Goal: Task Accomplishment & Management: Manage account settings

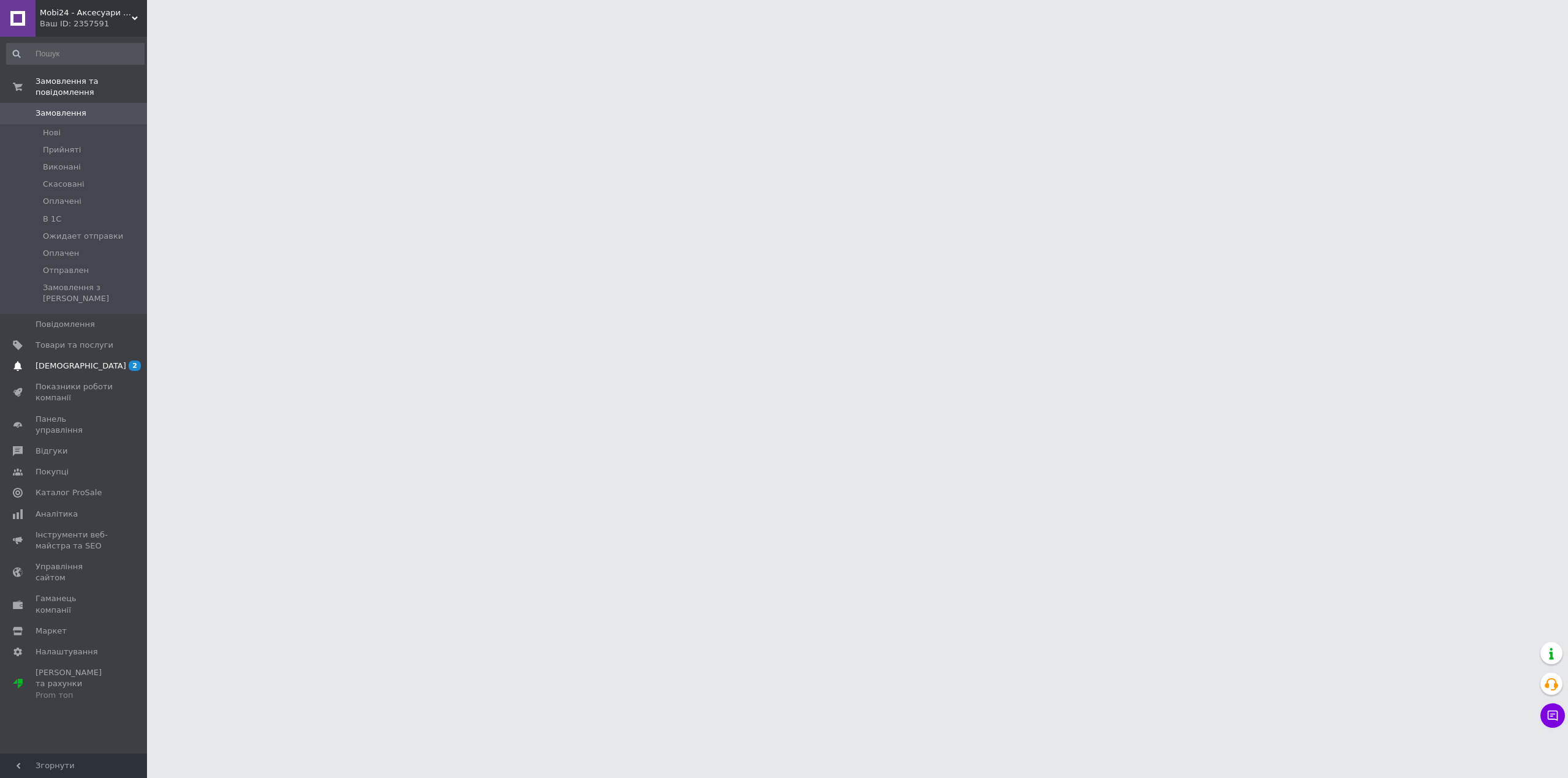
click at [64, 361] on span "[DEMOGRAPHIC_DATA]" at bounding box center [81, 367] width 91 height 11
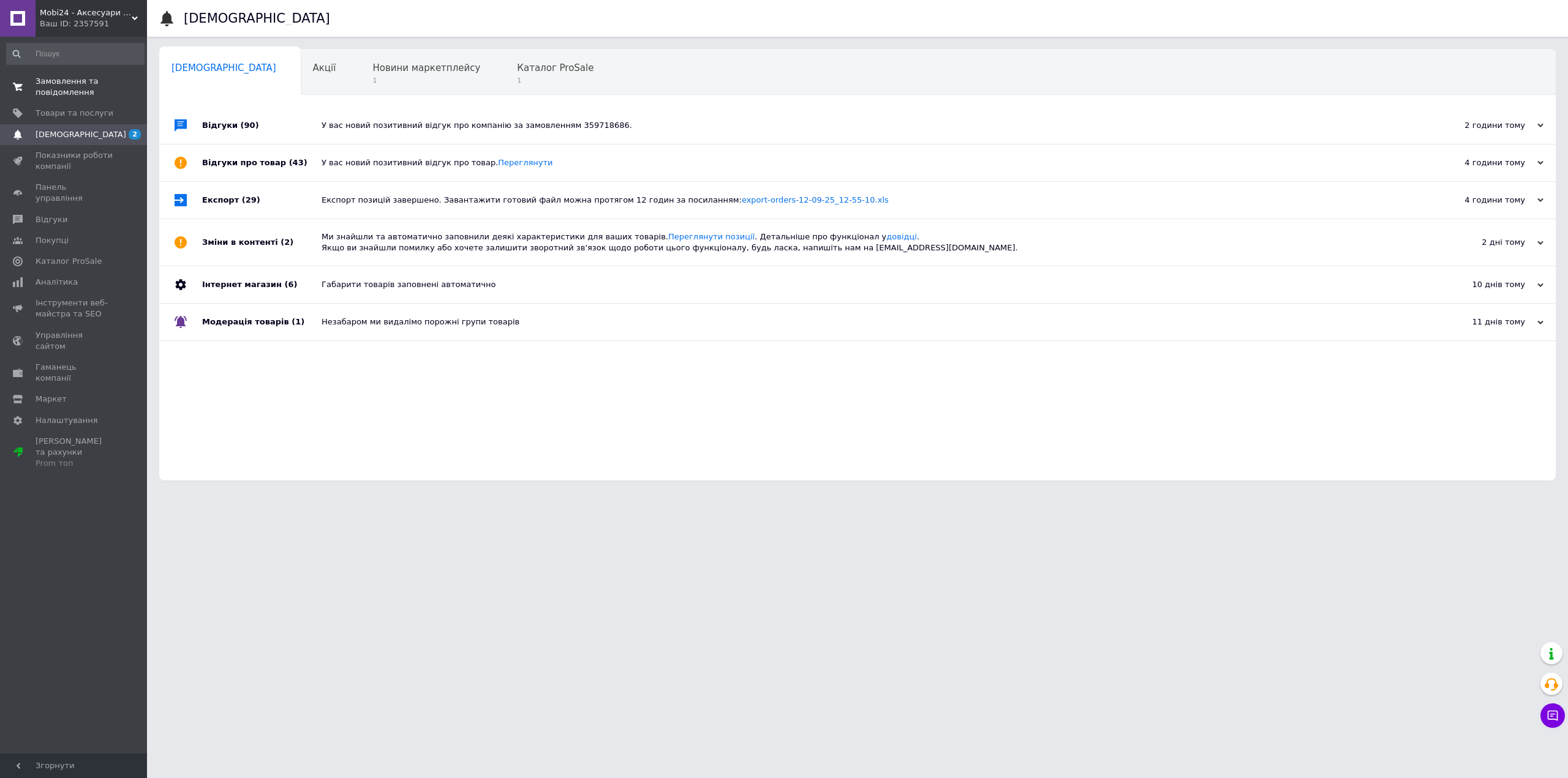
click at [93, 83] on span "Замовлення та повідомлення" at bounding box center [74, 87] width 77 height 22
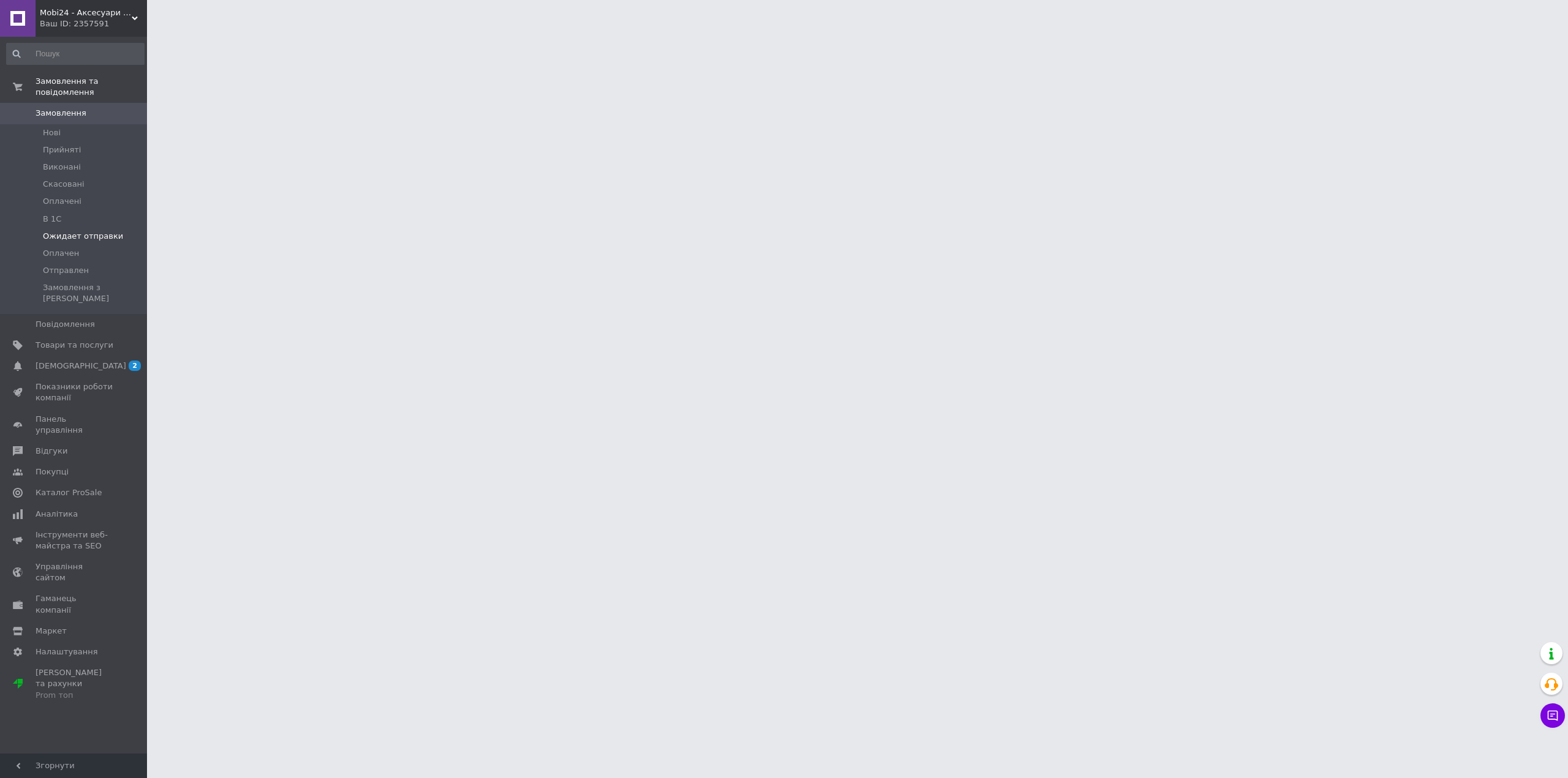
click at [88, 231] on span "Ожидает отправки" at bounding box center [82, 237] width 80 height 11
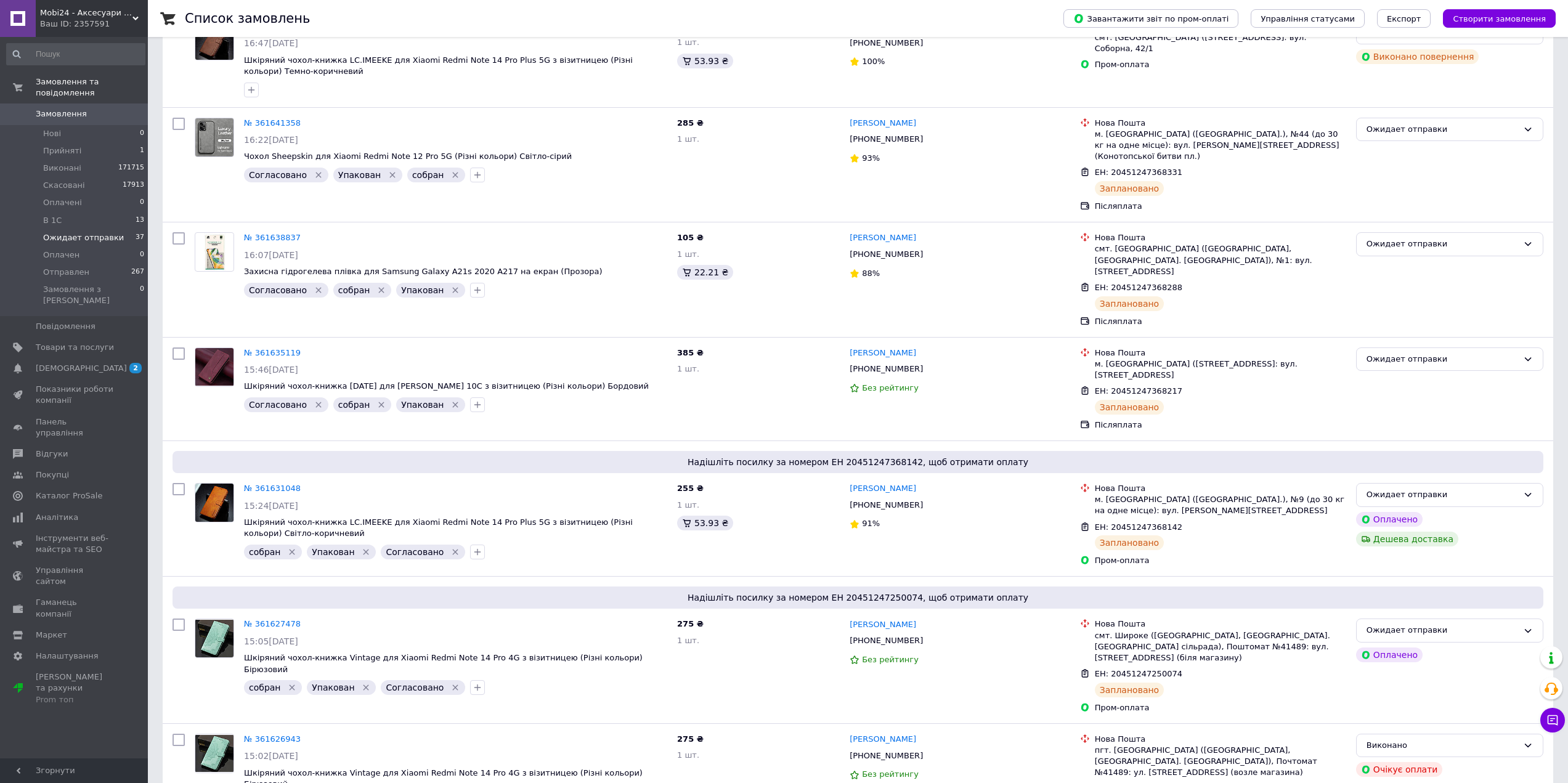
click at [87, 233] on span "Ожидает отправки" at bounding box center [83, 238] width 81 height 11
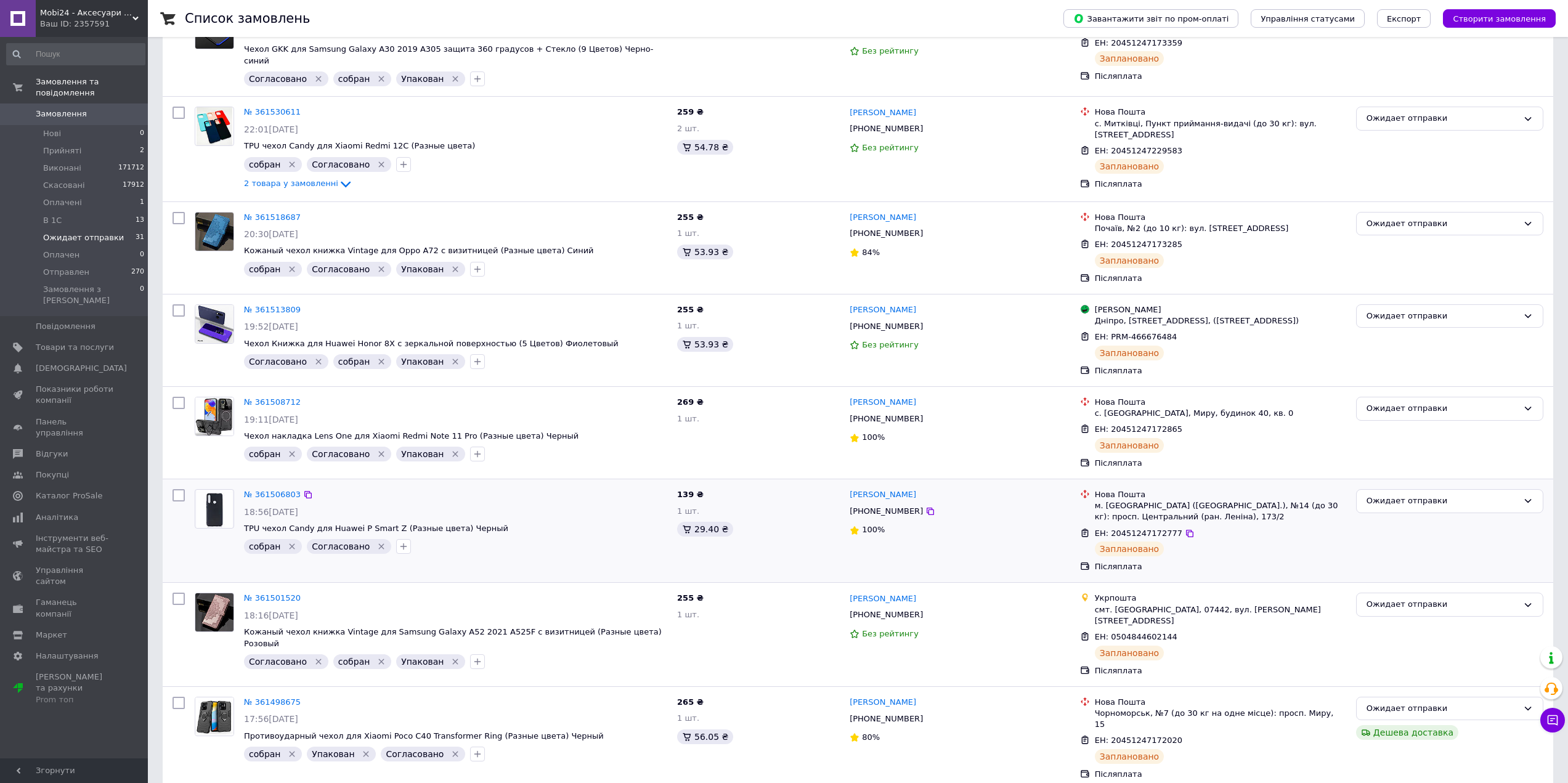
scroll to position [2946, 0]
click at [273, 489] on link "№ 361506803" at bounding box center [272, 494] width 57 height 9
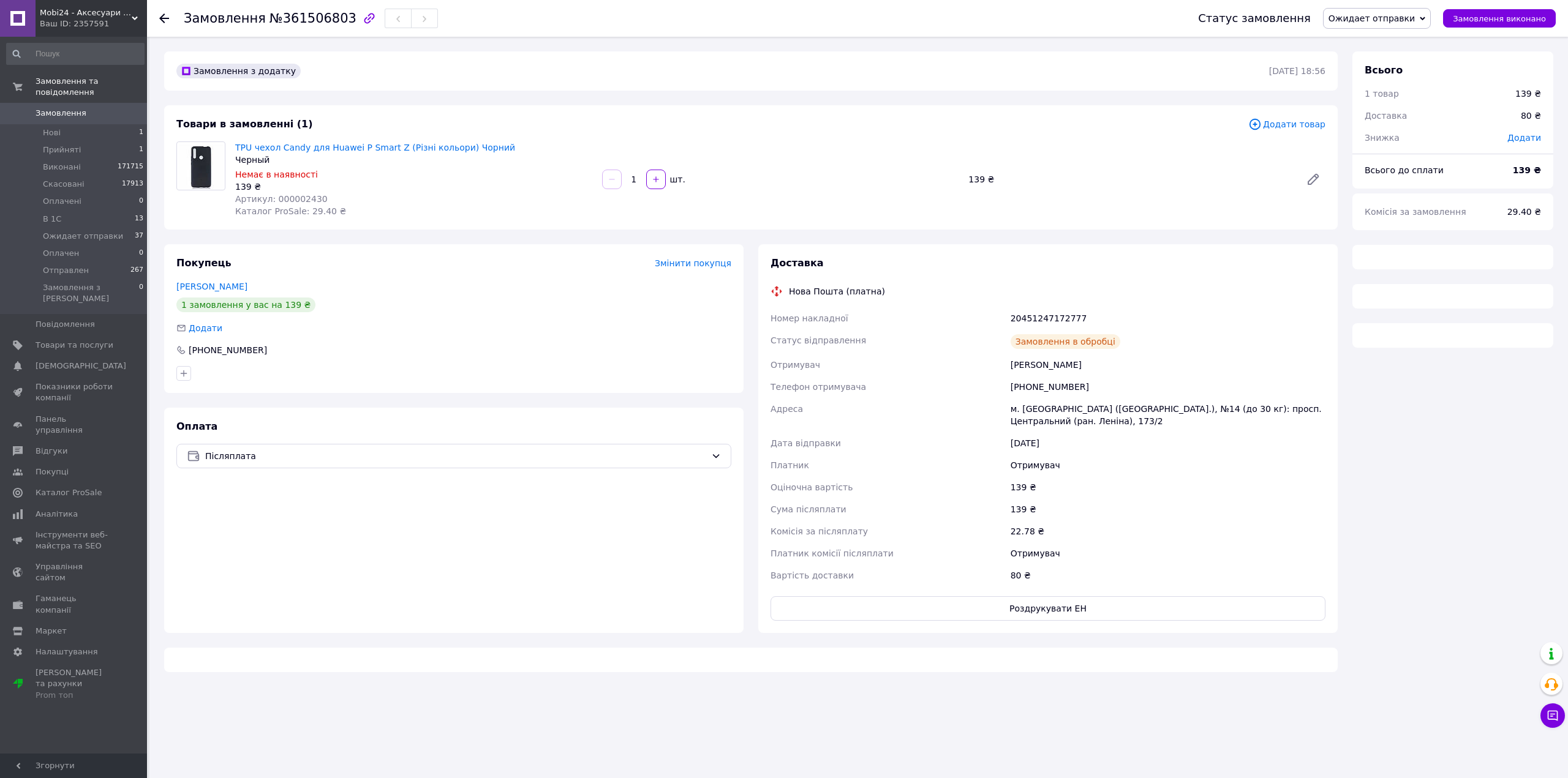
click at [306, 20] on span "№361506803" at bounding box center [313, 19] width 87 height 15
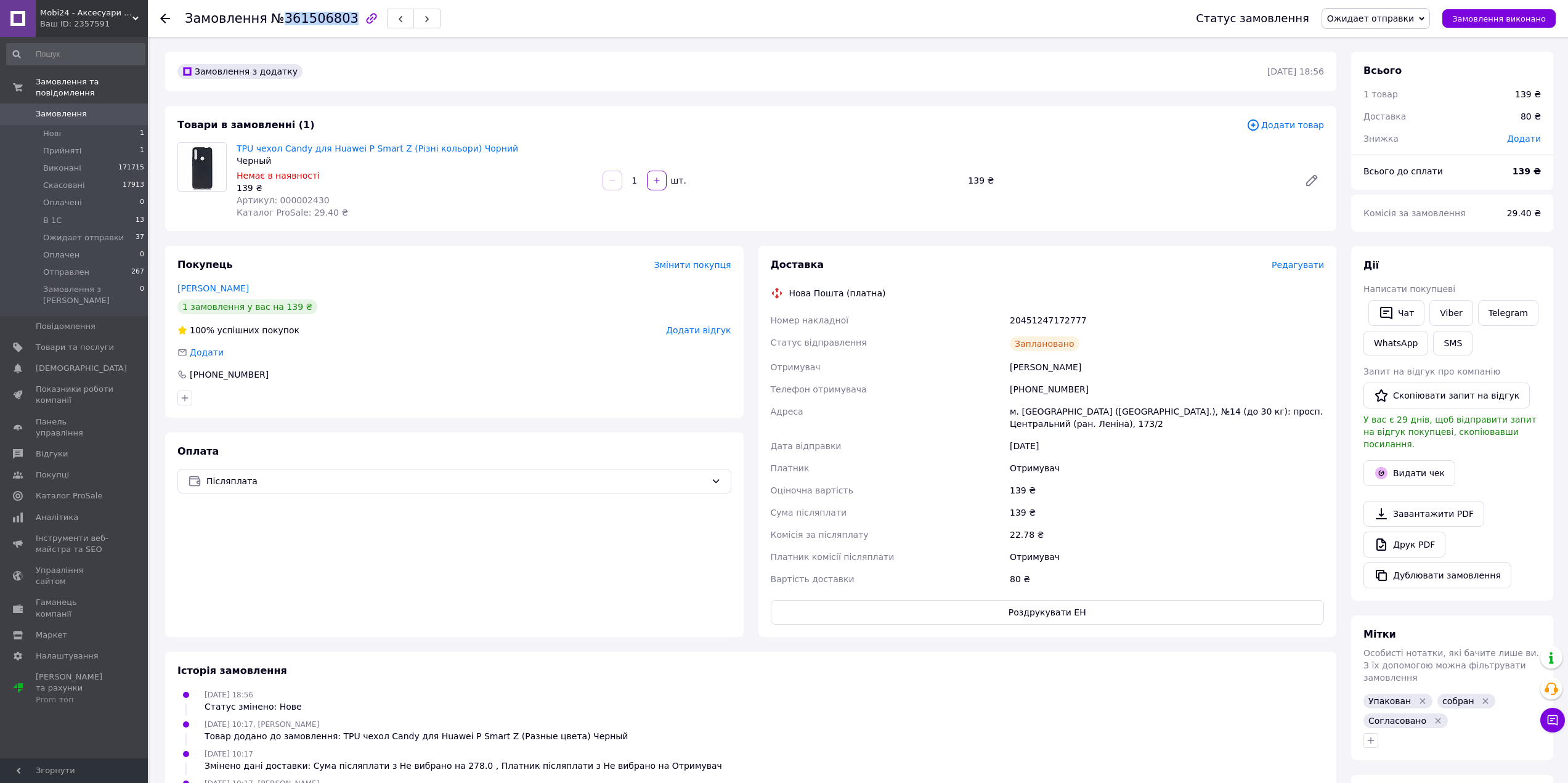
copy span "361506803"
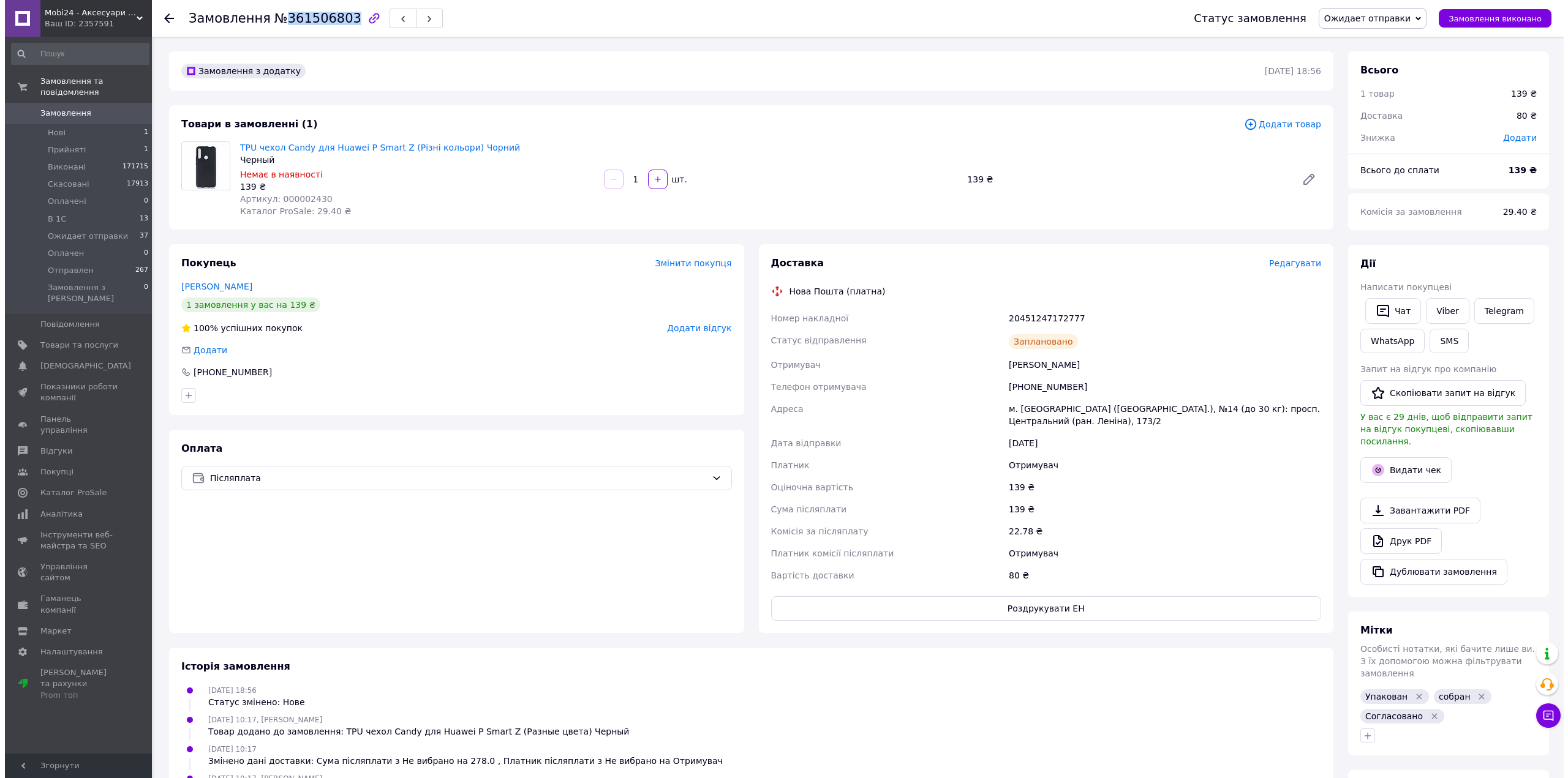
scroll to position [93, 0]
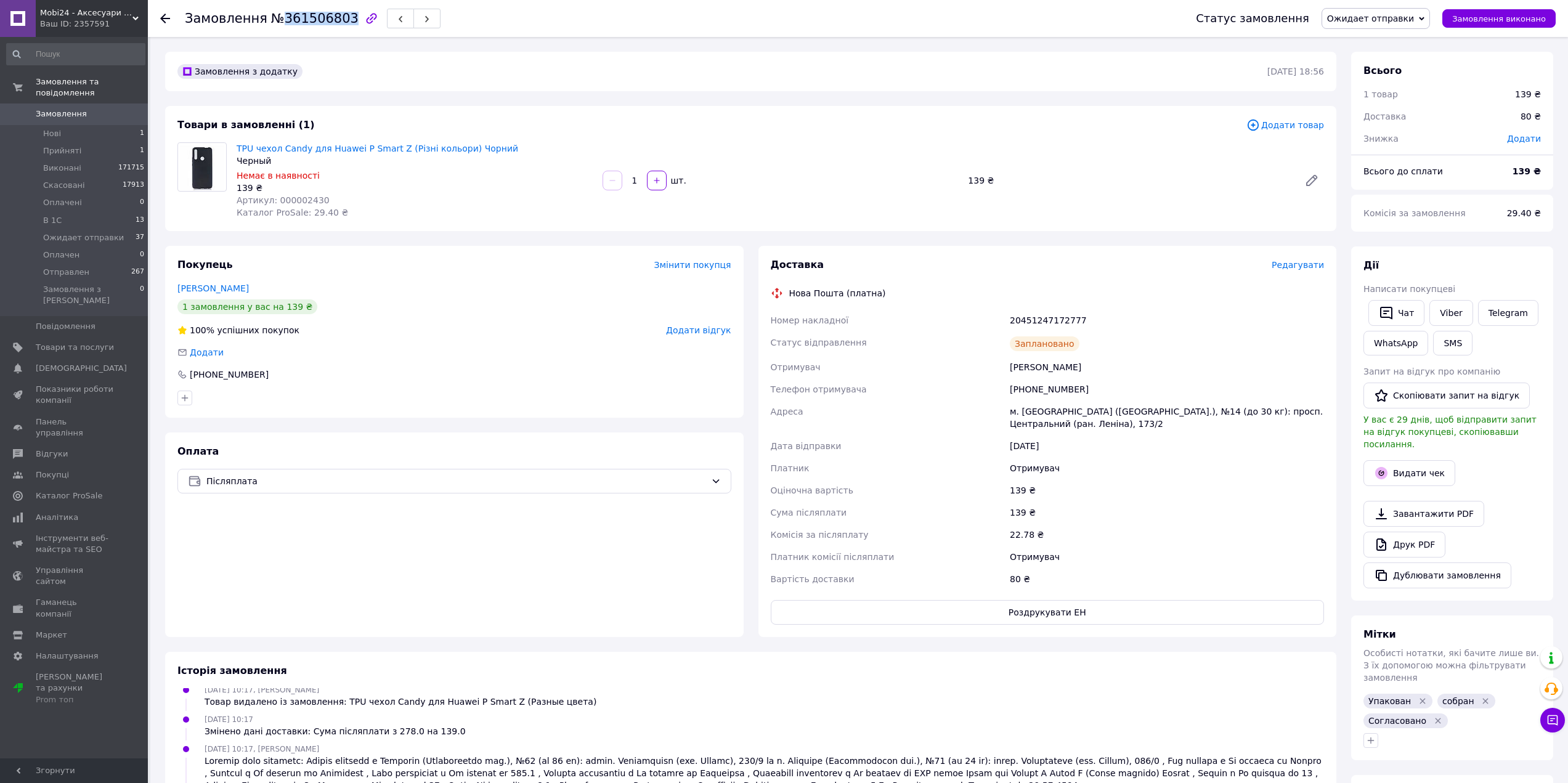
click at [94, 108] on span "Замовлення" at bounding box center [75, 114] width 78 height 11
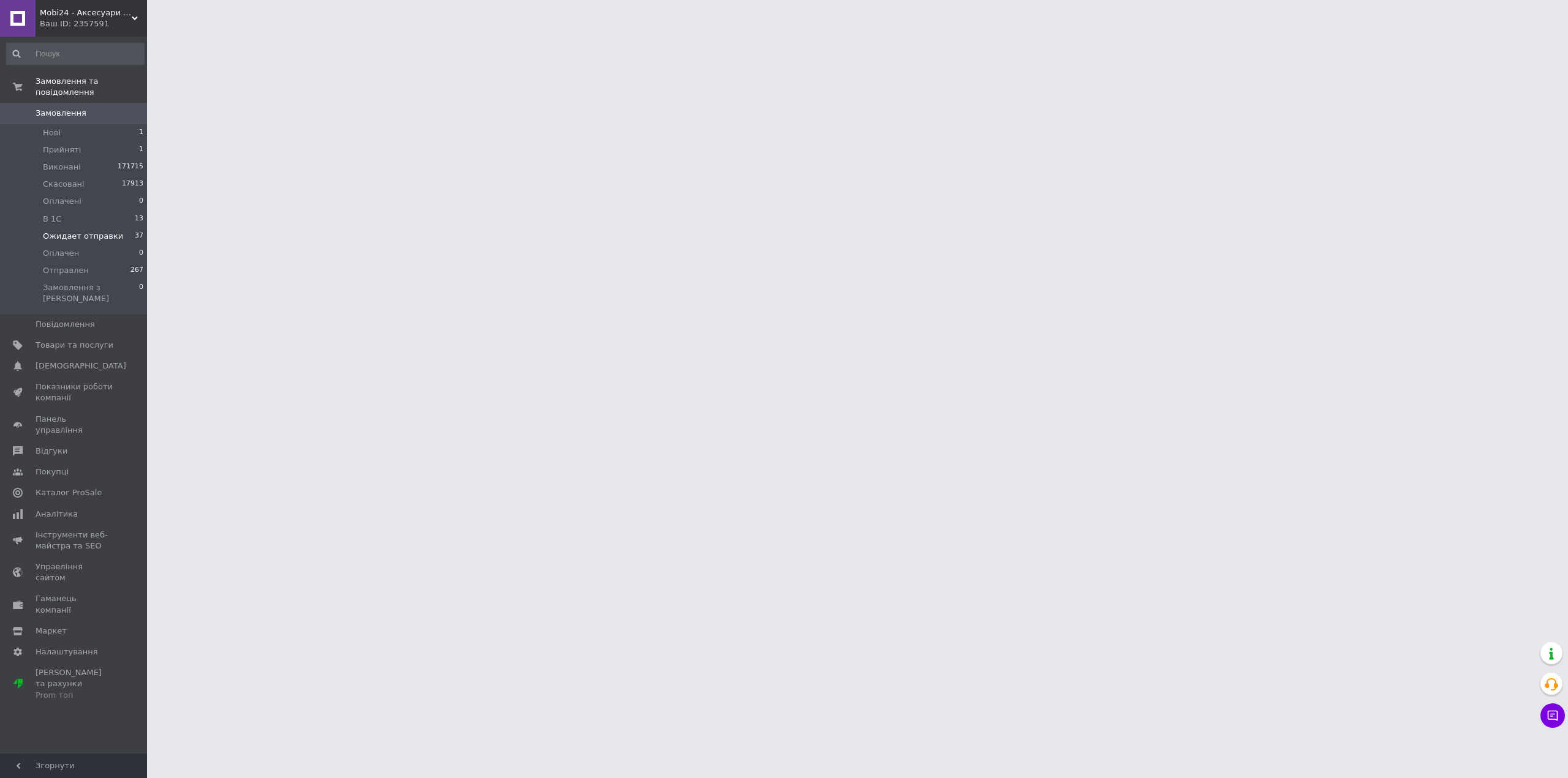
click at [85, 231] on span "Ожидает отправки" at bounding box center [82, 237] width 80 height 11
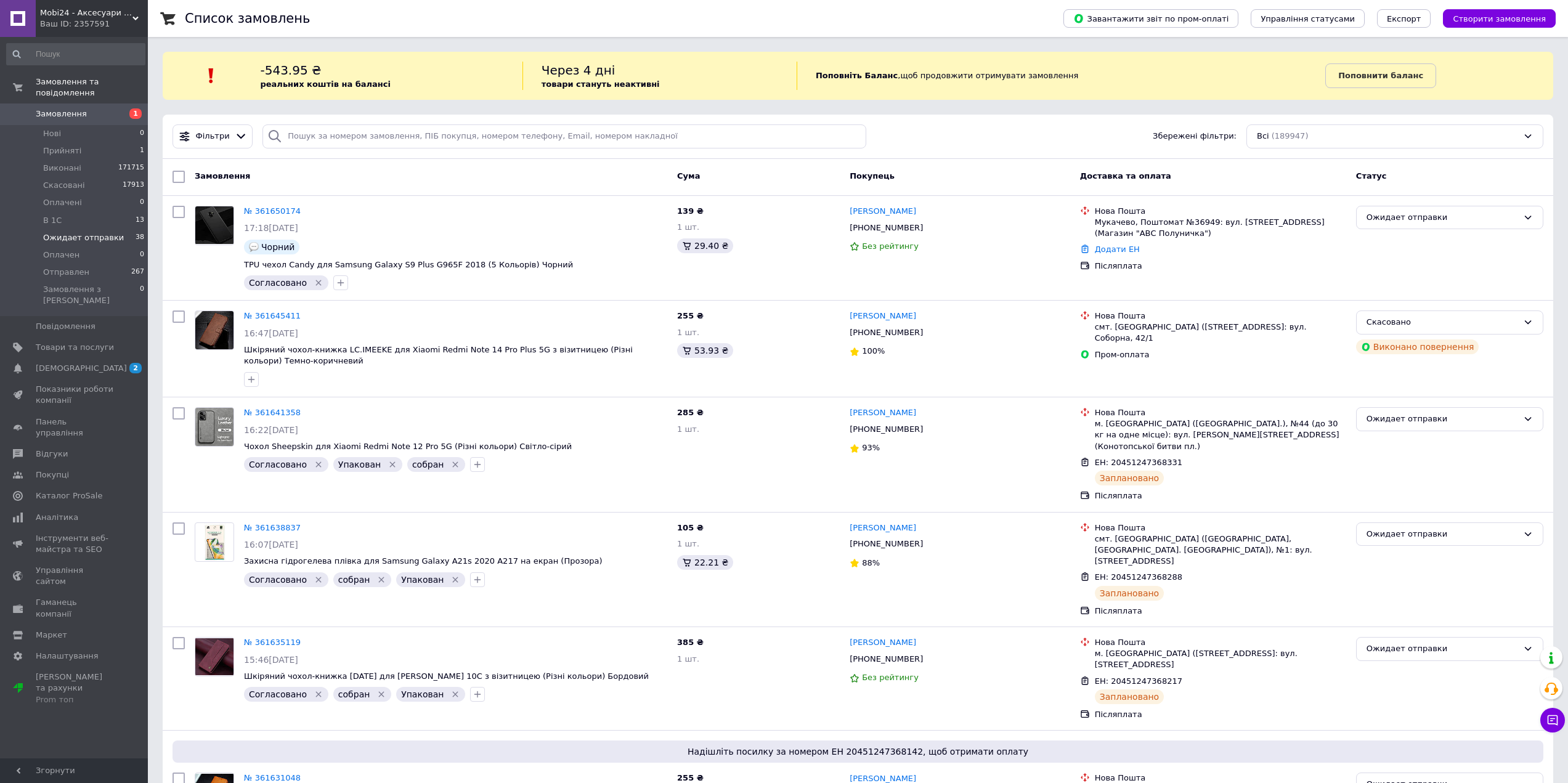
click at [82, 233] on span "Ожидает отправки" at bounding box center [83, 238] width 81 height 11
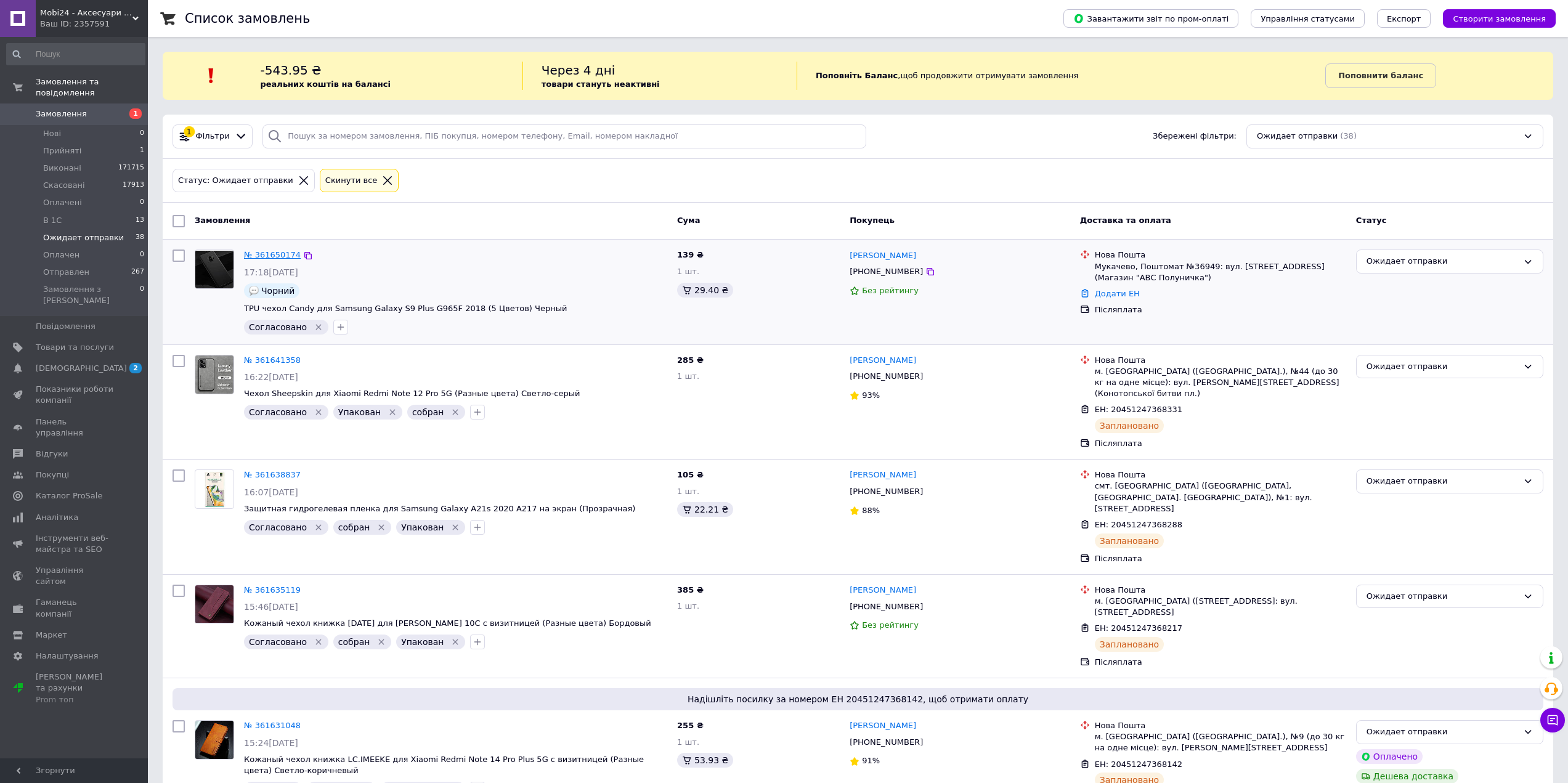
click at [273, 254] on link "№ 361650174" at bounding box center [272, 255] width 57 height 9
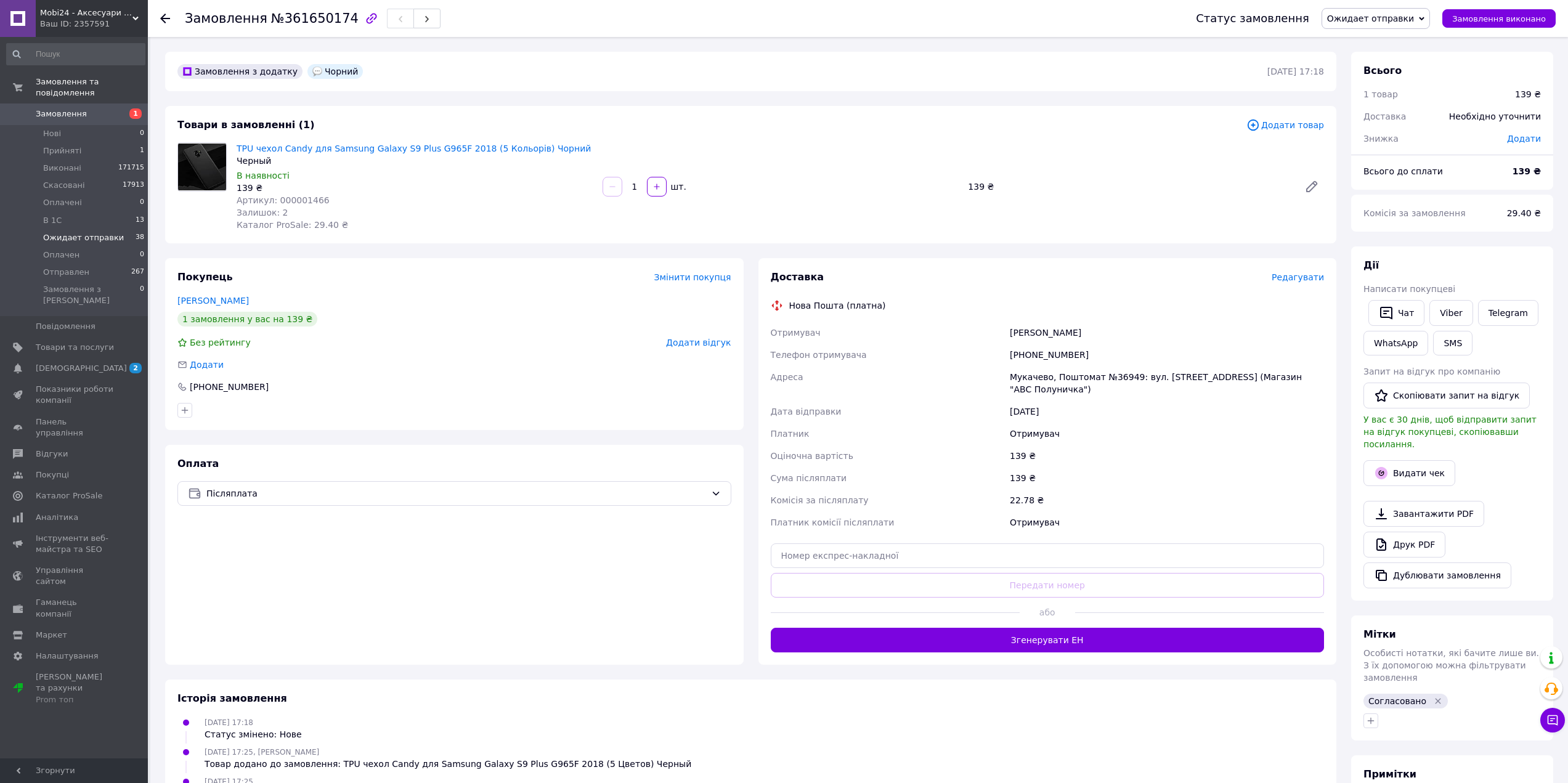
click at [94, 233] on span "Ожидает отправки" at bounding box center [83, 238] width 81 height 11
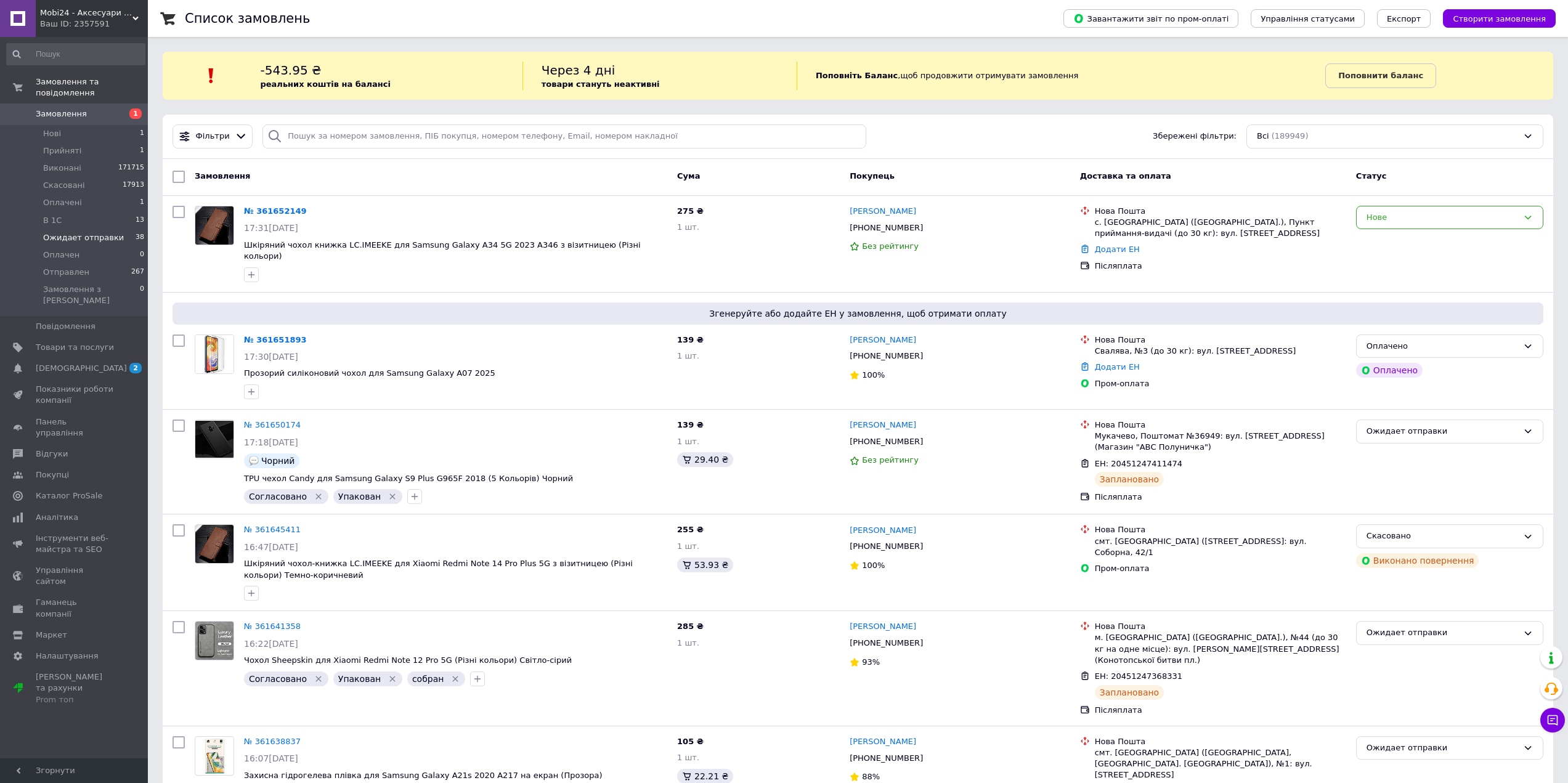
click at [106, 233] on span "Ожидает отправки" at bounding box center [83, 238] width 81 height 11
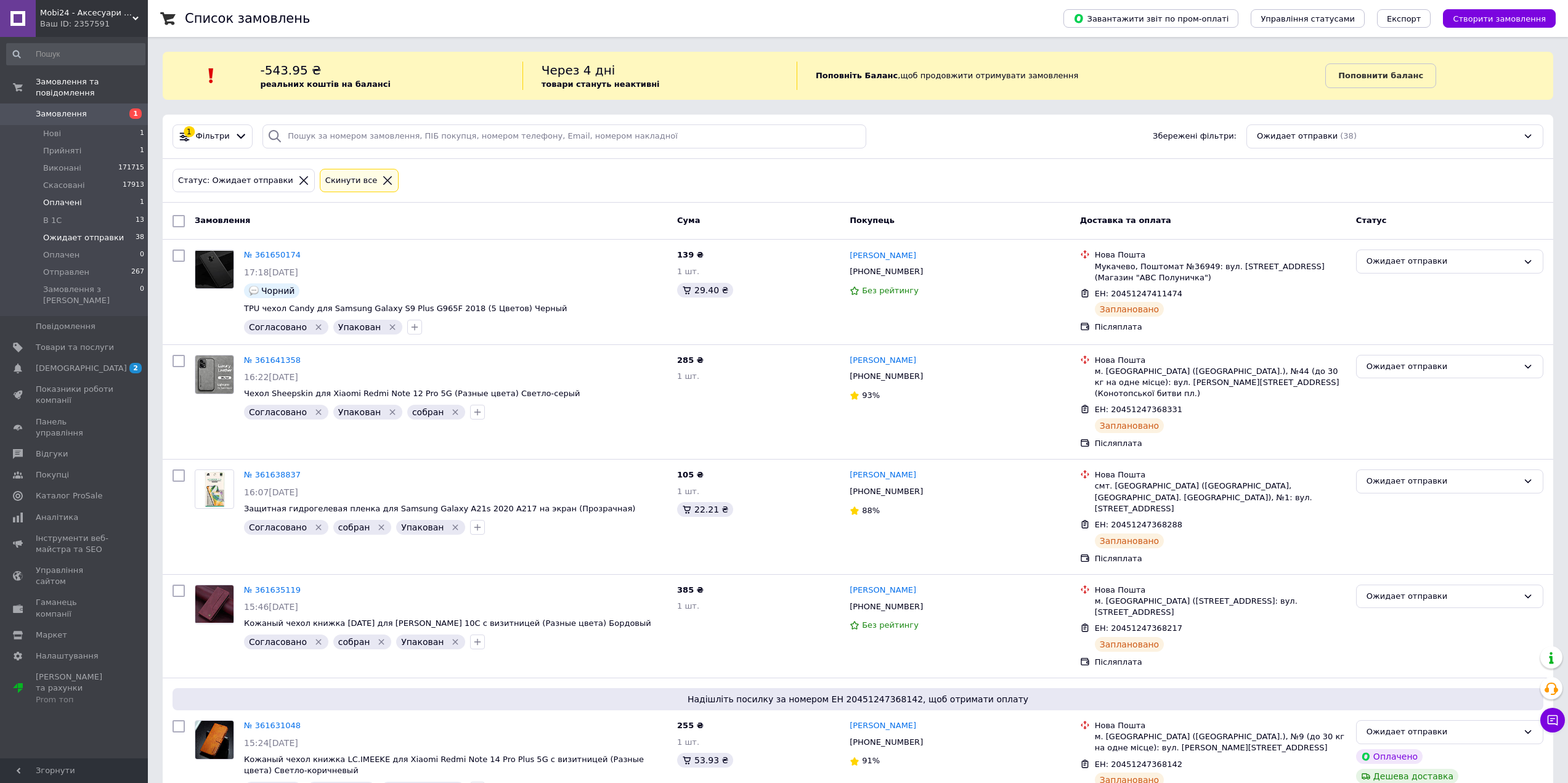
click at [78, 195] on li "Оплачені 1" at bounding box center [76, 203] width 152 height 17
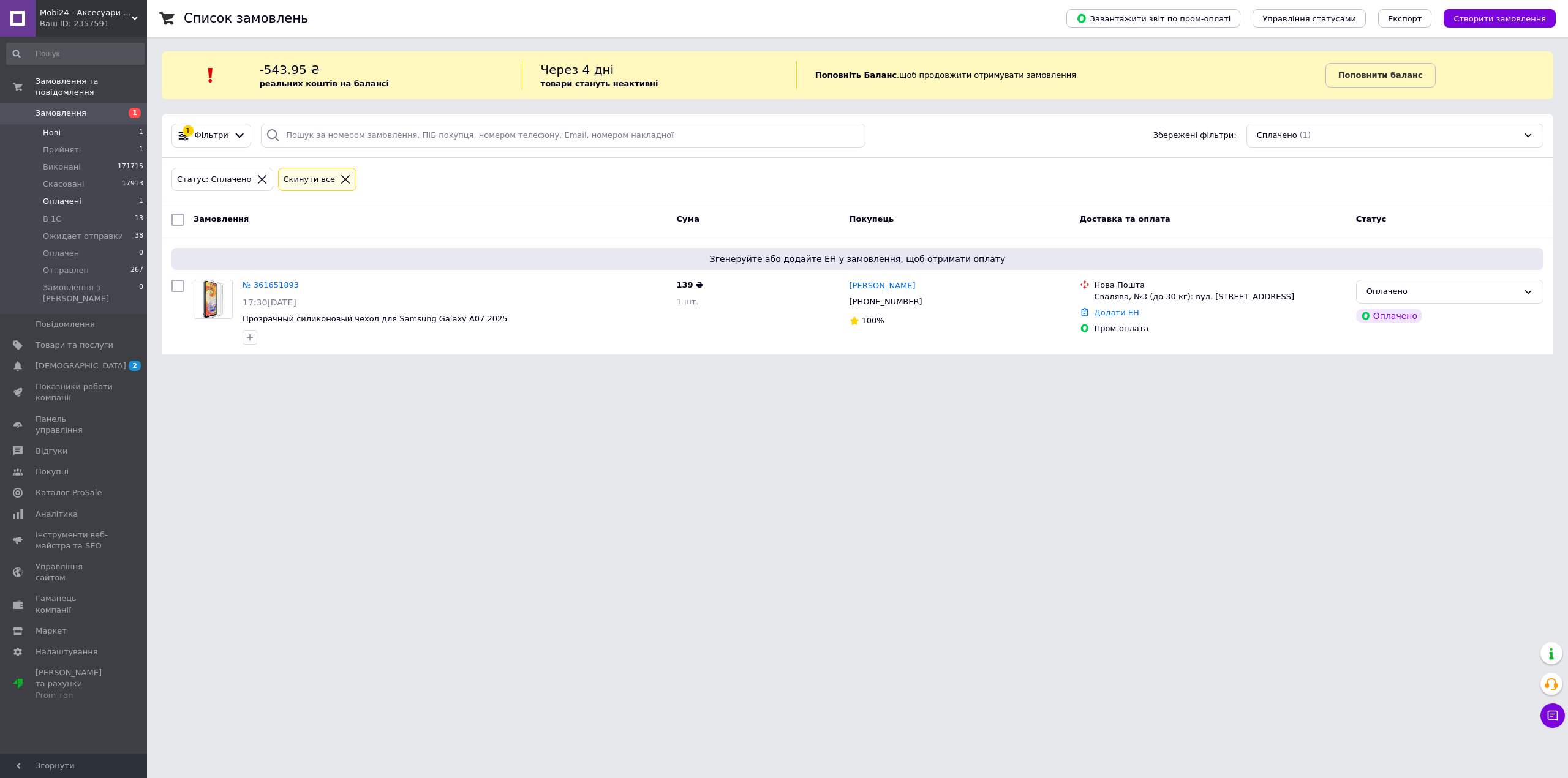
click at [56, 127] on span "Нові" at bounding box center [51, 133] width 18 height 11
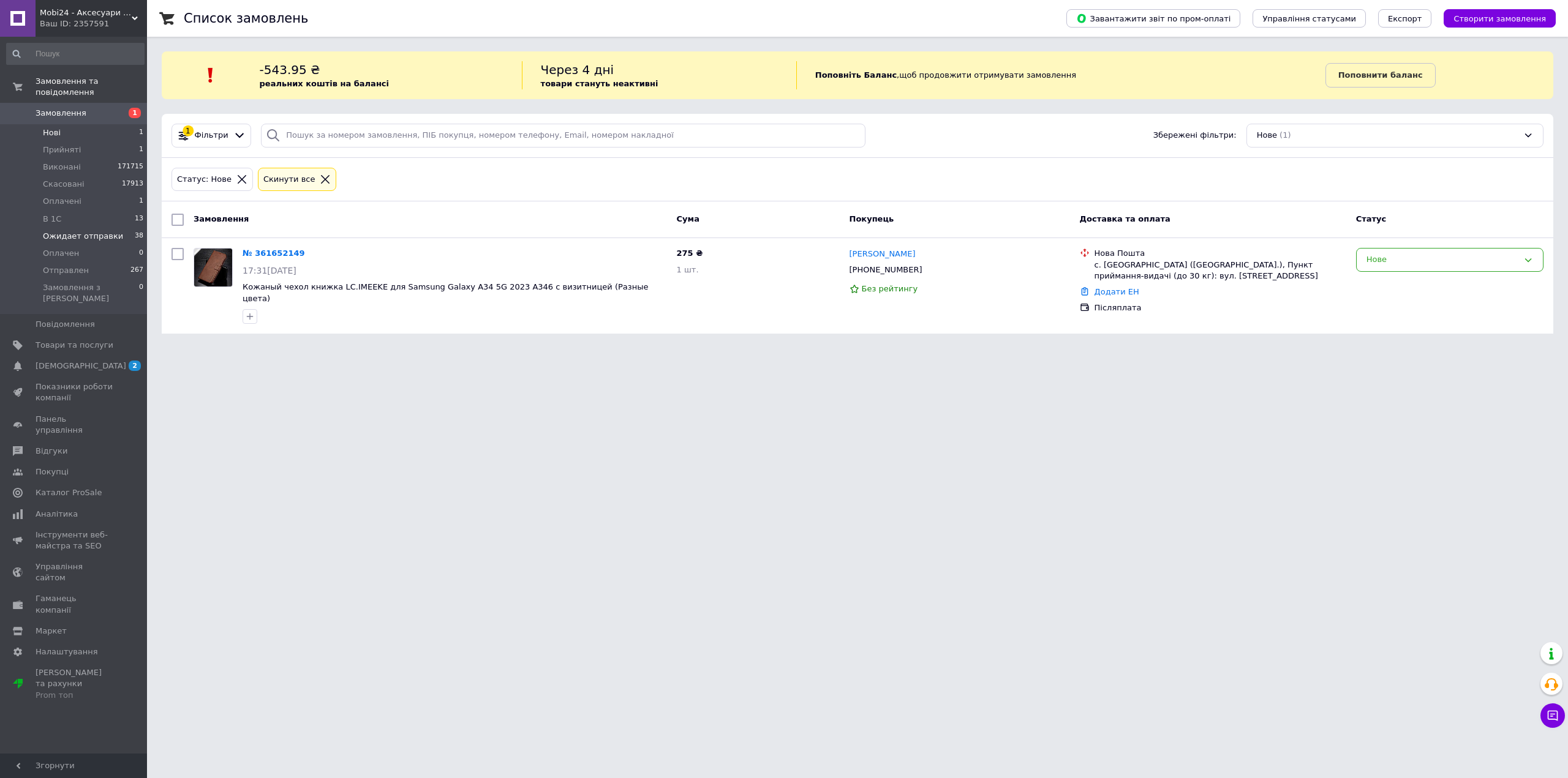
click at [94, 231] on span "Ожидает отправки" at bounding box center [82, 237] width 80 height 11
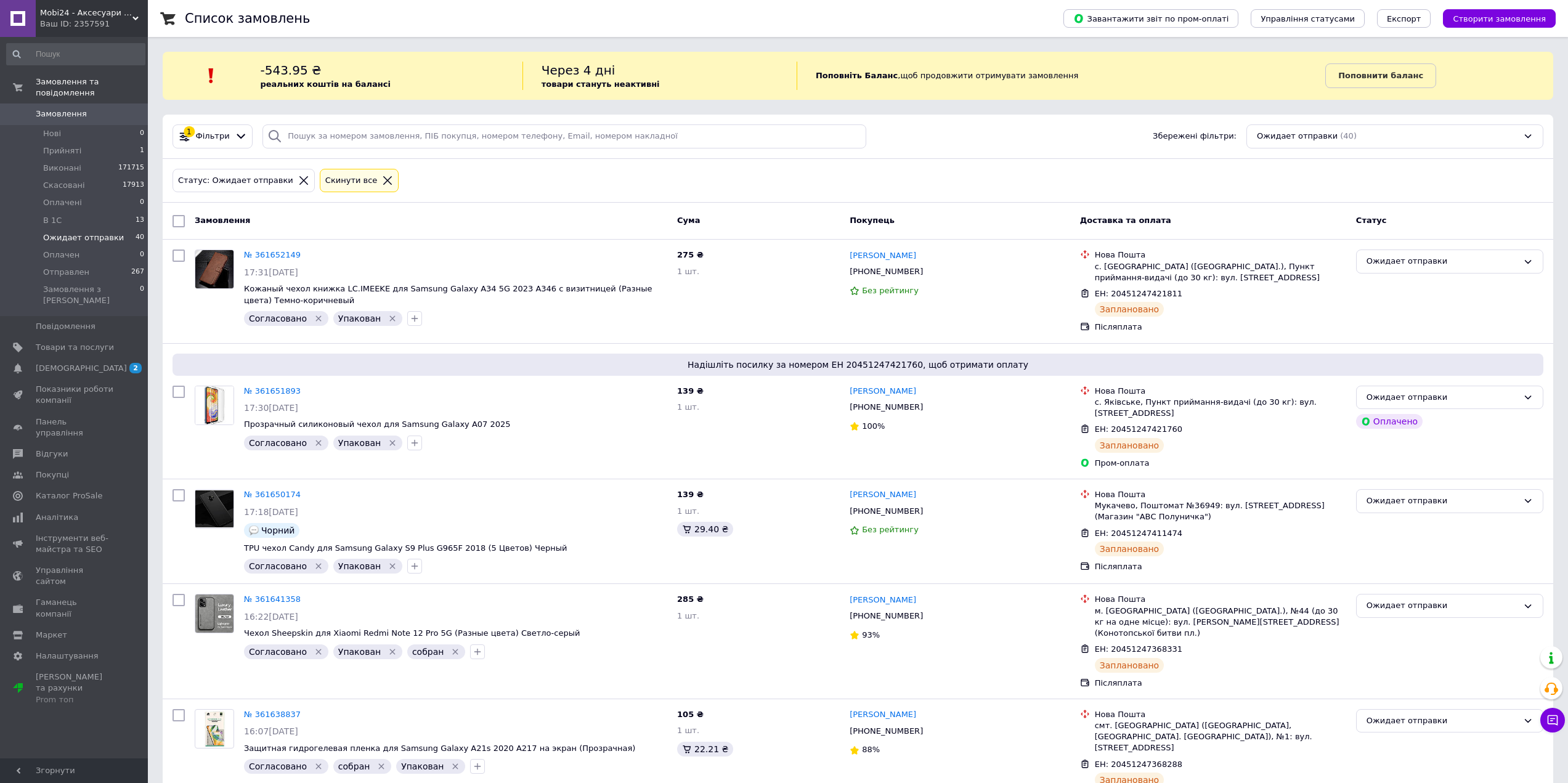
click at [175, 221] on input "checkbox" at bounding box center [178, 221] width 12 height 12
checkbox input "true"
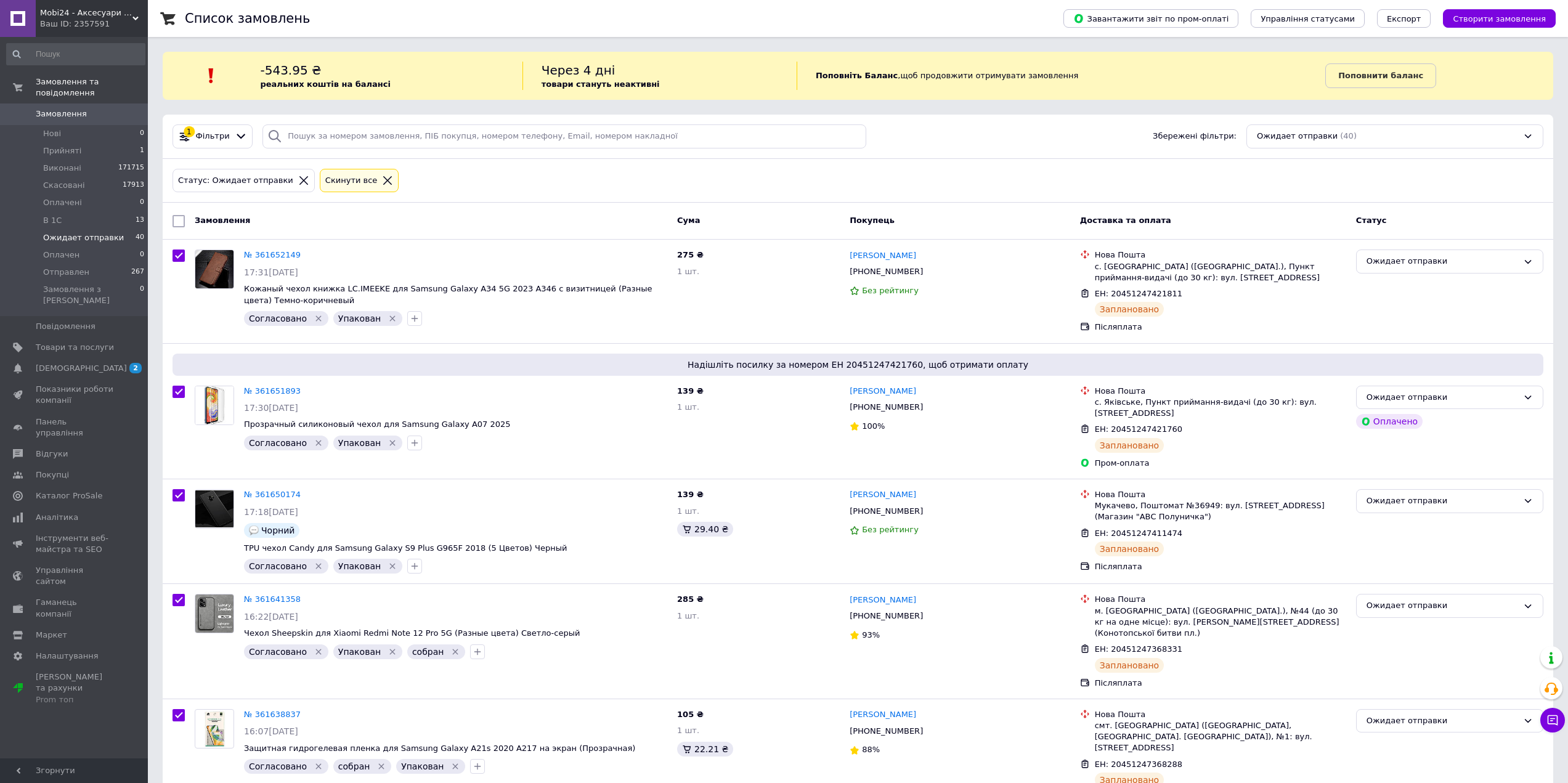
checkbox input "true"
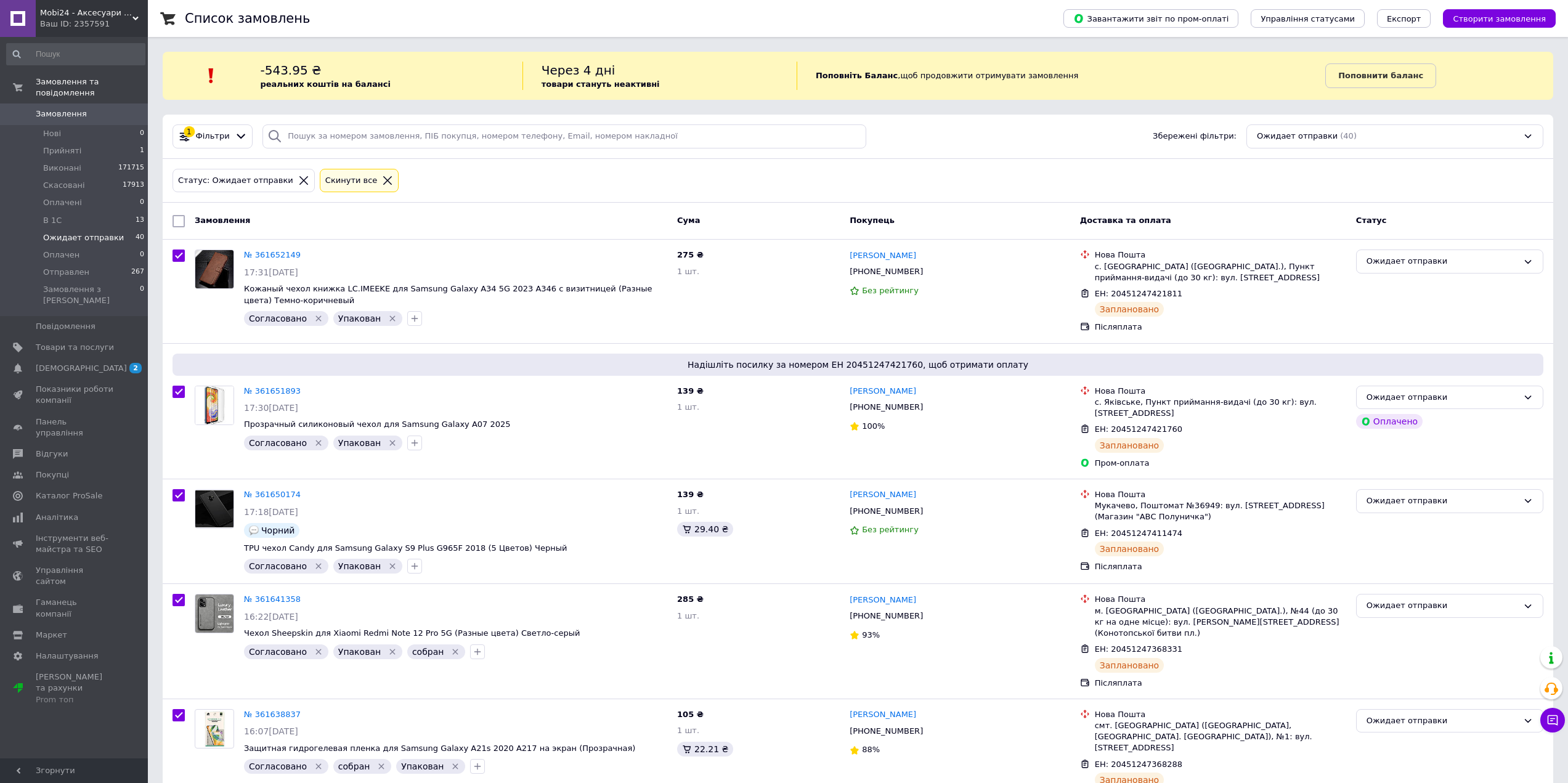
checkbox input "true"
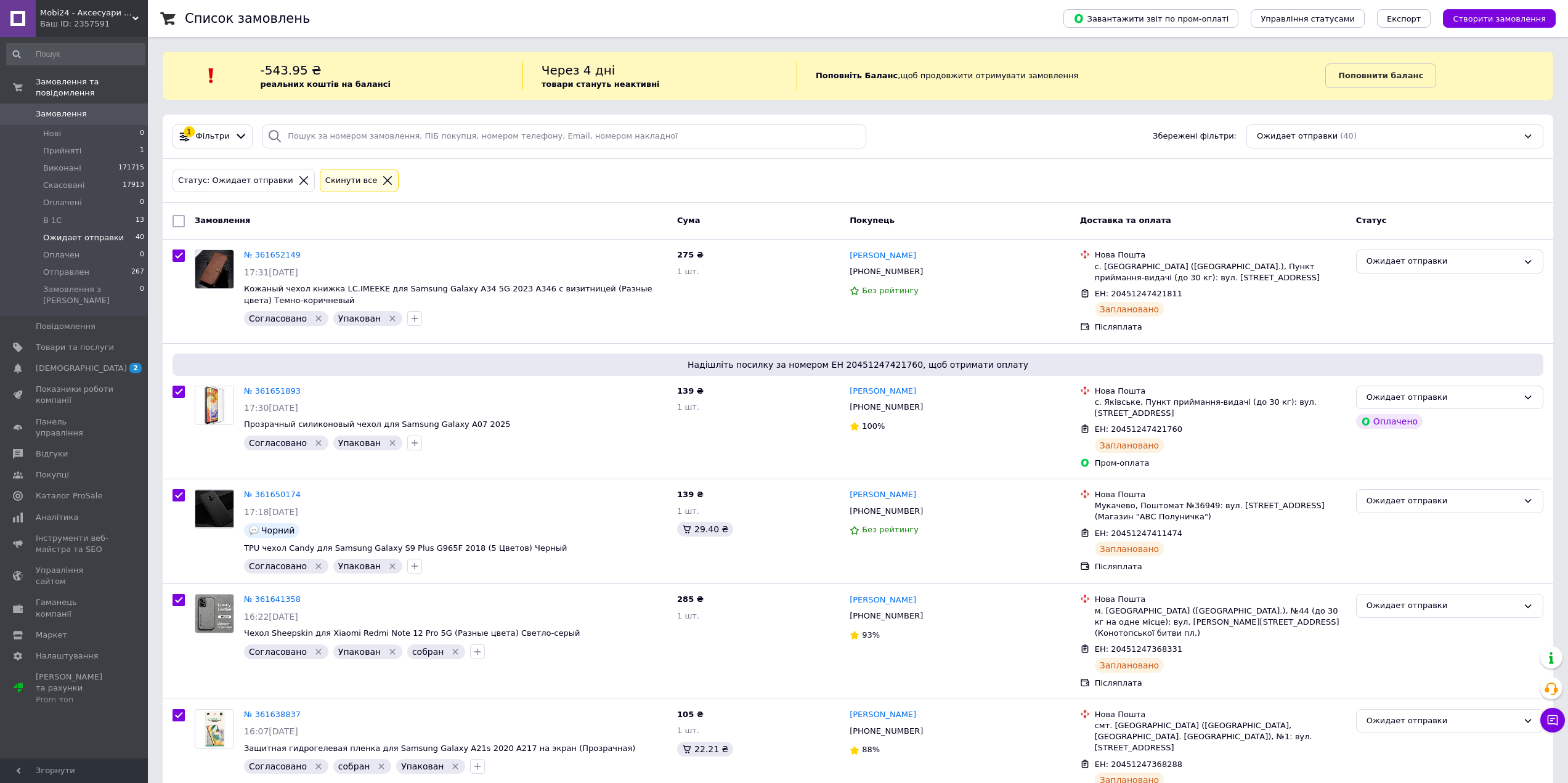
checkbox input "true"
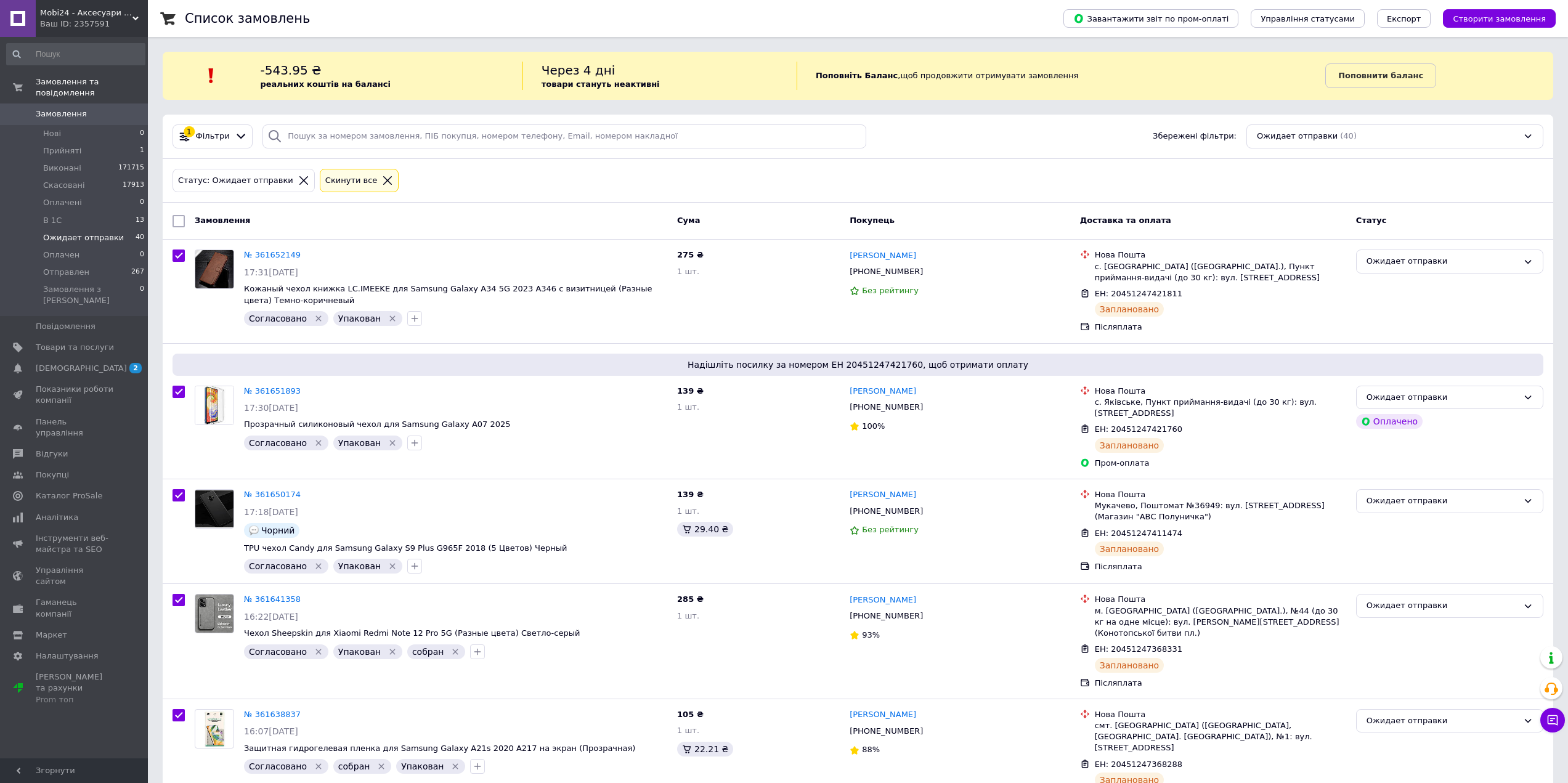
checkbox input "true"
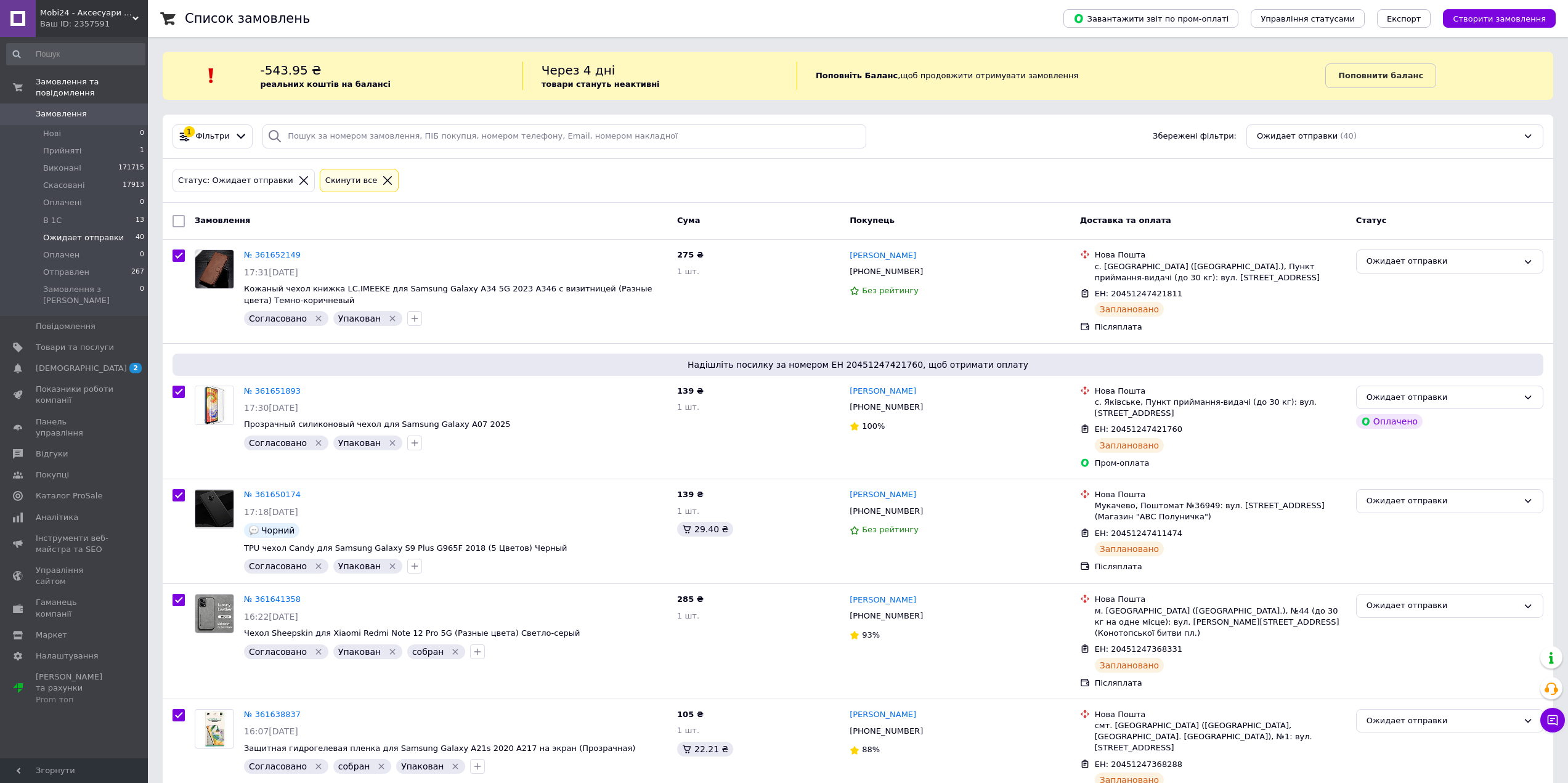
checkbox input "true"
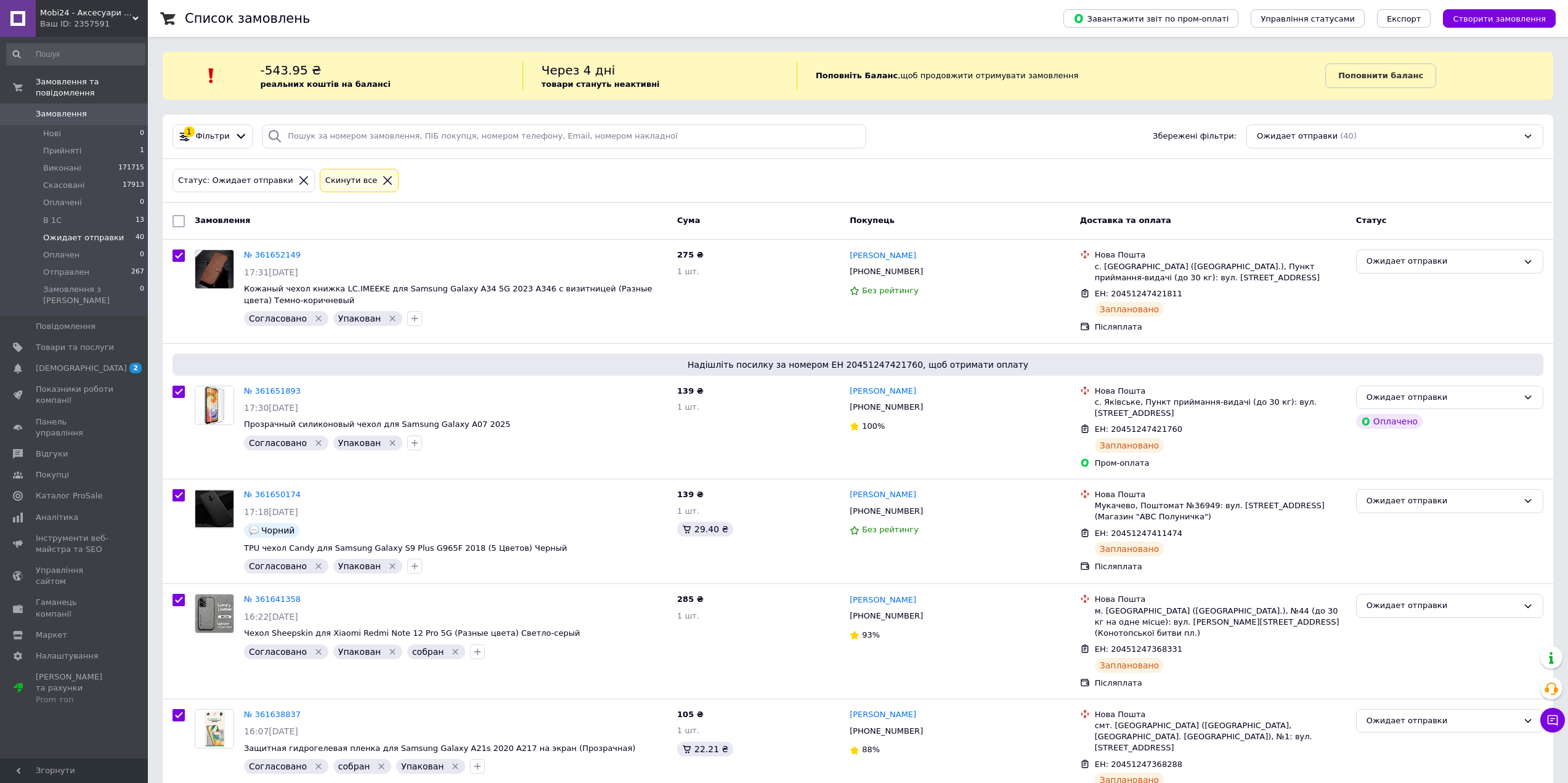
checkbox input "true"
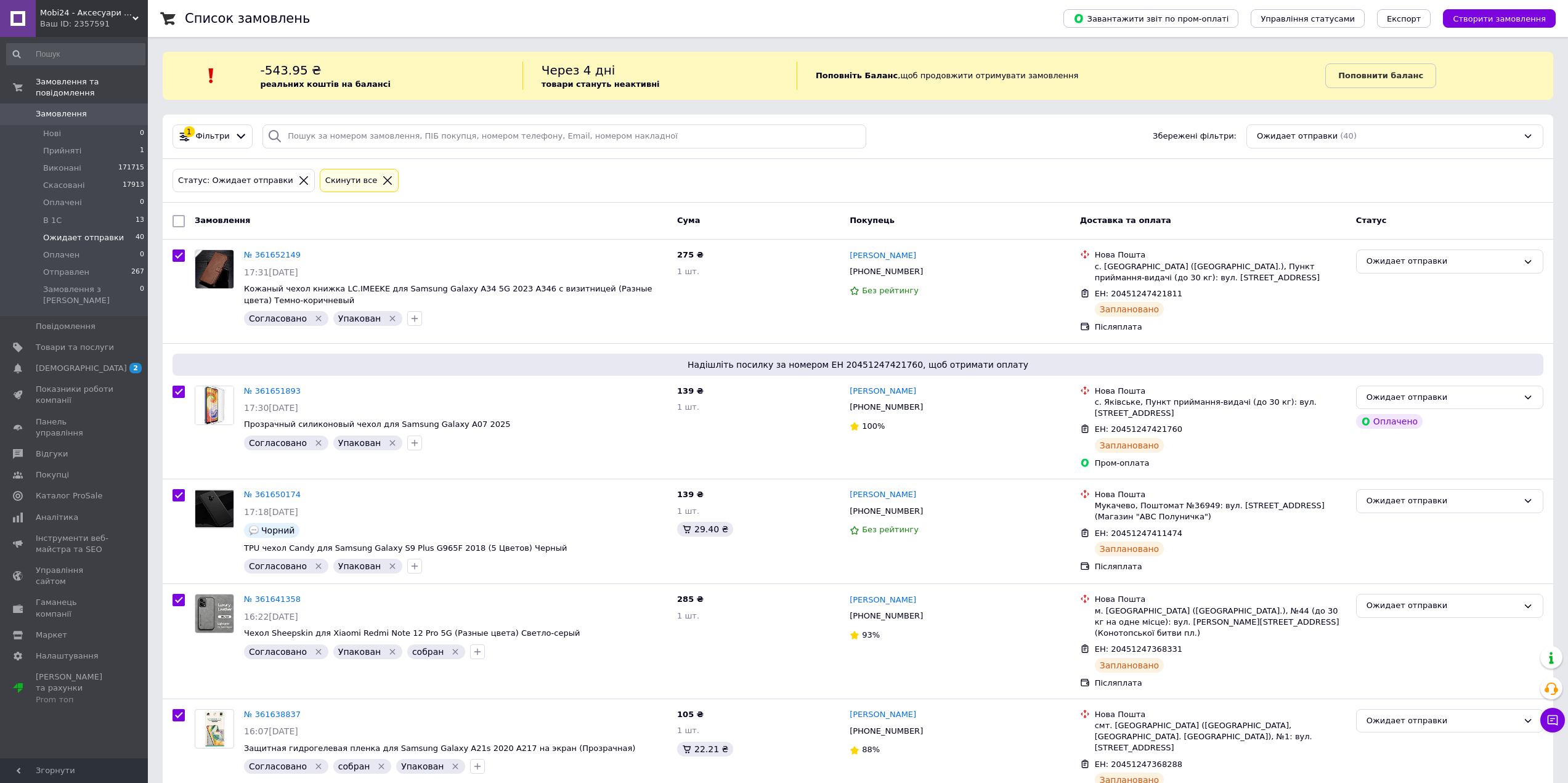
checkbox input "true"
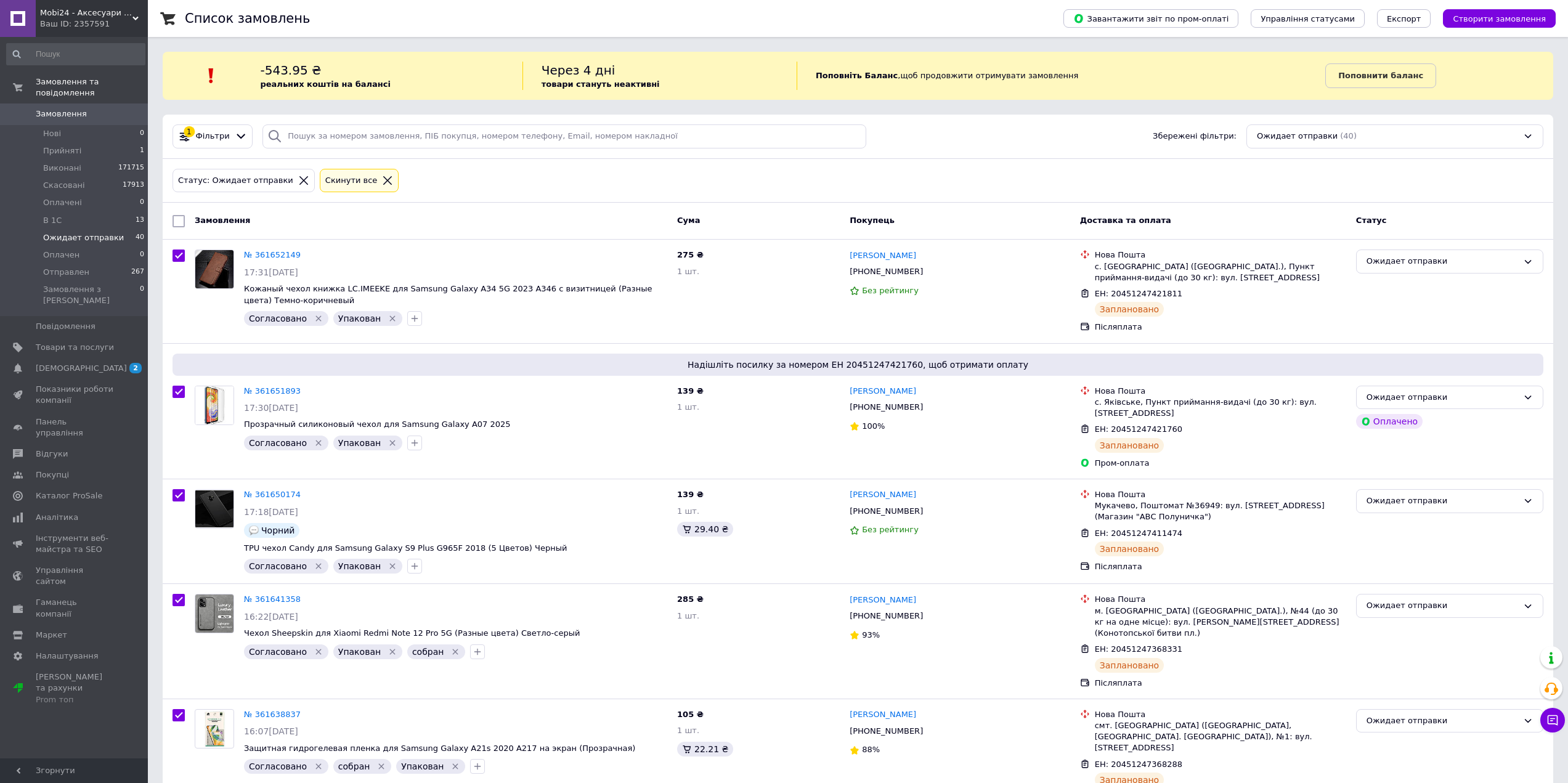
checkbox input "true"
click at [178, 222] on input "checkbox" at bounding box center [180, 221] width 8 height 8
checkbox input "false"
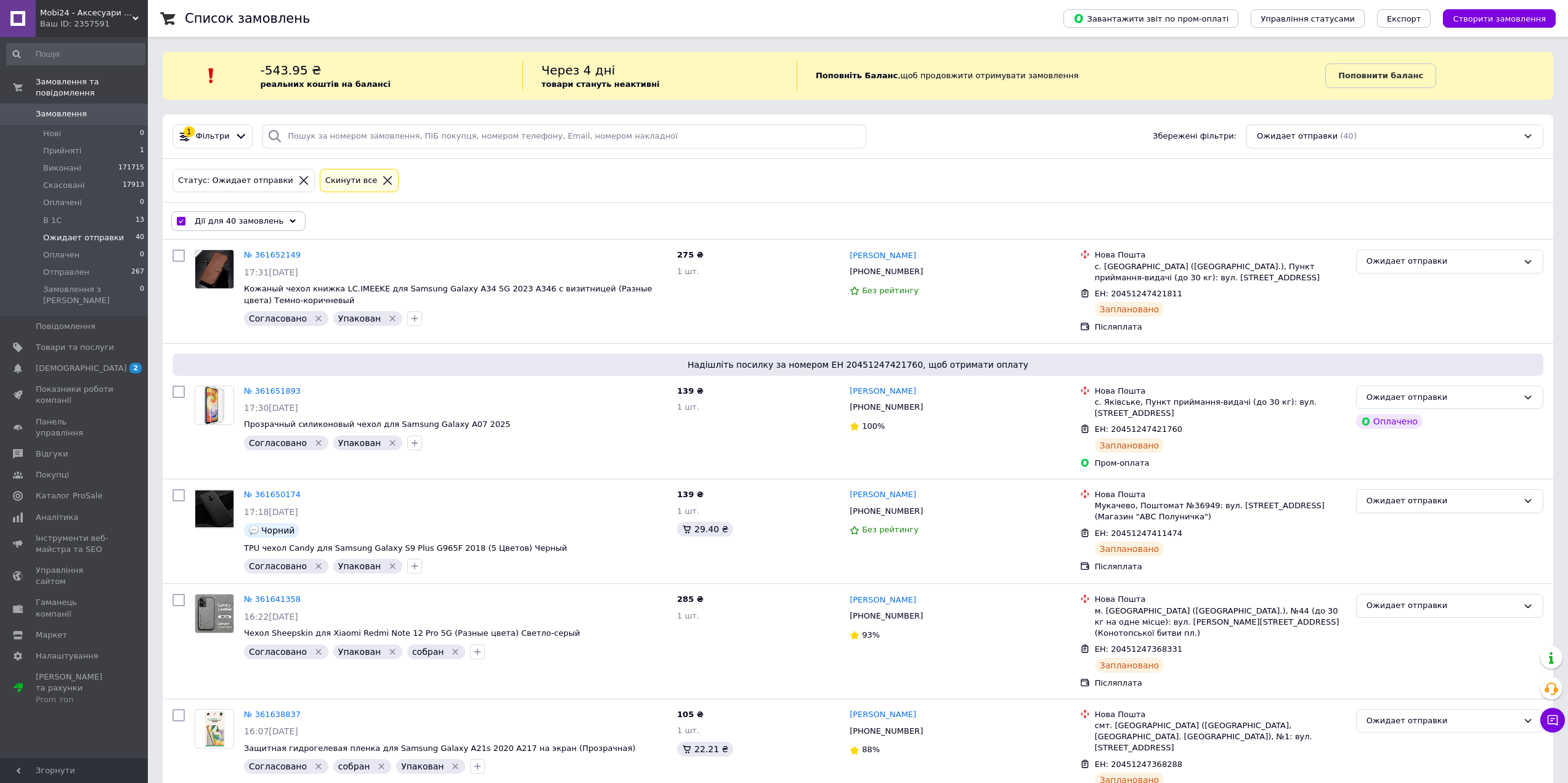
checkbox input "false"
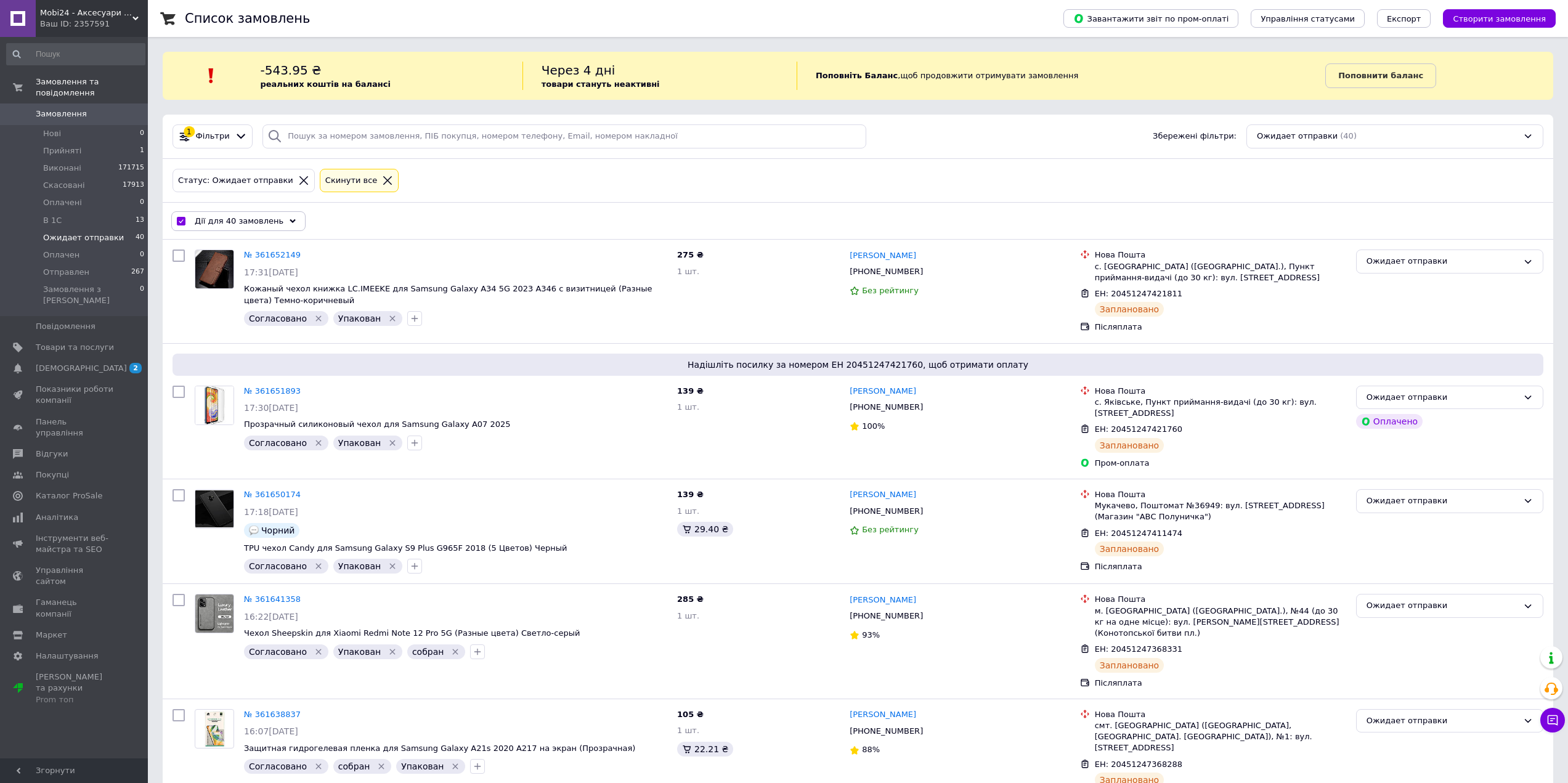
checkbox input "false"
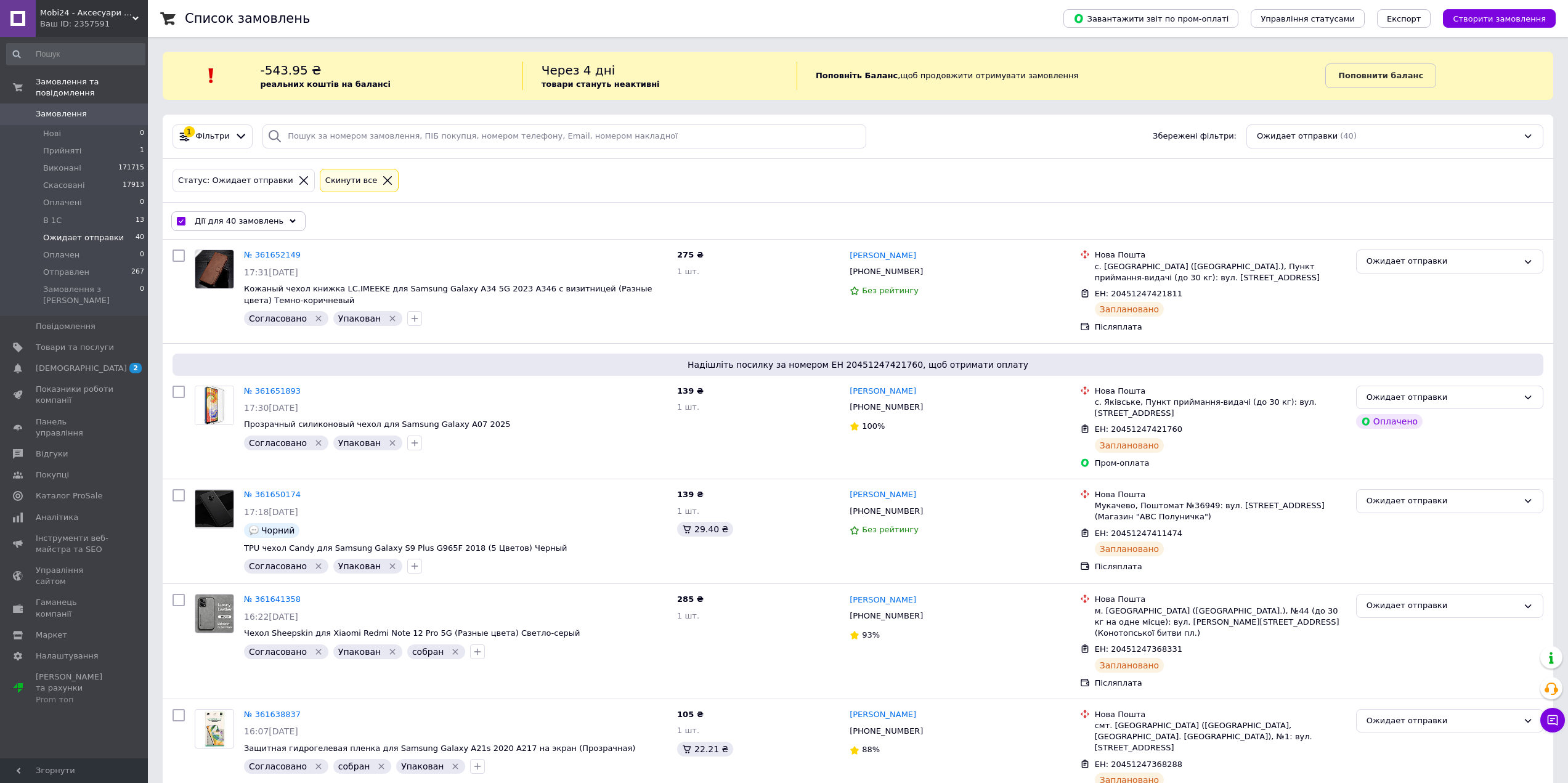
checkbox input "false"
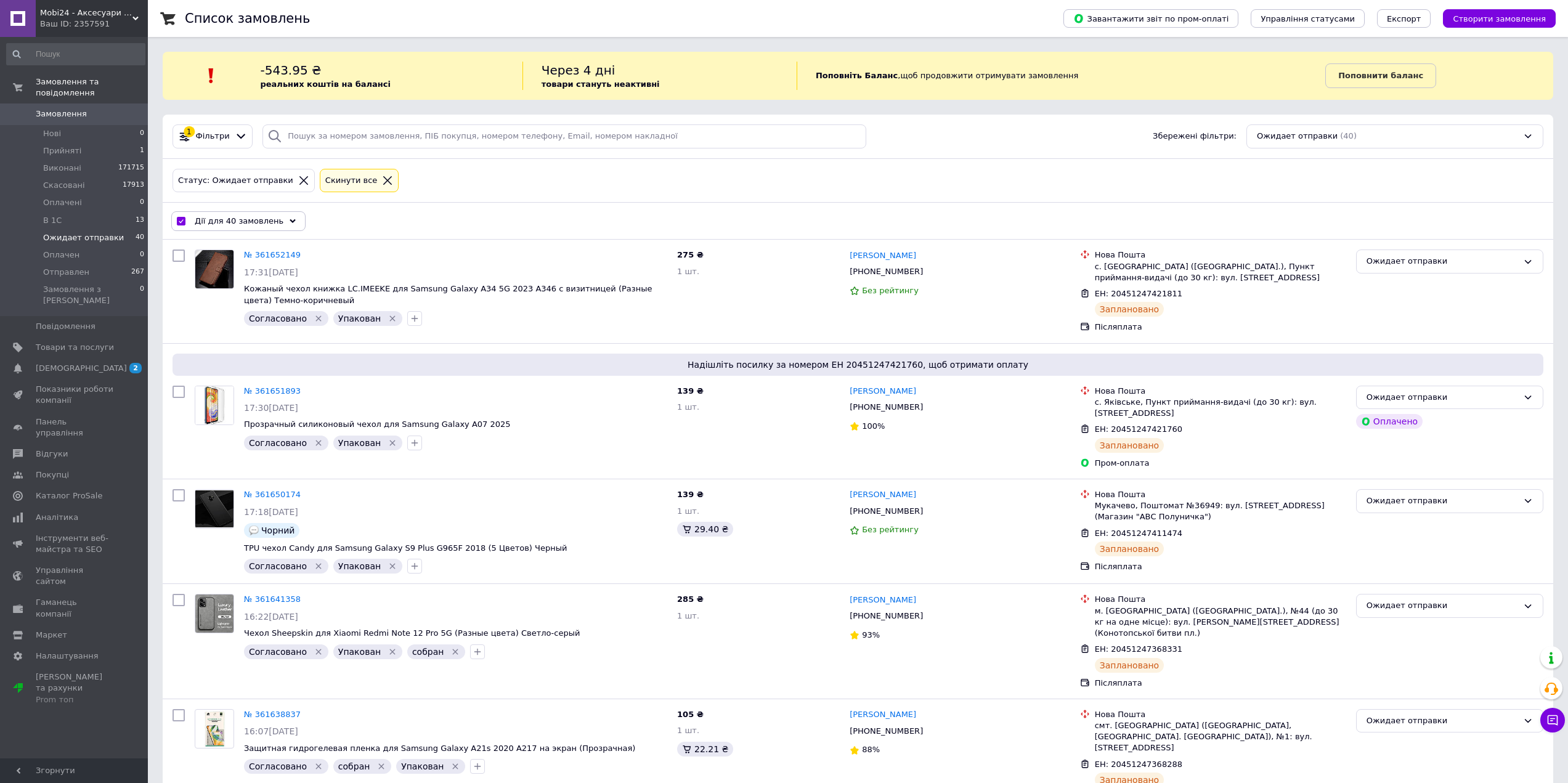
checkbox input "false"
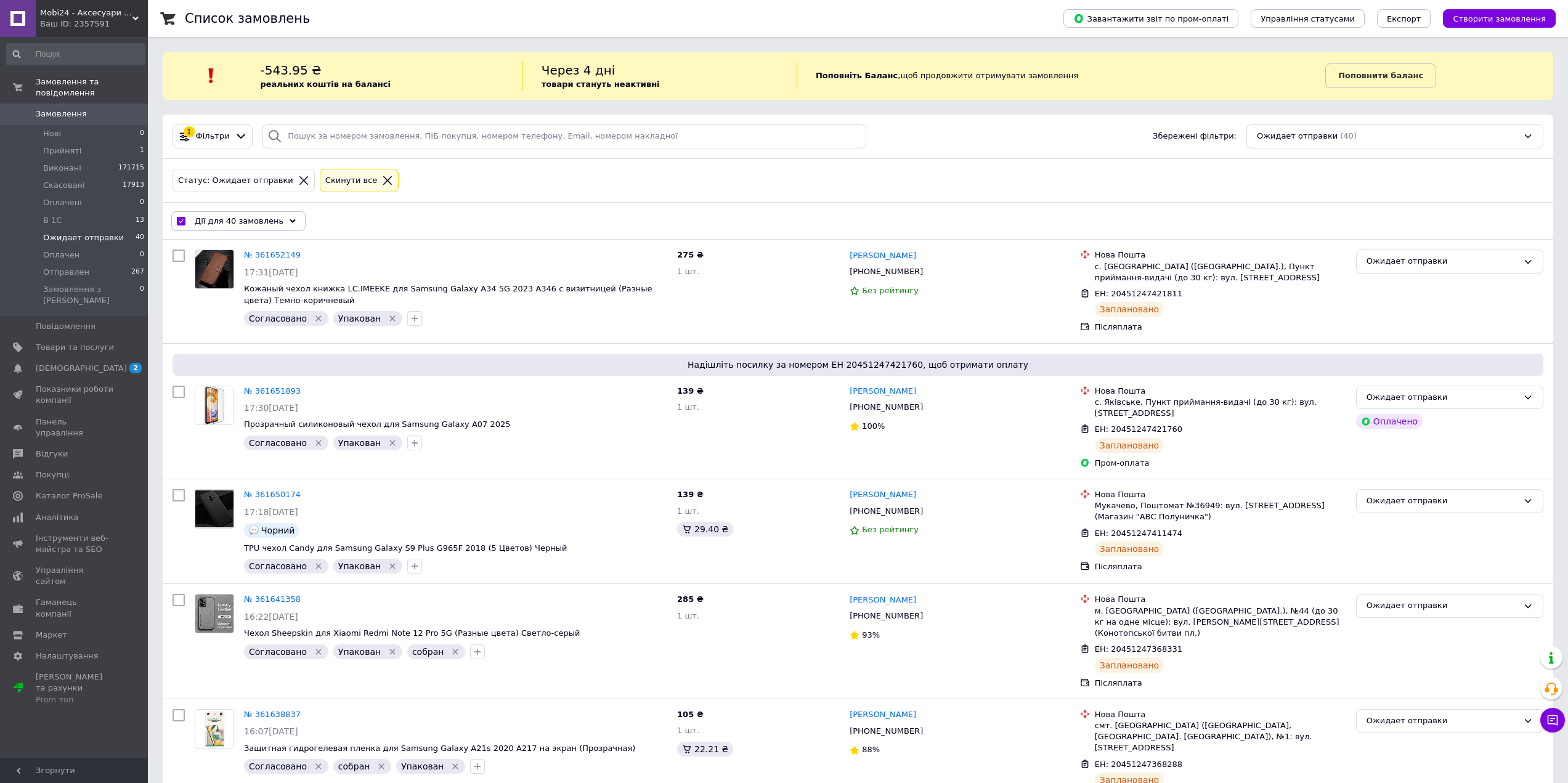
checkbox input "false"
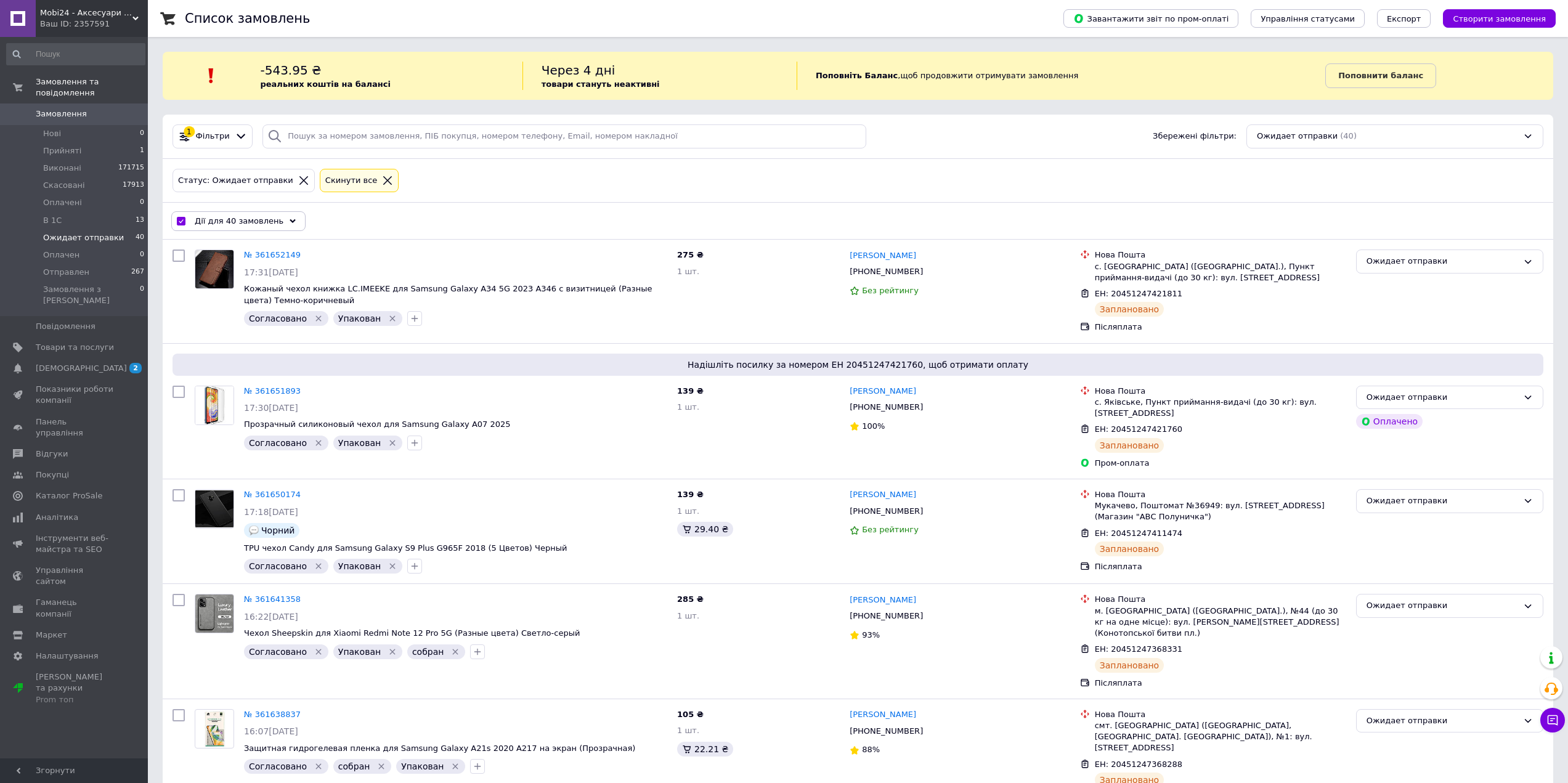
checkbox input "false"
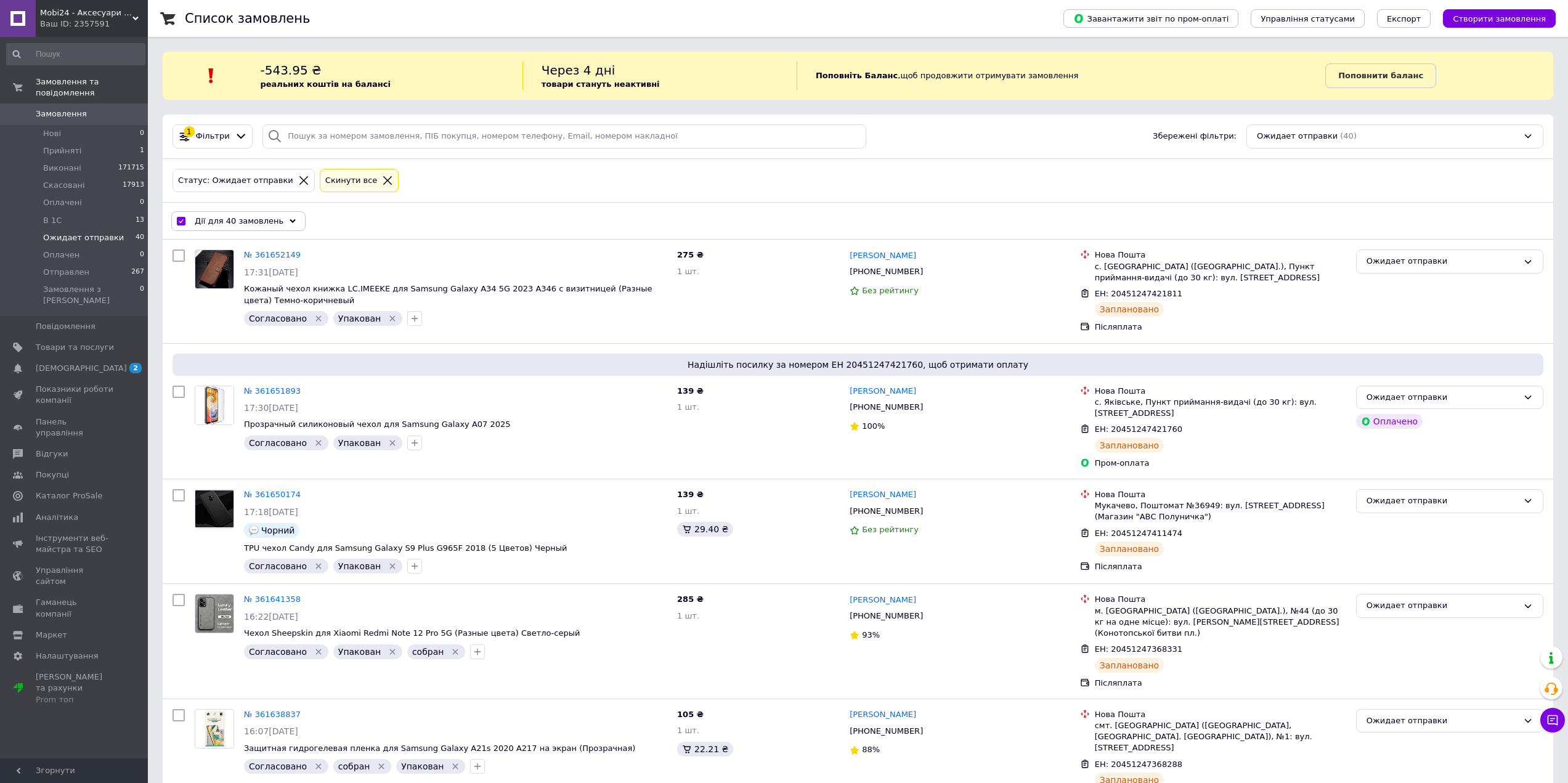
checkbox input "false"
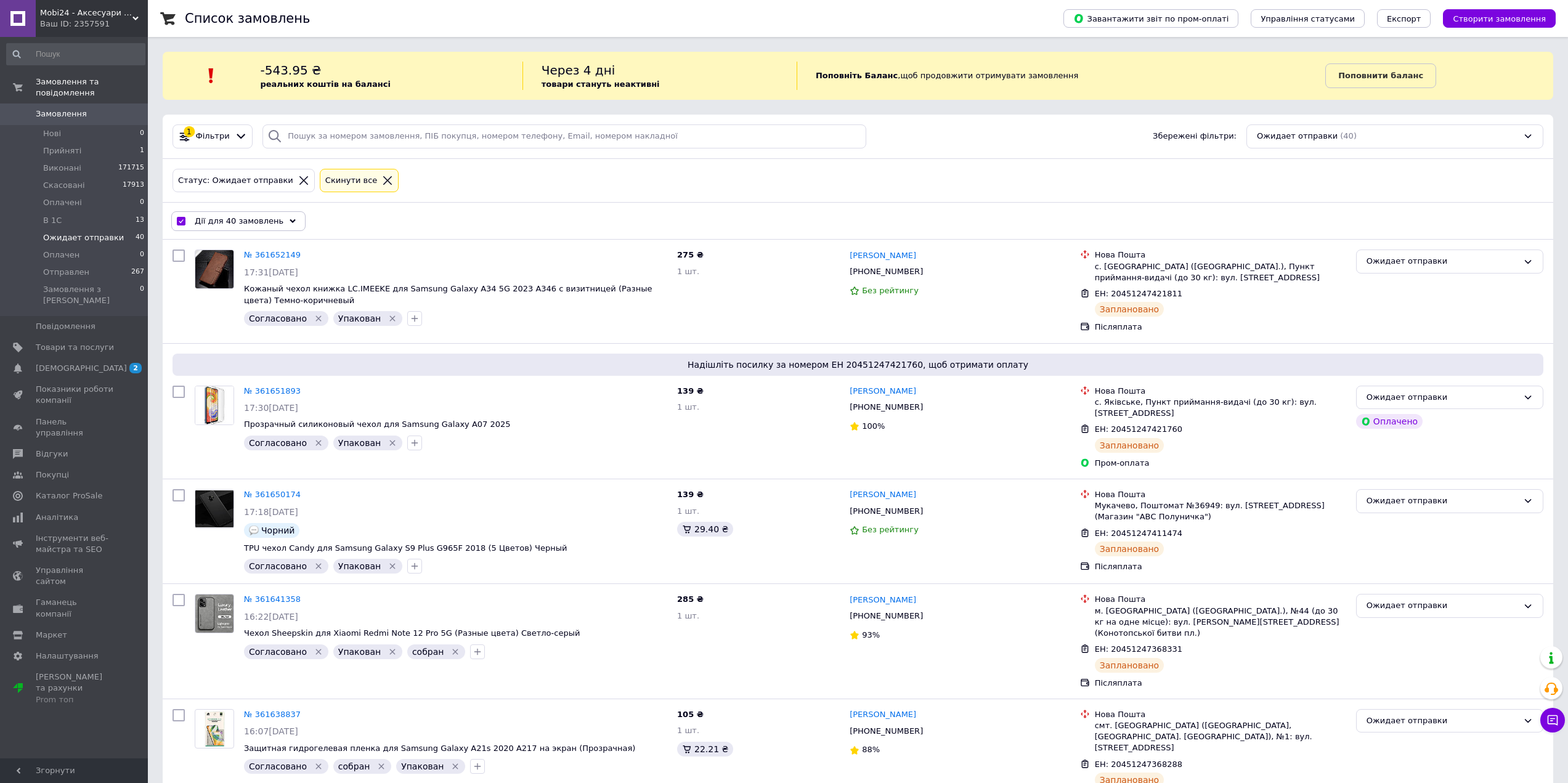
checkbox input "false"
click at [177, 220] on input "checkbox" at bounding box center [178, 221] width 12 height 12
checkbox input "true"
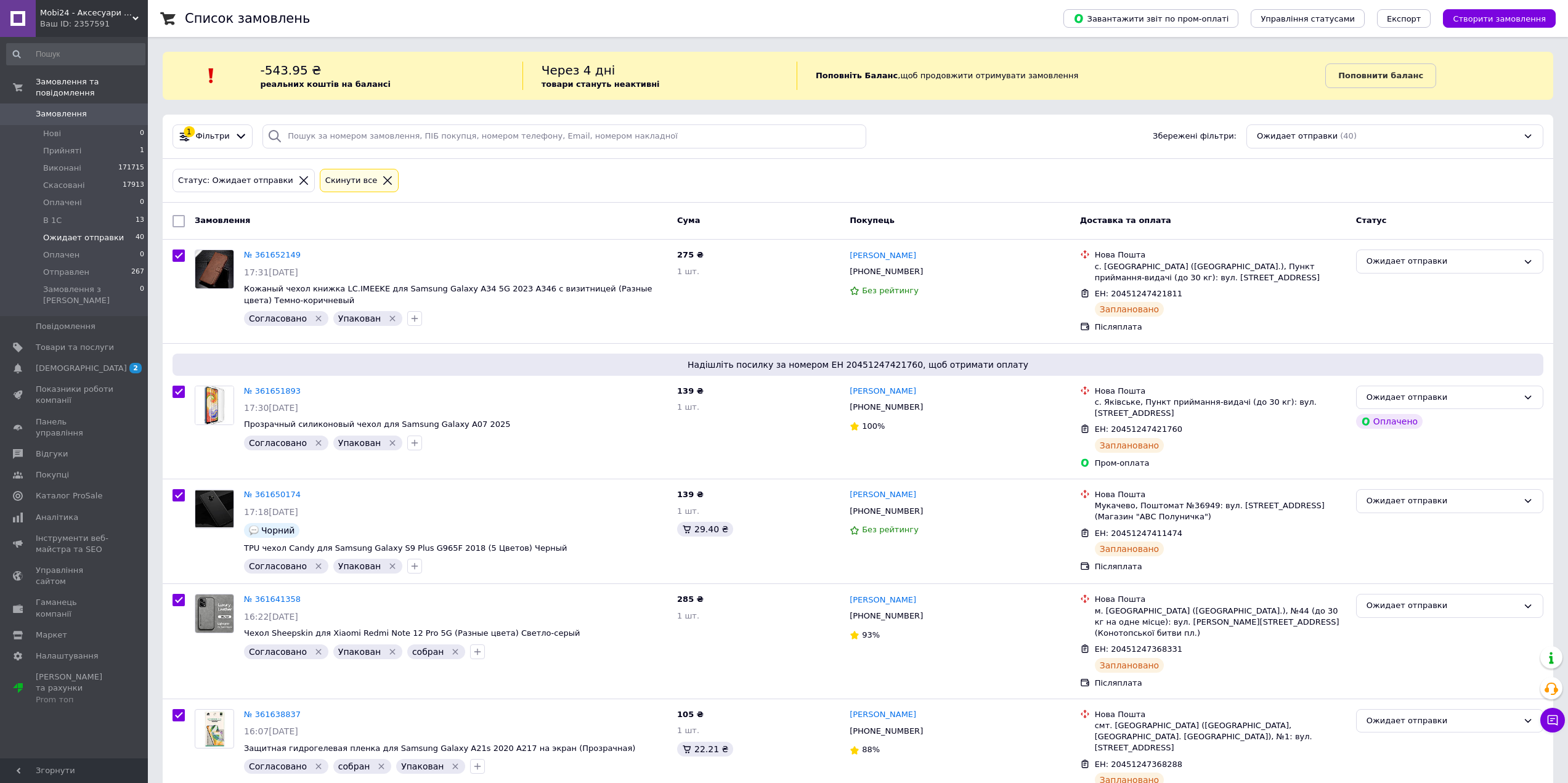
checkbox input "true"
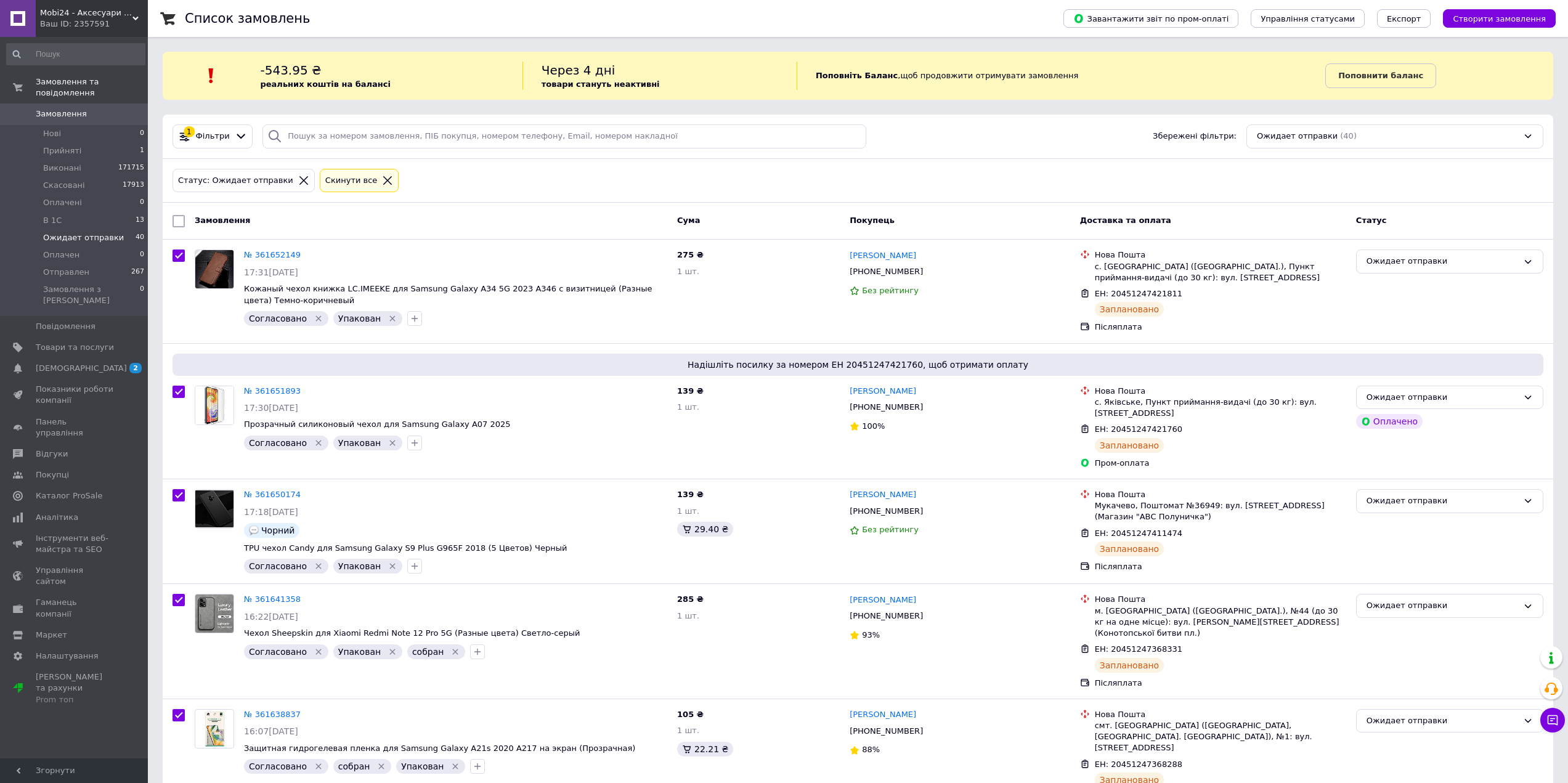
checkbox input "true"
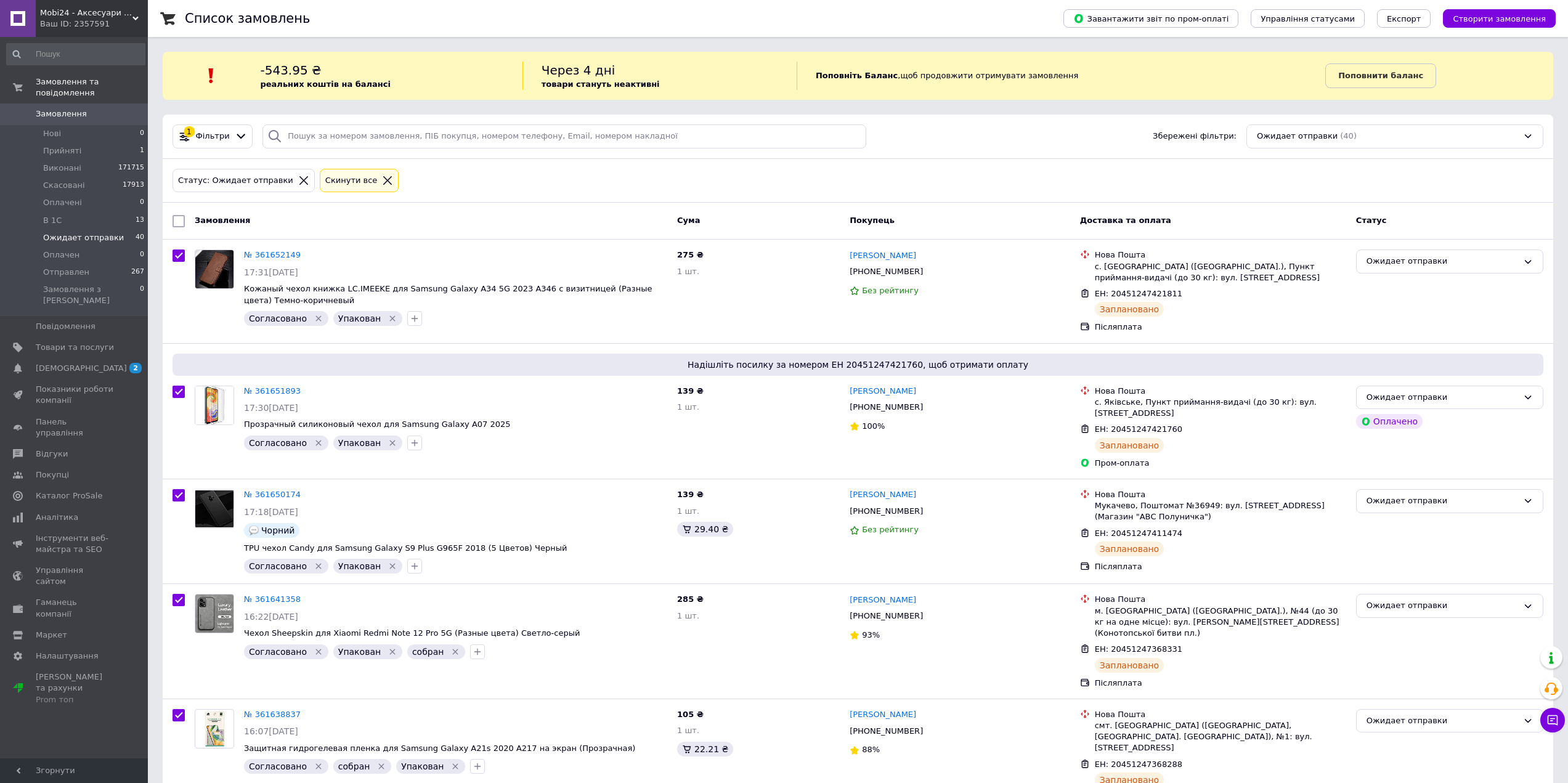
checkbox input "true"
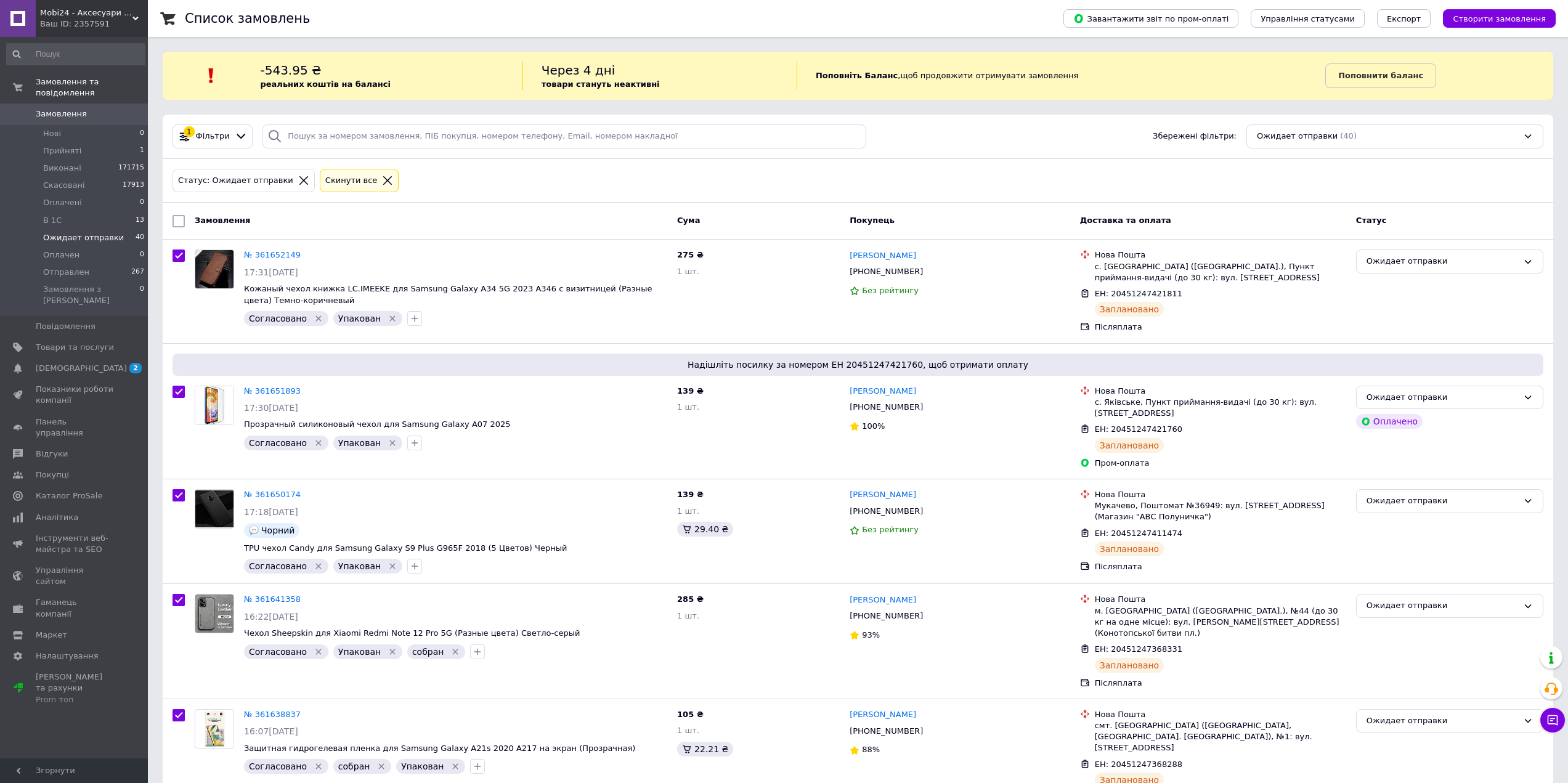
checkbox input "true"
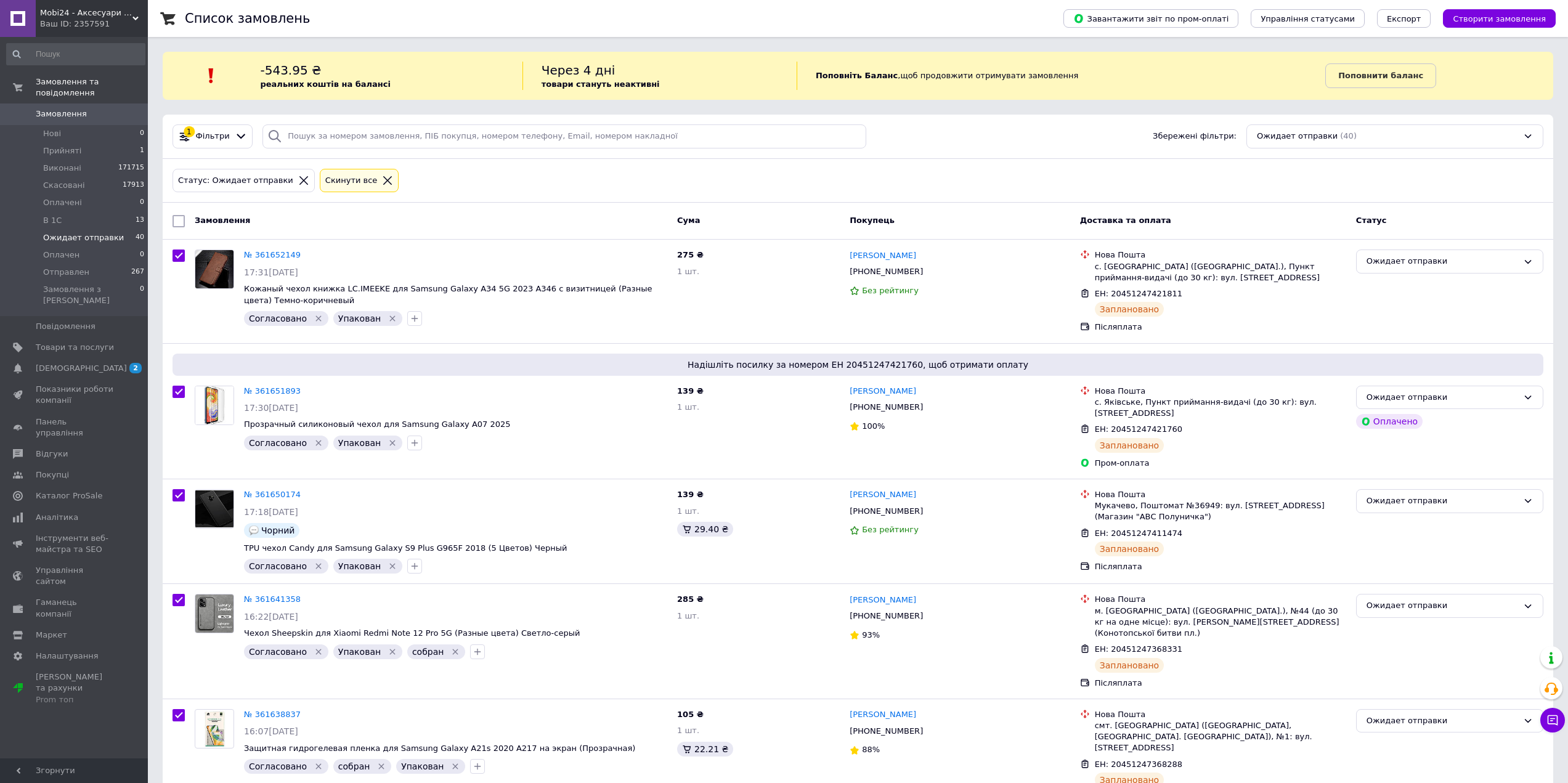
checkbox input "true"
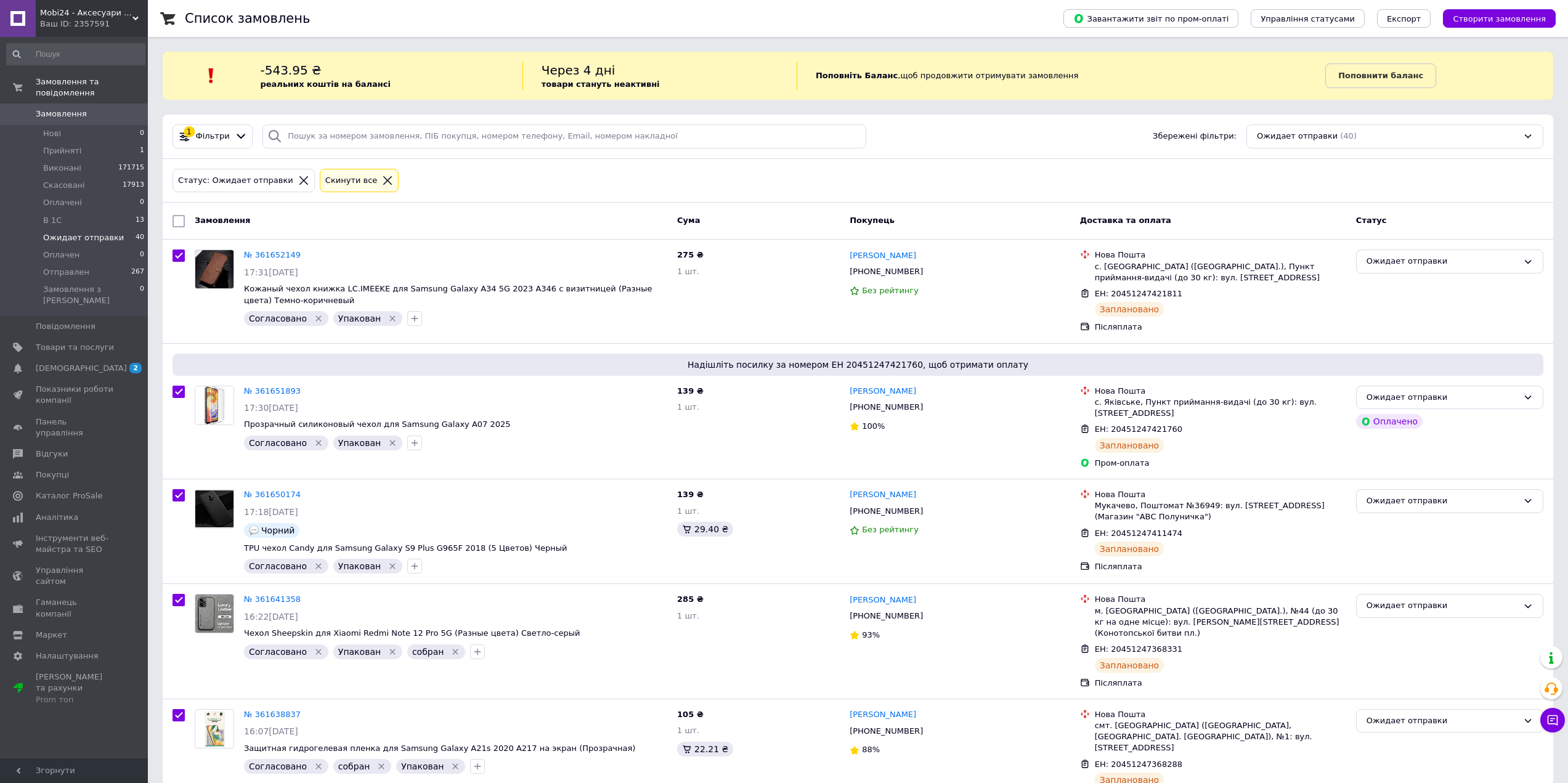
checkbox input "true"
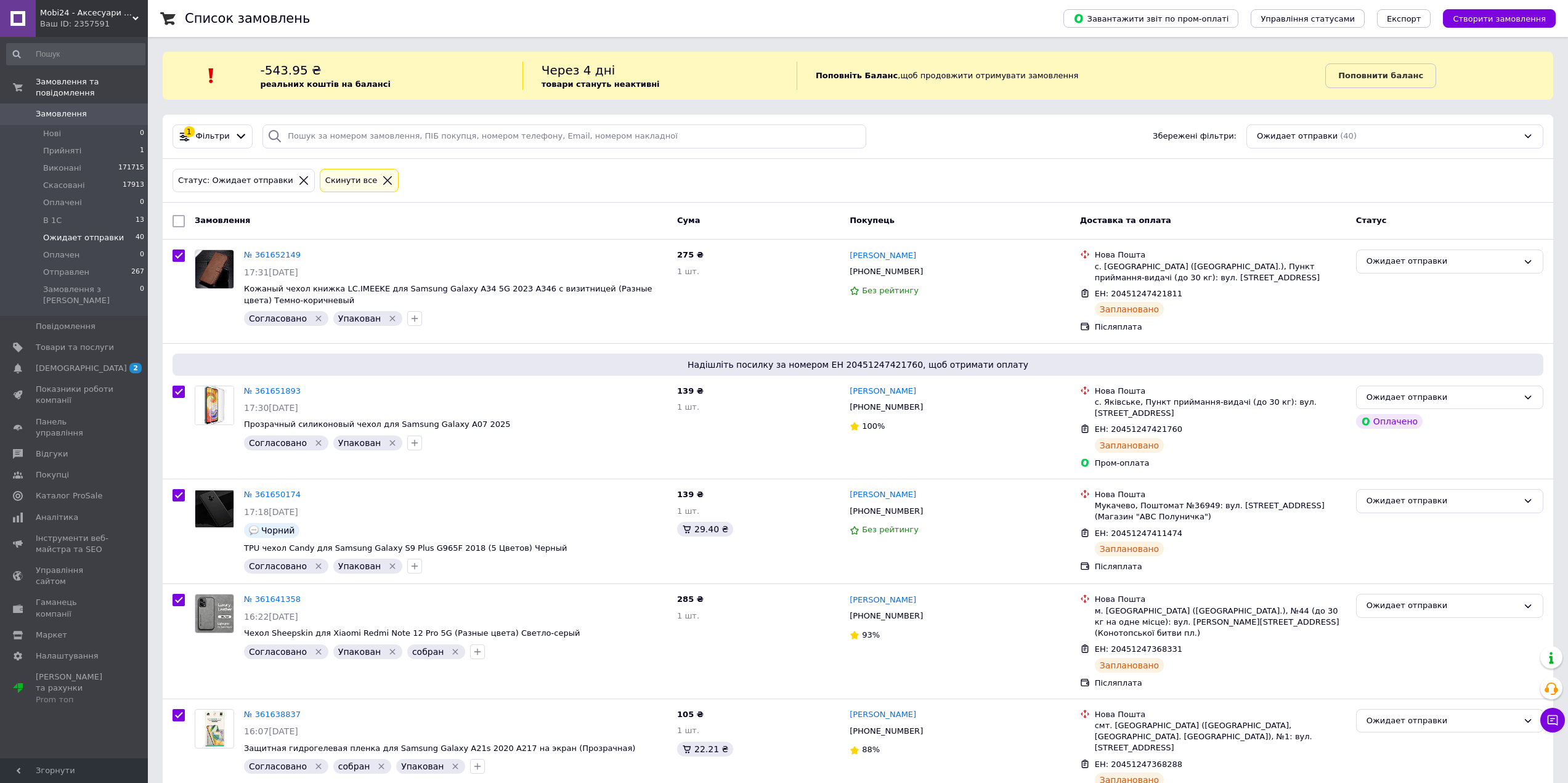
checkbox input "true"
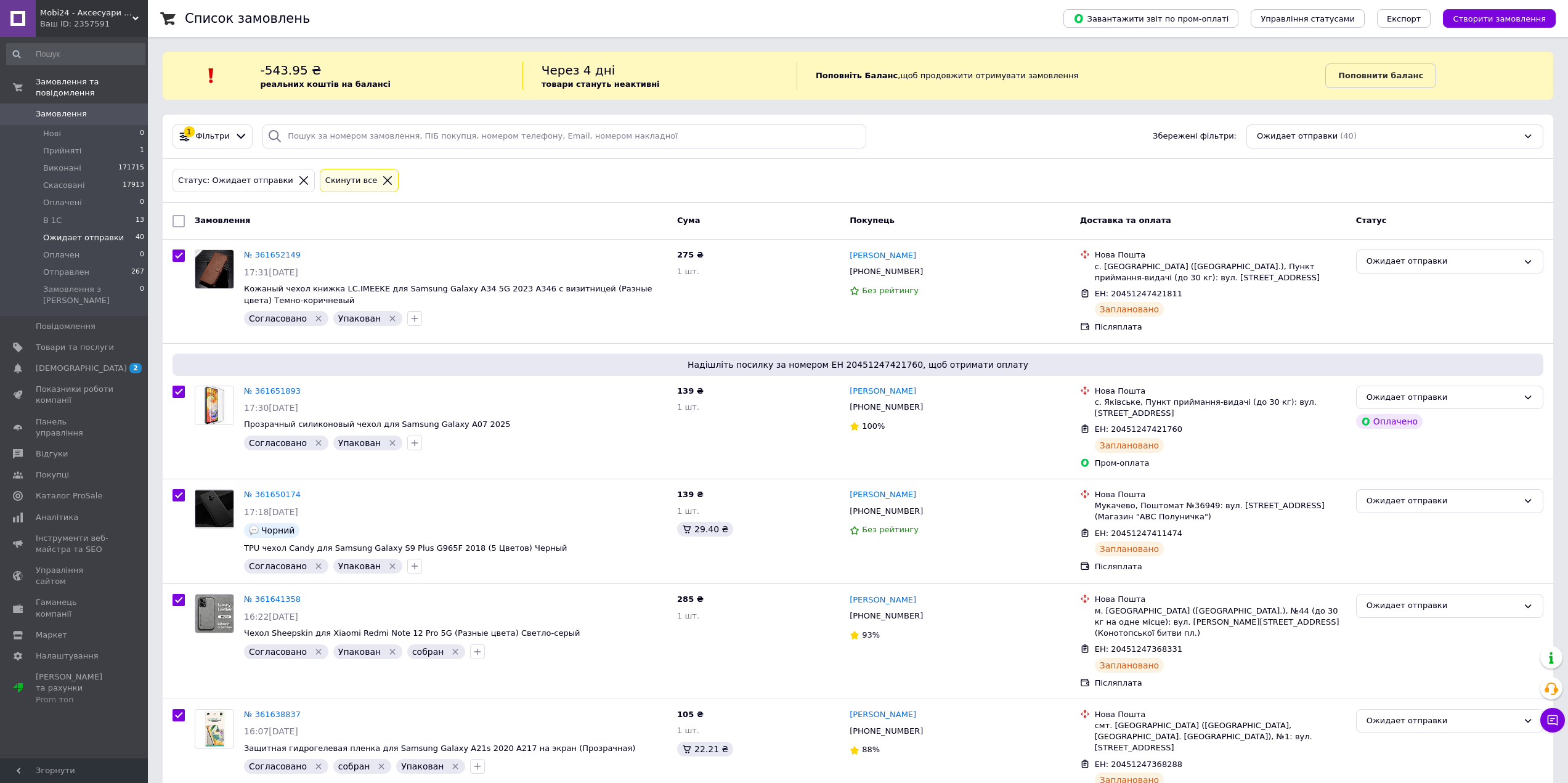
checkbox input "true"
click at [178, 221] on input "checkbox" at bounding box center [180, 221] width 8 height 8
checkbox input "false"
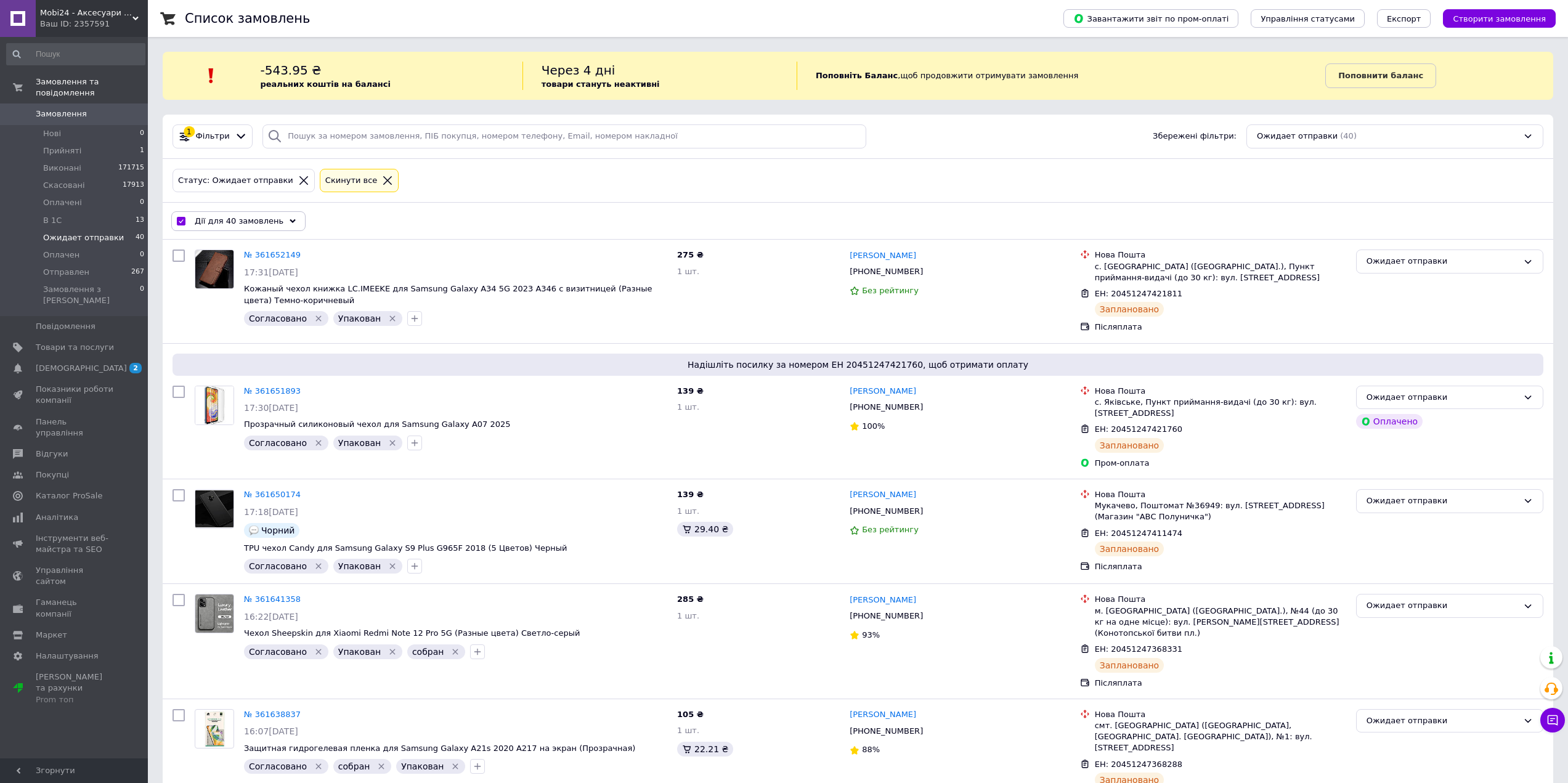
checkbox input "false"
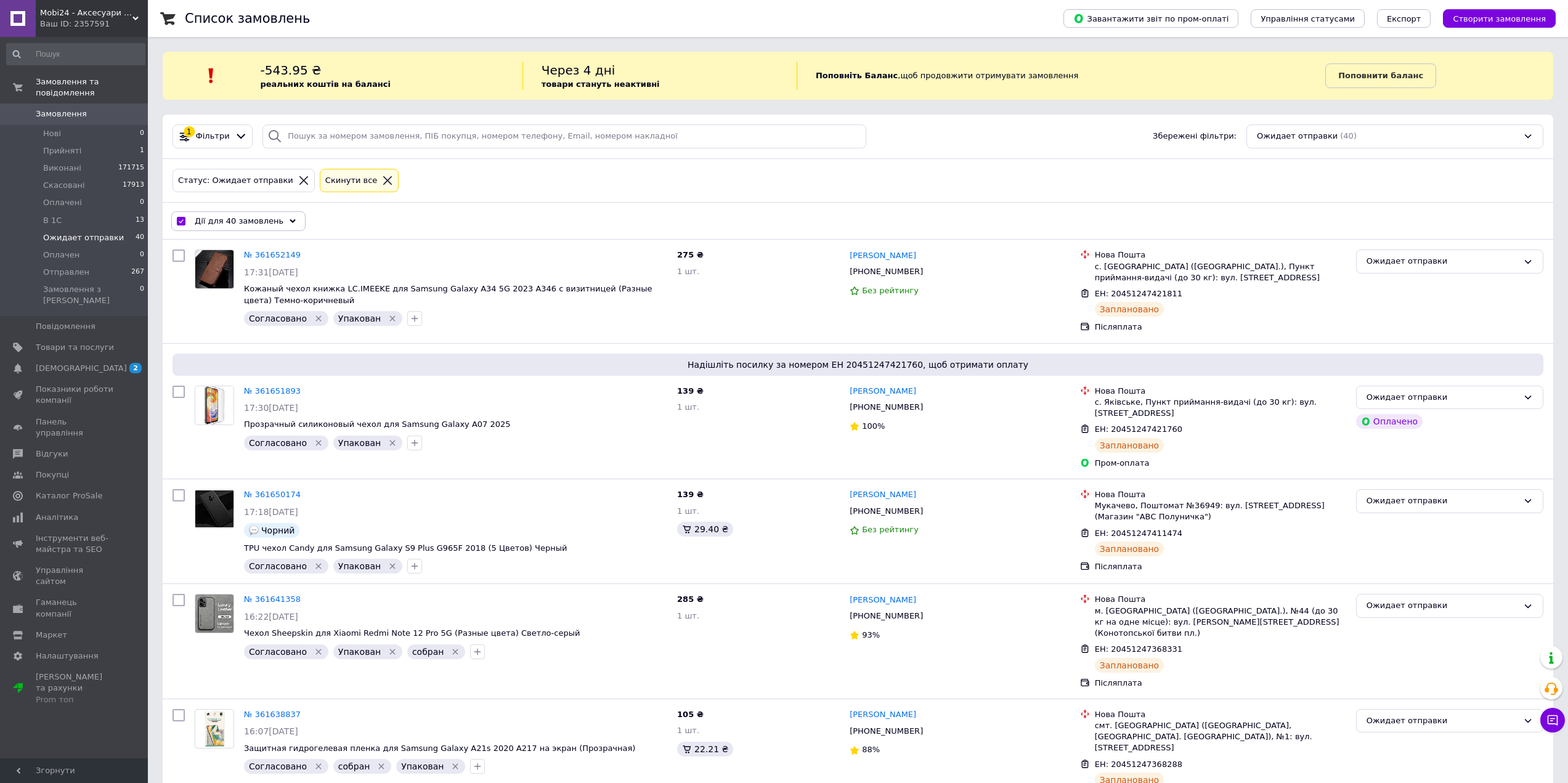
checkbox input "false"
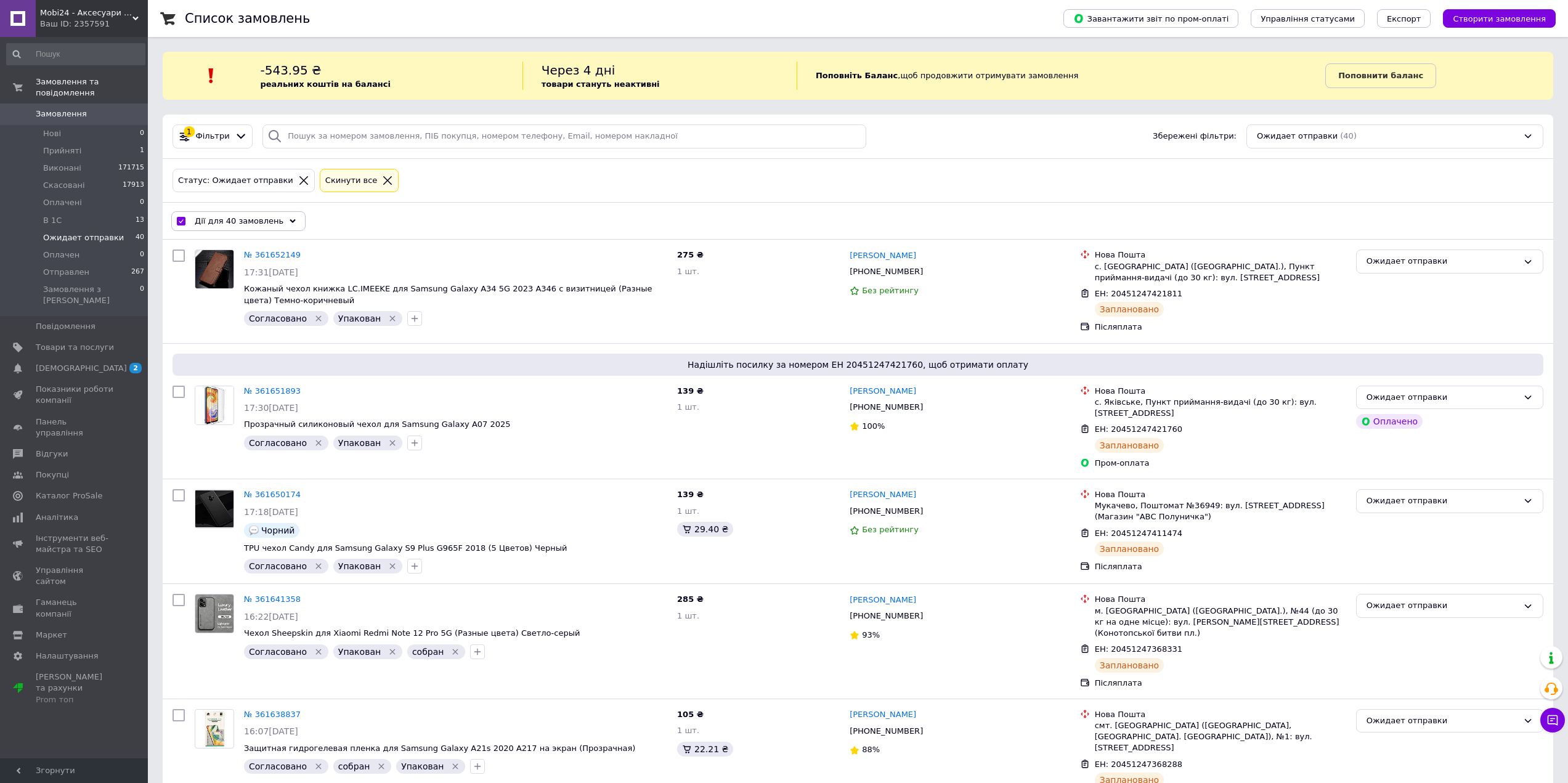
checkbox input "false"
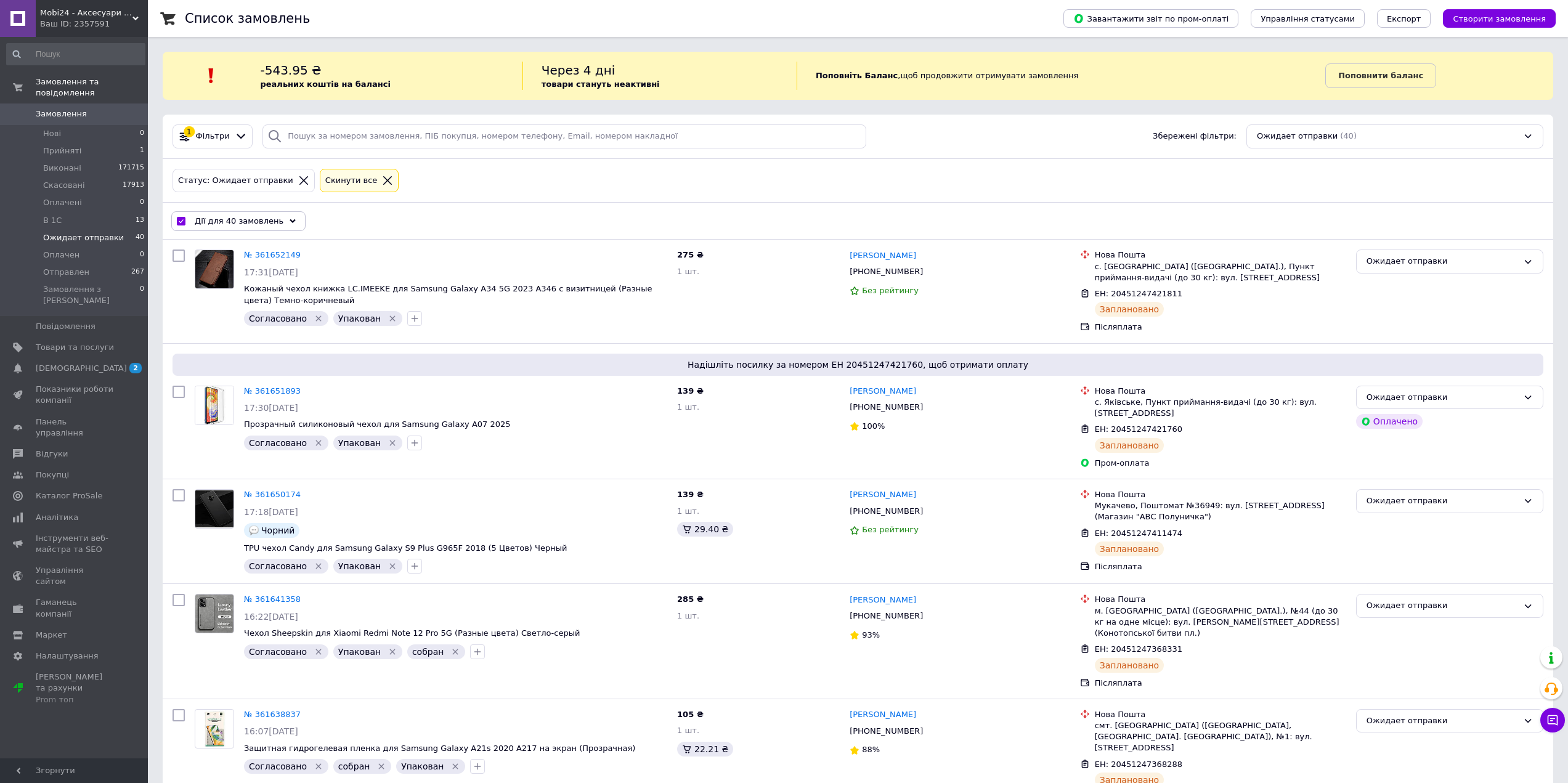
checkbox input "false"
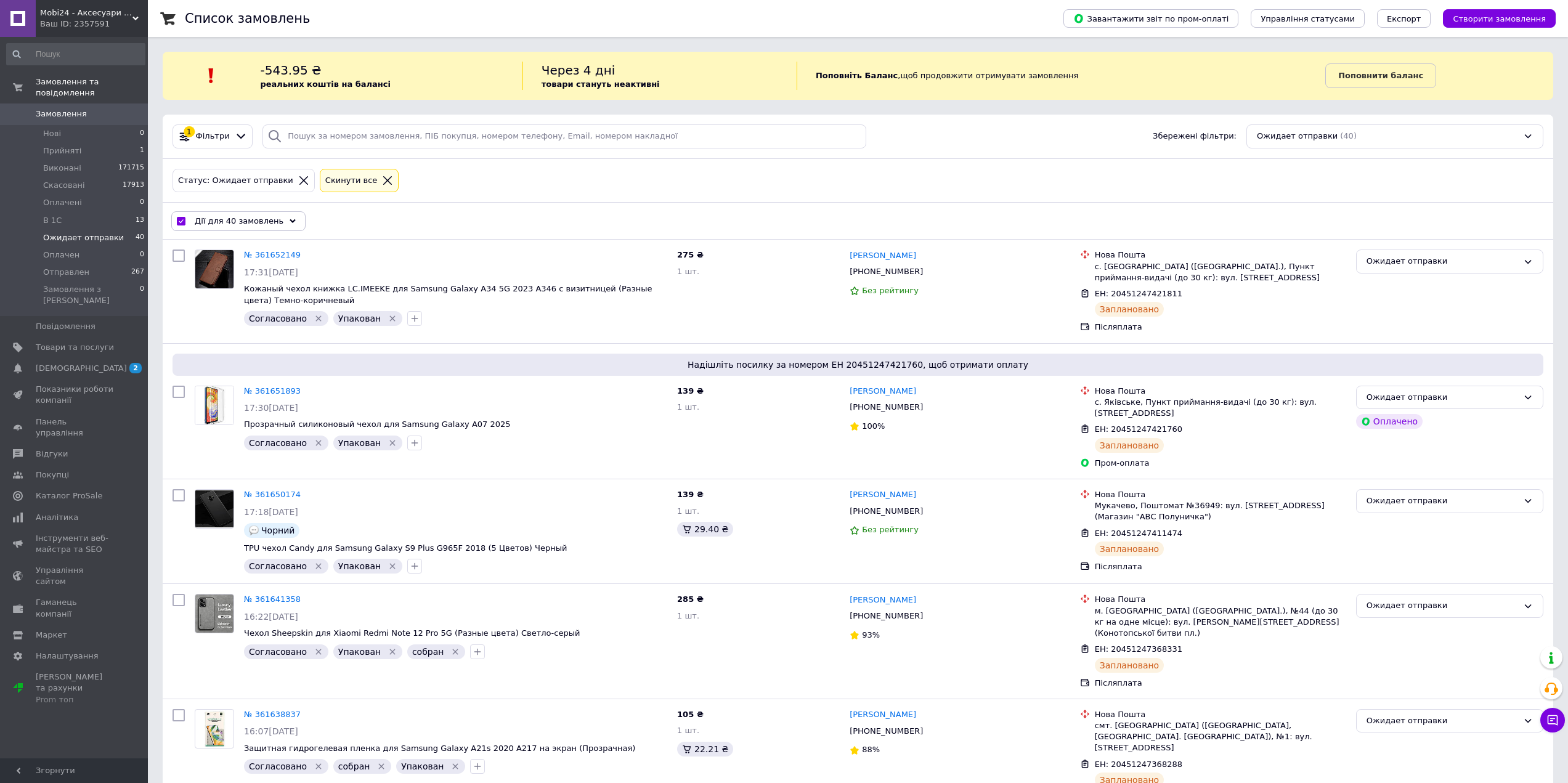
checkbox input "false"
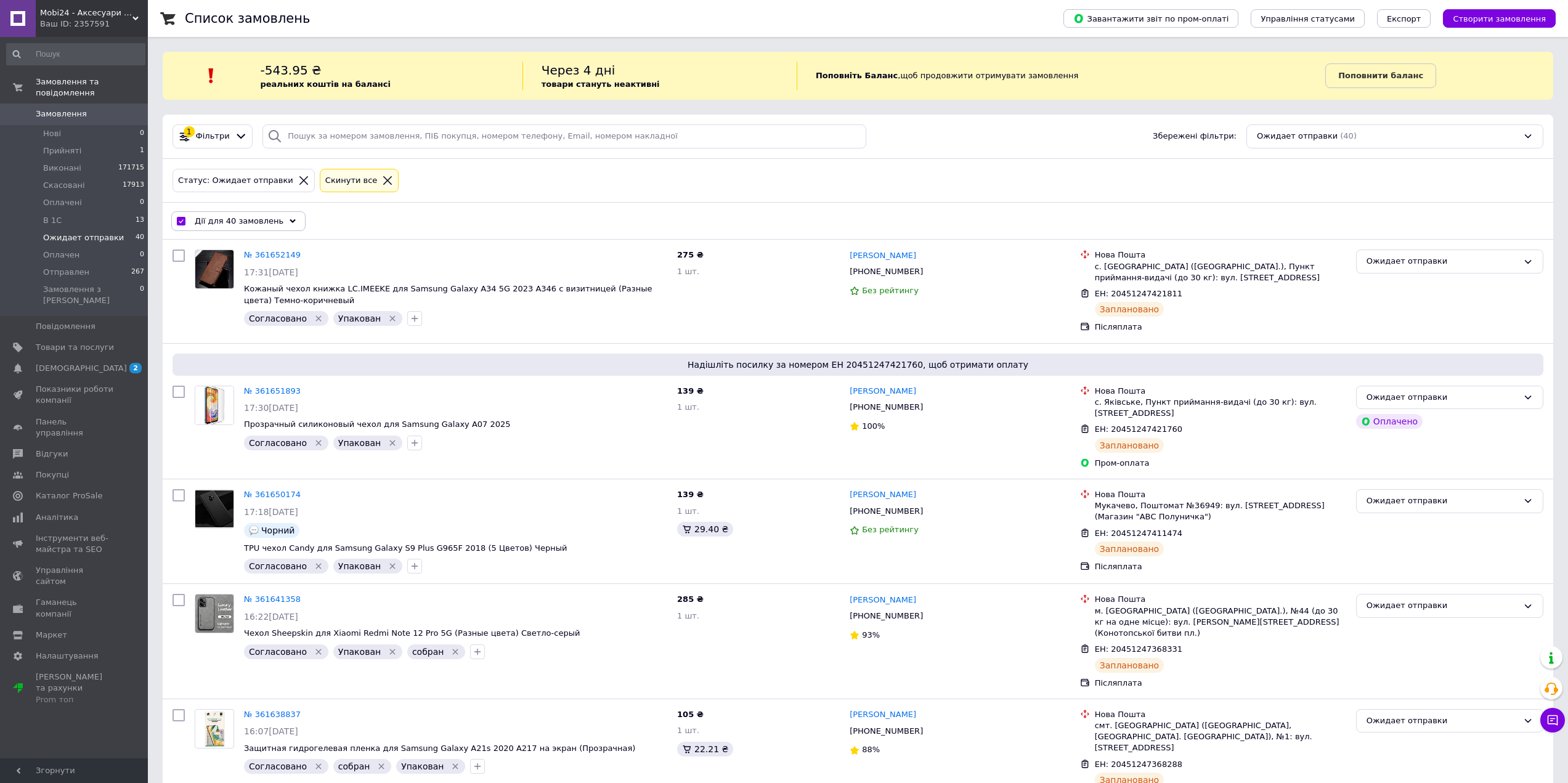
checkbox input "false"
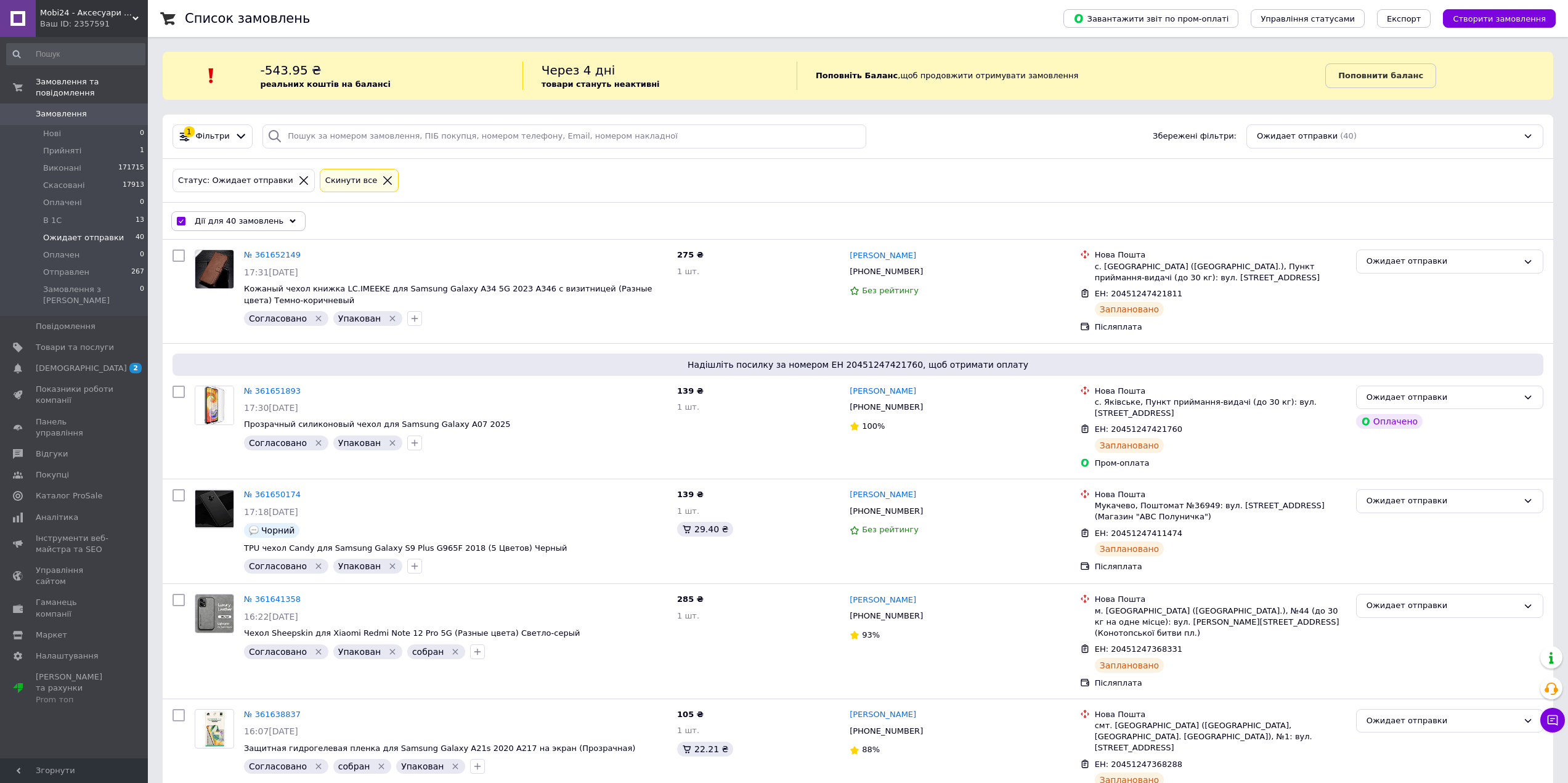
checkbox input "false"
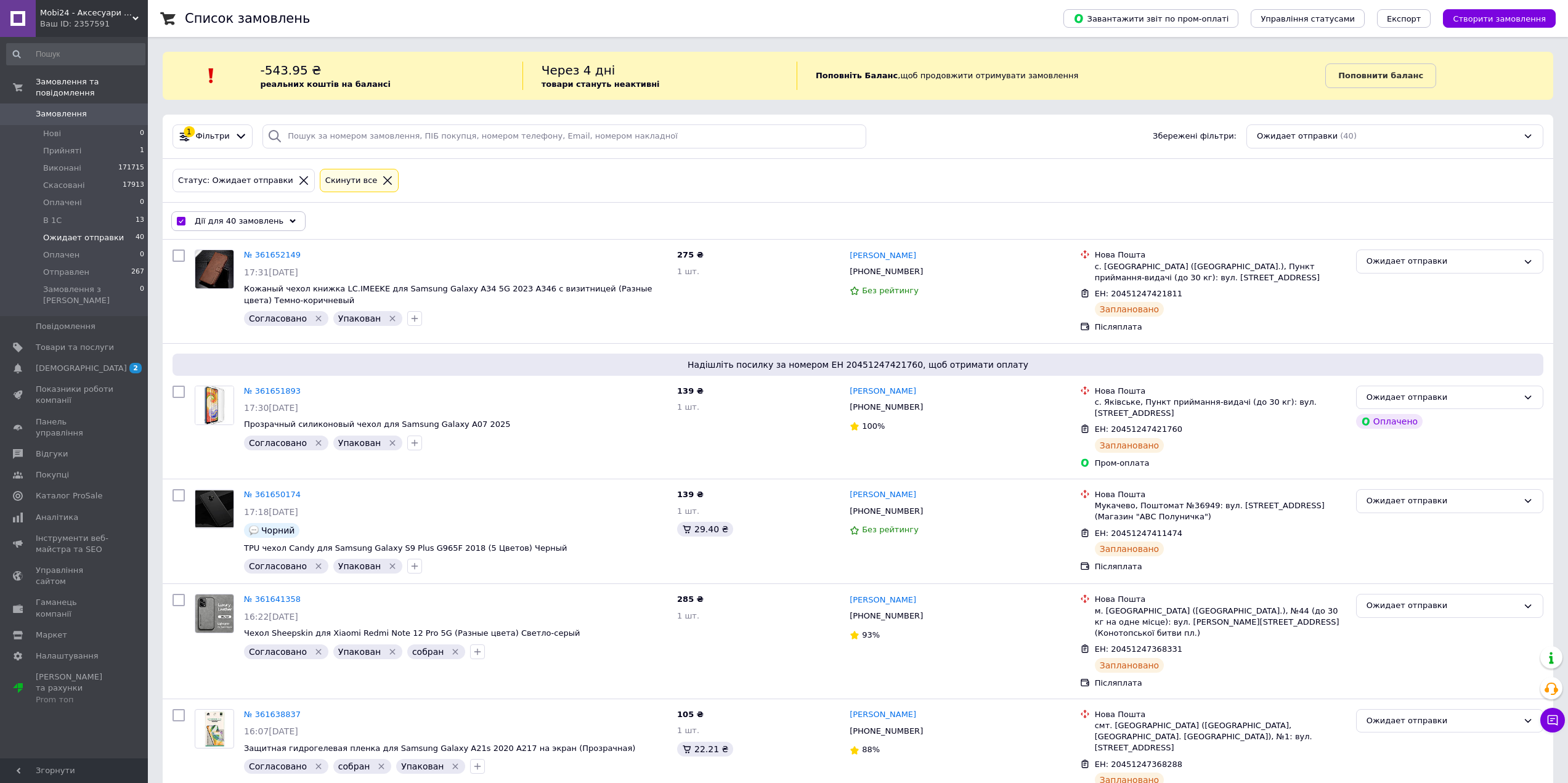
checkbox input "false"
click at [176, 222] on input "checkbox" at bounding box center [178, 221] width 12 height 12
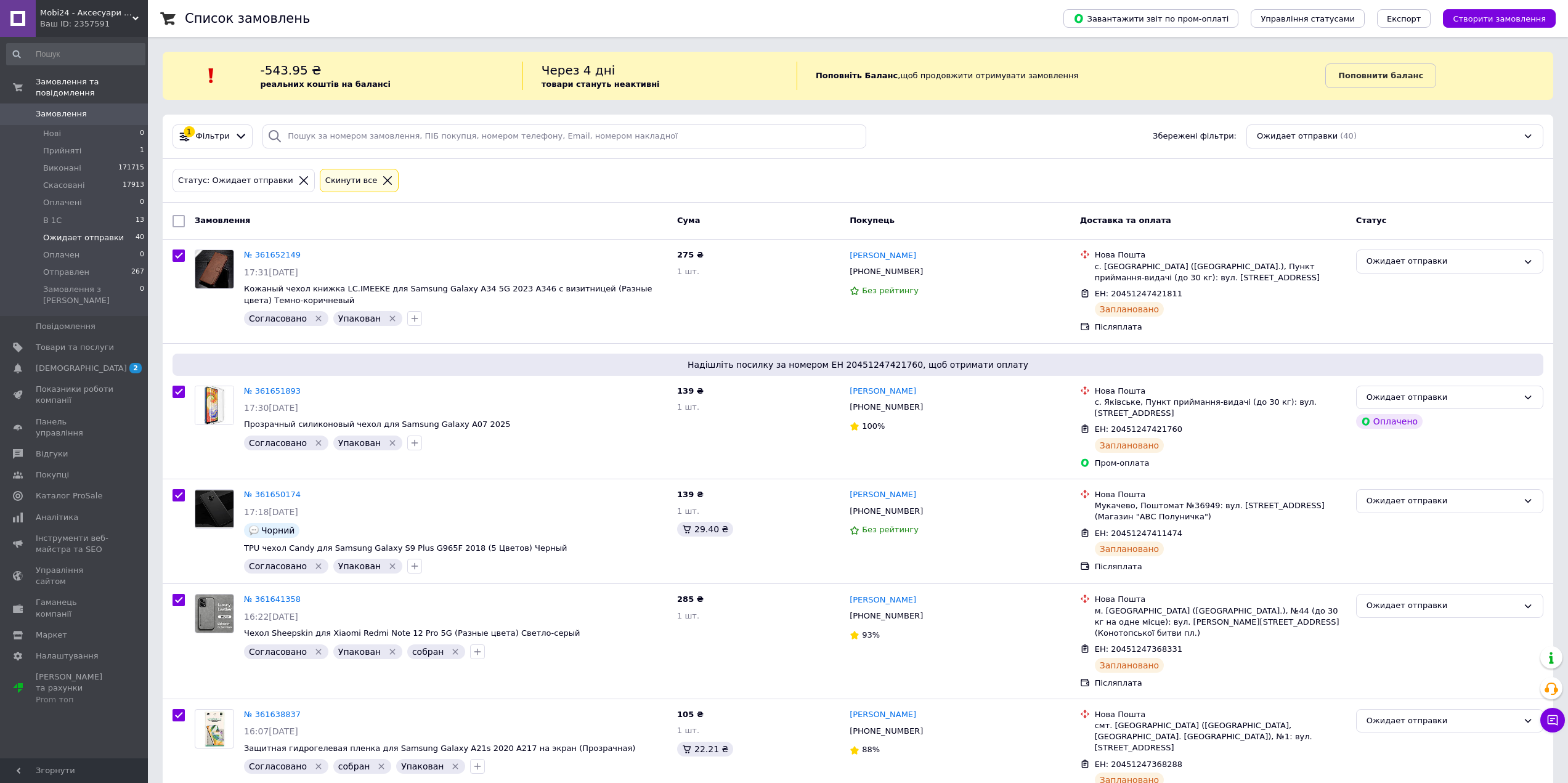
checkbox input "true"
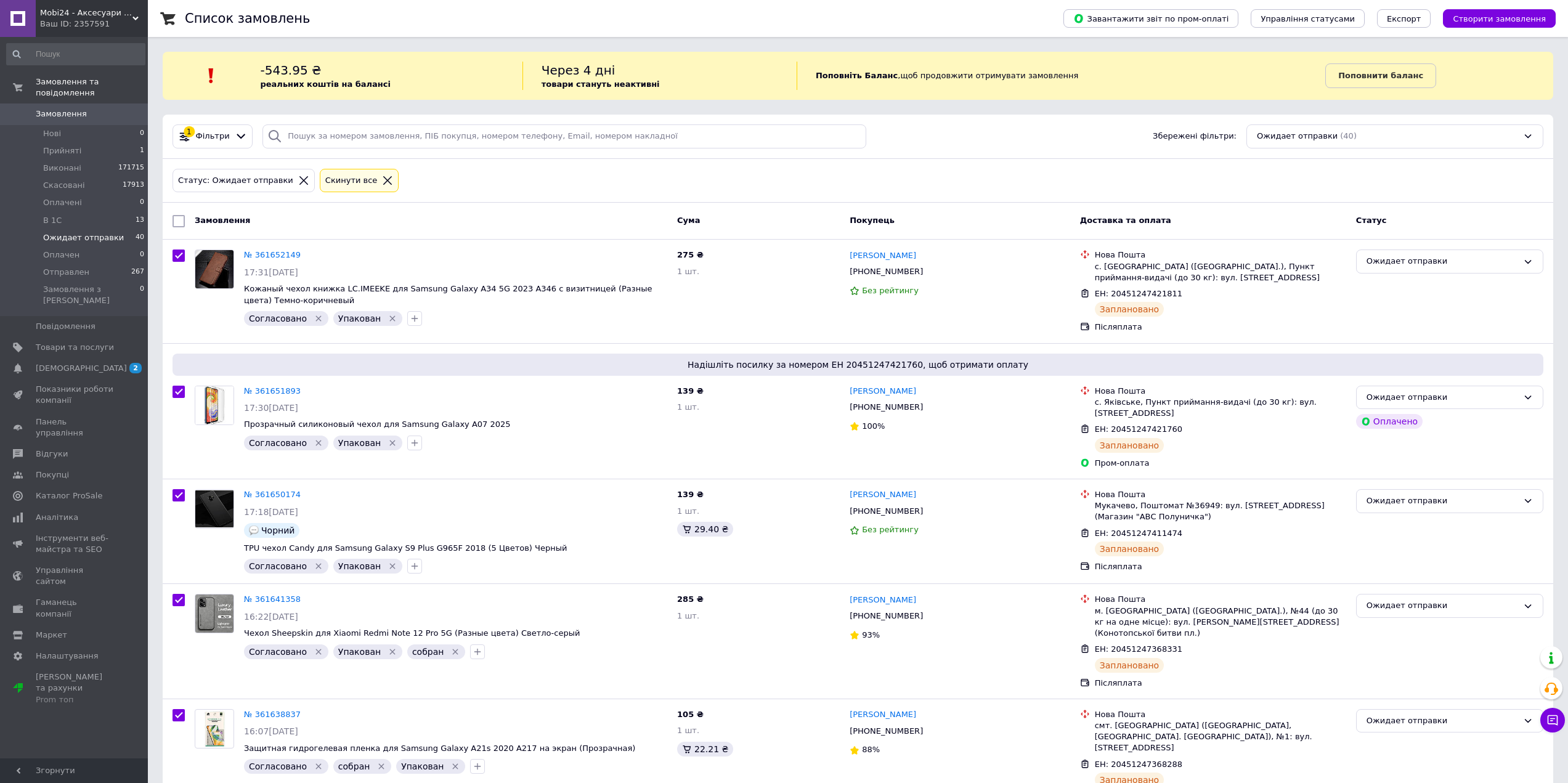
checkbox input "true"
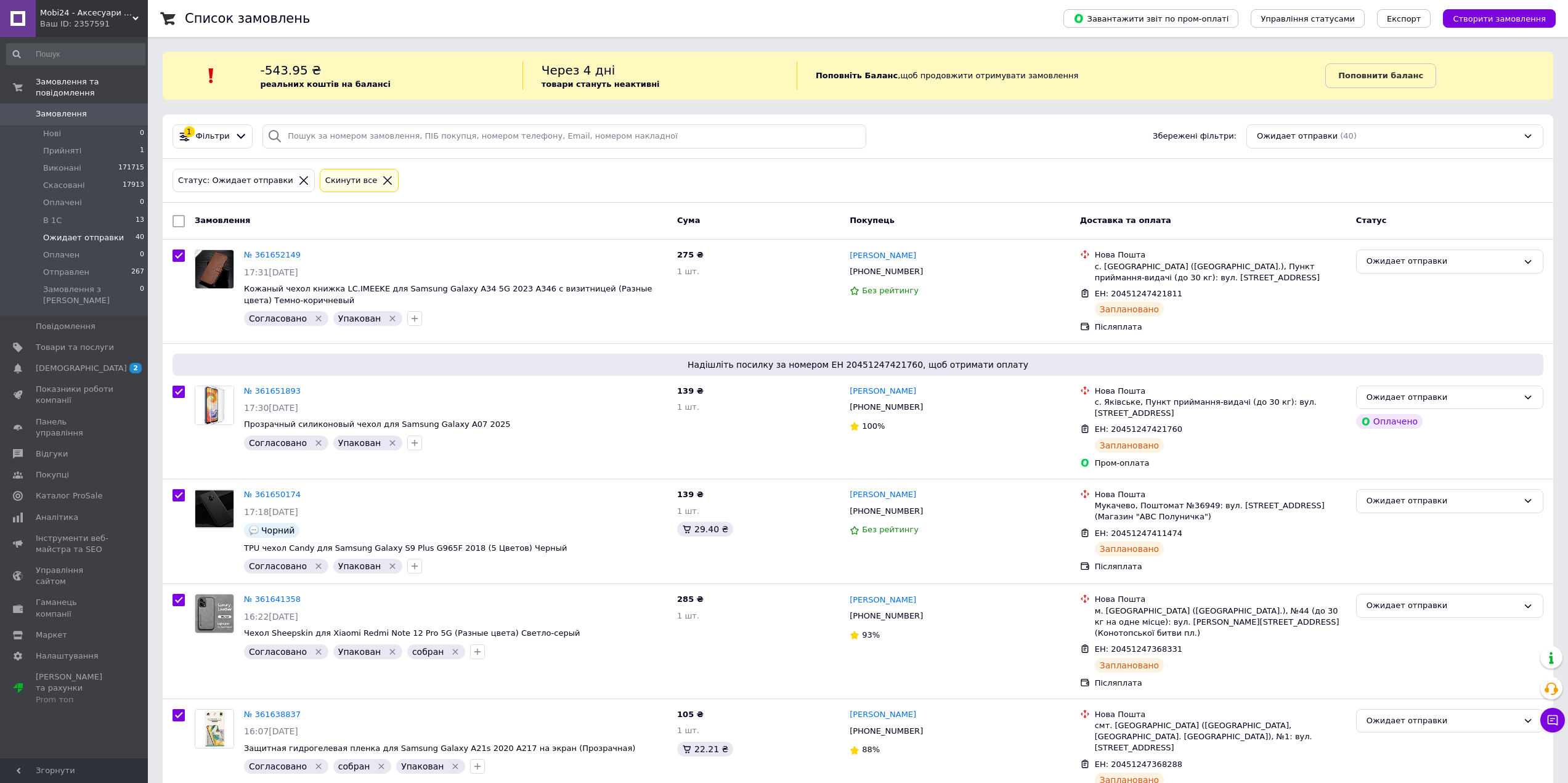
checkbox input "true"
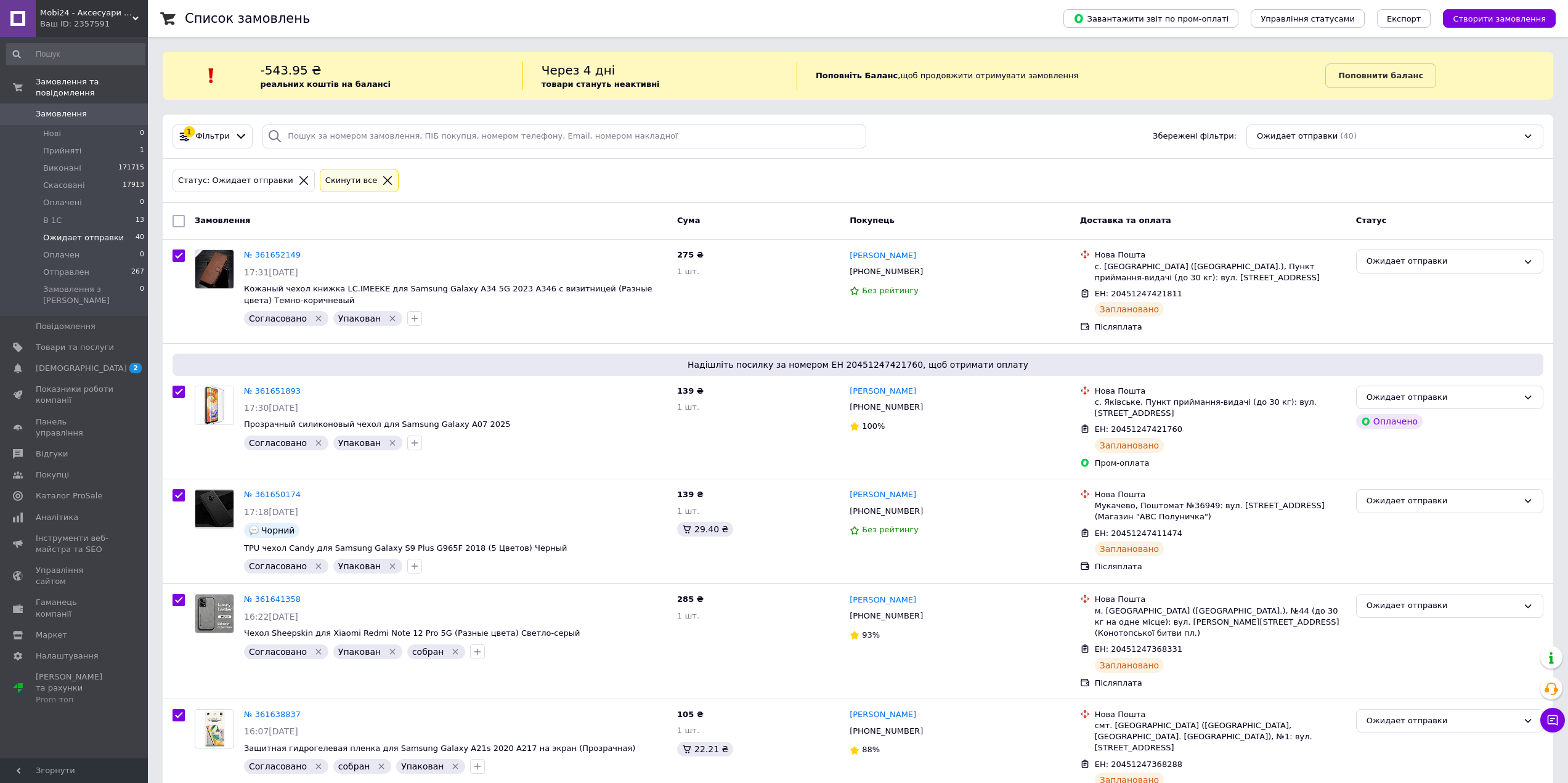
checkbox input "true"
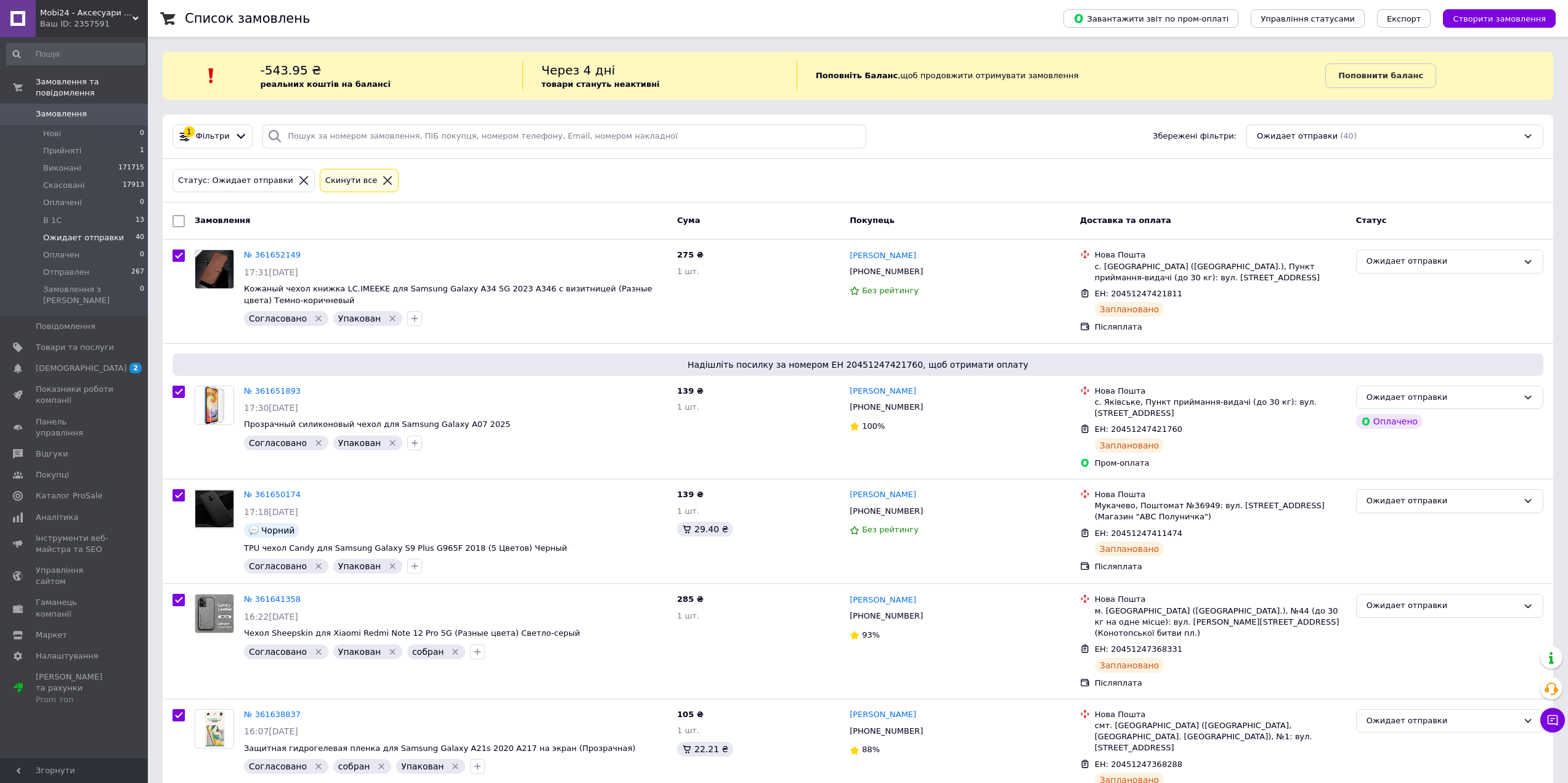
checkbox input "true"
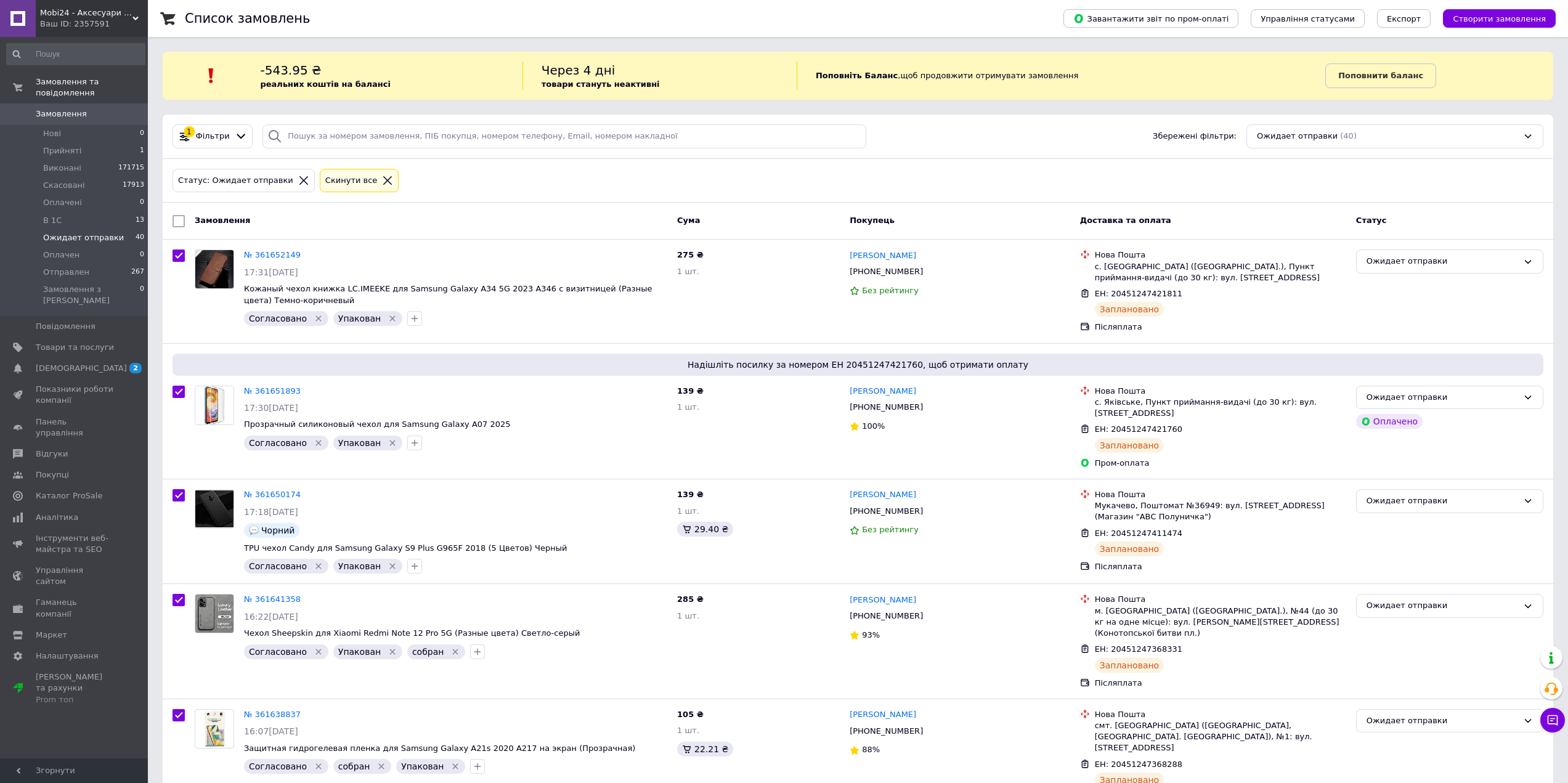
checkbox input "true"
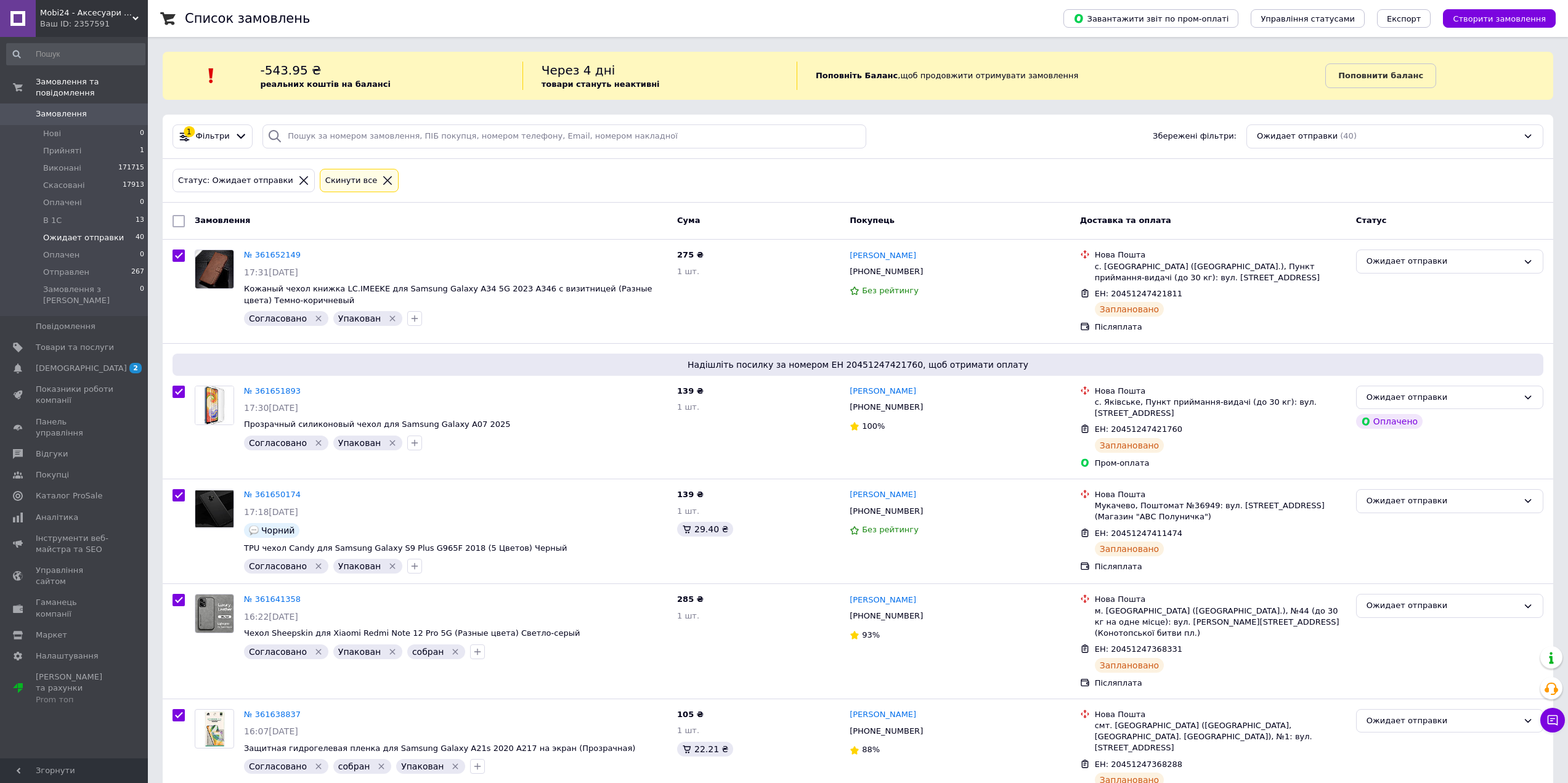
checkbox input "true"
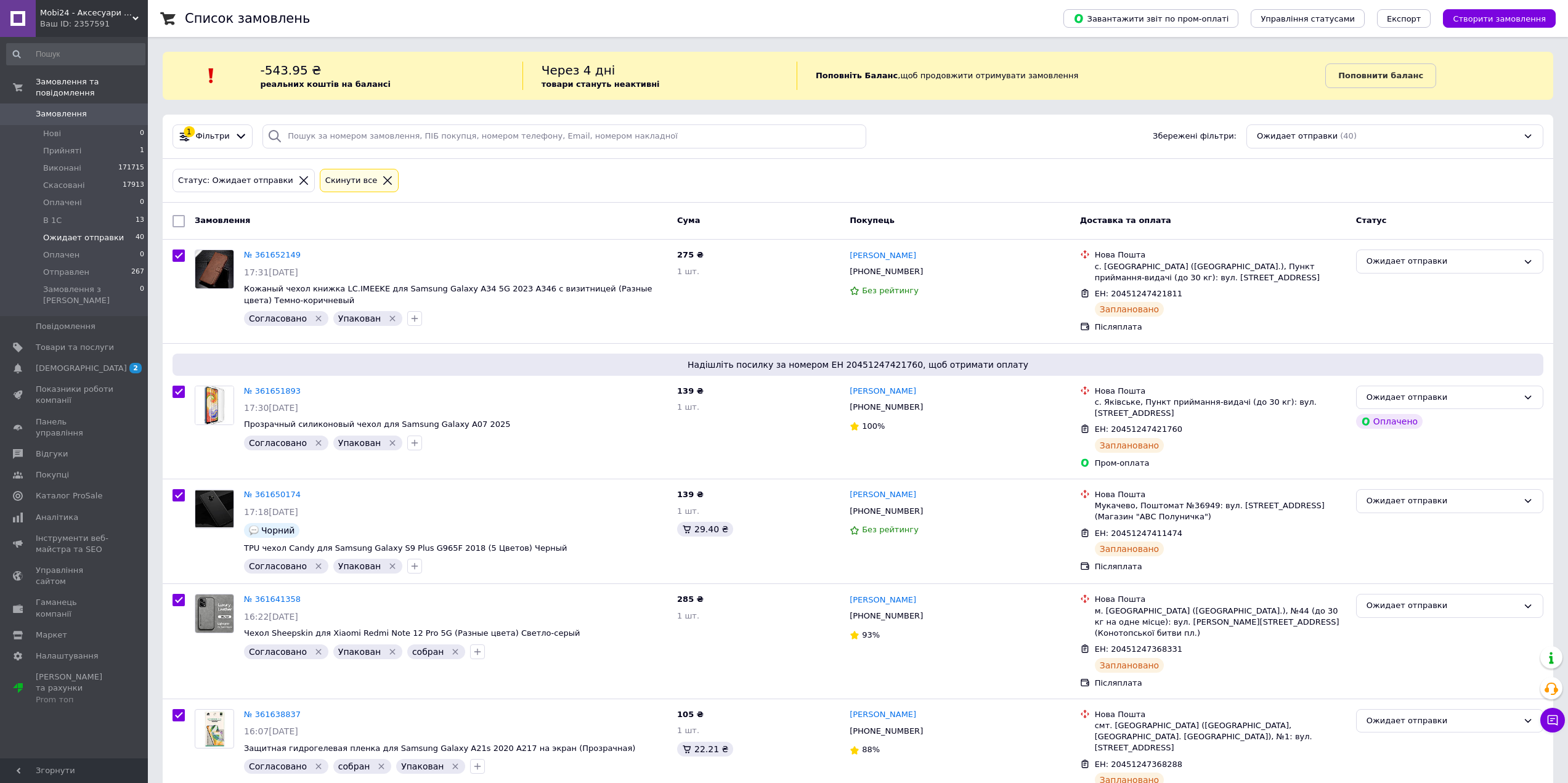
checkbox input "true"
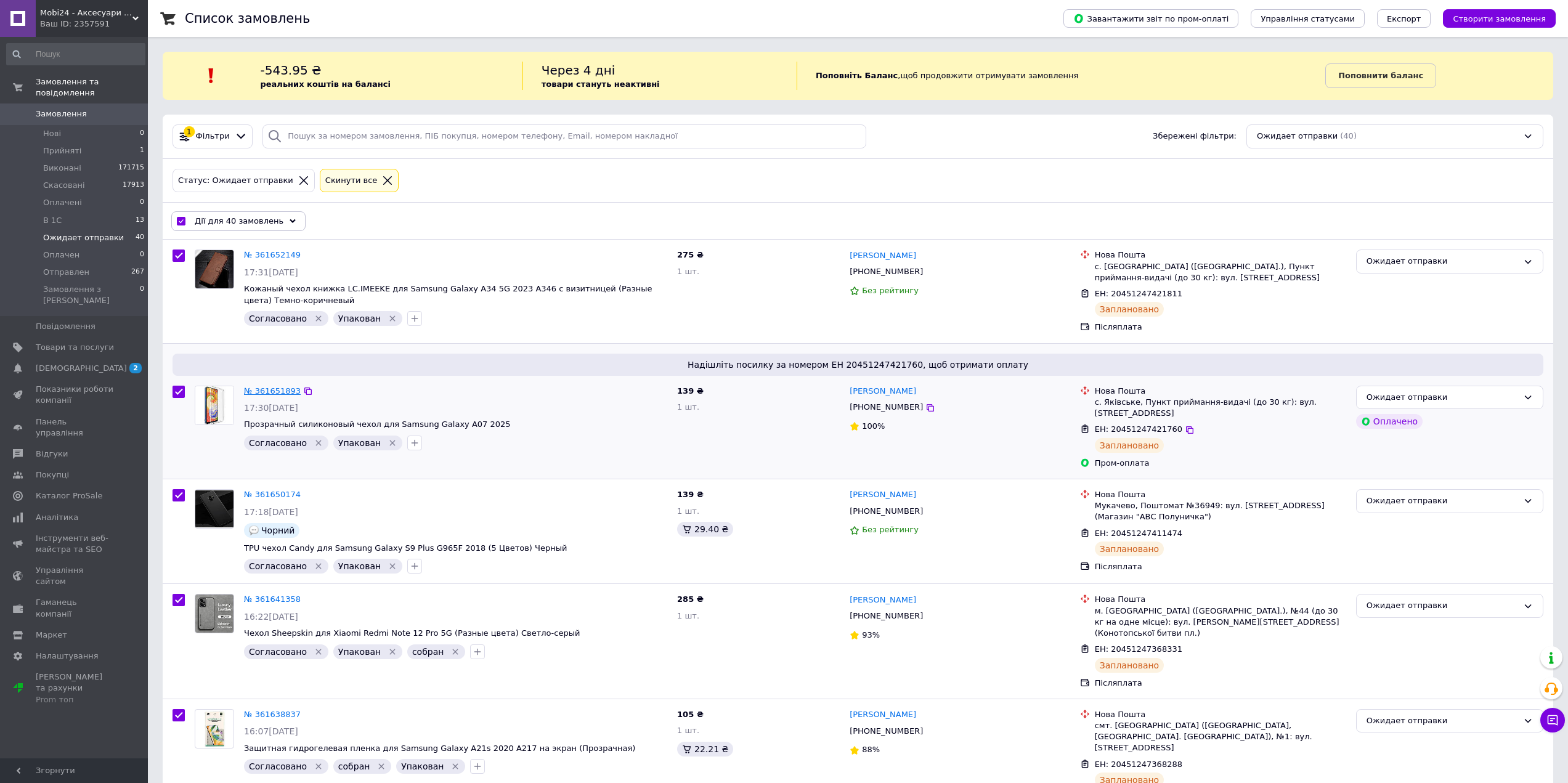
click at [265, 390] on link "№ 361651893" at bounding box center [272, 391] width 57 height 9
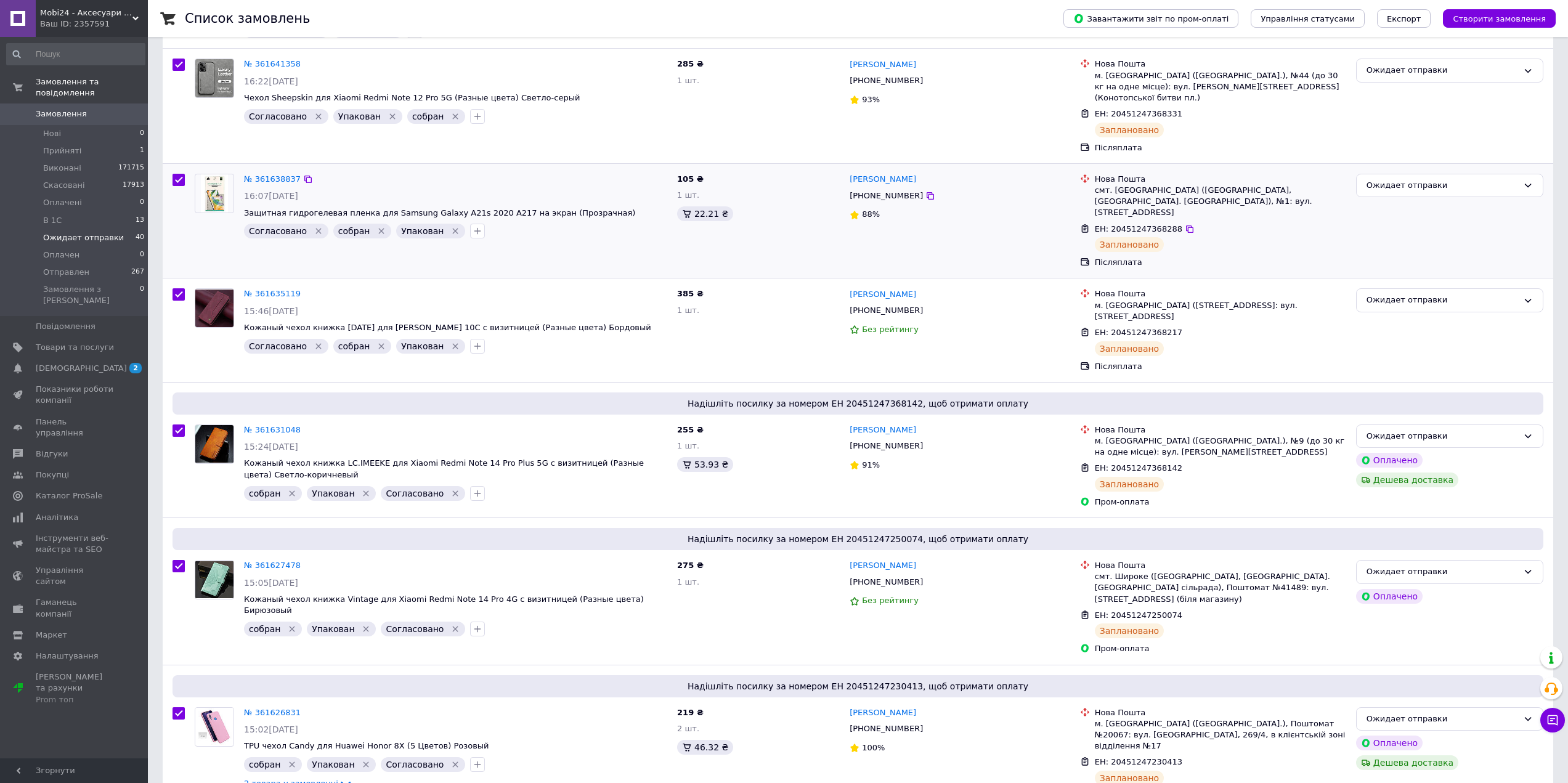
scroll to position [555, 0]
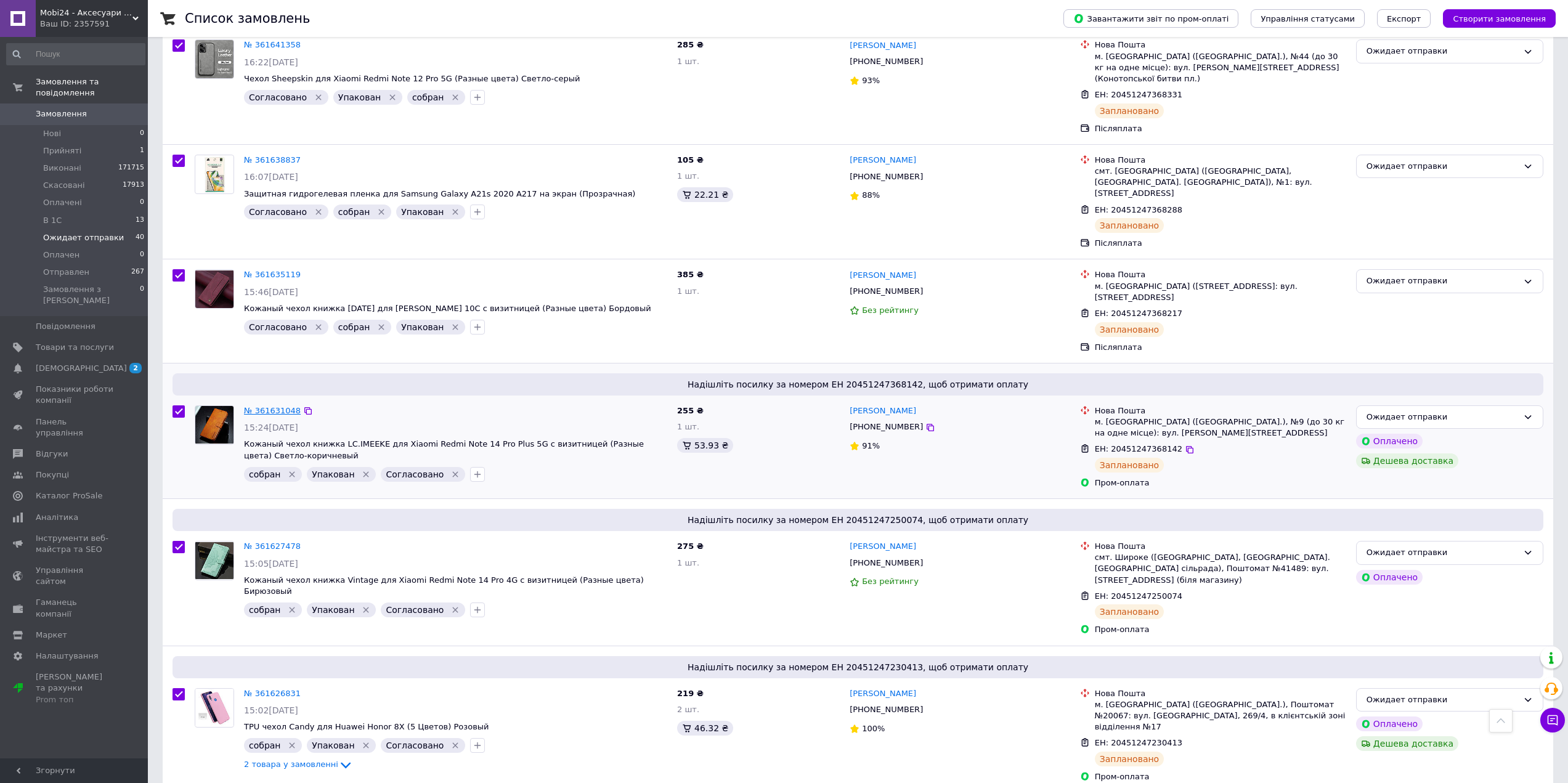
click at [284, 406] on link "№ 361631048" at bounding box center [272, 411] width 57 height 9
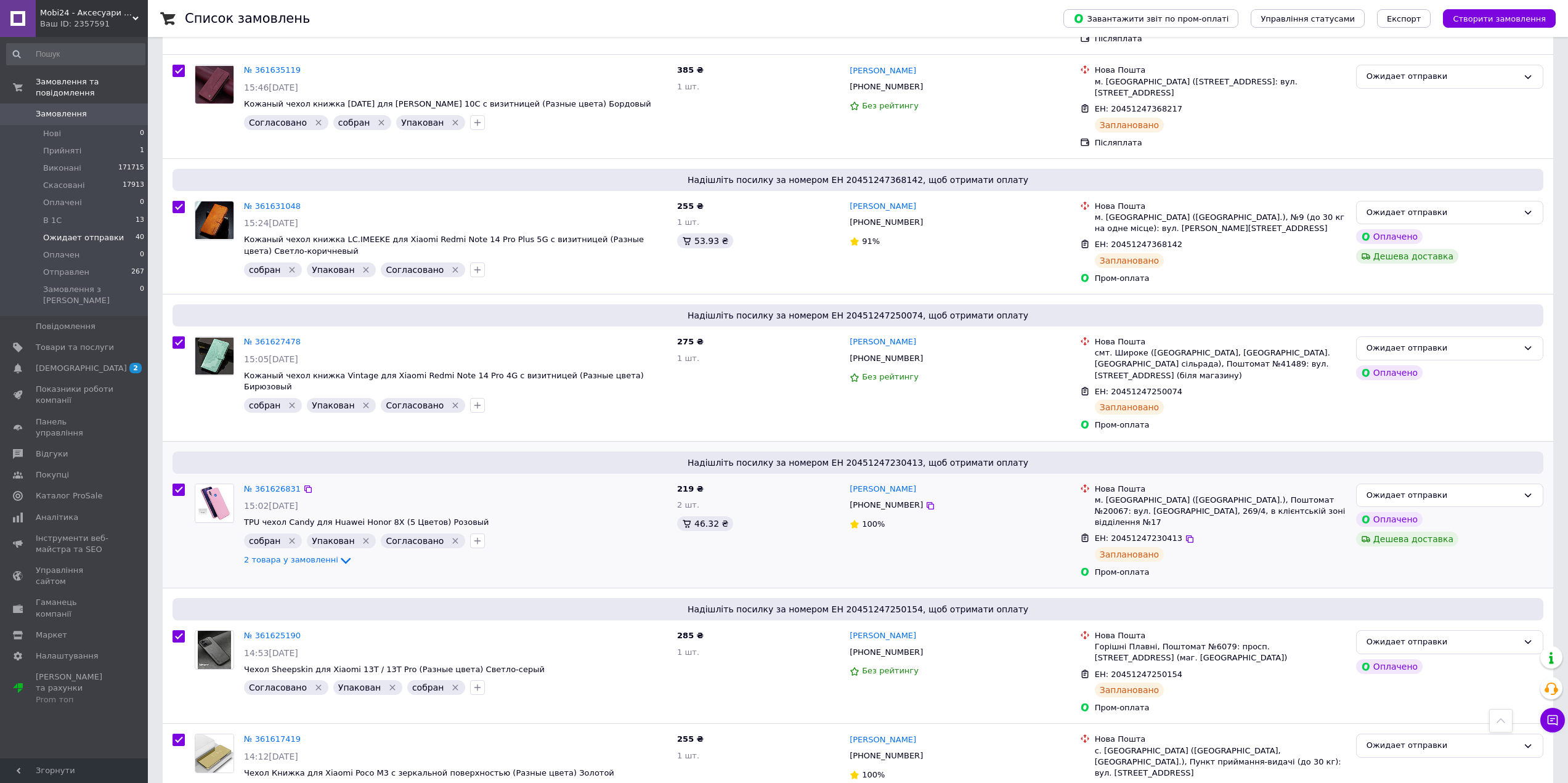
scroll to position [801, 0]
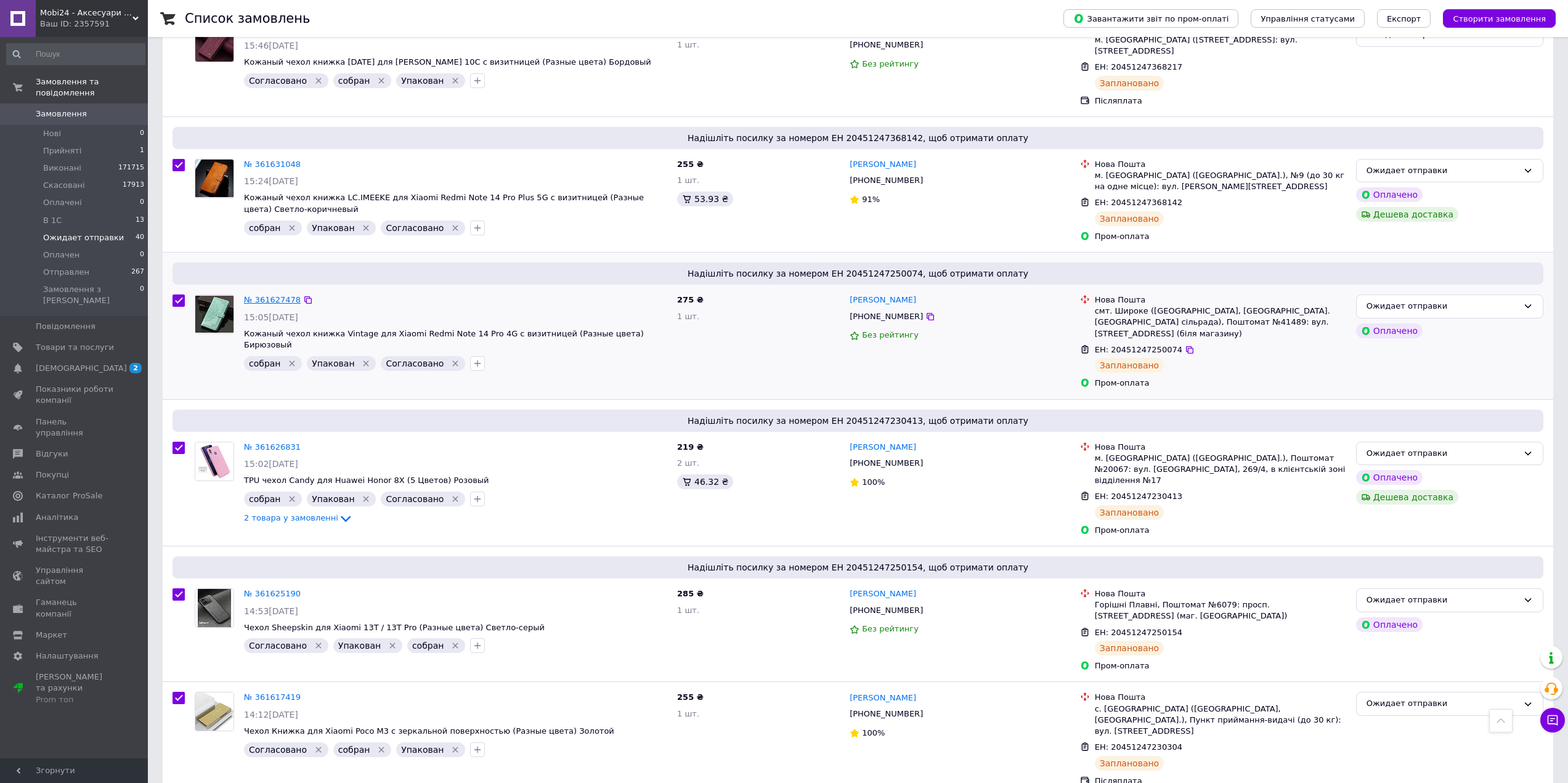
click at [283, 295] on link "№ 361627478" at bounding box center [272, 300] width 57 height 9
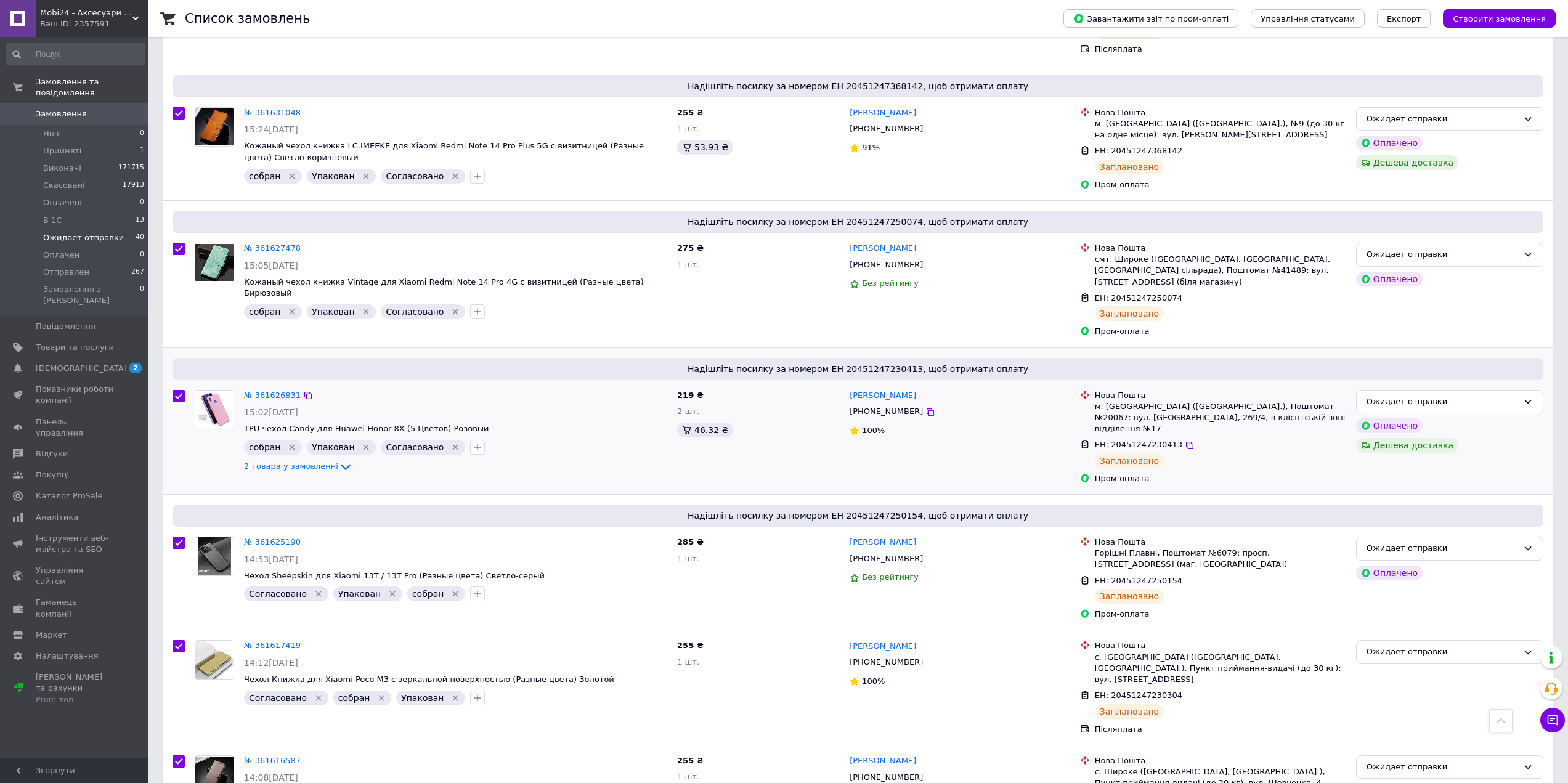
scroll to position [924, 0]
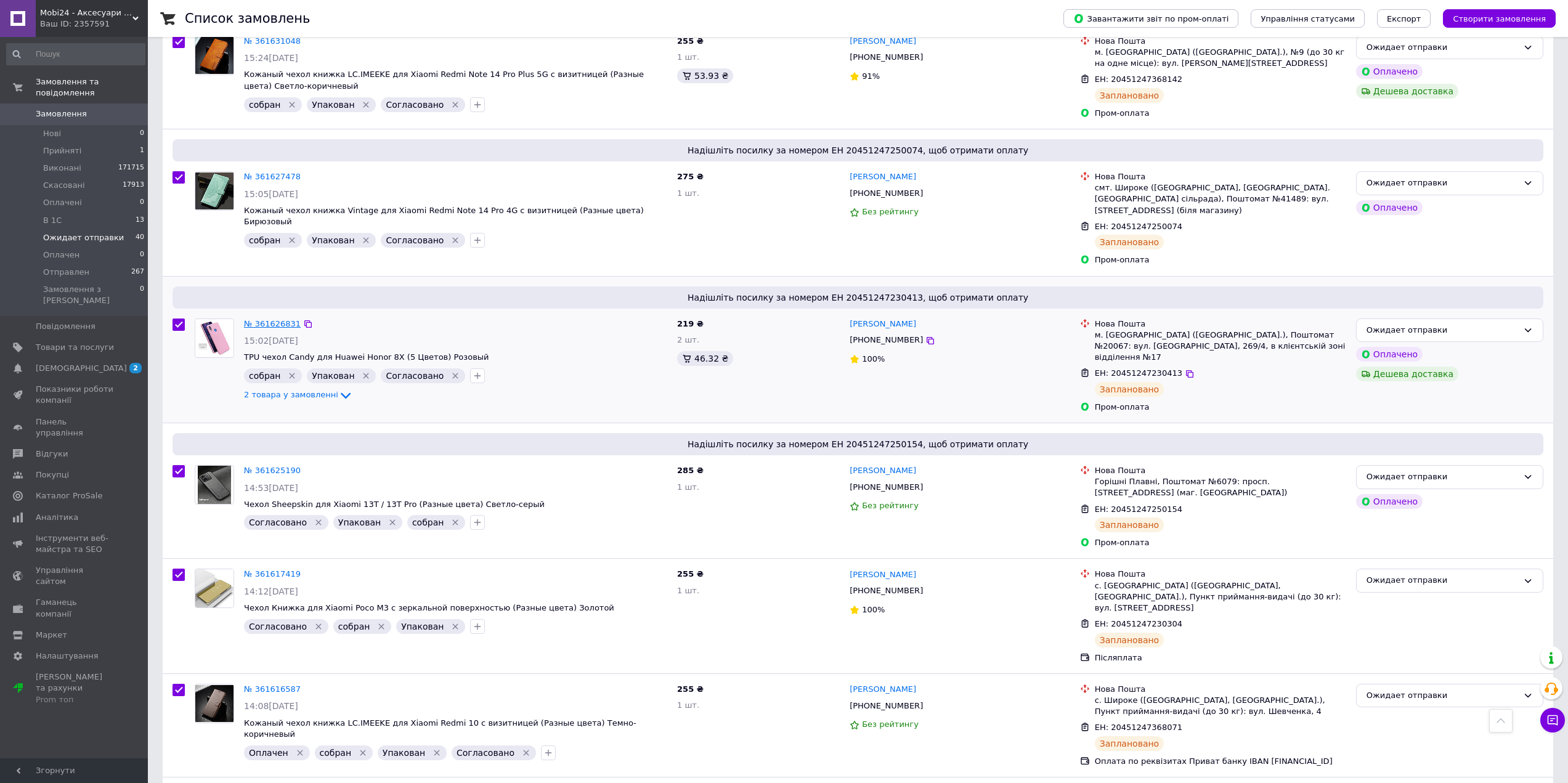
click at [275, 319] on link "№ 361626831" at bounding box center [272, 324] width 57 height 9
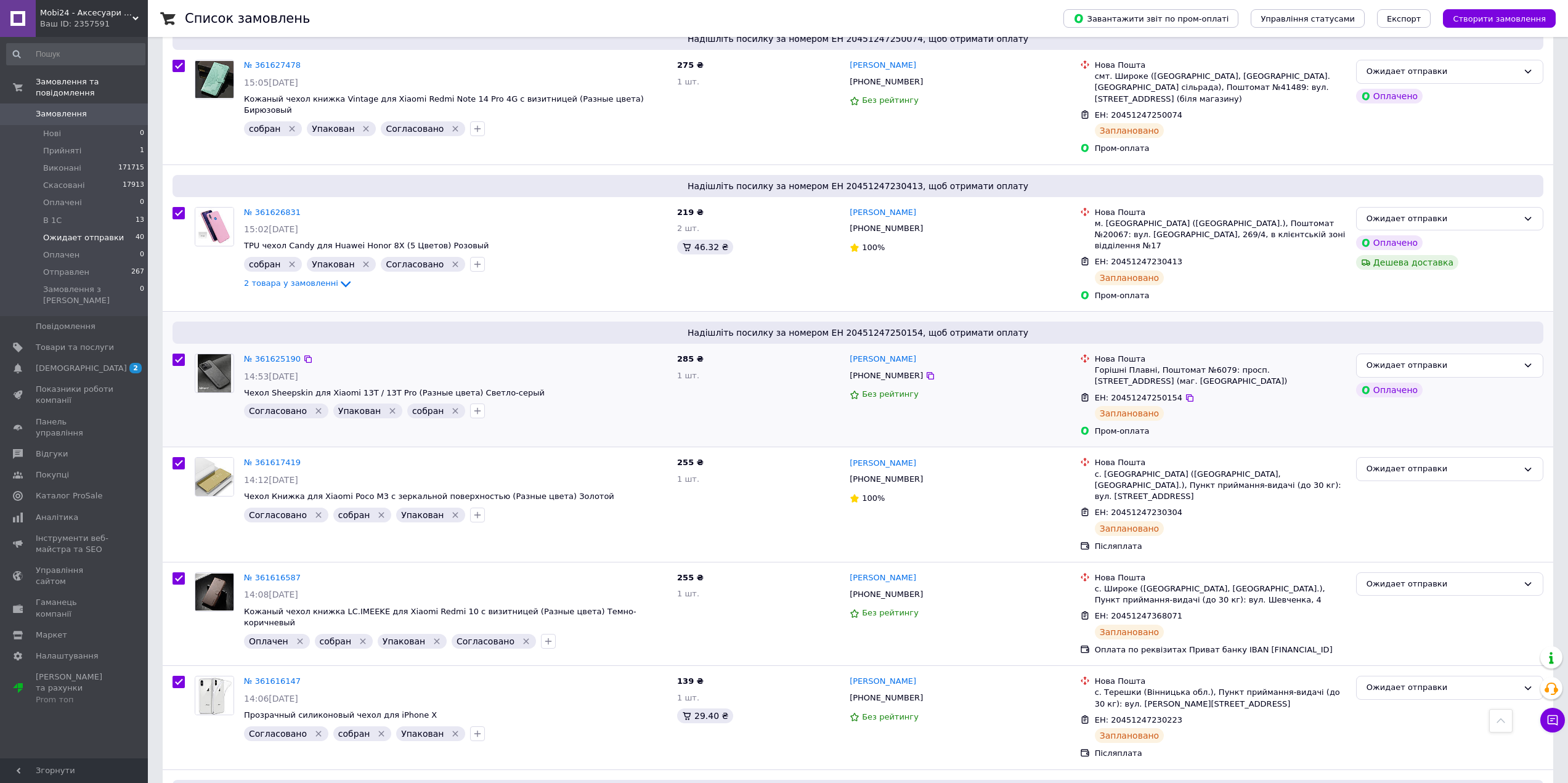
scroll to position [1048, 0]
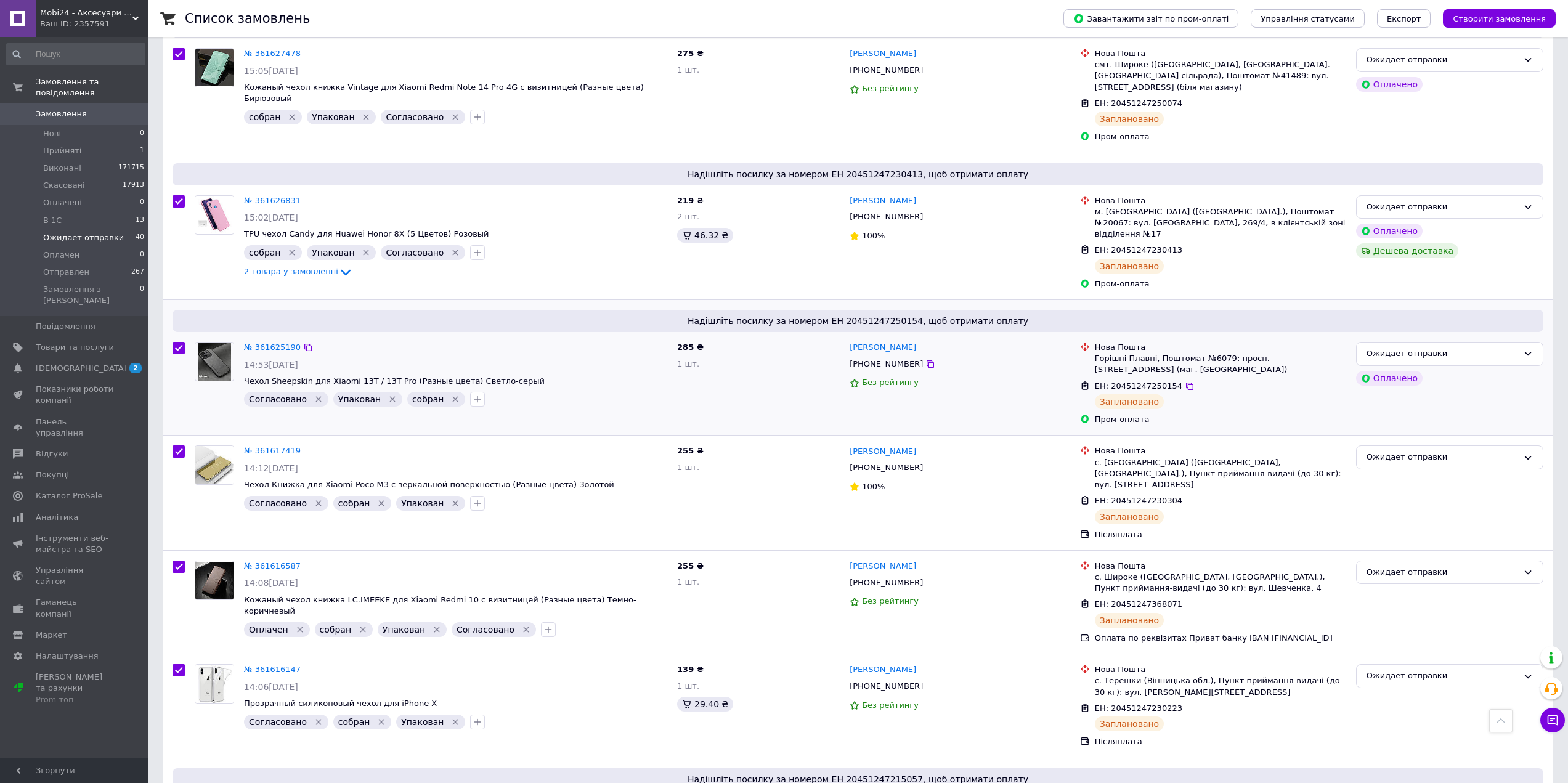
click at [267, 343] on link "№ 361625190" at bounding box center [272, 347] width 57 height 9
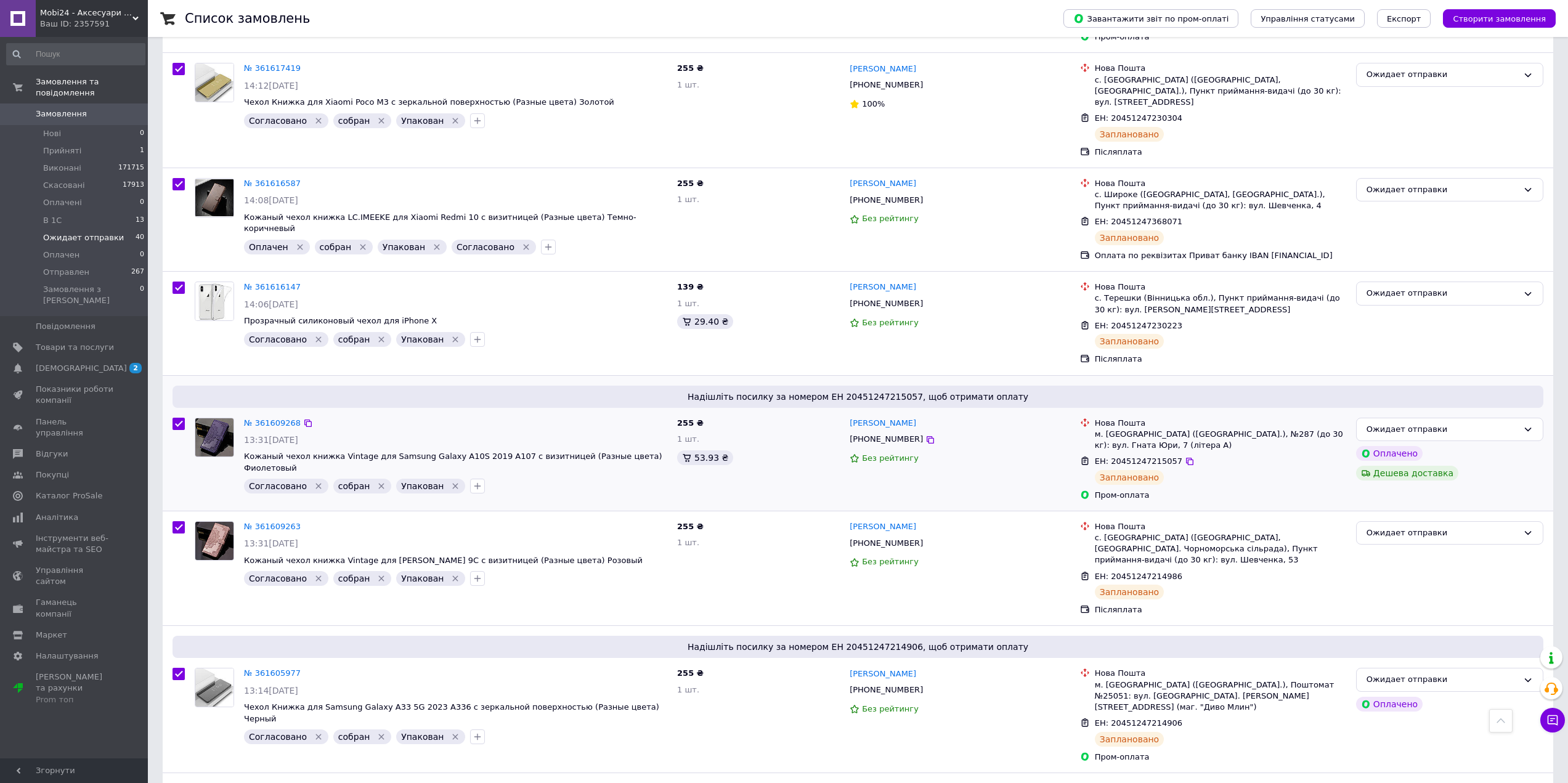
scroll to position [1541, 0]
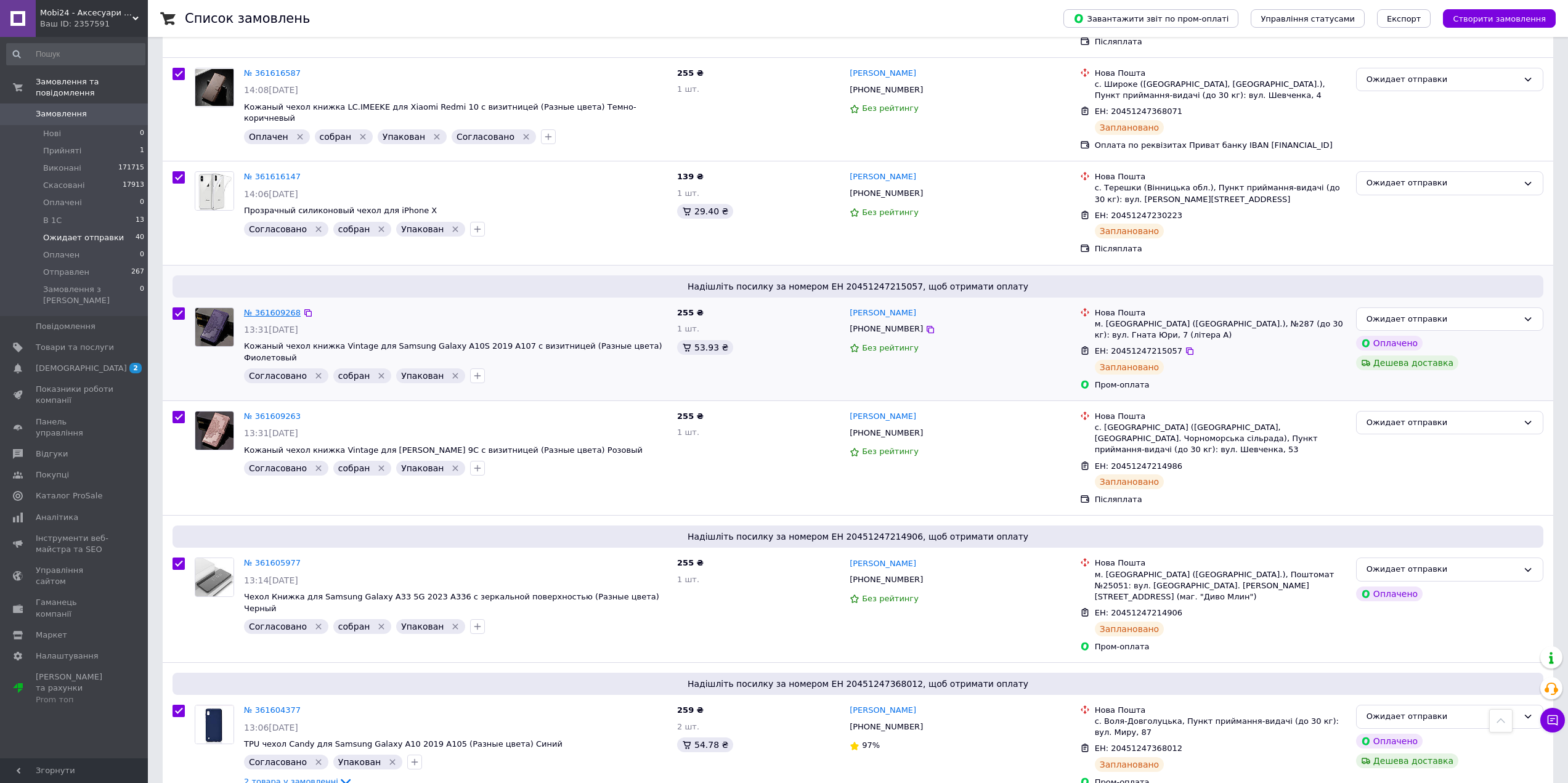
click at [277, 308] on link "№ 361609268" at bounding box center [272, 313] width 57 height 9
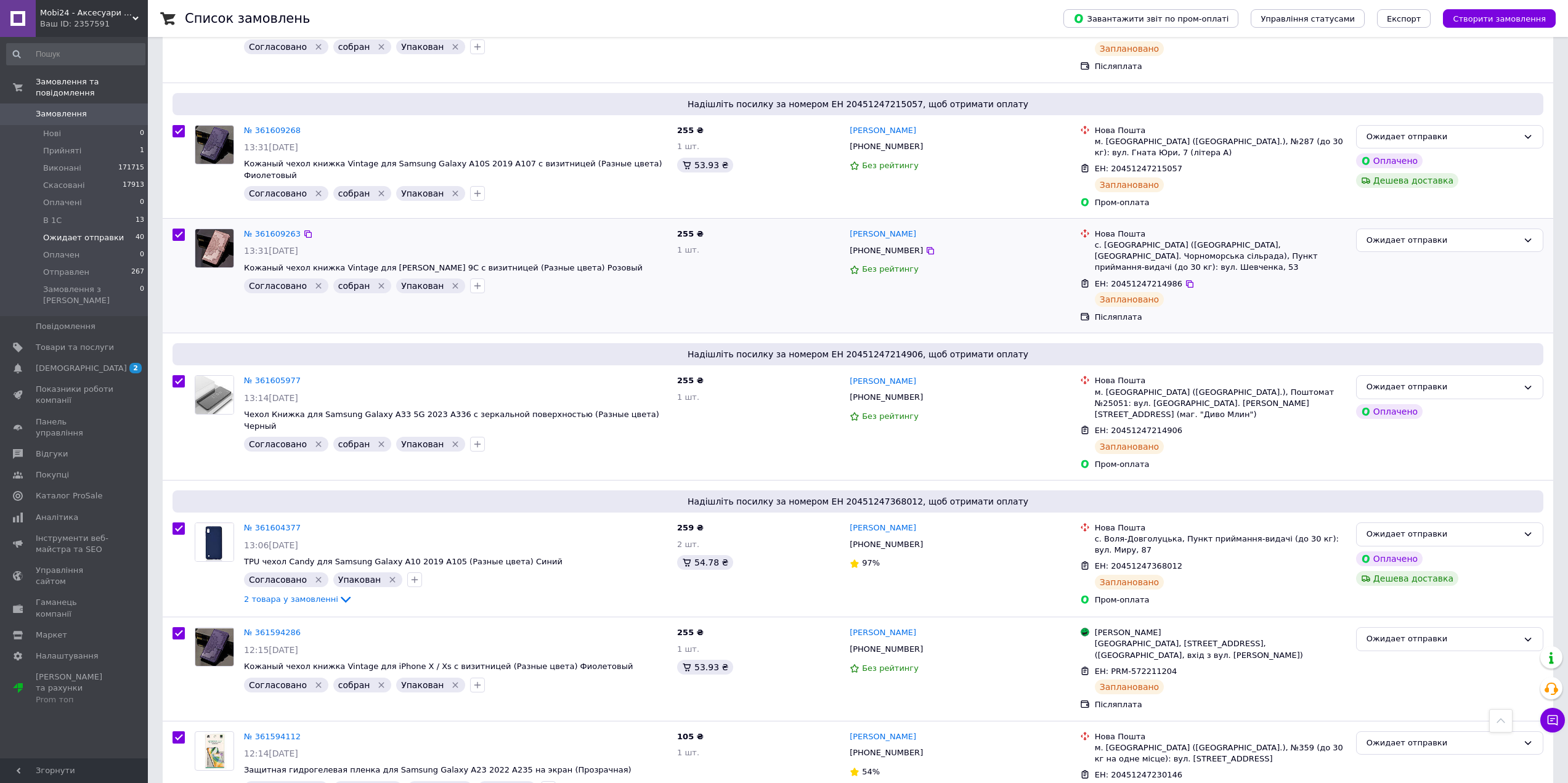
scroll to position [1725, 0]
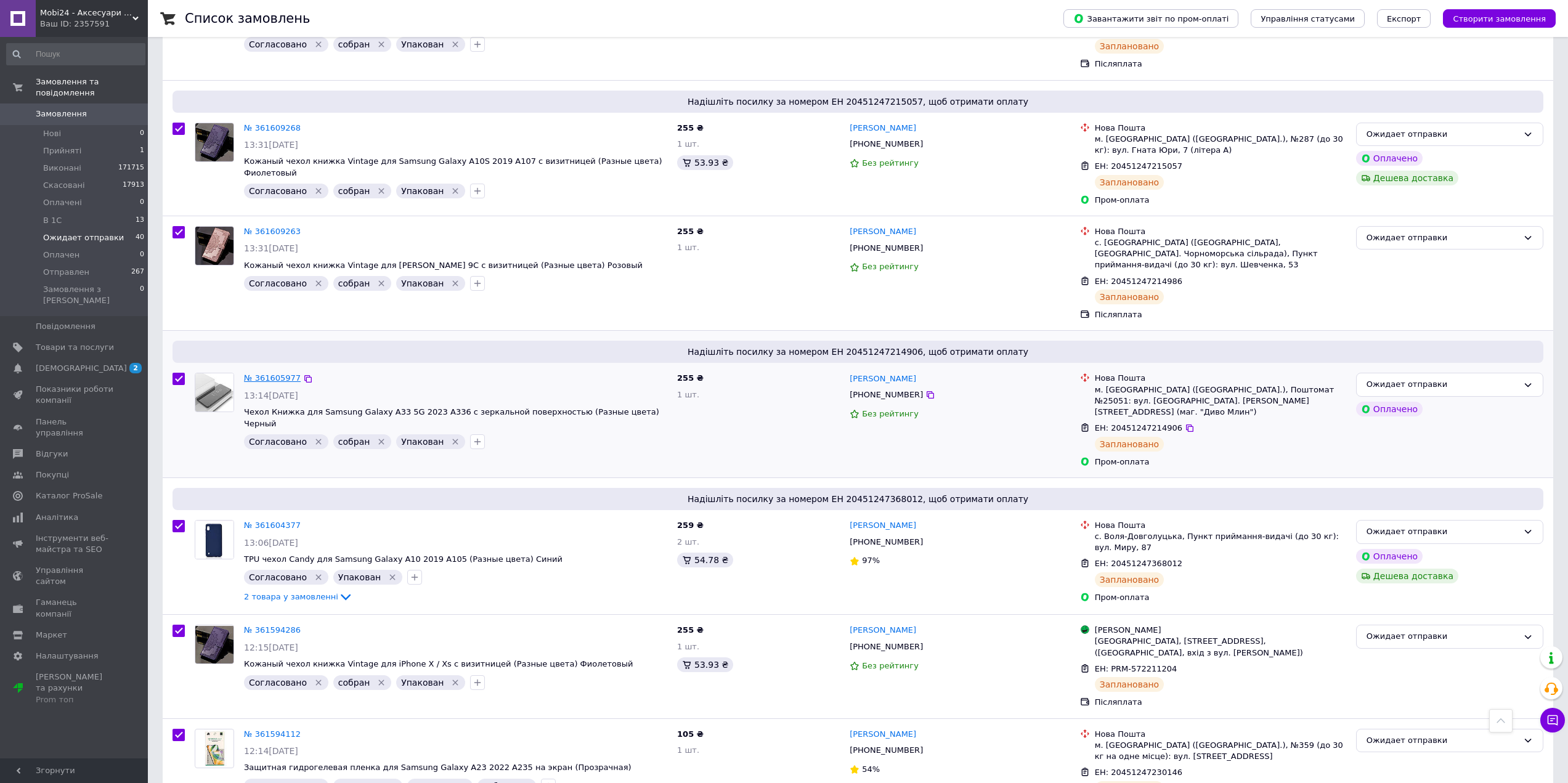
click at [281, 374] on link "№ 361605977" at bounding box center [272, 379] width 57 height 9
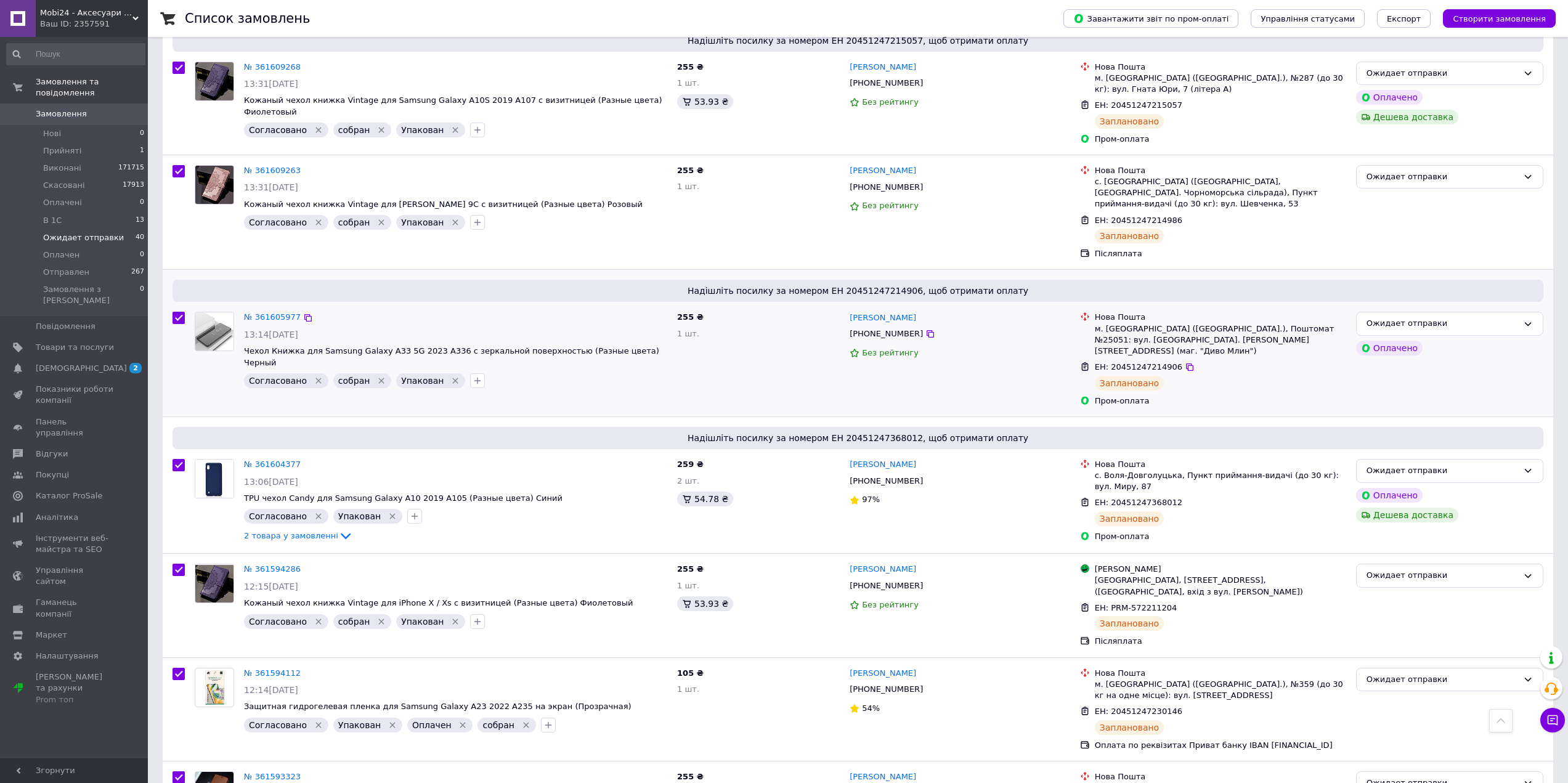
scroll to position [1911, 0]
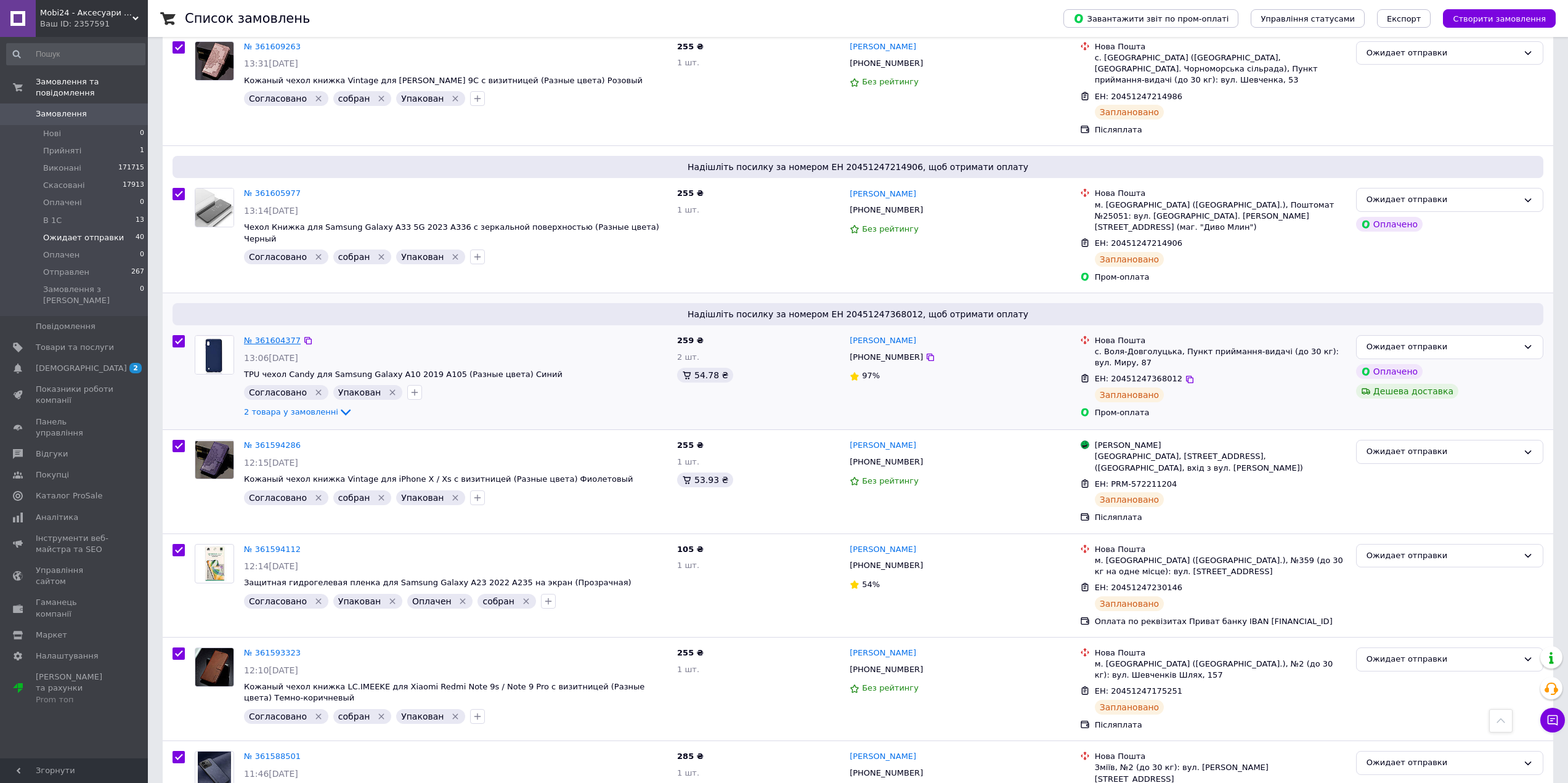
click at [286, 336] on link "№ 361604377" at bounding box center [272, 341] width 57 height 9
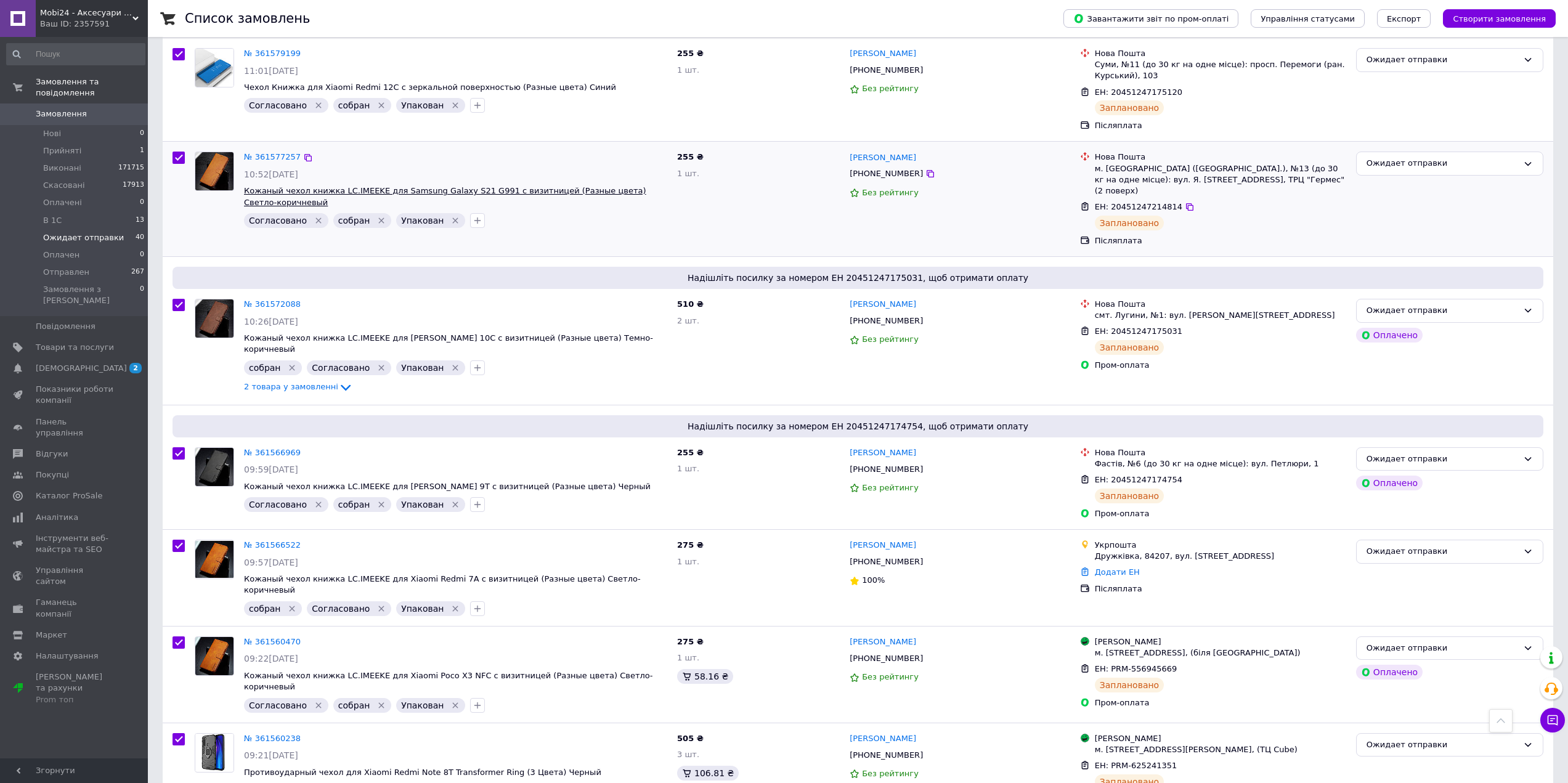
scroll to position [2836, 0]
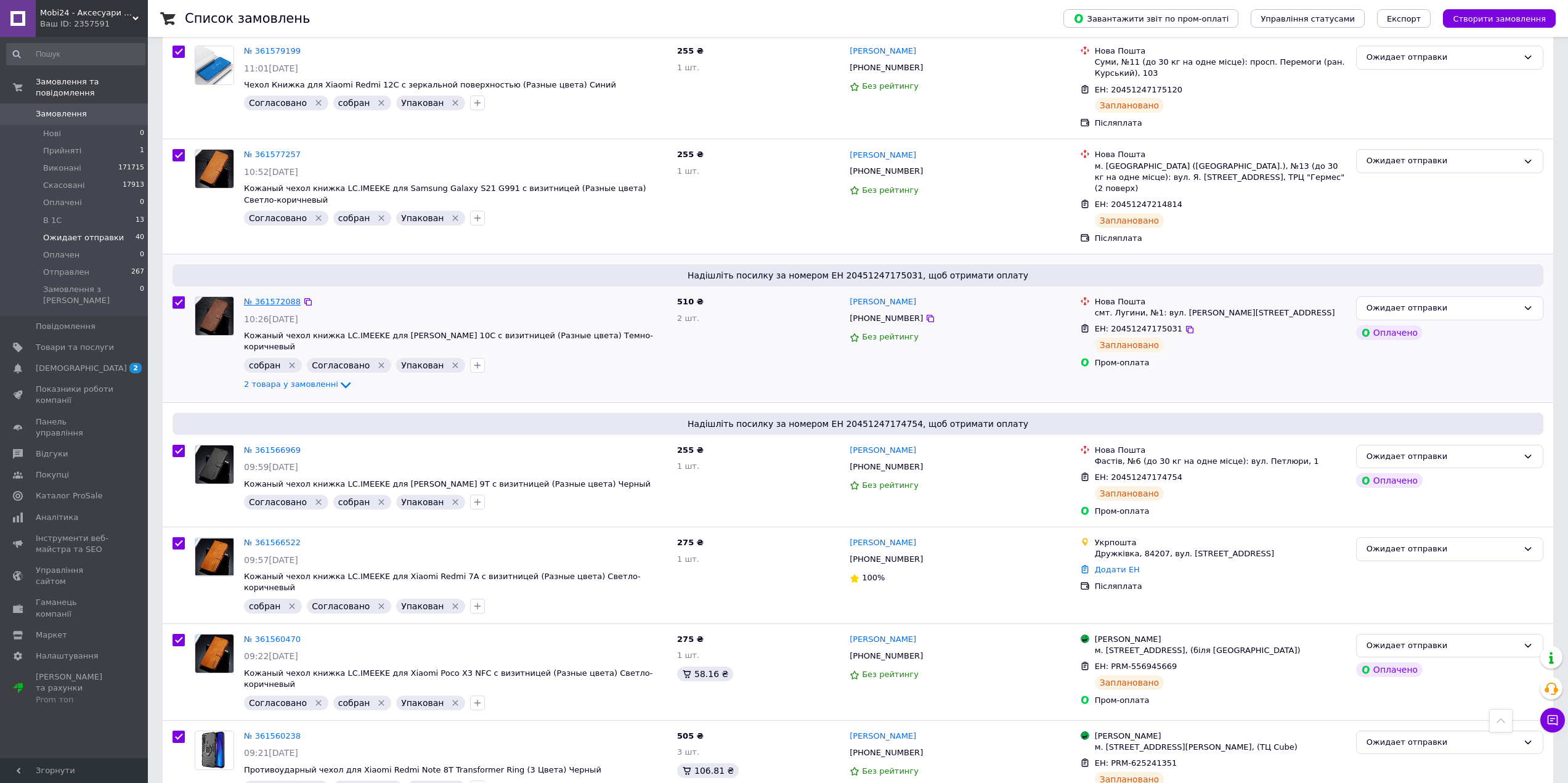
click at [268, 297] on link "№ 361572088" at bounding box center [272, 302] width 57 height 9
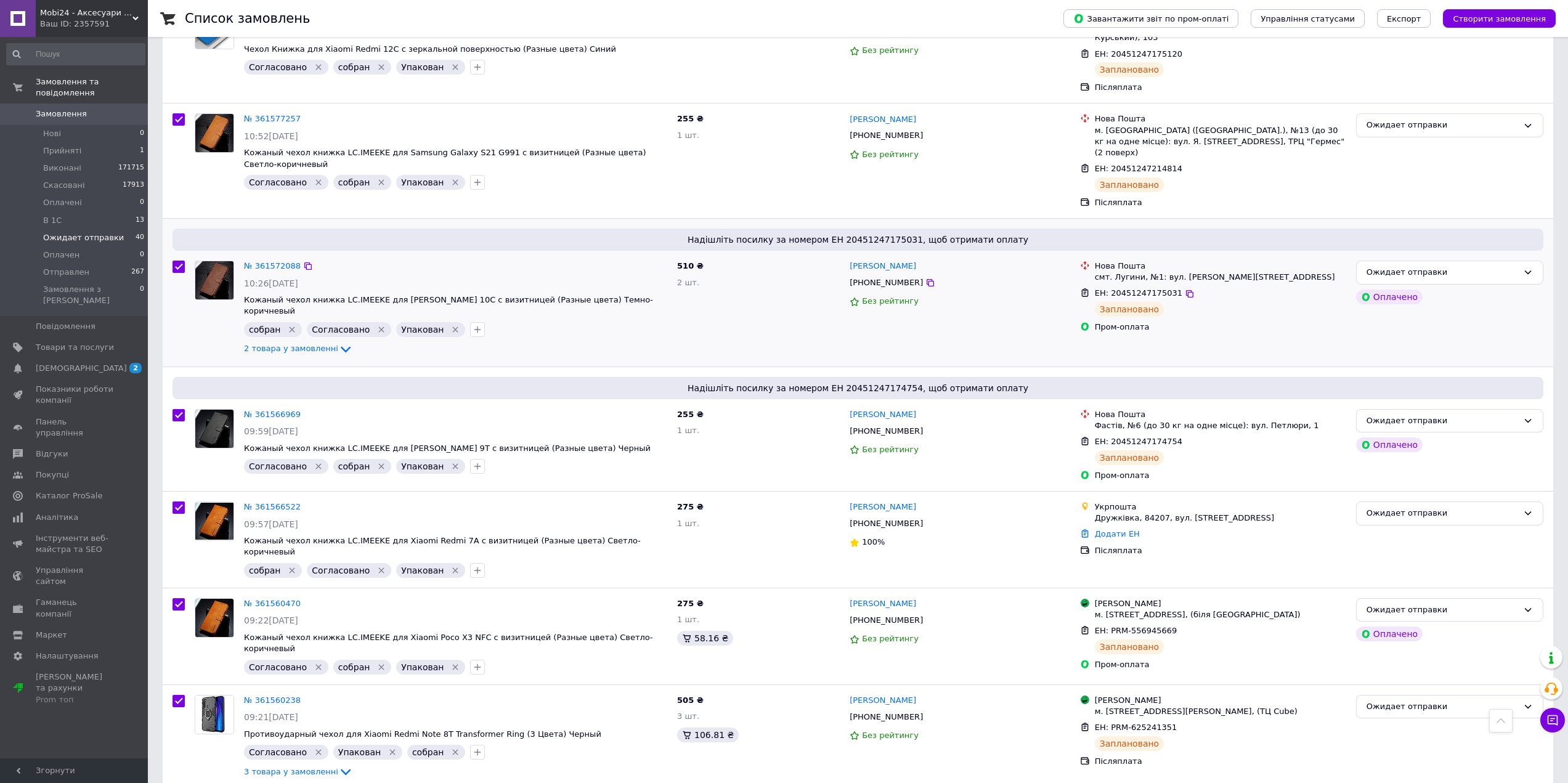
scroll to position [2958, 0]
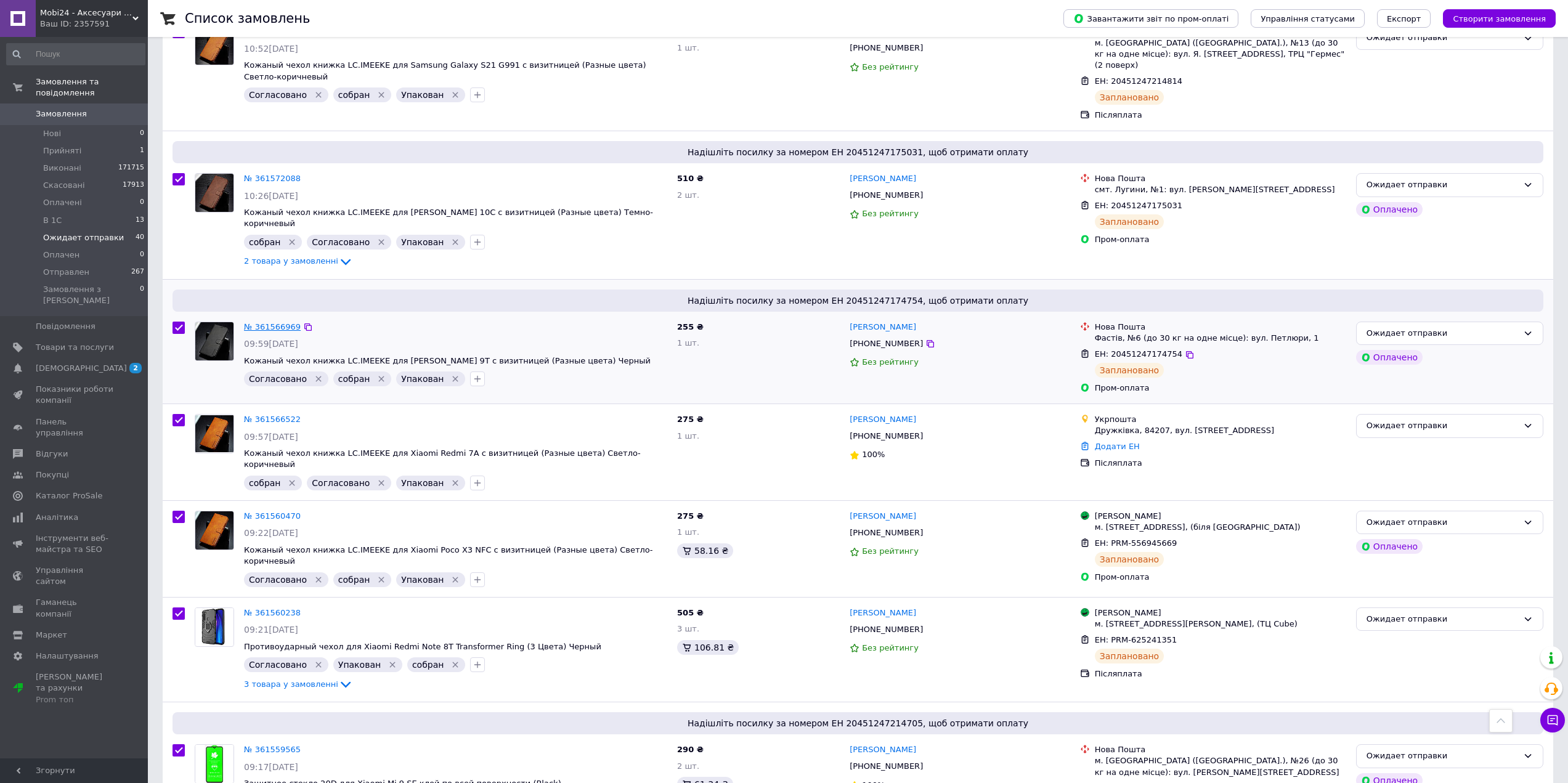
click at [281, 323] on link "№ 361566969" at bounding box center [272, 327] width 57 height 9
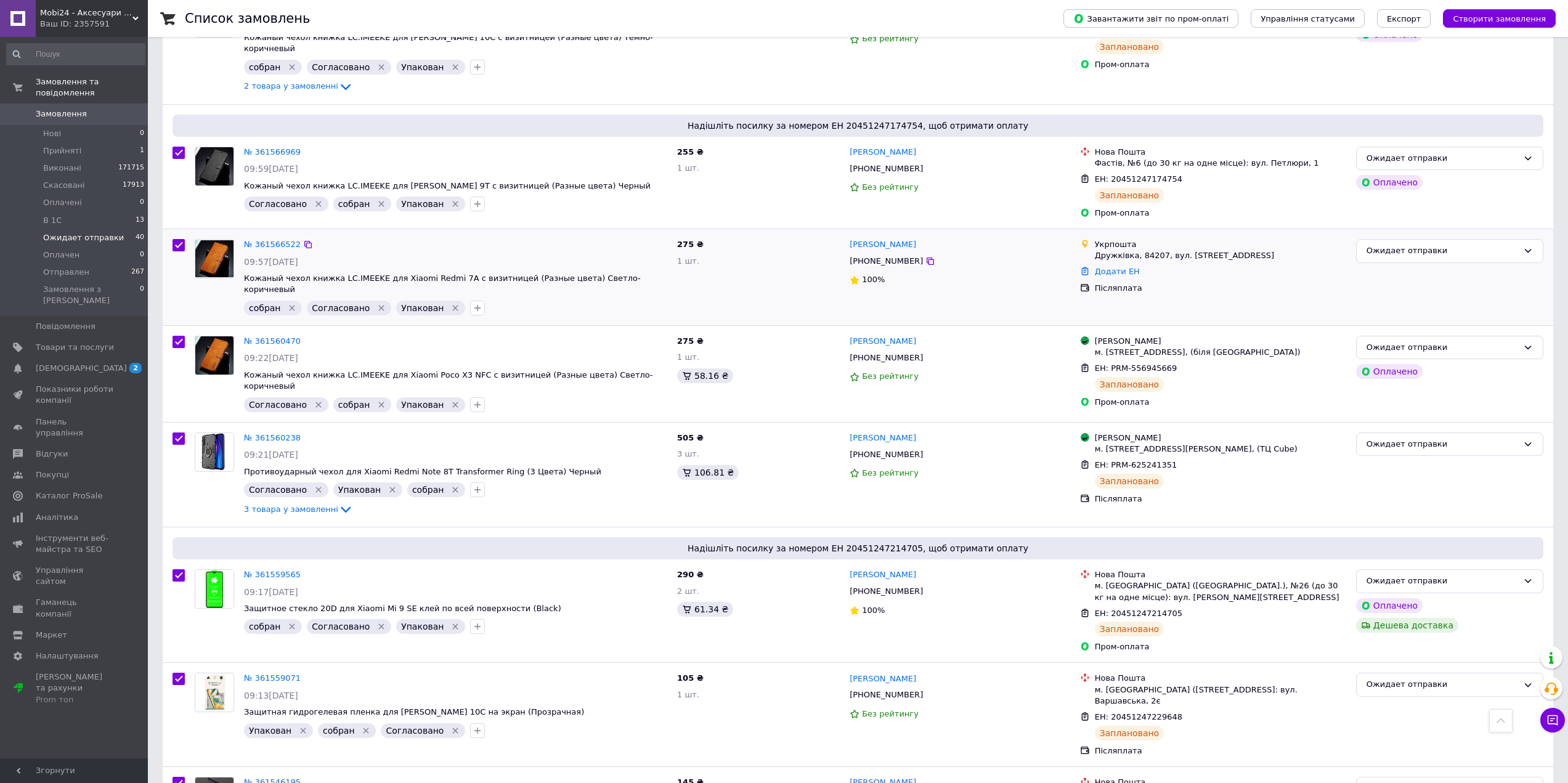
scroll to position [3143, 0]
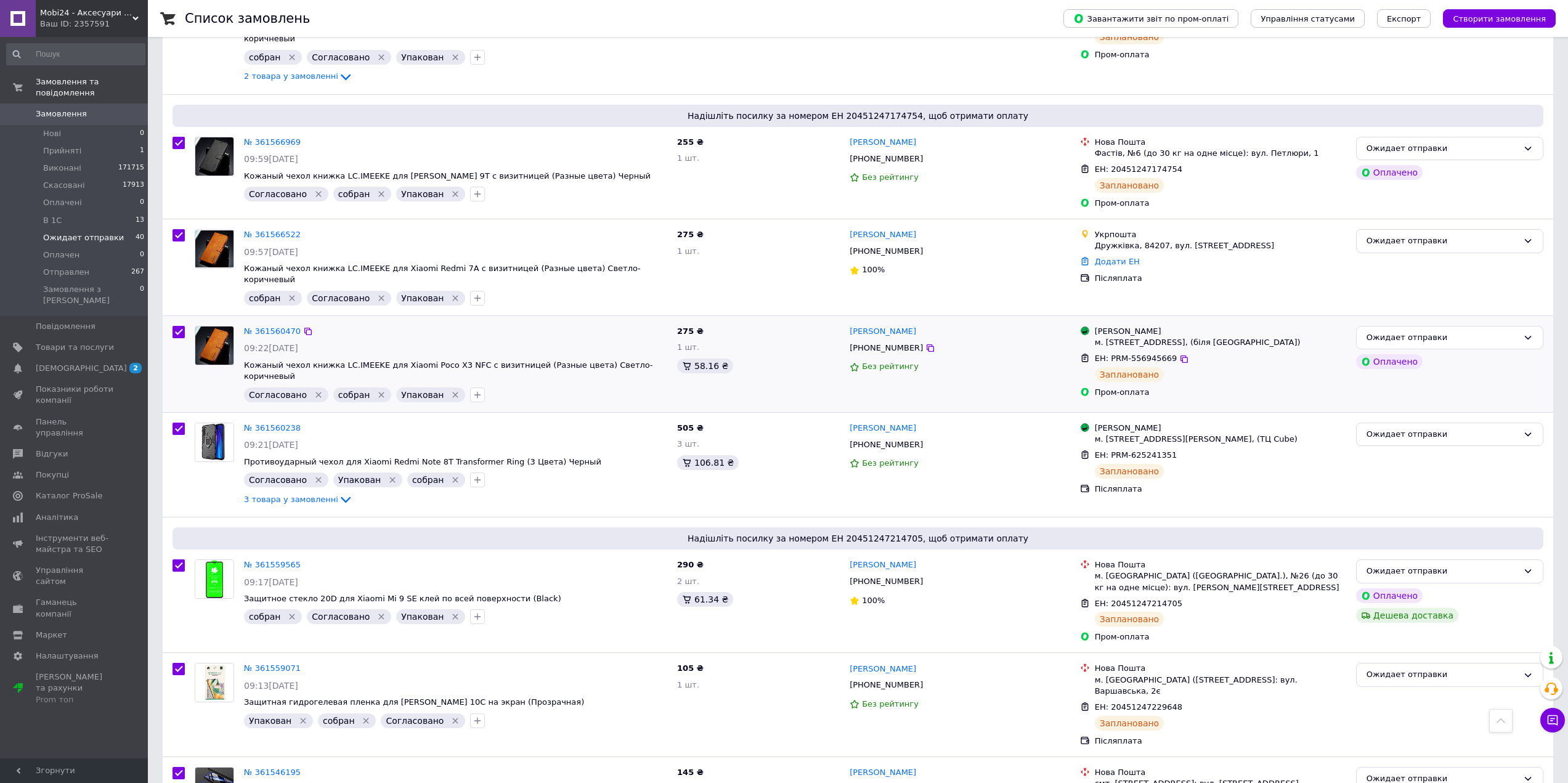
click at [261, 321] on div "№ 361560470 09:22, 12.09.2025 Кожаный чехол книжка LC.IMEEKE для Xiaomi Poco X3…" at bounding box center [455, 364] width 434 height 86
click at [269, 326] on link "№ 361560470" at bounding box center [272, 331] width 57 height 9
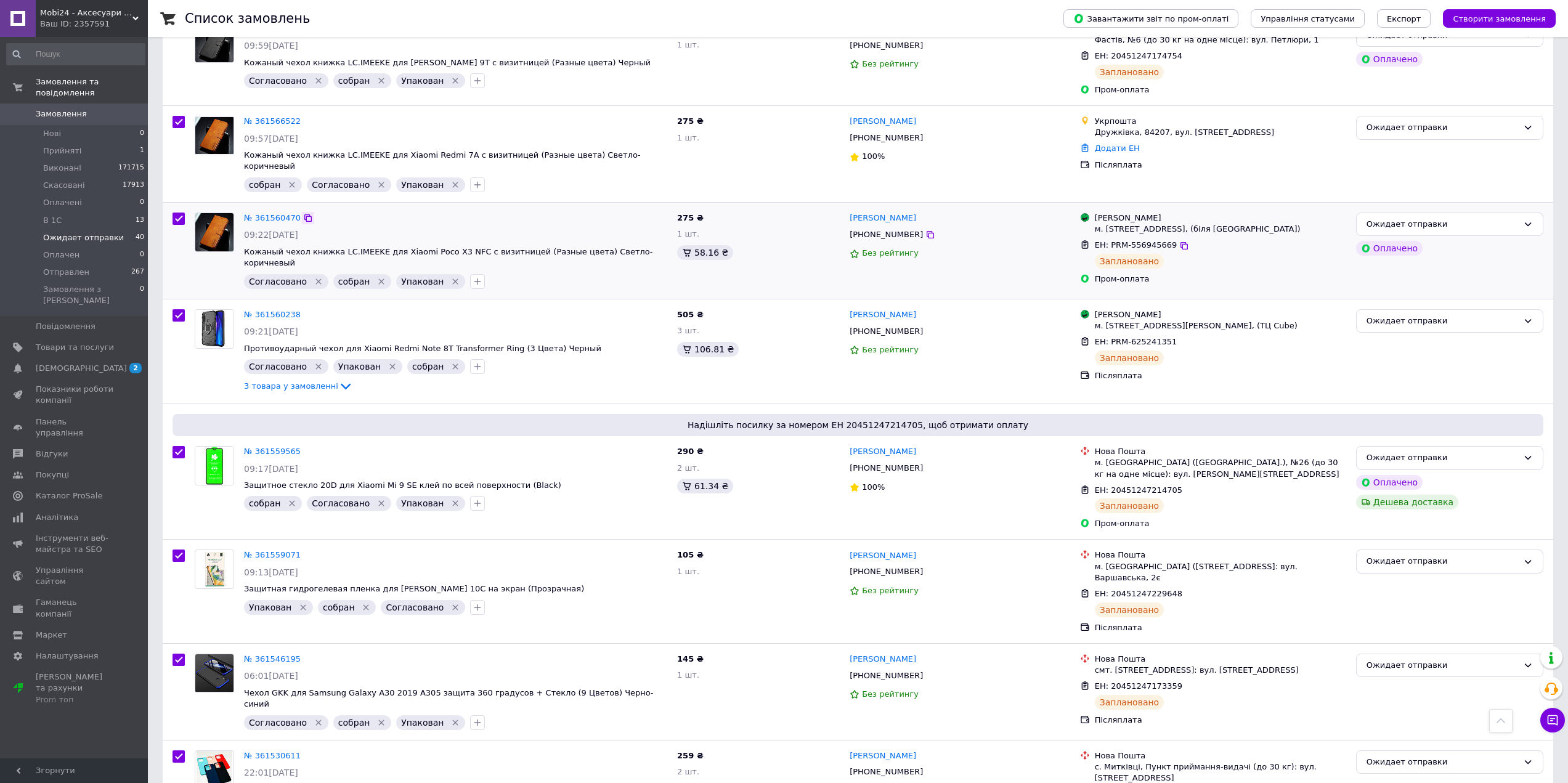
scroll to position [3267, 0]
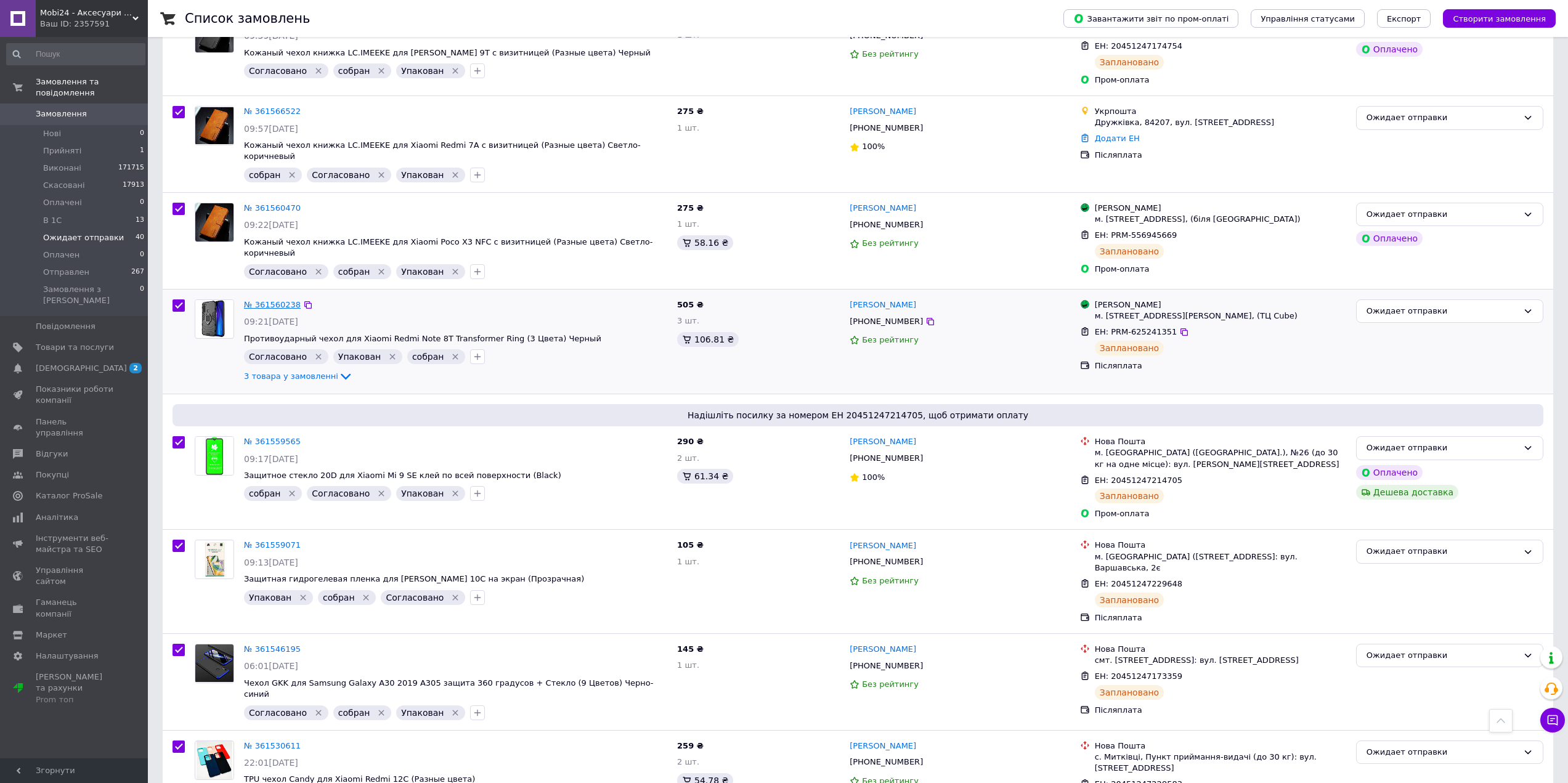
click at [268, 300] on link "№ 361560238" at bounding box center [272, 305] width 57 height 9
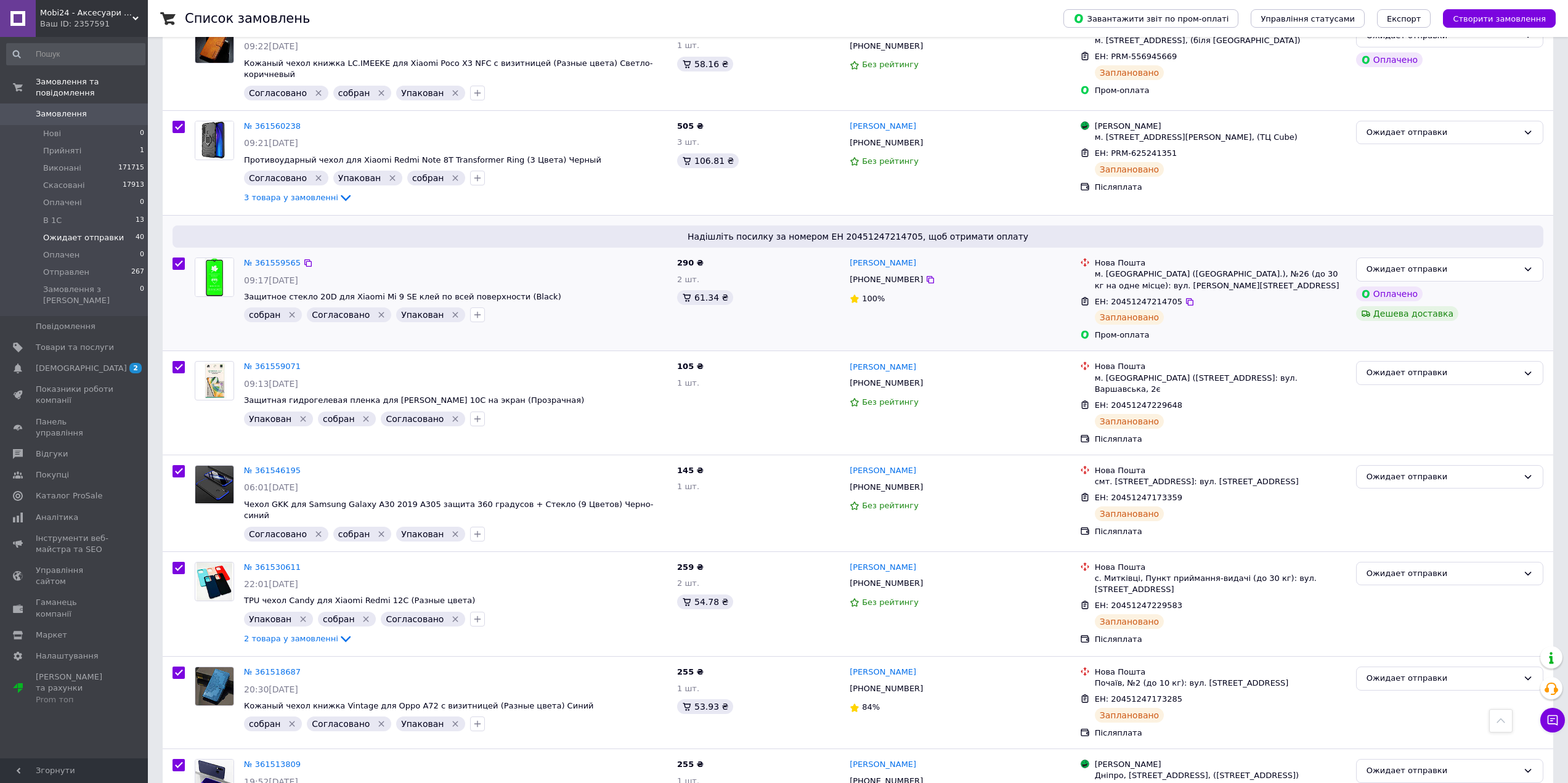
scroll to position [3452, 0]
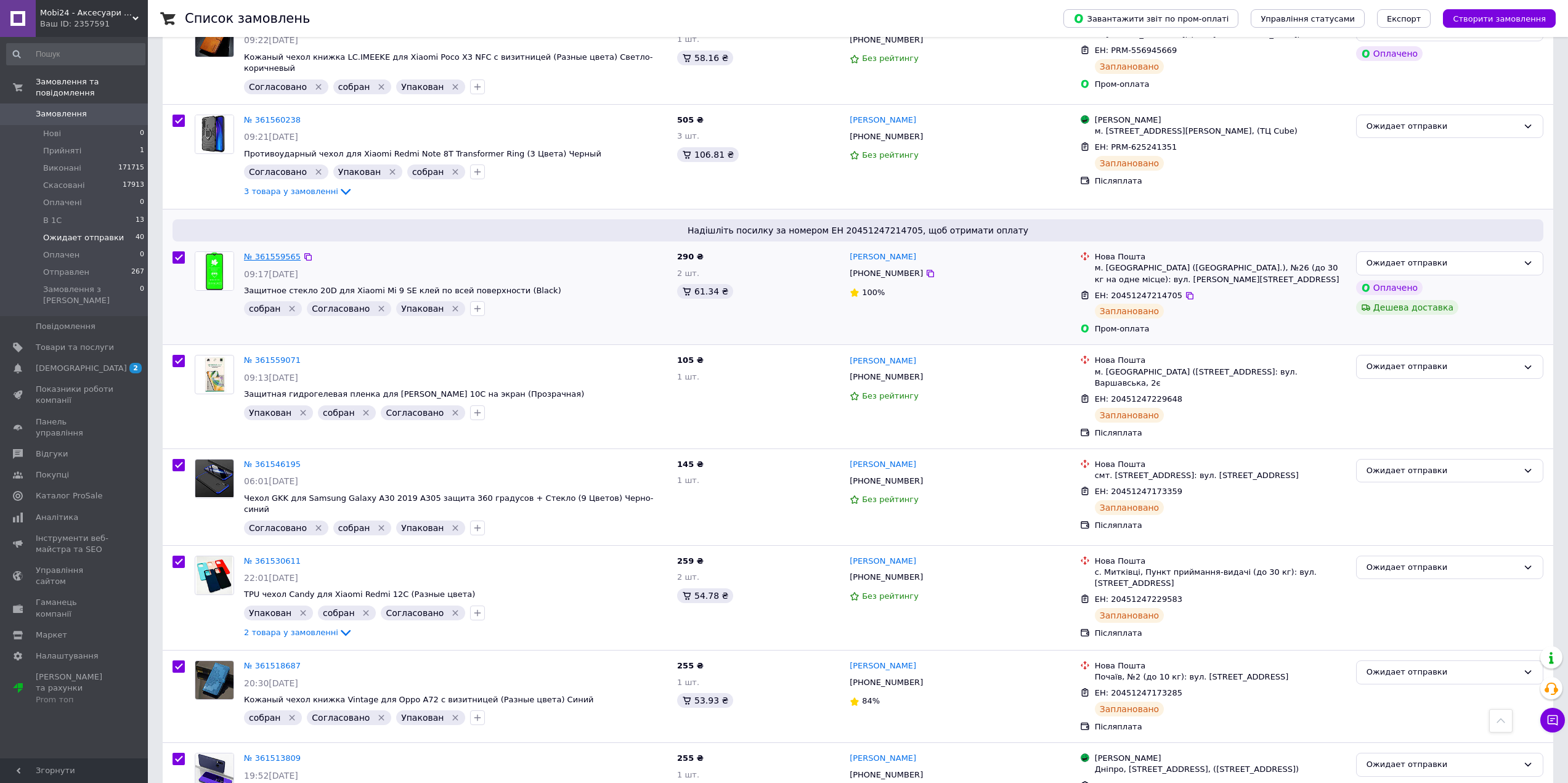
click at [266, 252] on link "№ 361559565" at bounding box center [272, 257] width 57 height 9
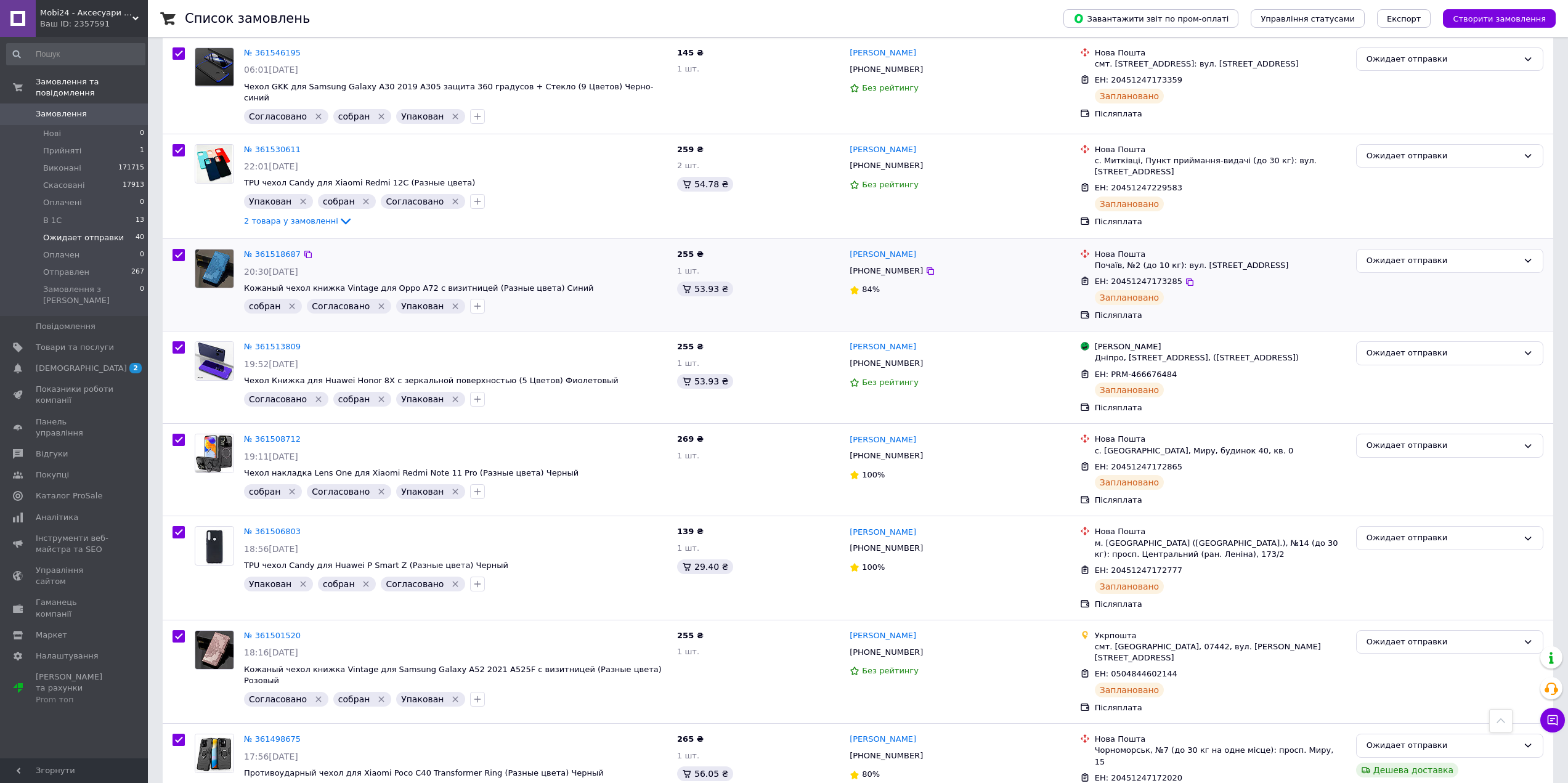
scroll to position [3868, 0]
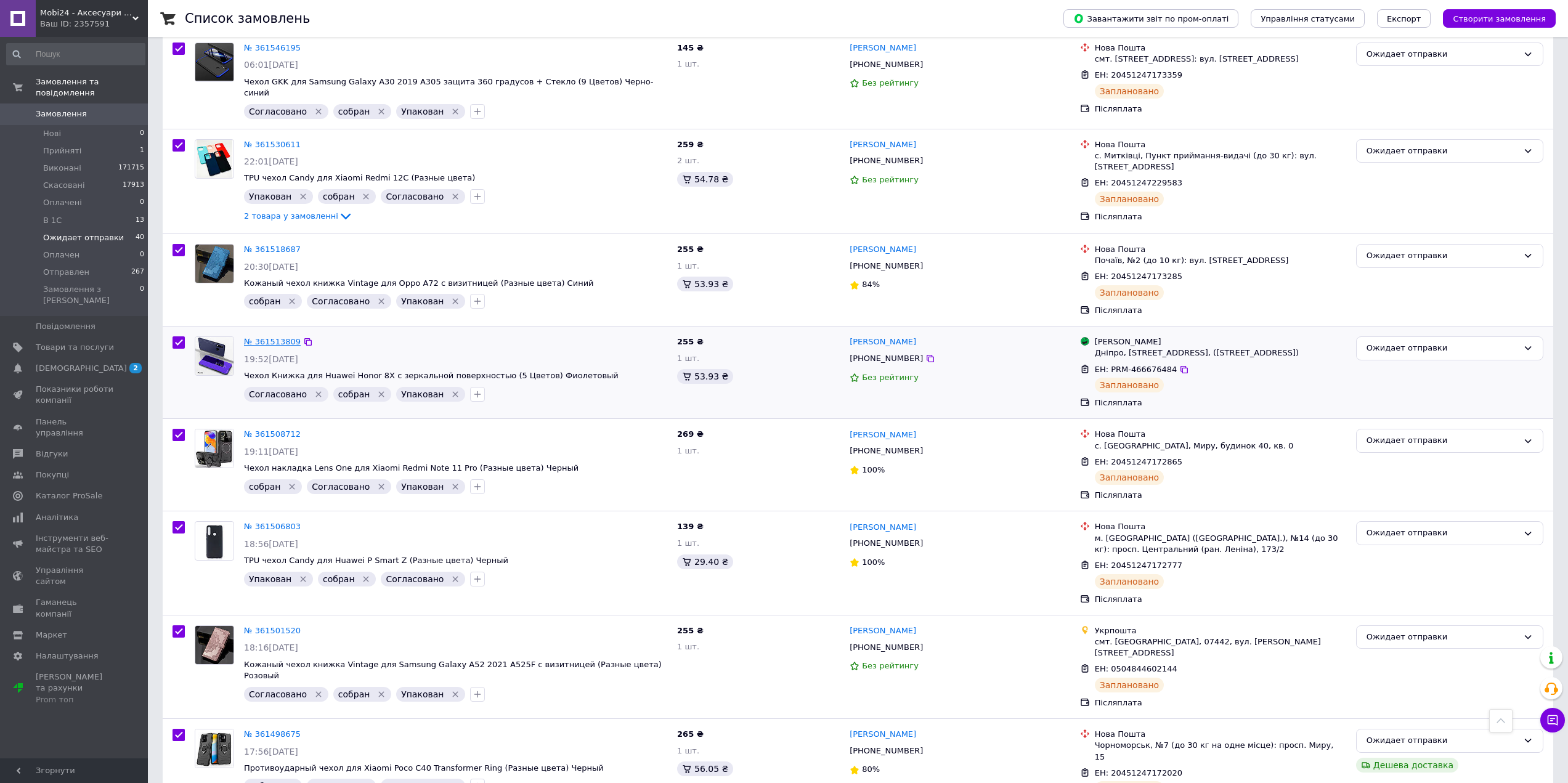
click at [269, 337] on link "№ 361513809" at bounding box center [272, 342] width 57 height 9
click at [100, 704] on div "Замовлення та повідомлення Замовлення 0 Нові 0 Прийняті 1 Виконані 171715 Скасо…" at bounding box center [76, 400] width 152 height 725
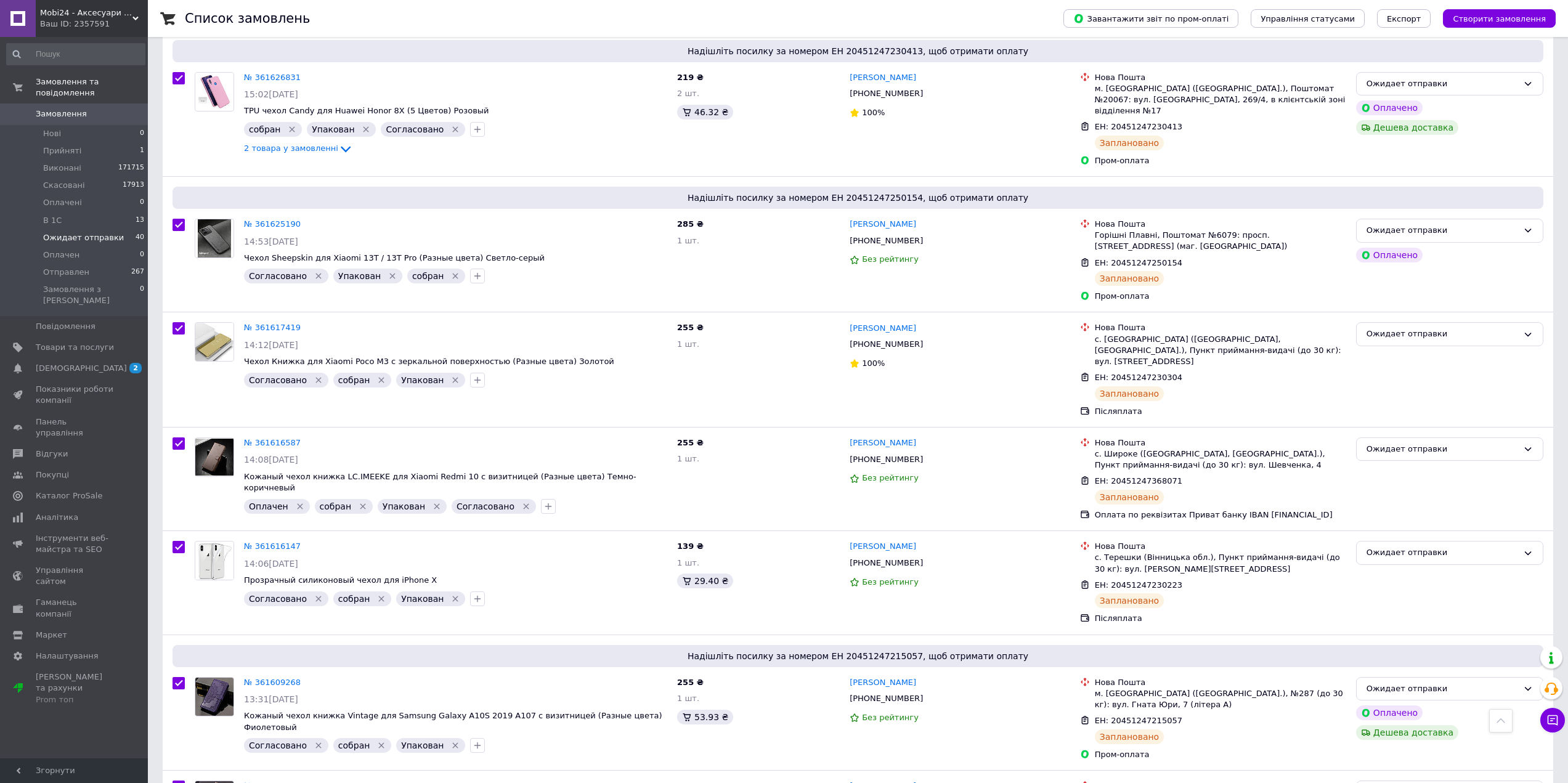
scroll to position [1356, 0]
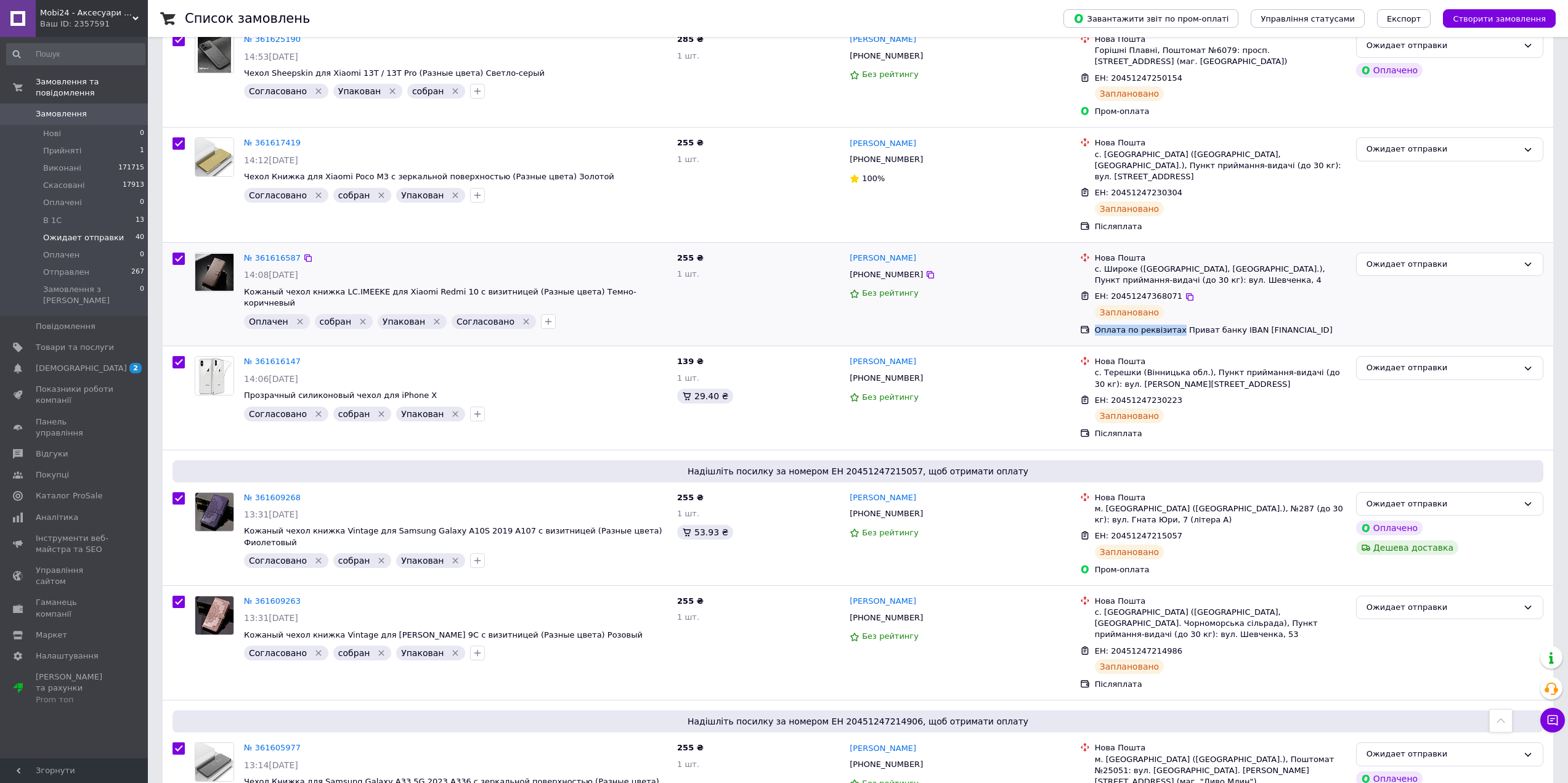
drag, startPoint x: 1096, startPoint y: 263, endPoint x: 1171, endPoint y: 267, distance: 75.1
click at [1171, 325] on div "Оплата по реквізитах Приват банку IBAN UA073052990000026007013901686" at bounding box center [1220, 330] width 251 height 11
copy div "Оплата по реквізитах"
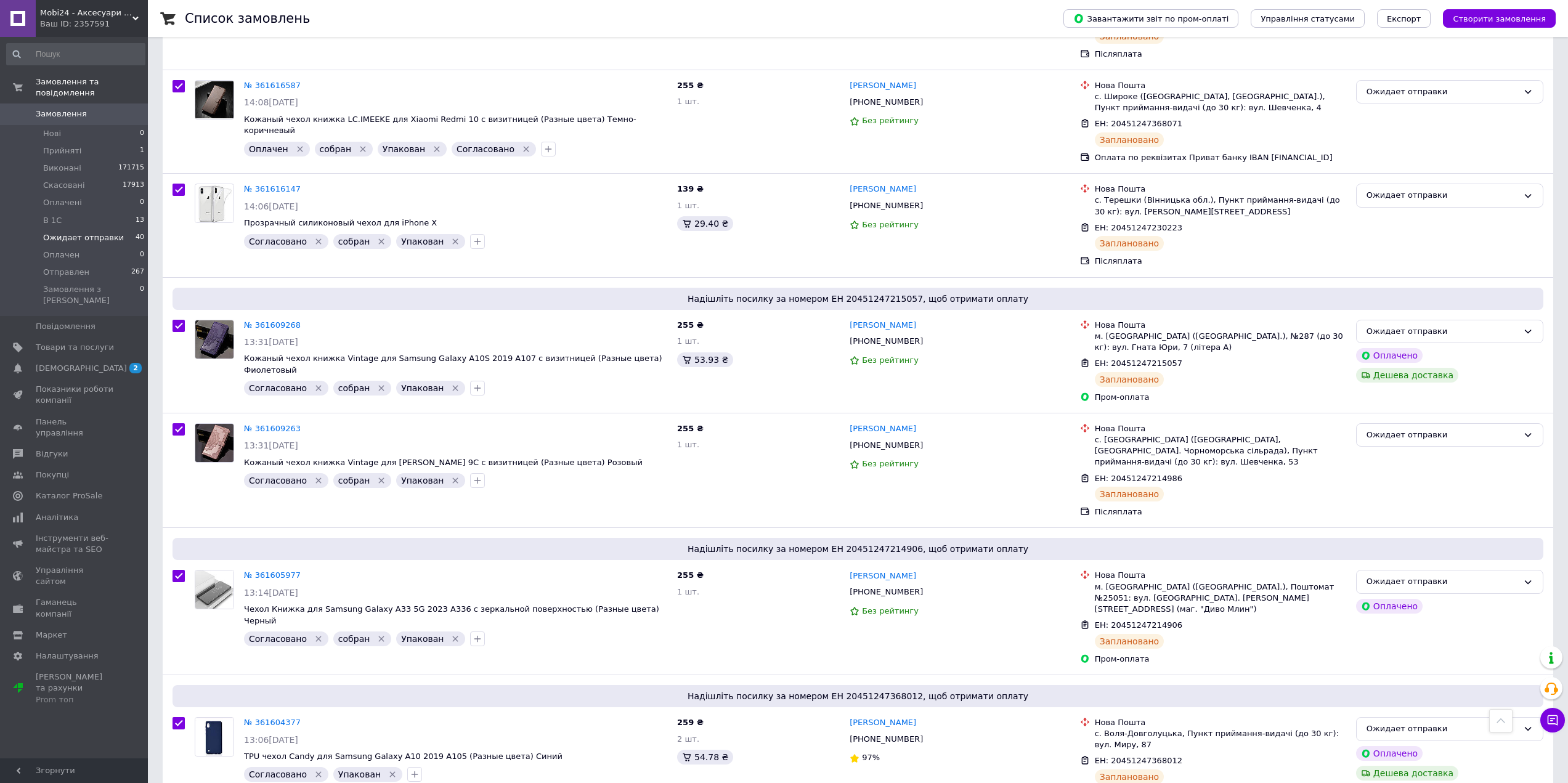
scroll to position [1461, 0]
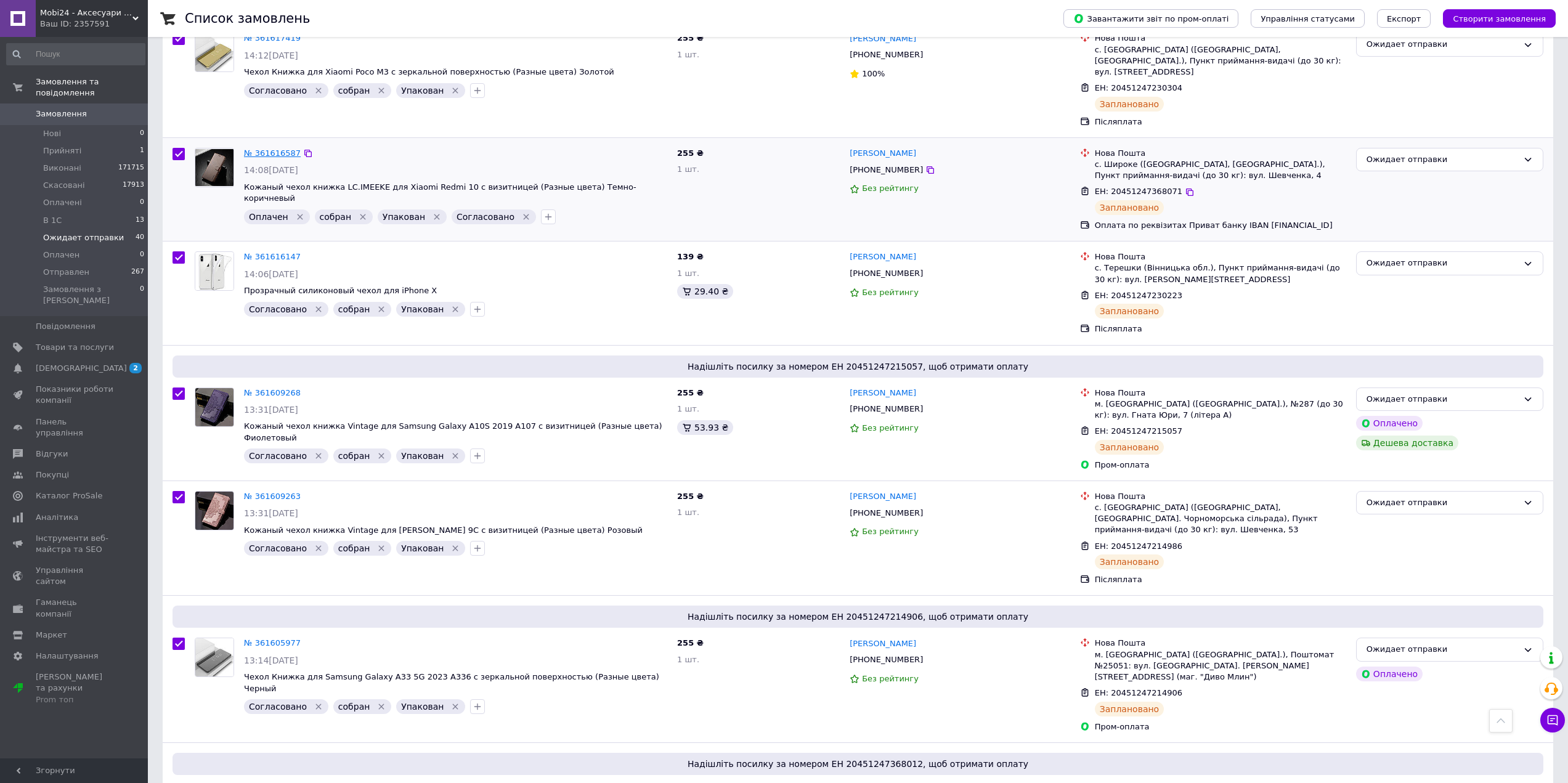
click at [276, 149] on link "№ 361616587" at bounding box center [272, 154] width 57 height 9
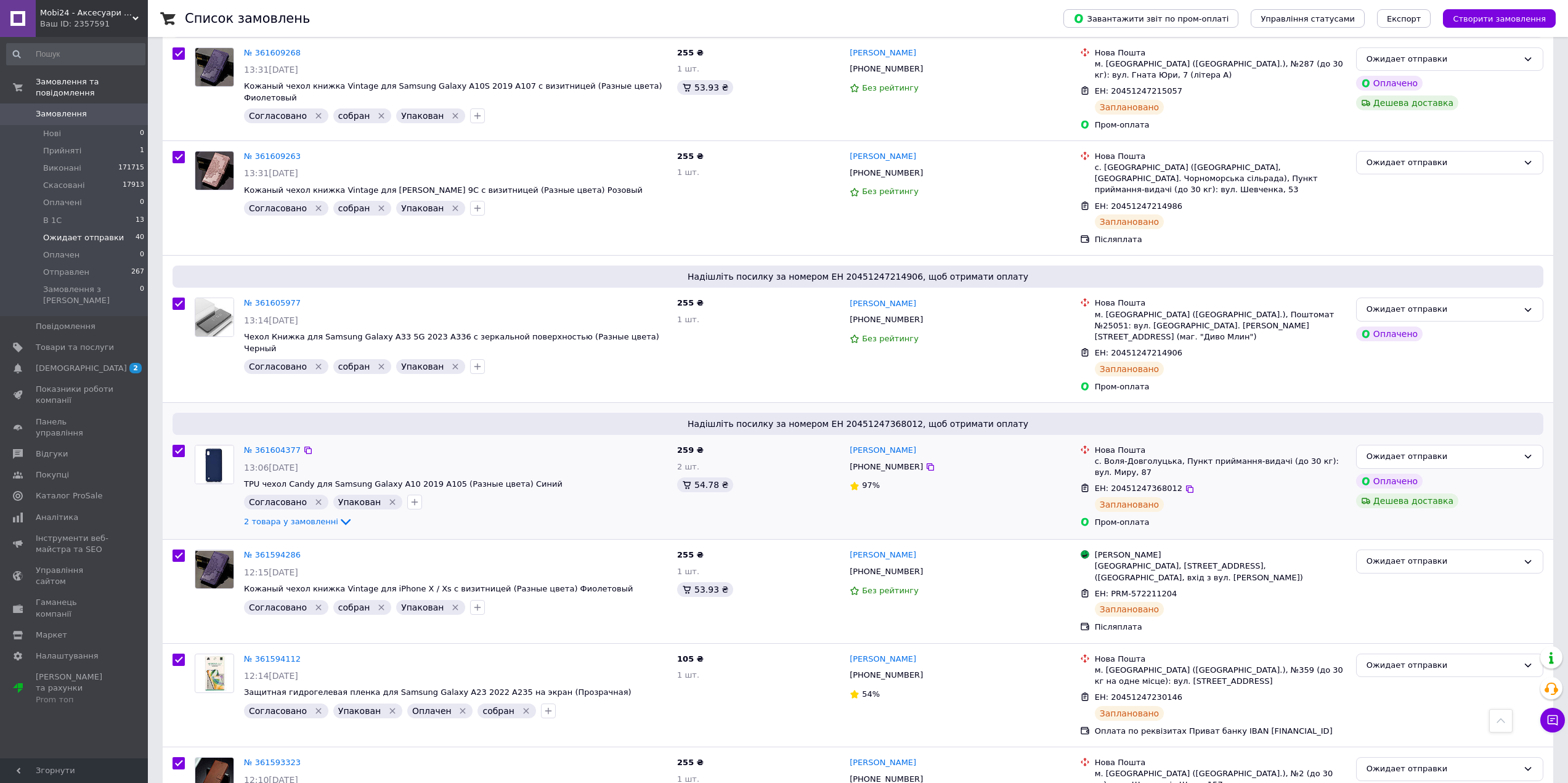
scroll to position [1892, 0]
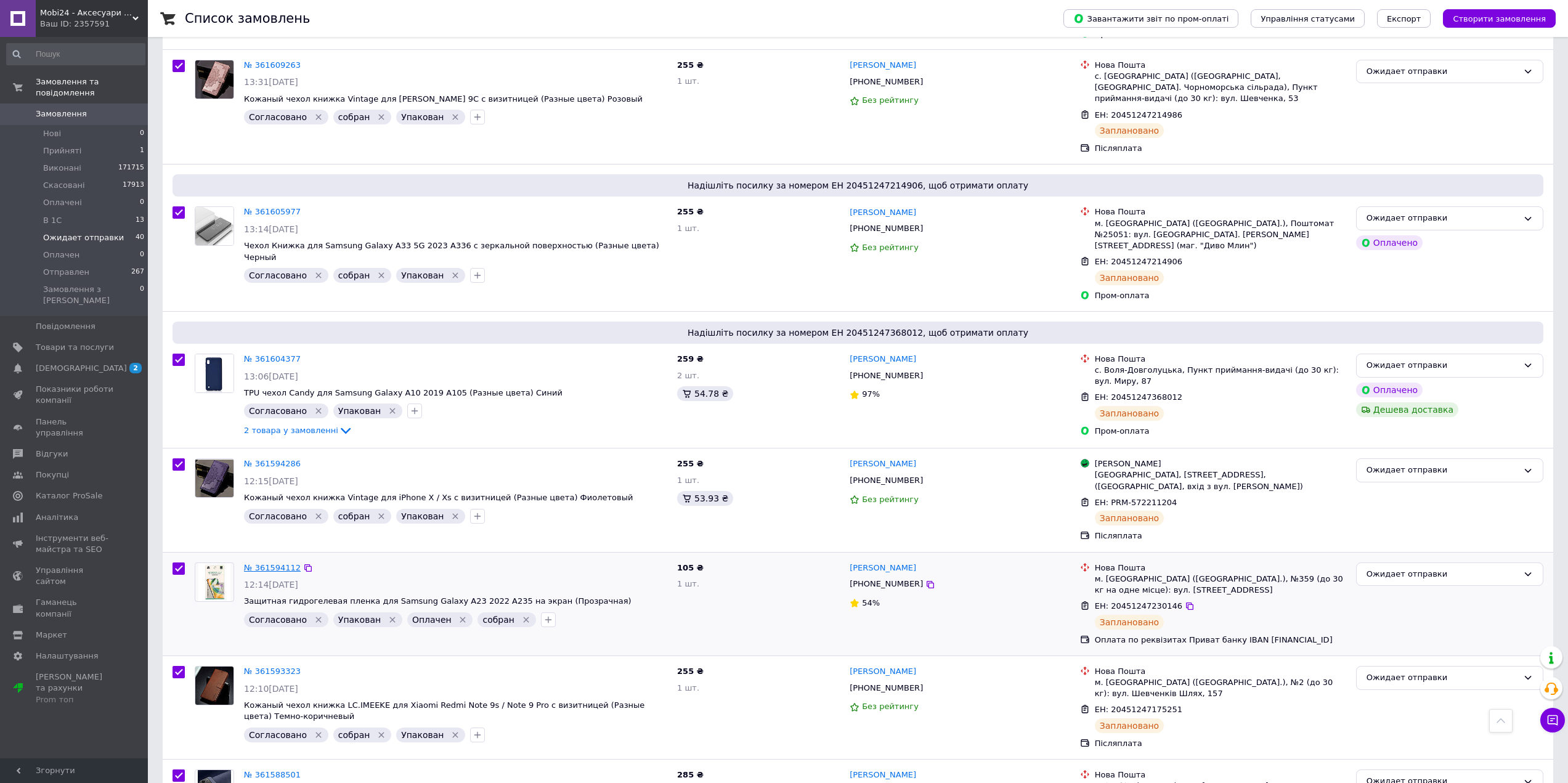
click at [259, 564] on link "№ 361594112" at bounding box center [272, 569] width 57 height 9
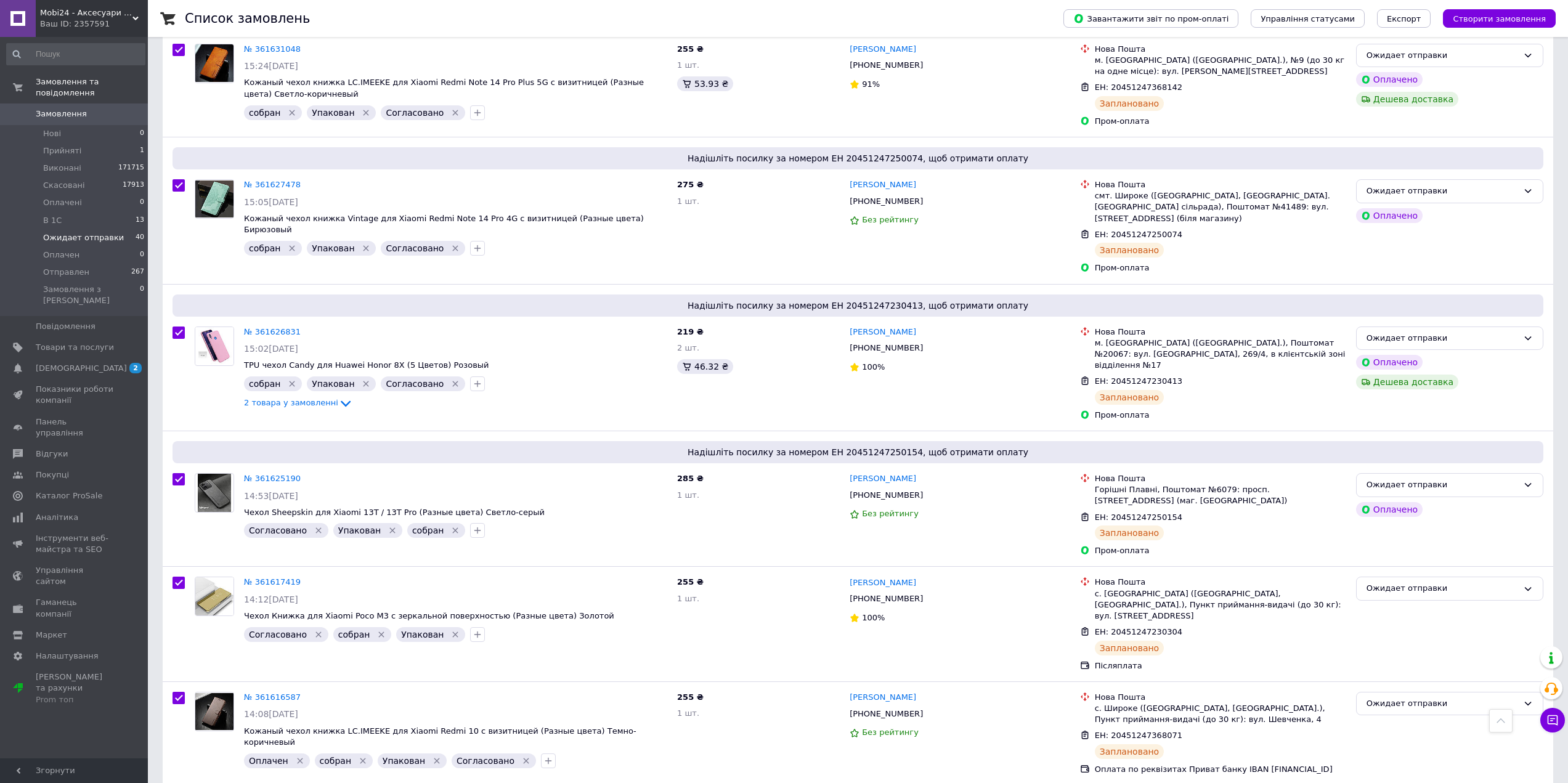
scroll to position [0, 0]
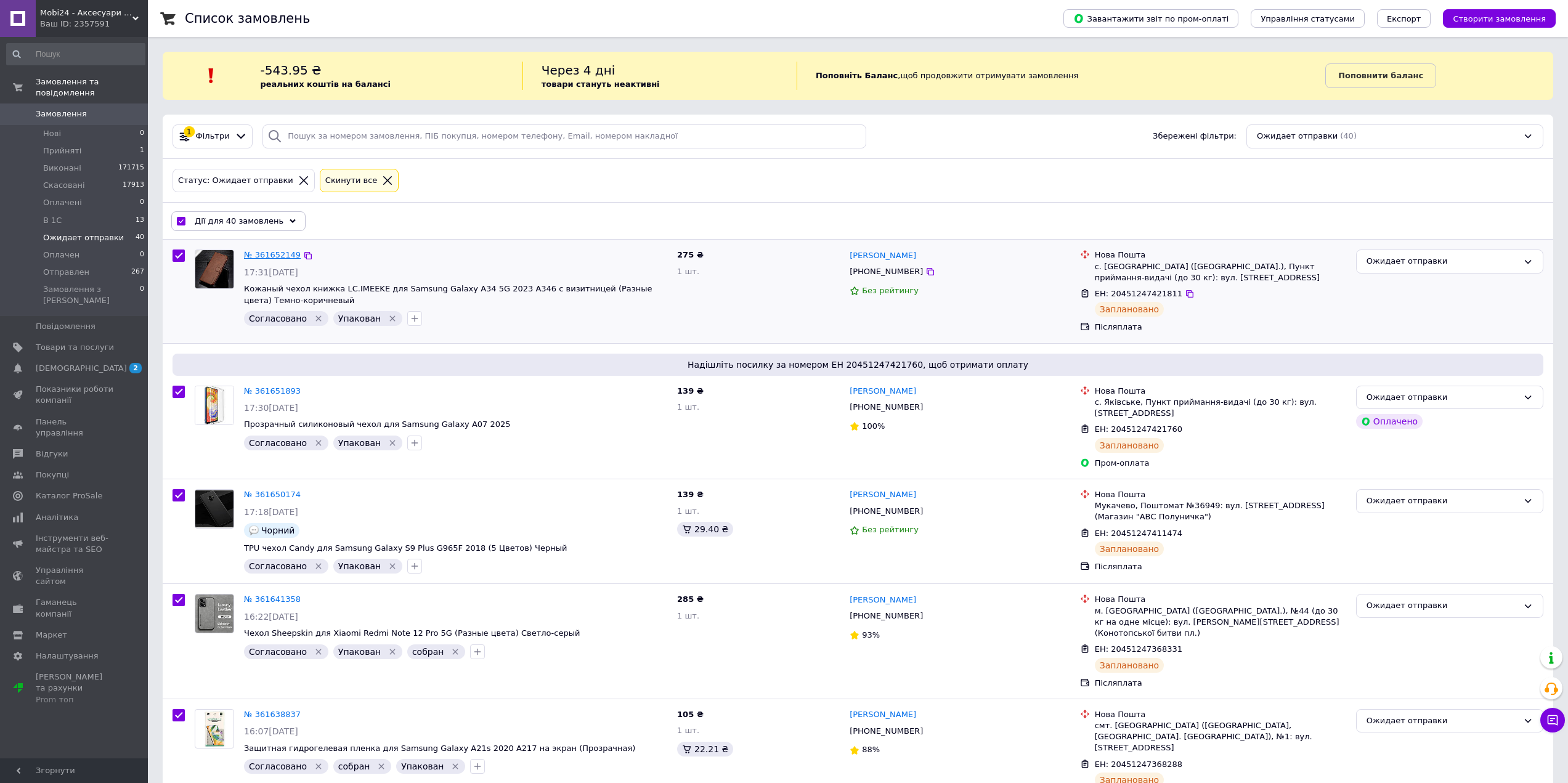
click at [286, 257] on link "№ 361652149" at bounding box center [272, 255] width 57 height 9
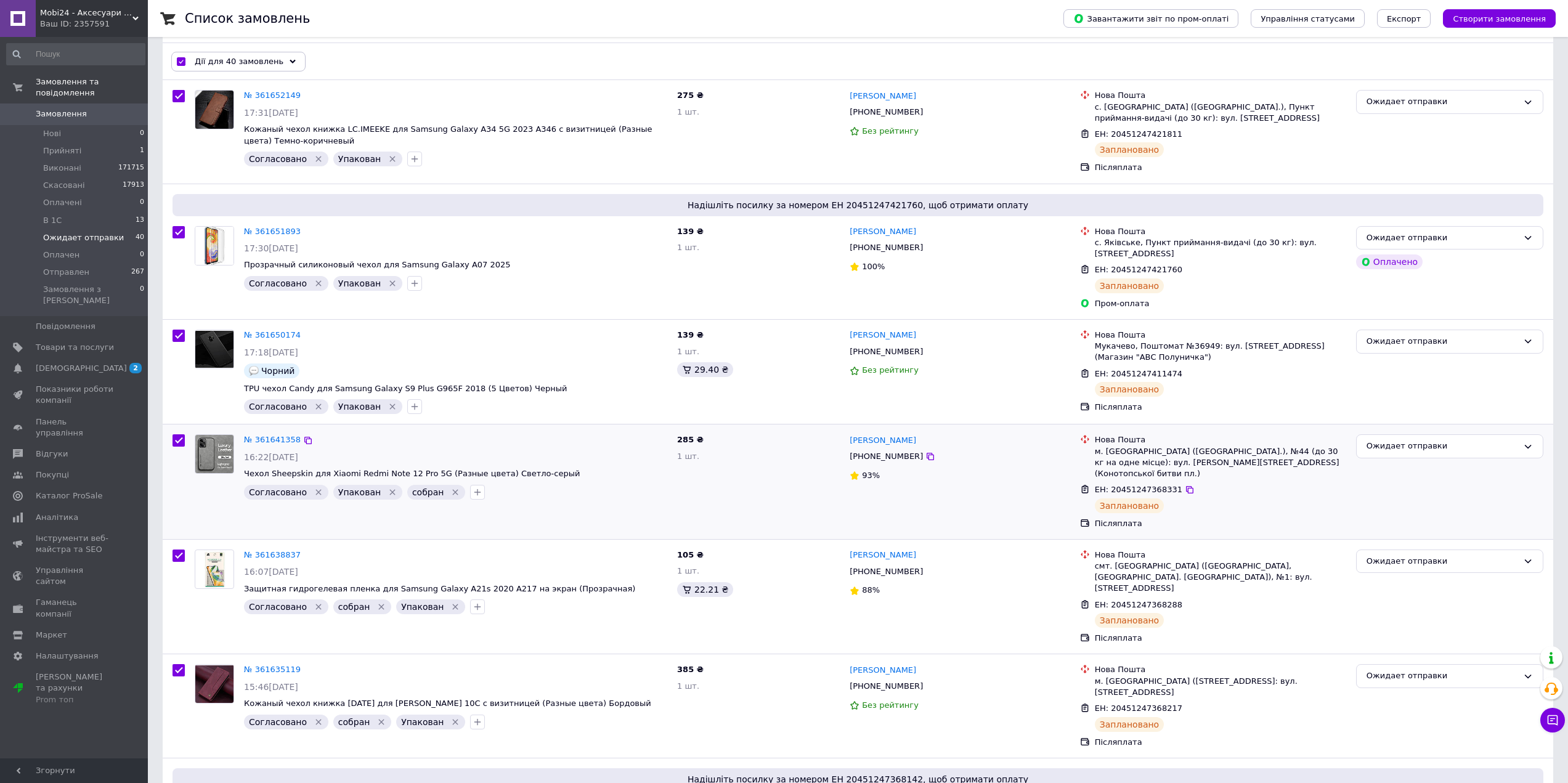
scroll to position [185, 0]
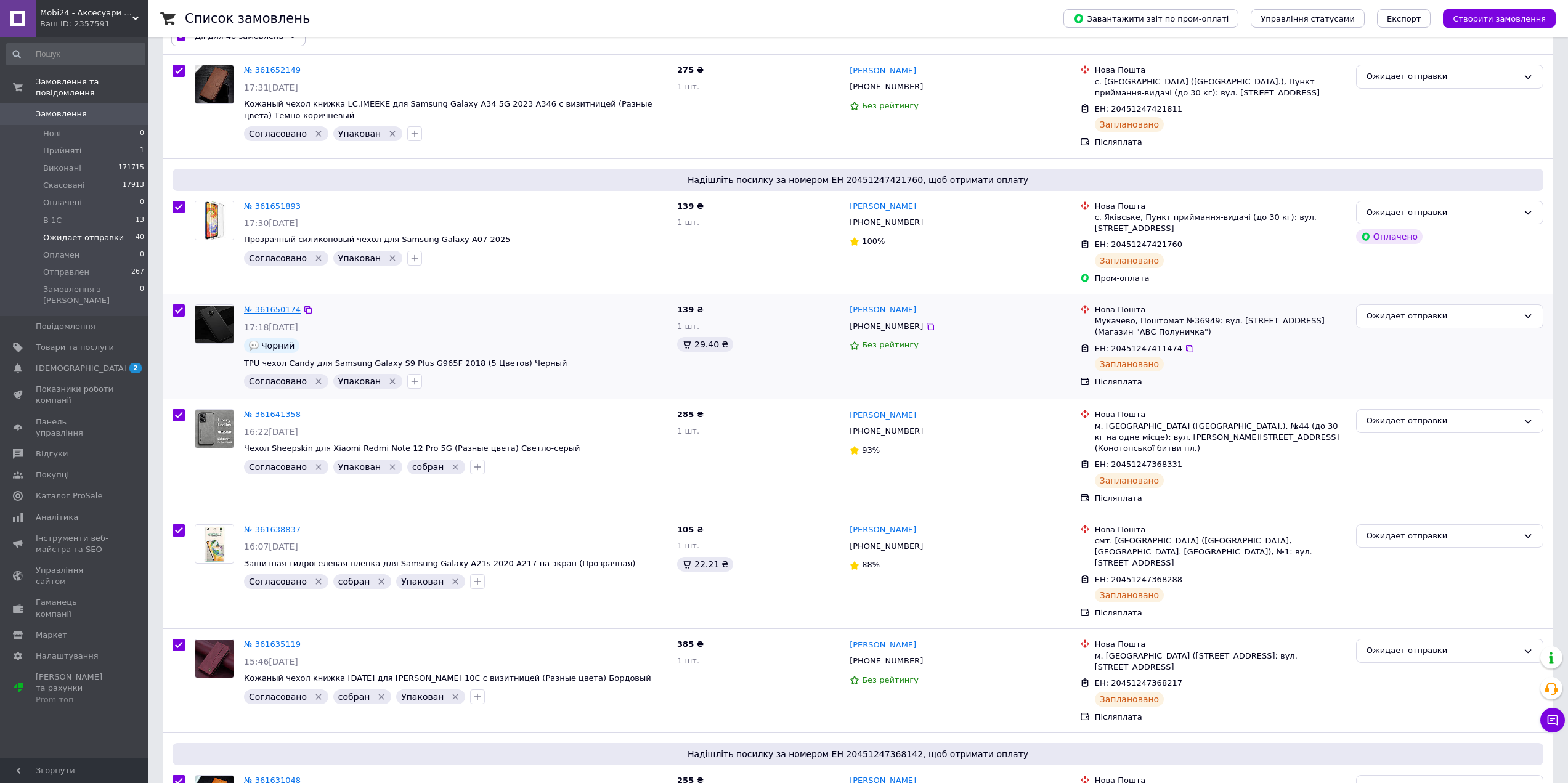
click at [271, 305] on link "№ 361650174" at bounding box center [272, 309] width 57 height 9
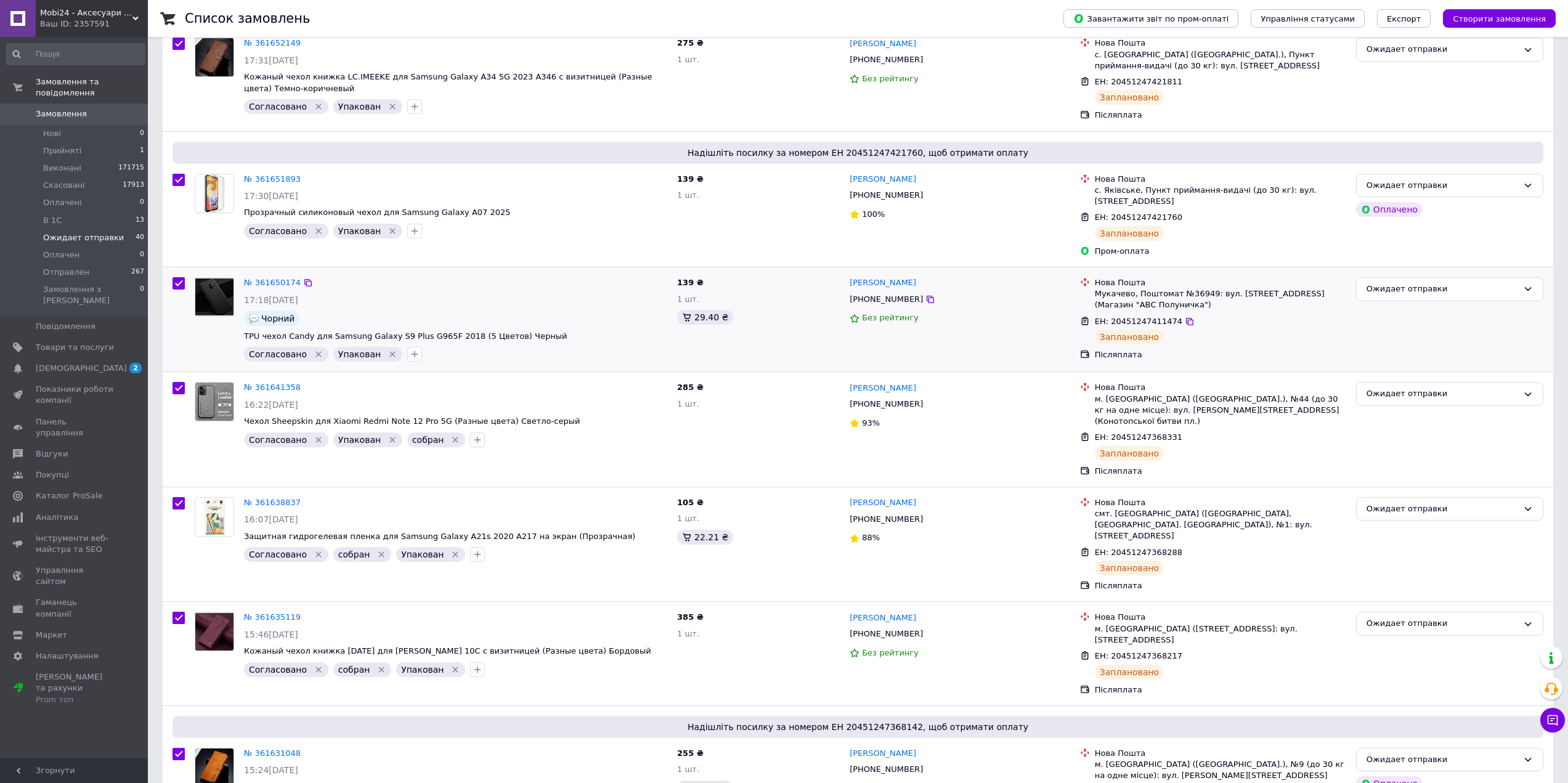
scroll to position [247, 0]
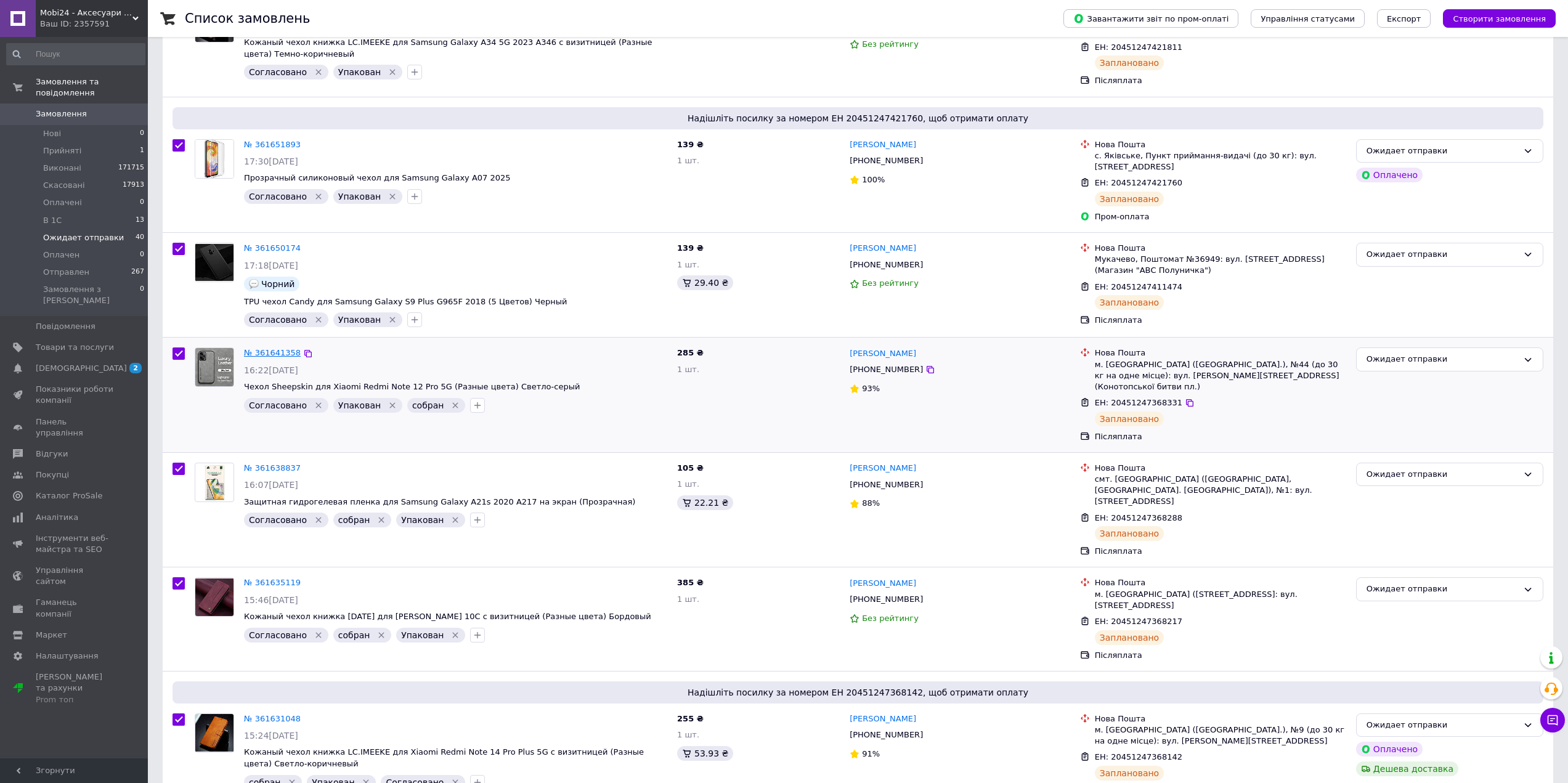
click at [275, 348] on link "№ 361641358" at bounding box center [272, 353] width 57 height 9
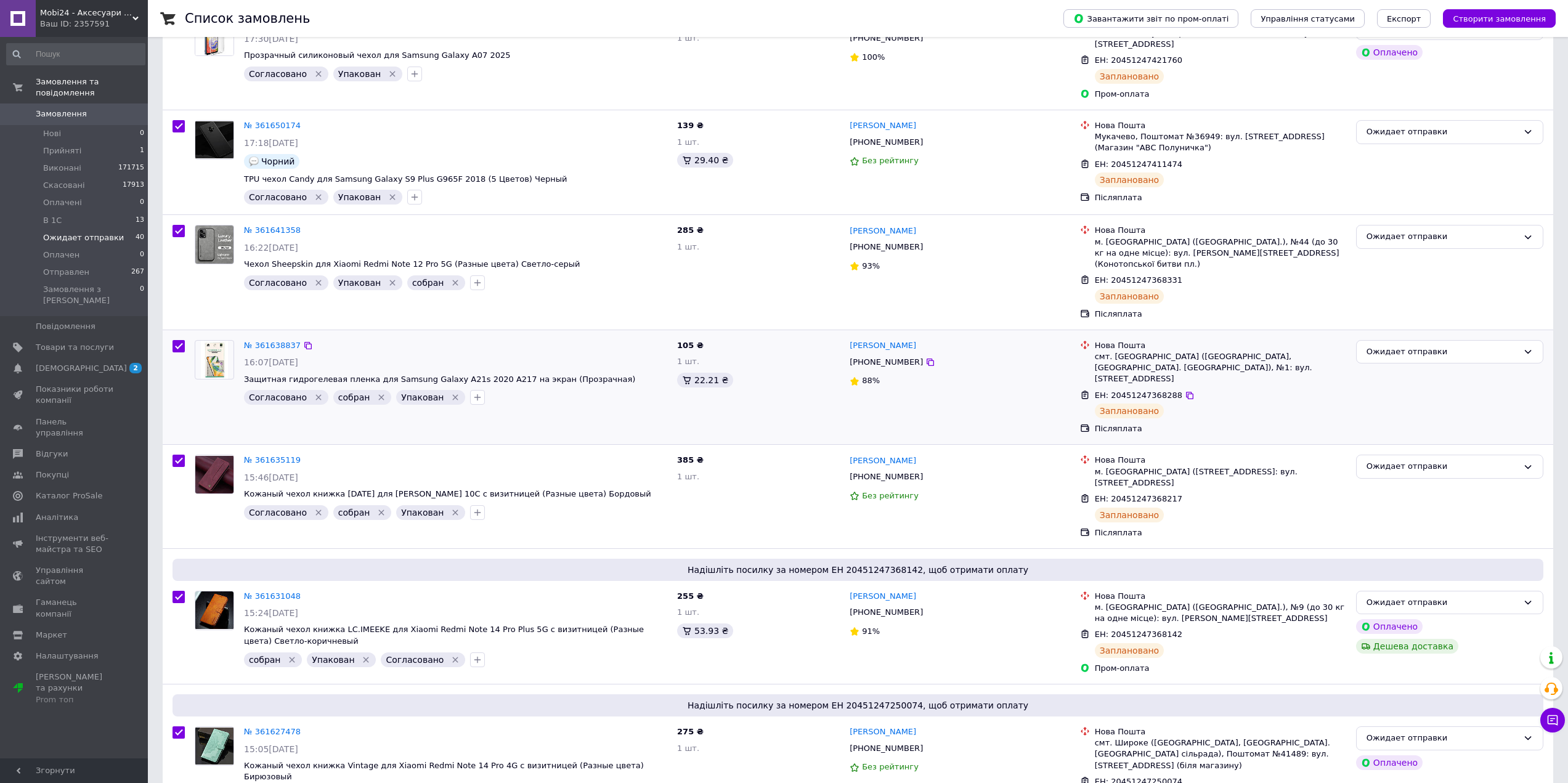
scroll to position [370, 0]
click at [260, 341] on link "№ 361638837" at bounding box center [272, 345] width 57 height 9
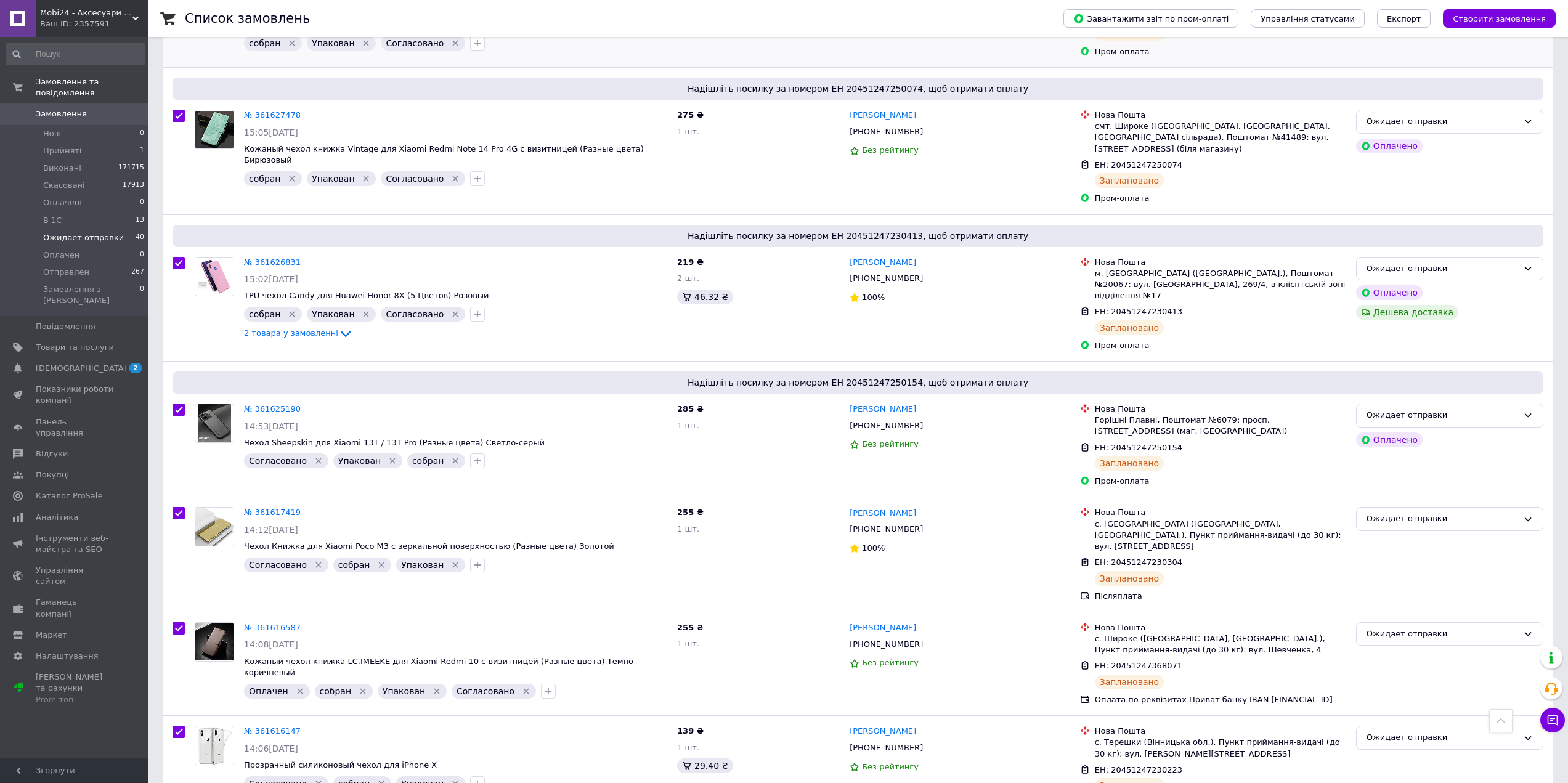
scroll to position [1048, 0]
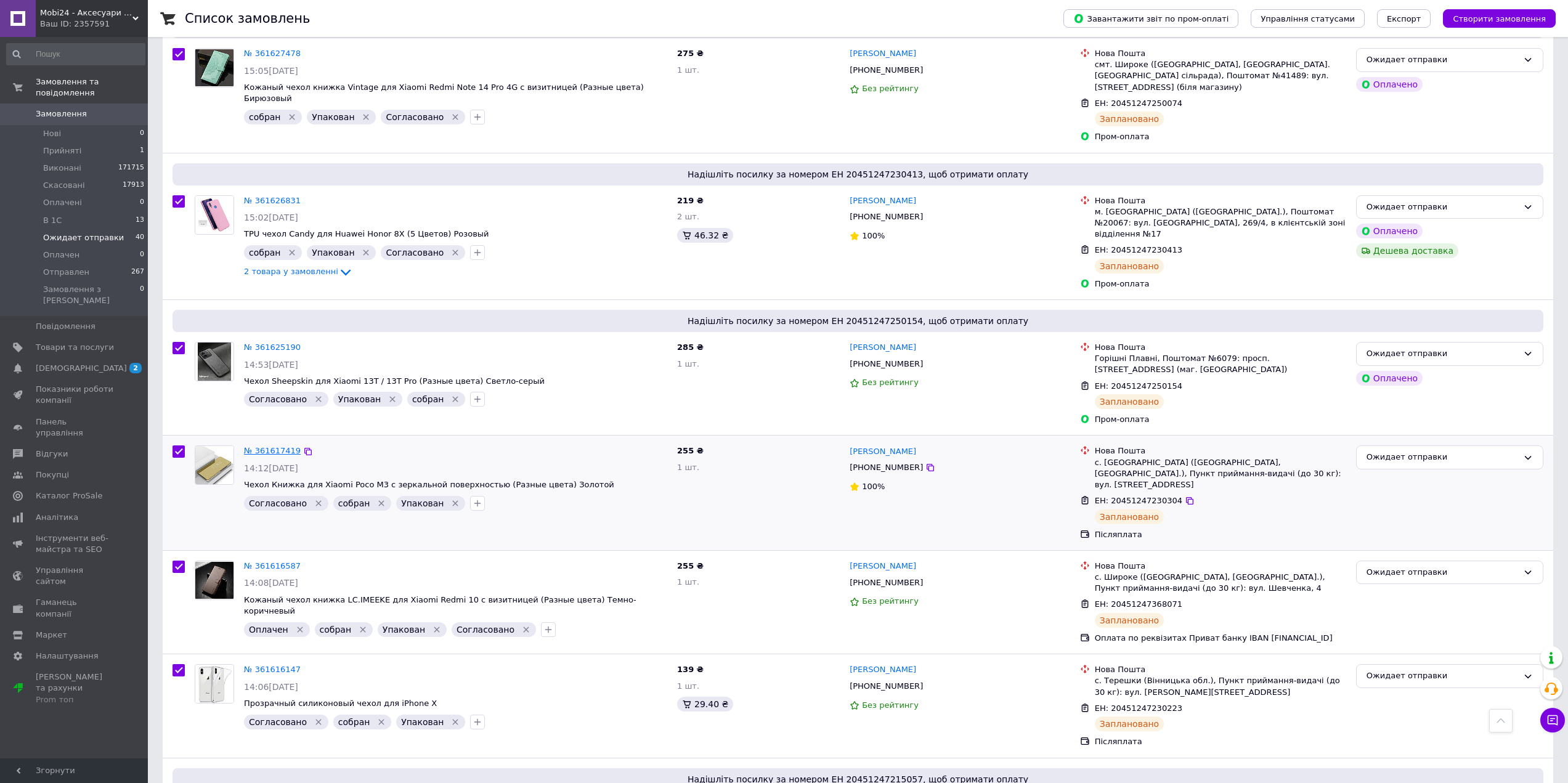
click at [288, 446] on link "№ 361617419" at bounding box center [272, 451] width 57 height 9
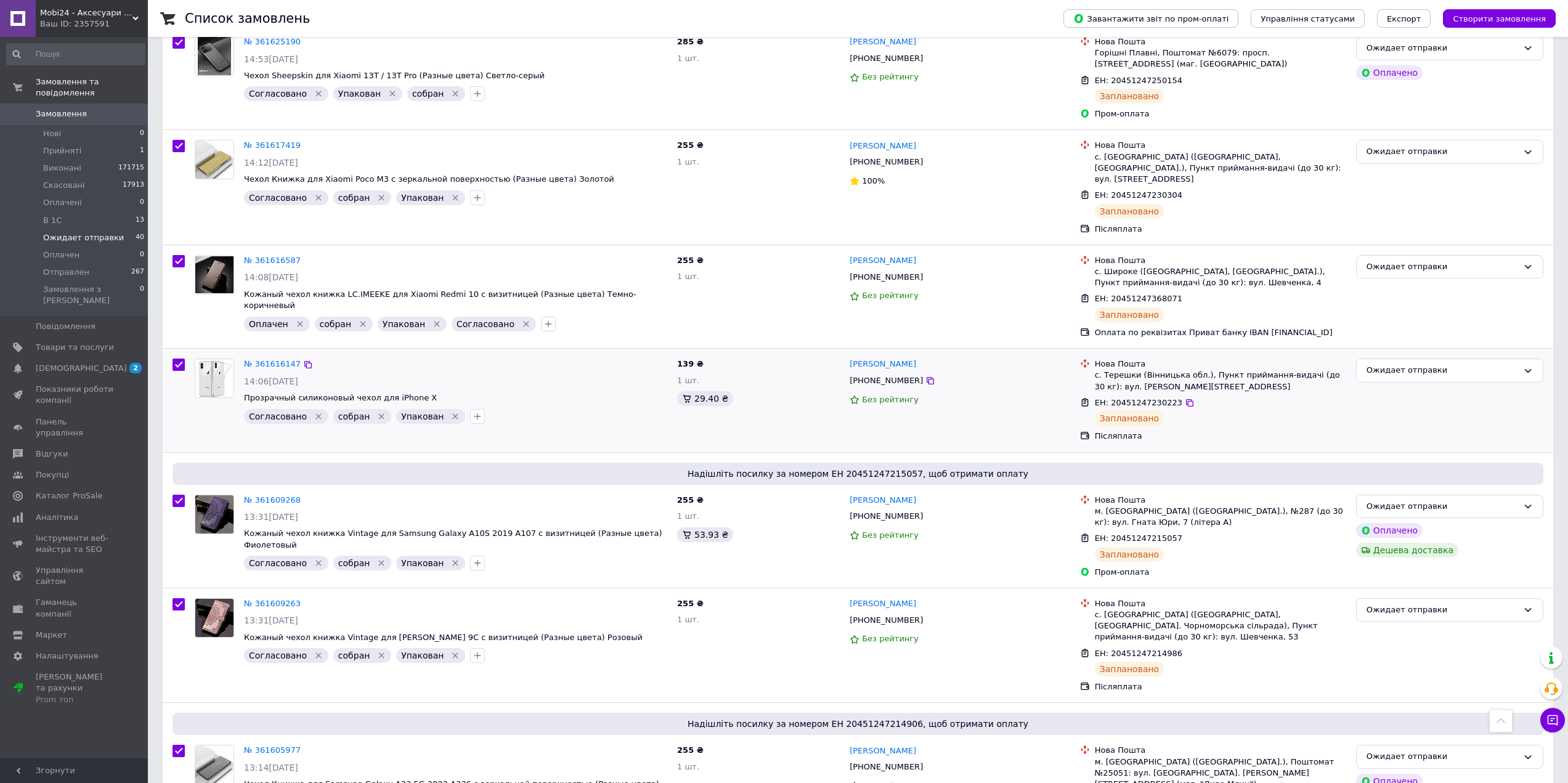
scroll to position [1356, 0]
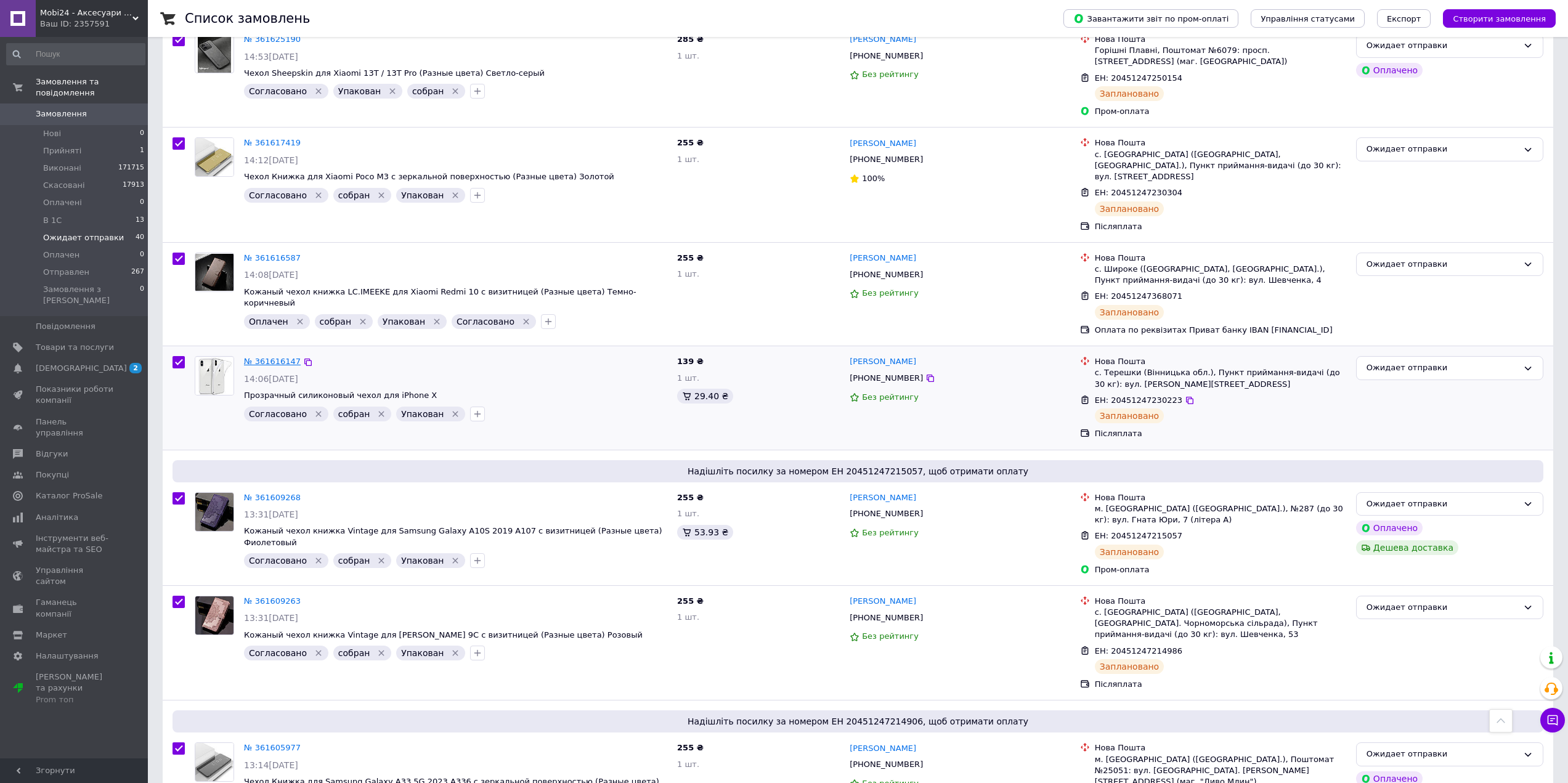
click at [284, 357] on link "№ 361616147" at bounding box center [272, 362] width 57 height 9
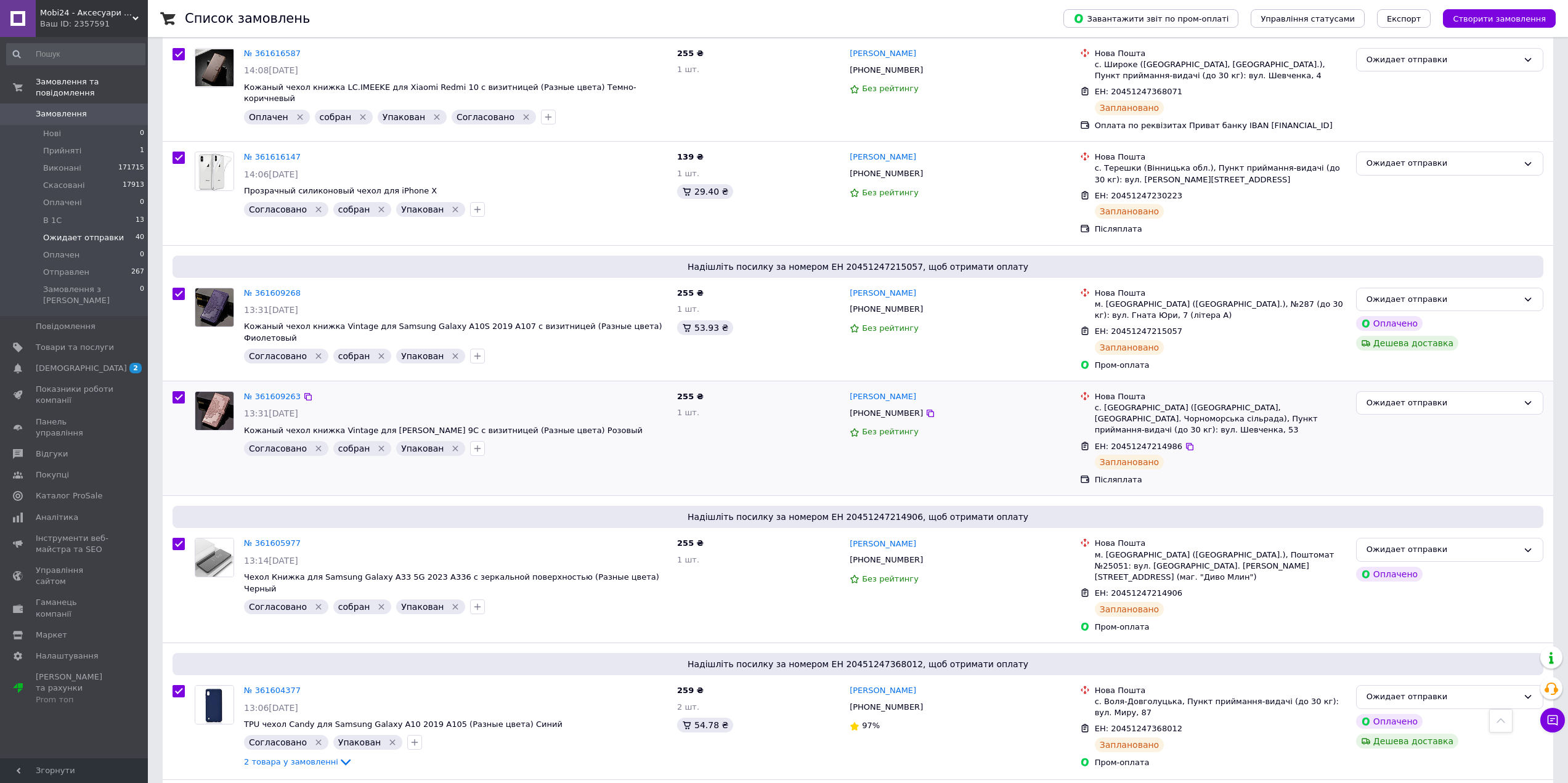
scroll to position [1665, 0]
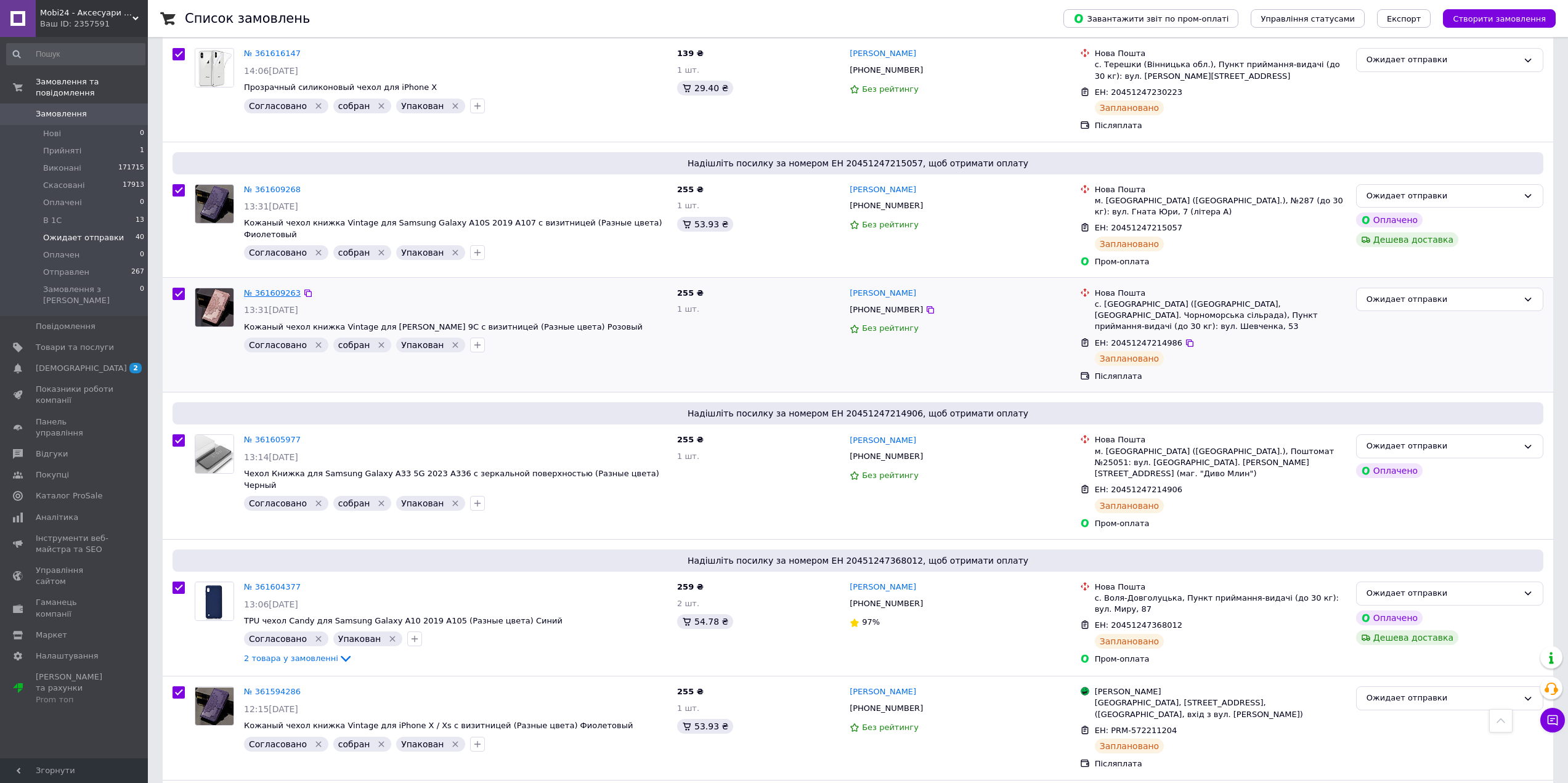
click at [277, 289] on link "№ 361609263" at bounding box center [272, 293] width 57 height 9
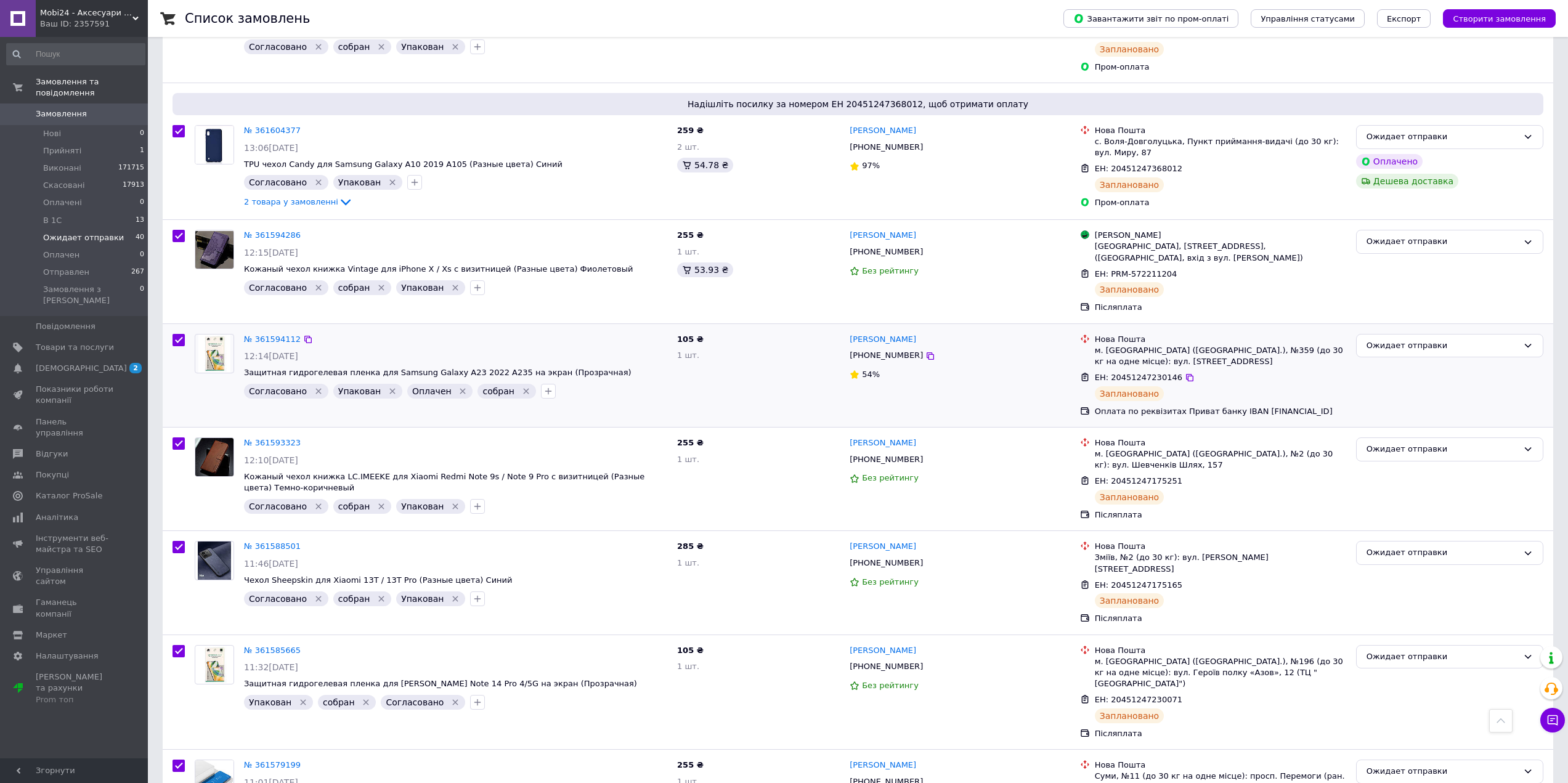
scroll to position [2157, 0]
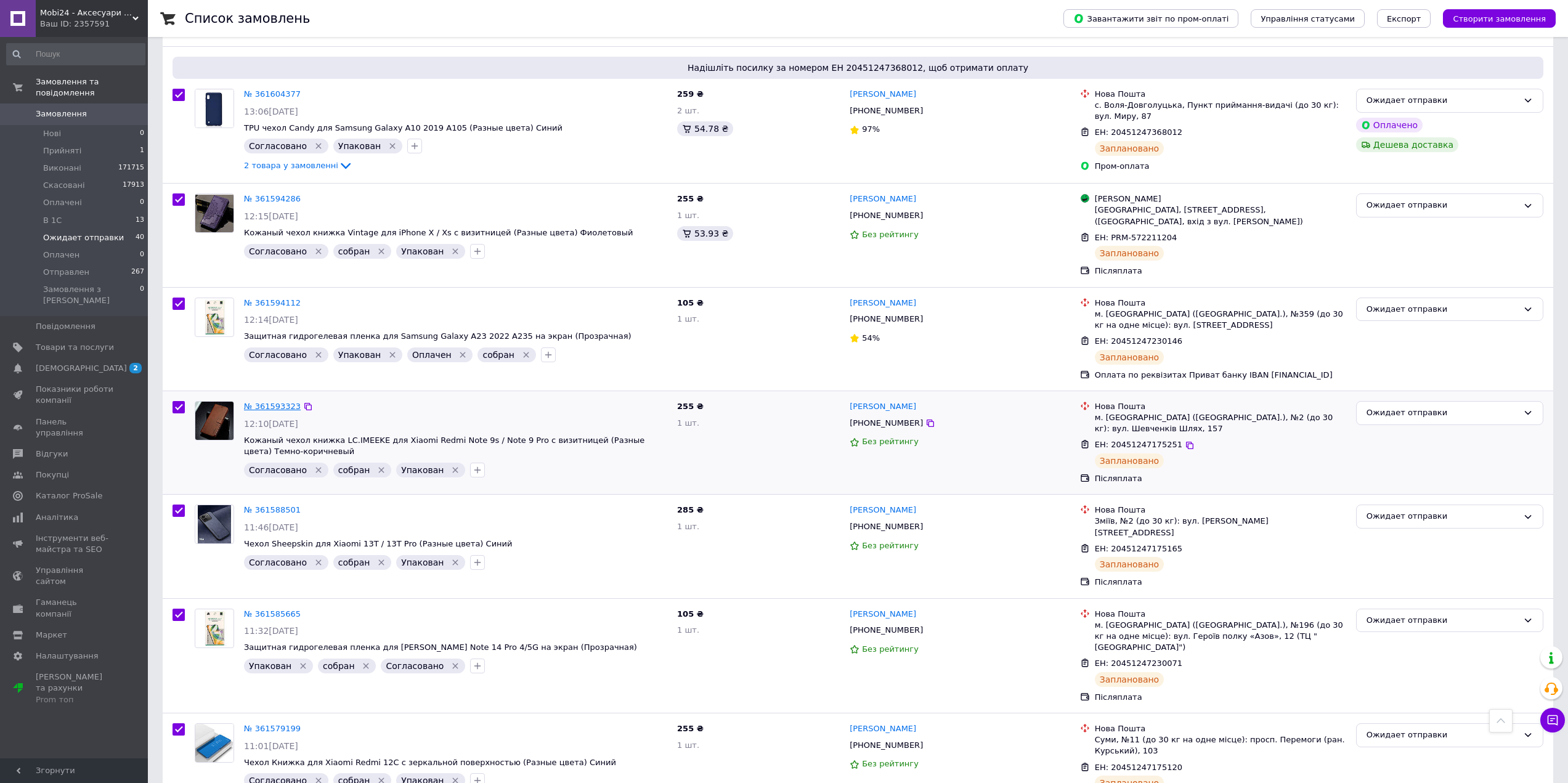
click at [273, 401] on link "№ 361593323" at bounding box center [272, 406] width 57 height 9
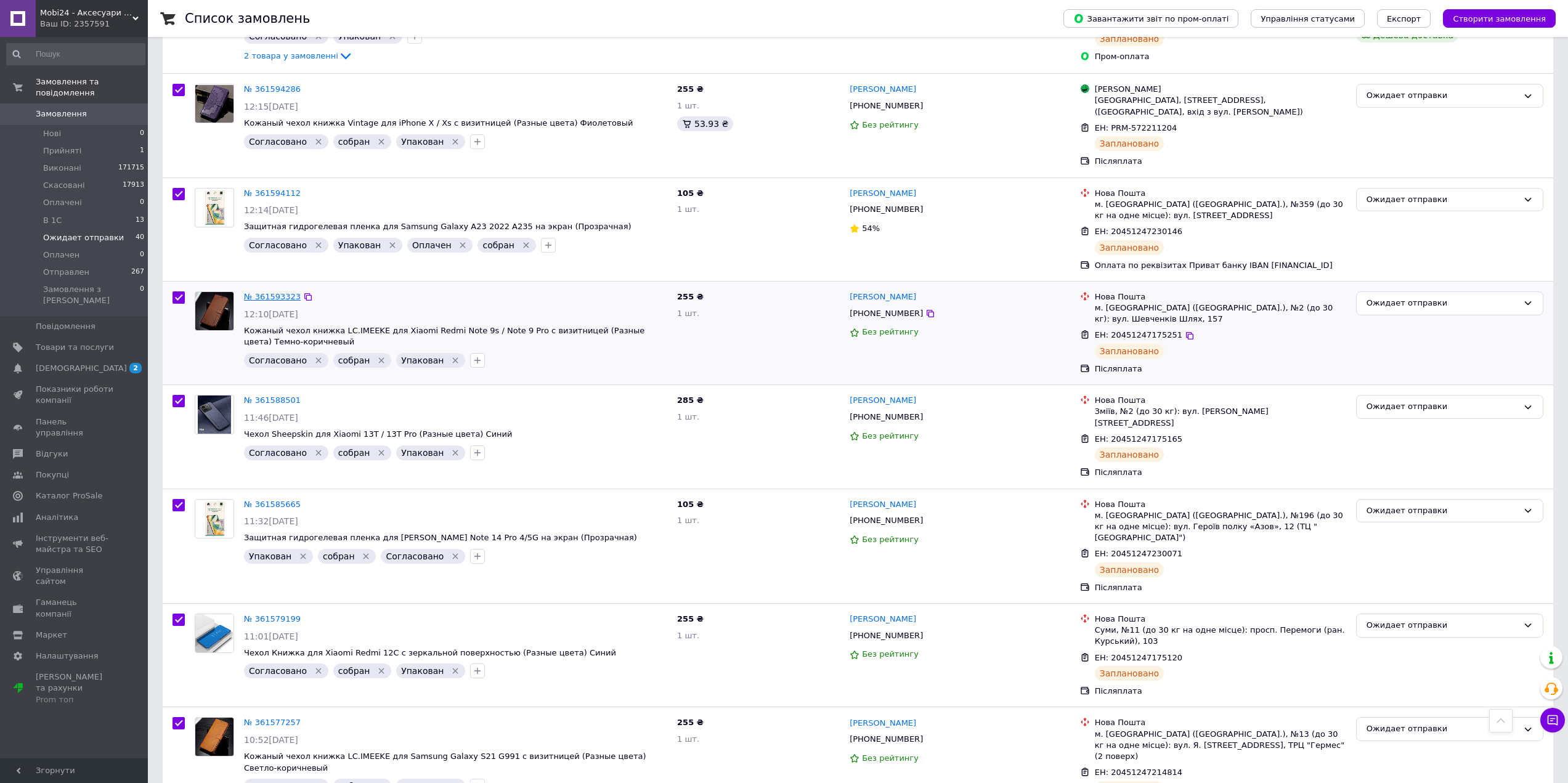
scroll to position [2281, 0]
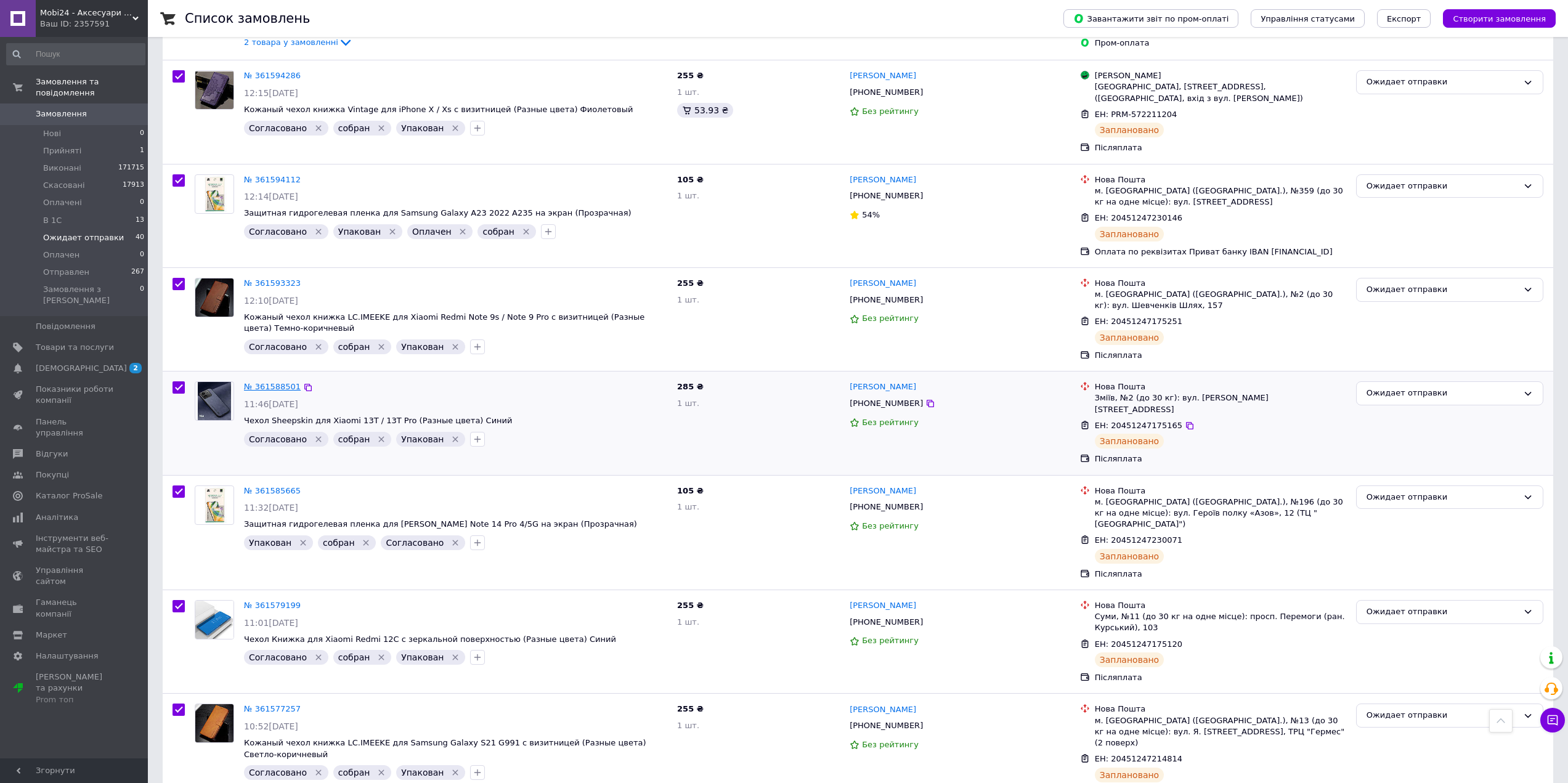
click at [269, 382] on link "№ 361588501" at bounding box center [272, 387] width 57 height 9
click at [281, 486] on link "№ 361585665" at bounding box center [272, 491] width 57 height 9
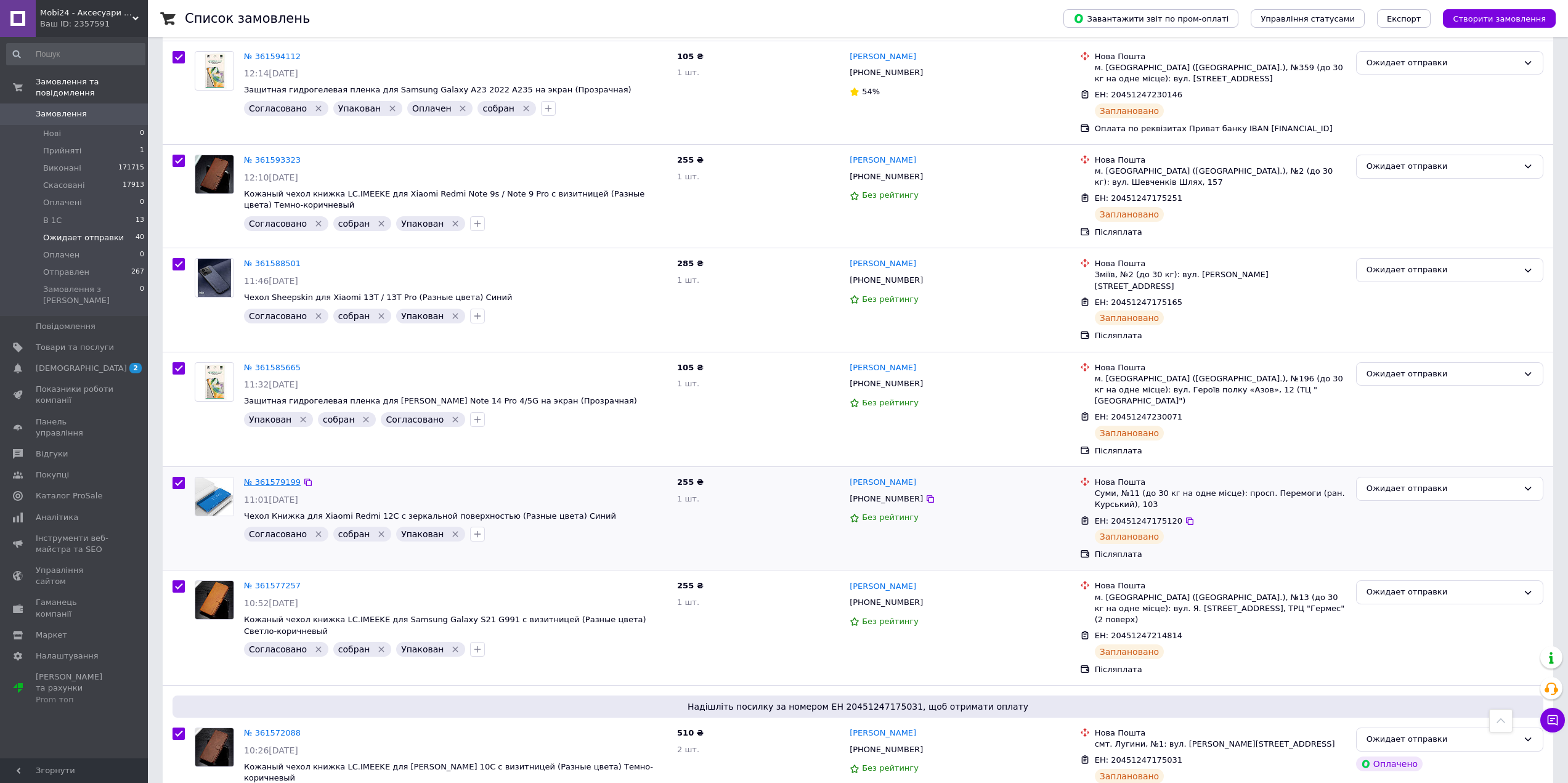
click at [265, 477] on link "№ 361579199" at bounding box center [272, 482] width 57 height 9
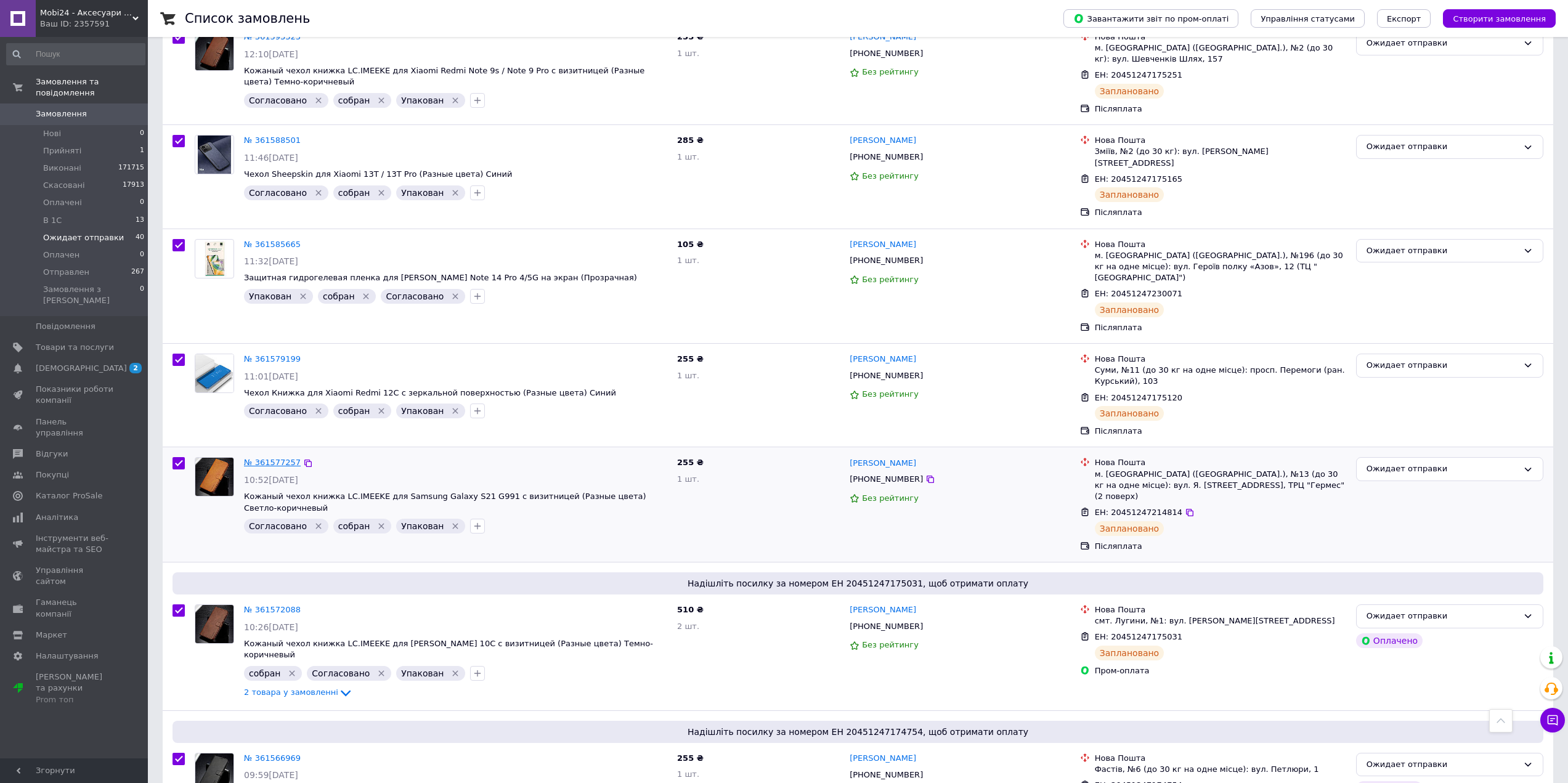
click at [258, 458] on link "№ 361577257" at bounding box center [272, 463] width 57 height 9
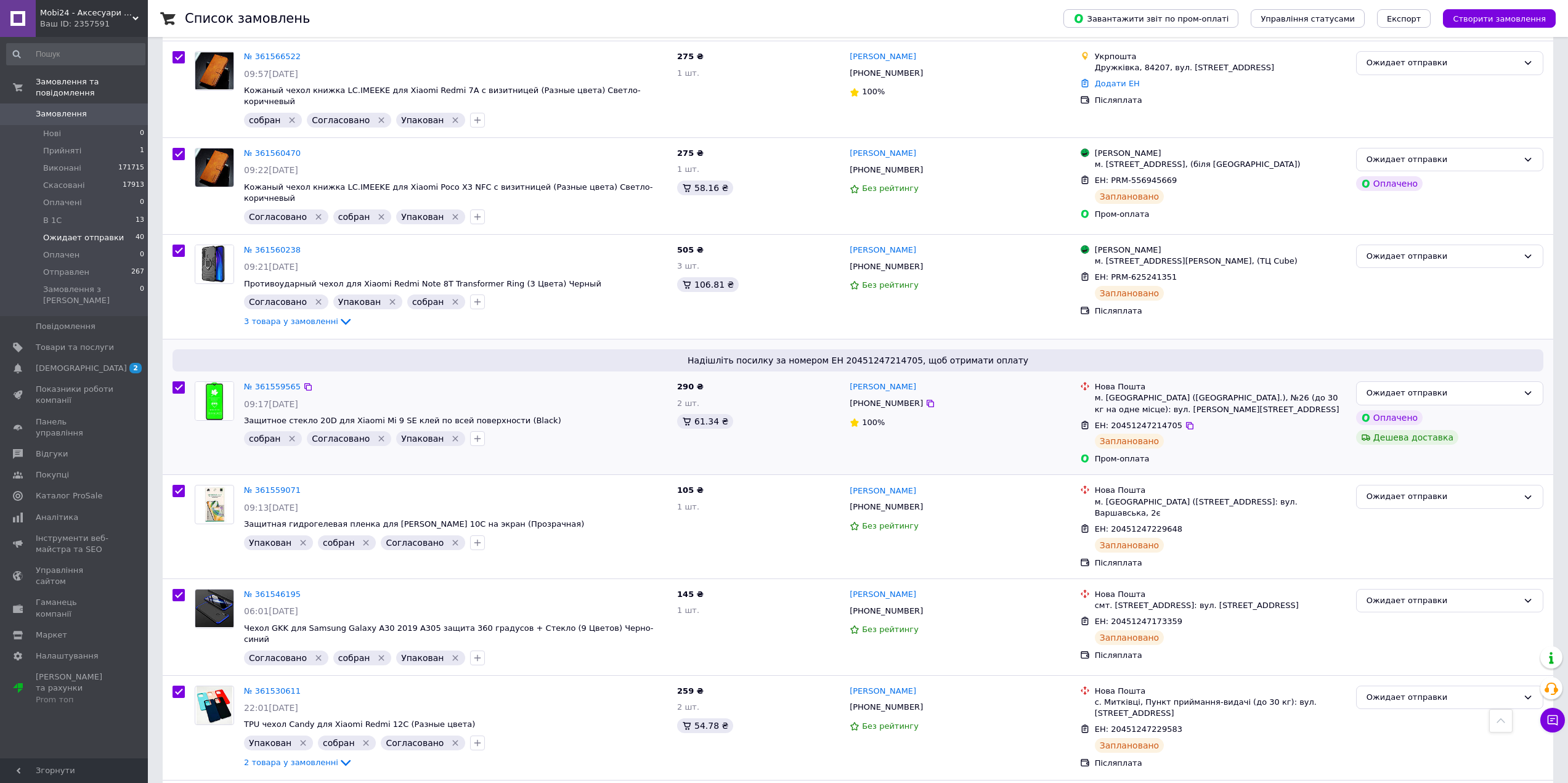
scroll to position [3328, 0]
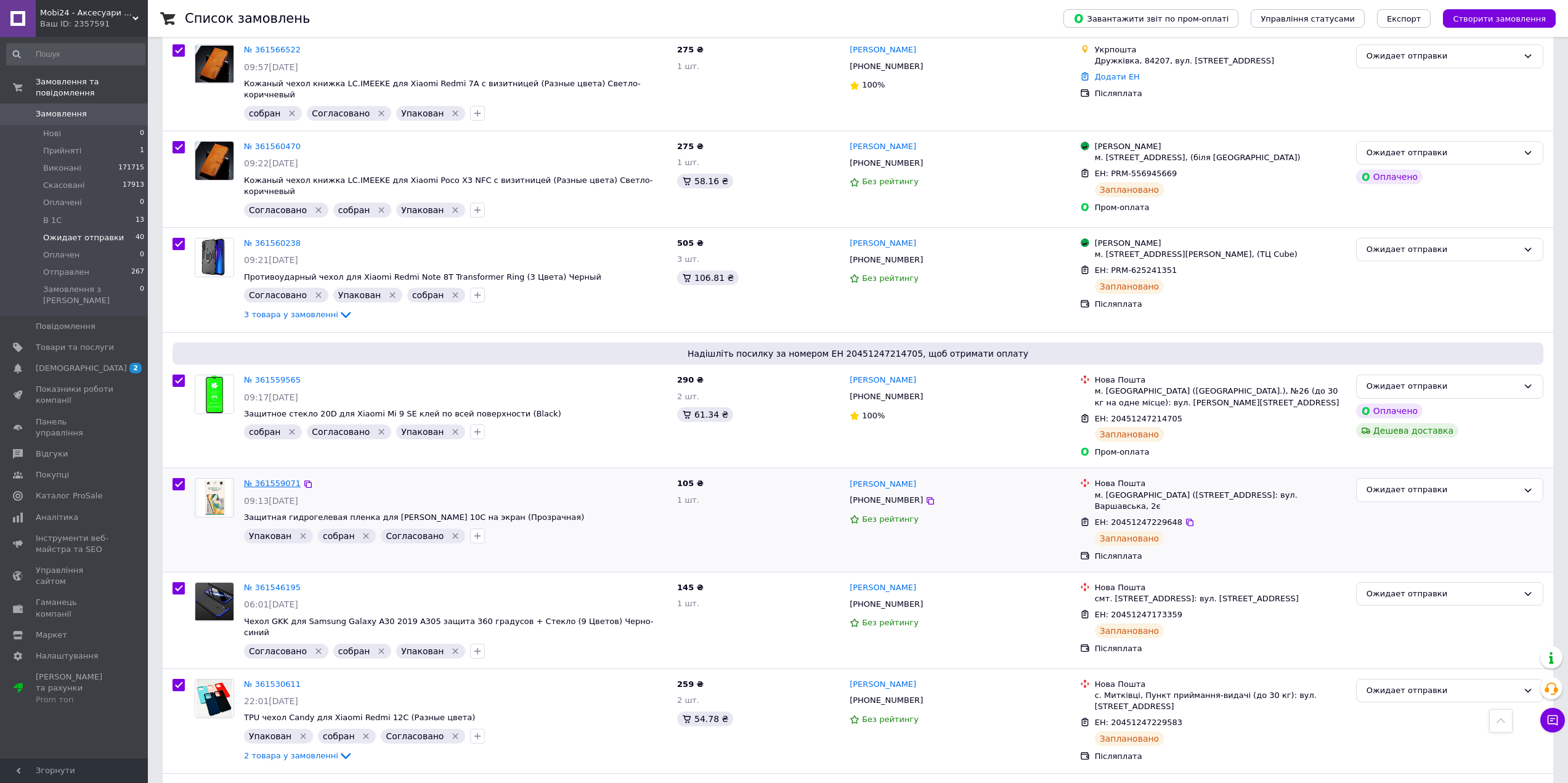
click at [279, 479] on link "№ 361559071" at bounding box center [272, 484] width 57 height 9
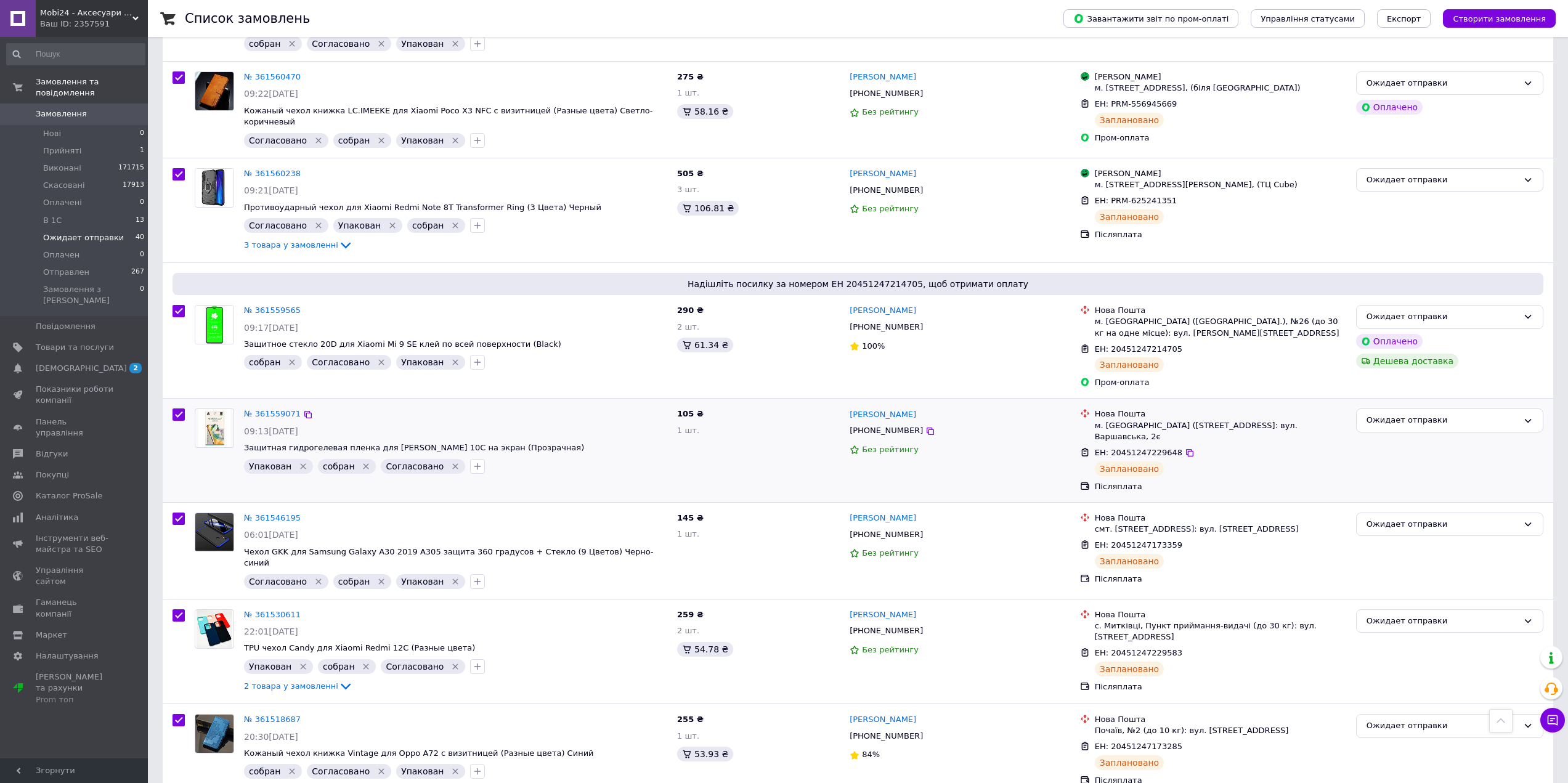
scroll to position [3452, 0]
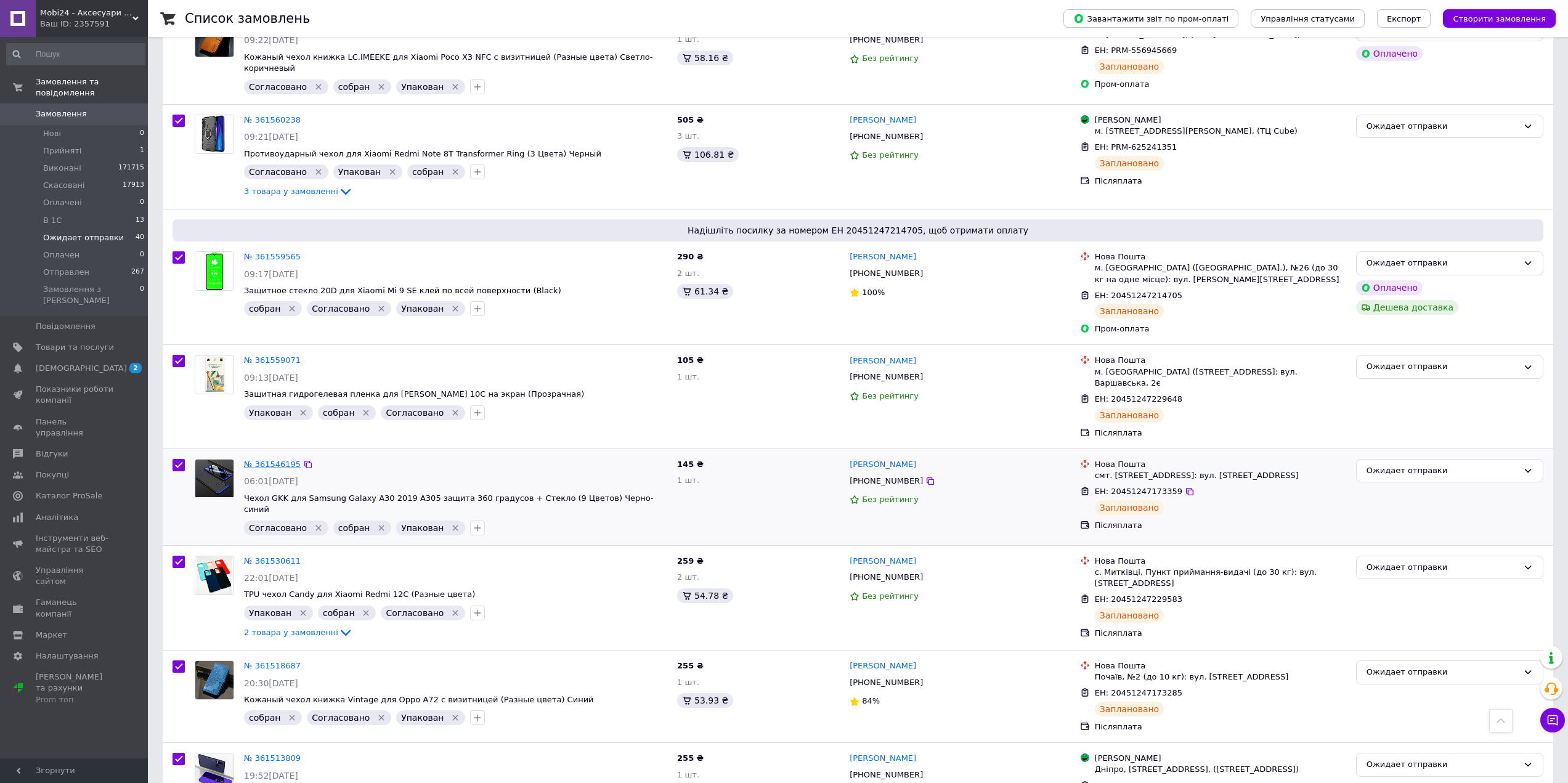
click at [265, 459] on link "№ 361546195" at bounding box center [272, 464] width 57 height 9
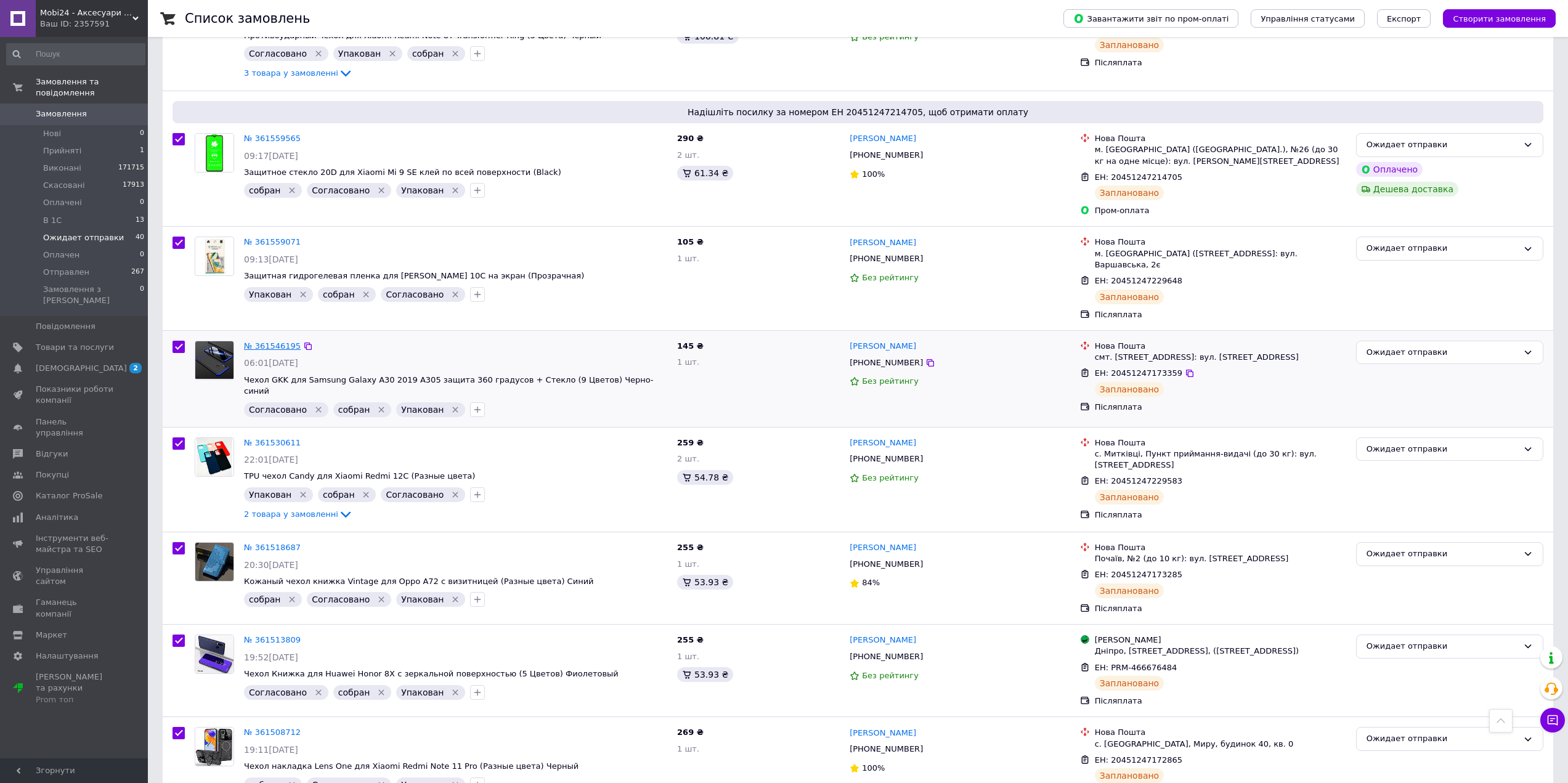
scroll to position [3575, 0]
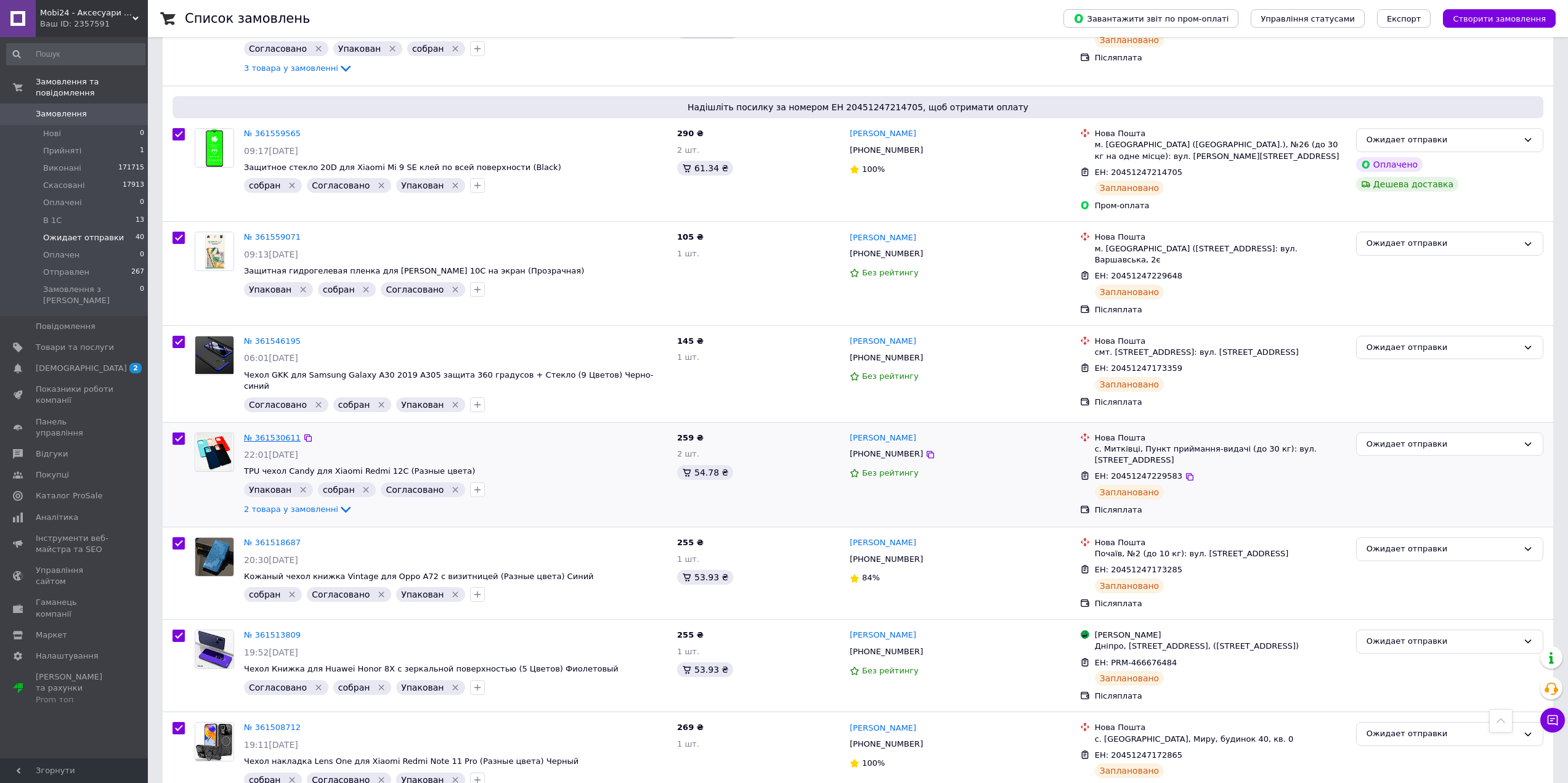
click at [279, 434] on link "№ 361530611" at bounding box center [272, 438] width 57 height 9
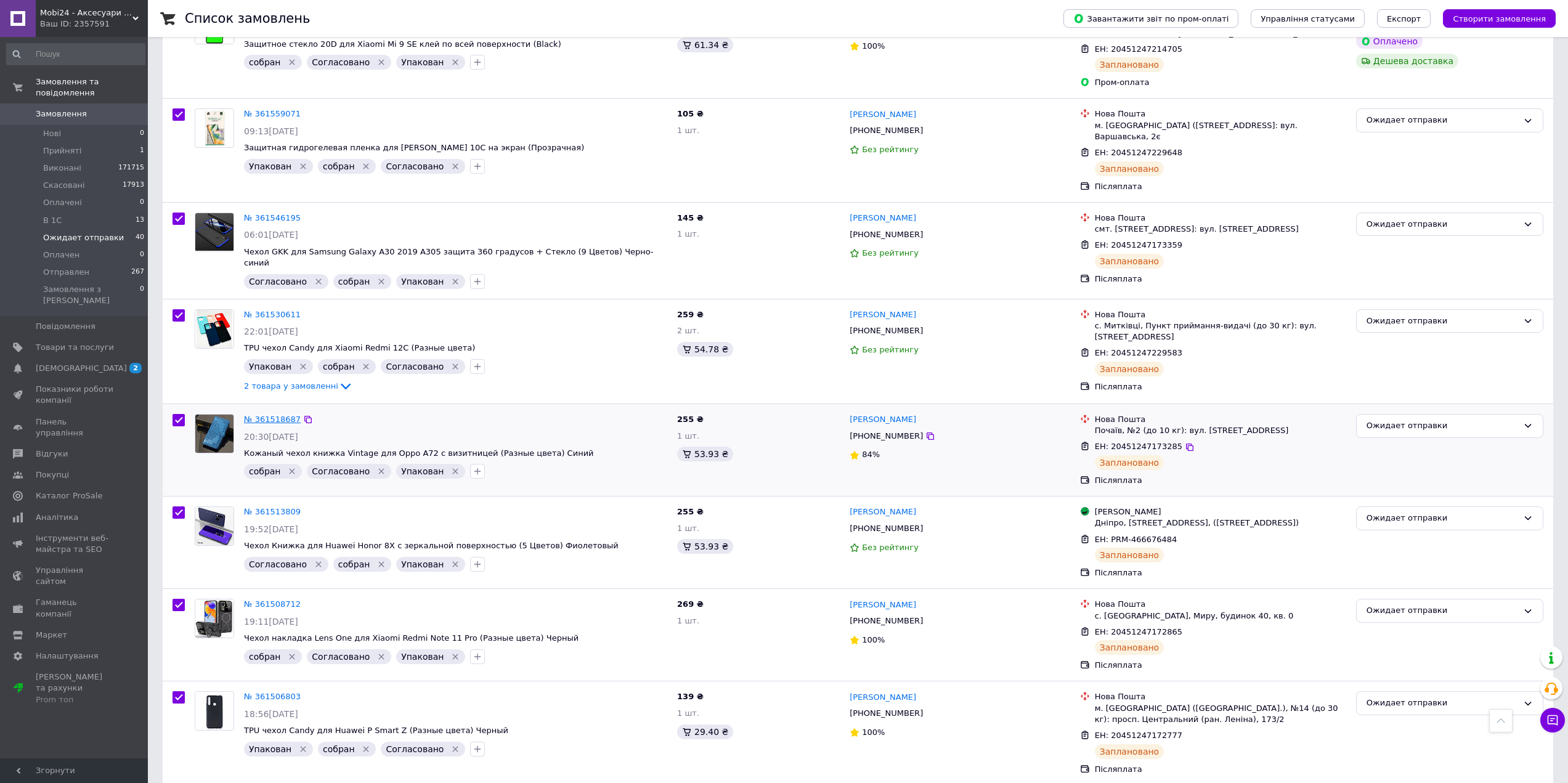
click at [274, 415] on link "№ 361518687" at bounding box center [272, 419] width 57 height 9
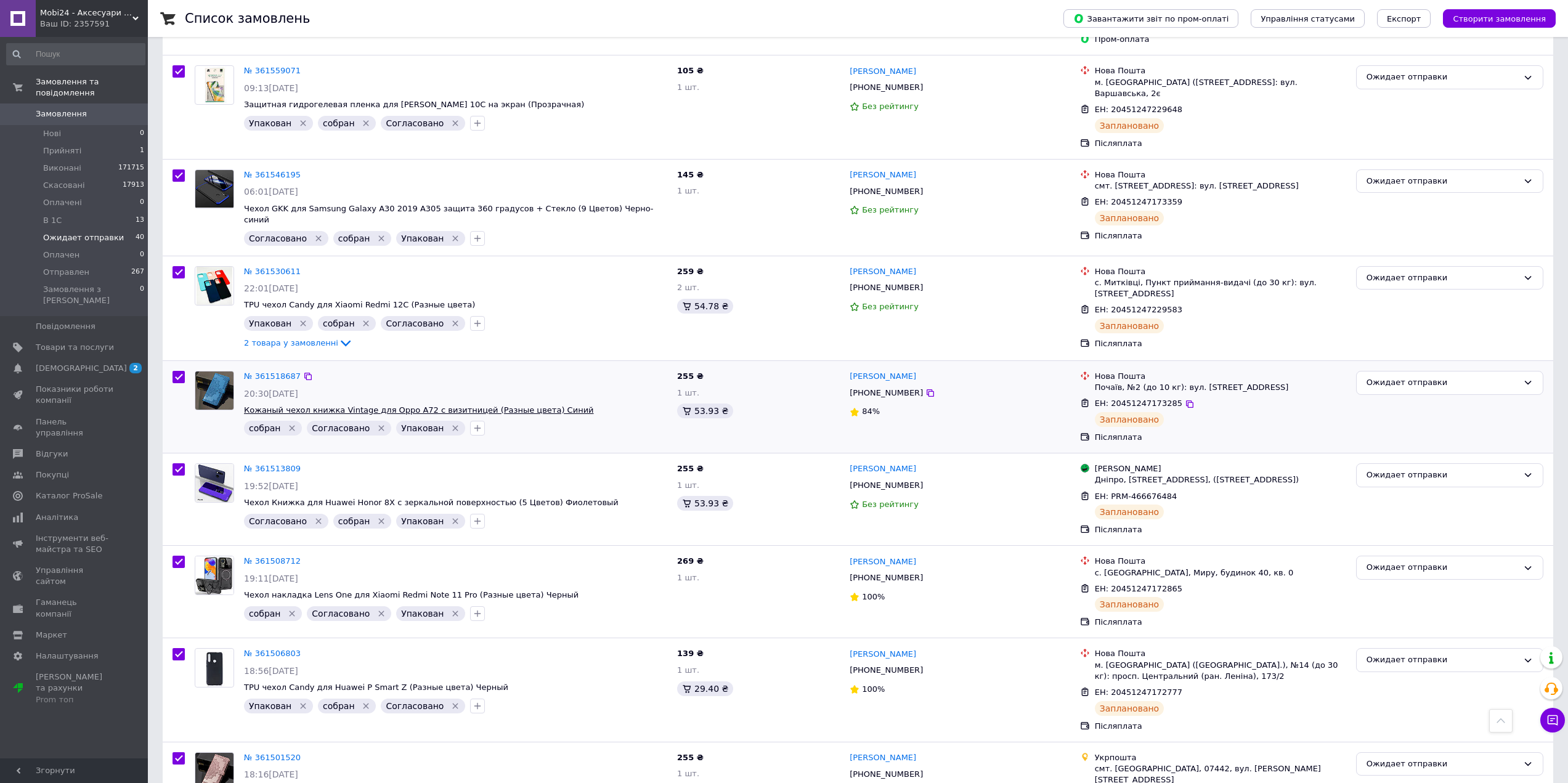
scroll to position [3822, 0]
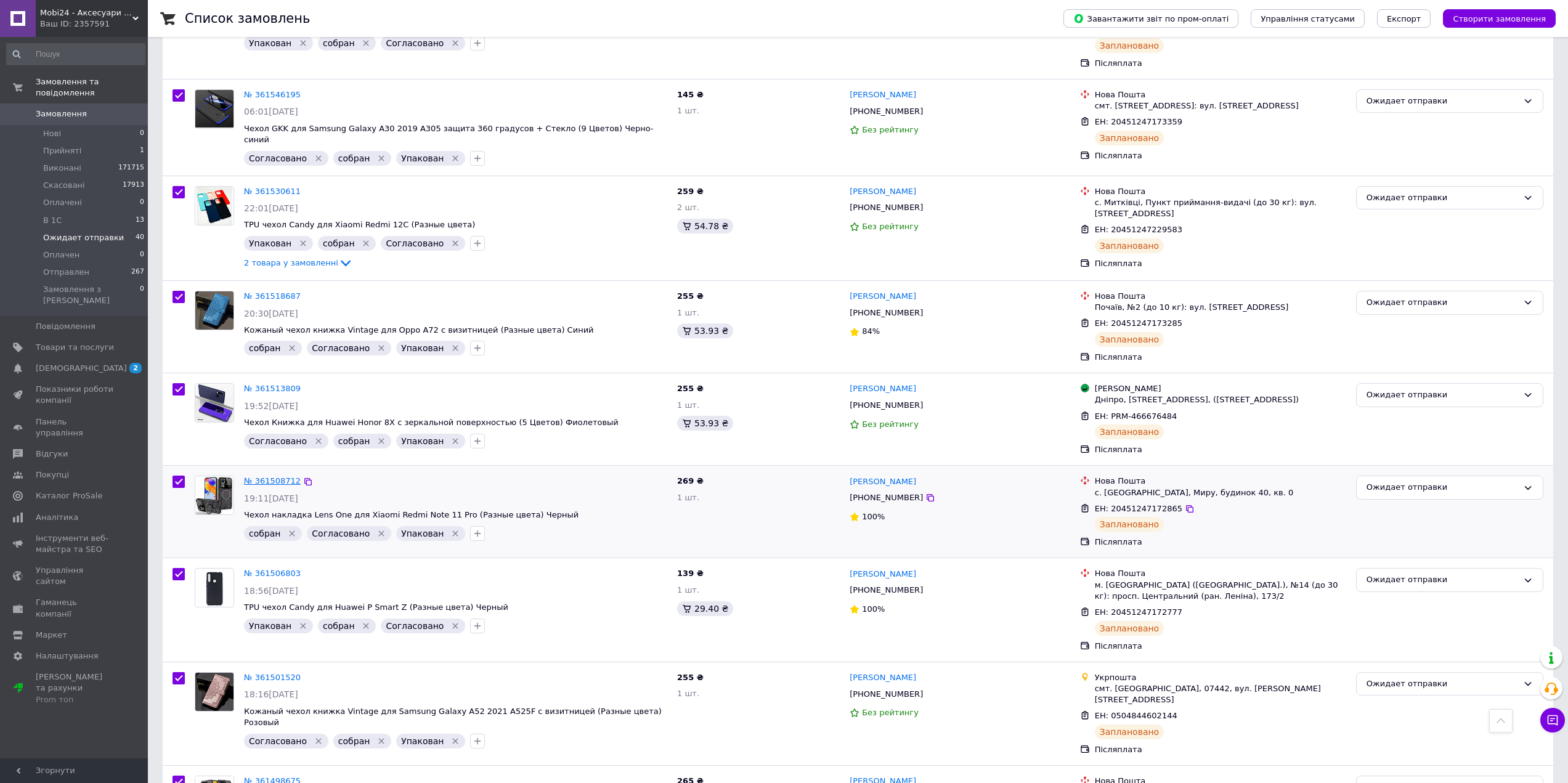
click at [280, 476] on link "№ 361508712" at bounding box center [272, 481] width 57 height 9
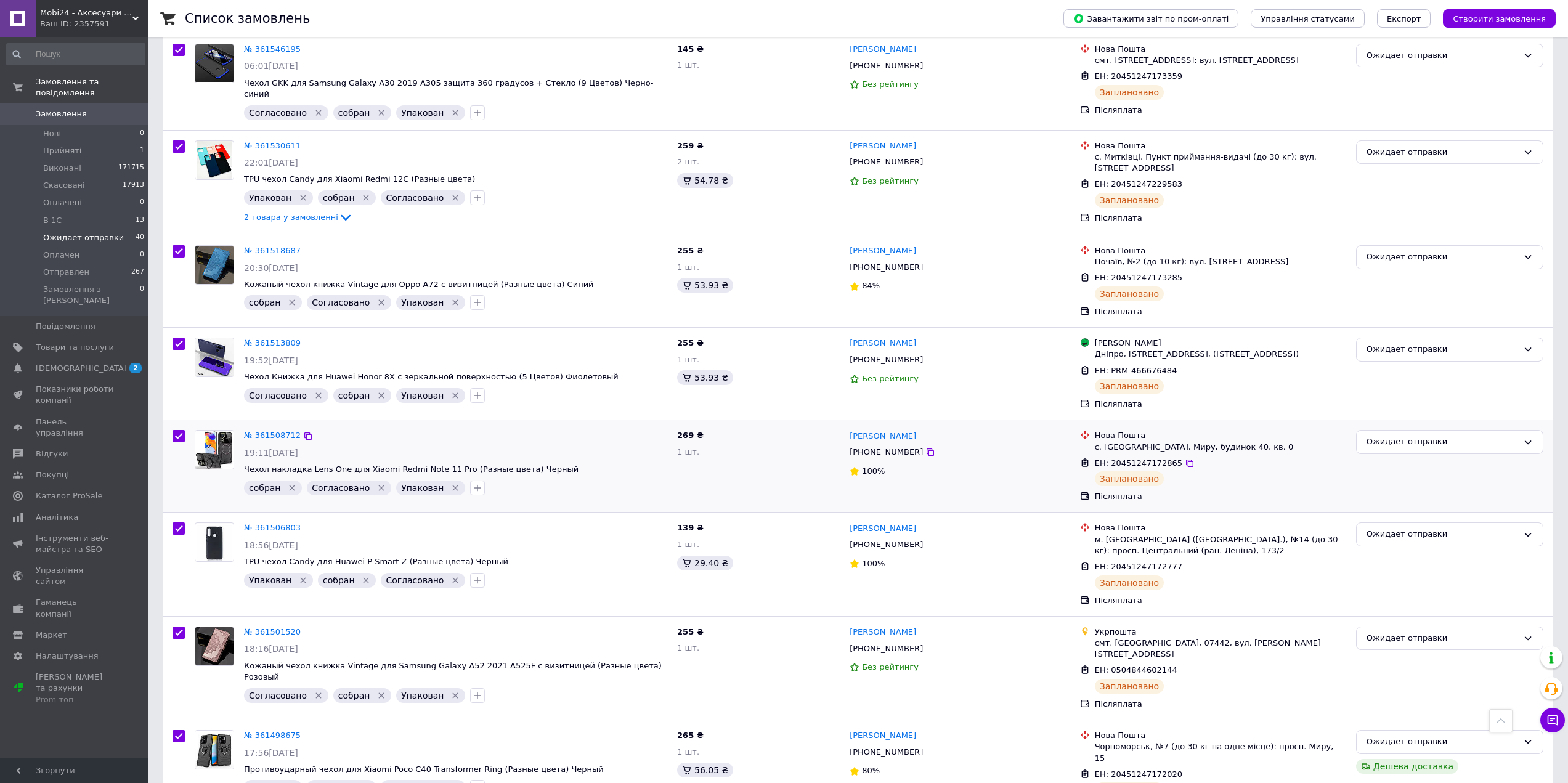
scroll to position [3868, 0]
click at [269, 522] on link "№ 361506803" at bounding box center [272, 527] width 57 height 9
click at [290, 730] on link "№ 361498675" at bounding box center [272, 735] width 57 height 9
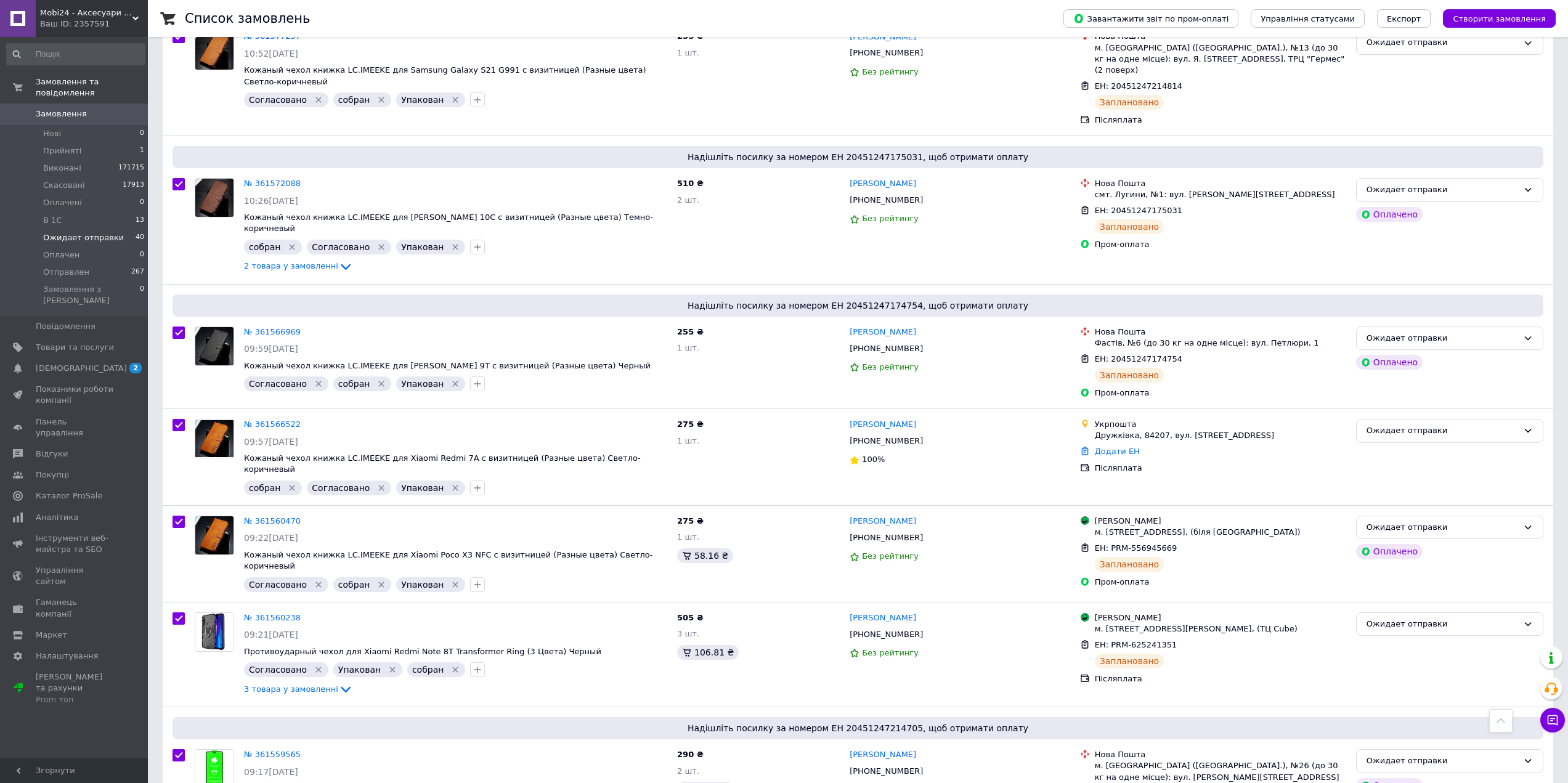
scroll to position [2958, 0]
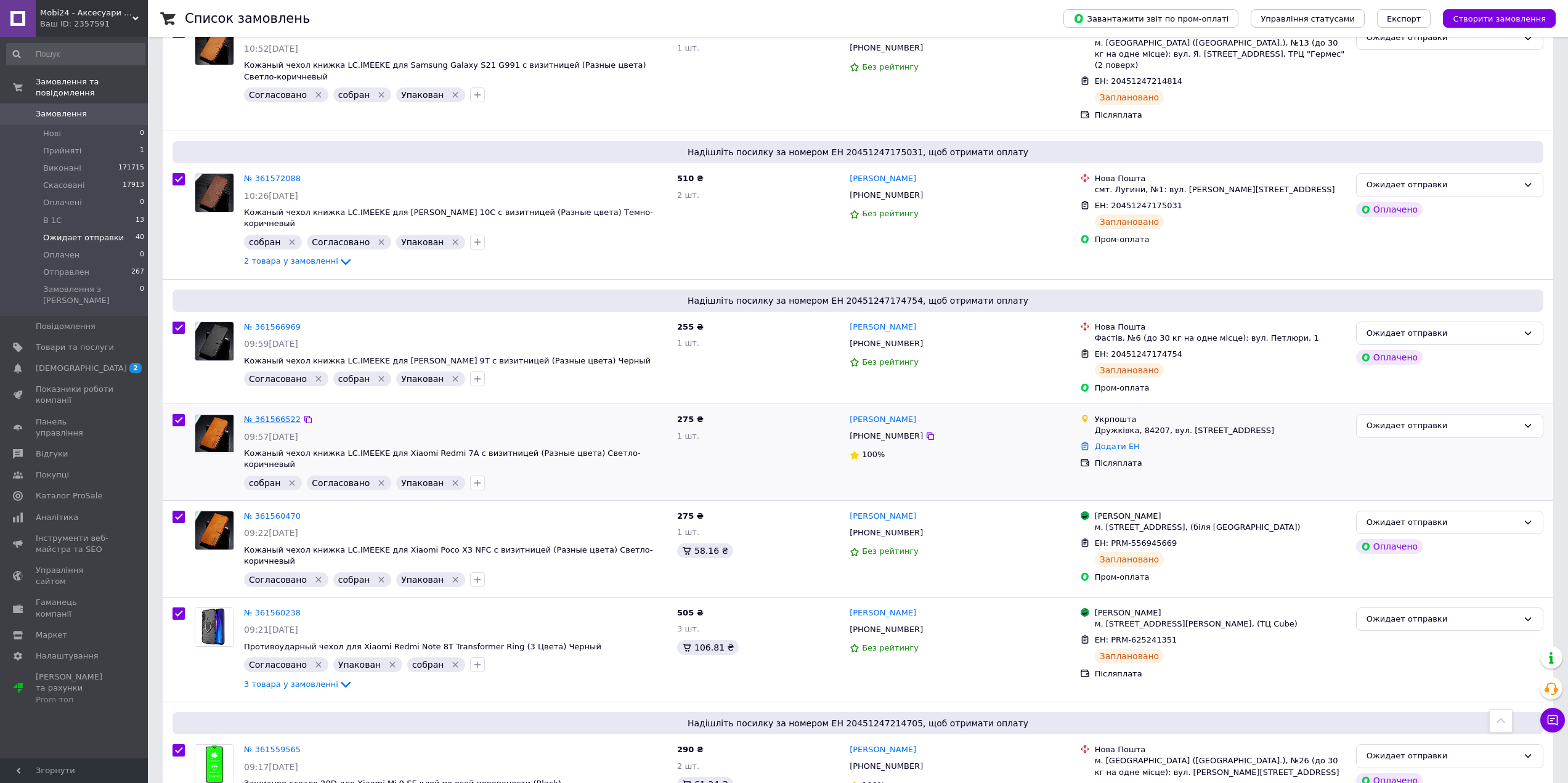
click at [256, 415] on link "№ 361566522" at bounding box center [272, 419] width 57 height 9
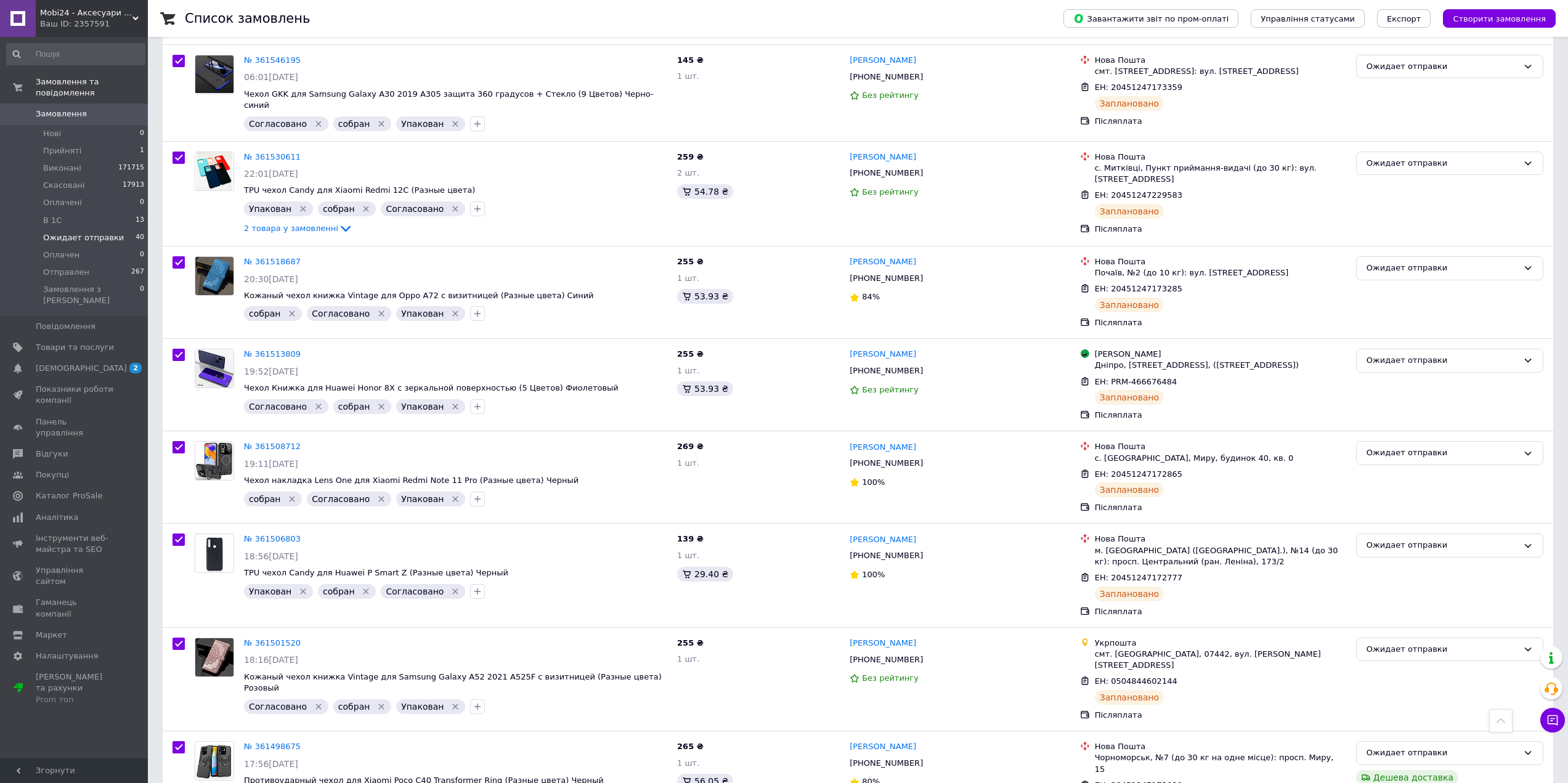
scroll to position [3868, 0]
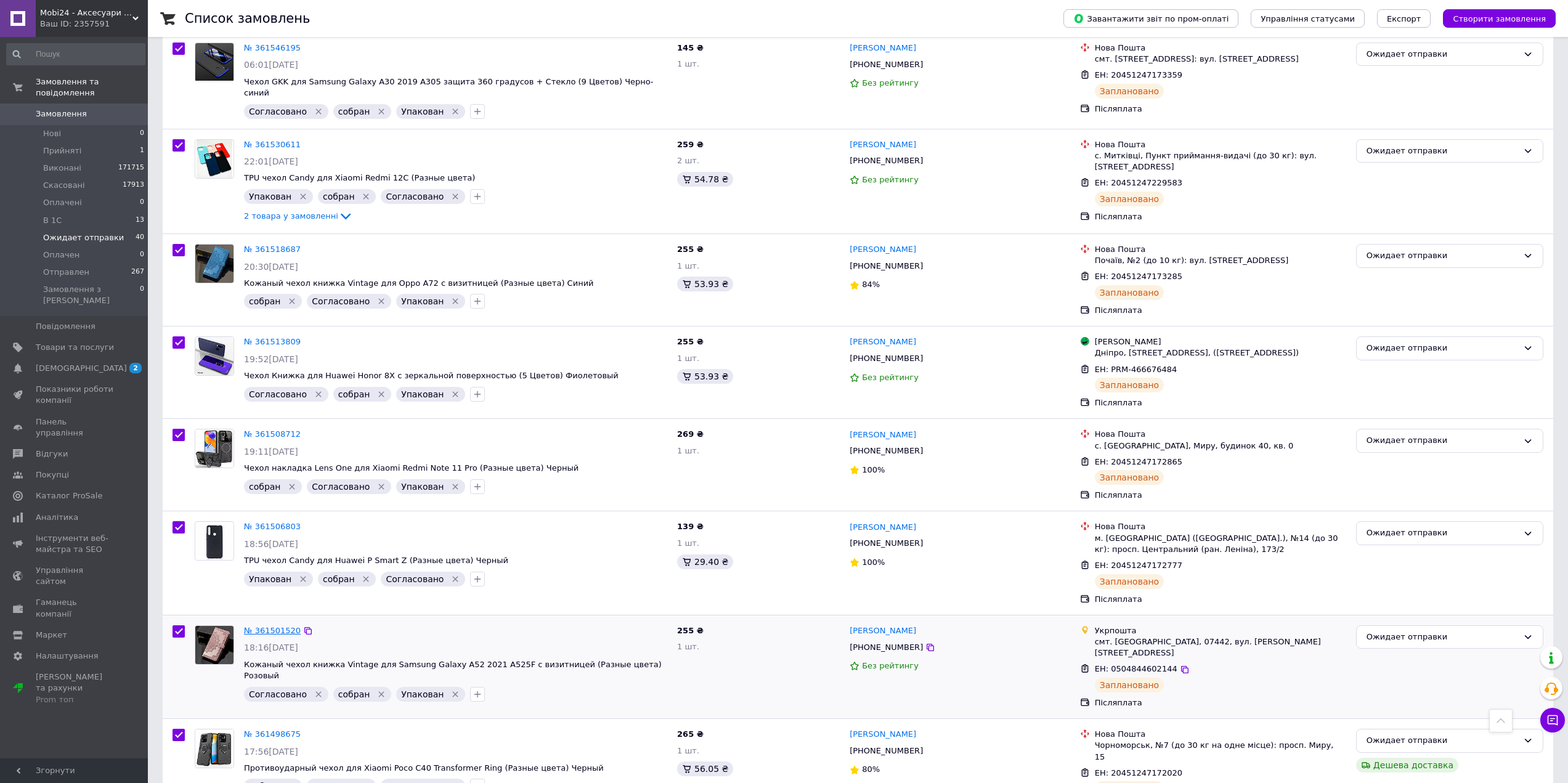
click at [277, 626] on link "№ 361501520" at bounding box center [272, 631] width 57 height 9
click at [122, 672] on span at bounding box center [131, 689] width 34 height 34
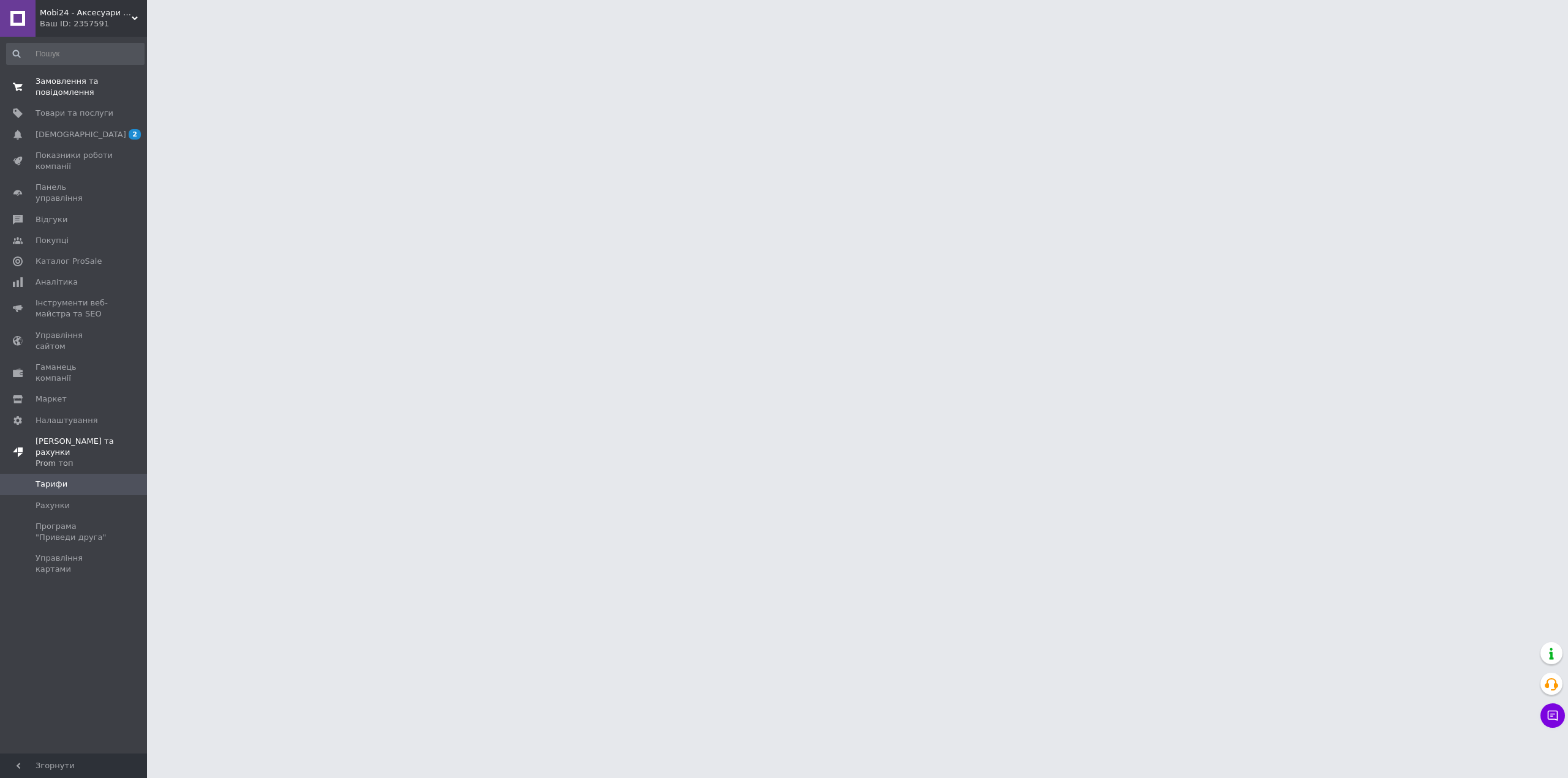
click at [67, 77] on span "Замовлення та повідомлення" at bounding box center [74, 87] width 77 height 22
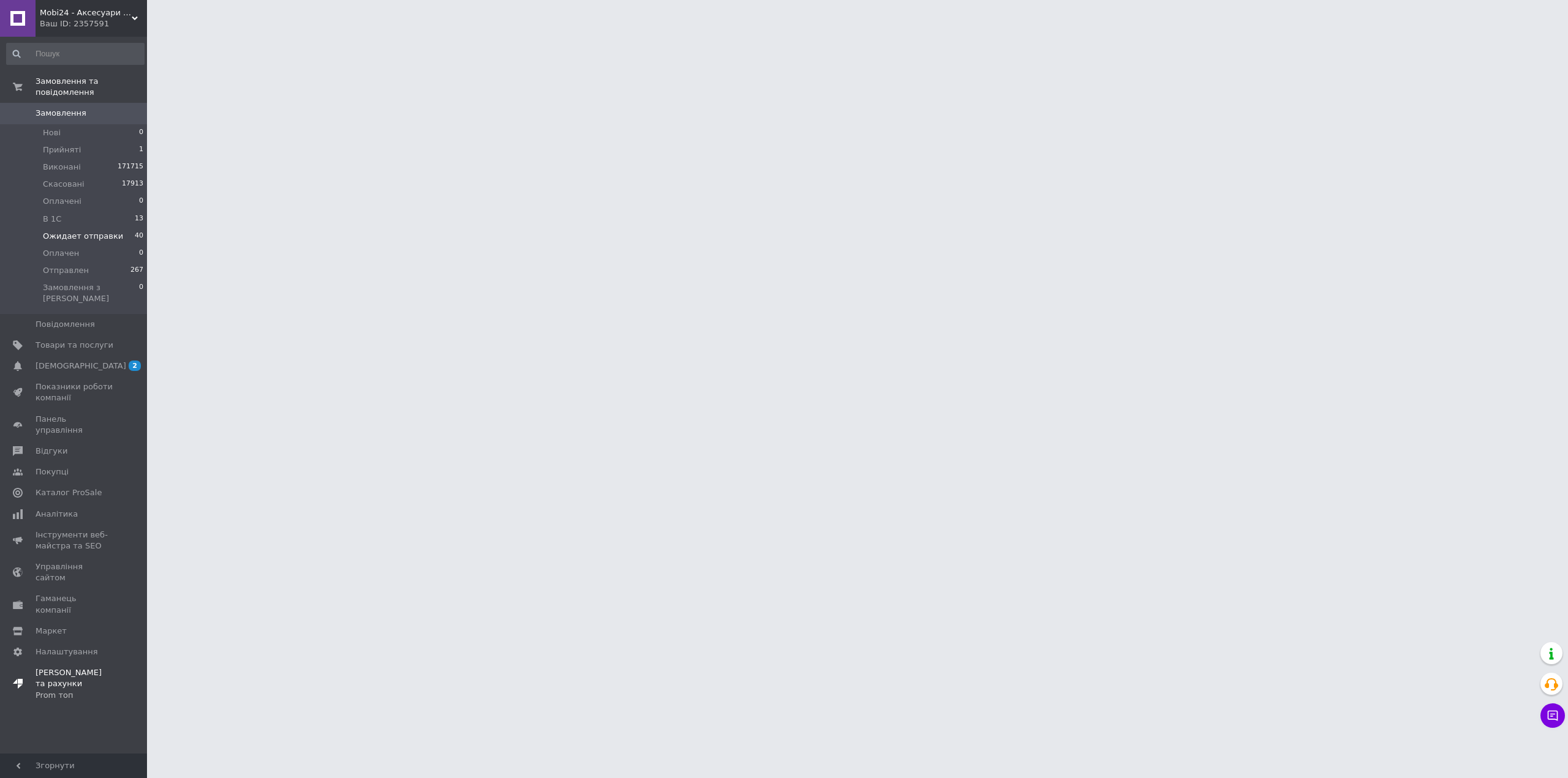
click at [77, 231] on span "Ожидает отправки" at bounding box center [82, 237] width 80 height 11
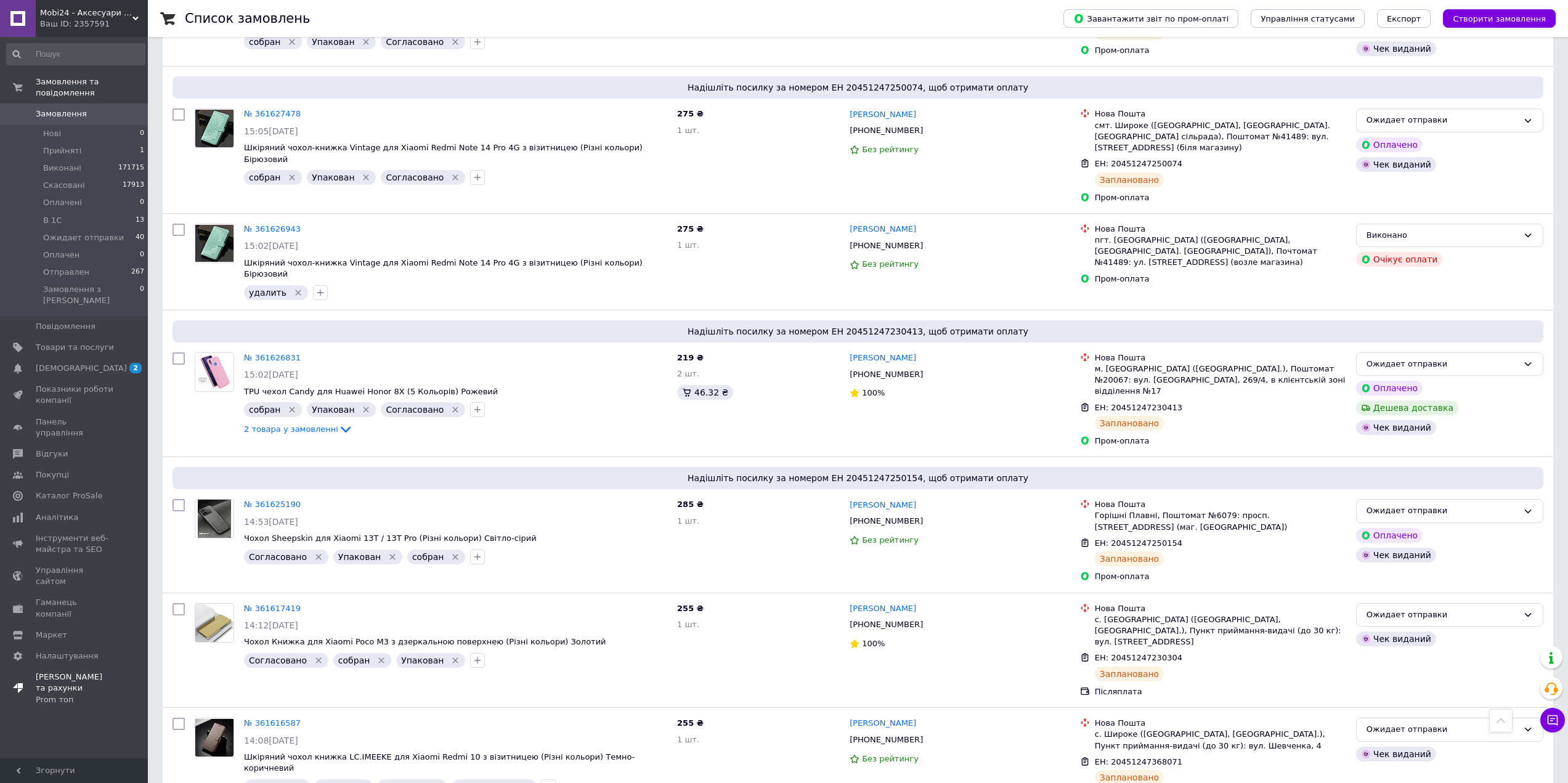
scroll to position [982, 0]
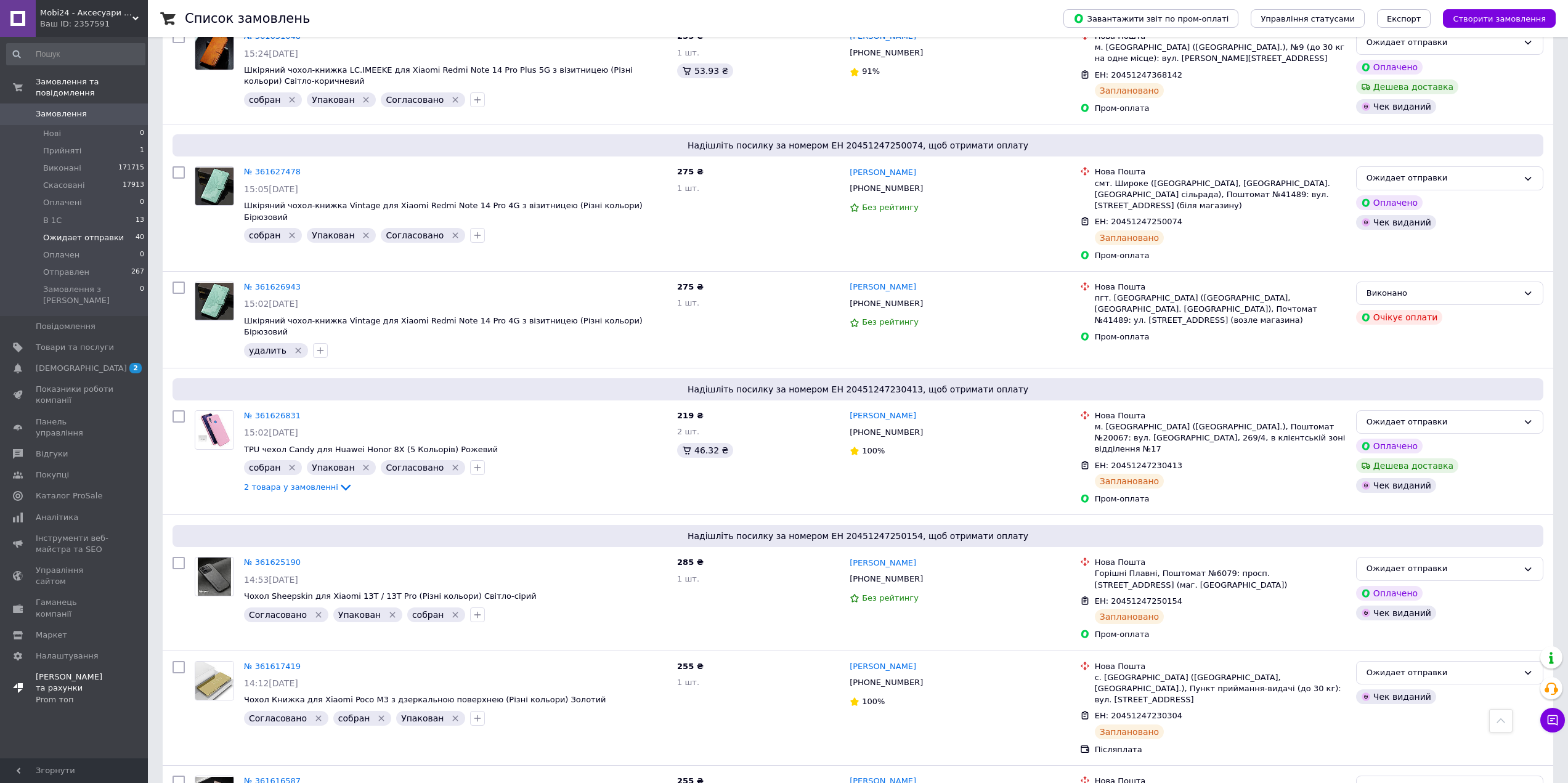
click at [112, 233] on span "Ожидает отправки" at bounding box center [83, 238] width 81 height 11
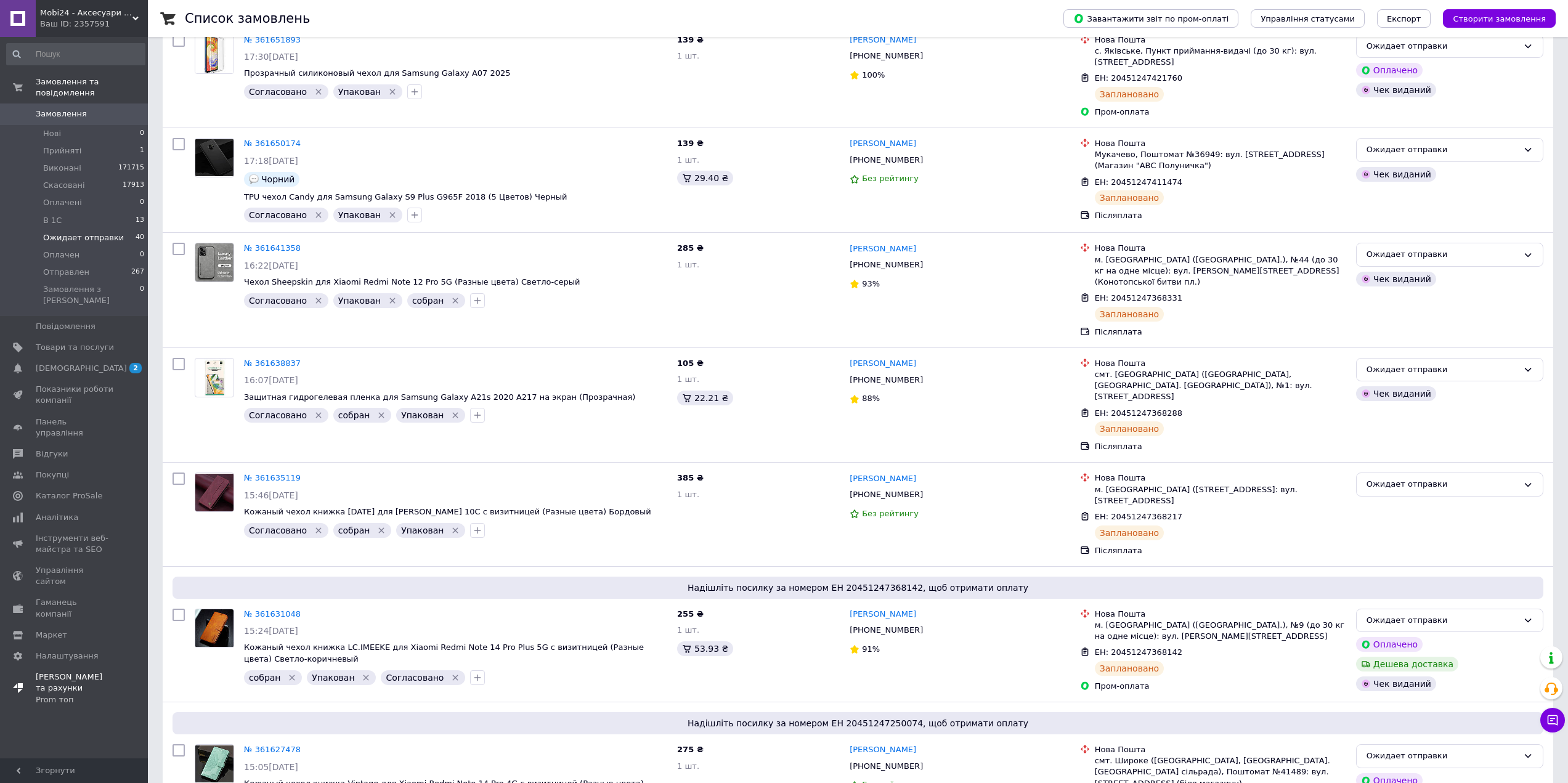
scroll to position [309, 0]
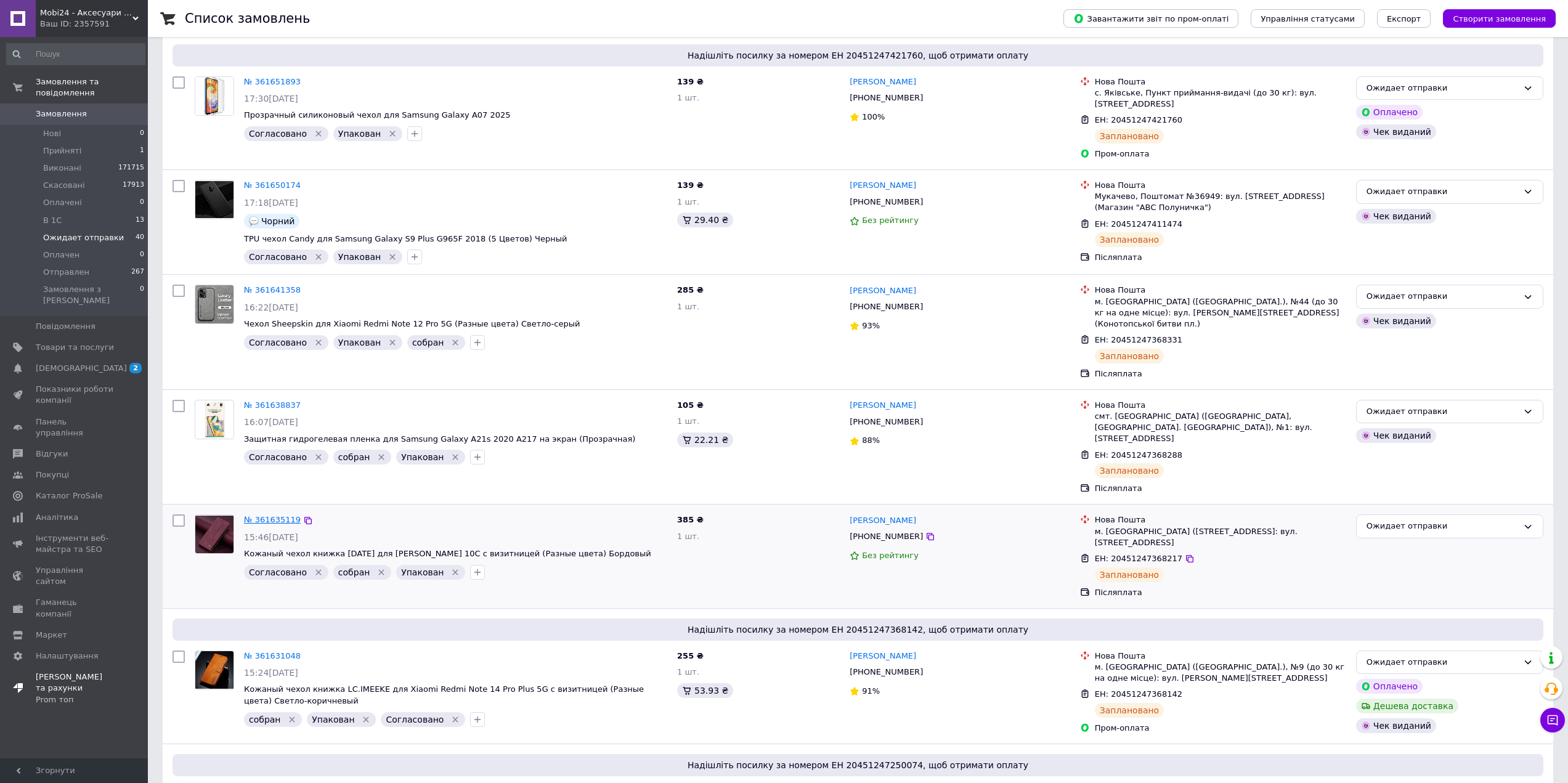
click at [273, 515] on link "№ 361635119" at bounding box center [272, 520] width 57 height 9
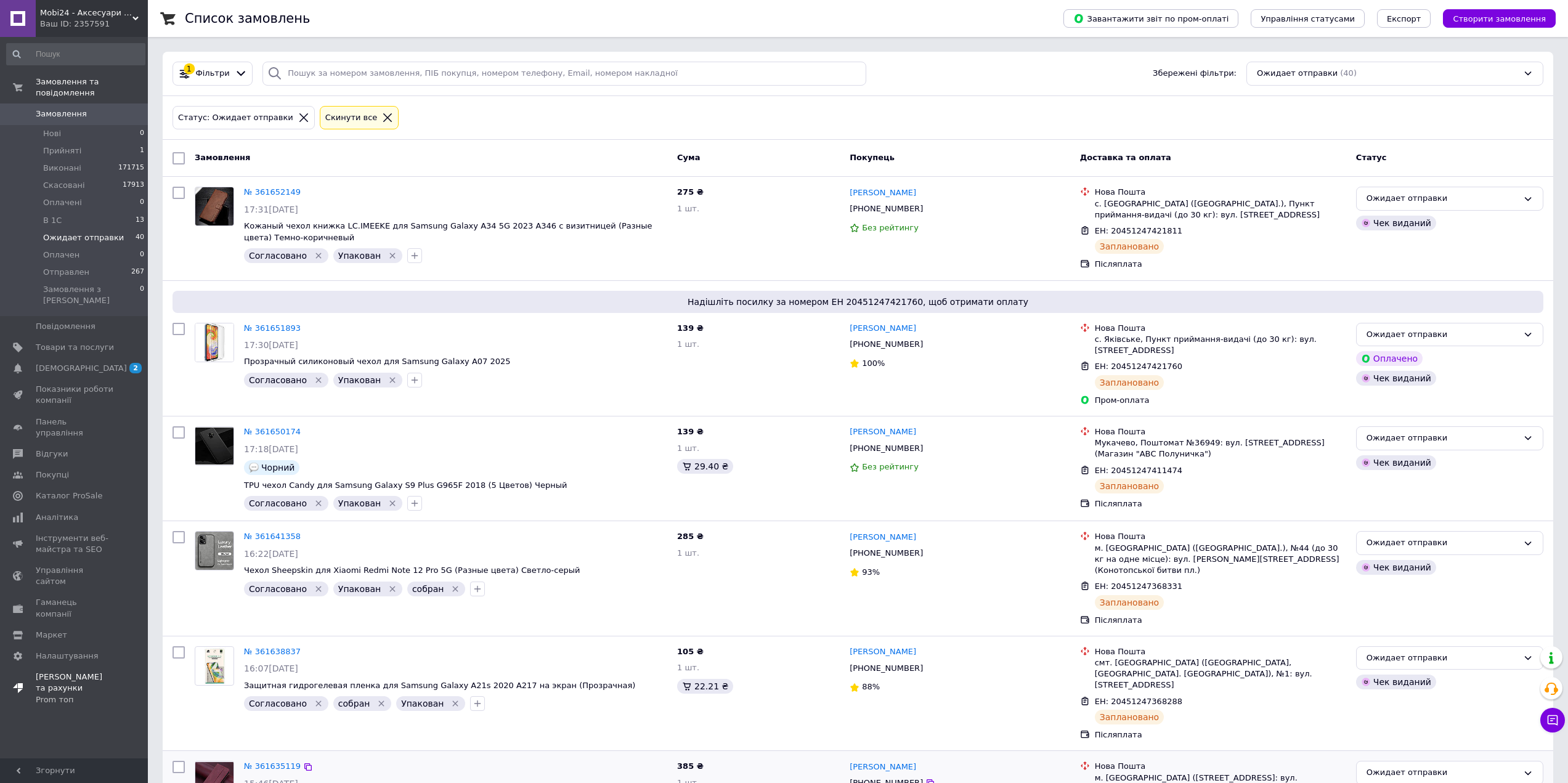
scroll to position [0, 0]
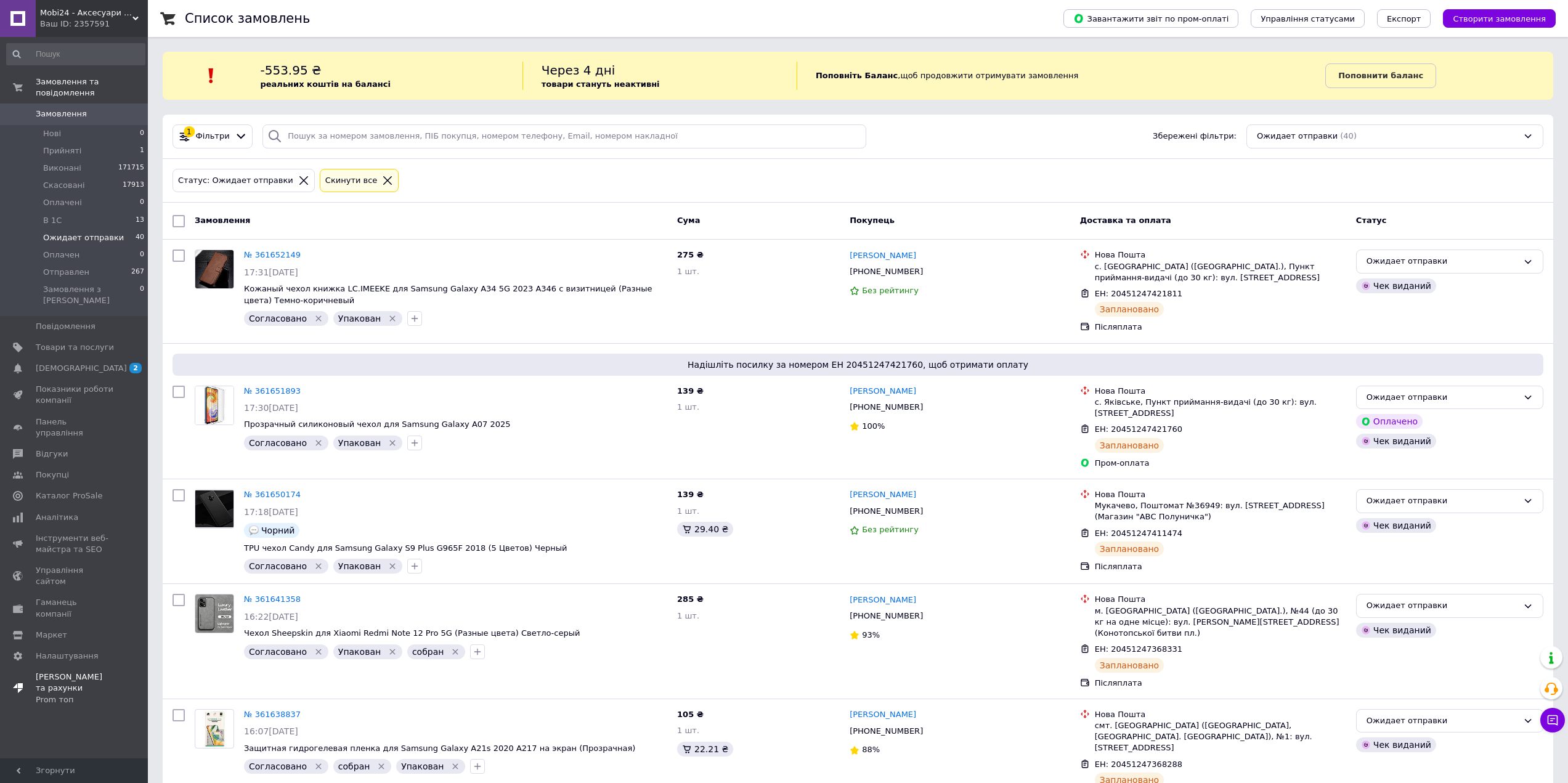
click at [63, 233] on span "Ожидает отправки" at bounding box center [83, 238] width 81 height 11
click at [69, 145] on span "Прийняті" at bounding box center [62, 151] width 38 height 11
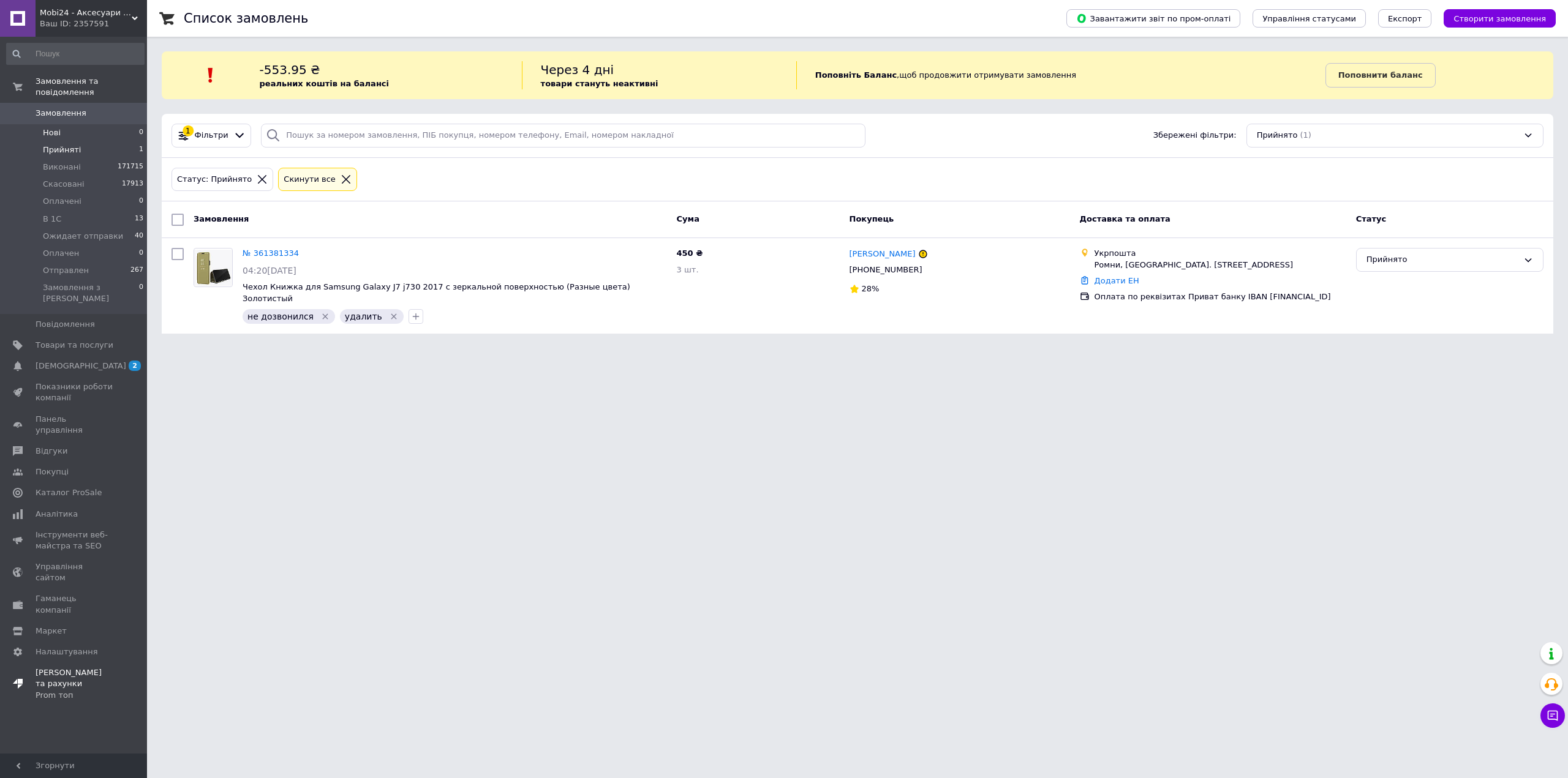
click at [58, 127] on span "Нові" at bounding box center [51, 133] width 18 height 11
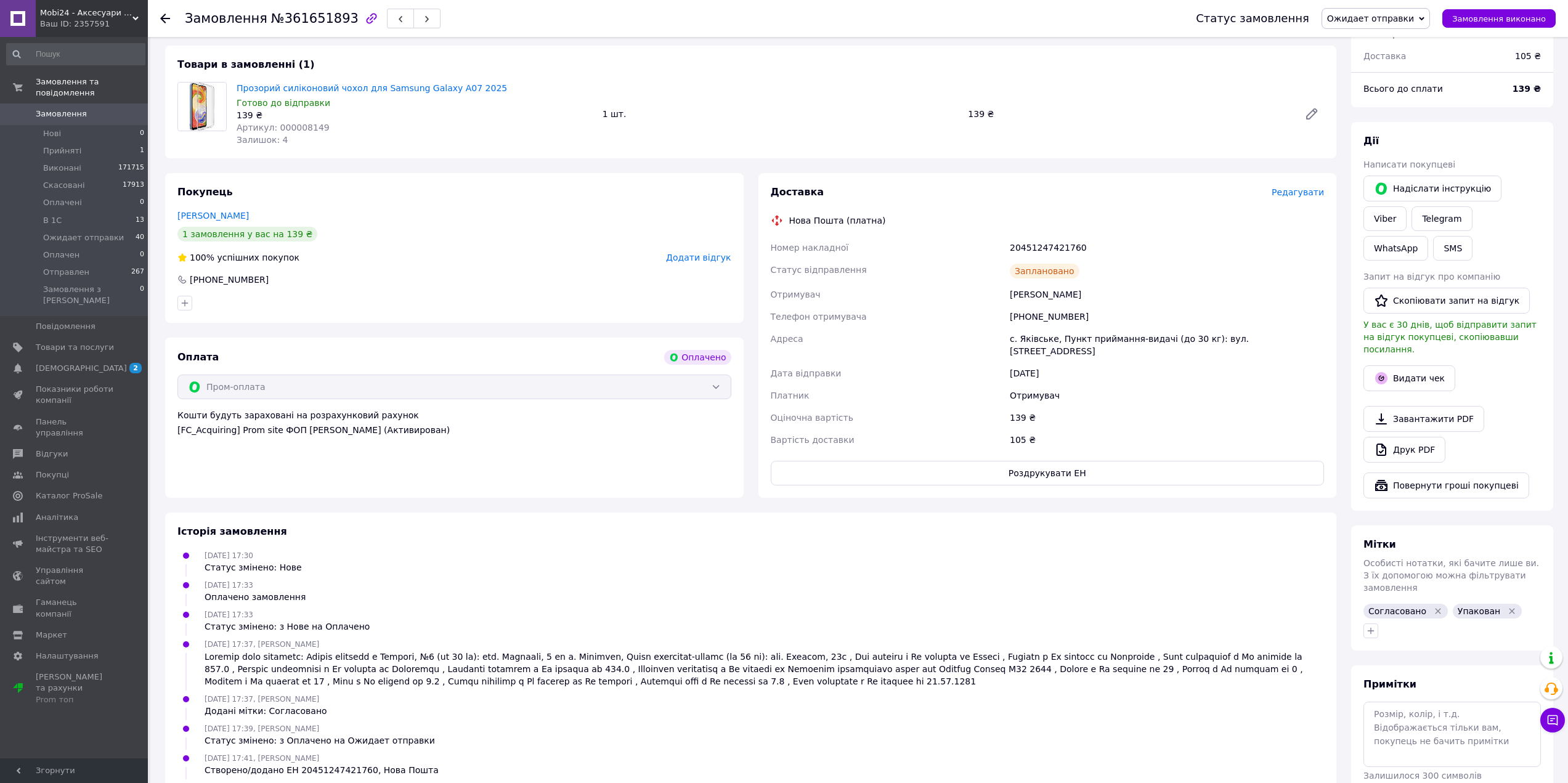
scroll to position [370, 0]
click at [1411, 363] on button "Видати чек" at bounding box center [1409, 375] width 92 height 26
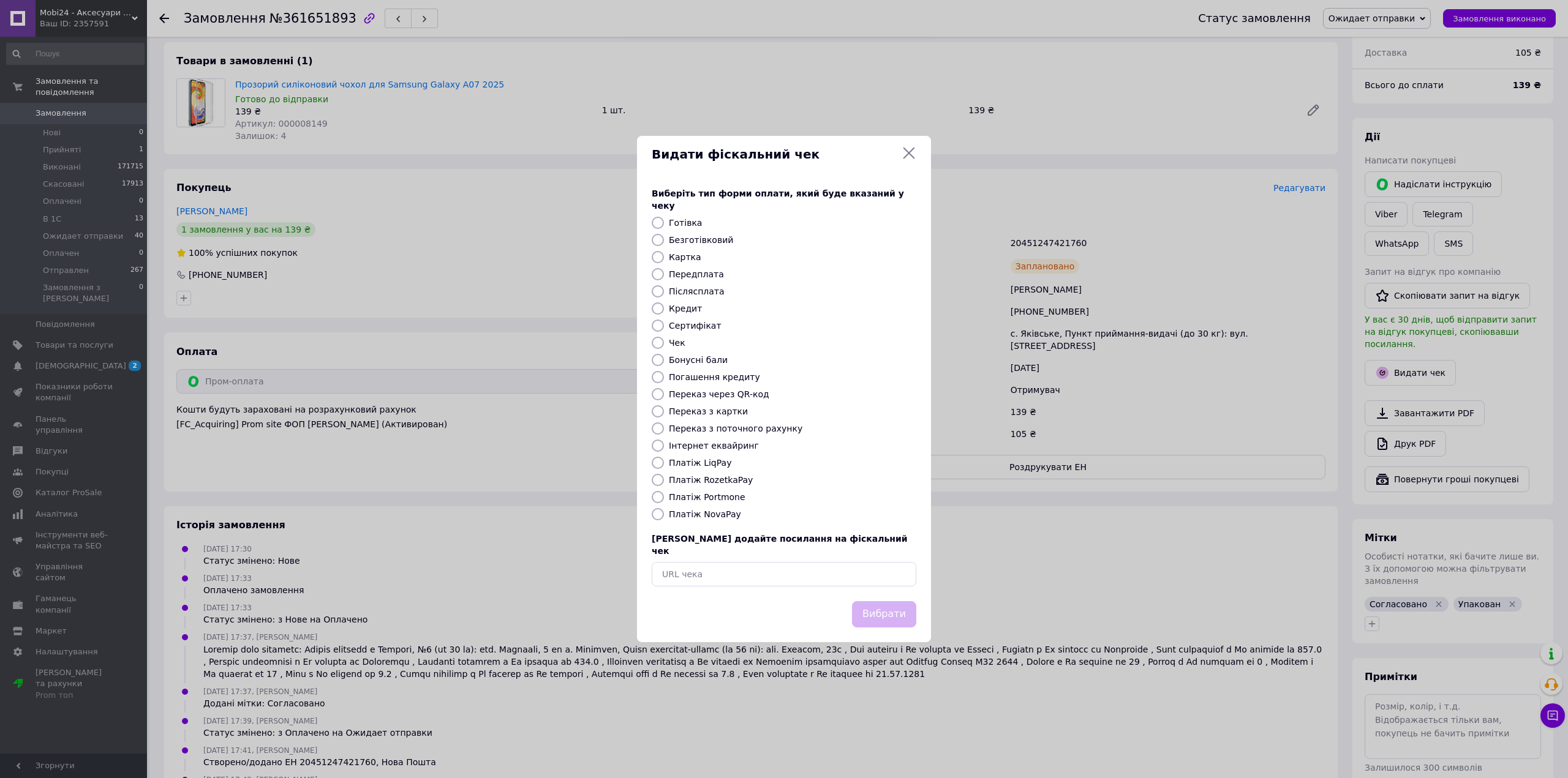
click at [699, 510] on label "Платіж NovaPay" at bounding box center [704, 514] width 73 height 9
click at [664, 510] on input "Платіж NovaPay" at bounding box center [657, 514] width 12 height 12
radio input "true"
click at [695, 514] on label "Платіж NovaPay" at bounding box center [704, 514] width 73 height 9
click at [664, 514] on input "Платіж NovaPay" at bounding box center [657, 514] width 12 height 12
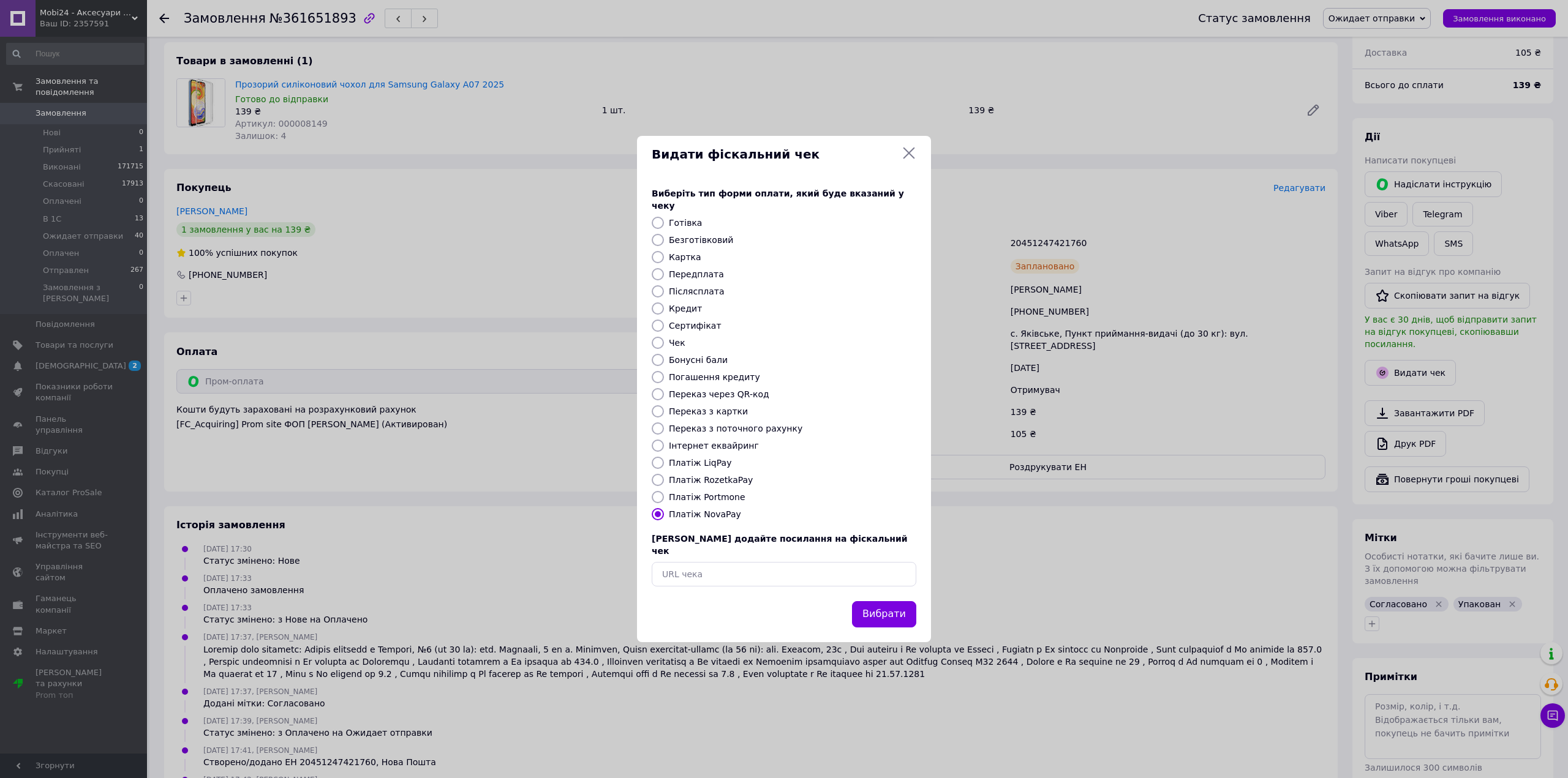
click at [706, 482] on label "Платіж RozetkaPay" at bounding box center [710, 480] width 84 height 9
click at [664, 482] on input "Платіж RozetkaPay" at bounding box center [657, 480] width 12 height 12
radio input "true"
click at [874, 602] on button "Вибрати" at bounding box center [883, 615] width 64 height 26
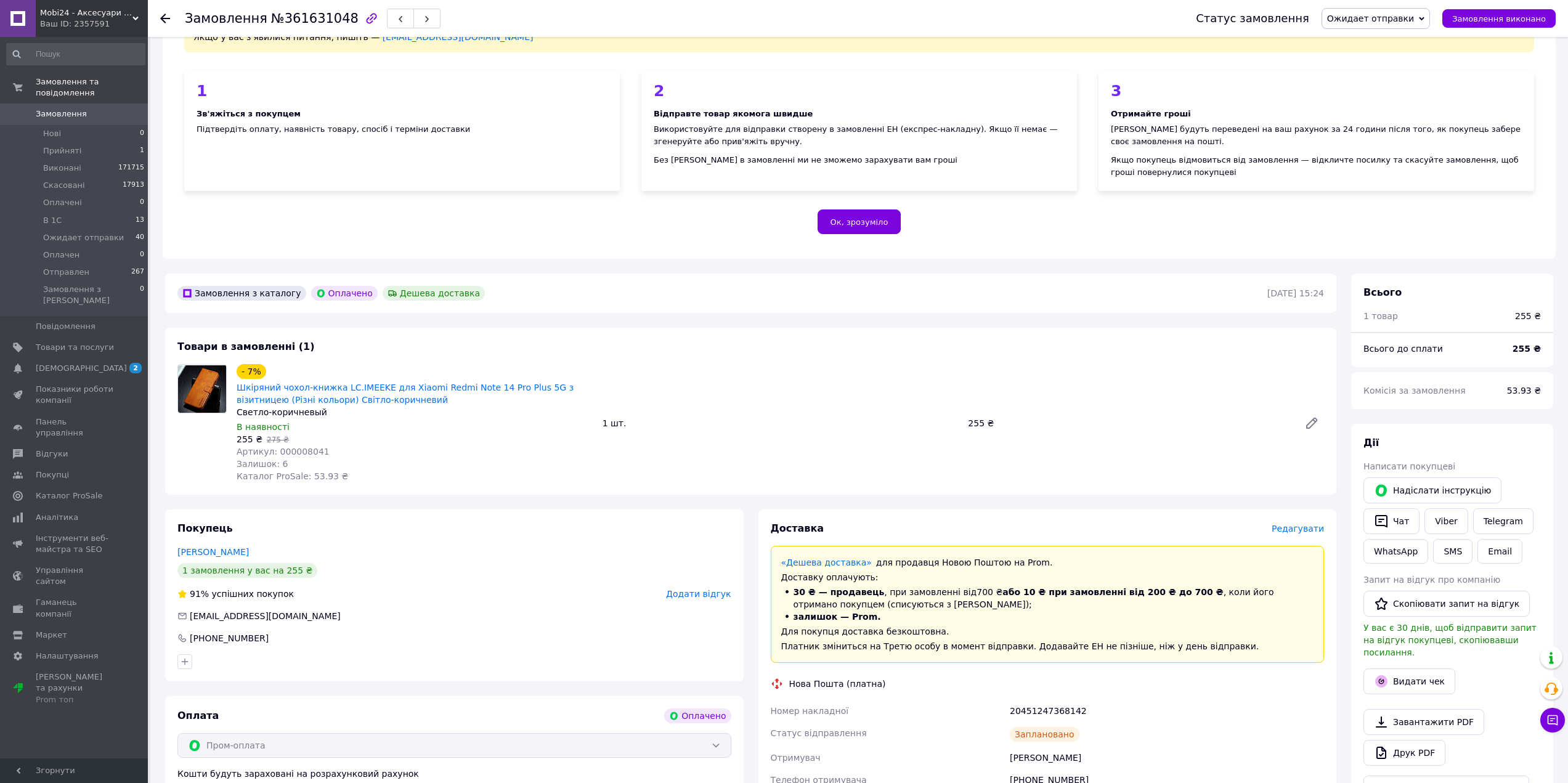
scroll to position [247, 0]
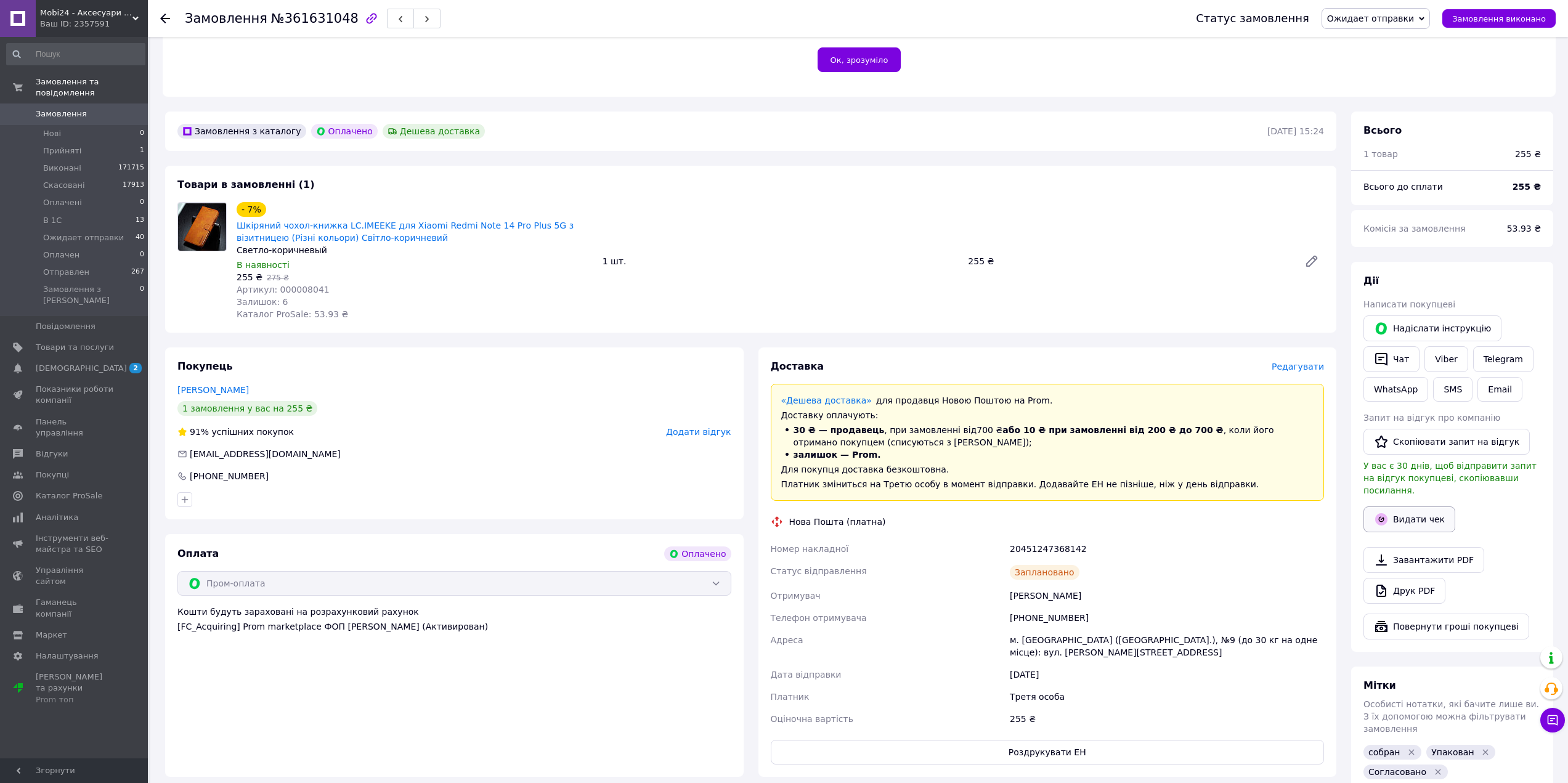
click at [1406, 507] on button "Видати чек" at bounding box center [1409, 519] width 92 height 26
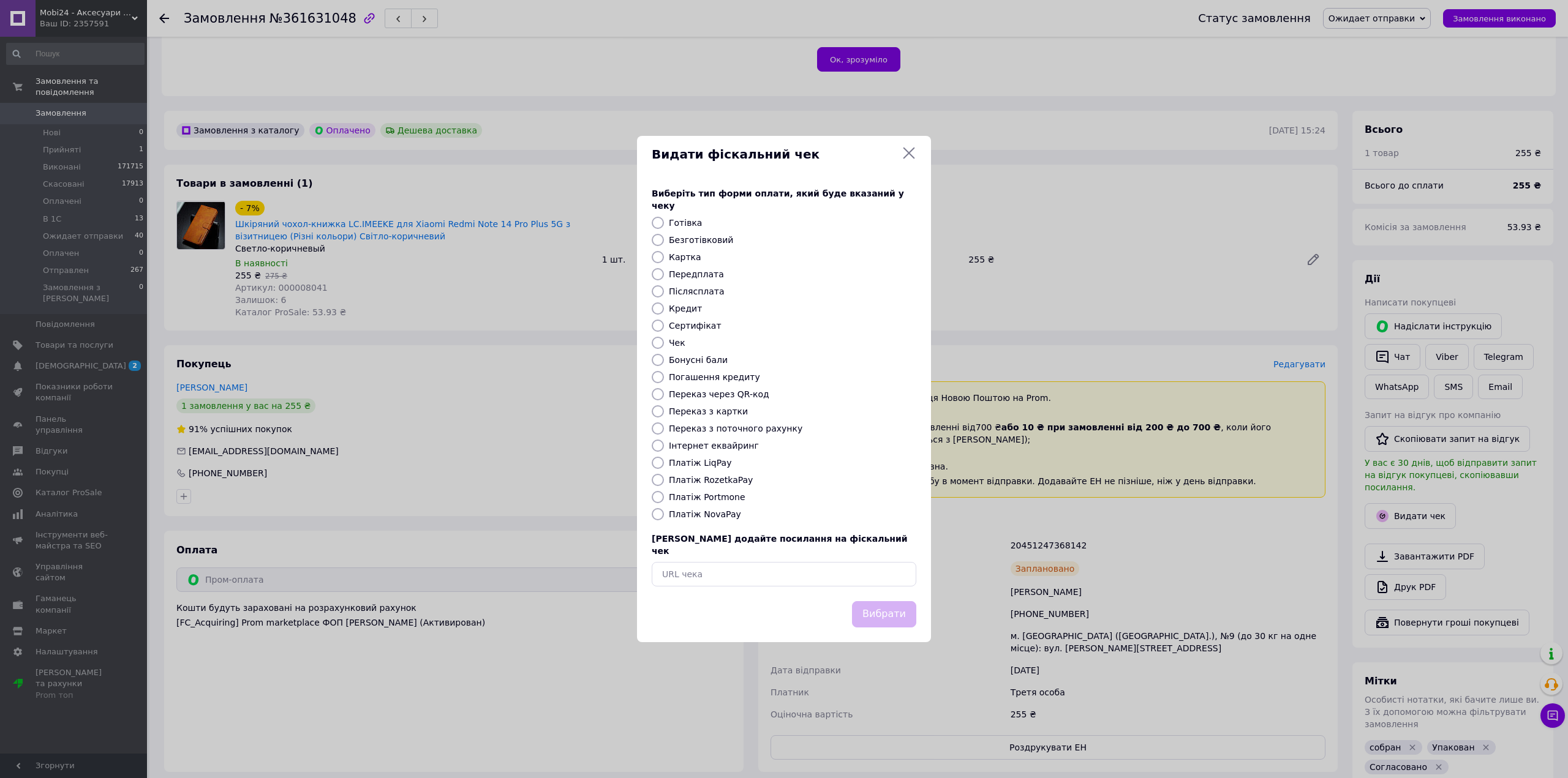
click at [702, 481] on label "Платіж RozetkaPay" at bounding box center [710, 480] width 84 height 9
click at [664, 481] on input "Платіж RozetkaPay" at bounding box center [657, 480] width 12 height 12
radio input "true"
click at [889, 602] on button "Вибрати" at bounding box center [883, 615] width 64 height 26
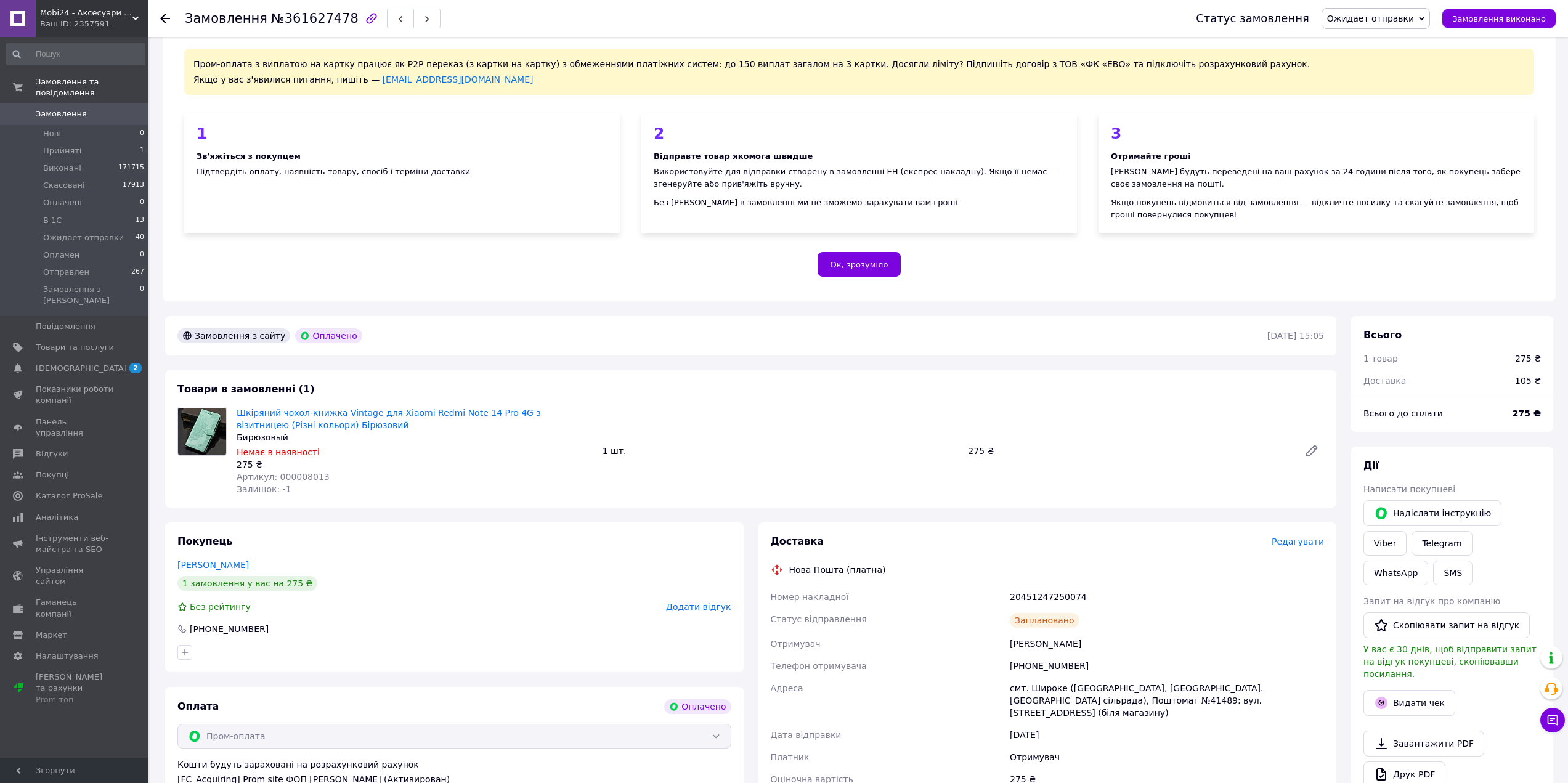
scroll to position [185, 0]
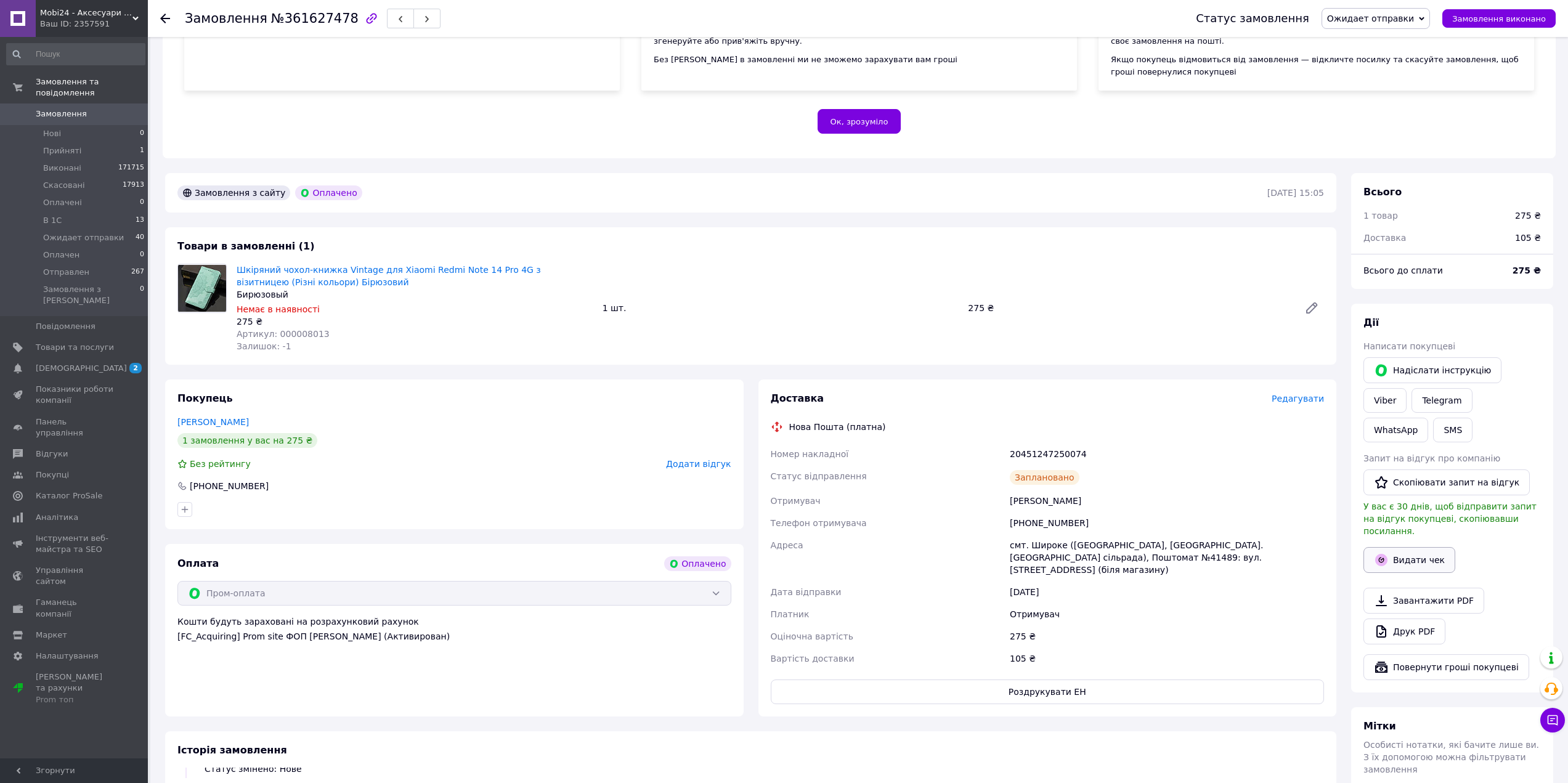
click at [1405, 548] on button "Видати чек" at bounding box center [1409, 560] width 92 height 26
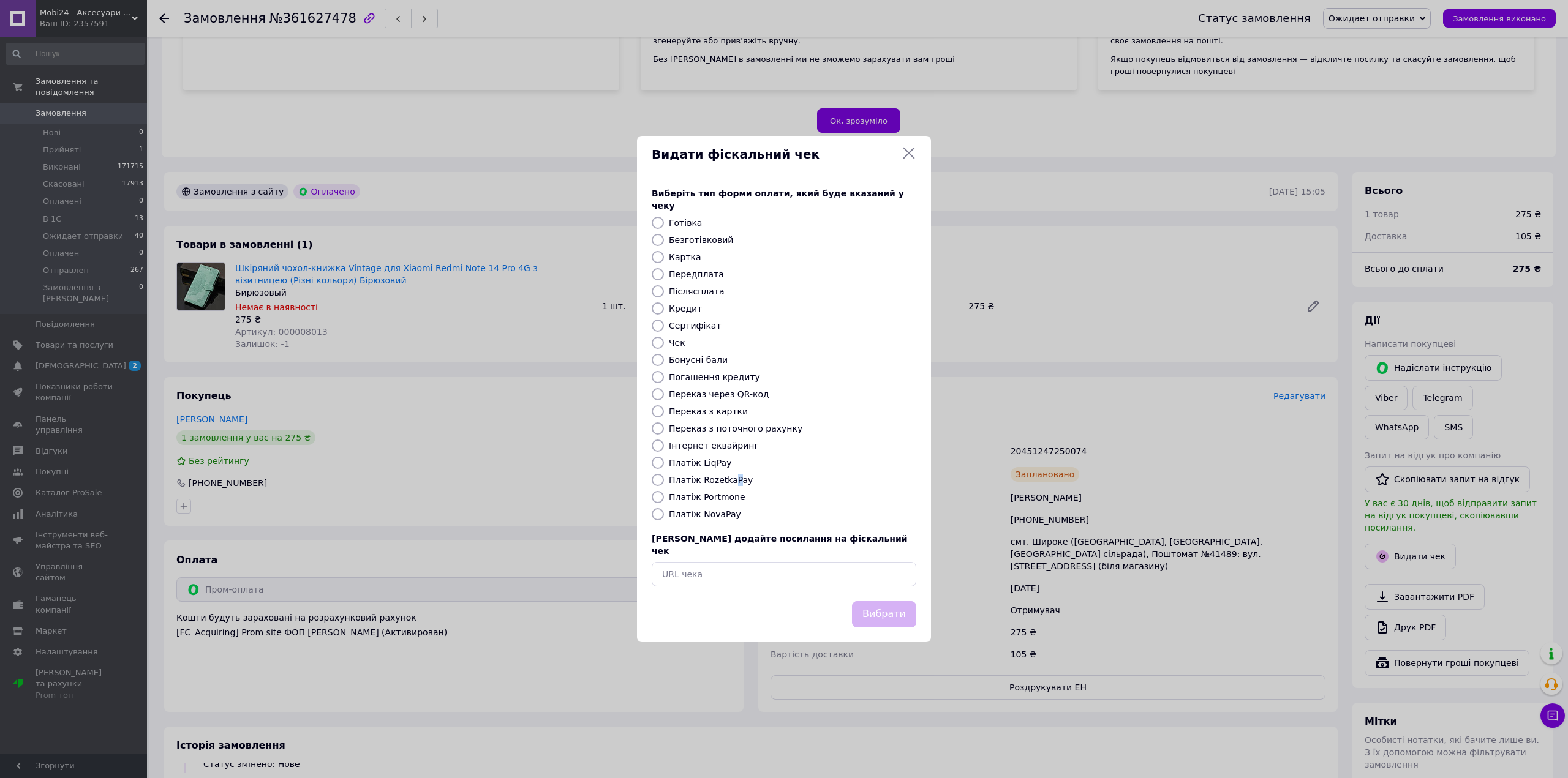
click at [730, 485] on label "Платіж RozetkaPay" at bounding box center [710, 480] width 84 height 9
click at [714, 481] on label "Платіж RozetkaPay" at bounding box center [710, 480] width 84 height 9
click at [664, 481] on input "Платіж RozetkaPay" at bounding box center [657, 480] width 12 height 12
radio input "true"
click at [888, 602] on button "Вибрати" at bounding box center [883, 615] width 64 height 26
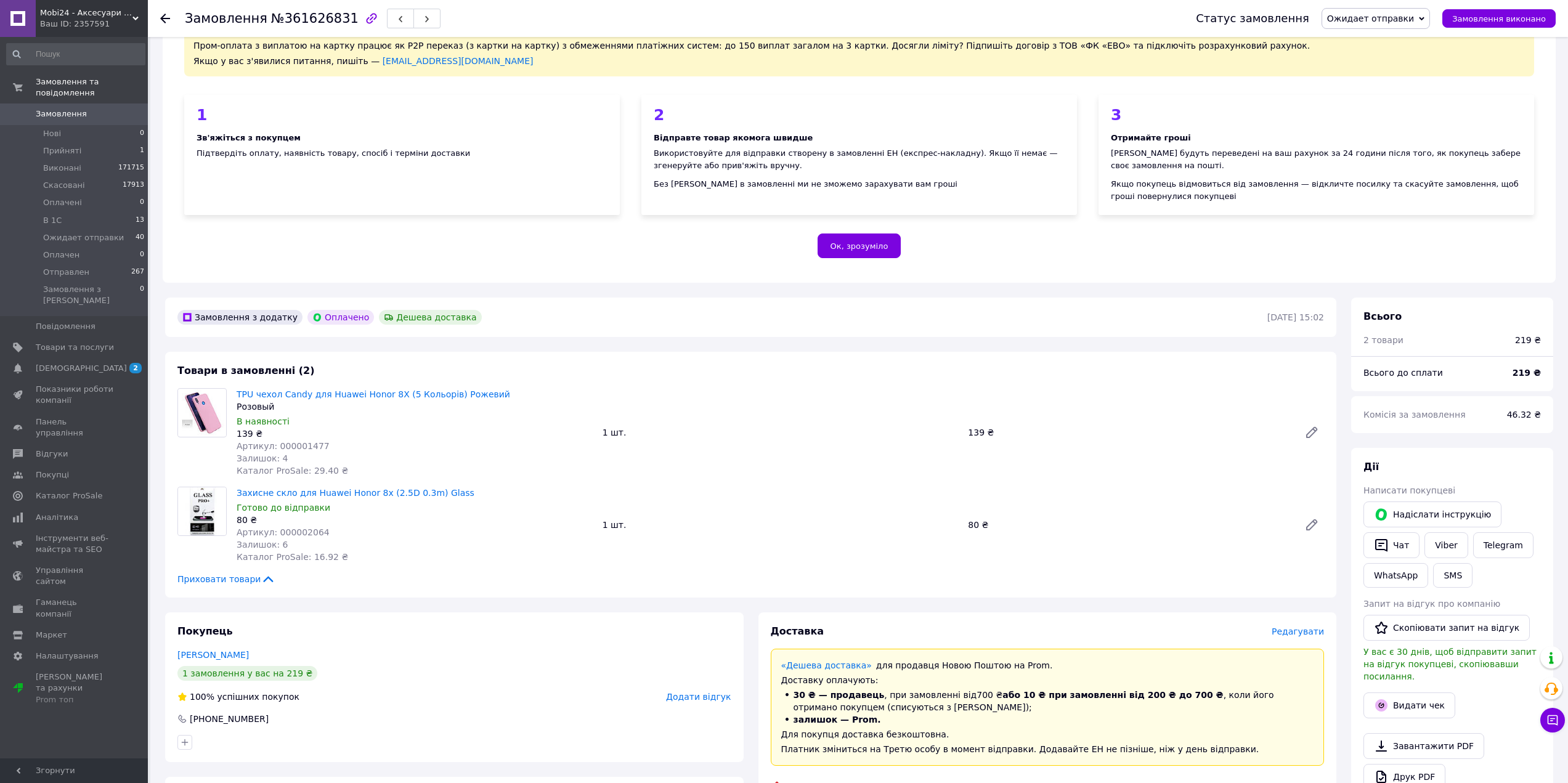
scroll to position [123, 0]
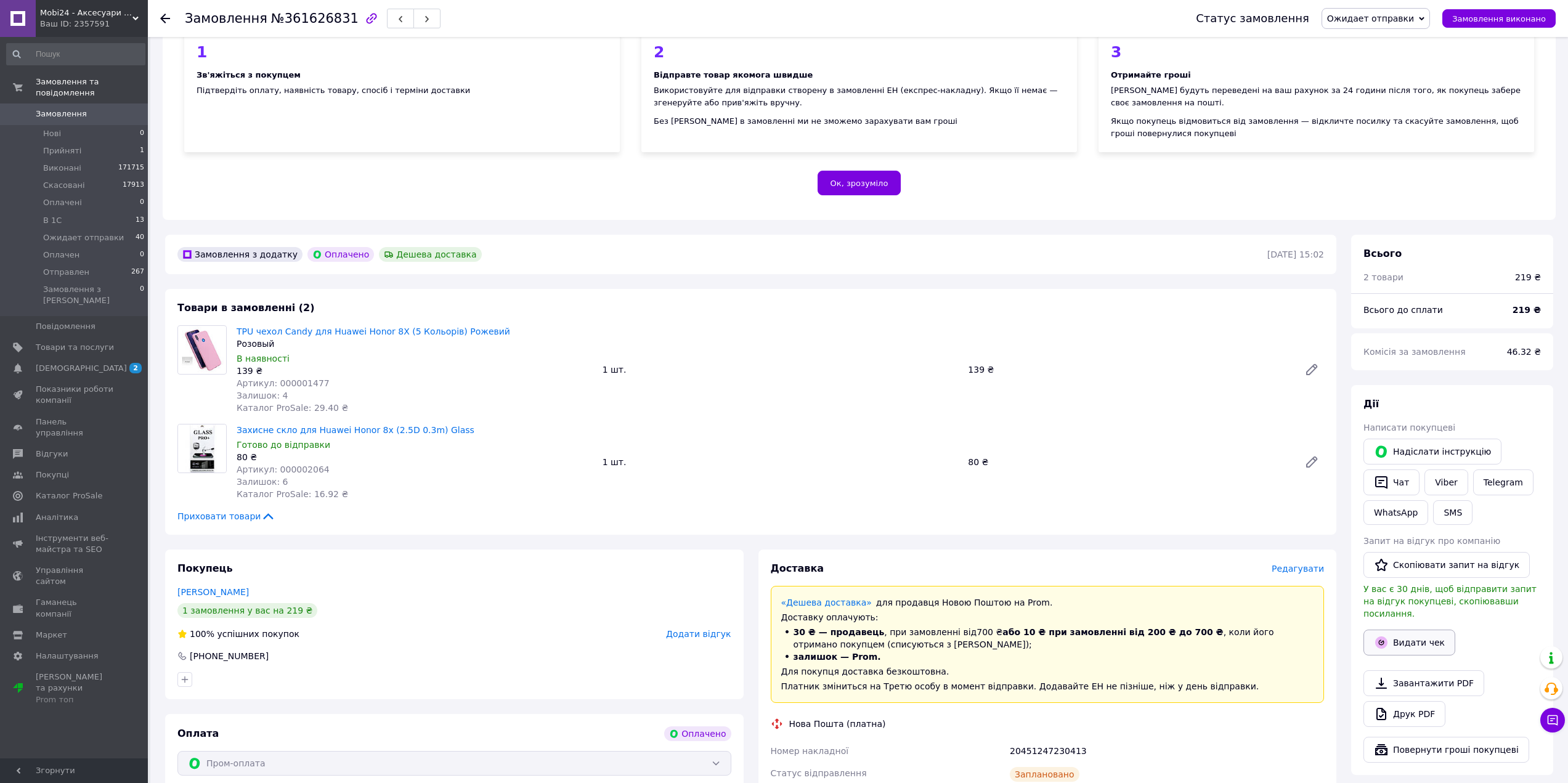
click at [1402, 630] on button "Видати чек" at bounding box center [1409, 643] width 92 height 26
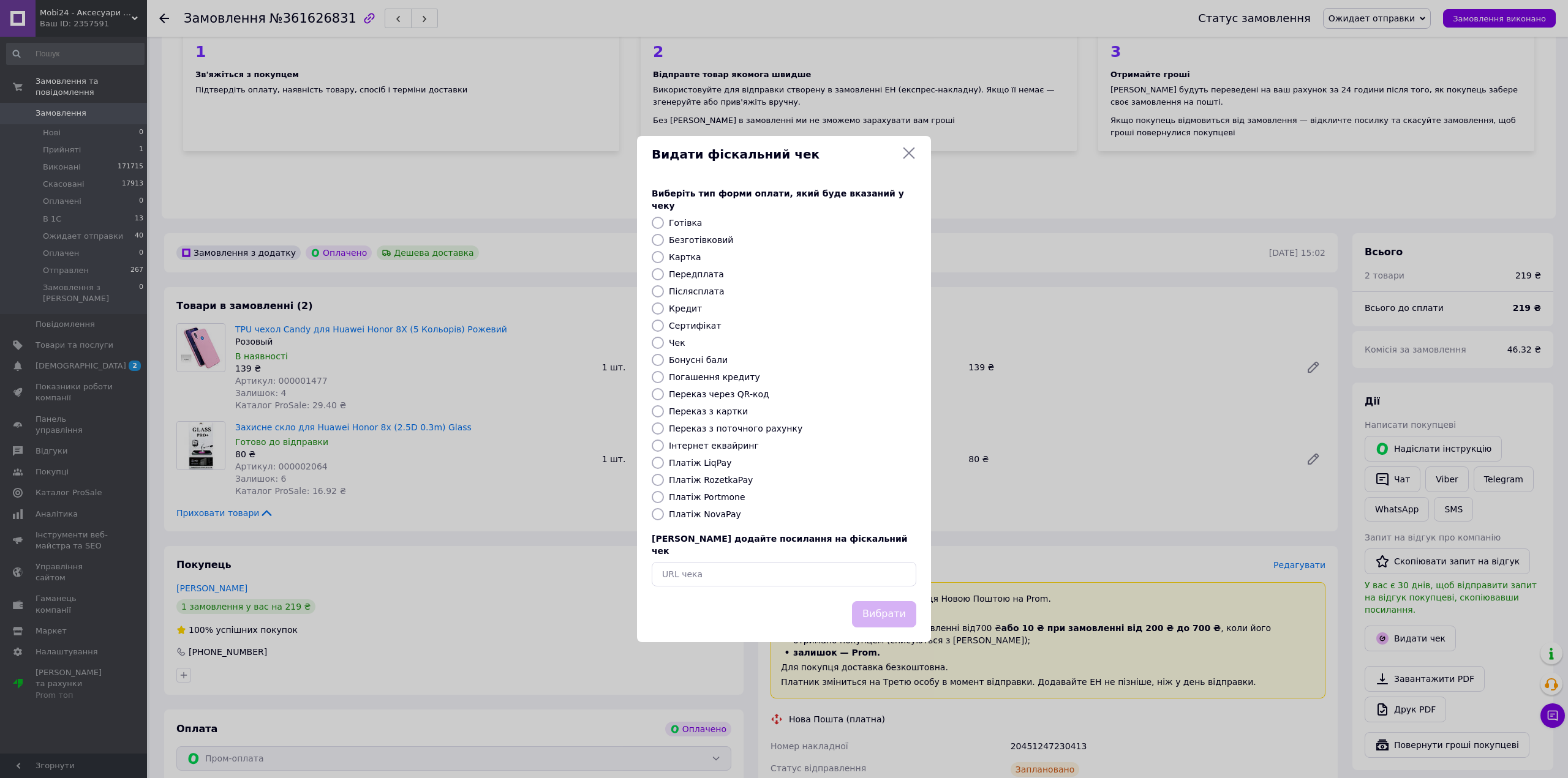
click at [705, 480] on label "Платіж RozetkaPay" at bounding box center [710, 480] width 84 height 9
click at [664, 480] on input "Платіж RozetkaPay" at bounding box center [657, 480] width 12 height 12
radio input "true"
drag, startPoint x: 855, startPoint y: 589, endPoint x: 873, endPoint y: 597, distance: 19.7
click at [857, 599] on div "Вибрати" at bounding box center [883, 614] width 69 height 31
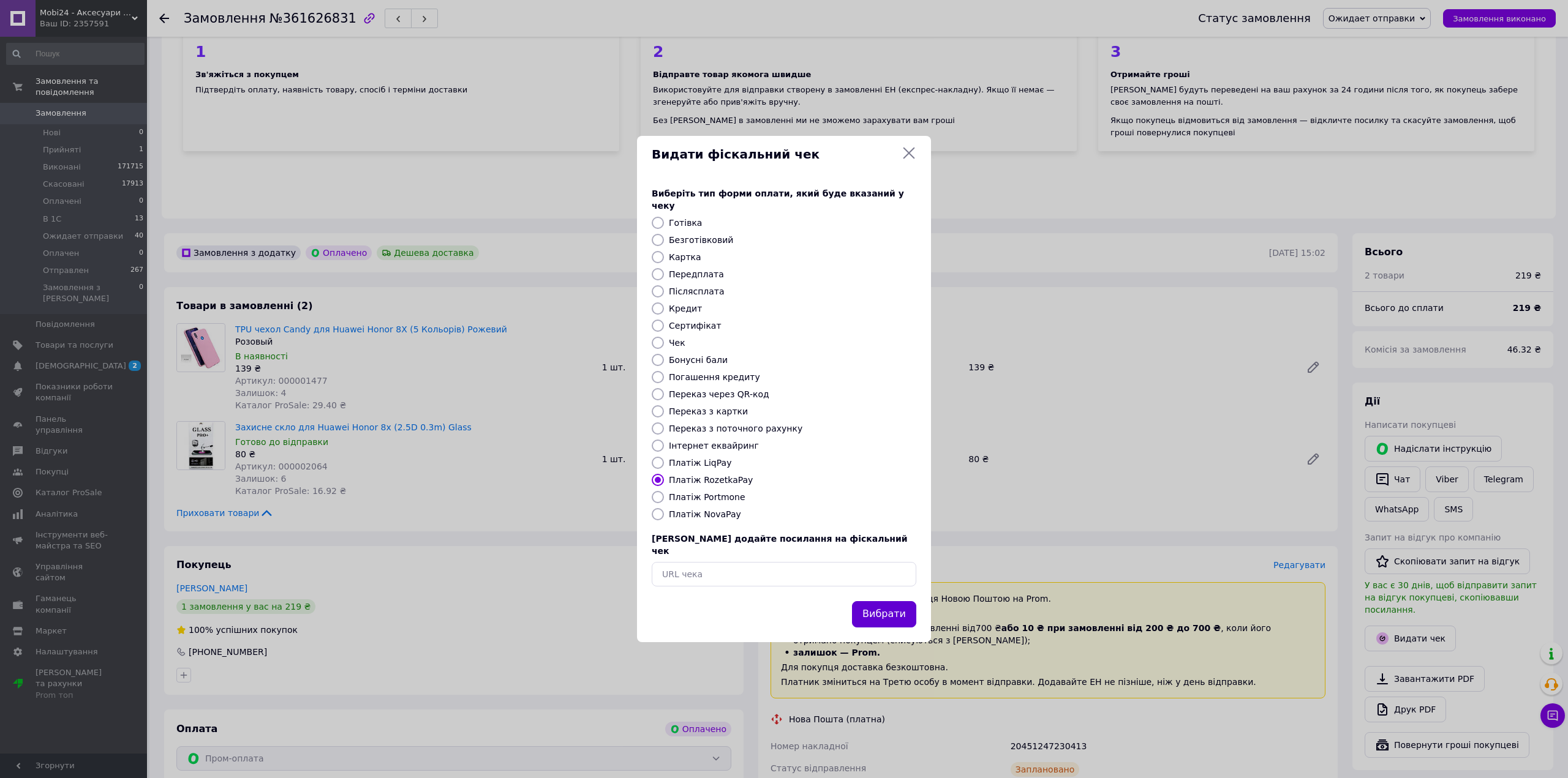
click at [873, 602] on button "Вибрати" at bounding box center [883, 615] width 64 height 26
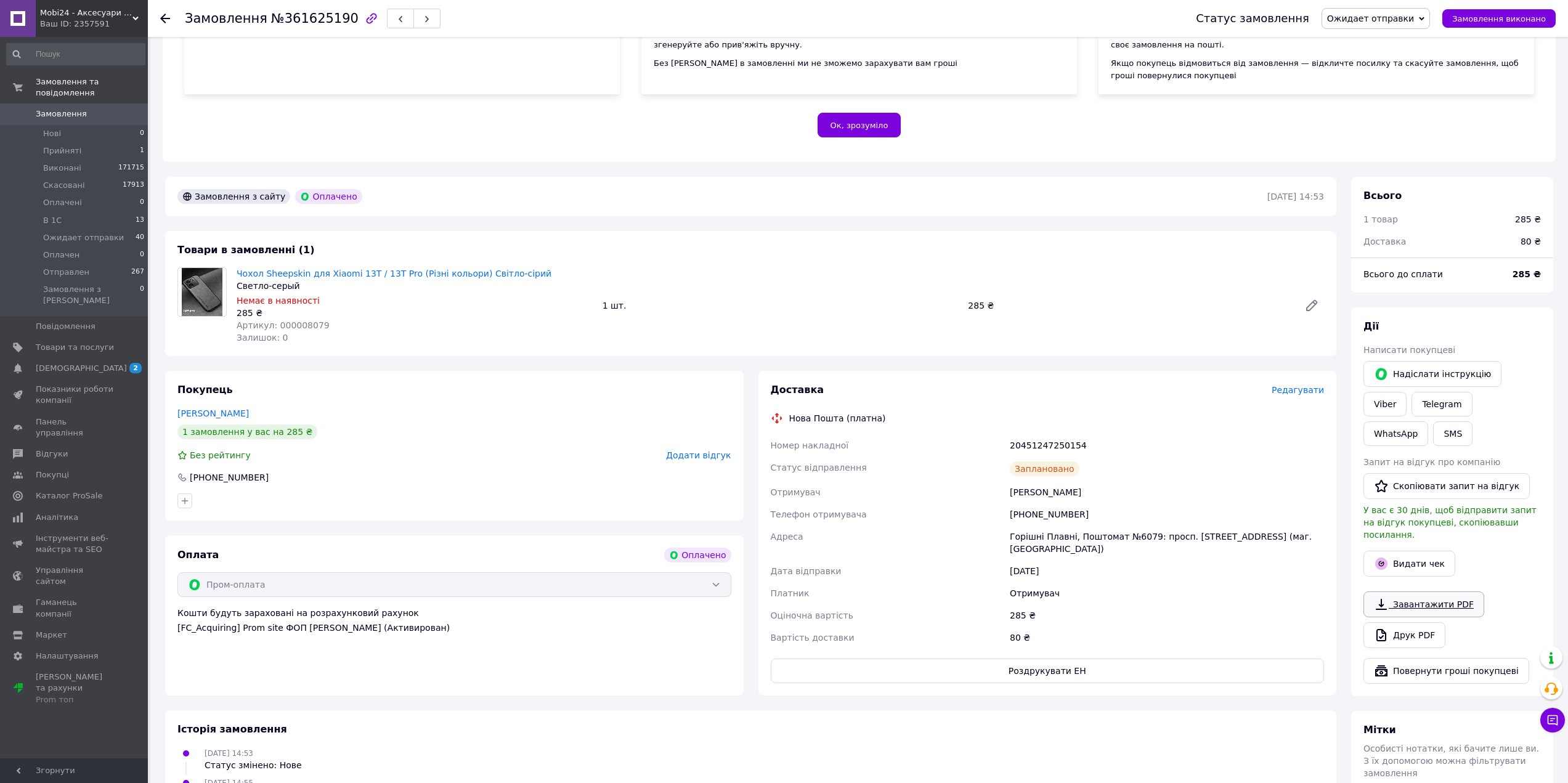
scroll to position [185, 0]
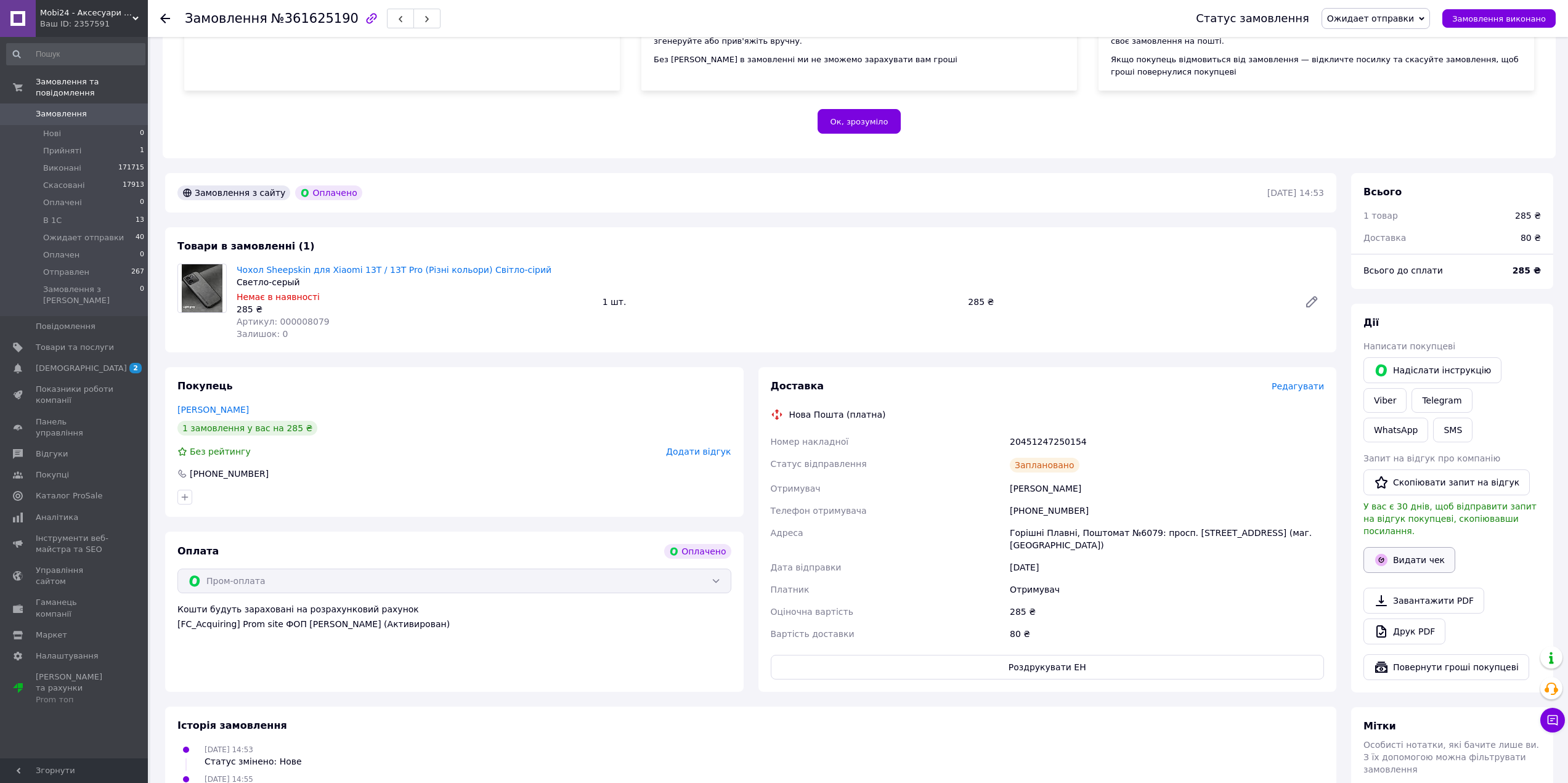
click at [1411, 548] on button "Видати чек" at bounding box center [1409, 560] width 92 height 26
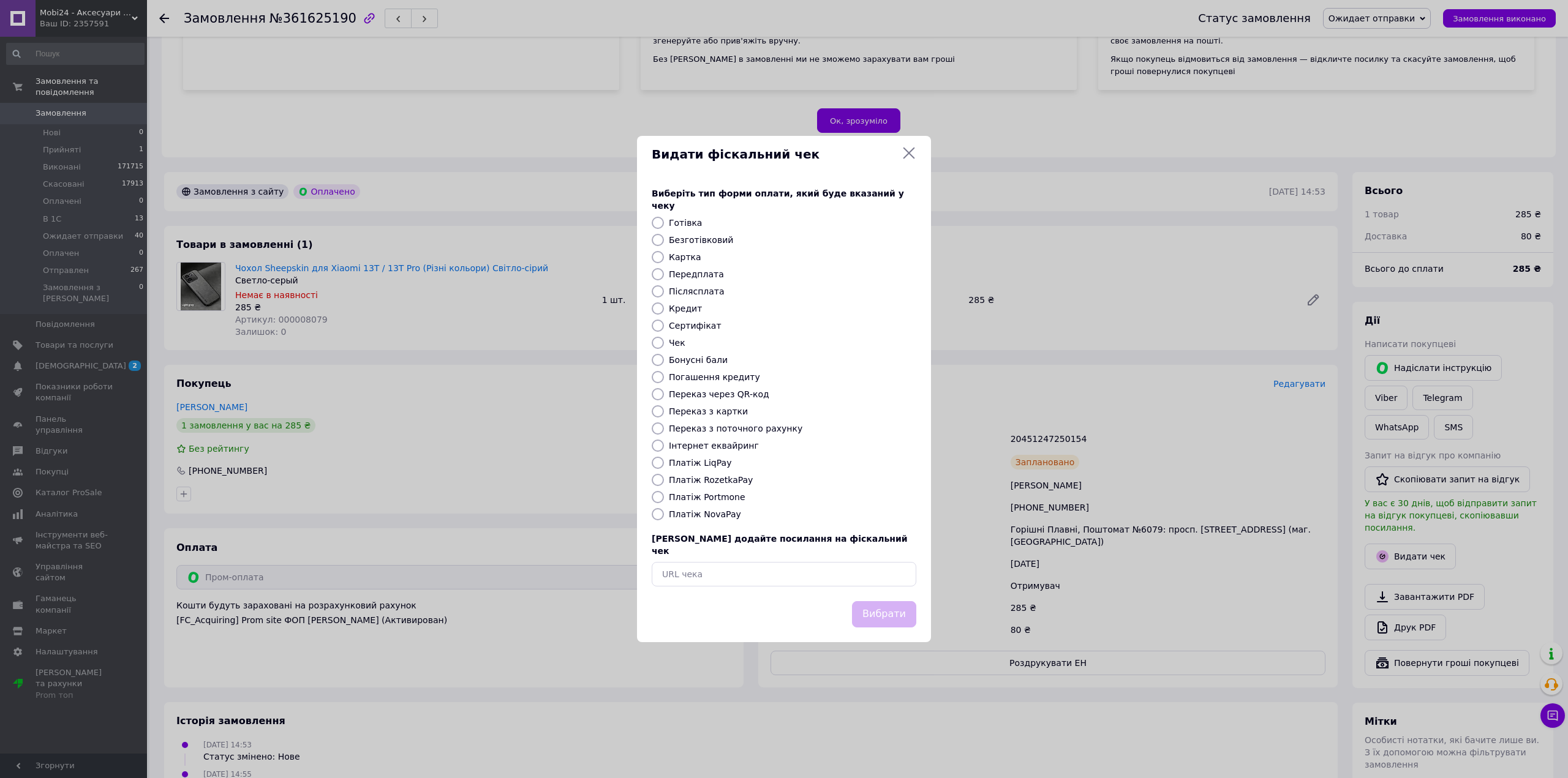
click at [731, 481] on label "Платіж RozetkaPay" at bounding box center [710, 480] width 84 height 9
click at [664, 481] on input "Платіж RozetkaPay" at bounding box center [657, 480] width 12 height 12
radio input "true"
click at [882, 602] on button "Вибрати" at bounding box center [883, 615] width 64 height 26
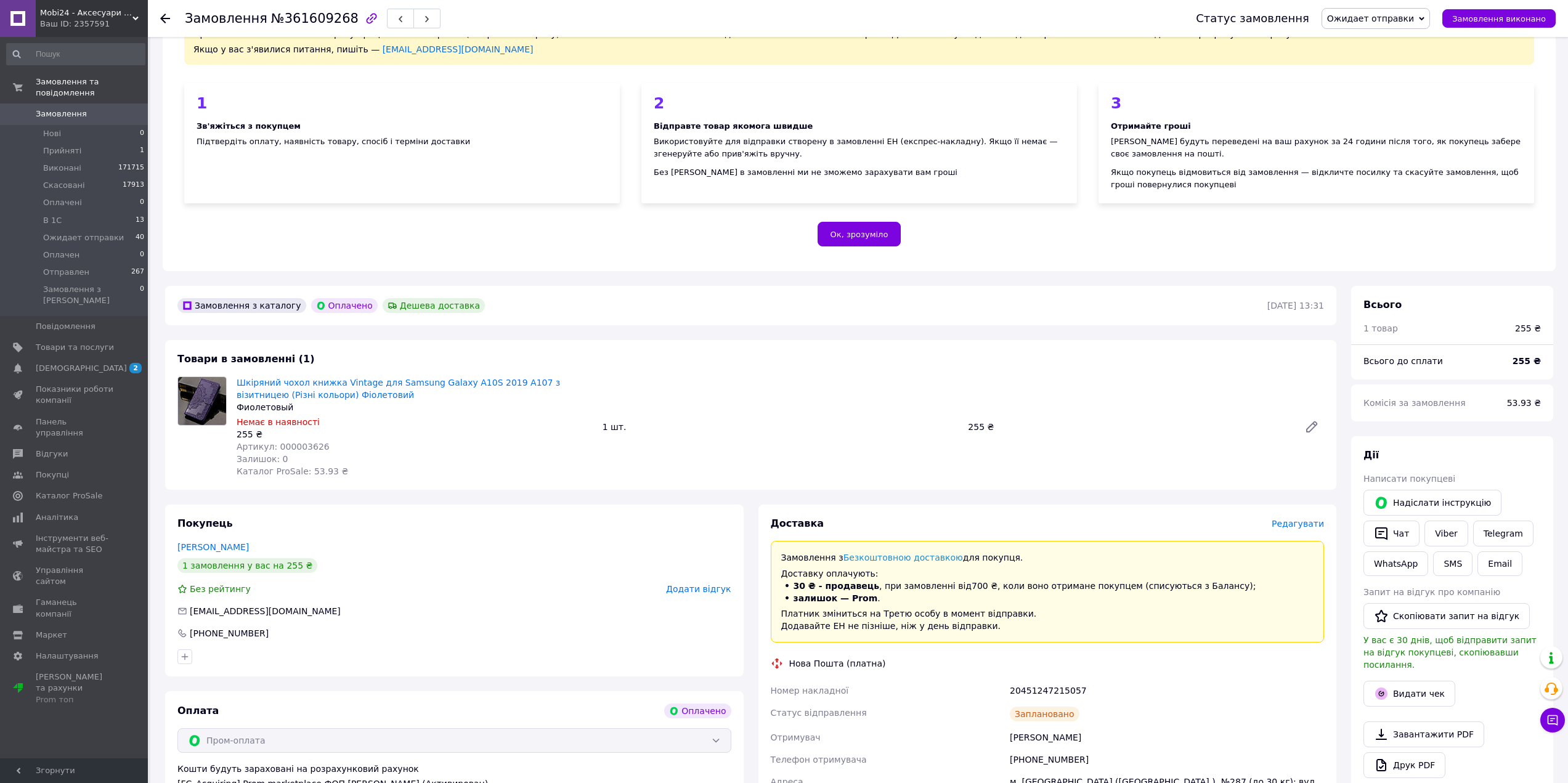
scroll to position [185, 0]
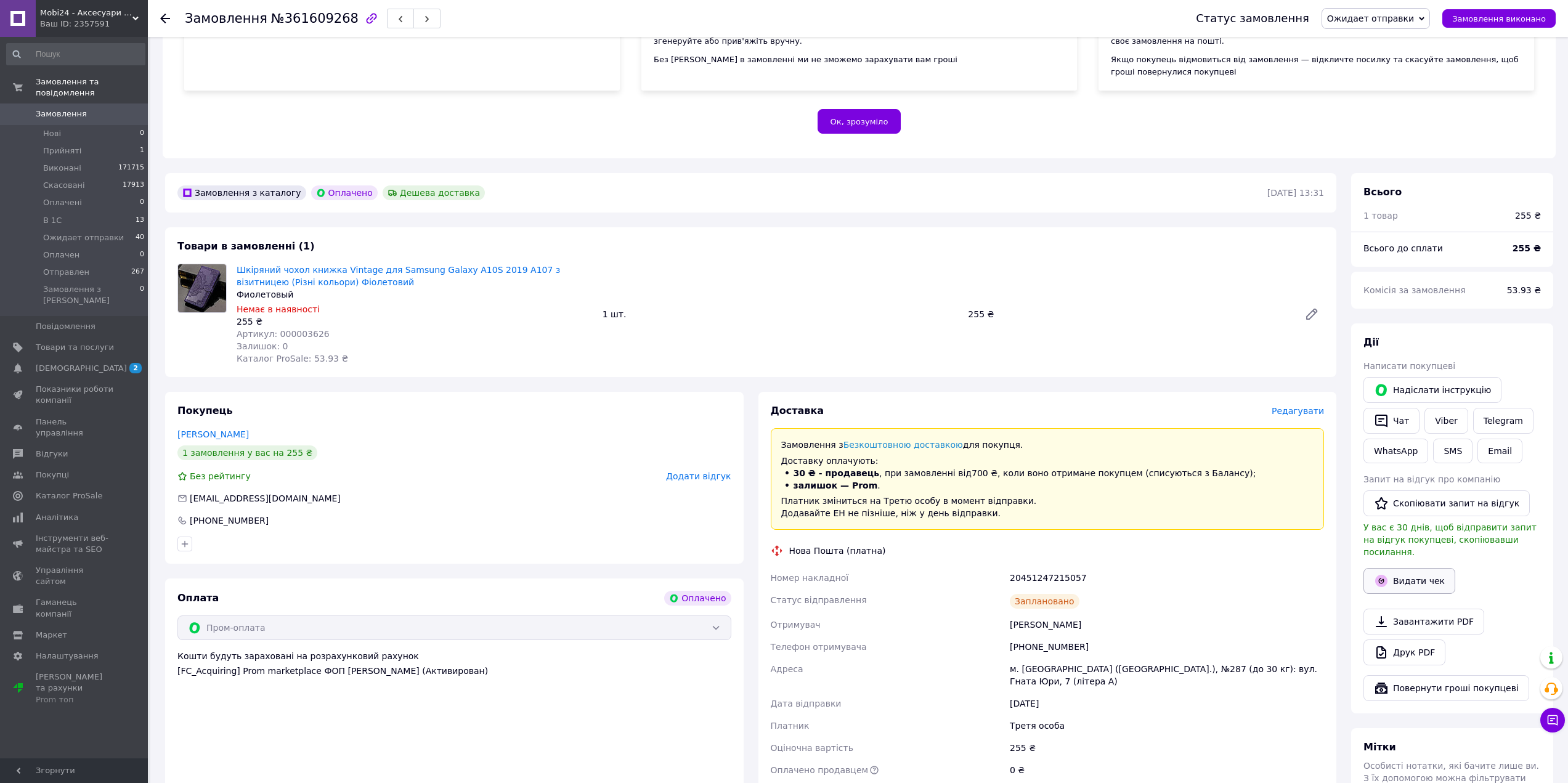
click at [1390, 569] on button "Видати чек" at bounding box center [1409, 581] width 92 height 26
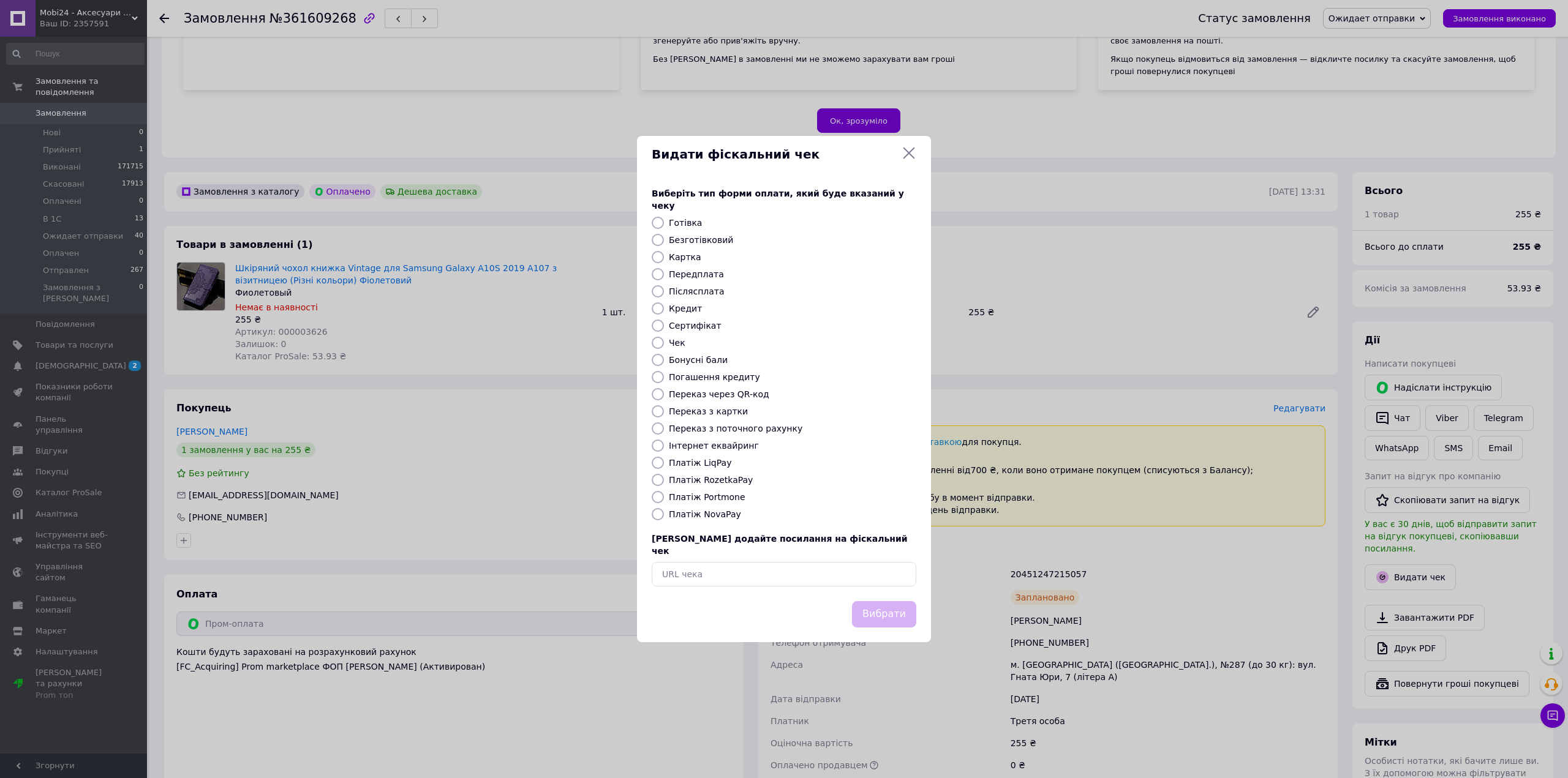
click at [724, 480] on label "Платіж RozetkaPay" at bounding box center [710, 480] width 84 height 9
click at [664, 480] on input "Платіж RozetkaPay" at bounding box center [657, 480] width 12 height 12
radio input "true"
click at [883, 602] on button "Вибрати" at bounding box center [883, 615] width 64 height 26
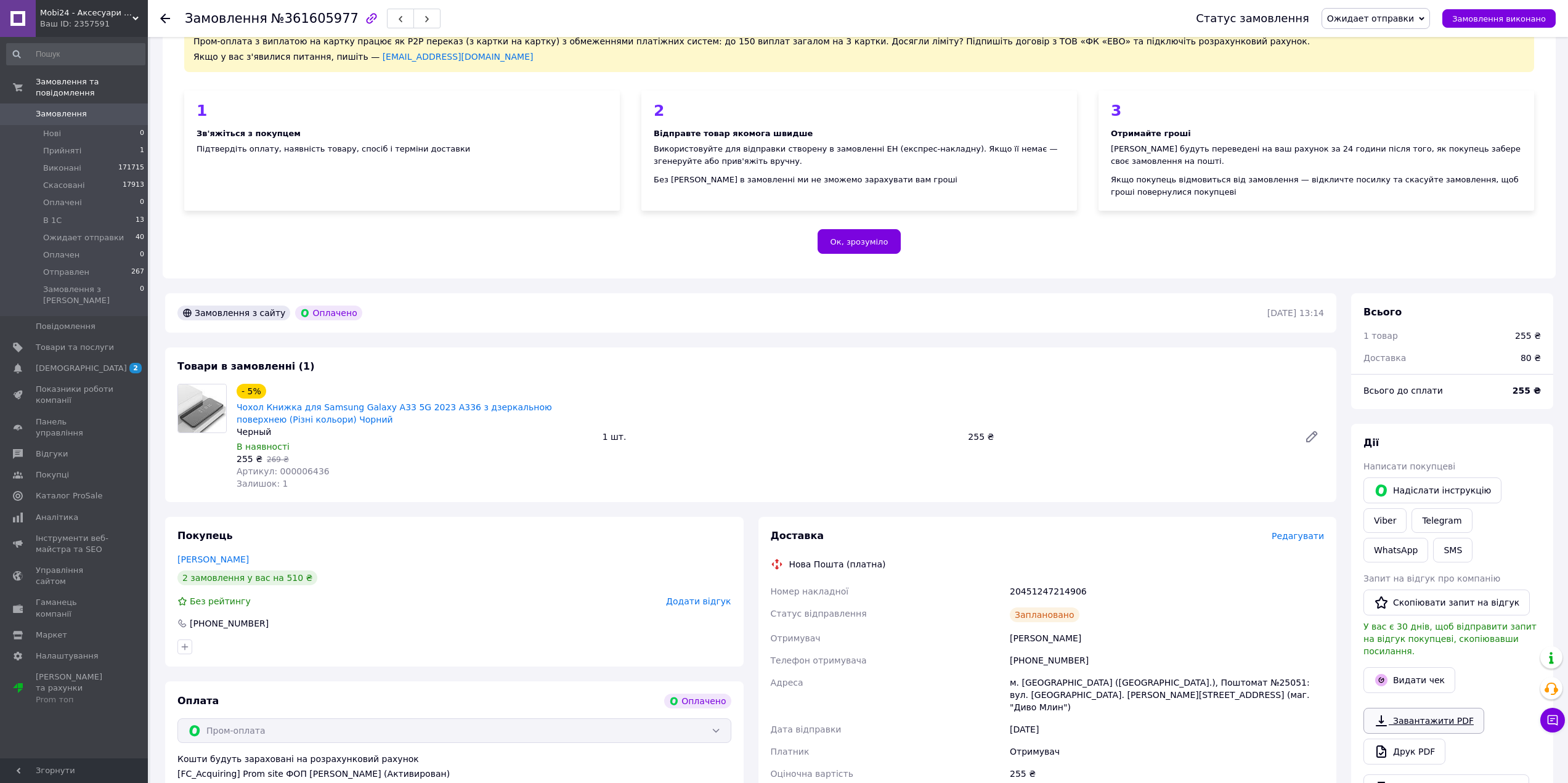
scroll to position [185, 0]
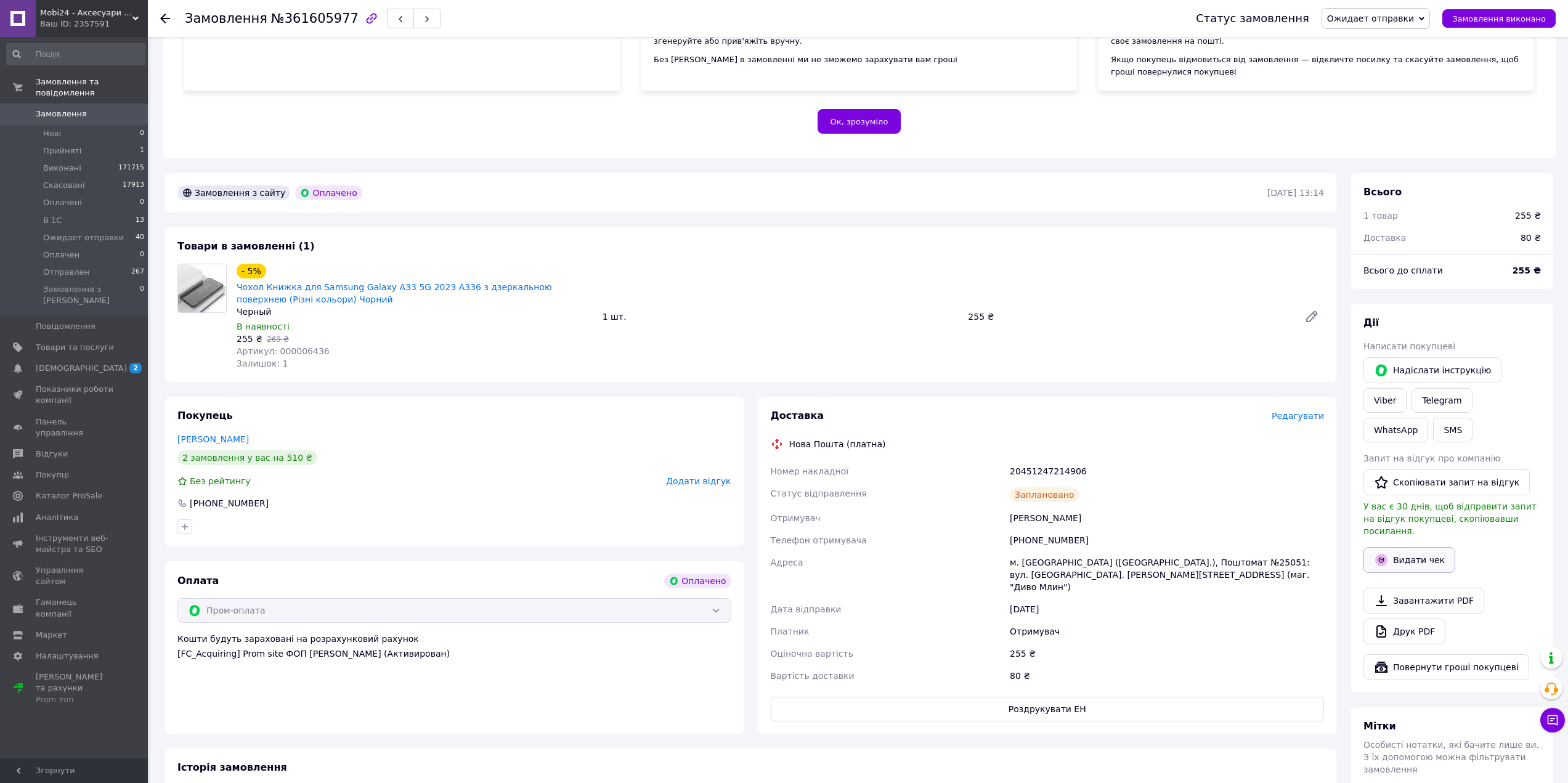
click at [1399, 548] on button "Видати чек" at bounding box center [1409, 560] width 92 height 26
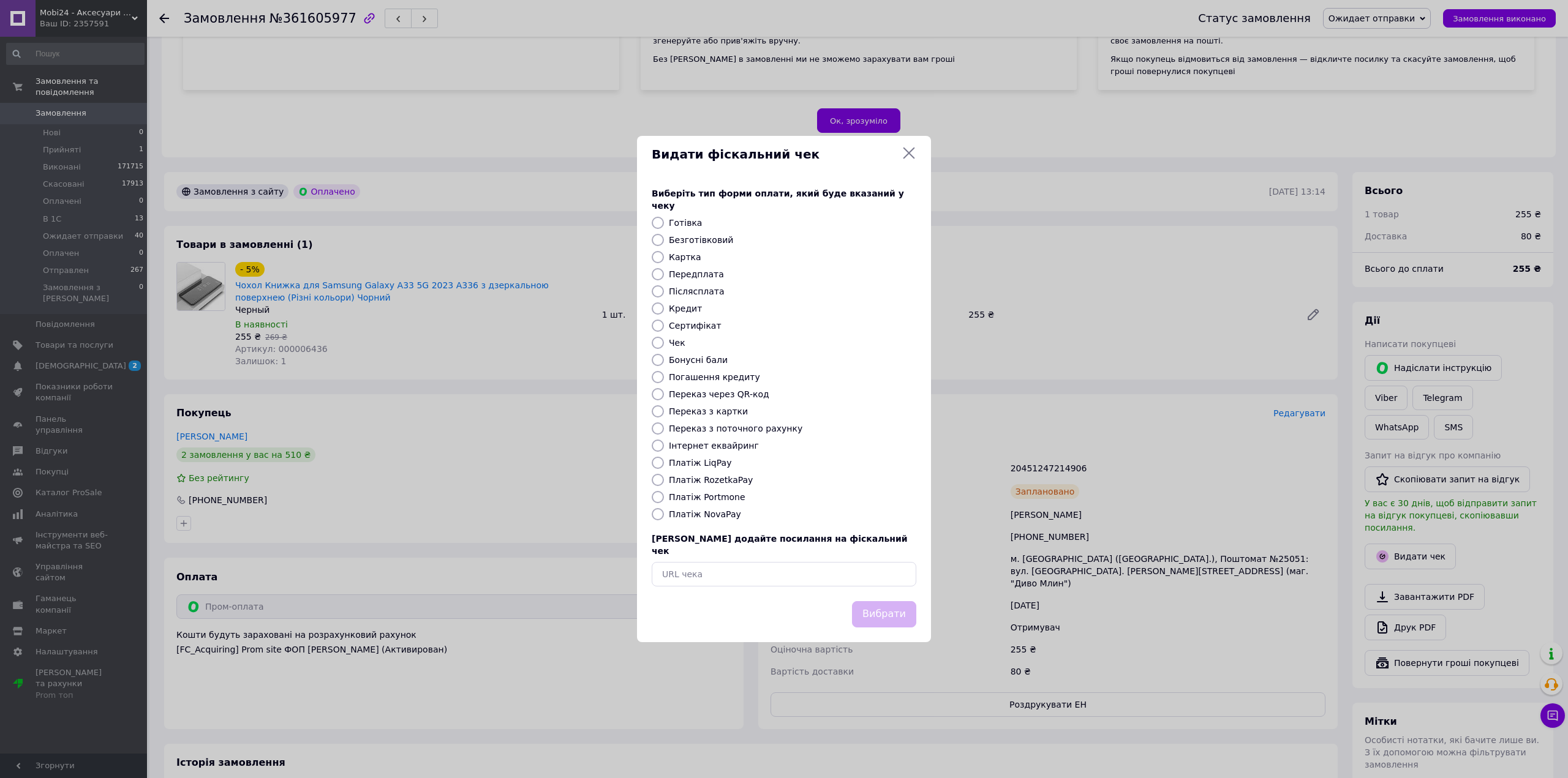
click at [720, 482] on label "Платіж RozetkaPay" at bounding box center [710, 480] width 84 height 9
click at [664, 482] on input "Платіж RozetkaPay" at bounding box center [657, 480] width 12 height 12
radio input "true"
click at [904, 609] on button "Вибрати" at bounding box center [883, 615] width 64 height 26
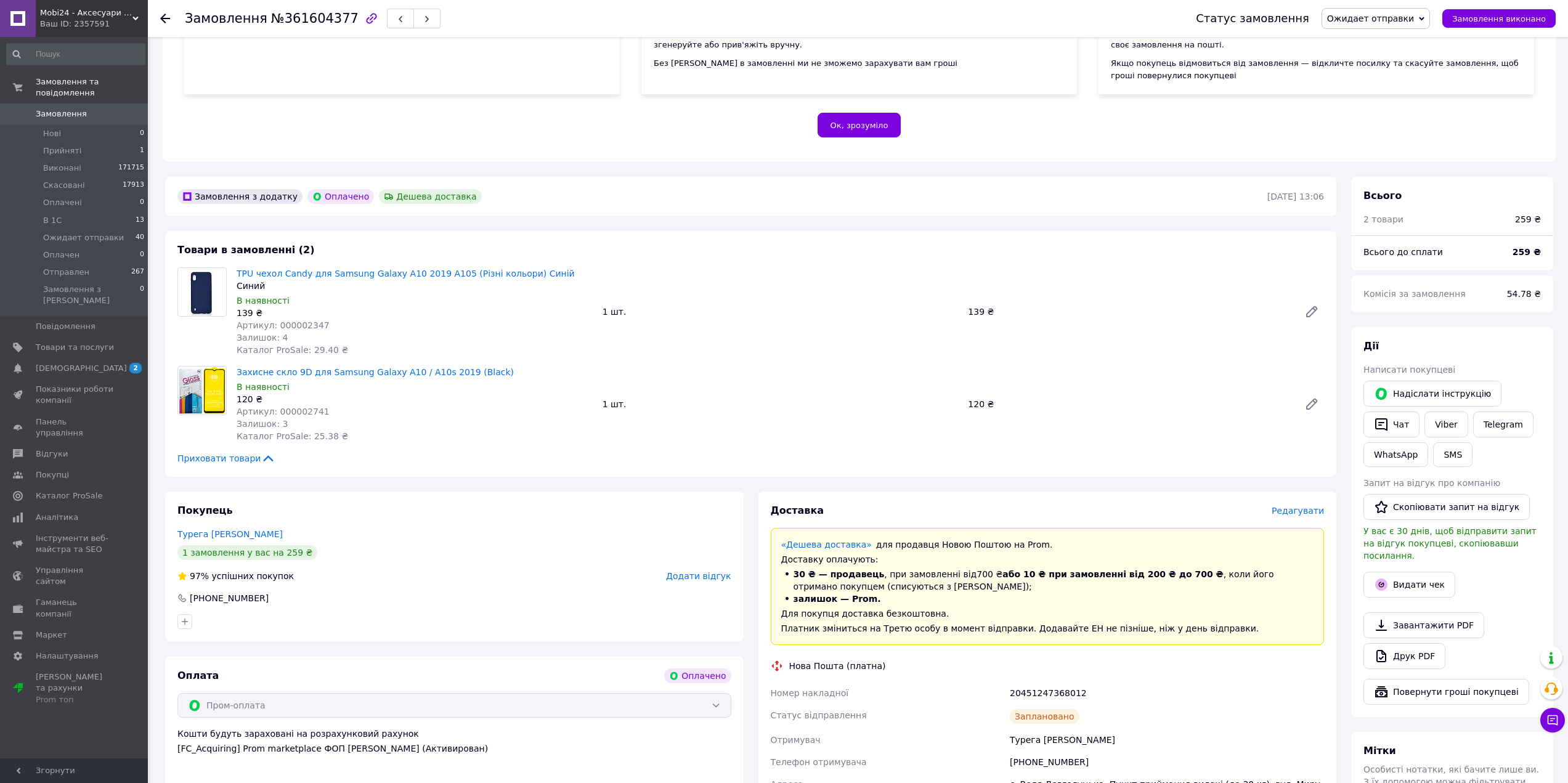
scroll to position [185, 0]
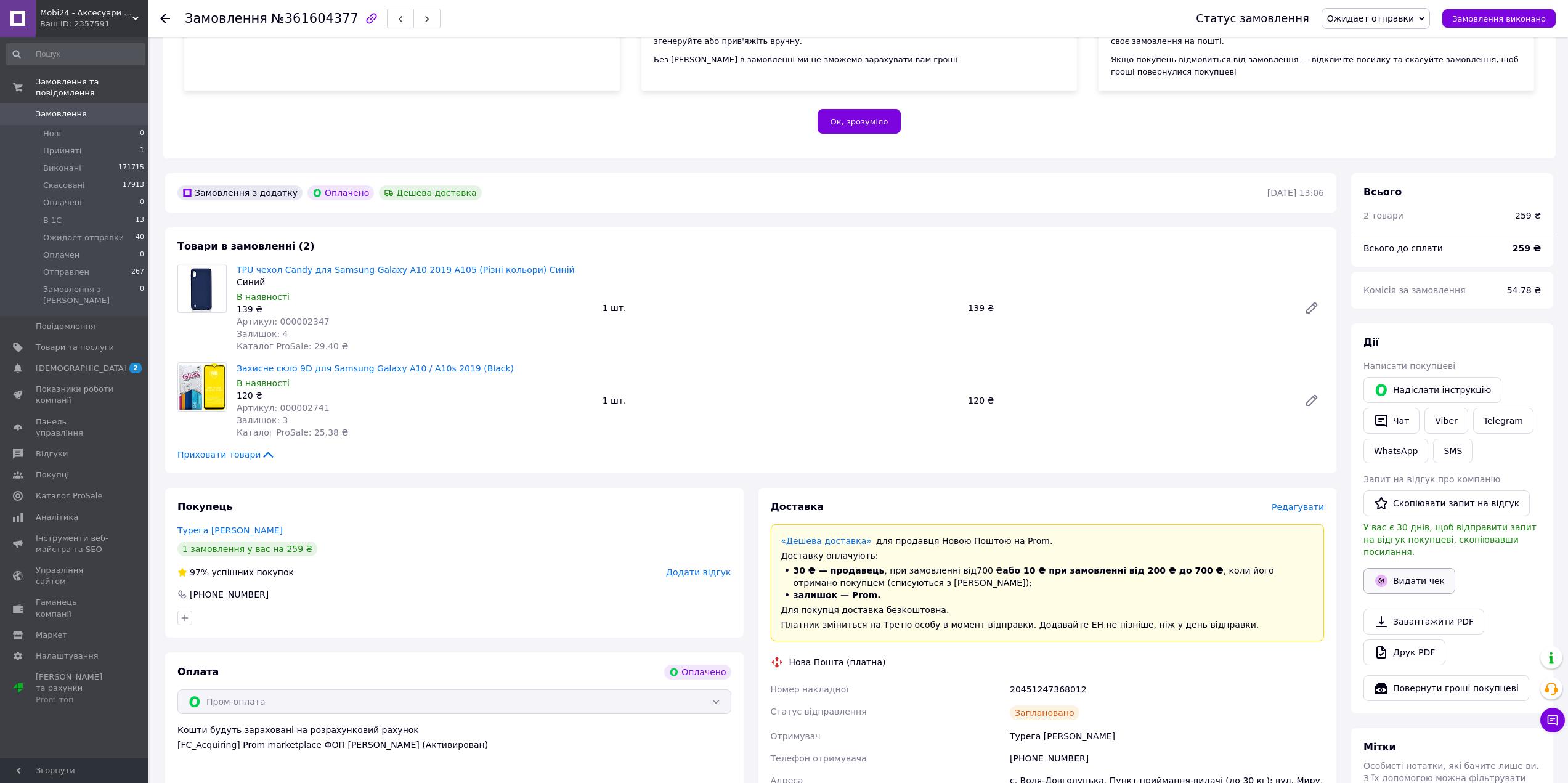
click at [1407, 573] on button "Видати чек" at bounding box center [1409, 581] width 92 height 26
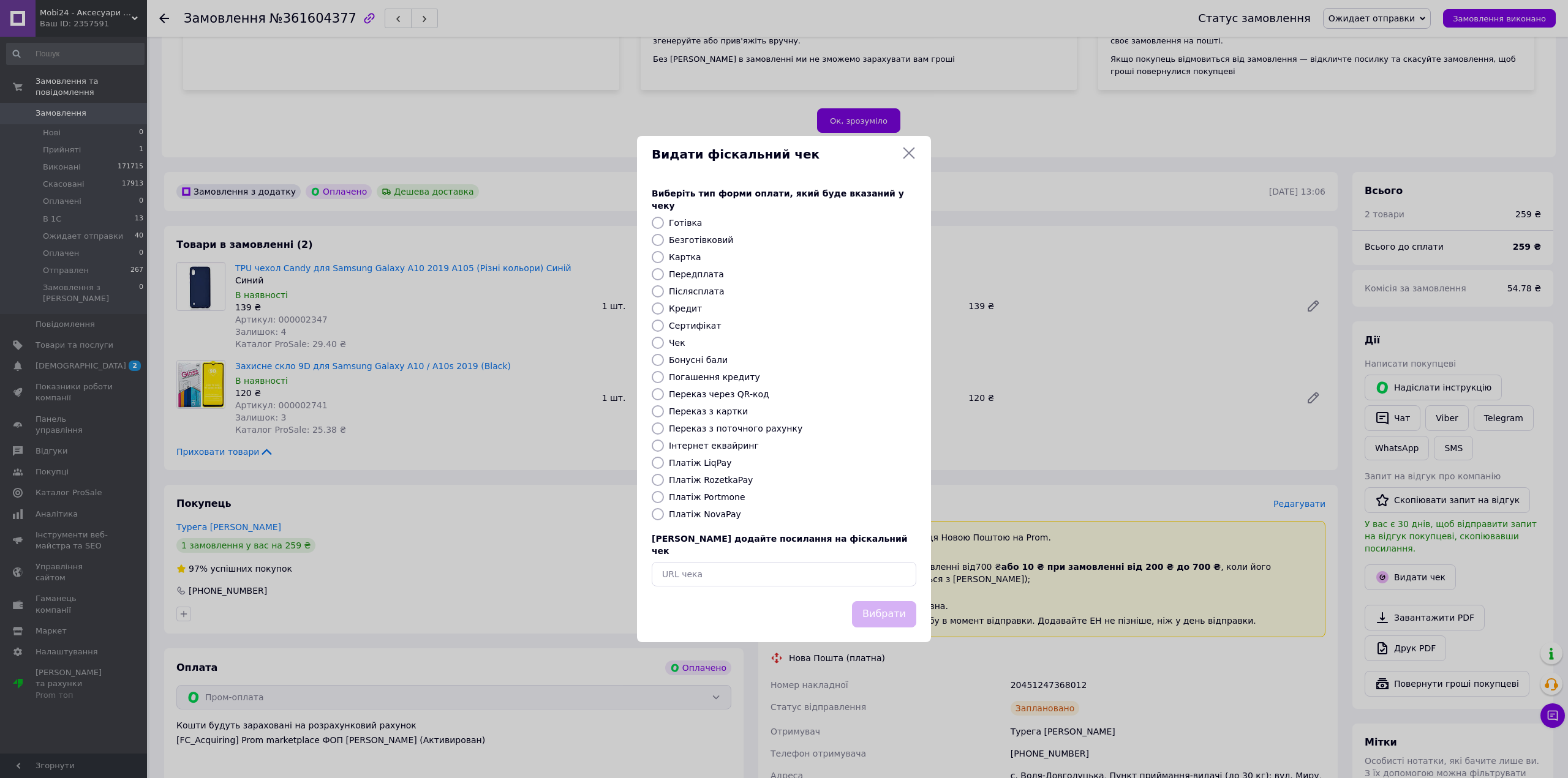
click at [699, 479] on label "Платіж RozetkaPay" at bounding box center [710, 480] width 84 height 9
click at [664, 479] on input "Платіж RozetkaPay" at bounding box center [657, 480] width 12 height 12
radio input "true"
click at [872, 611] on button "Вибрати" at bounding box center [883, 615] width 64 height 26
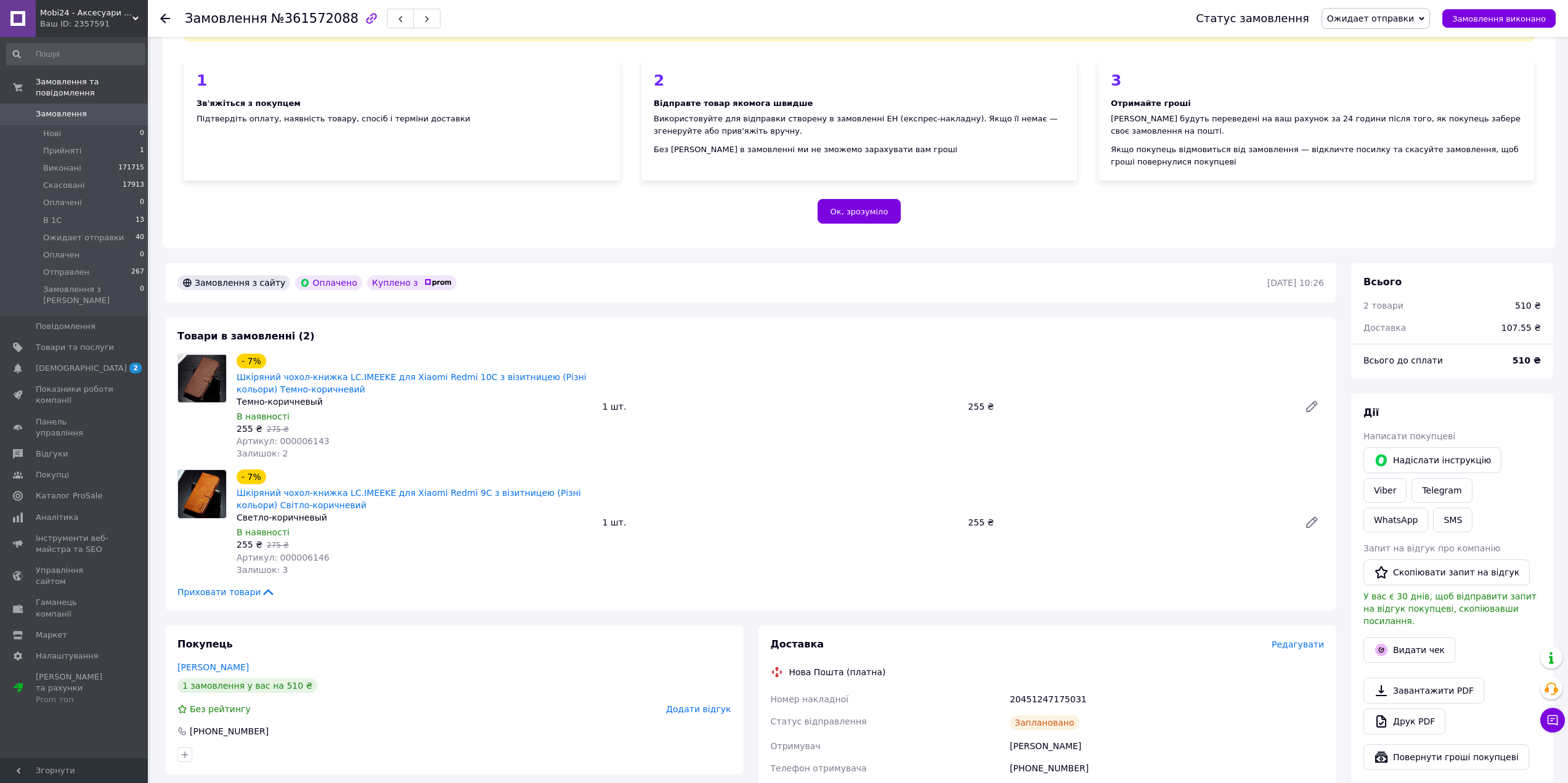
scroll to position [247, 0]
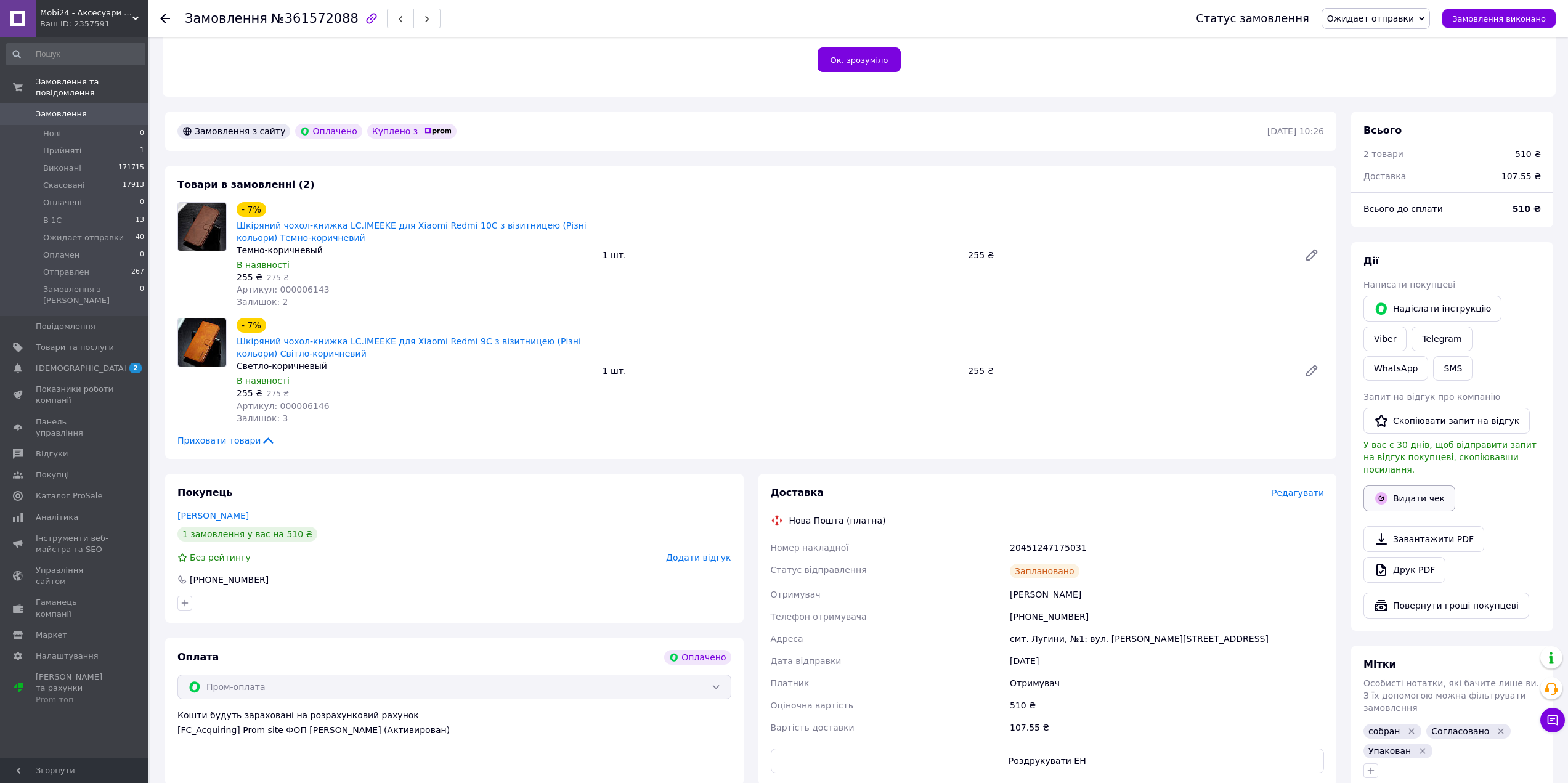
click at [1404, 486] on button "Видати чек" at bounding box center [1409, 498] width 92 height 26
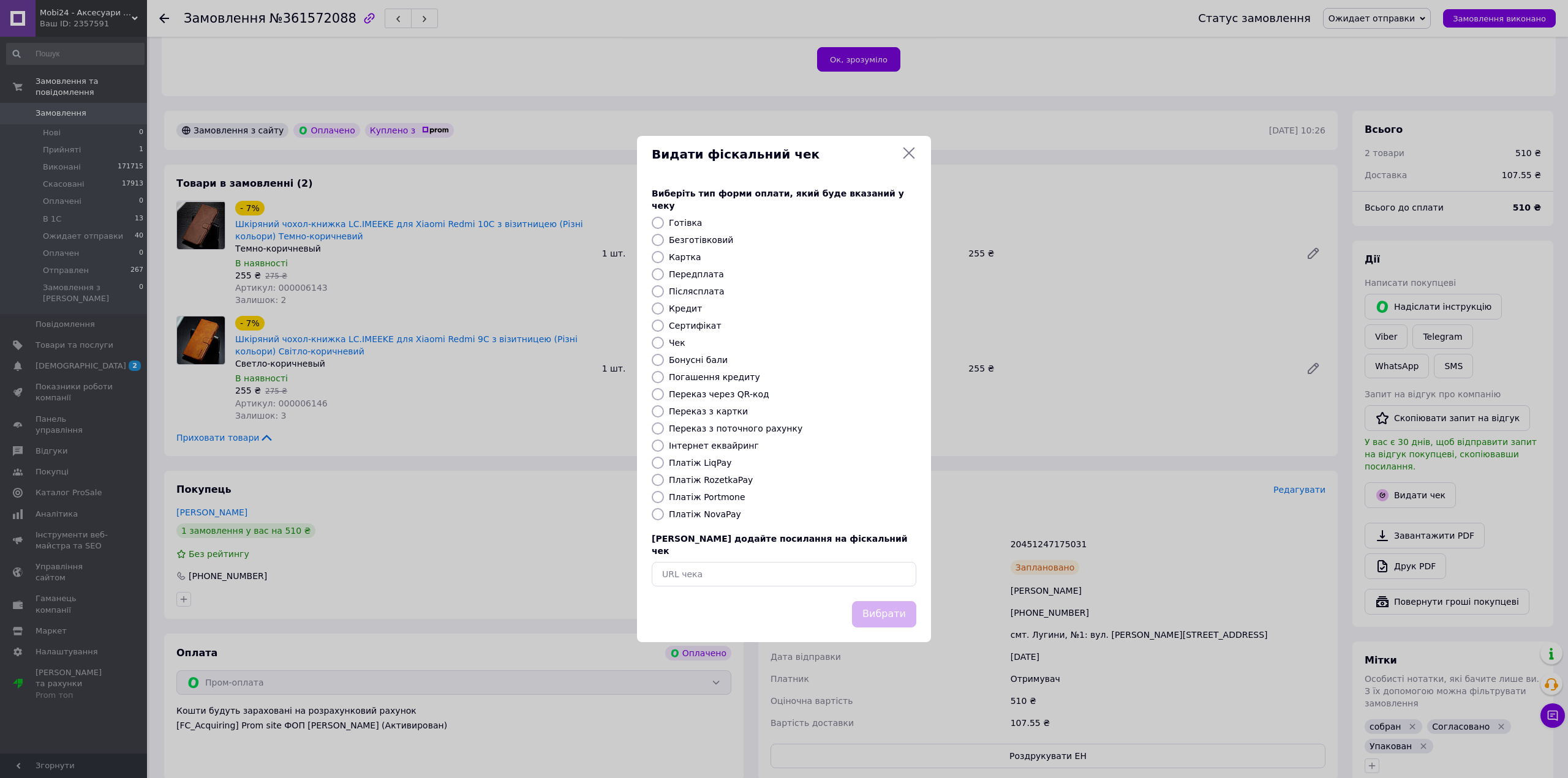
click at [696, 480] on label "Платіж RozetkaPay" at bounding box center [710, 480] width 84 height 9
click at [664, 480] on input "Платіж RozetkaPay" at bounding box center [657, 480] width 12 height 12
radio input "true"
click at [883, 603] on button "Вибрати" at bounding box center [883, 615] width 64 height 26
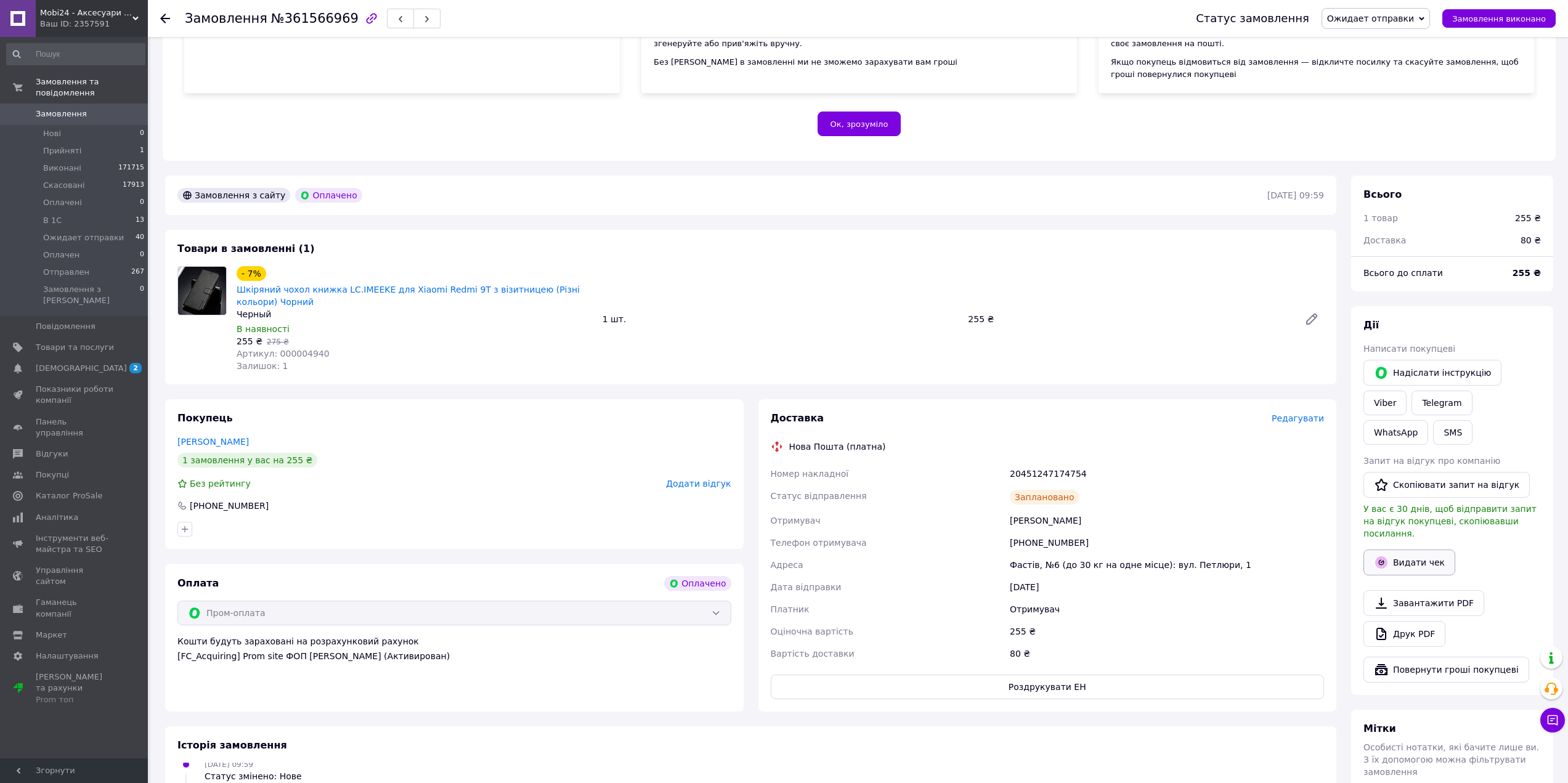
scroll to position [185, 0]
click at [1423, 548] on button "Видати чек" at bounding box center [1409, 560] width 92 height 26
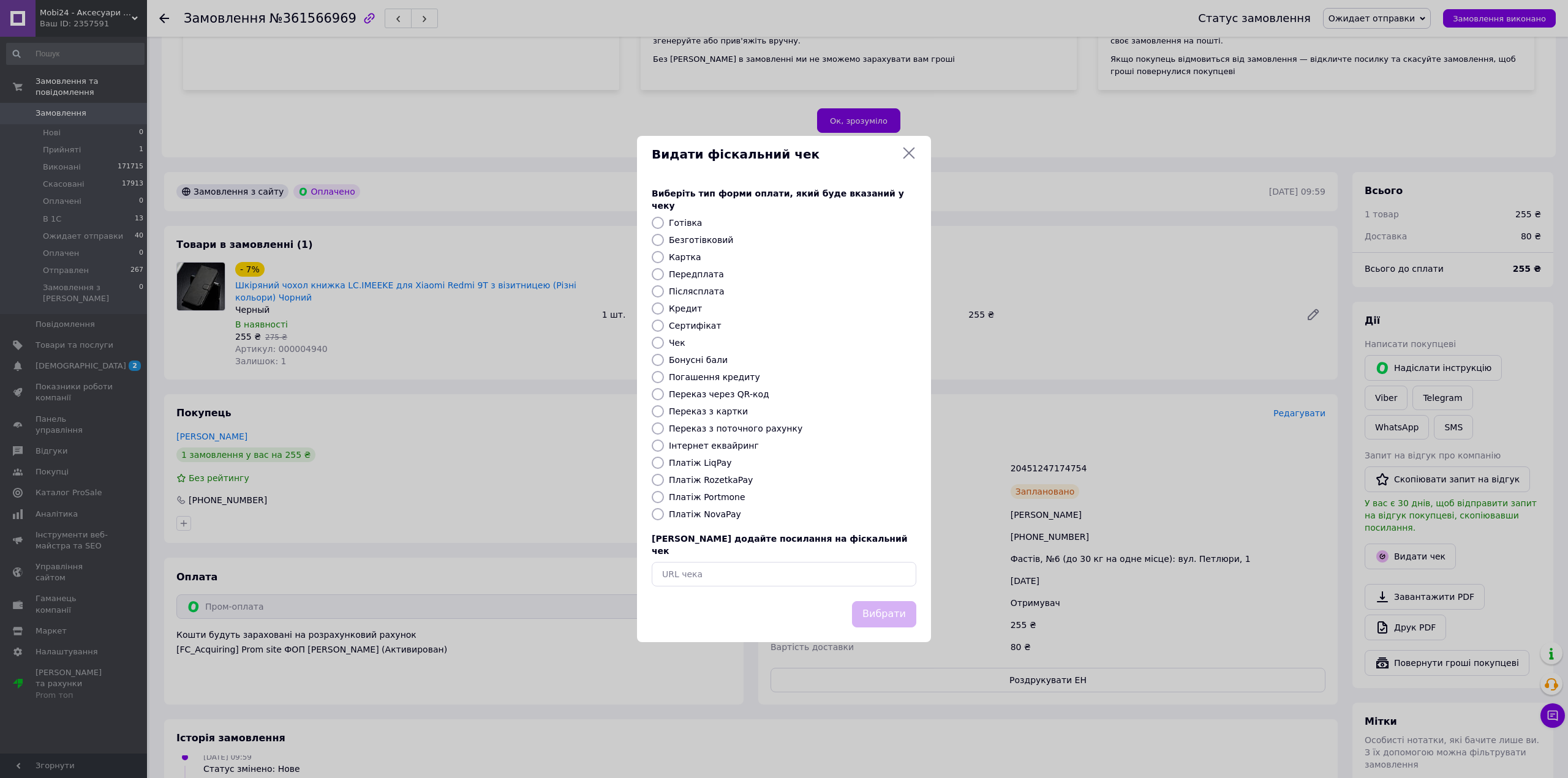
click at [708, 478] on label "Платіж RozetkaPay" at bounding box center [710, 480] width 84 height 9
click at [664, 478] on input "Платіж RozetkaPay" at bounding box center [657, 480] width 12 height 12
radio input "true"
click at [896, 613] on button "Вибрати" at bounding box center [883, 615] width 64 height 26
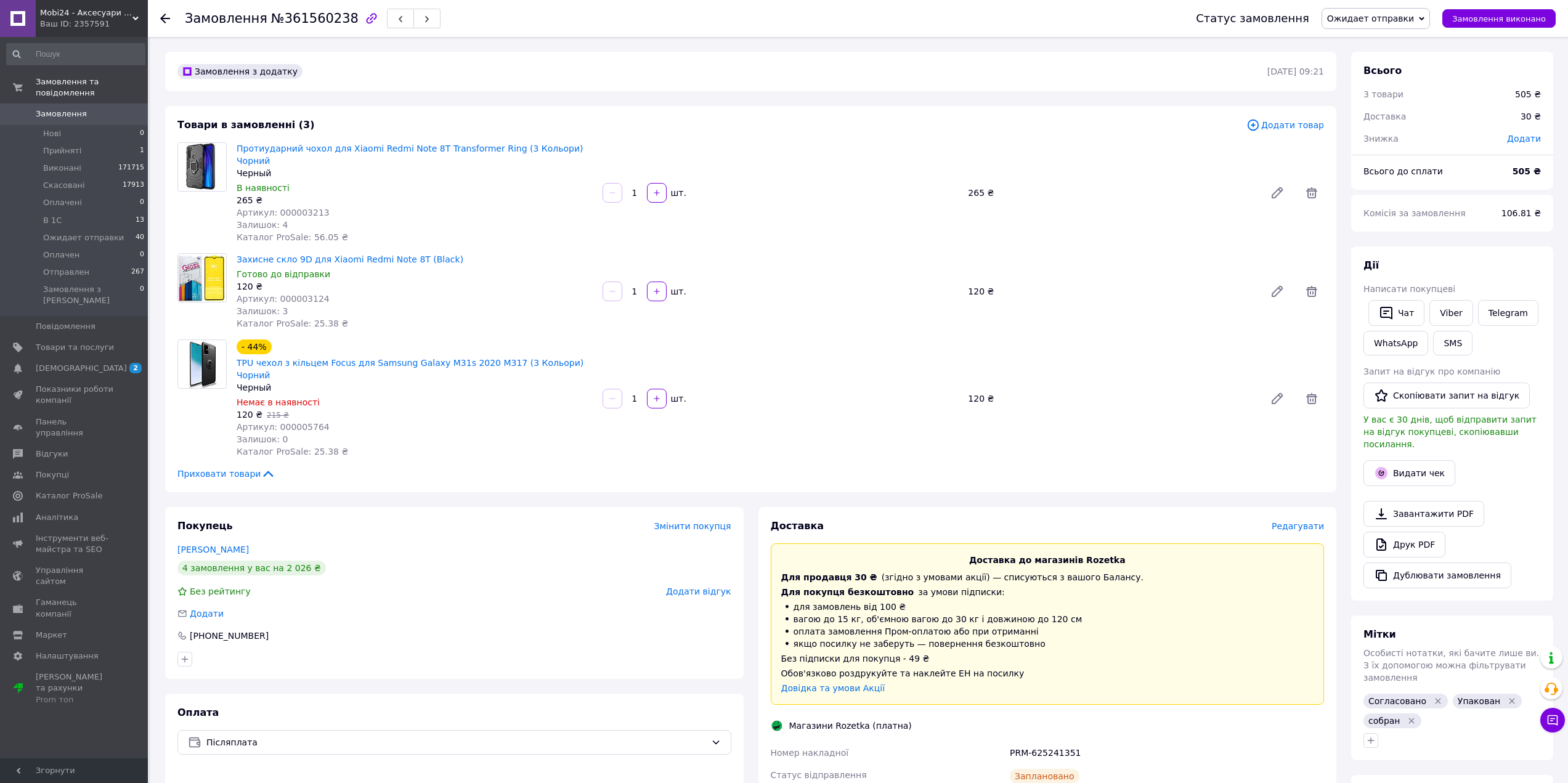
scroll to position [247, 0]
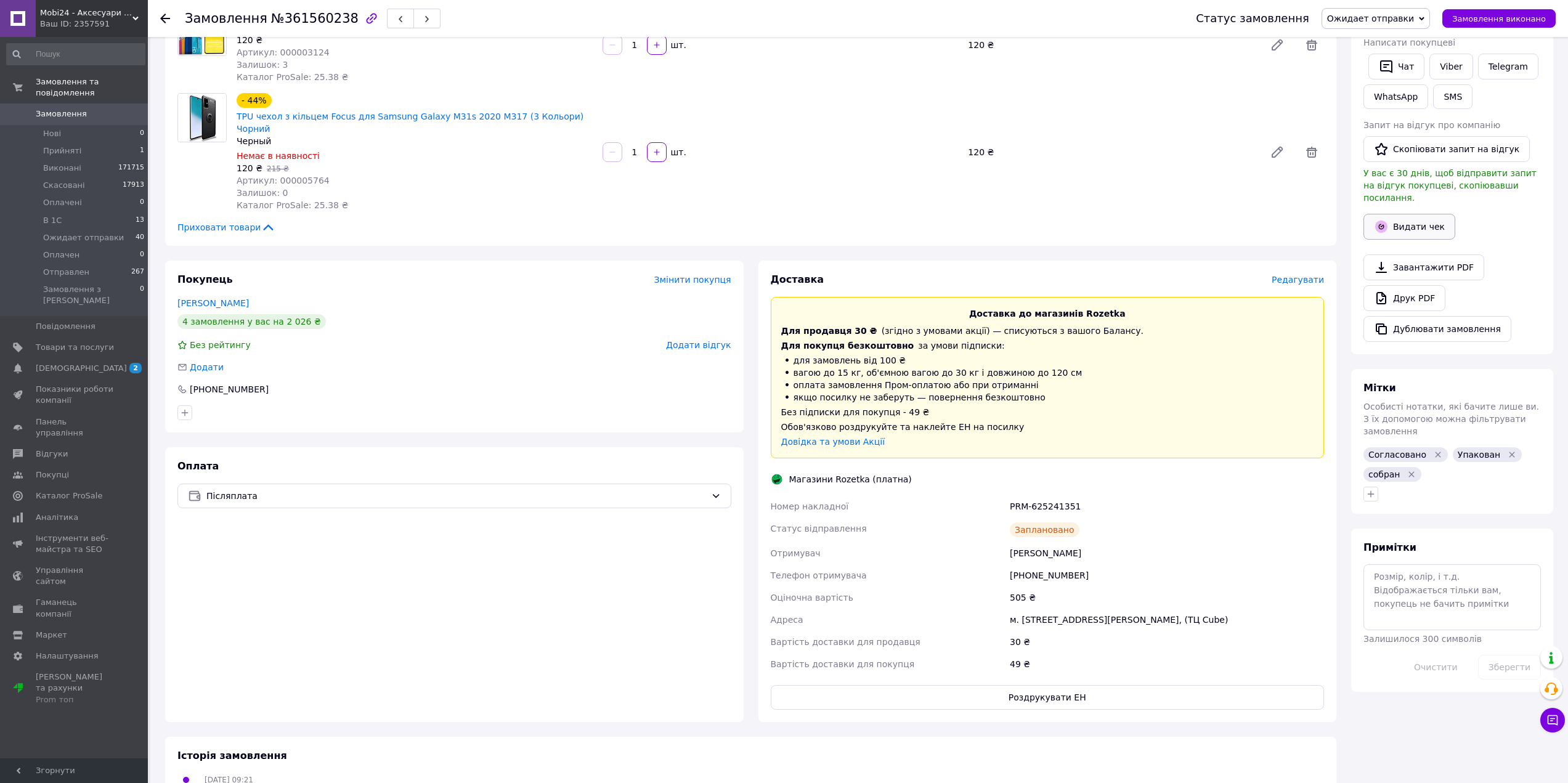
click at [1411, 214] on button "Видати чек" at bounding box center [1409, 226] width 92 height 26
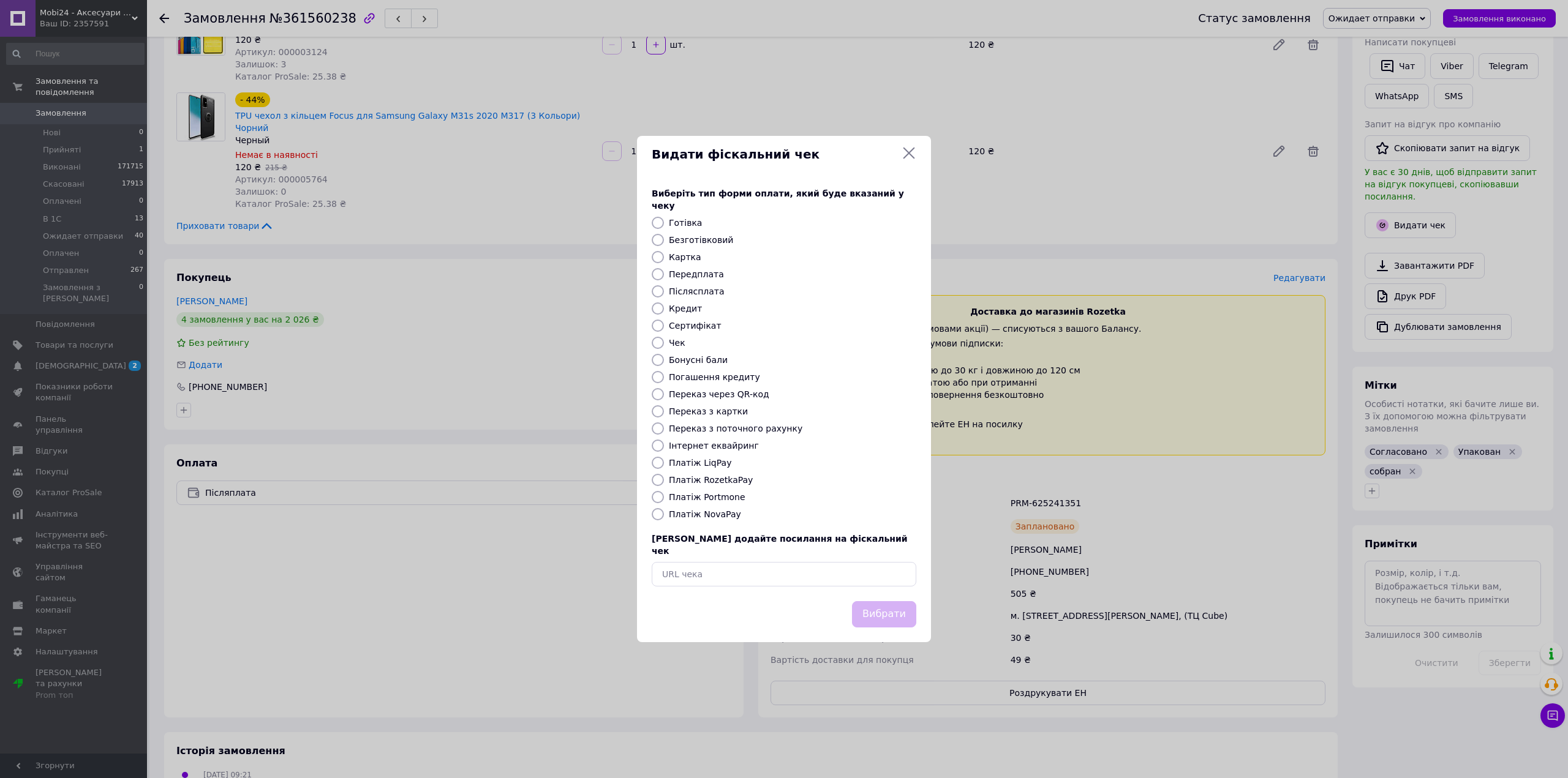
click at [675, 484] on label "Платіж RozetkaPay" at bounding box center [710, 480] width 84 height 9
click at [664, 484] on input "Платіж RozetkaPay" at bounding box center [657, 480] width 12 height 12
radio input "true"
click at [880, 602] on button "Вибрати" at bounding box center [883, 615] width 64 height 26
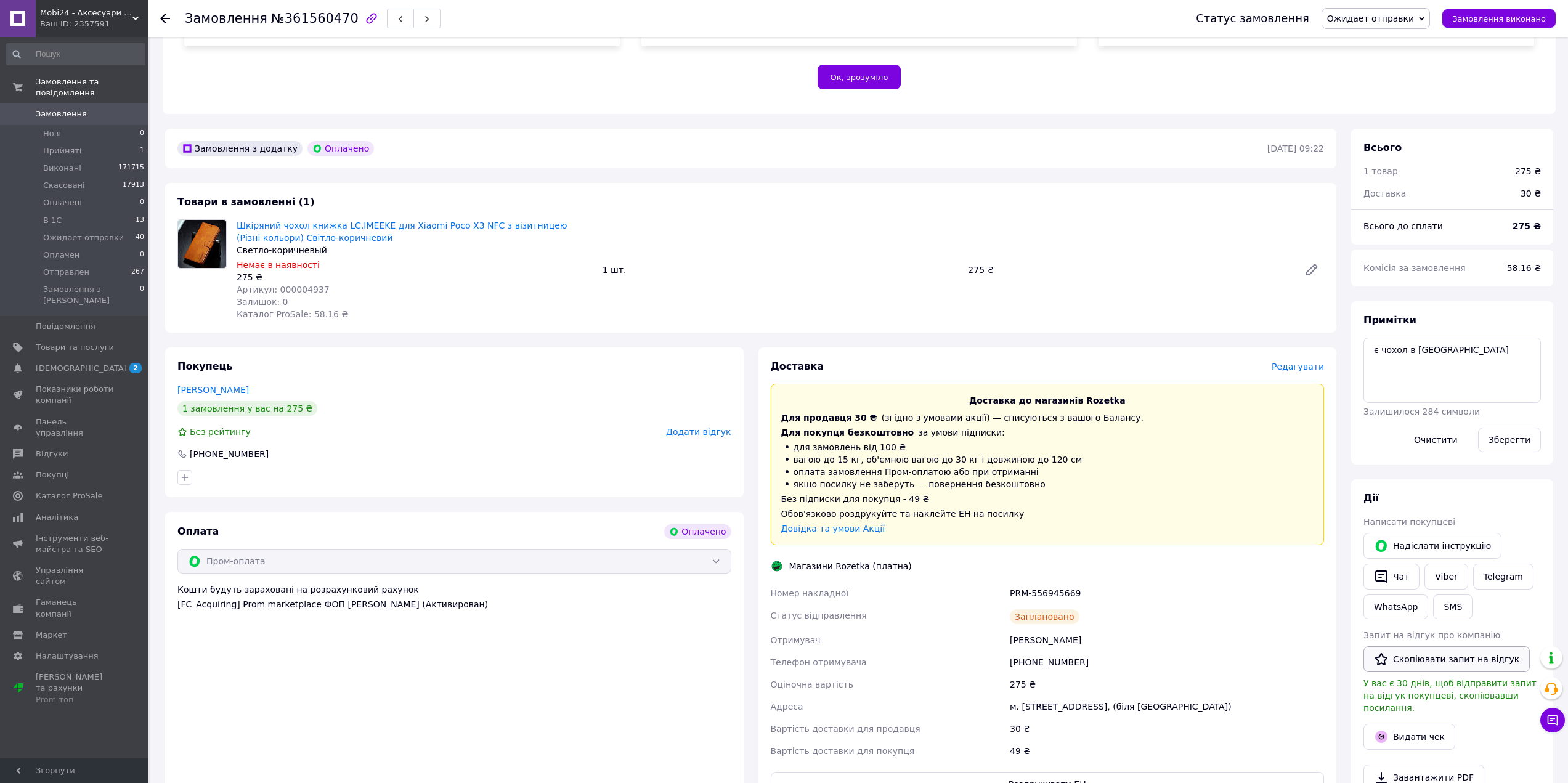
scroll to position [308, 0]
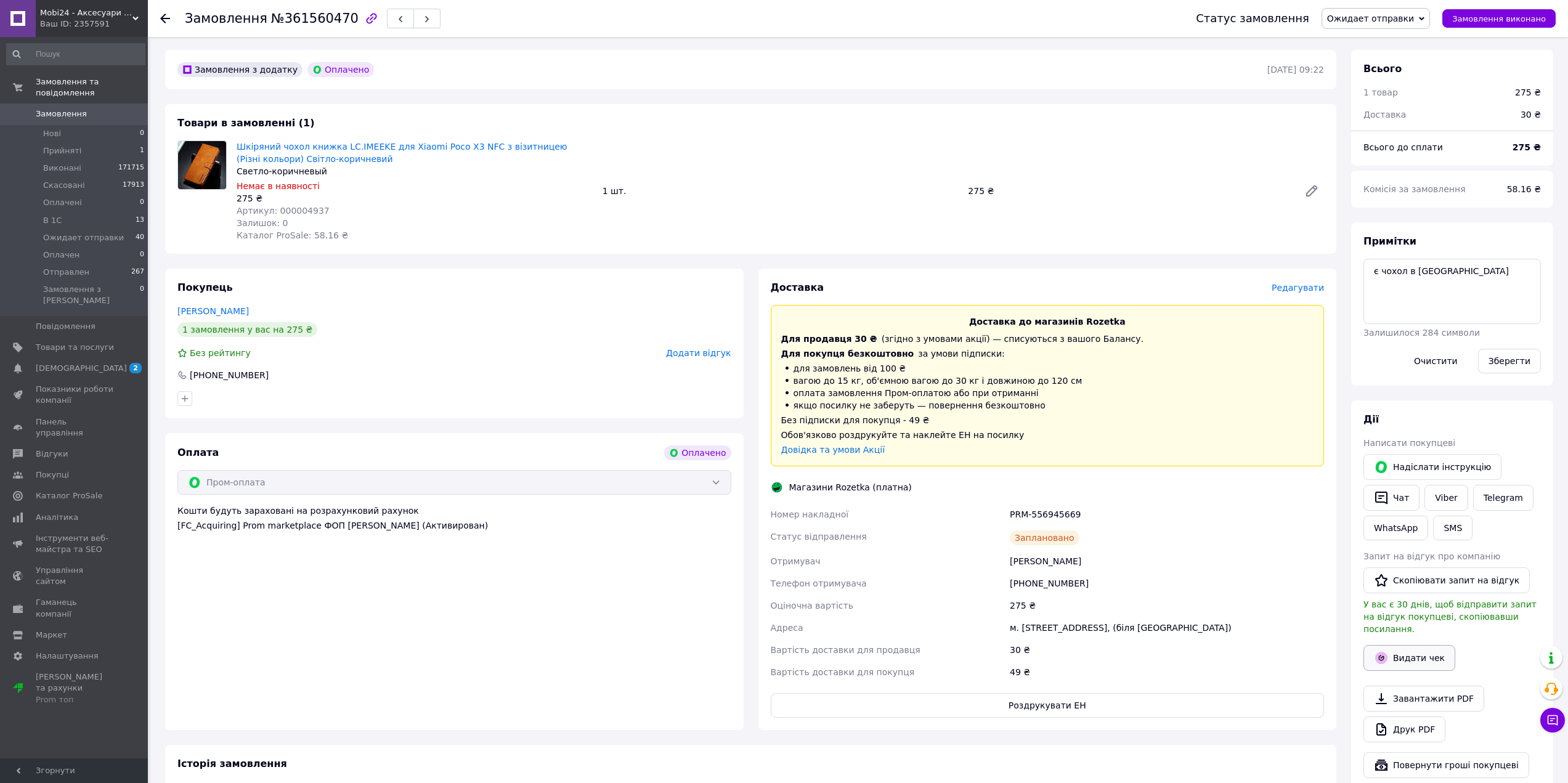
click at [1401, 645] on button "Видати чек" at bounding box center [1409, 658] width 92 height 26
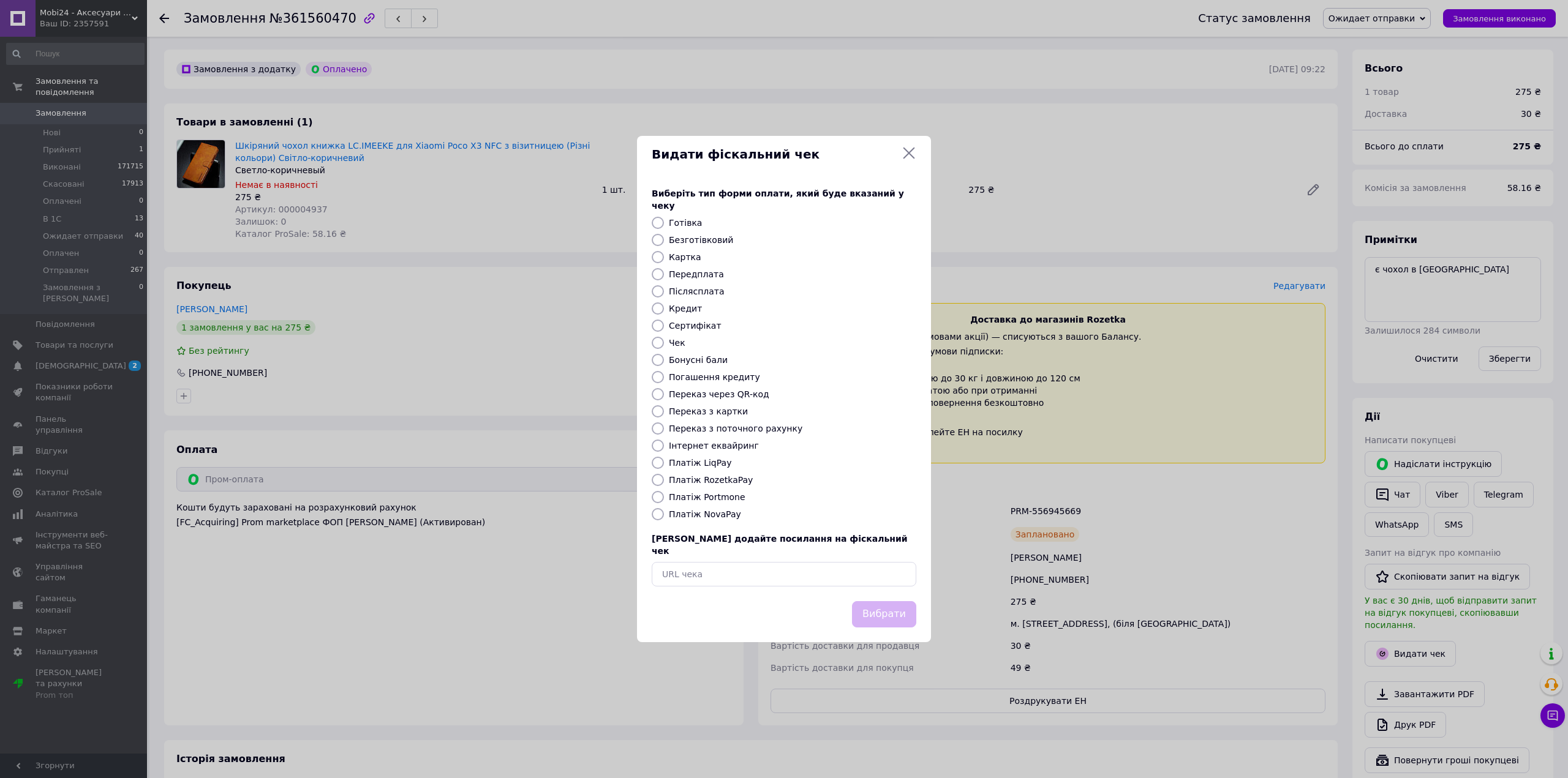
click at [688, 485] on label "Платіж RozetkaPay" at bounding box center [710, 480] width 84 height 9
click at [664, 485] on input "Платіж RozetkaPay" at bounding box center [657, 480] width 12 height 12
radio input "true"
click at [876, 602] on button "Вибрати" at bounding box center [883, 615] width 64 height 26
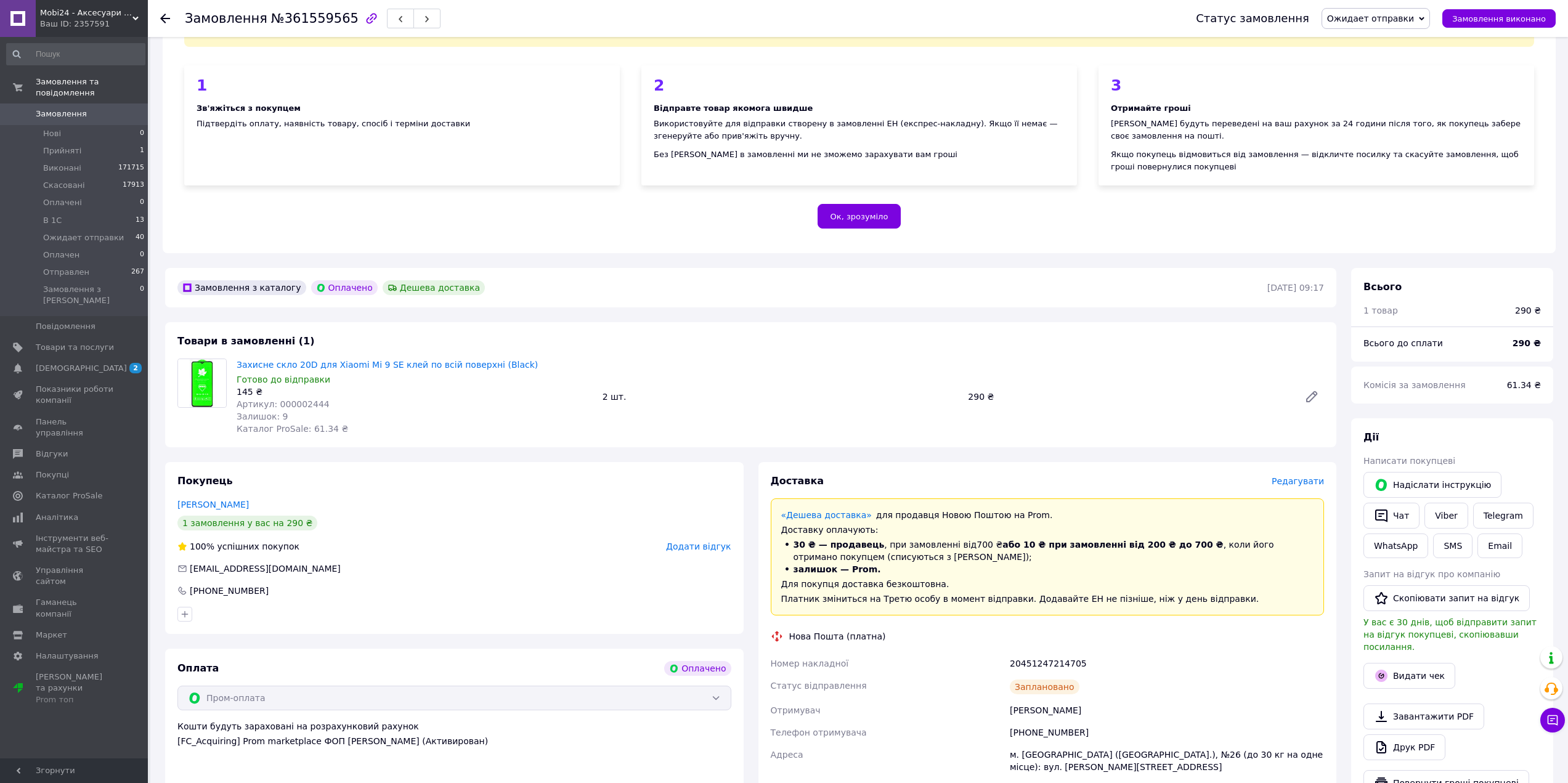
scroll to position [247, 0]
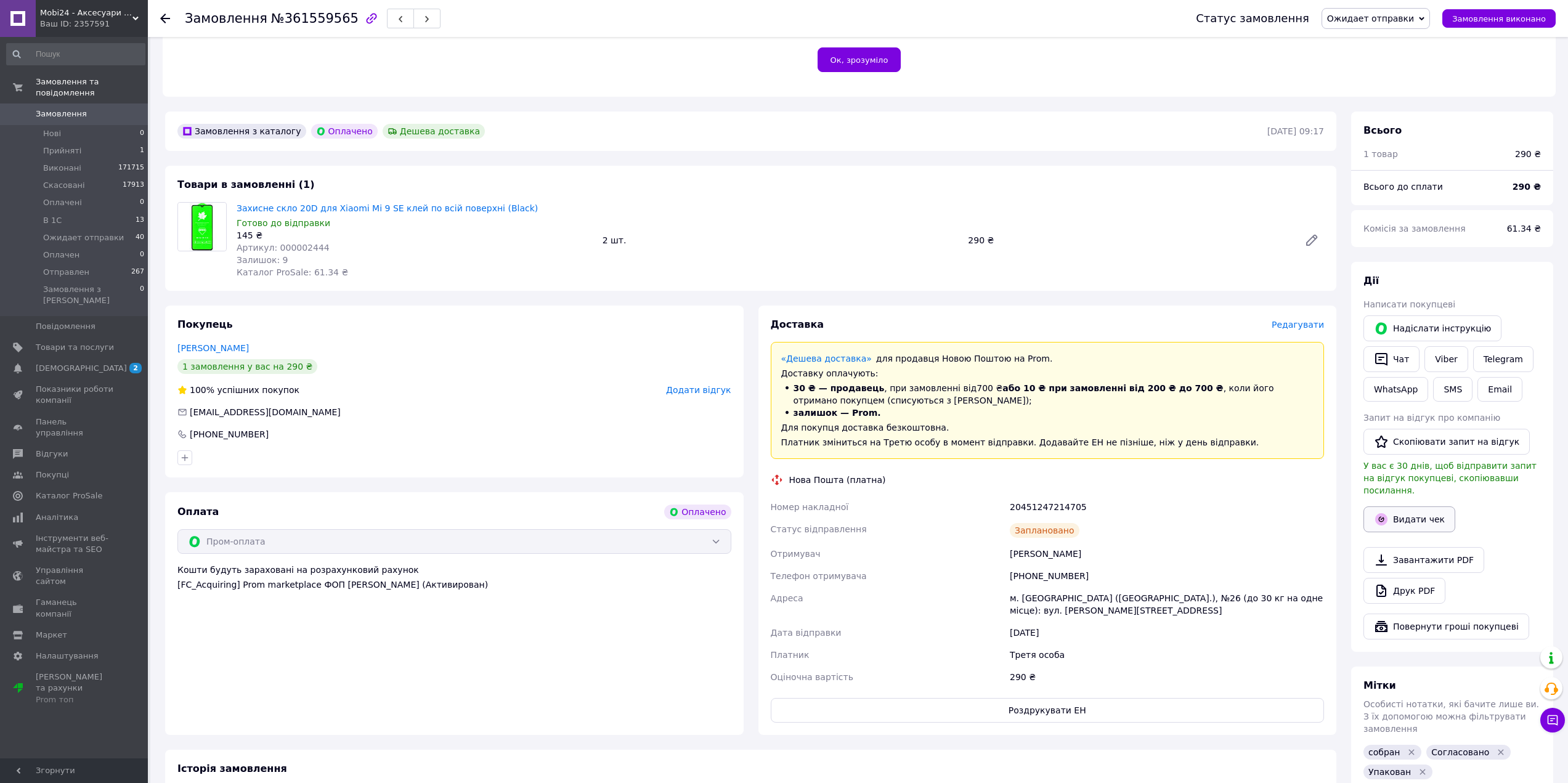
click at [1405, 507] on button "Видати чек" at bounding box center [1409, 519] width 92 height 26
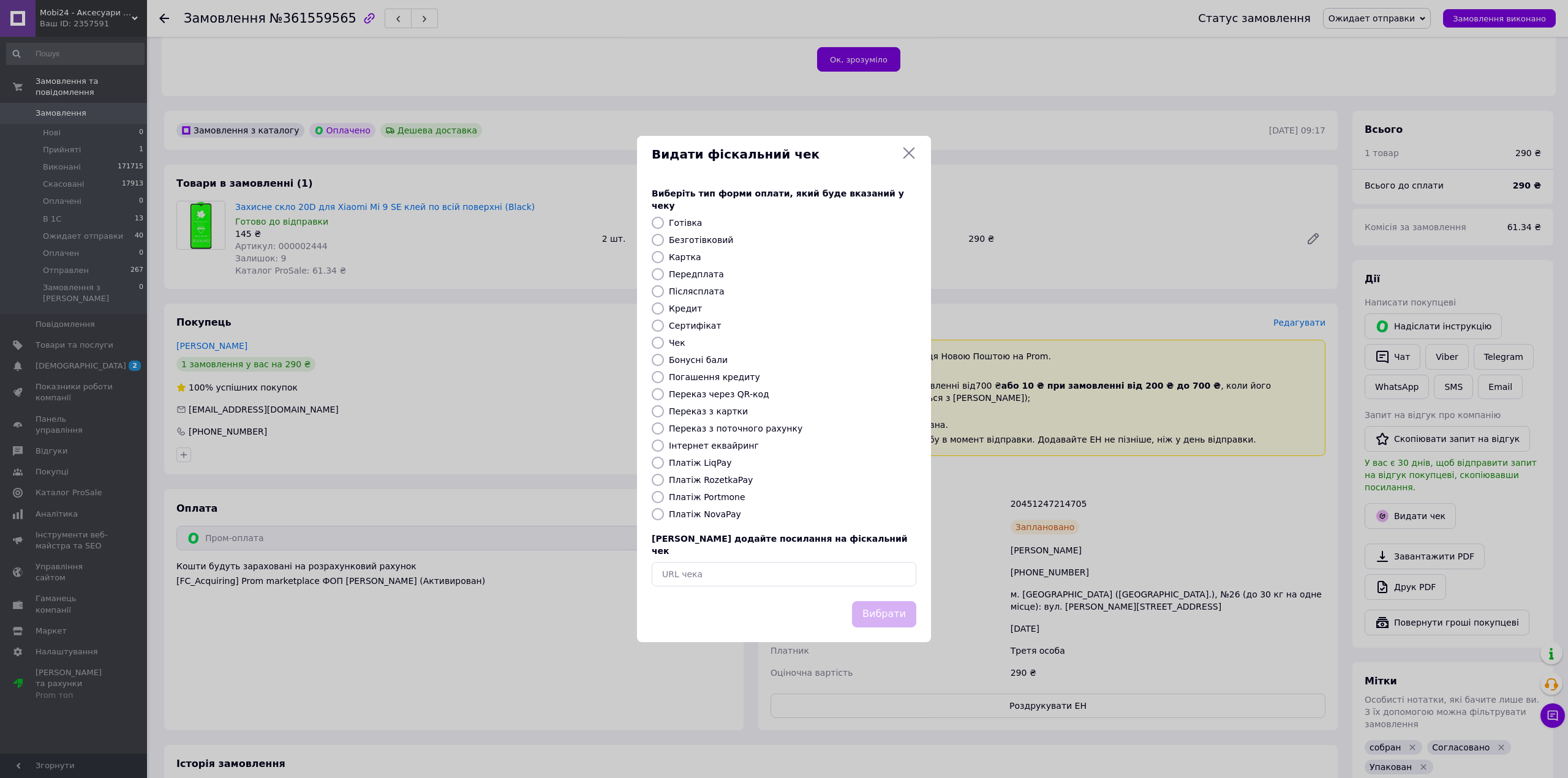
click at [711, 485] on label "Платіж RozetkaPay" at bounding box center [710, 480] width 84 height 9
click at [664, 486] on input "Платіж RozetkaPay" at bounding box center [657, 480] width 12 height 12
radio input "true"
click at [880, 605] on button "Вибрати" at bounding box center [883, 615] width 64 height 26
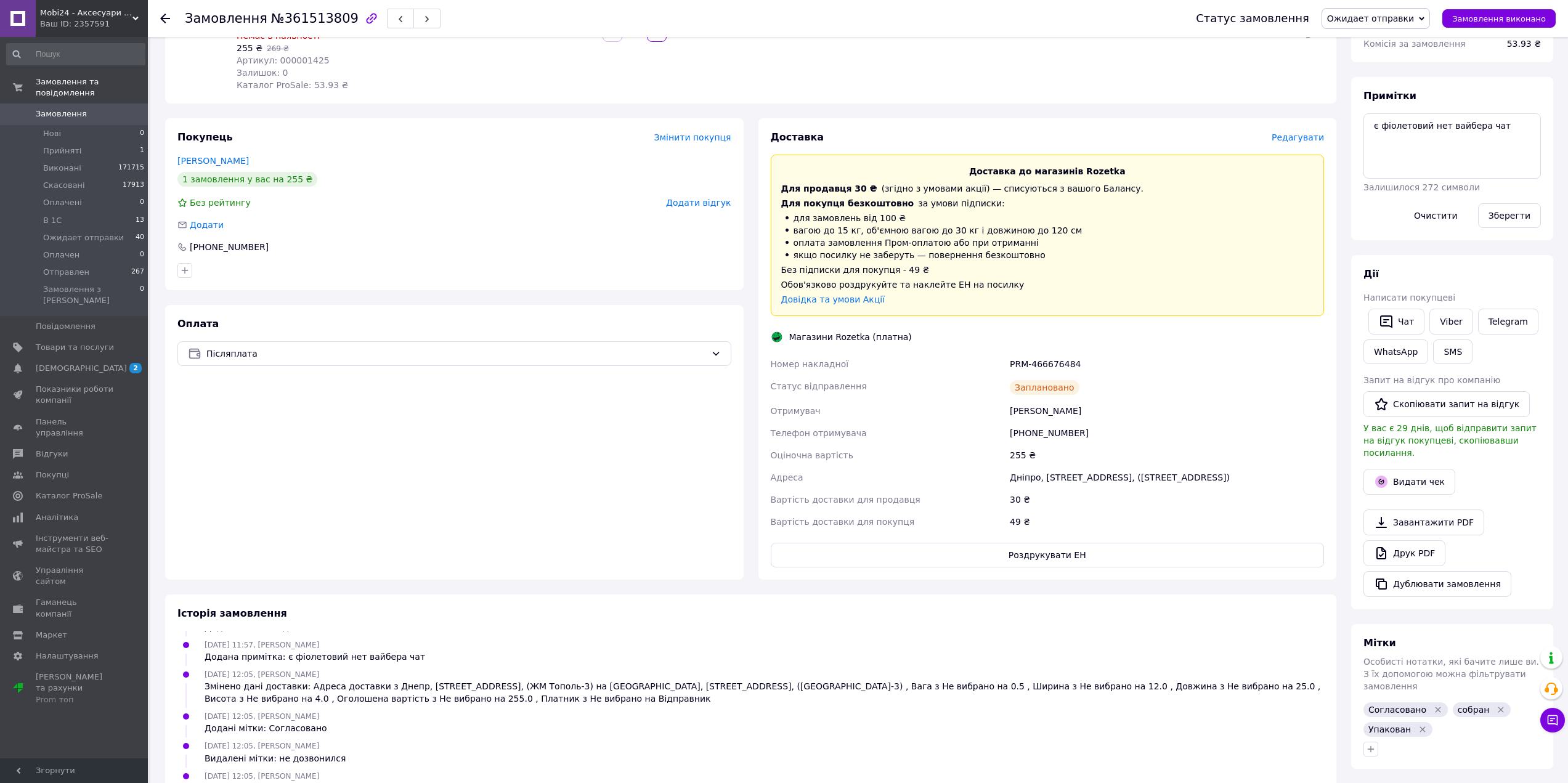
scroll to position [185, 0]
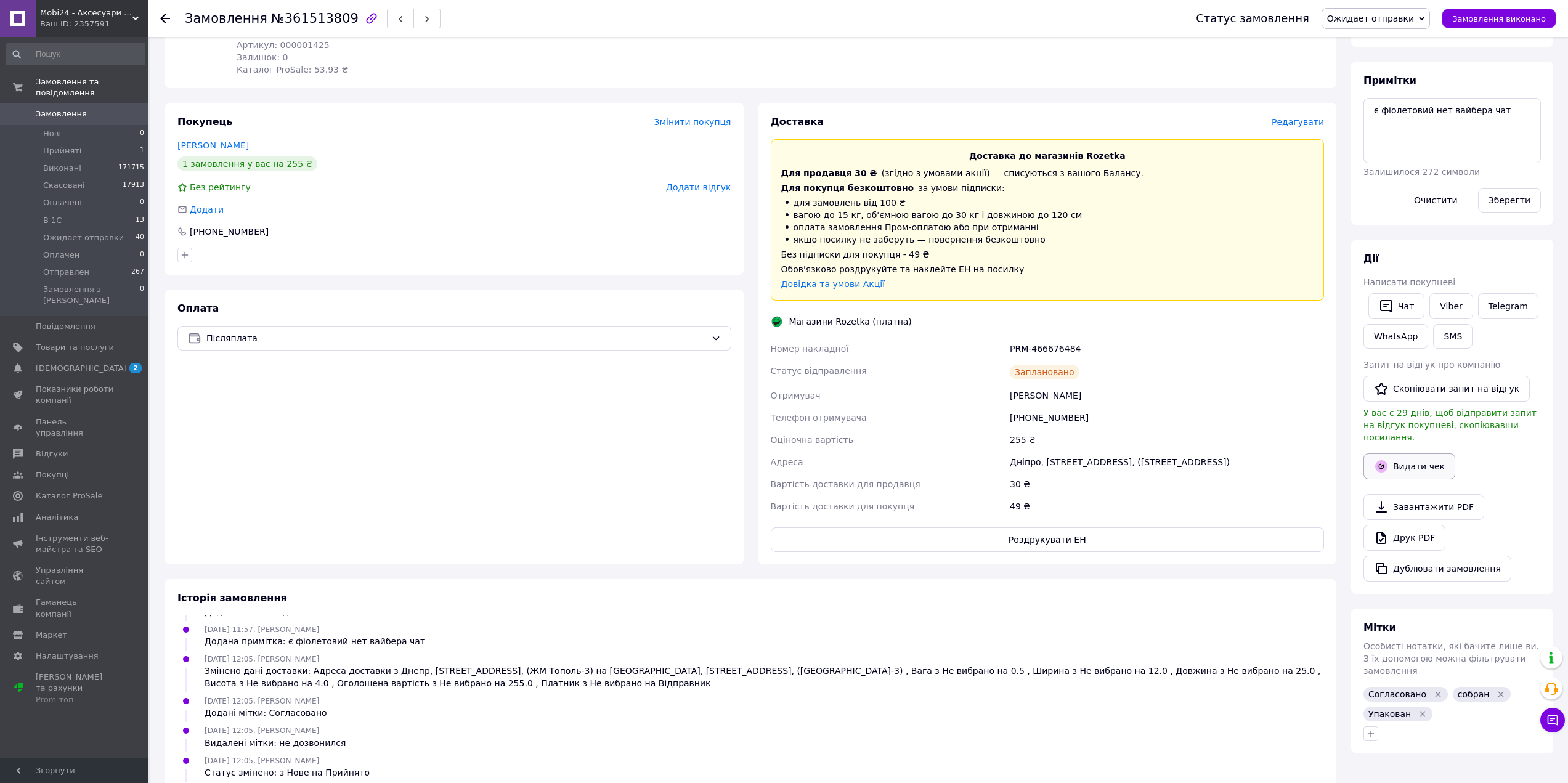
click at [1426, 458] on button "Видати чек" at bounding box center [1409, 466] width 92 height 26
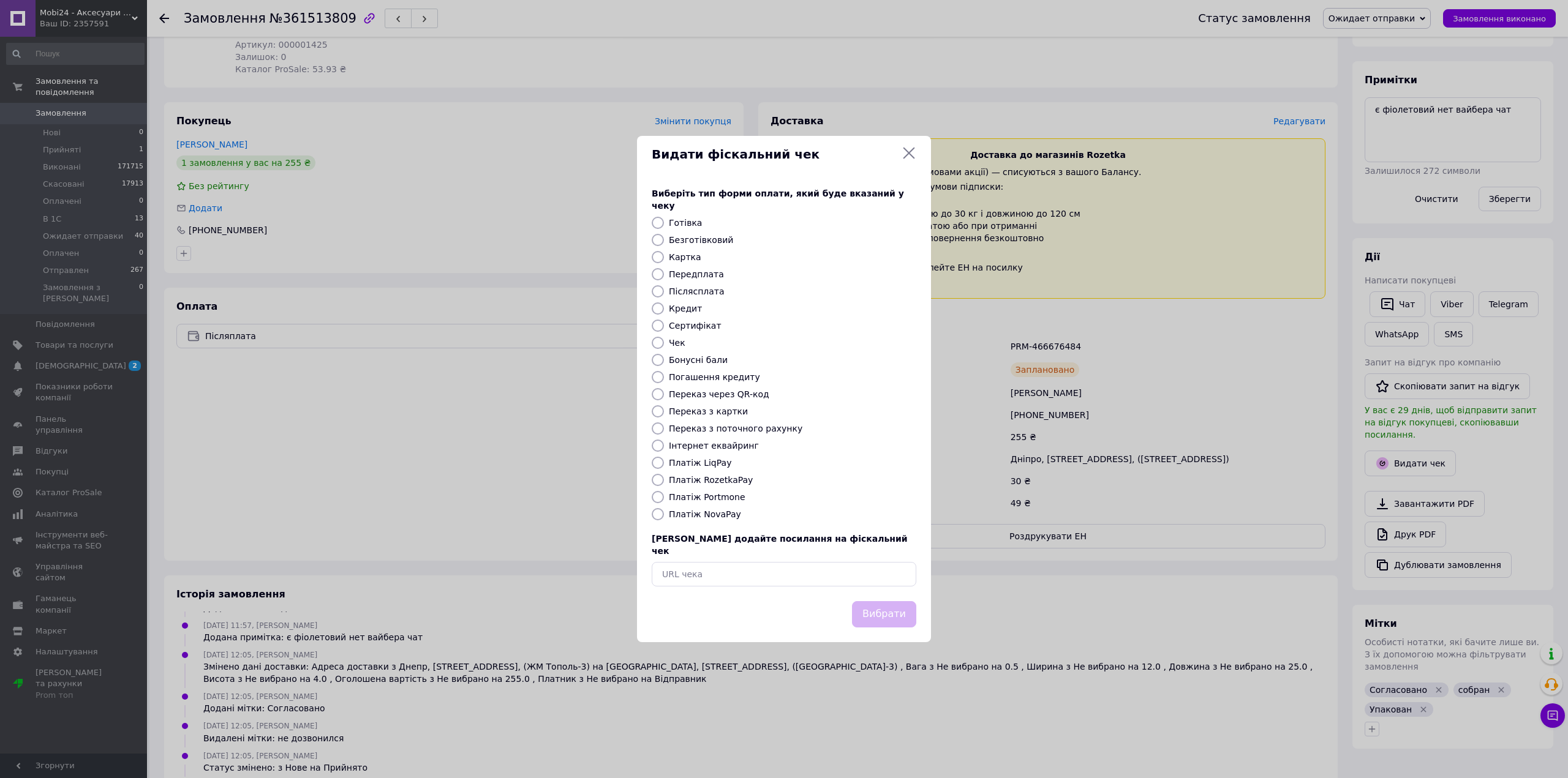
click at [734, 475] on label "Платіж RozetkaPay" at bounding box center [710, 480] width 84 height 9
click at [664, 475] on input "Платіж RozetkaPay" at bounding box center [657, 480] width 12 height 12
radio input "true"
click at [857, 587] on div "Виберіть тип форми оплати, який буде вказаний у чеку Готівка Безготівковий Карт…" at bounding box center [784, 387] width 294 height 429
click at [886, 602] on button "Вибрати" at bounding box center [883, 615] width 64 height 26
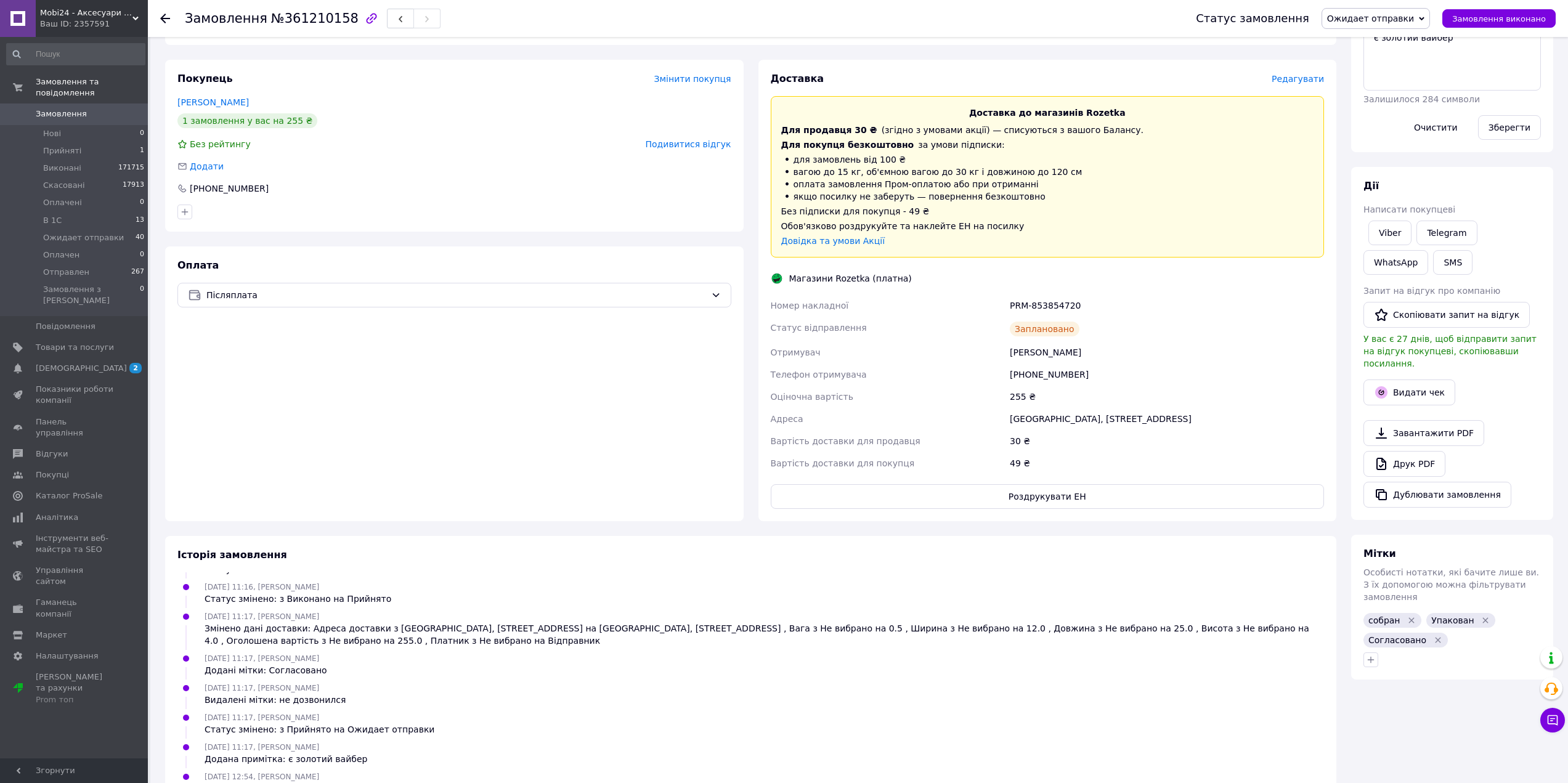
scroll to position [247, 0]
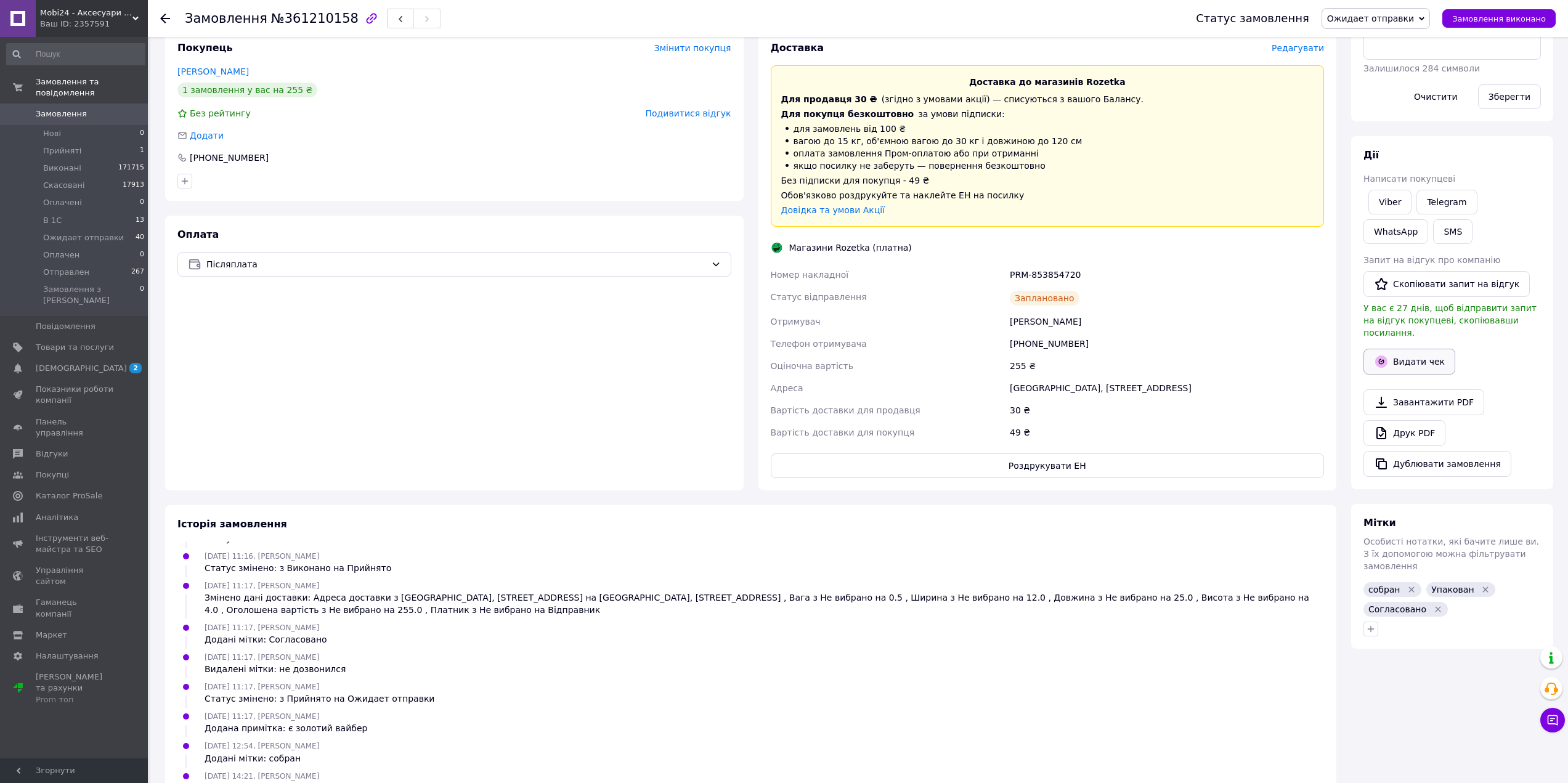
click at [1405, 357] on button "Видати чек" at bounding box center [1409, 362] width 92 height 26
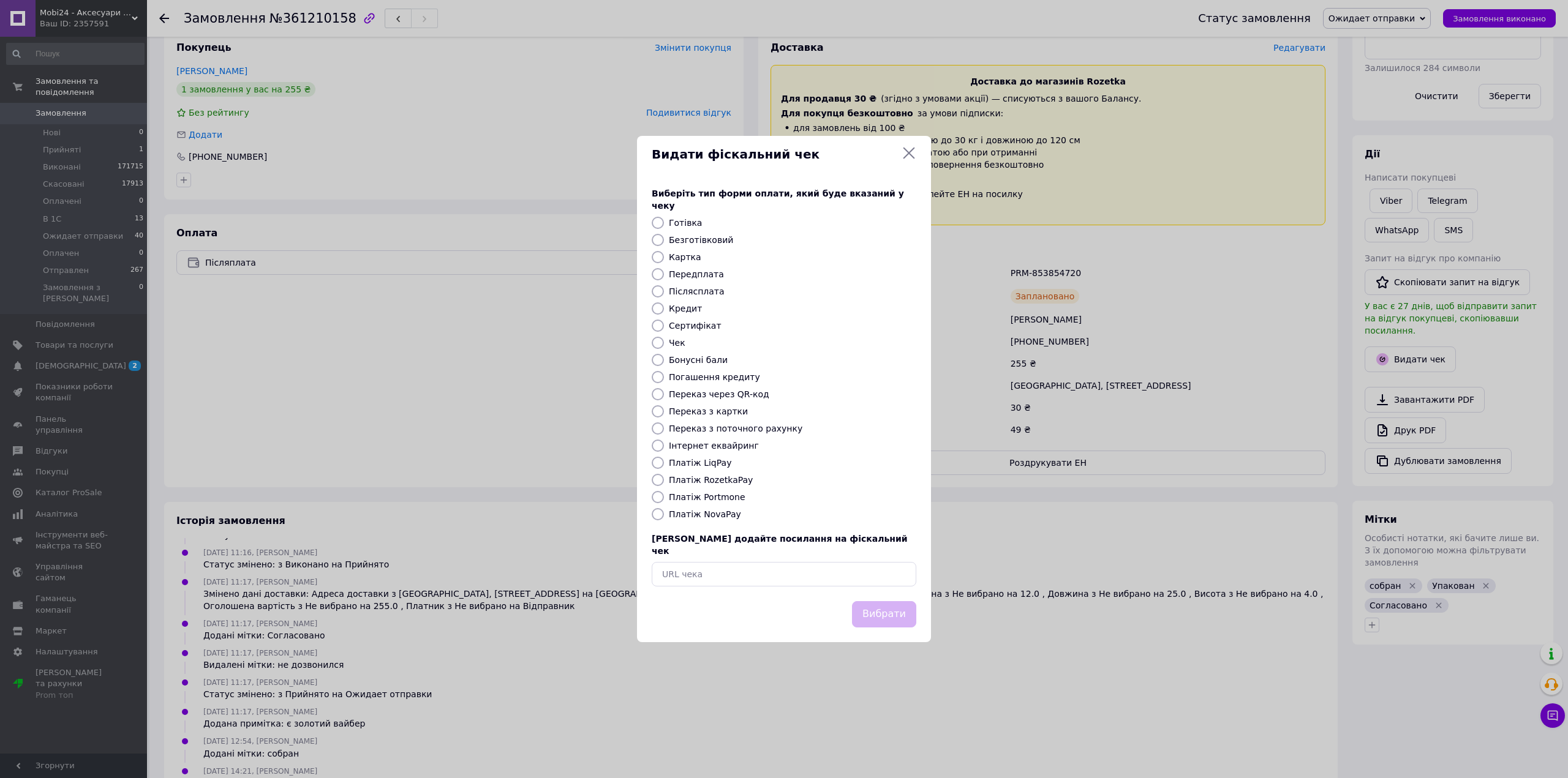
click at [731, 482] on label "Платіж RozetkaPay" at bounding box center [710, 480] width 84 height 9
click at [664, 482] on input "Платіж RozetkaPay" at bounding box center [657, 480] width 12 height 12
radio input "true"
click at [875, 604] on button "Вибрати" at bounding box center [883, 615] width 64 height 26
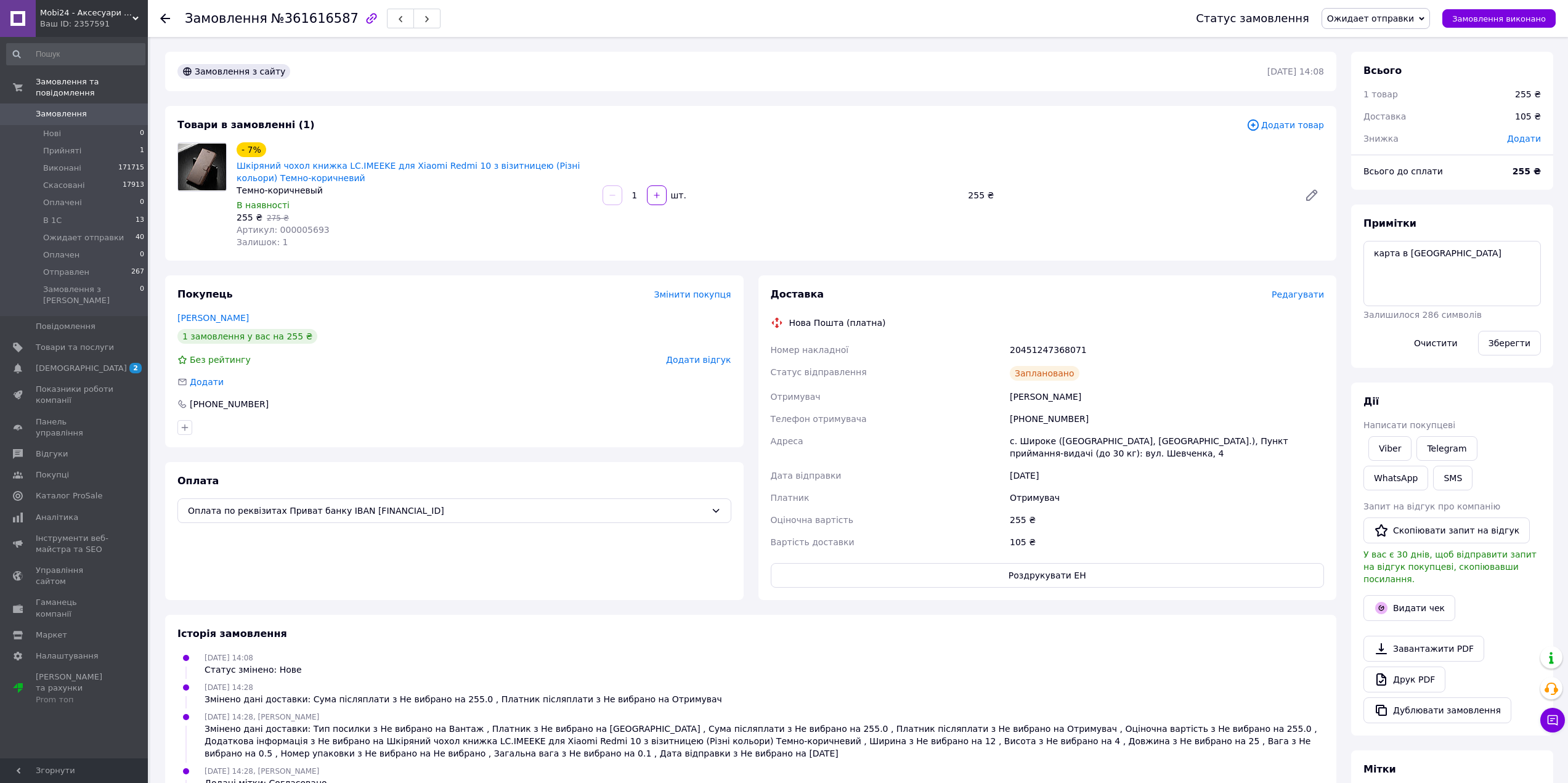
scroll to position [34, 0]
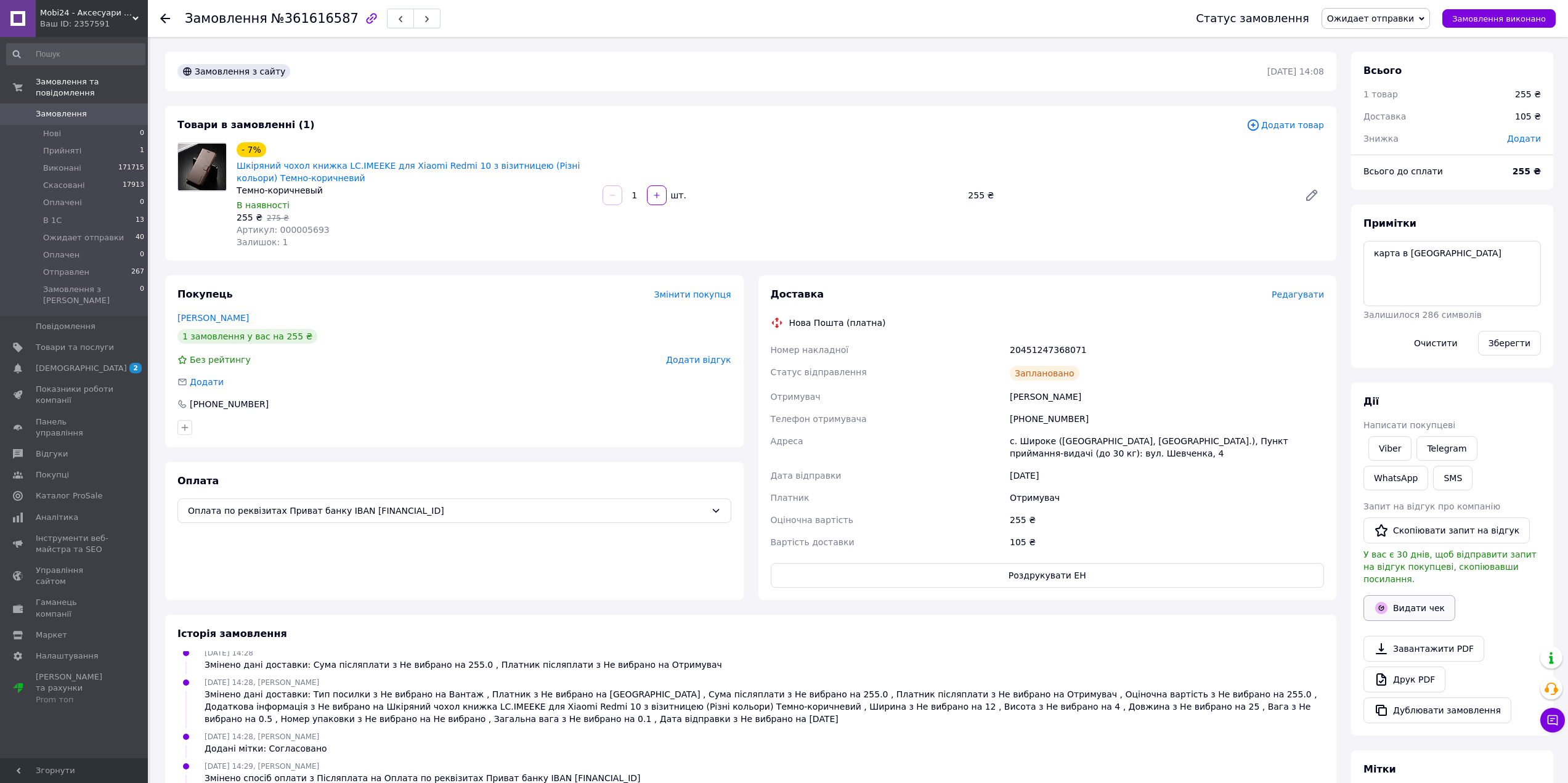
drag, startPoint x: 1411, startPoint y: 595, endPoint x: 1405, endPoint y: 591, distance: 7.2
click at [1409, 595] on button "Видати чек" at bounding box center [1409, 607] width 92 height 26
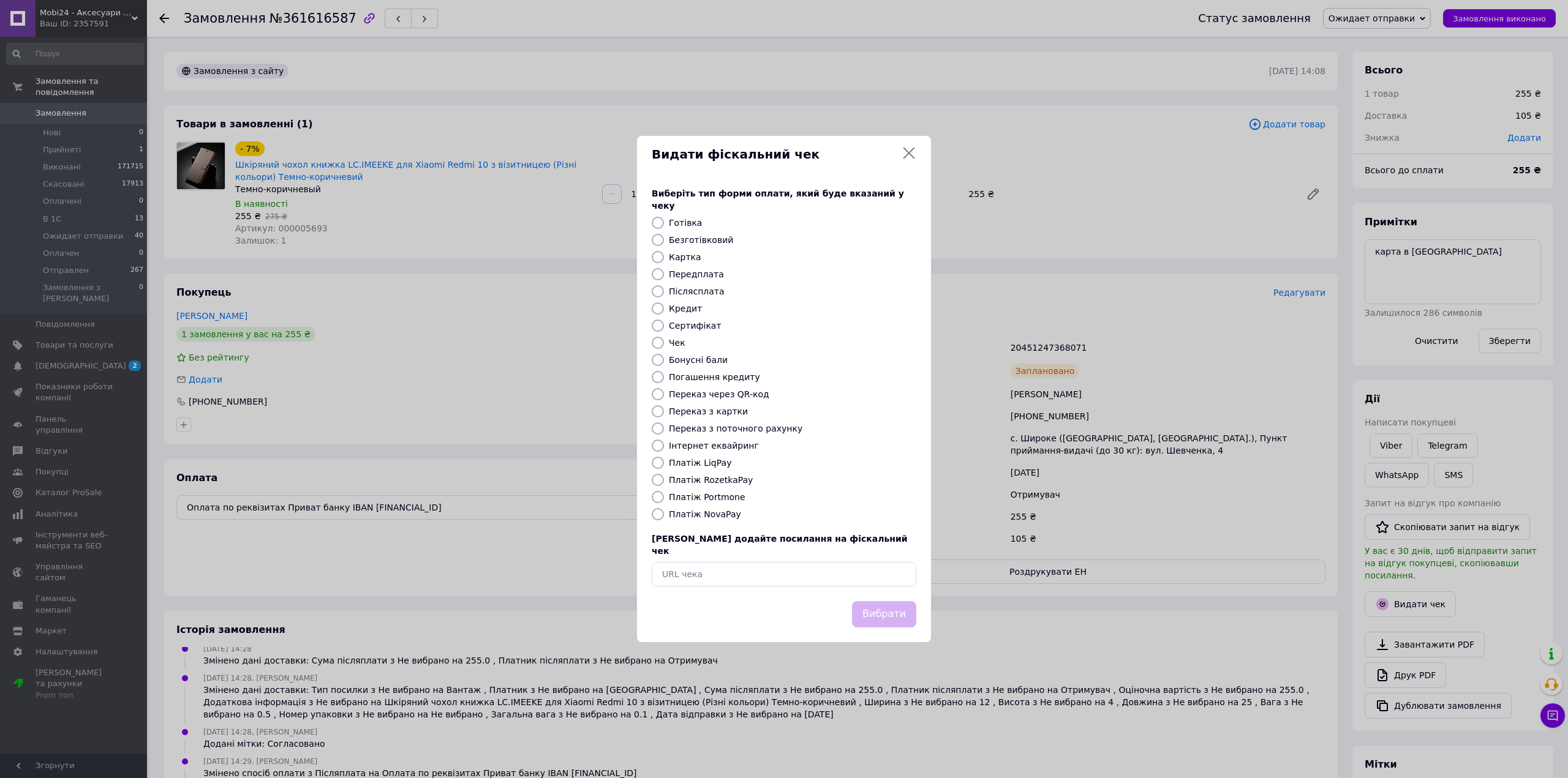
click at [716, 417] on label "Переказ з картки" at bounding box center [708, 411] width 79 height 9
click at [664, 417] on input "Переказ з картки" at bounding box center [657, 411] width 12 height 12
radio input "true"
click at [878, 611] on button "Вибрати" at bounding box center [883, 615] width 64 height 26
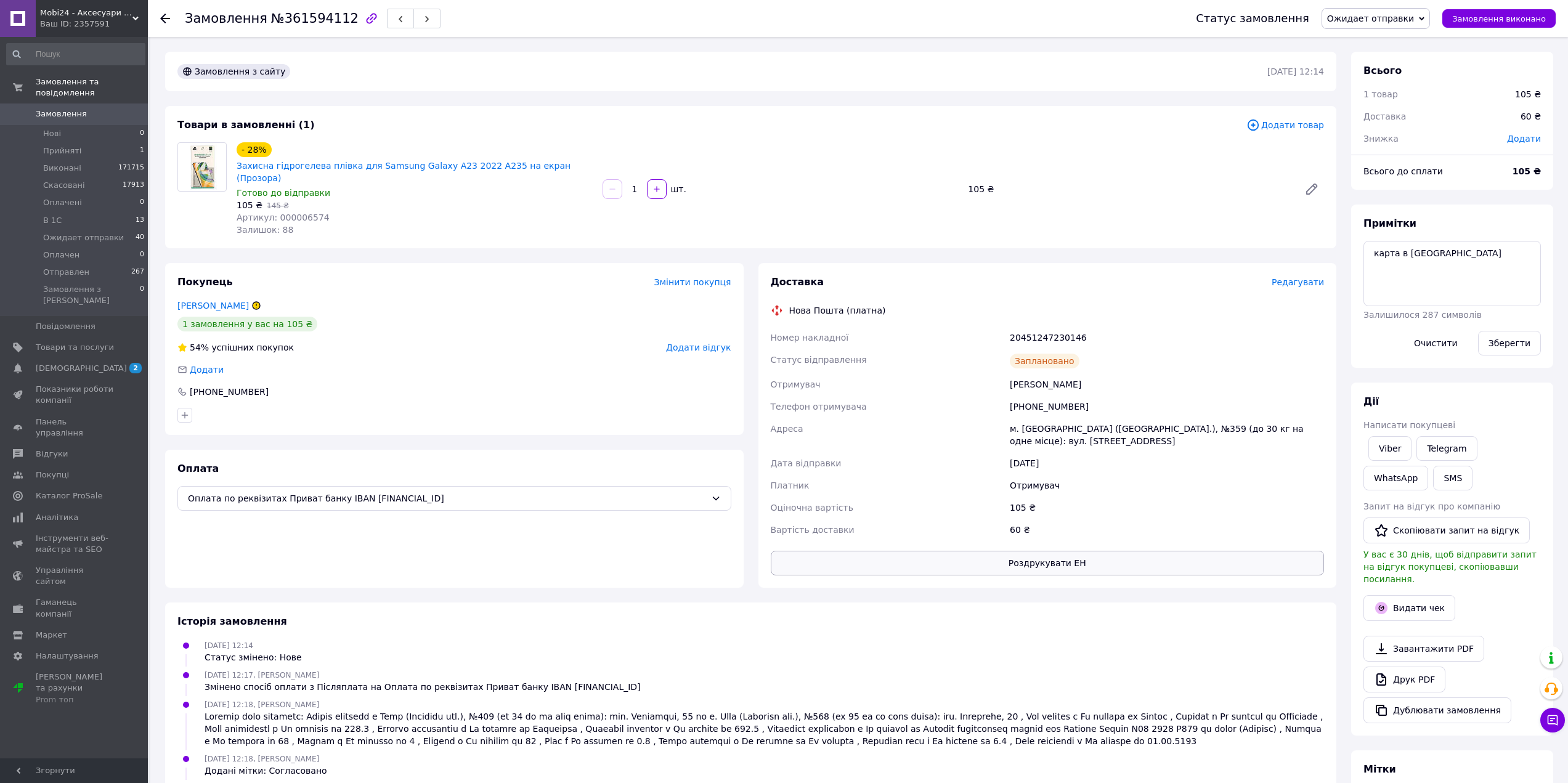
scroll to position [65, 0]
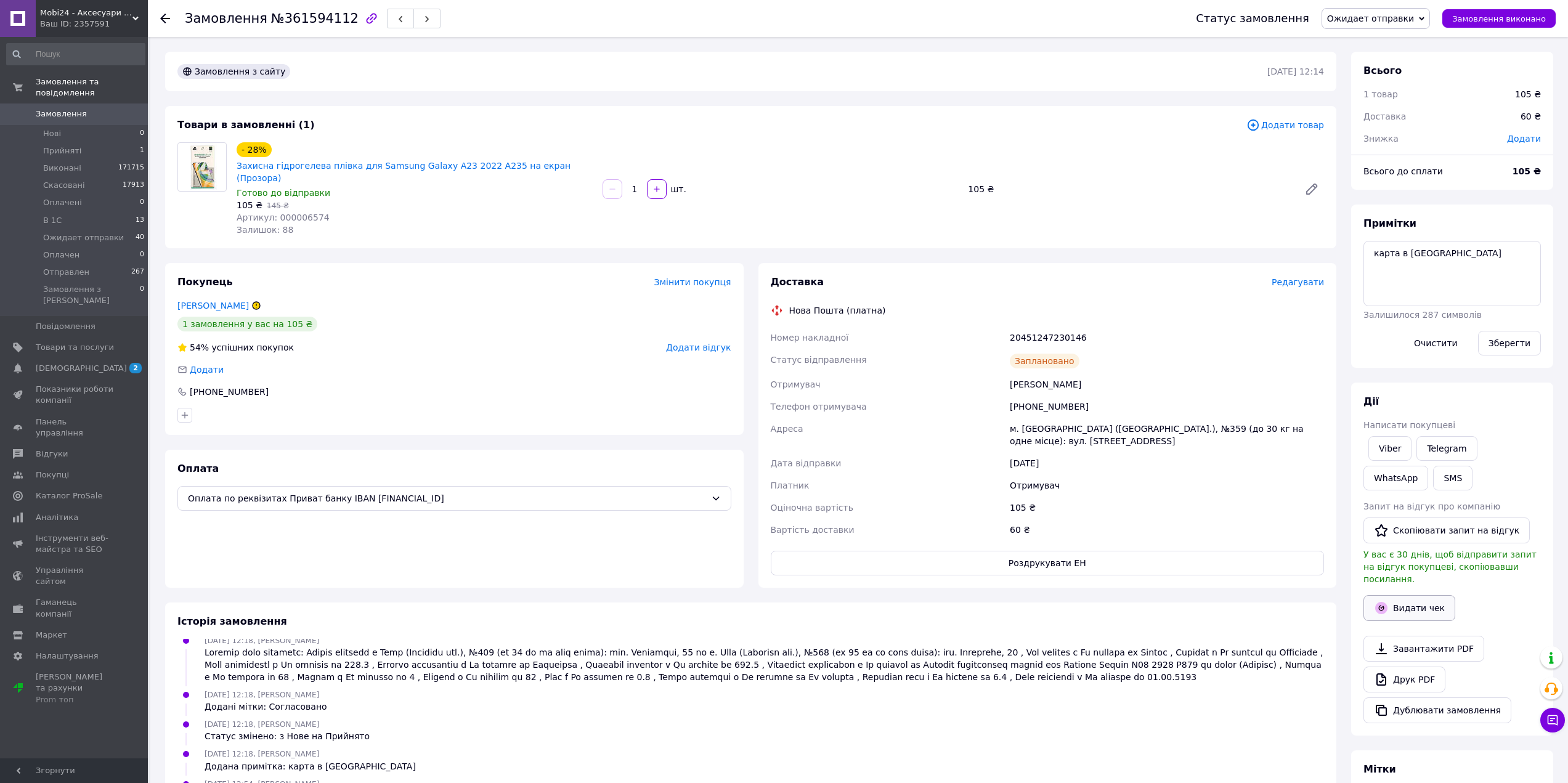
click at [1397, 595] on button "Видати чек" at bounding box center [1409, 607] width 92 height 26
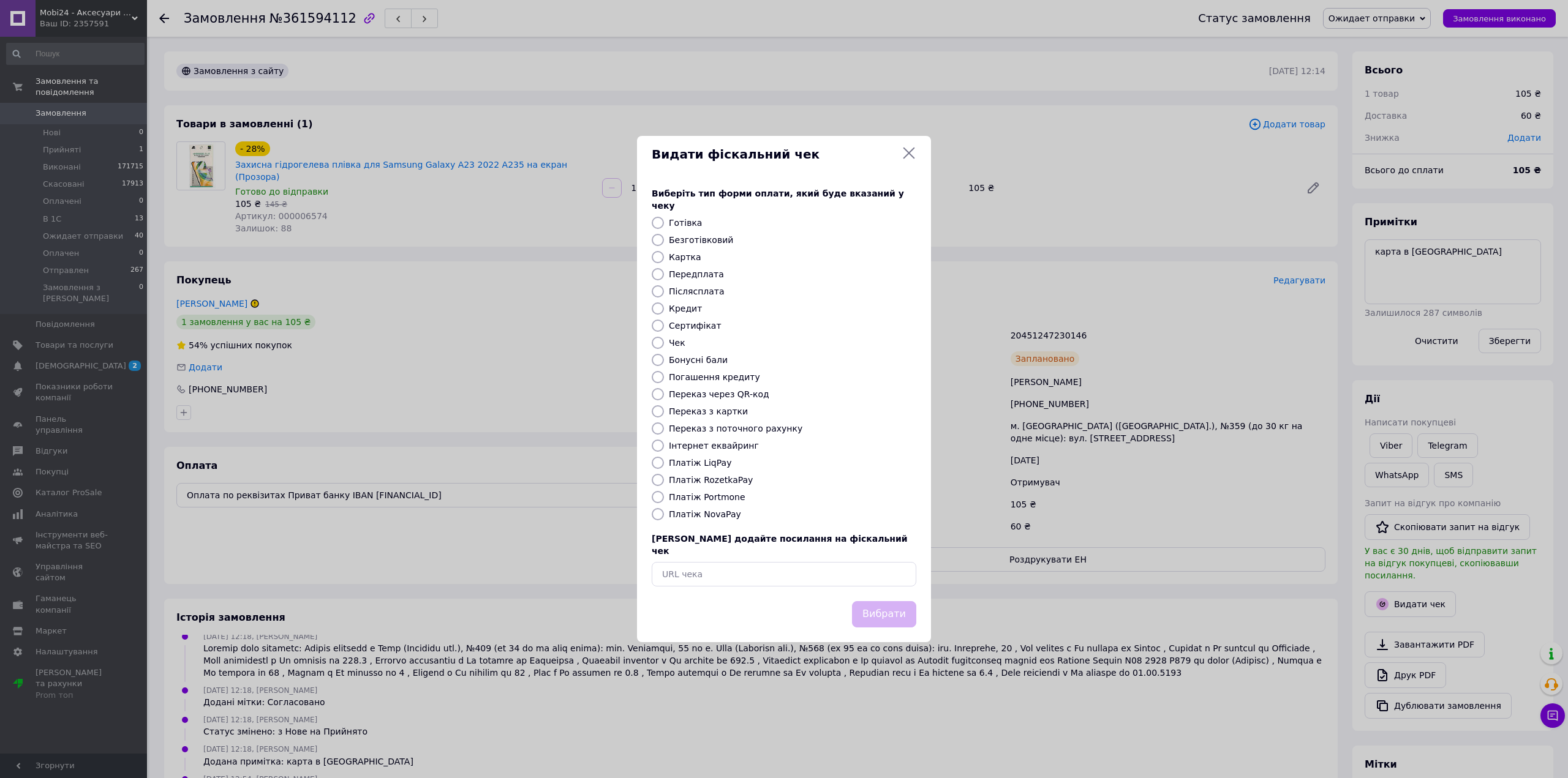
click at [717, 414] on label "Переказ з картки" at bounding box center [708, 411] width 79 height 9
click at [664, 414] on input "Переказ з картки" at bounding box center [657, 411] width 12 height 12
radio input "true"
click at [900, 604] on button "Вибрати" at bounding box center [883, 615] width 64 height 26
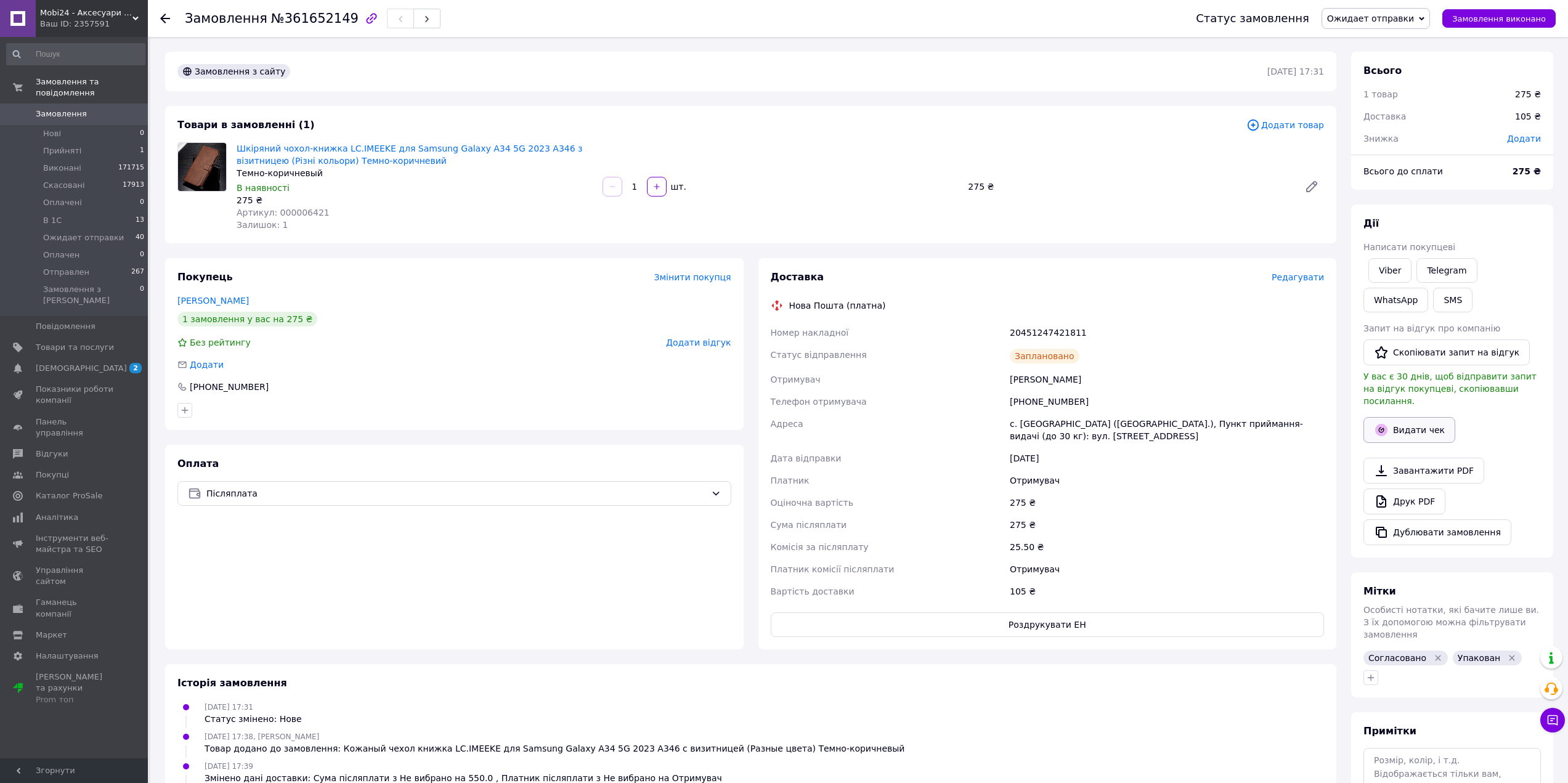
click at [1407, 418] on button "Видати чек" at bounding box center [1409, 430] width 92 height 26
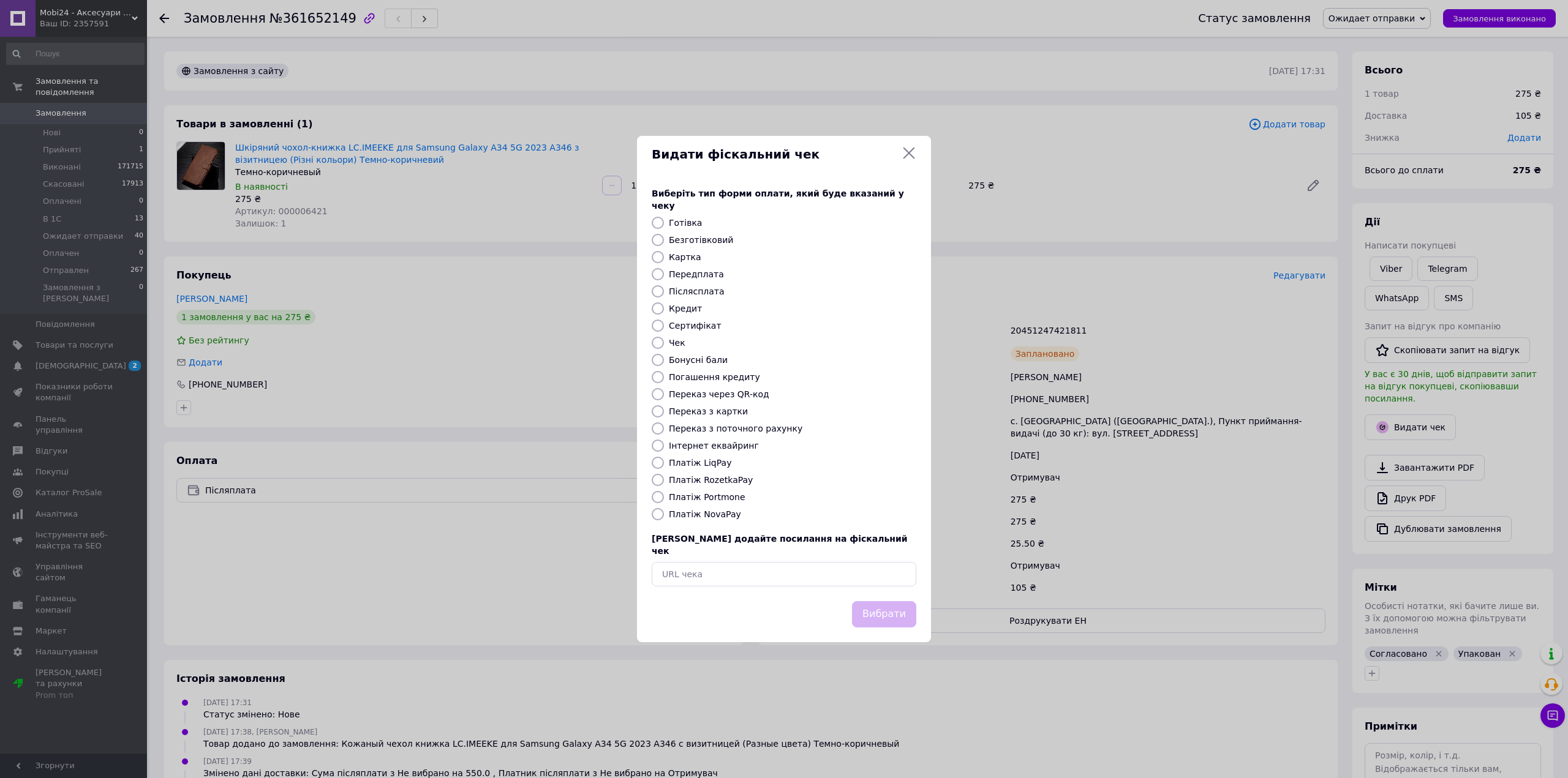
click at [700, 517] on label "Платіж NovaPay" at bounding box center [704, 514] width 73 height 9
click at [664, 517] on input "Платіж NovaPay" at bounding box center [657, 514] width 12 height 12
radio input "true"
click at [878, 605] on button "Вибрати" at bounding box center [883, 615] width 64 height 26
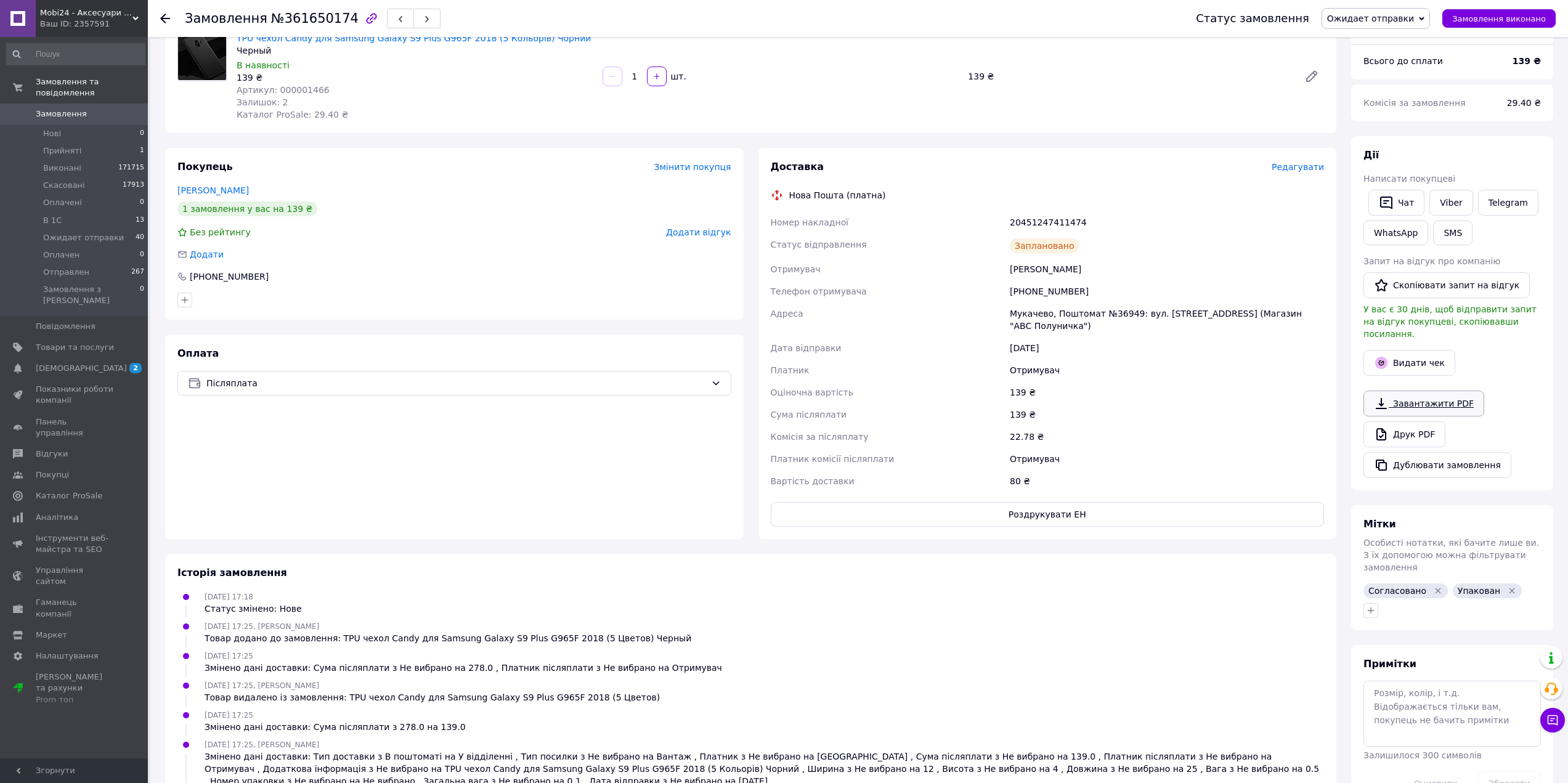
scroll to position [123, 0]
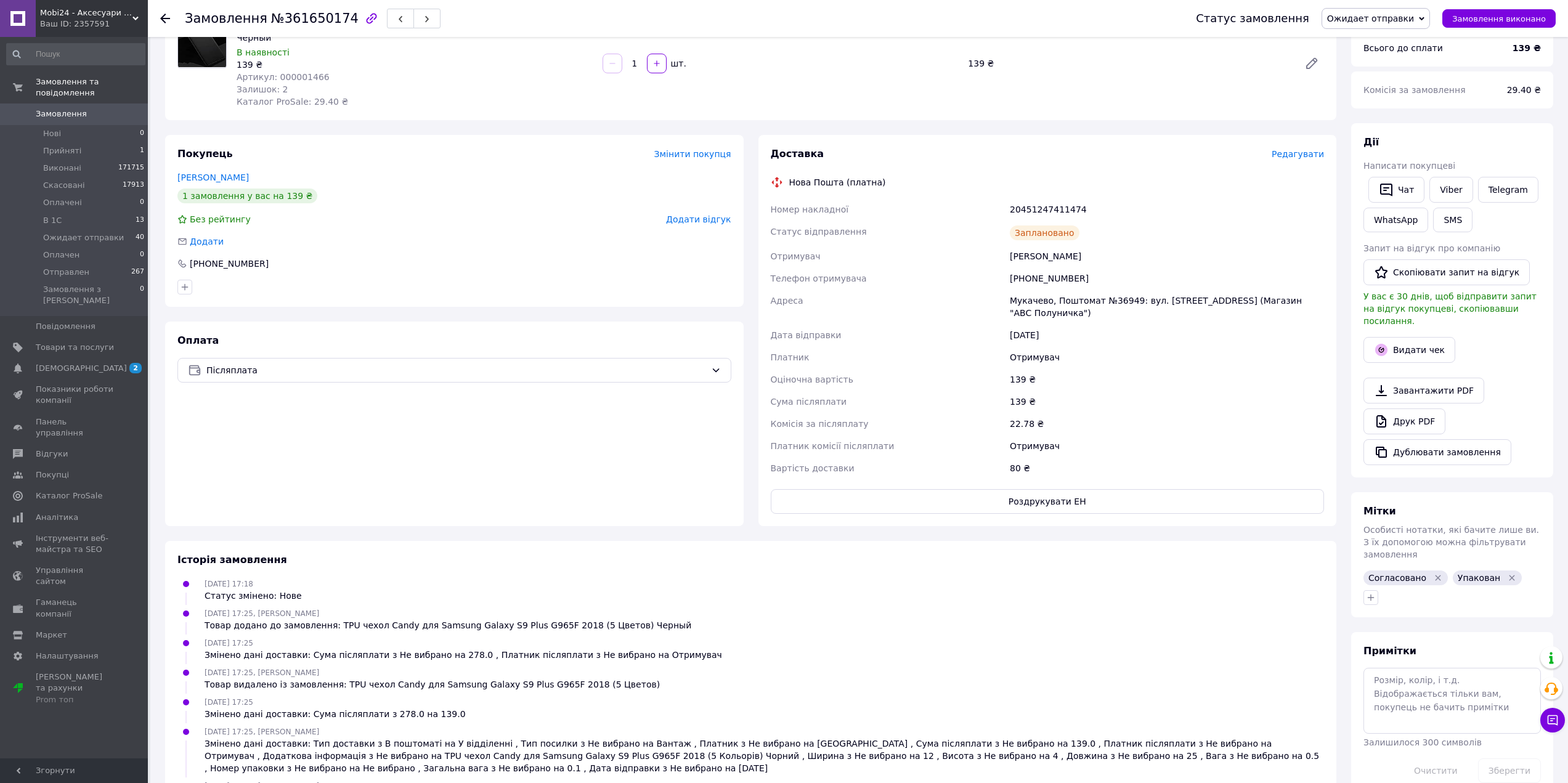
click at [1400, 352] on div "Видати чек" at bounding box center [1452, 350] width 182 height 30
click at [1391, 347] on button "Видати чек" at bounding box center [1409, 349] width 92 height 26
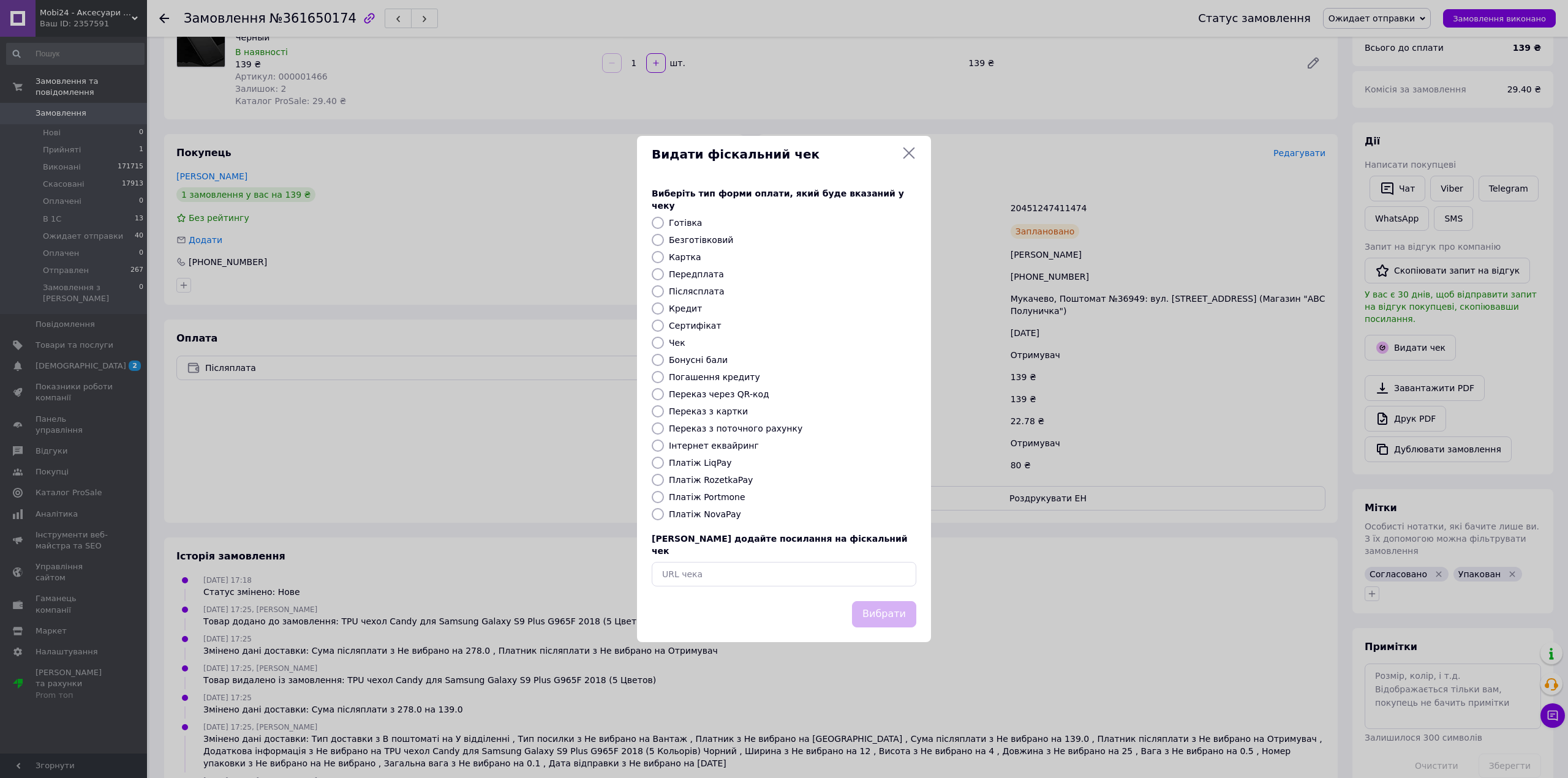
click at [704, 512] on label "Платіж NovaPay" at bounding box center [704, 514] width 73 height 9
click at [664, 512] on input "Платіж NovaPay" at bounding box center [657, 514] width 12 height 12
radio input "true"
click at [878, 602] on button "Вибрати" at bounding box center [883, 615] width 64 height 26
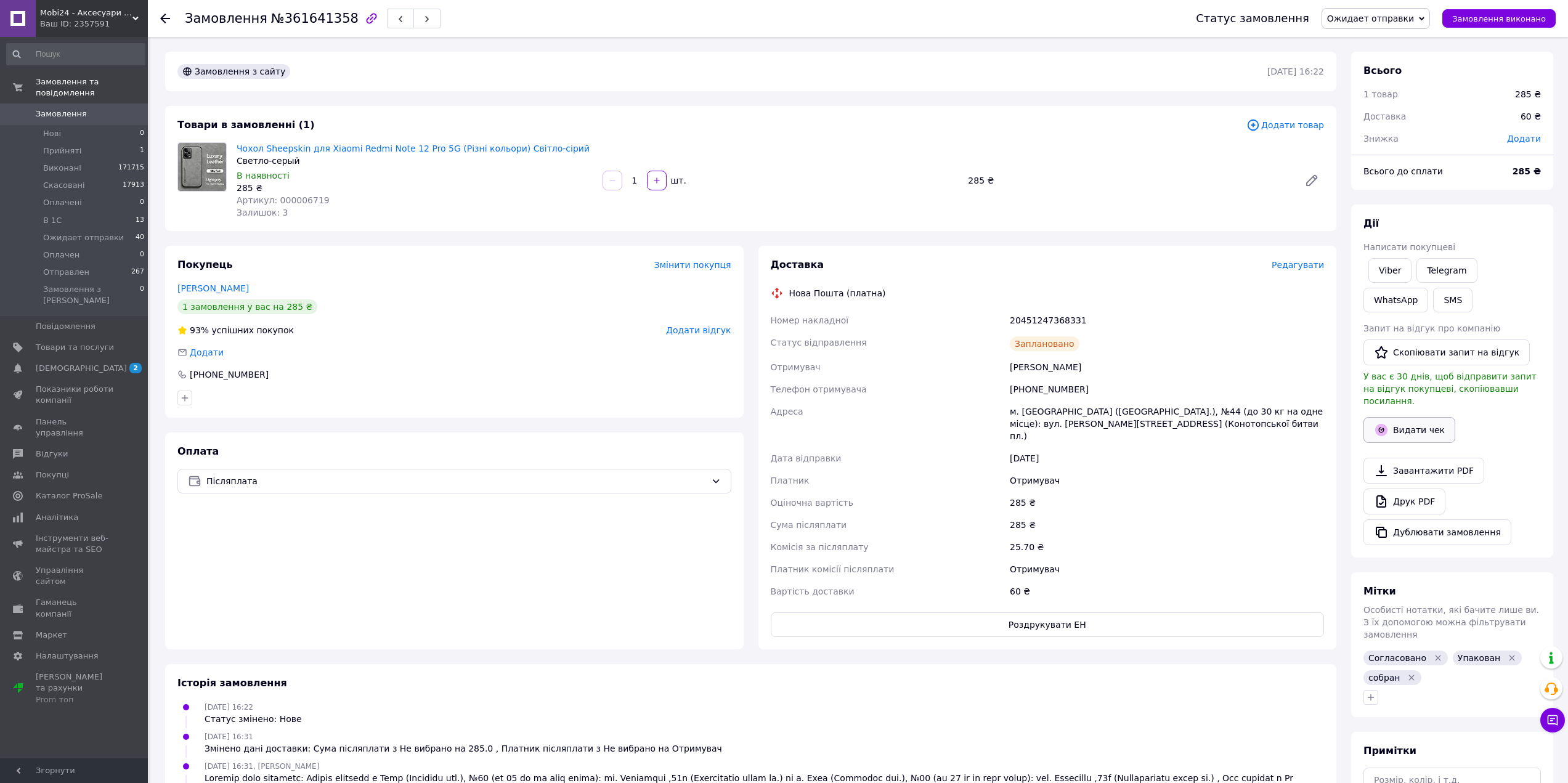
click at [1409, 420] on button "Видати чек" at bounding box center [1409, 430] width 92 height 26
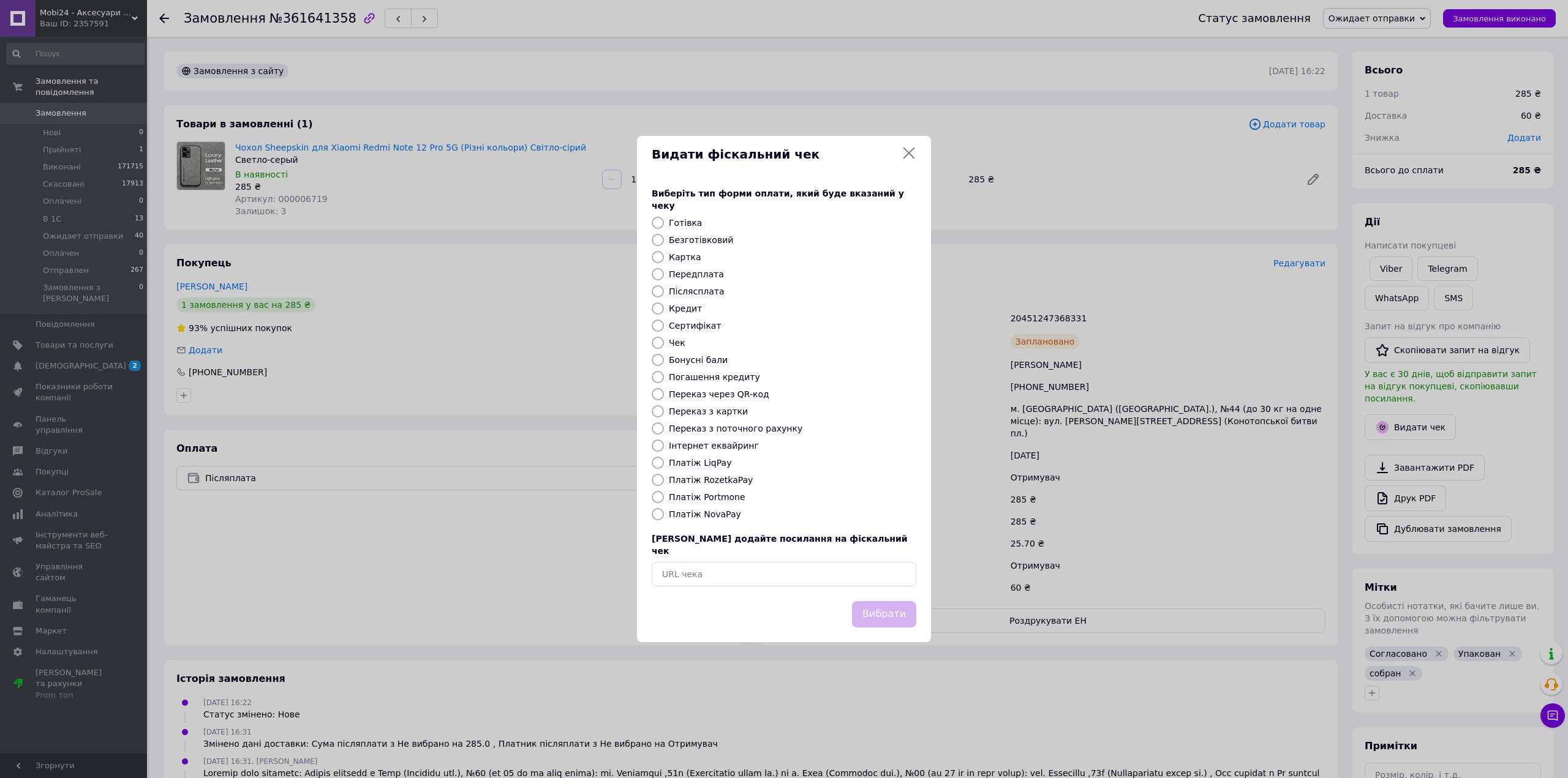
click at [683, 517] on label "Платіж NovaPay" at bounding box center [704, 514] width 73 height 9
click at [664, 517] on input "Платіж NovaPay" at bounding box center [657, 514] width 12 height 12
radio input "true"
click at [900, 602] on button "Вибрати" at bounding box center [883, 615] width 64 height 26
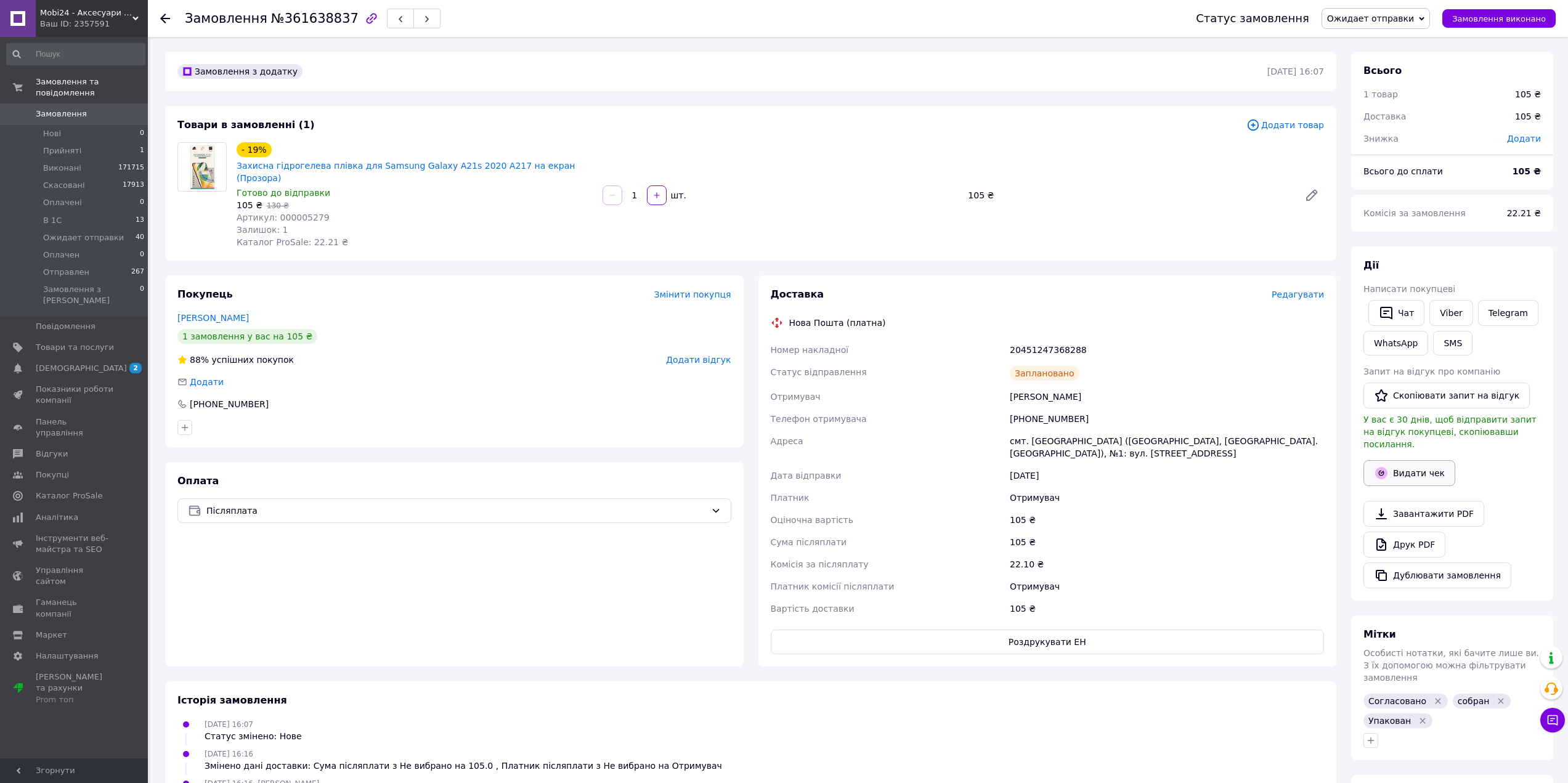
click at [1420, 465] on button "Видати чек" at bounding box center [1409, 473] width 92 height 26
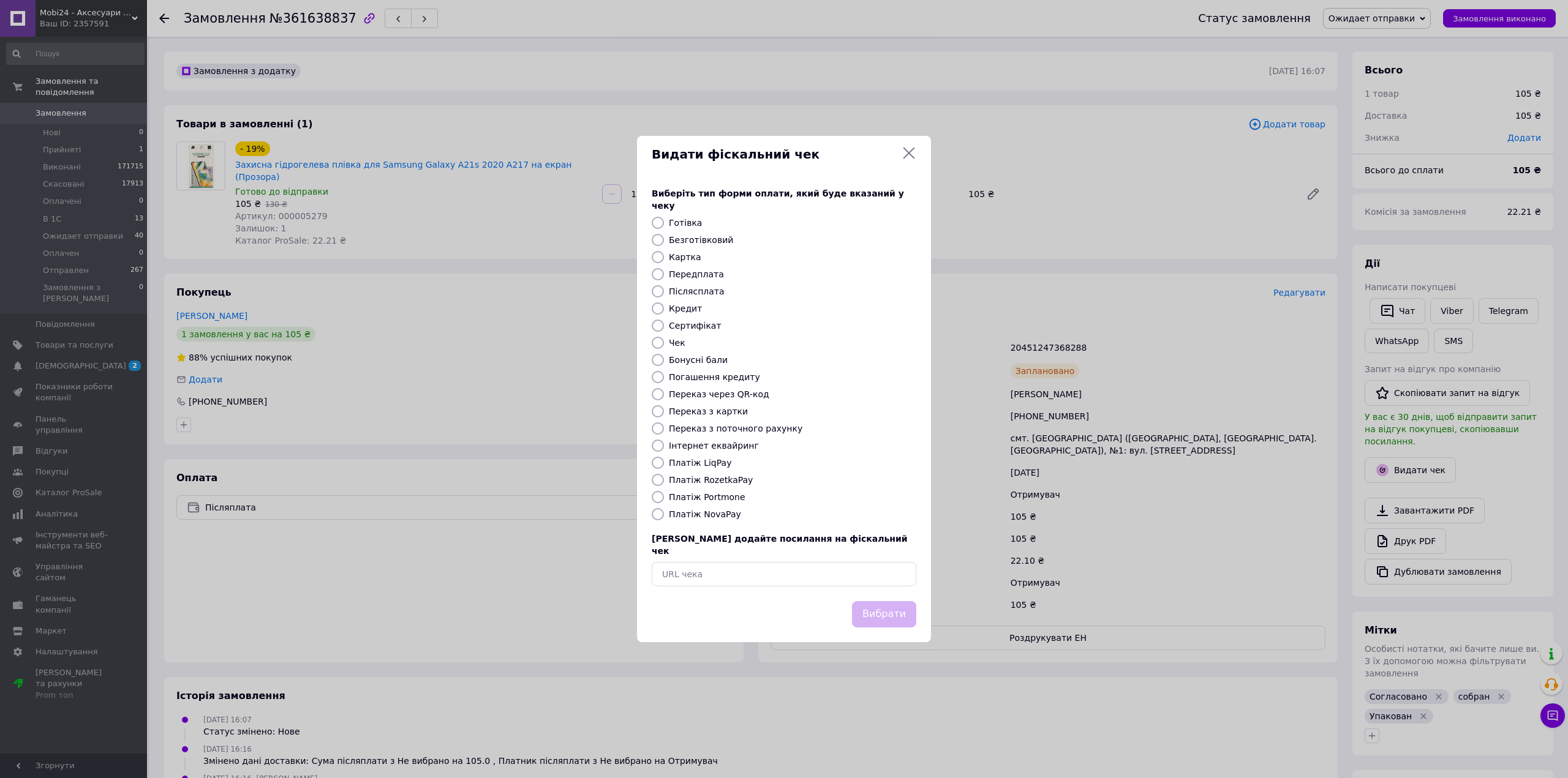
click at [705, 522] on div "Виберіть тип форми оплати, який буде вказаний у чеку Готівка Безготівковий Карт…" at bounding box center [784, 387] width 294 height 429
click at [705, 514] on label "Платіж NovaPay" at bounding box center [704, 514] width 73 height 9
click at [664, 514] on input "Платіж NovaPay" at bounding box center [657, 514] width 12 height 12
radio input "true"
click at [888, 609] on button "Вибрати" at bounding box center [883, 615] width 64 height 26
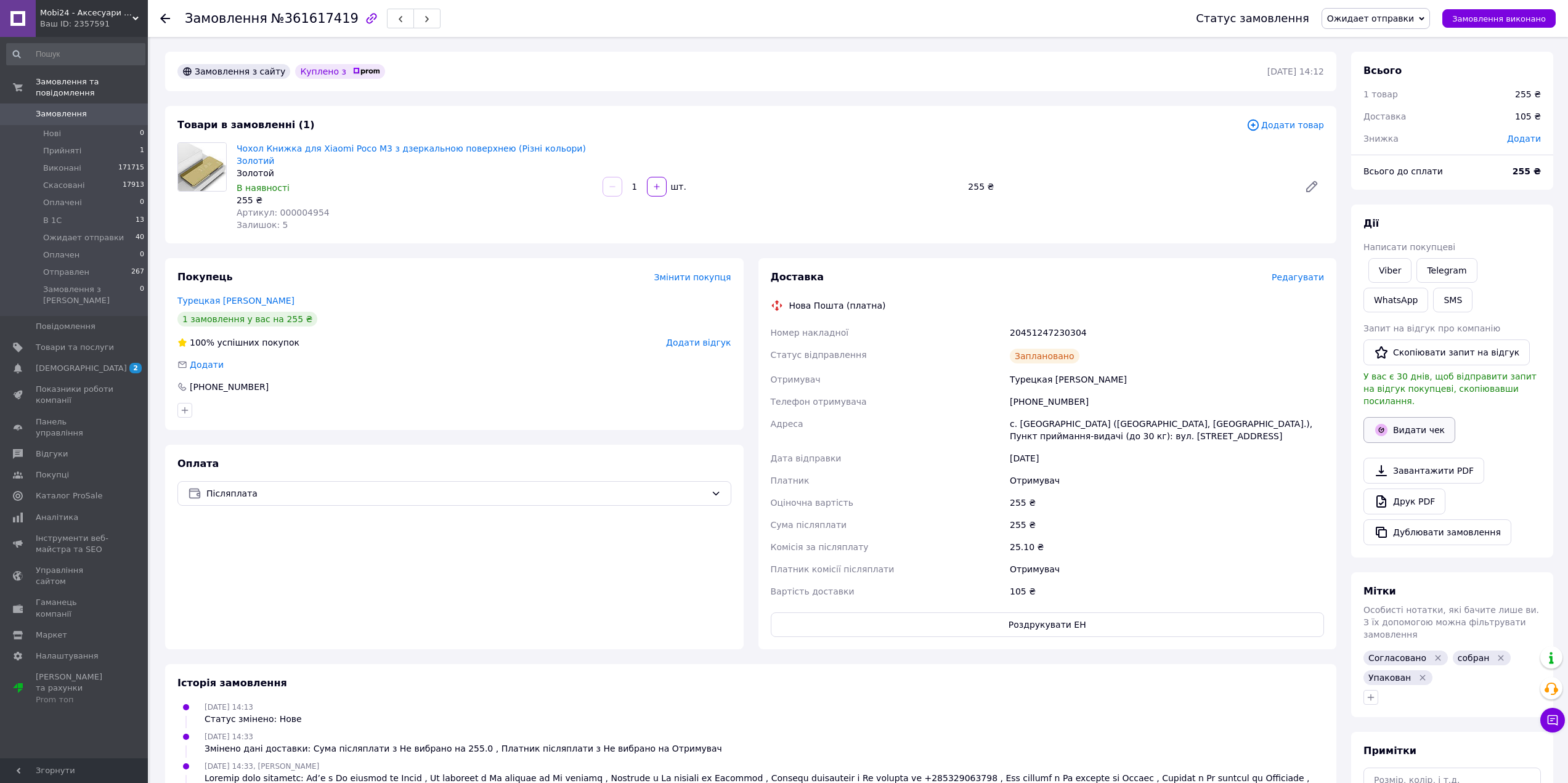
click at [1399, 418] on button "Видати чек" at bounding box center [1409, 430] width 92 height 26
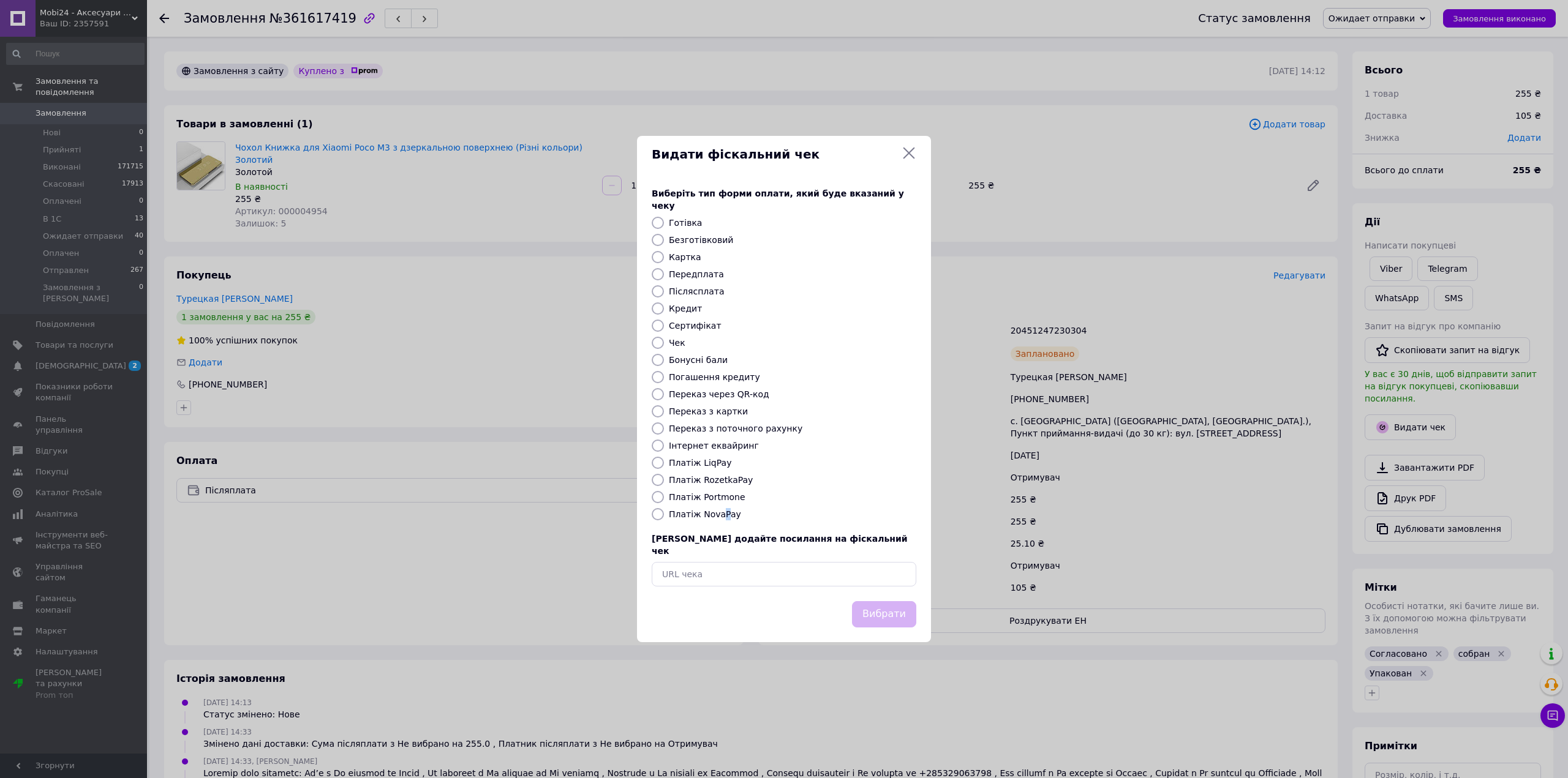
click at [720, 516] on label "Платіж NovaPay" at bounding box center [704, 514] width 73 height 9
click at [700, 510] on label "Платіж NovaPay" at bounding box center [704, 514] width 73 height 9
click at [664, 510] on input "Платіж NovaPay" at bounding box center [657, 514] width 12 height 12
radio input "true"
drag, startPoint x: 883, startPoint y: 602, endPoint x: 874, endPoint y: 598, distance: 9.8
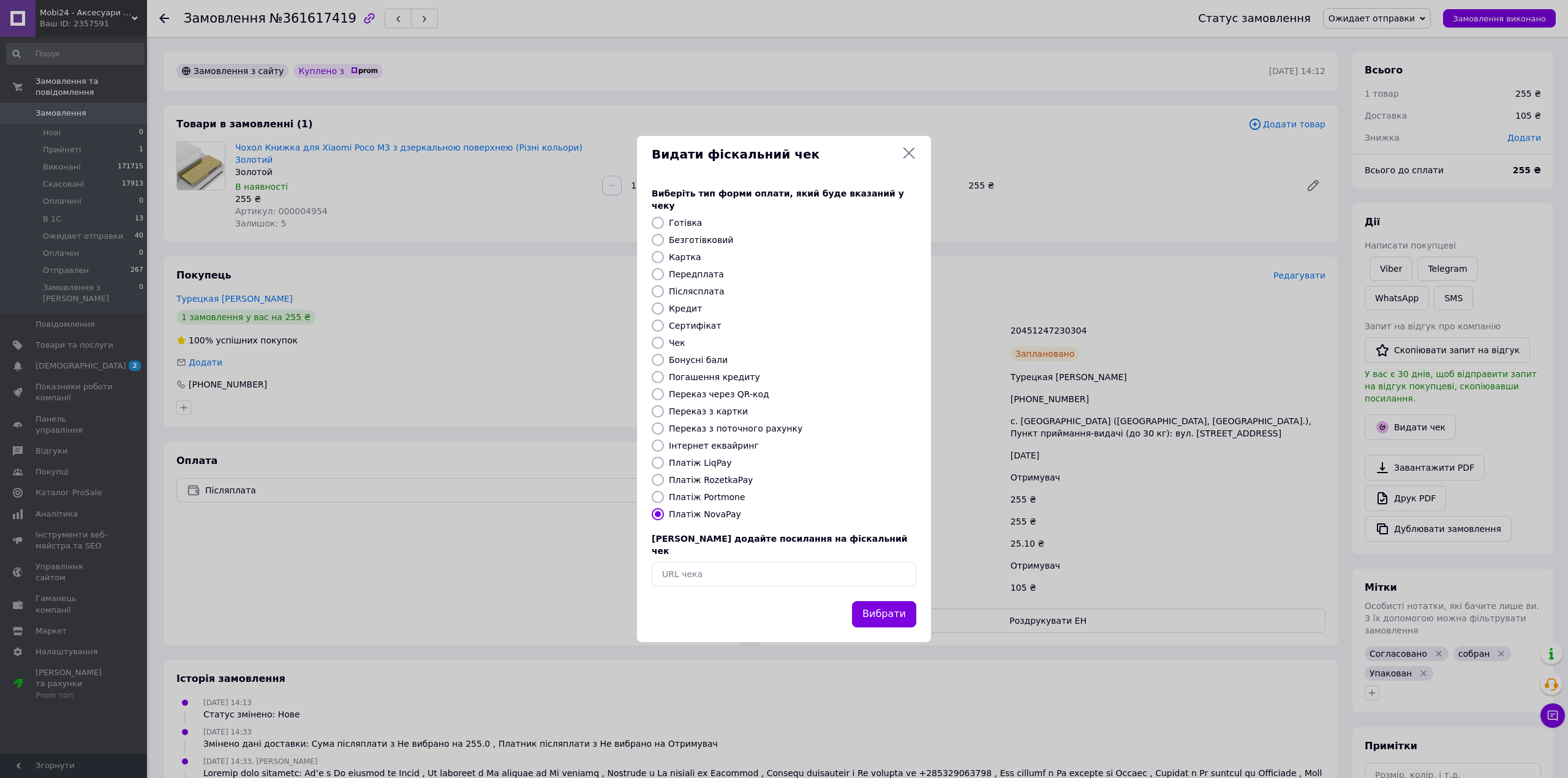
click at [883, 602] on button "Вибрати" at bounding box center [883, 615] width 64 height 26
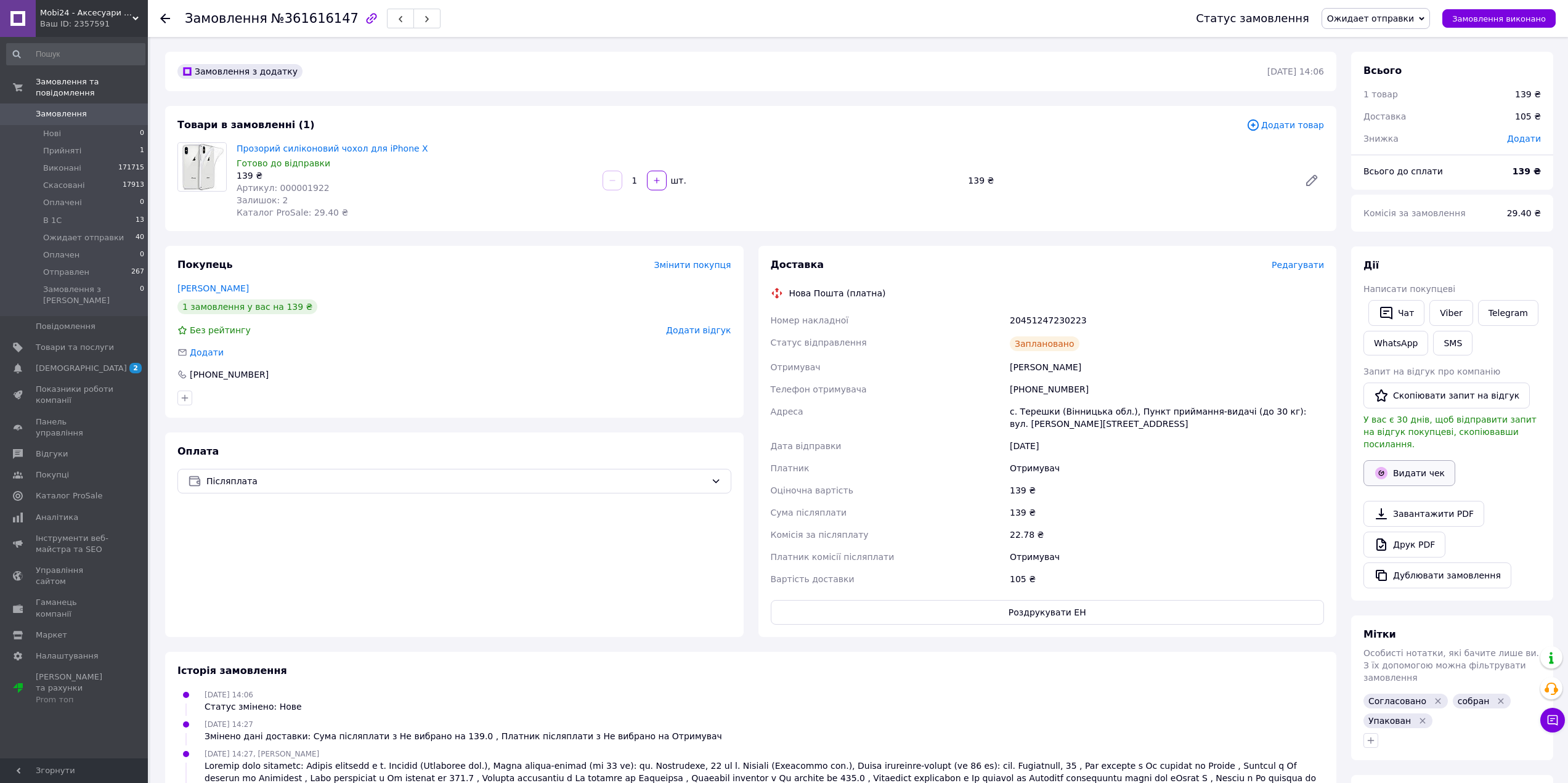
click at [1419, 460] on button "Видати чек" at bounding box center [1409, 473] width 92 height 26
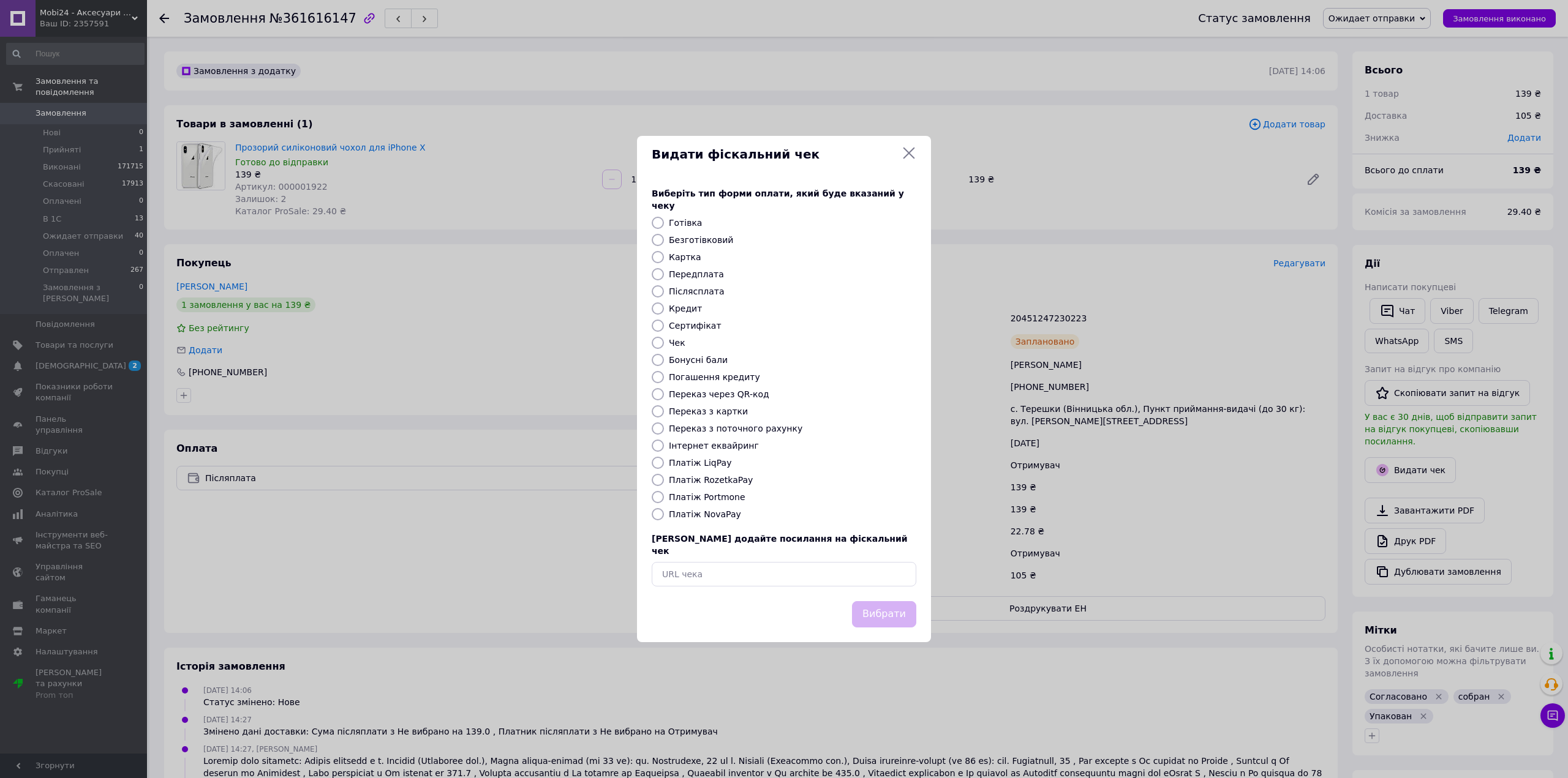
click at [730, 518] on label "Платіж NovaPay" at bounding box center [704, 514] width 73 height 9
click at [664, 518] on input "Платіж NovaPay" at bounding box center [657, 514] width 12 height 12
radio input "true"
click at [899, 602] on button "Вибрати" at bounding box center [883, 615] width 64 height 26
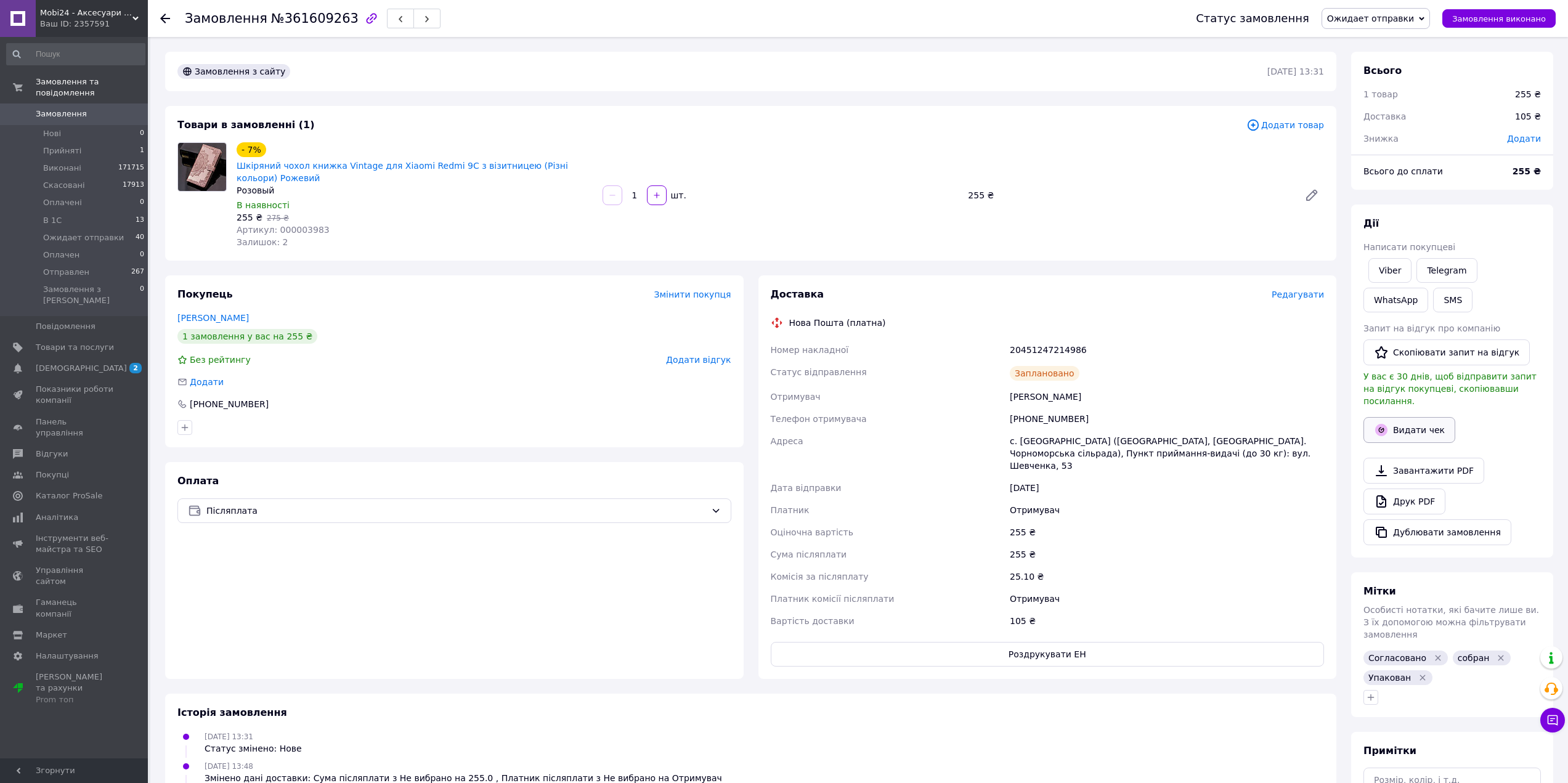
click at [1417, 423] on button "Видати чек" at bounding box center [1409, 430] width 92 height 26
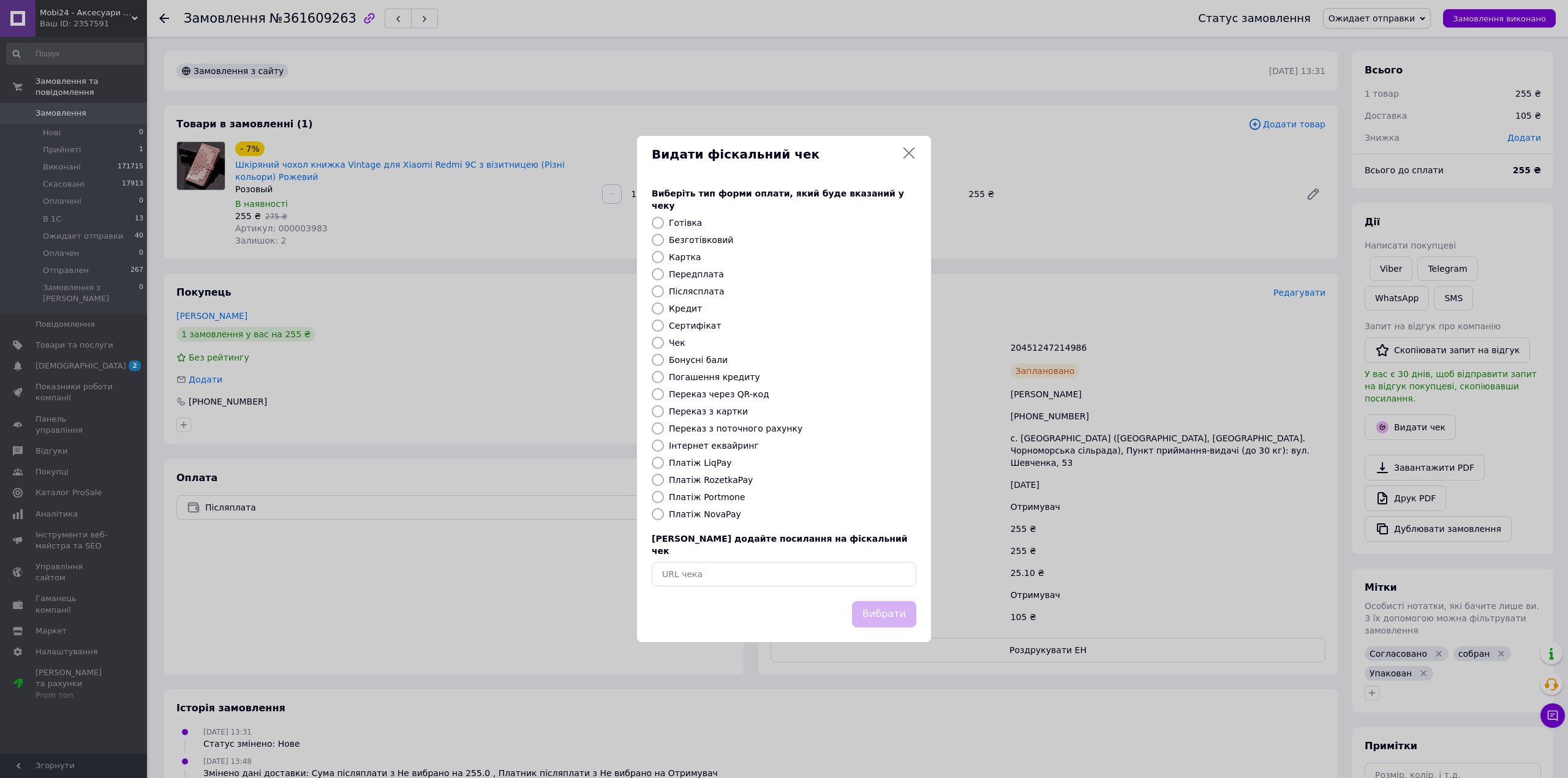
click at [691, 516] on label "Платіж NovaPay" at bounding box center [704, 514] width 73 height 9
click at [664, 516] on input "Платіж NovaPay" at bounding box center [657, 514] width 12 height 12
radio input "true"
click at [883, 602] on button "Вибрати" at bounding box center [883, 615] width 64 height 26
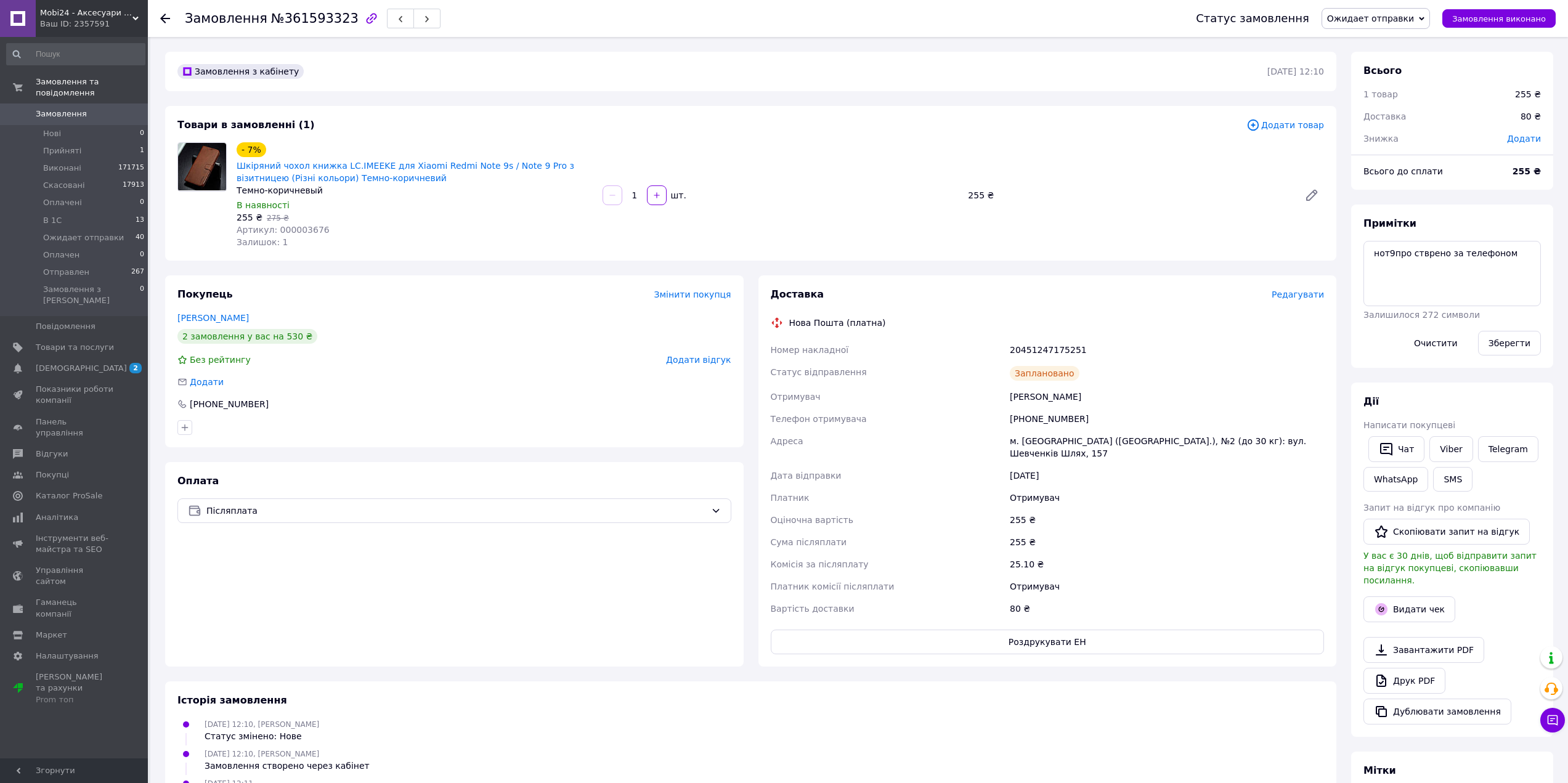
scroll to position [65, 0]
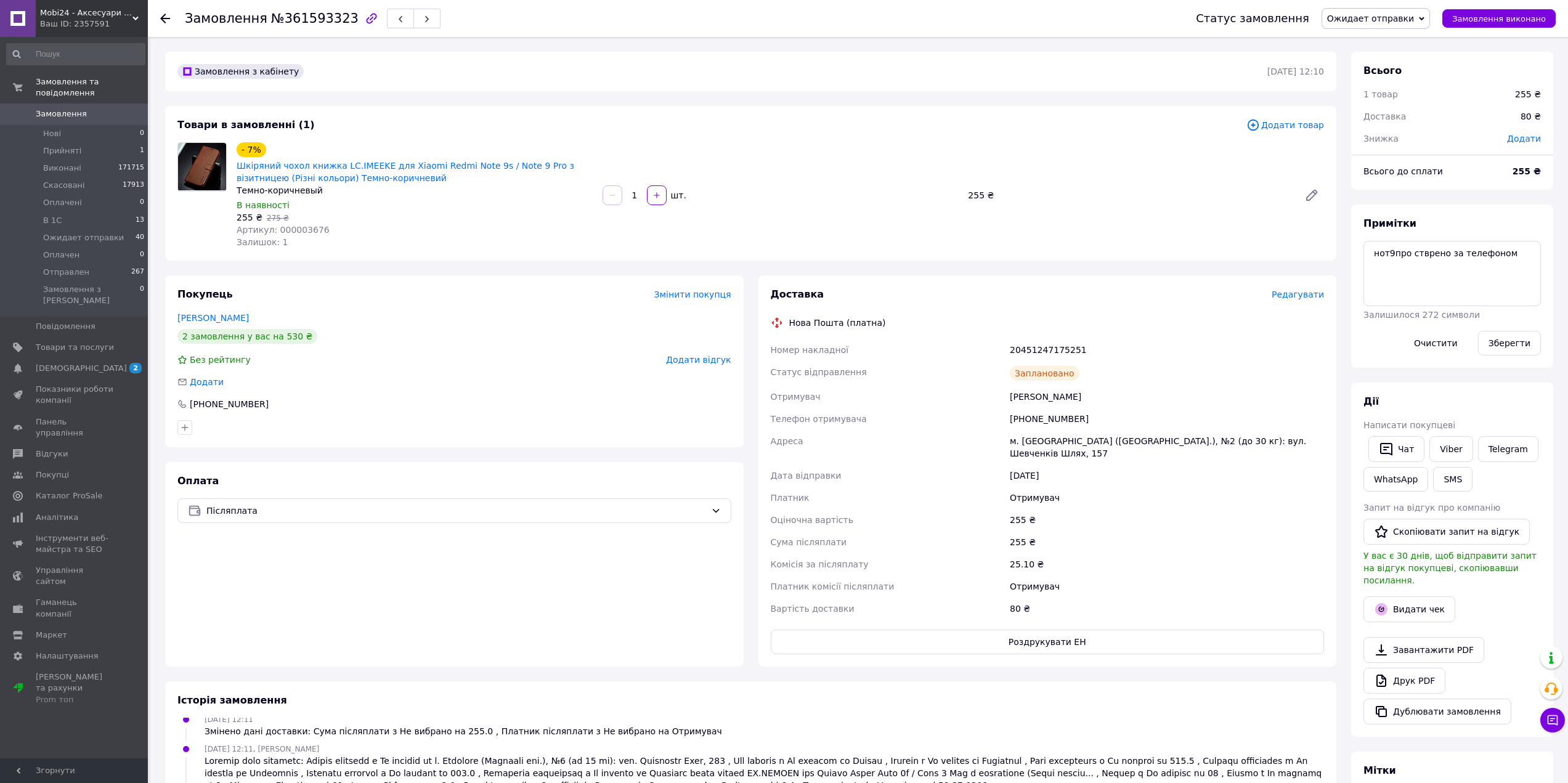
click at [1405, 564] on span "У вас є 30 днів, щоб відправити запит на відгук покупцеві, скопіювавши посиланн…" at bounding box center [1449, 569] width 173 height 34
click at [1389, 597] on button "Видати чек" at bounding box center [1409, 609] width 92 height 26
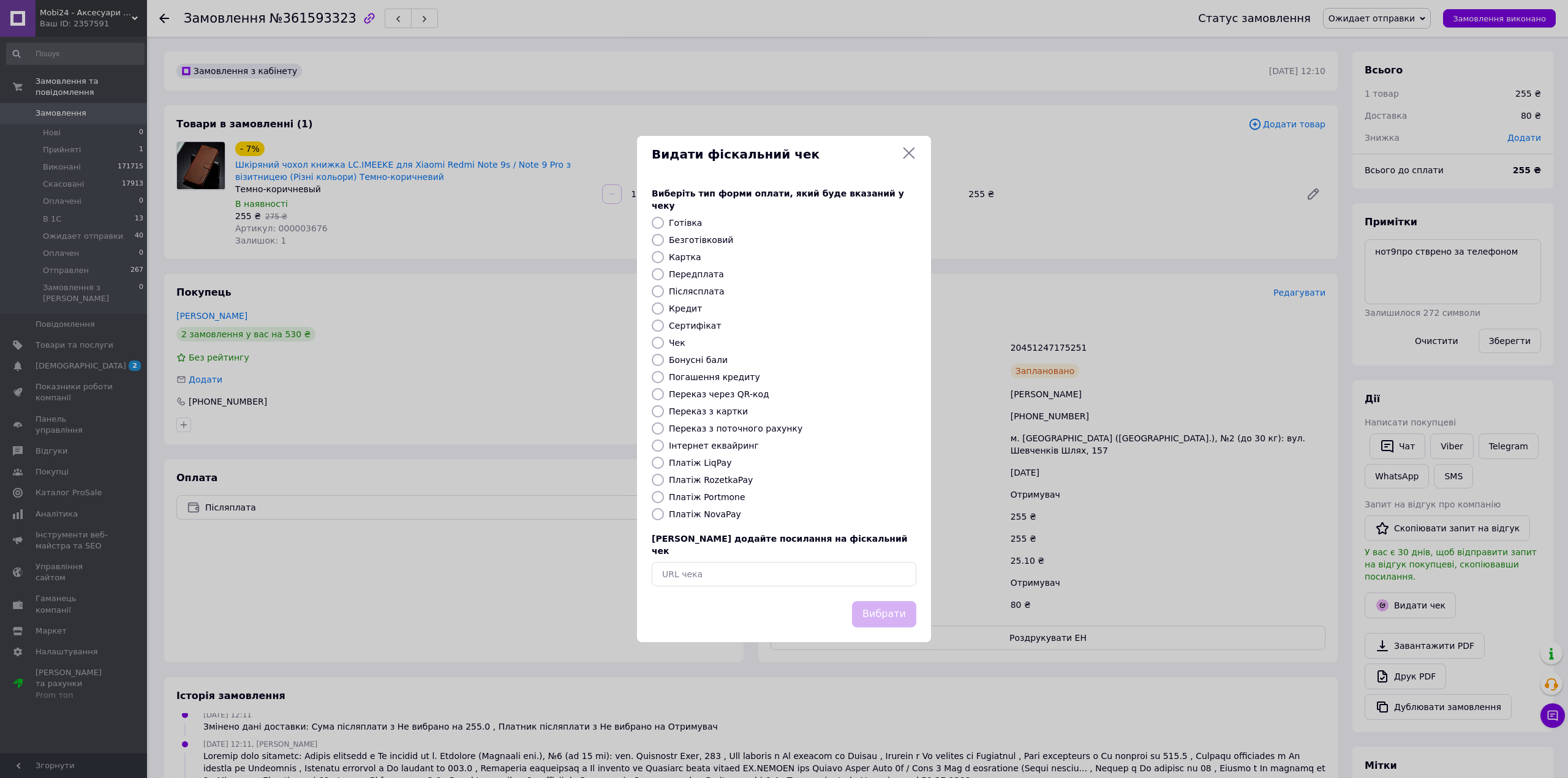
click at [685, 507] on div "Виберіть тип форми оплати, який буде вказаний у чеку Готівка Безготівковий Карт…" at bounding box center [784, 387] width 294 height 429
click at [697, 520] on label "Платіж NovaPay" at bounding box center [704, 514] width 73 height 9
click at [664, 520] on input "Платіж NovaPay" at bounding box center [657, 514] width 12 height 12
radio input "true"
click at [888, 605] on button "Вибрати" at bounding box center [883, 615] width 64 height 26
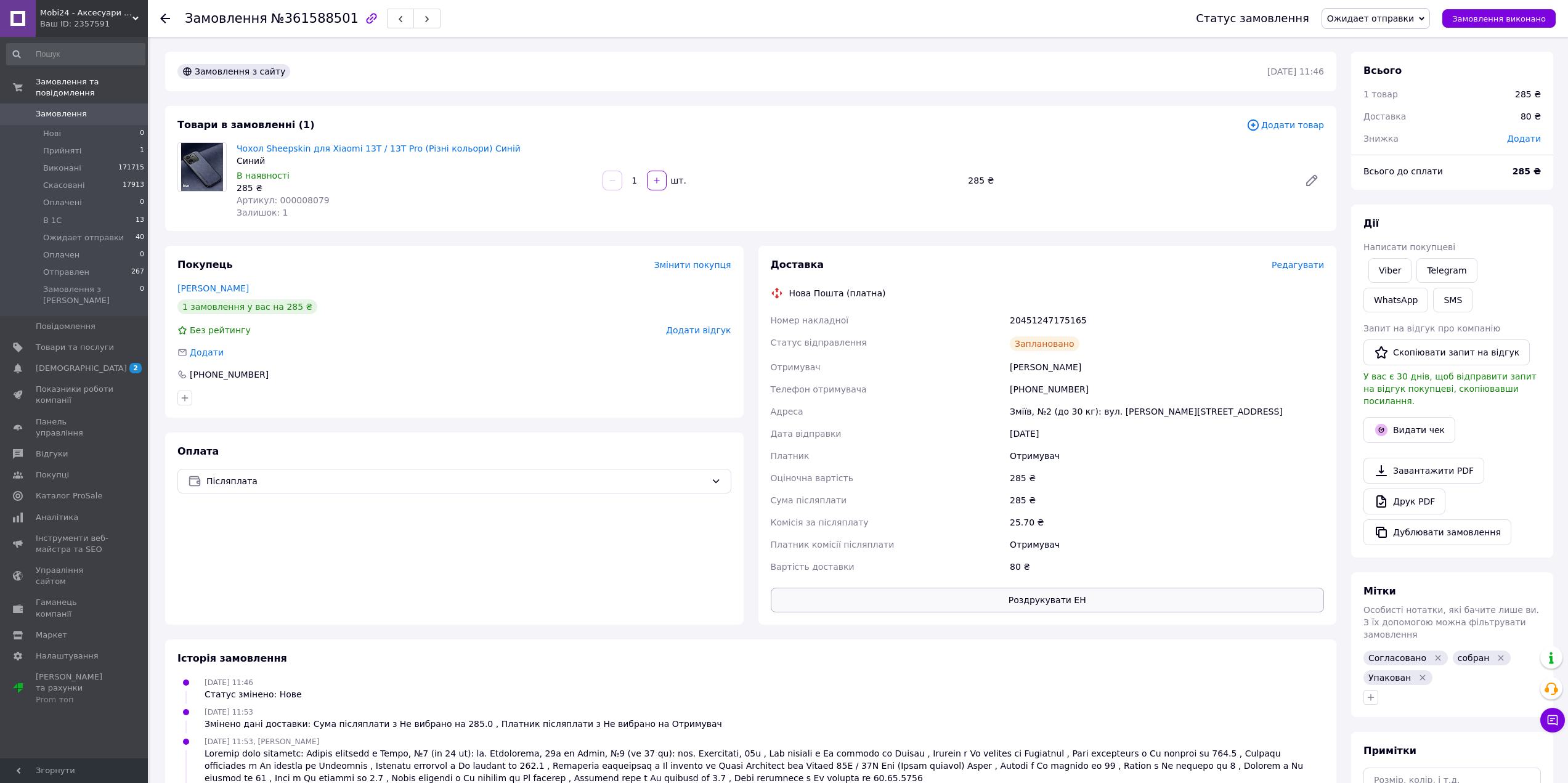
scroll to position [5, 0]
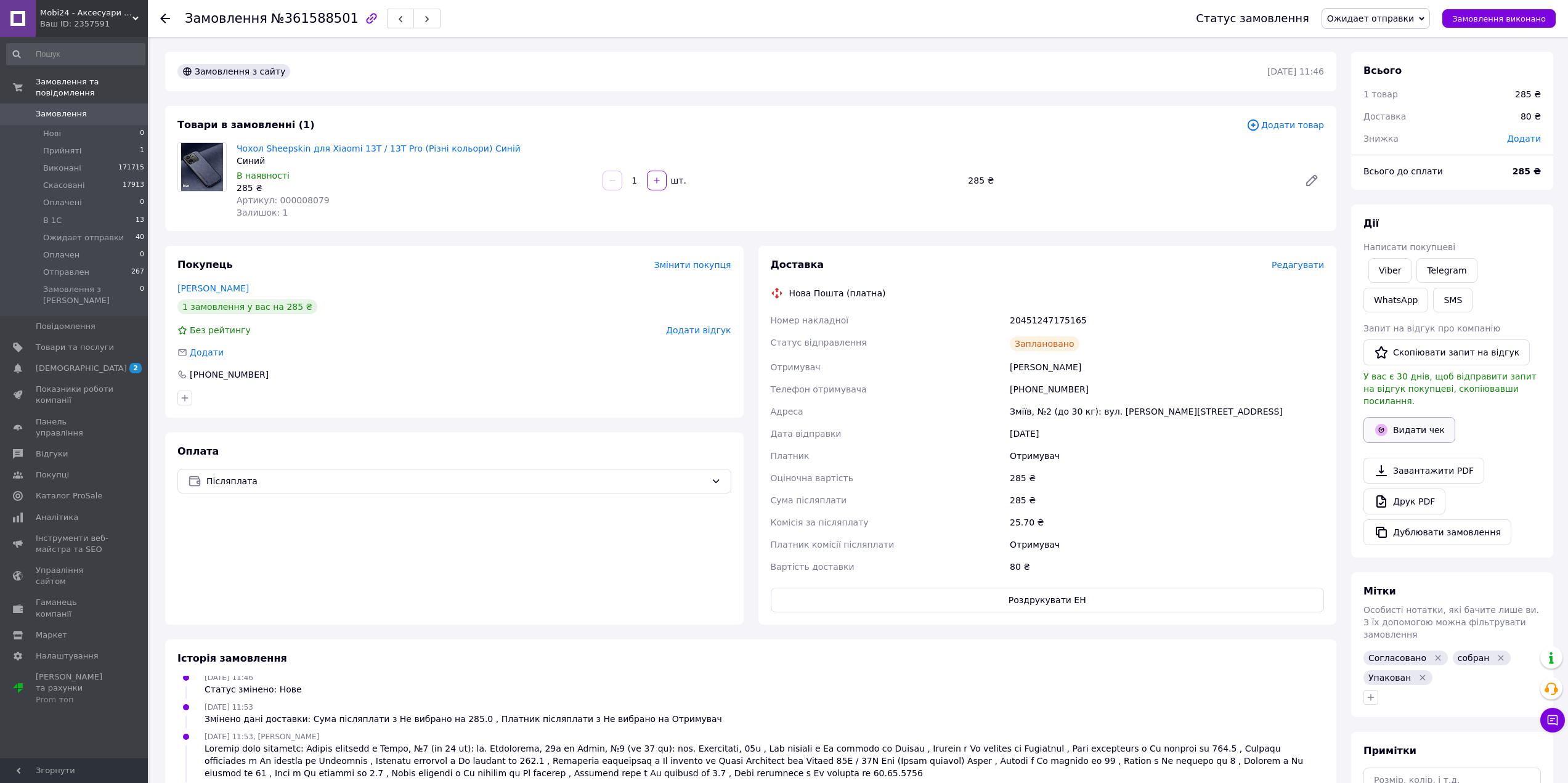
click at [1403, 429] on button "Видати чек" at bounding box center [1409, 430] width 92 height 26
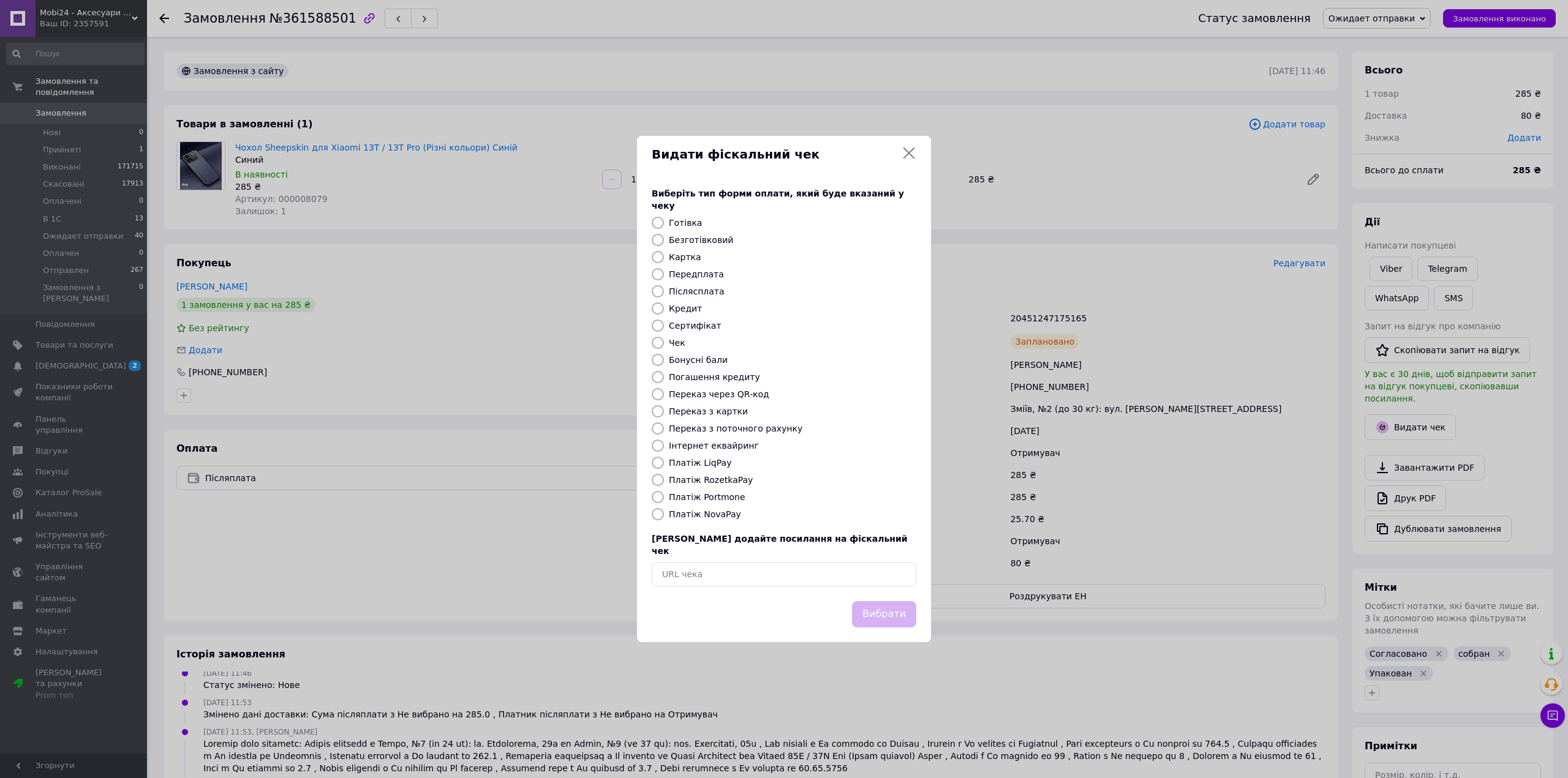
click at [718, 519] on label "Платіж NovaPay" at bounding box center [704, 514] width 73 height 9
click at [664, 519] on input "Платіж NovaPay" at bounding box center [657, 514] width 12 height 12
radio input "true"
click at [882, 602] on button "Вибрати" at bounding box center [883, 615] width 64 height 26
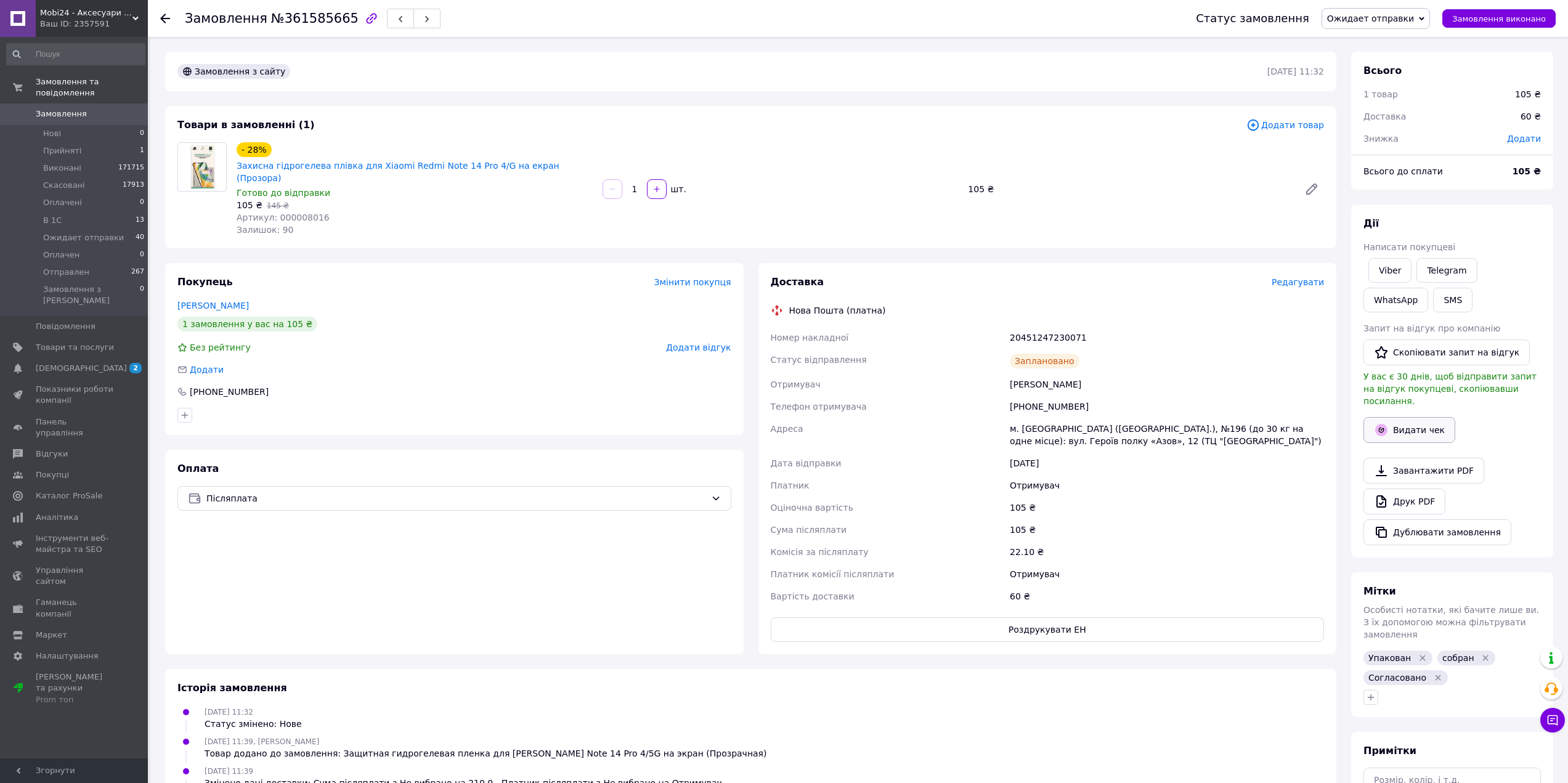
scroll to position [94, 0]
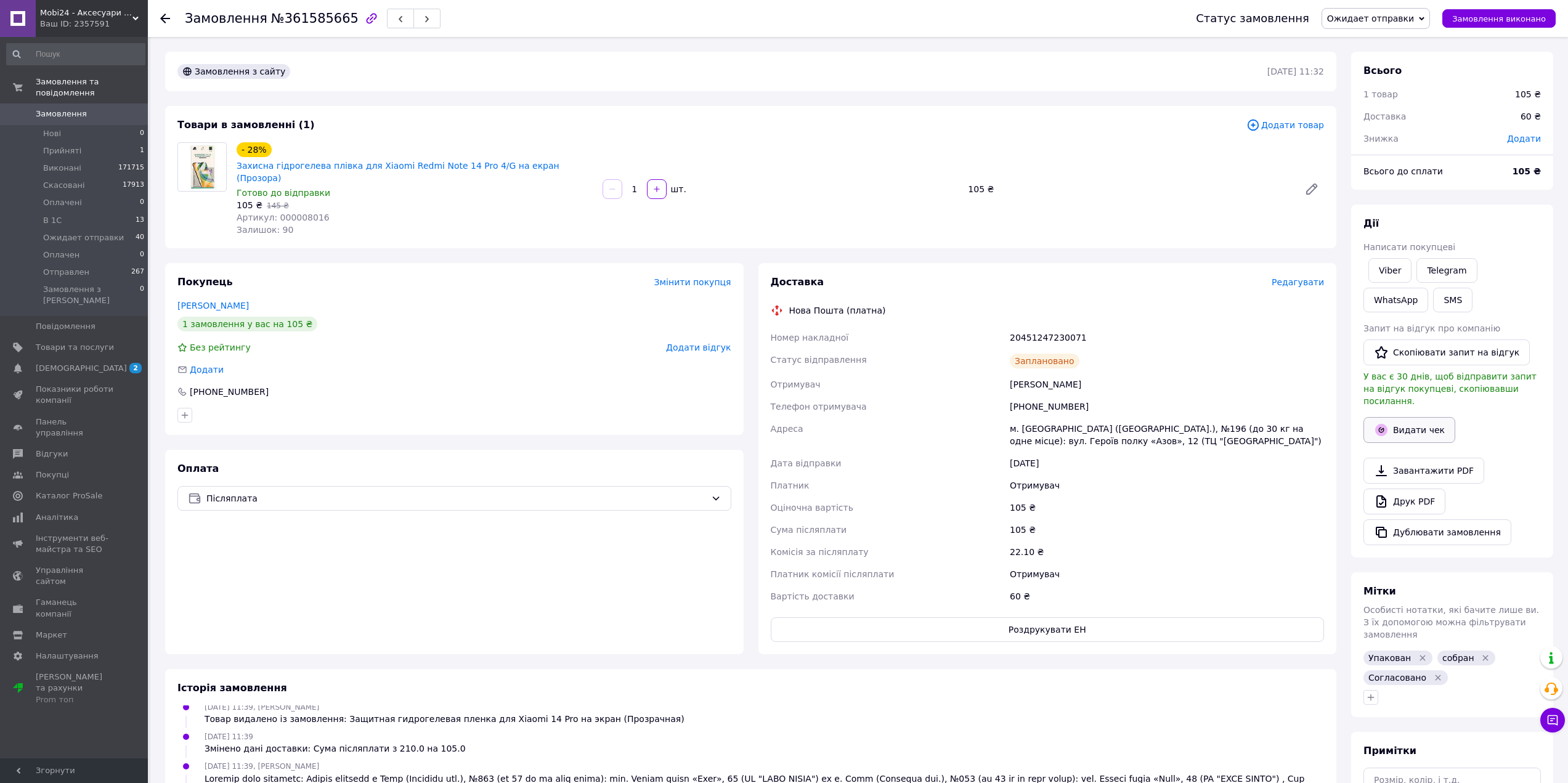
click at [1428, 418] on button "Видати чек" at bounding box center [1409, 430] width 92 height 26
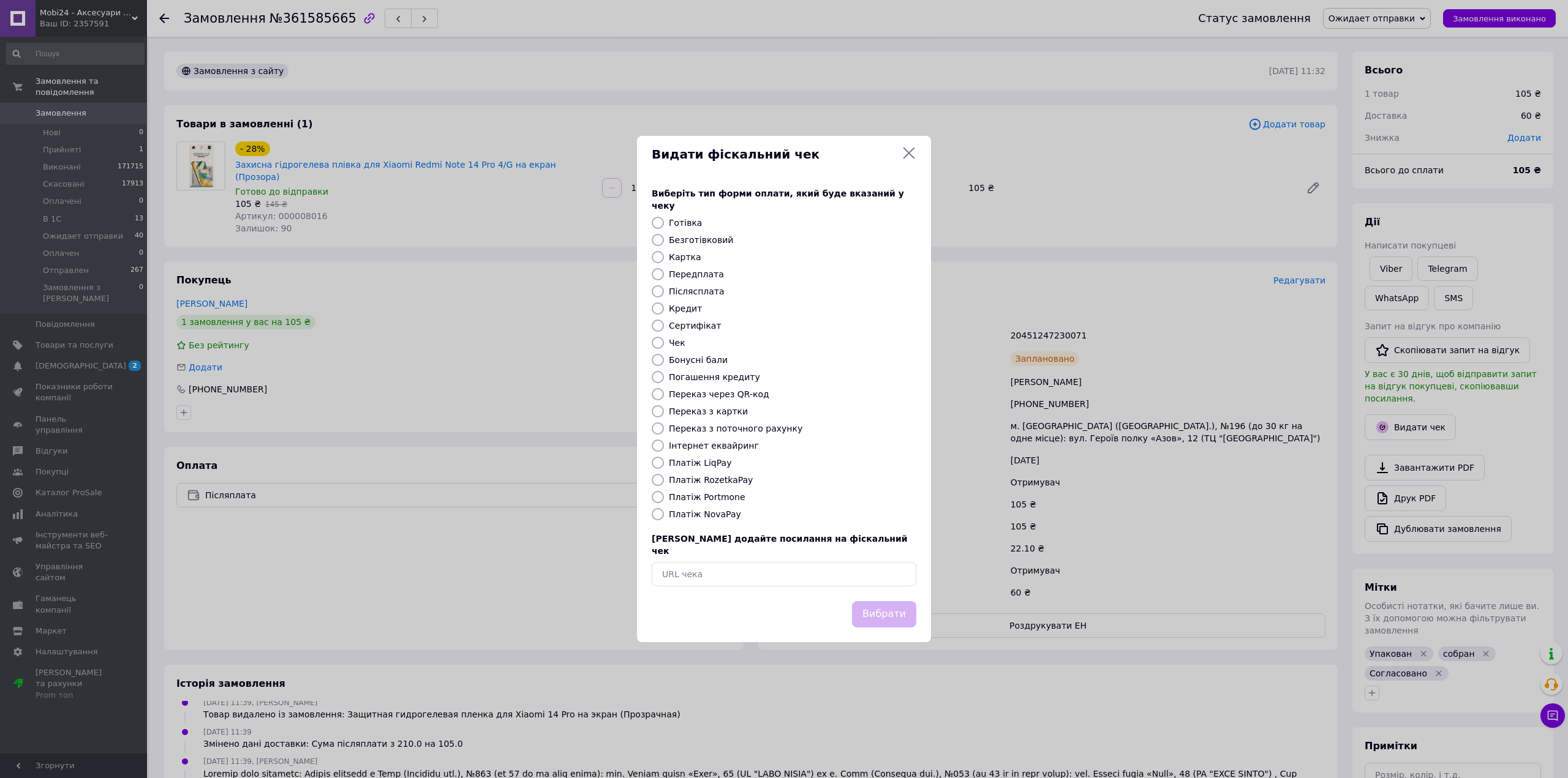
drag, startPoint x: 715, startPoint y: 510, endPoint x: 774, endPoint y: 548, distance: 70.2
click at [715, 511] on label "Платіж NovaPay" at bounding box center [704, 514] width 73 height 9
click at [664, 511] on input "Платіж NovaPay" at bounding box center [657, 514] width 12 height 12
radio input "true"
click at [875, 602] on button "Вибрати" at bounding box center [883, 615] width 64 height 26
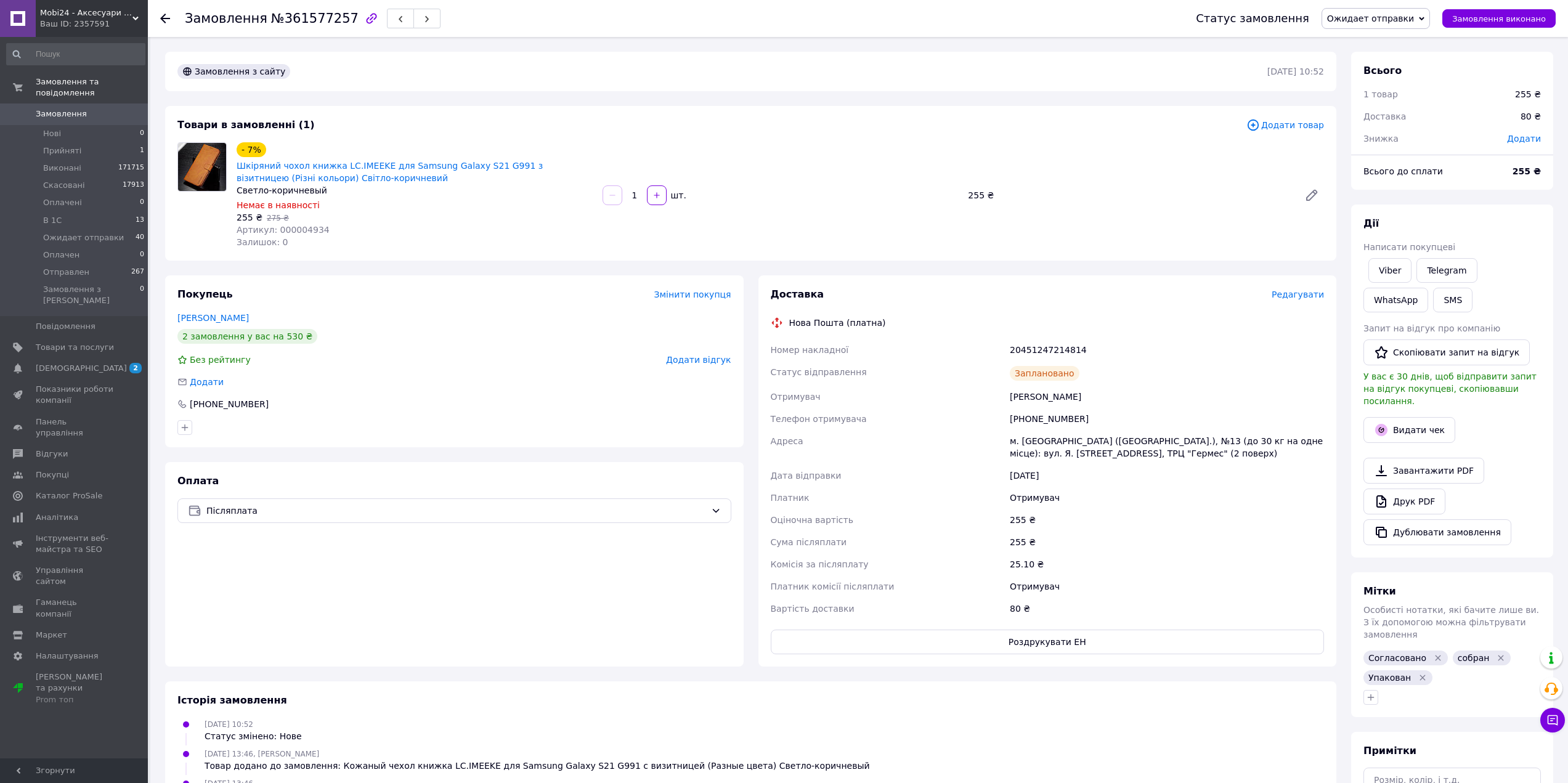
scroll to position [65, 0]
click at [1383, 418] on button "Видати чек" at bounding box center [1409, 430] width 92 height 26
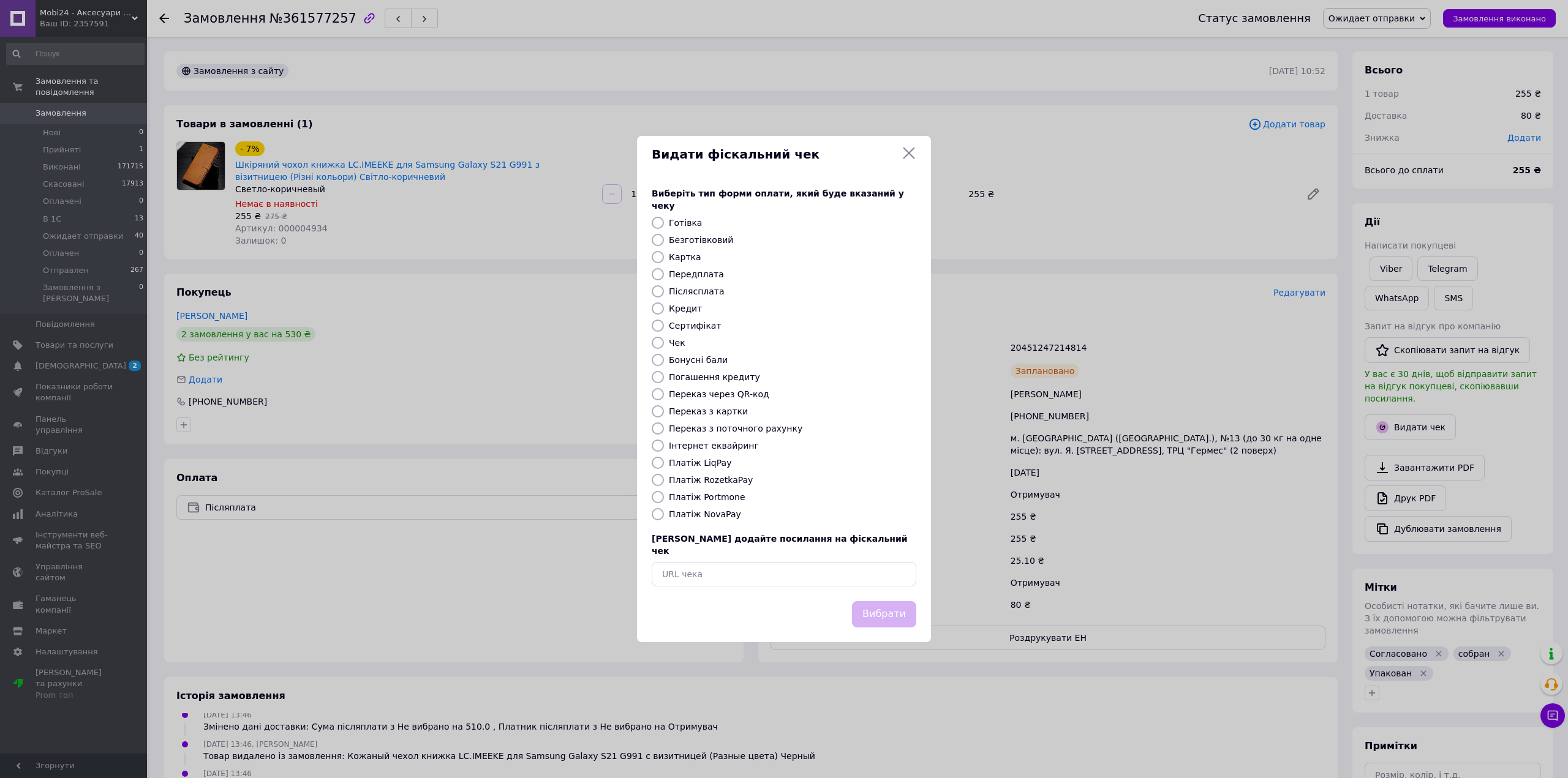
click at [722, 515] on label "Платіж NovaPay" at bounding box center [704, 514] width 73 height 9
click at [664, 515] on input "Платіж NovaPay" at bounding box center [657, 514] width 12 height 12
radio input "true"
click at [917, 604] on div "Вибрати" at bounding box center [784, 622] width 294 height 41
click at [910, 604] on button "Вибрати" at bounding box center [883, 615] width 64 height 26
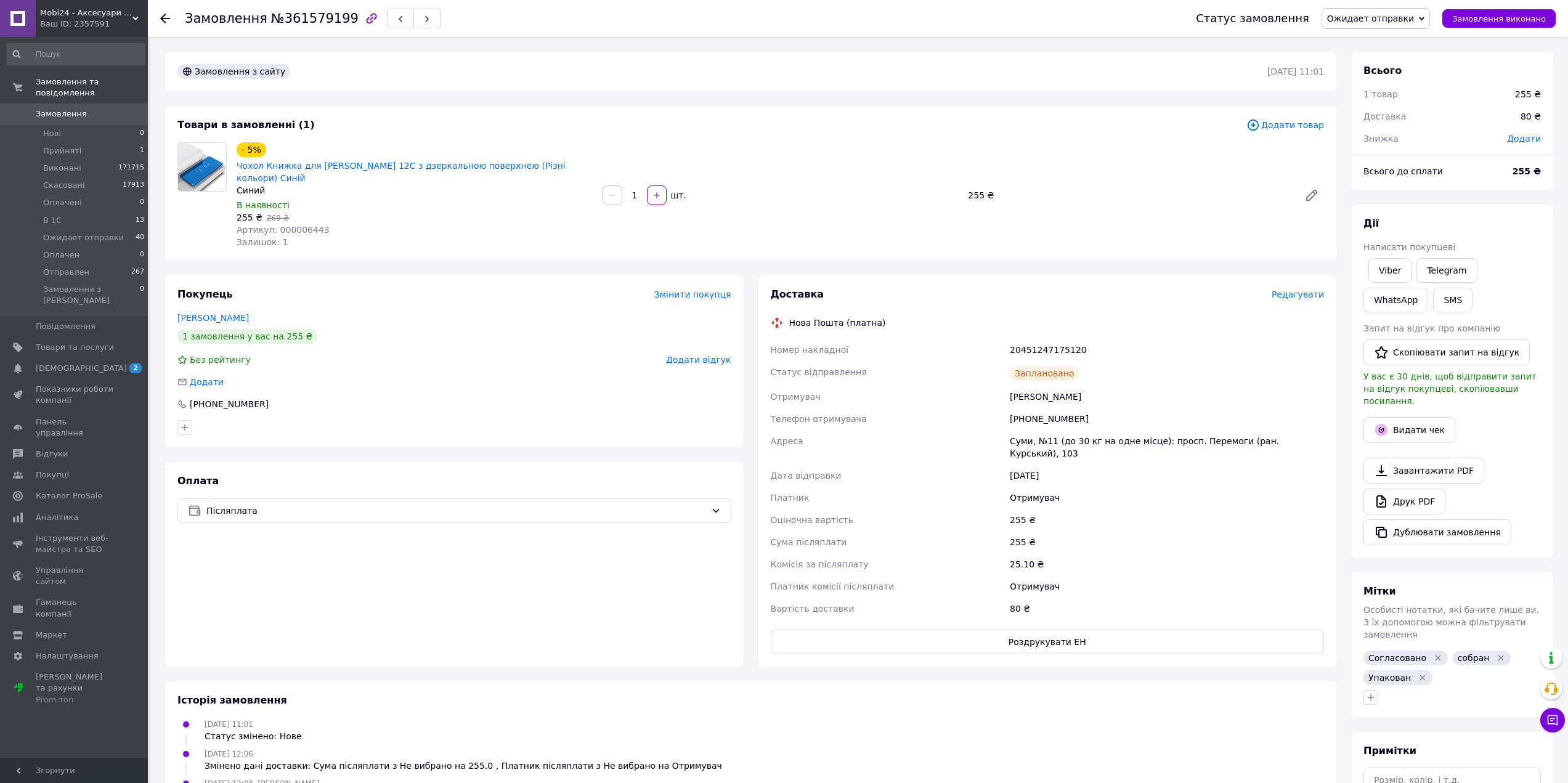
scroll to position [5, 0]
click at [1381, 424] on icon "button" at bounding box center [1381, 431] width 15 height 15
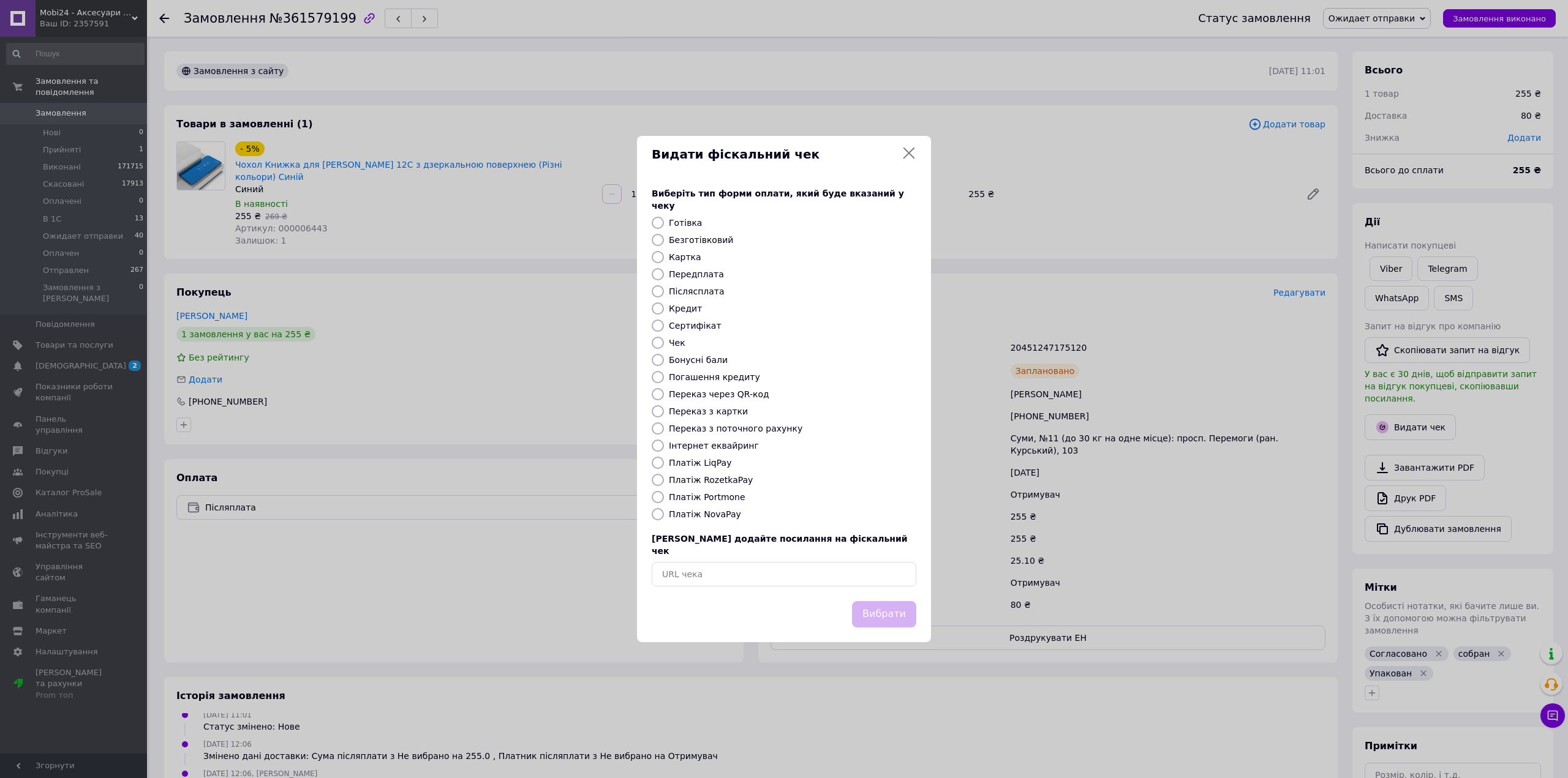
click at [706, 521] on div "Платіж NovaPay" at bounding box center [793, 514] width 253 height 12
click at [703, 516] on label "Платіж NovaPay" at bounding box center [704, 514] width 73 height 9
click at [664, 516] on input "Платіж NovaPay" at bounding box center [657, 514] width 12 height 12
radio input "true"
click at [866, 602] on button "Вибрати" at bounding box center [883, 615] width 64 height 26
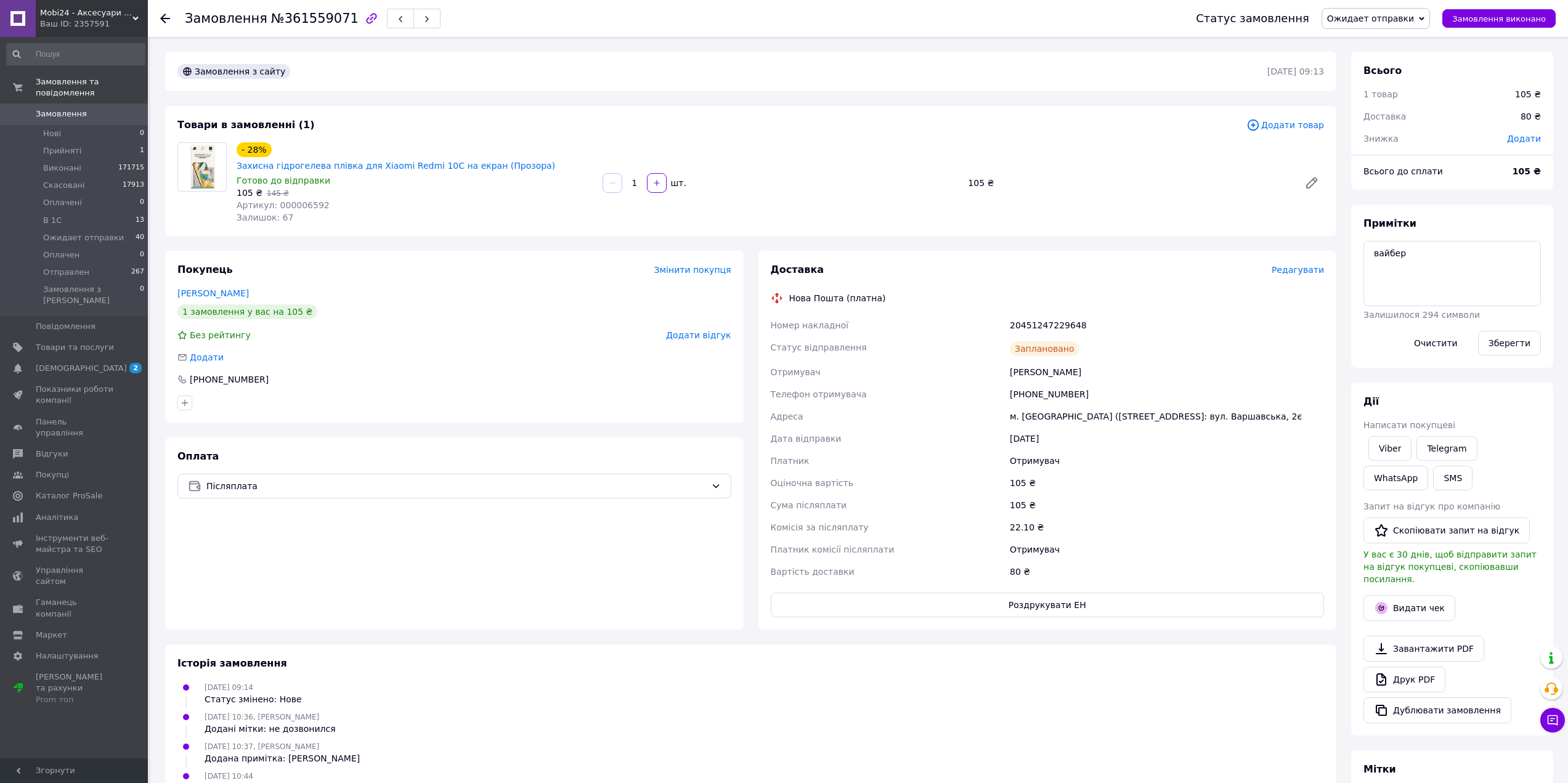
scroll to position [94, 0]
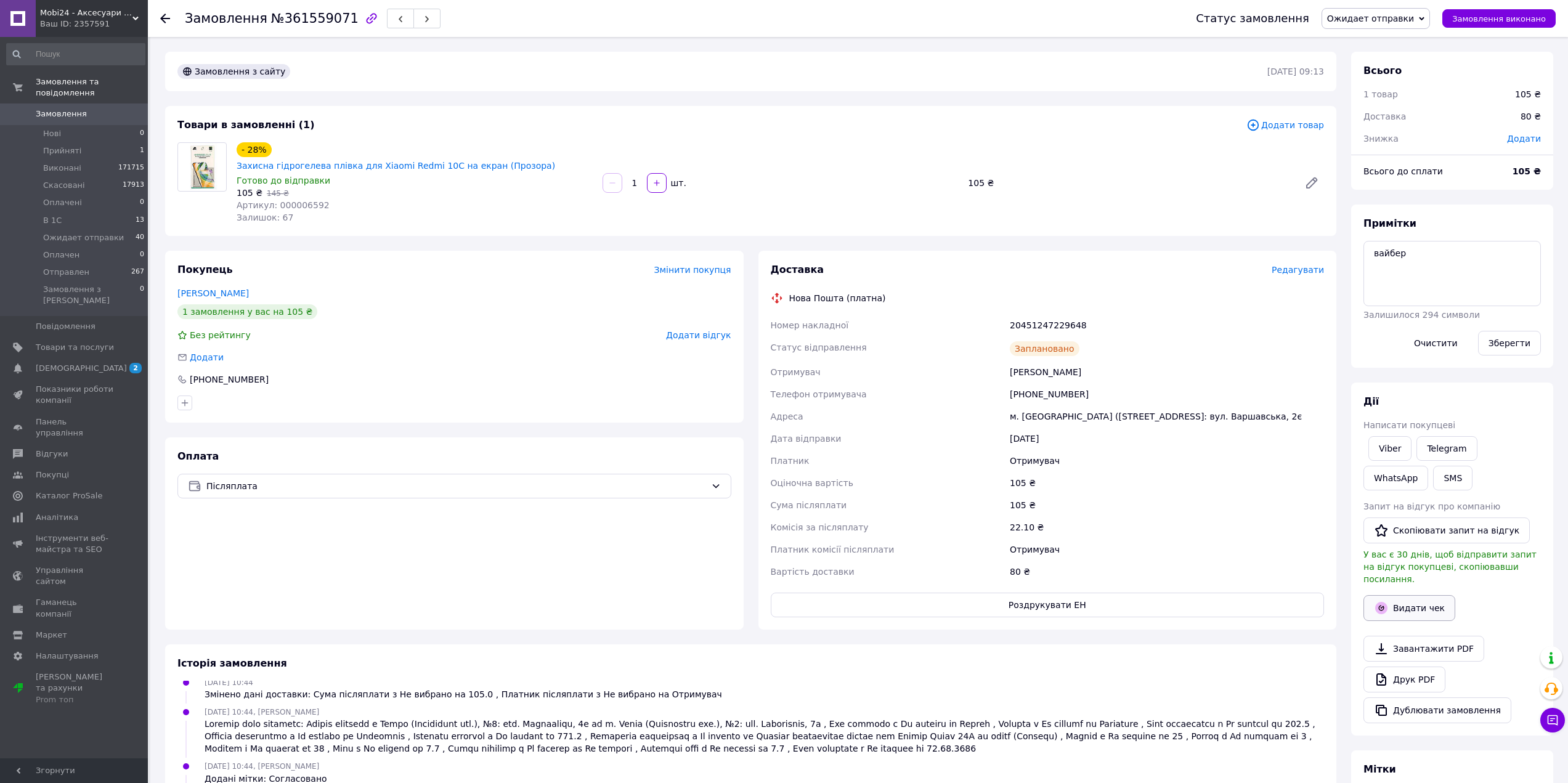
click at [1403, 599] on button "Видати чек" at bounding box center [1409, 607] width 92 height 26
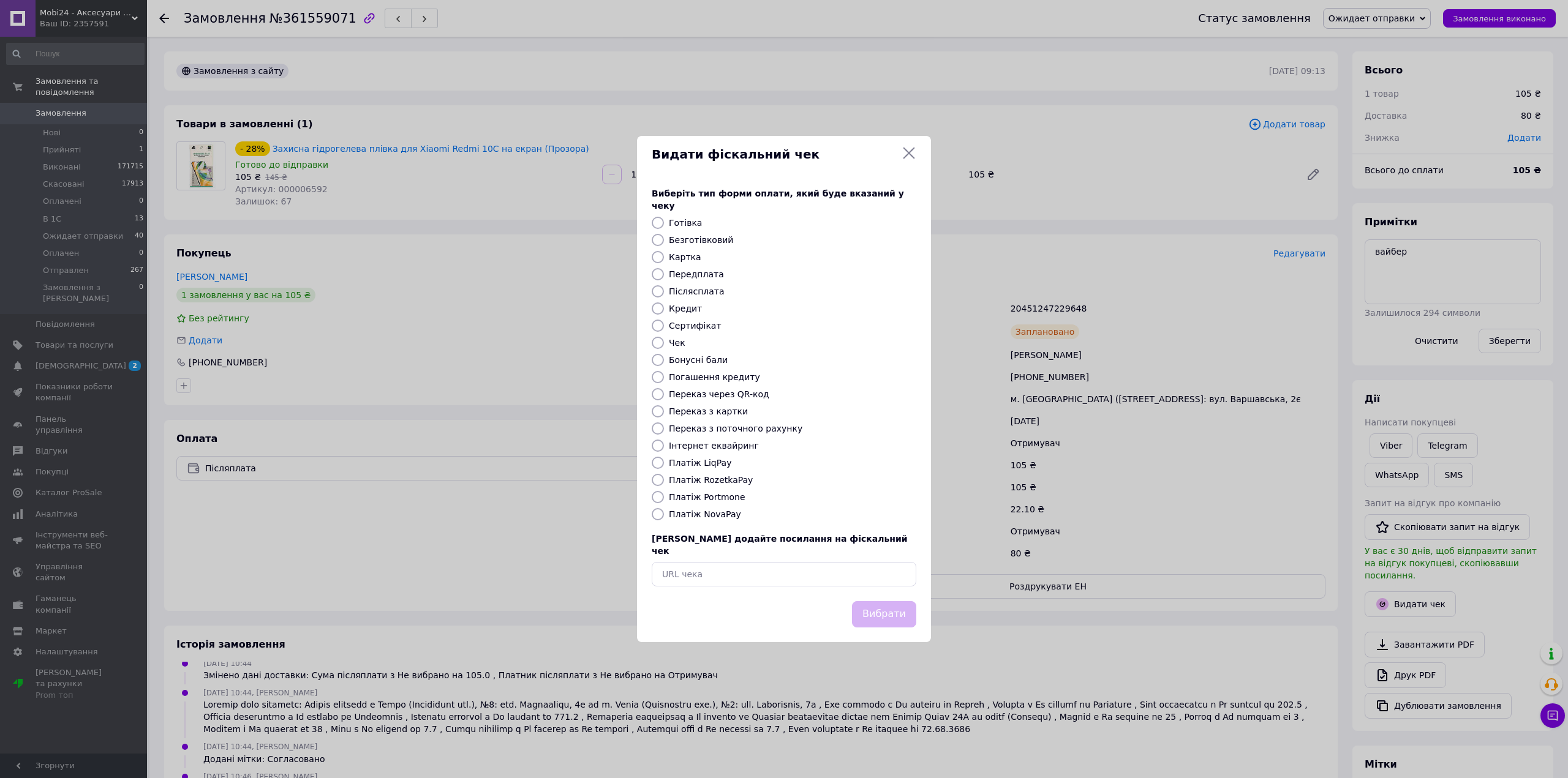
click at [694, 510] on label "Платіж NovaPay" at bounding box center [704, 514] width 73 height 9
click at [664, 510] on input "Платіж NovaPay" at bounding box center [657, 514] width 12 height 12
radio input "true"
click at [890, 602] on button "Вибрати" at bounding box center [883, 615] width 64 height 26
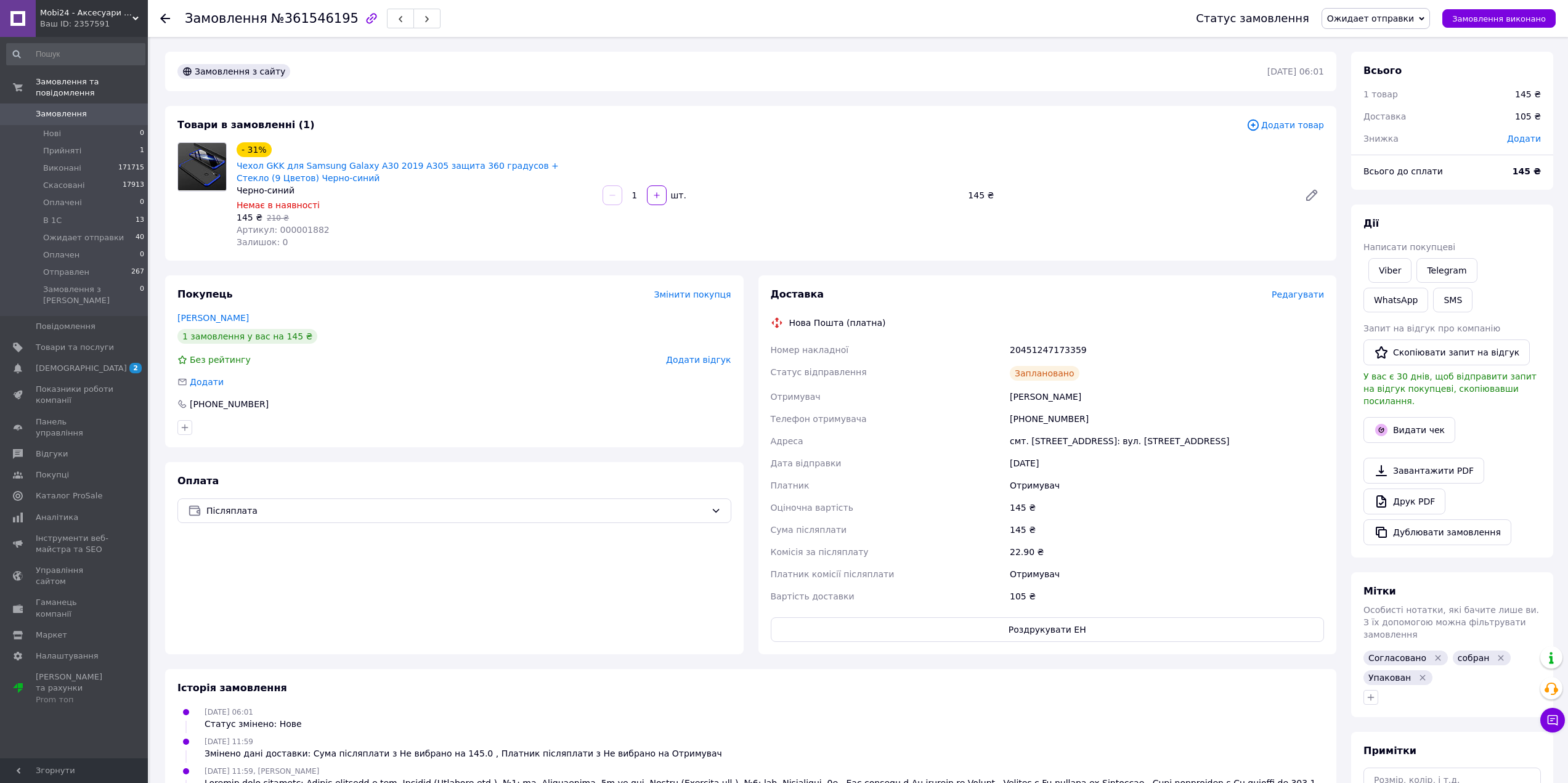
scroll to position [5, 0]
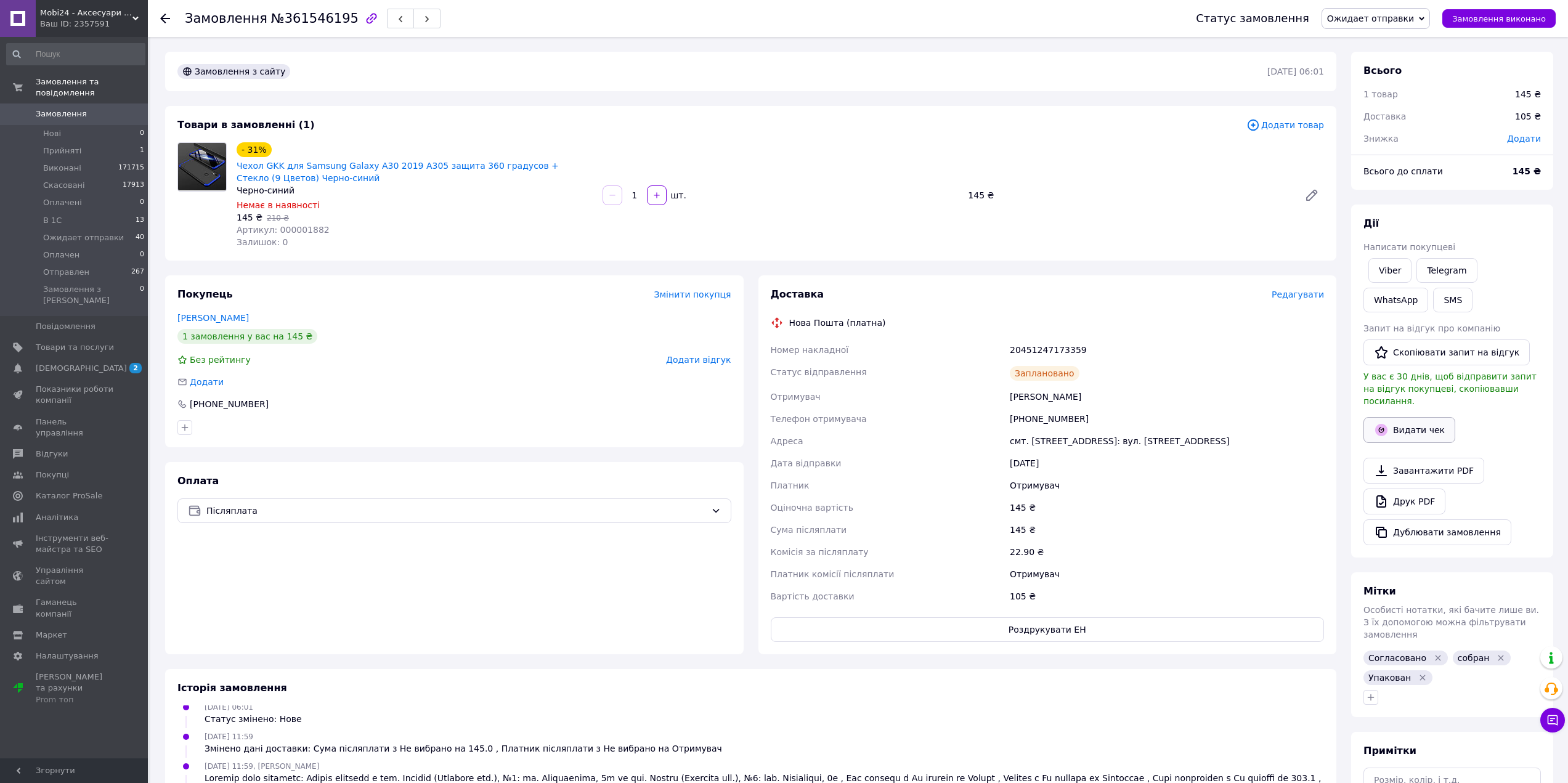
click at [1414, 418] on button "Видати чек" at bounding box center [1409, 430] width 92 height 26
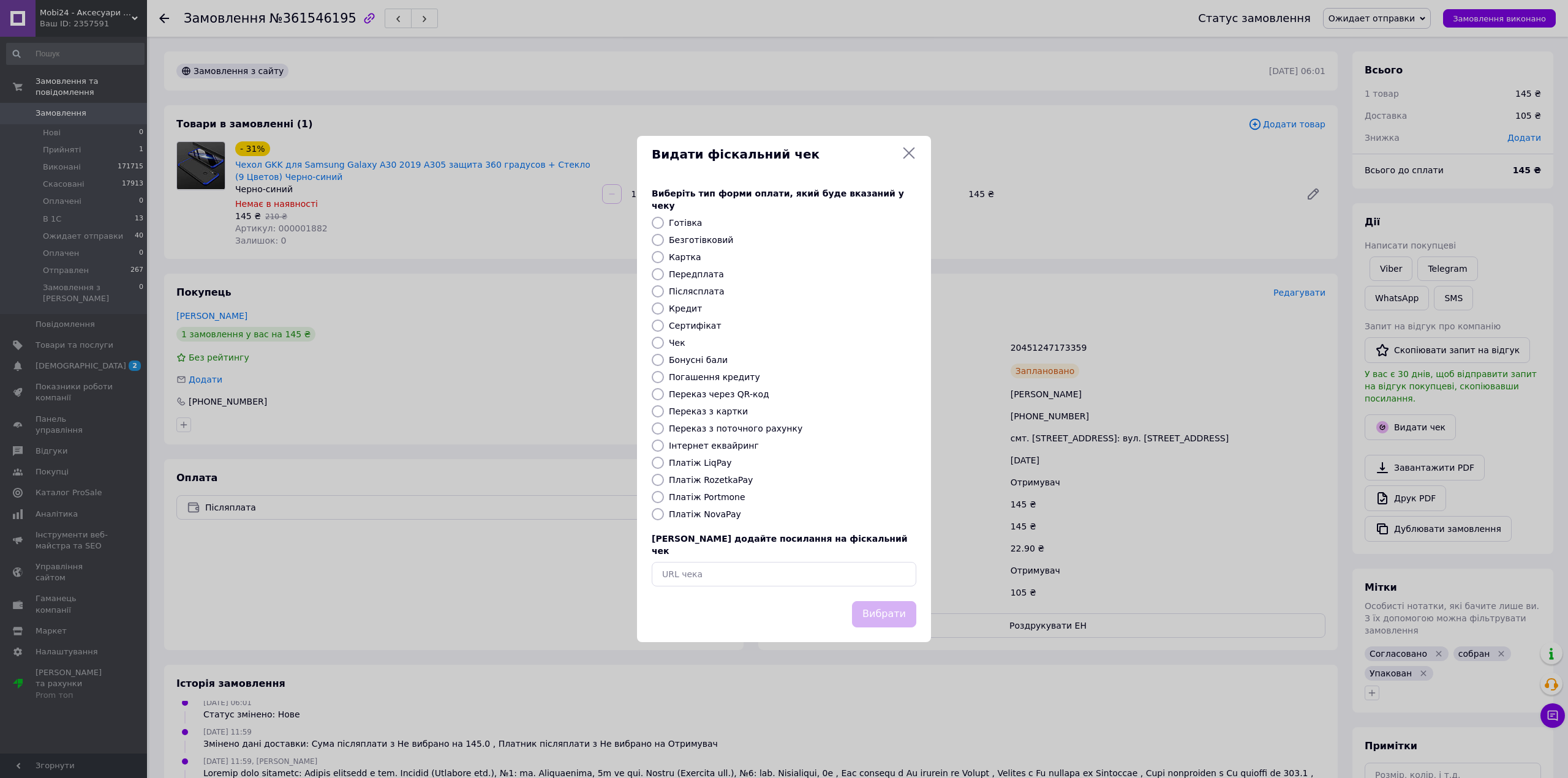
click at [685, 517] on label "Платіж NovaPay" at bounding box center [704, 514] width 73 height 9
click at [664, 517] on input "Платіж NovaPay" at bounding box center [657, 514] width 12 height 12
radio input "true"
click at [900, 602] on button "Вибрати" at bounding box center [883, 615] width 64 height 26
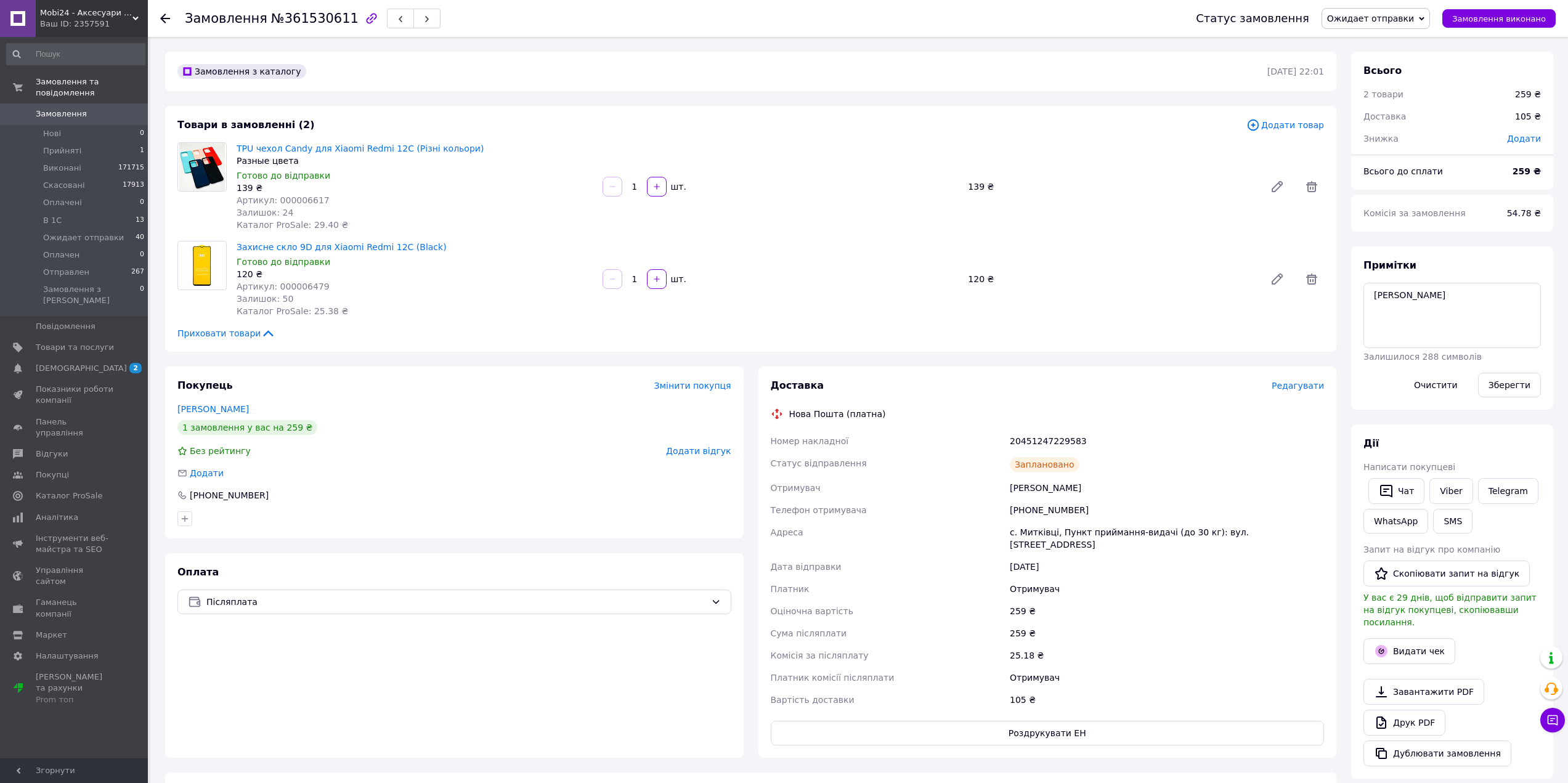
scroll to position [330, 0]
click at [1405, 641] on button "Видати чек" at bounding box center [1409, 651] width 92 height 26
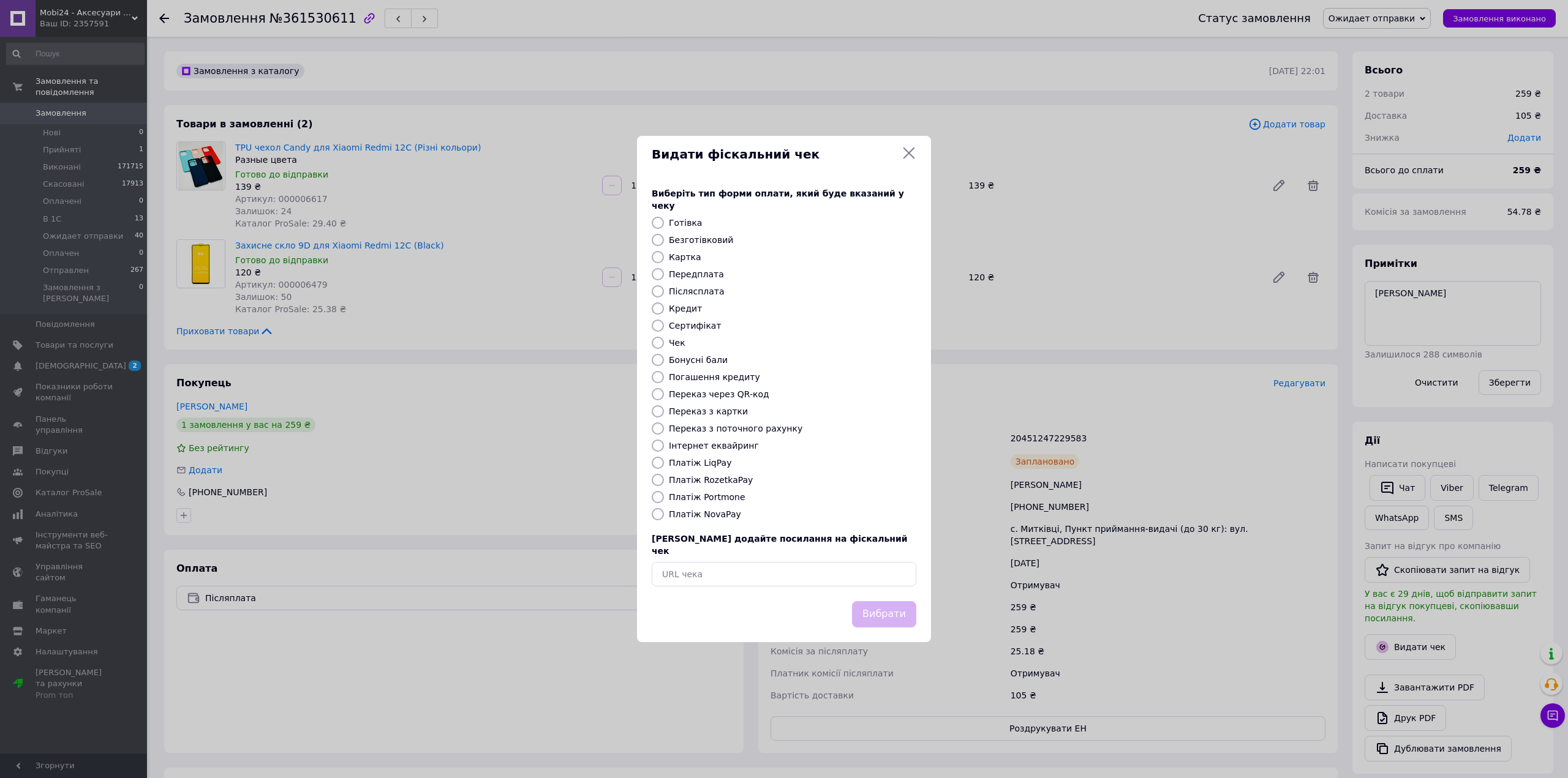
click at [687, 509] on label "Платіж NovaPay" at bounding box center [704, 514] width 73 height 9
click at [664, 509] on input "Платіж NovaPay" at bounding box center [657, 514] width 12 height 12
radio input "true"
click at [890, 604] on button "Вибрати" at bounding box center [883, 615] width 64 height 26
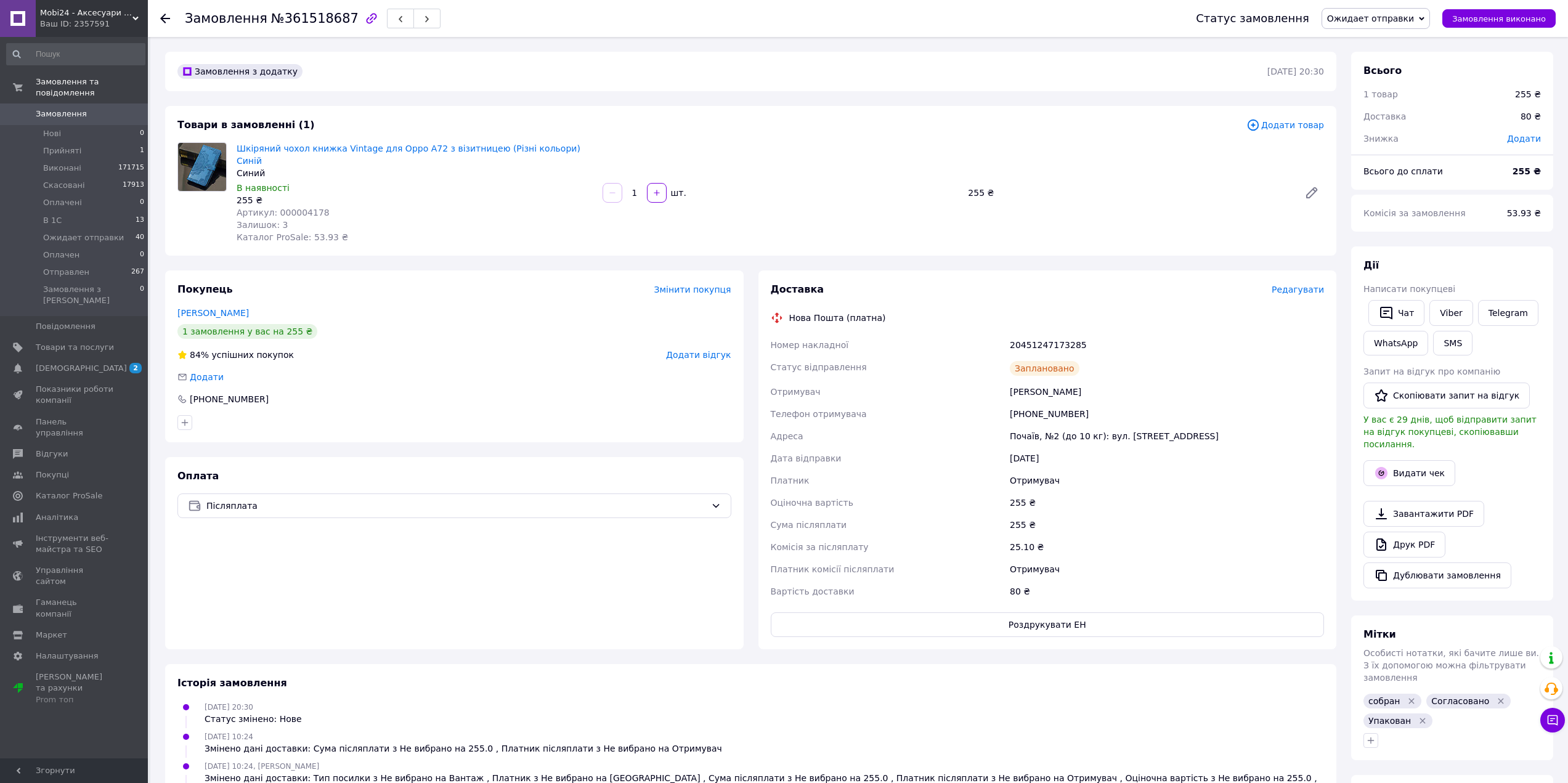
scroll to position [5, 0]
click at [1395, 460] on button "Видати чек" at bounding box center [1409, 473] width 92 height 26
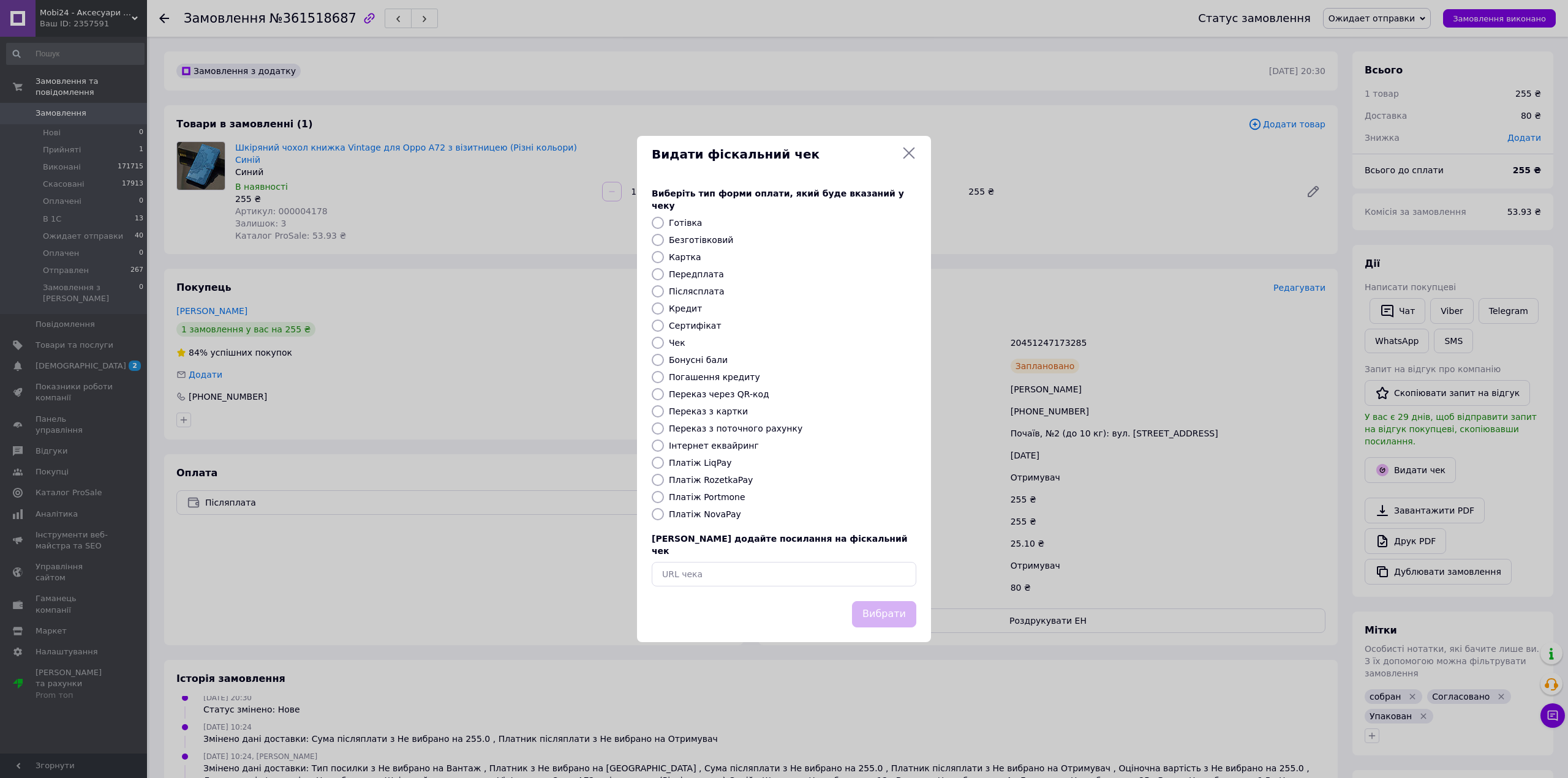
click at [714, 511] on label "Платіж NovaPay" at bounding box center [704, 514] width 73 height 9
click at [664, 511] on input "Платіж NovaPay" at bounding box center [657, 514] width 12 height 12
radio input "true"
click at [906, 614] on button "Вибрати" at bounding box center [883, 615] width 64 height 26
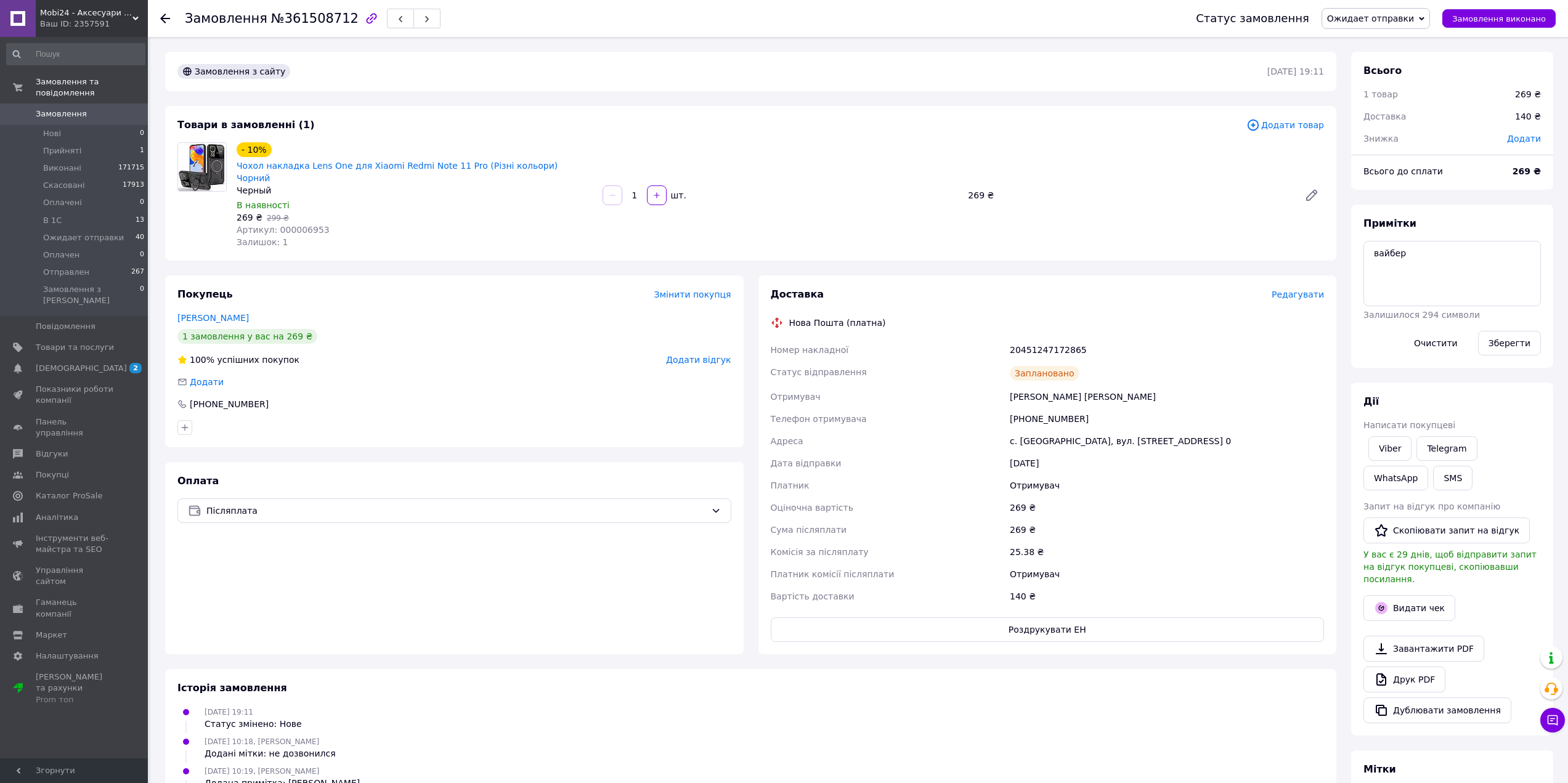
scroll to position [94, 0]
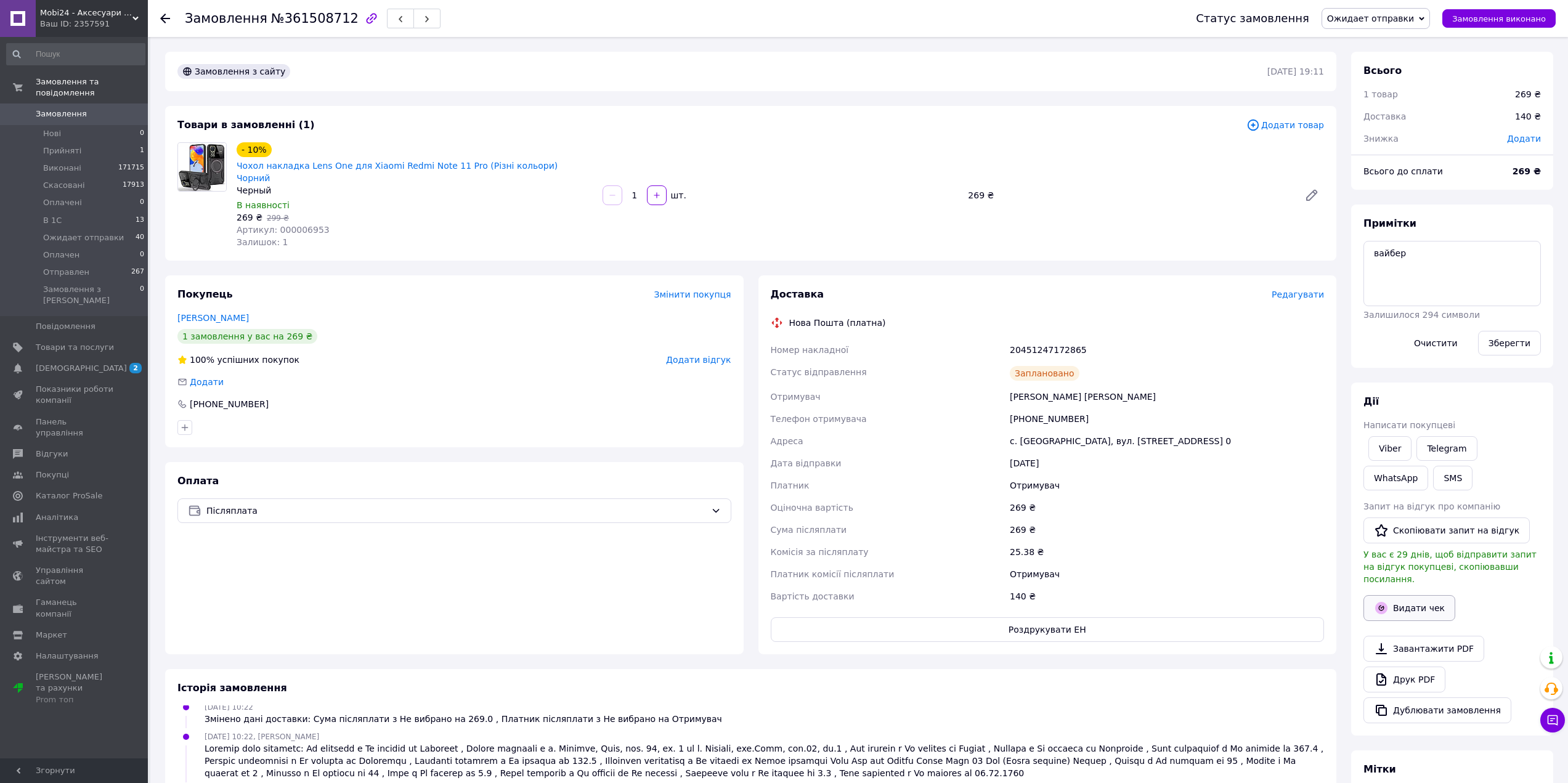
click at [1412, 604] on button "Видати чек" at bounding box center [1409, 607] width 92 height 26
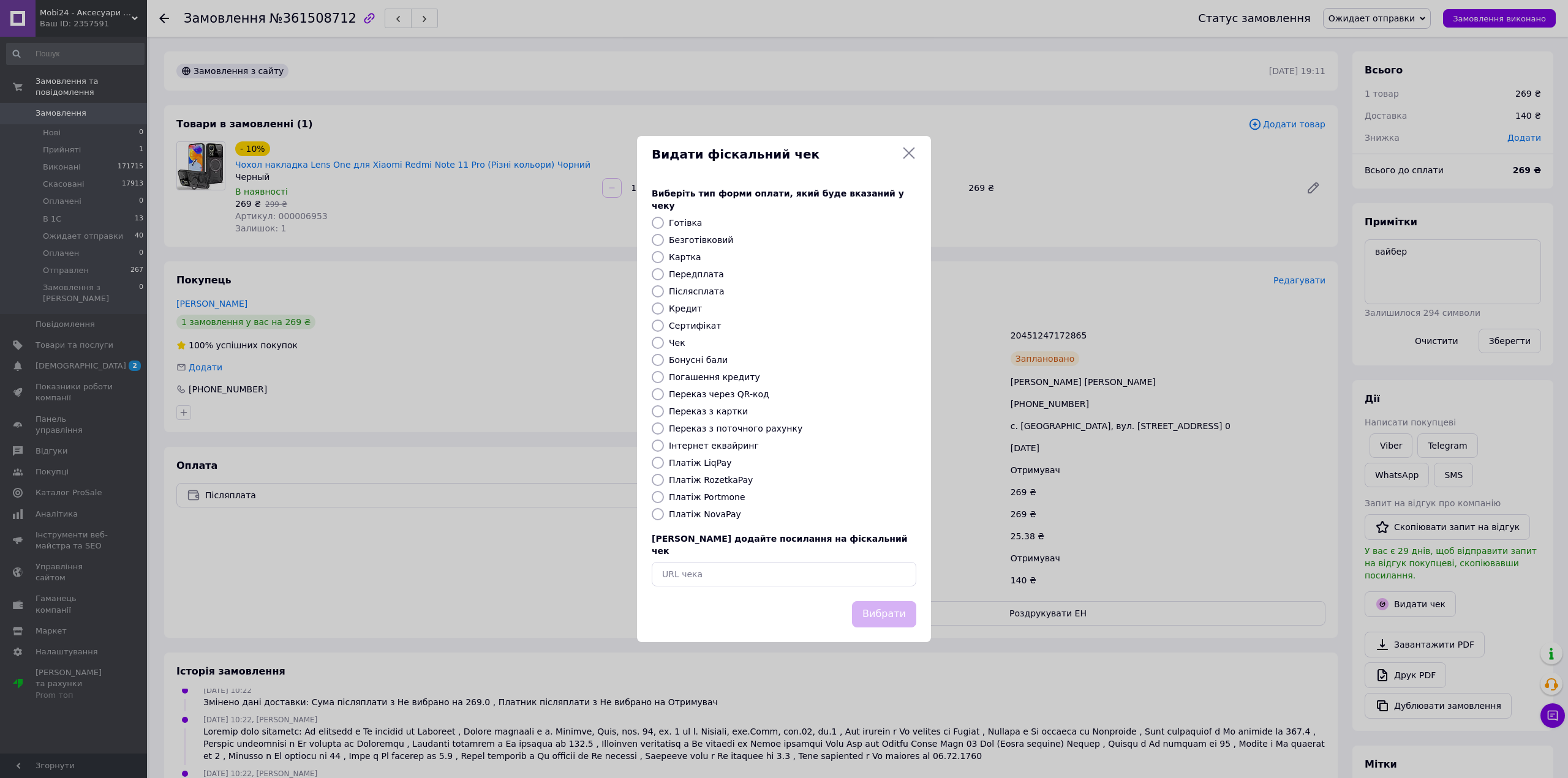
click at [724, 514] on label "Платіж NovaPay" at bounding box center [704, 514] width 73 height 9
click at [664, 514] on input "Платіж NovaPay" at bounding box center [657, 514] width 12 height 12
radio input "true"
click at [894, 602] on button "Вибрати" at bounding box center [883, 615] width 64 height 26
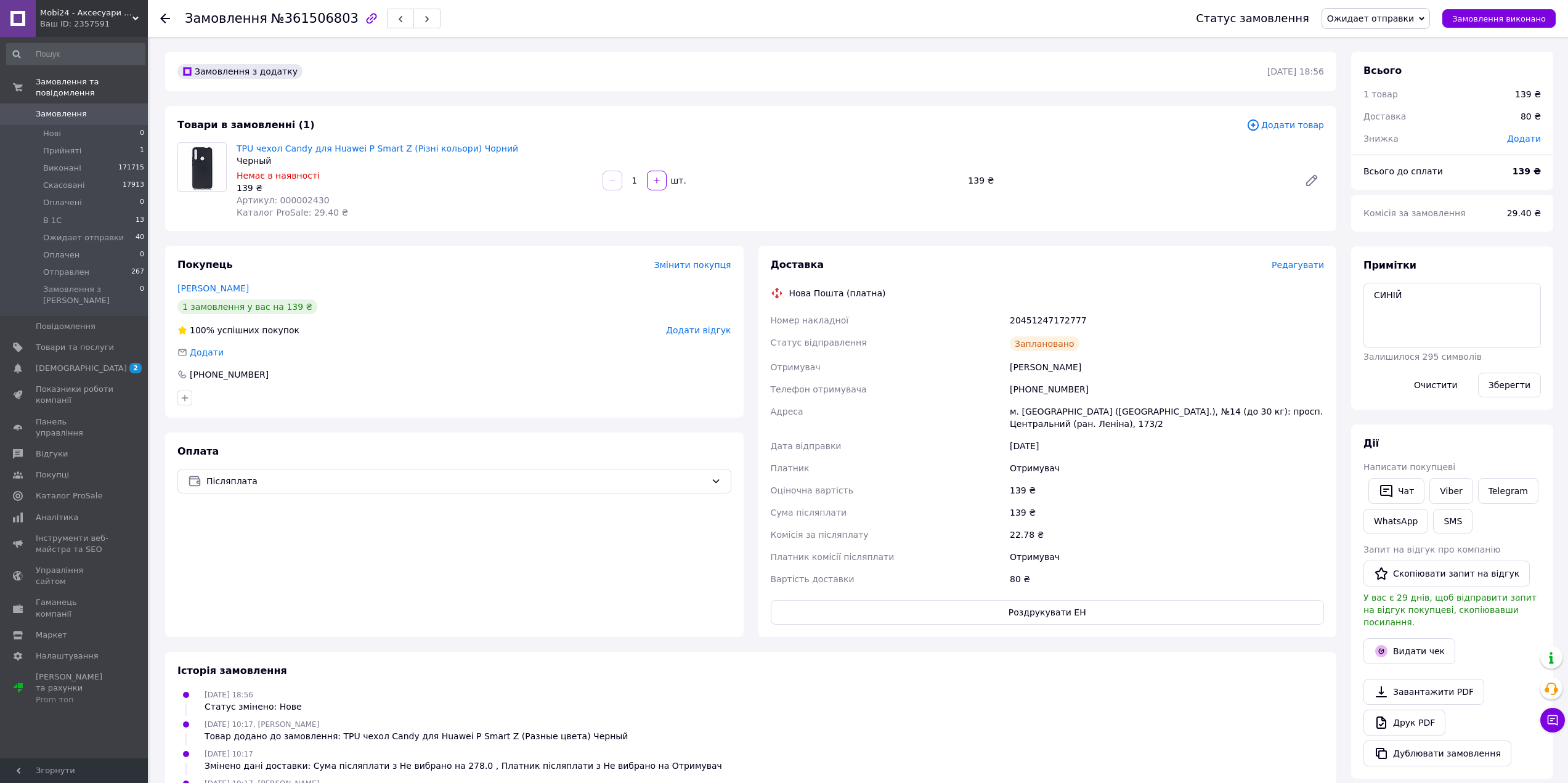
scroll to position [123, 0]
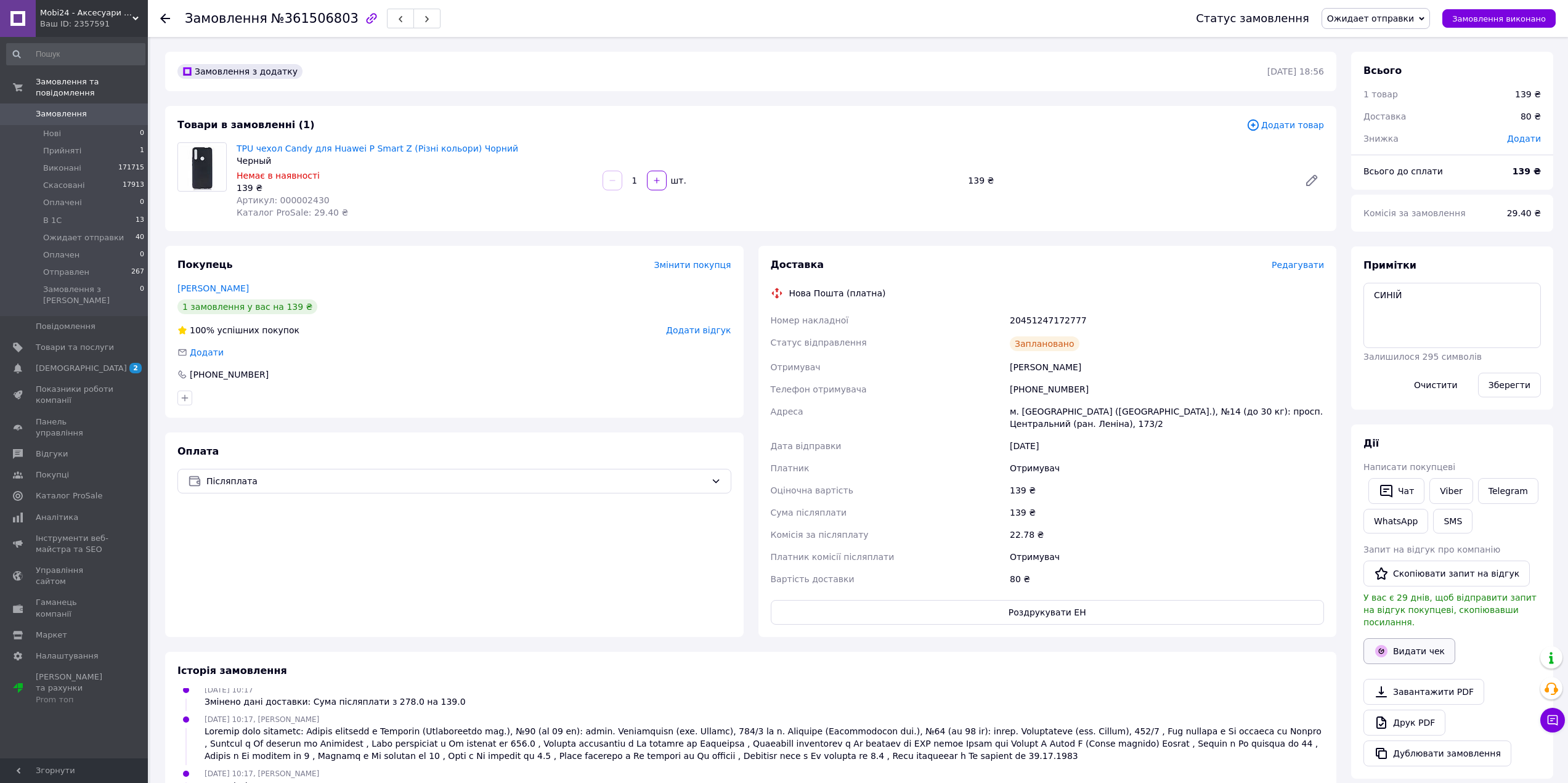
click at [1398, 642] on button "Видати чек" at bounding box center [1409, 651] width 92 height 26
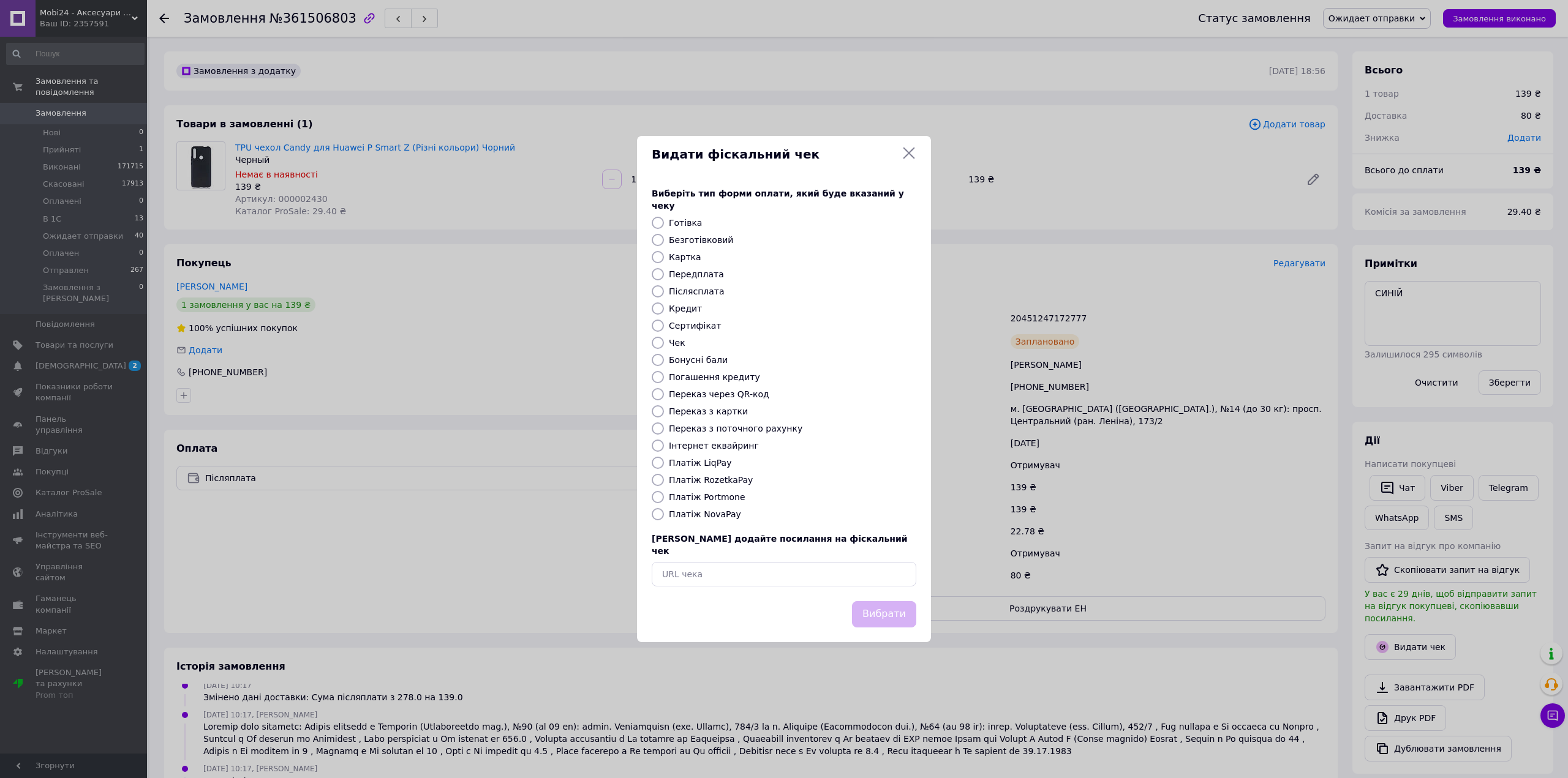
click at [718, 509] on label "Платіж NovaPay" at bounding box center [704, 514] width 73 height 9
click at [664, 509] on input "Платіж NovaPay" at bounding box center [657, 514] width 12 height 12
radio input "true"
click at [886, 607] on button "Вибрати" at bounding box center [883, 615] width 64 height 26
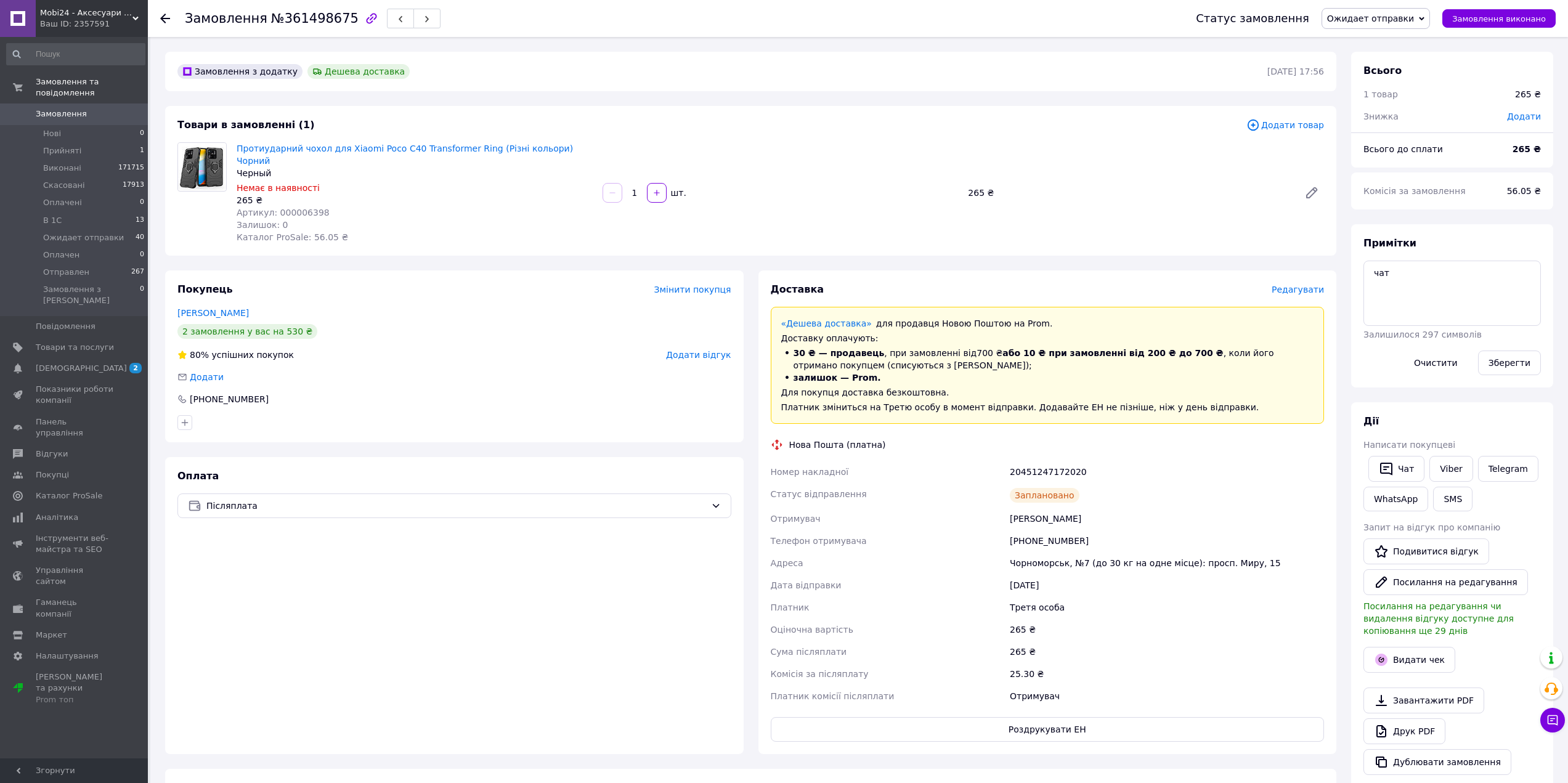
scroll to position [40, 0]
click at [1410, 650] on button "Видати чек" at bounding box center [1409, 660] width 92 height 26
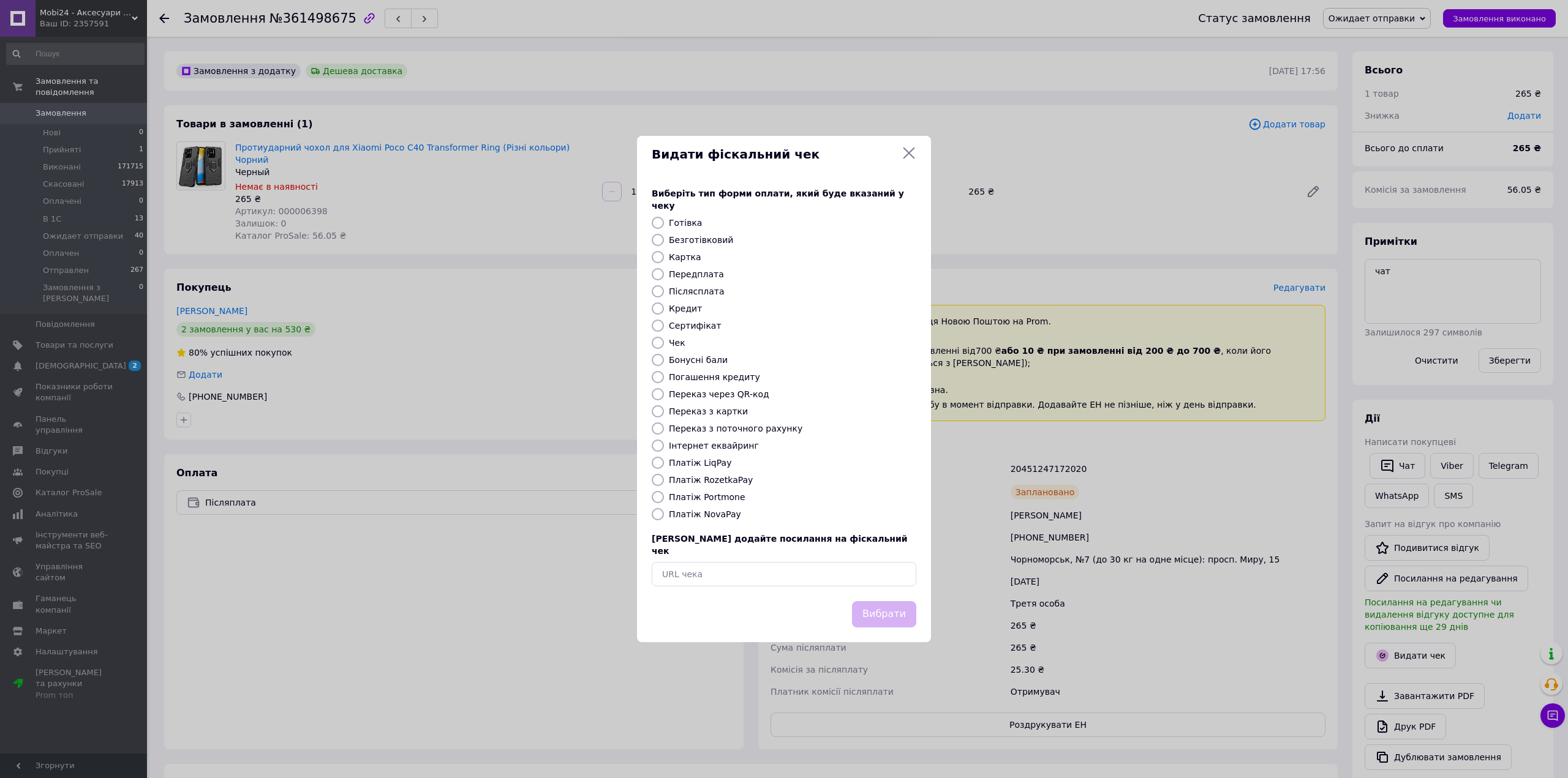
click at [685, 518] on label "Платіж NovaPay" at bounding box center [704, 514] width 73 height 9
click at [664, 518] on input "Платіж NovaPay" at bounding box center [657, 514] width 12 height 12
radio input "true"
click at [900, 602] on button "Вибрати" at bounding box center [883, 615] width 64 height 26
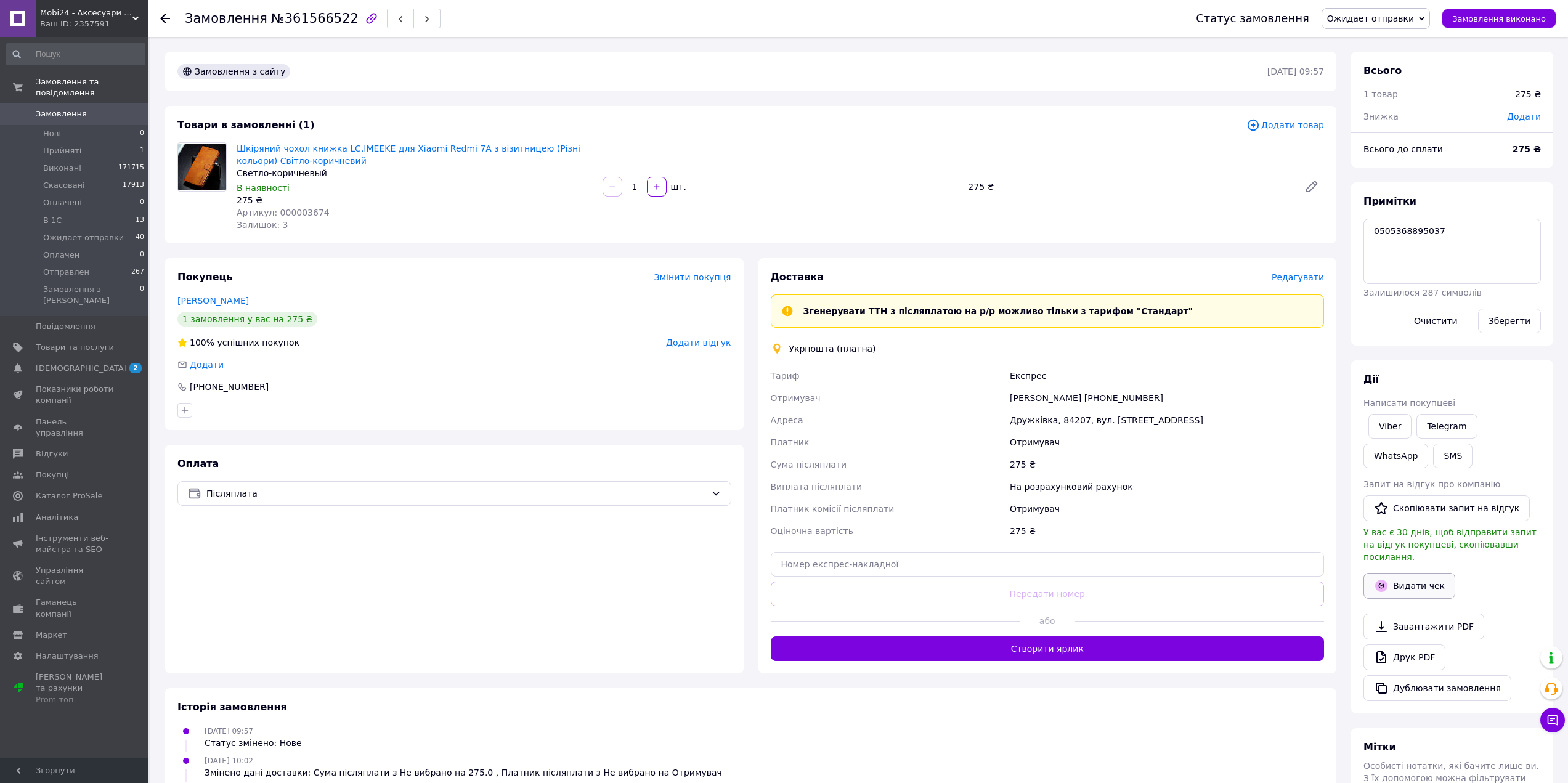
click at [1408, 573] on button "Видати чек" at bounding box center [1409, 586] width 92 height 26
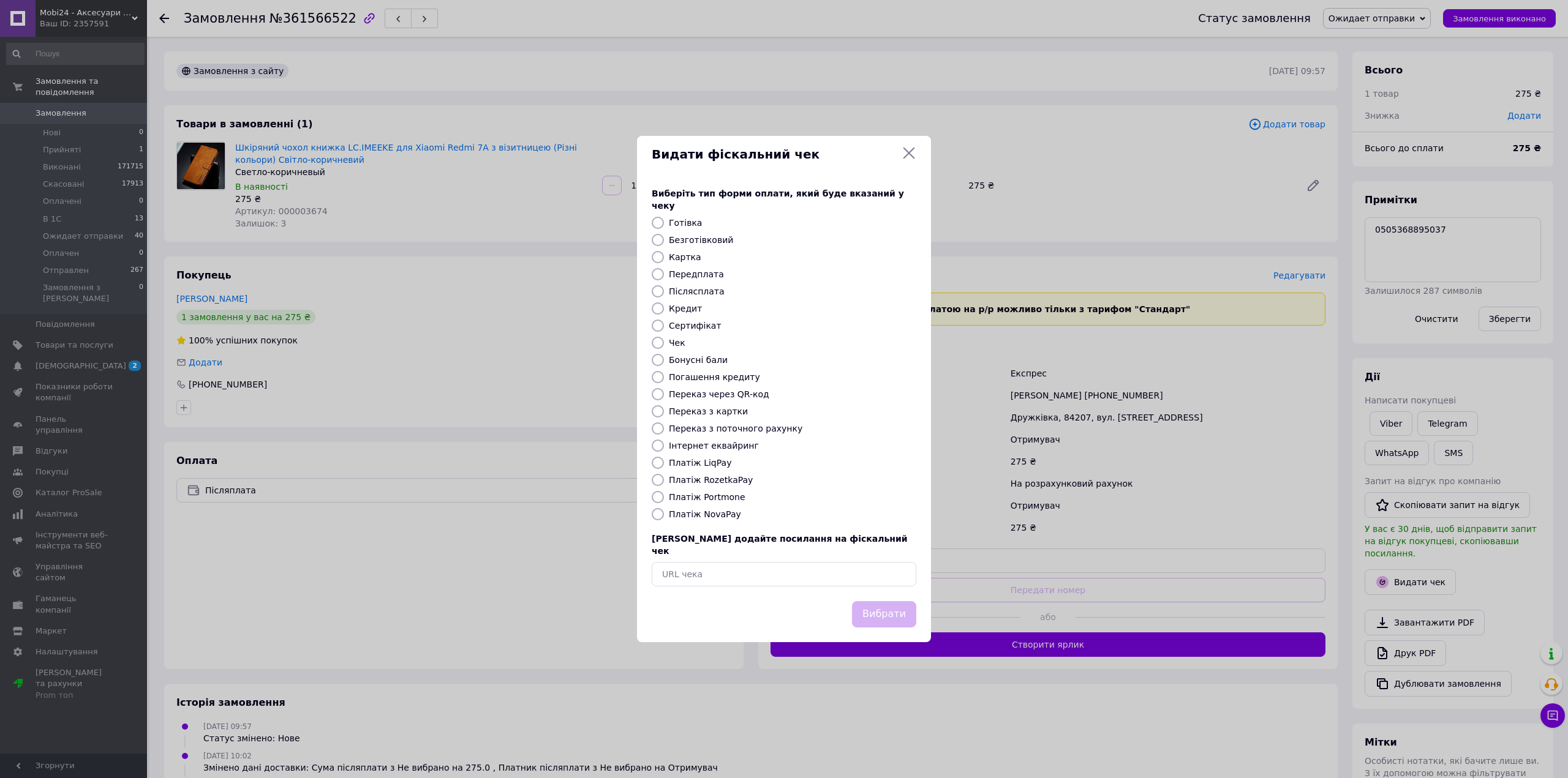
click at [691, 243] on label "Безготівковий" at bounding box center [701, 240] width 64 height 9
click at [664, 243] on input "Безготівковий" at bounding box center [657, 240] width 12 height 12
radio input "true"
click at [915, 602] on button "Вибрати" at bounding box center [883, 615] width 64 height 26
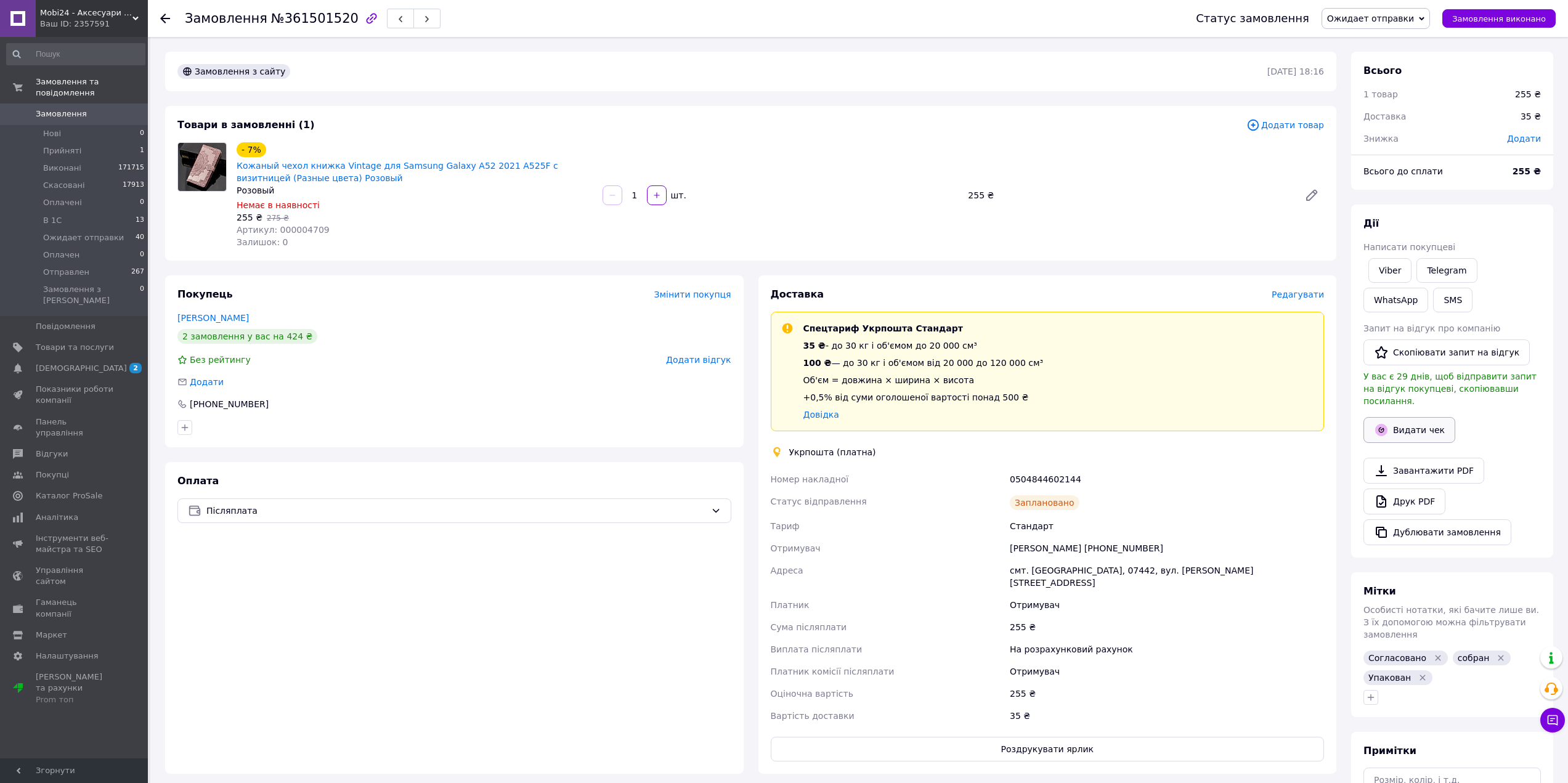
click at [1395, 418] on button "Видати чек" at bounding box center [1409, 430] width 92 height 26
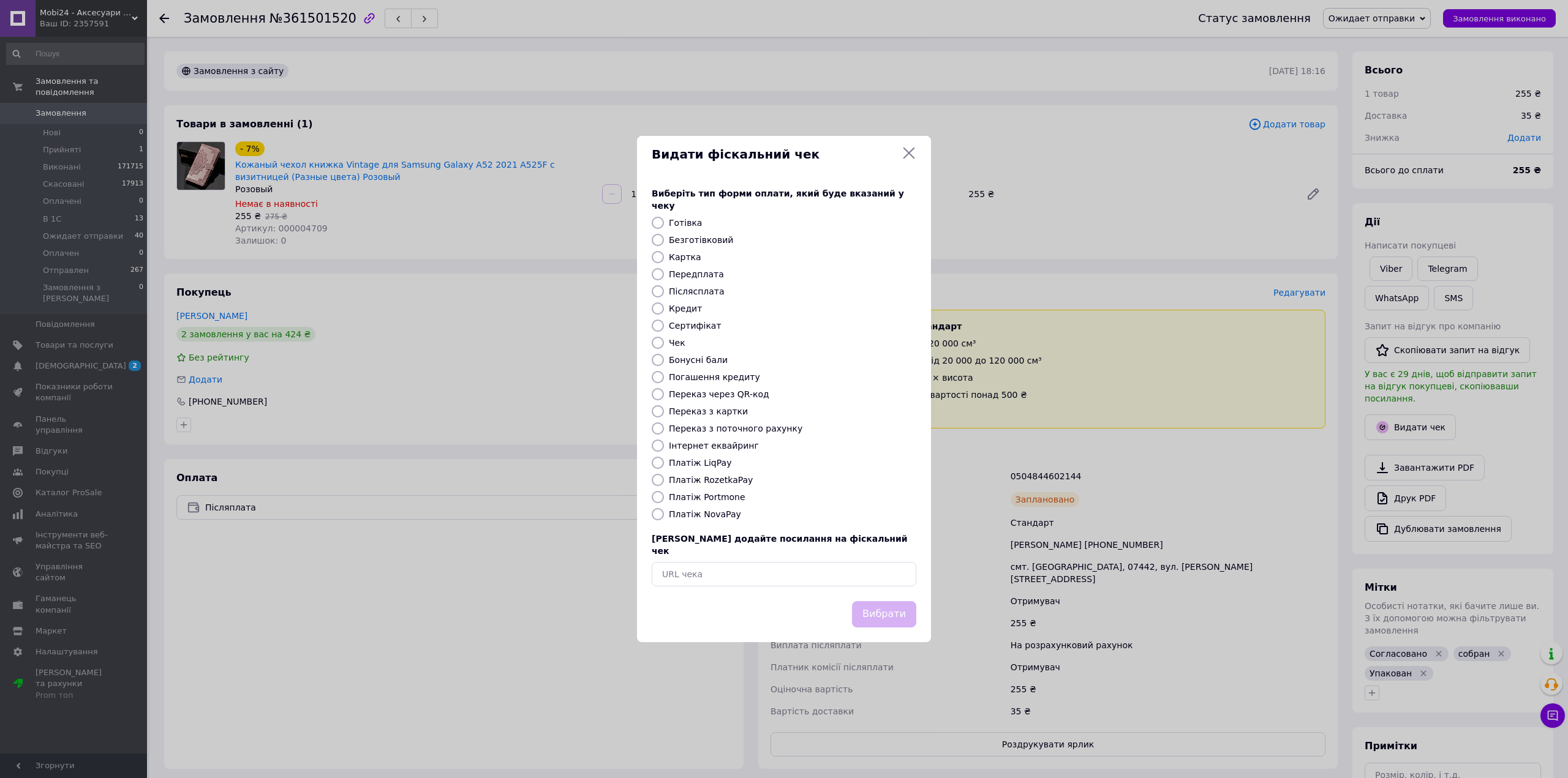
click at [718, 249] on div "Виберіть тип форми оплати, який буде вказаний у чеку Готівка Безготівковий Карт…" at bounding box center [784, 387] width 294 height 429
click at [718, 241] on label "Безготівковий" at bounding box center [701, 240] width 64 height 9
click at [664, 241] on input "Безготівковий" at bounding box center [657, 240] width 12 height 12
radio input "true"
click at [870, 609] on button "Вибрати" at bounding box center [883, 615] width 64 height 26
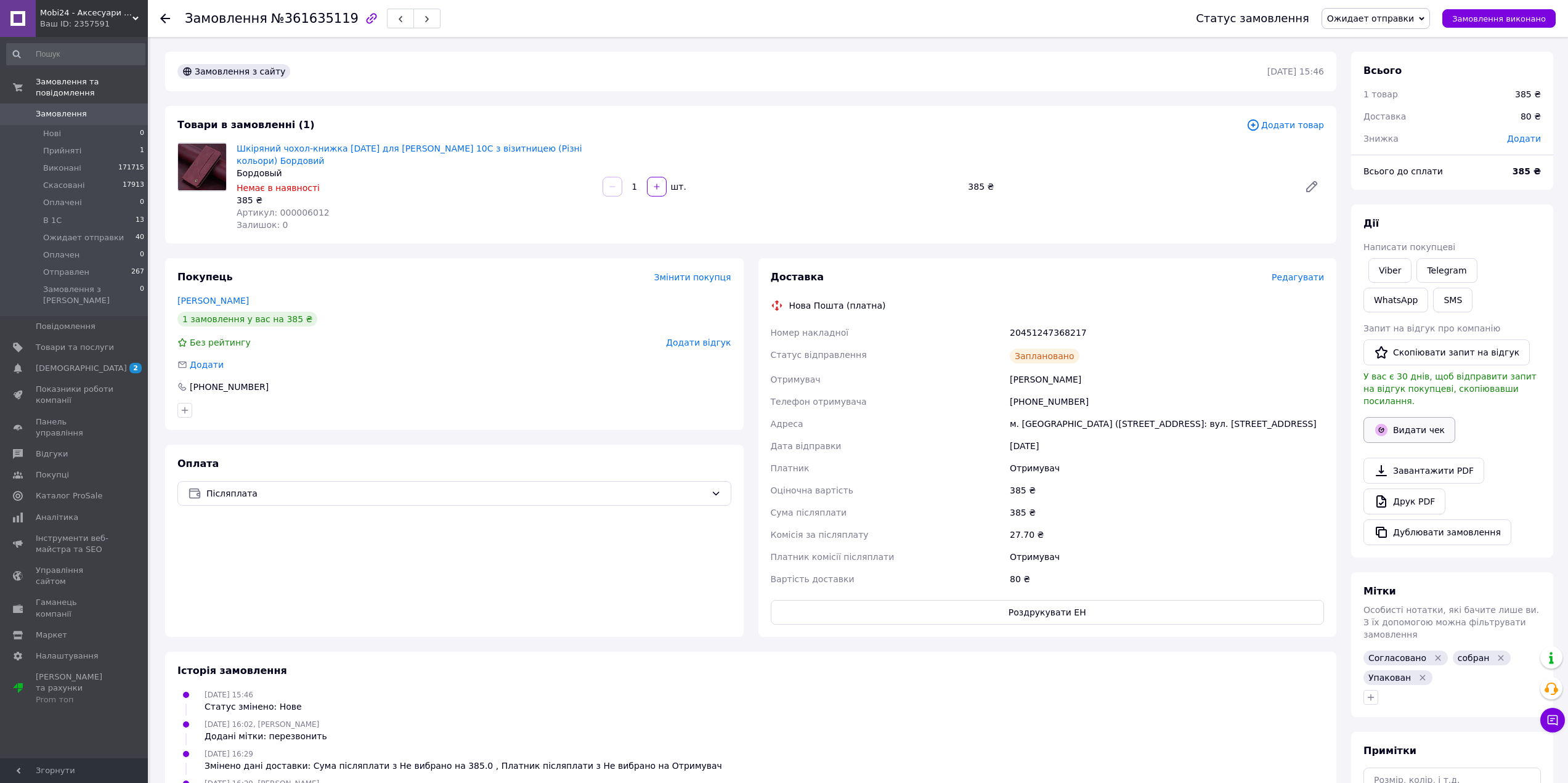
click at [1406, 418] on button "Видати чек" at bounding box center [1409, 430] width 92 height 26
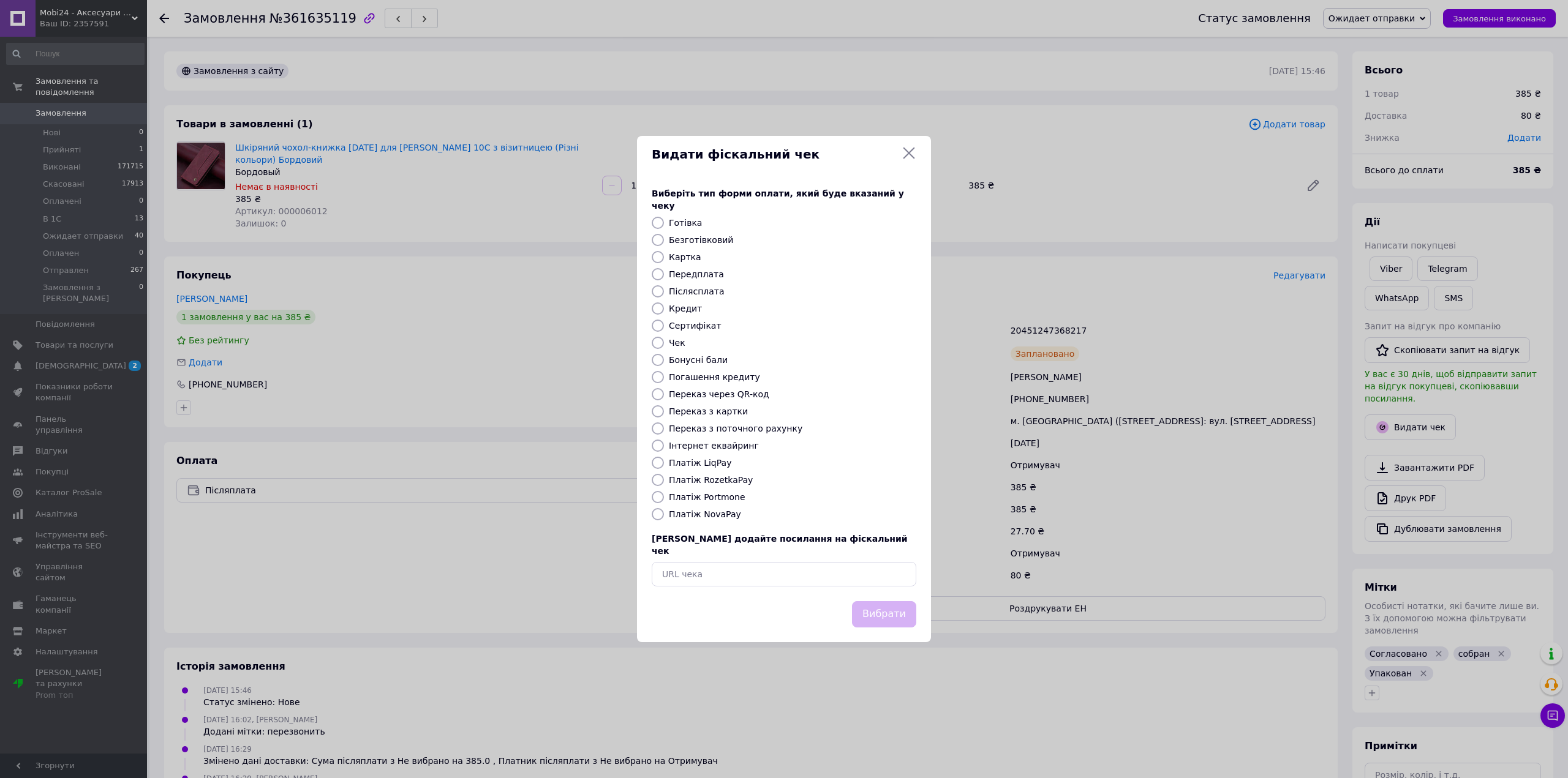
click at [900, 163] on div "Видати фіскальний чек" at bounding box center [784, 155] width 265 height 18
click at [913, 160] on icon at bounding box center [909, 154] width 15 height 15
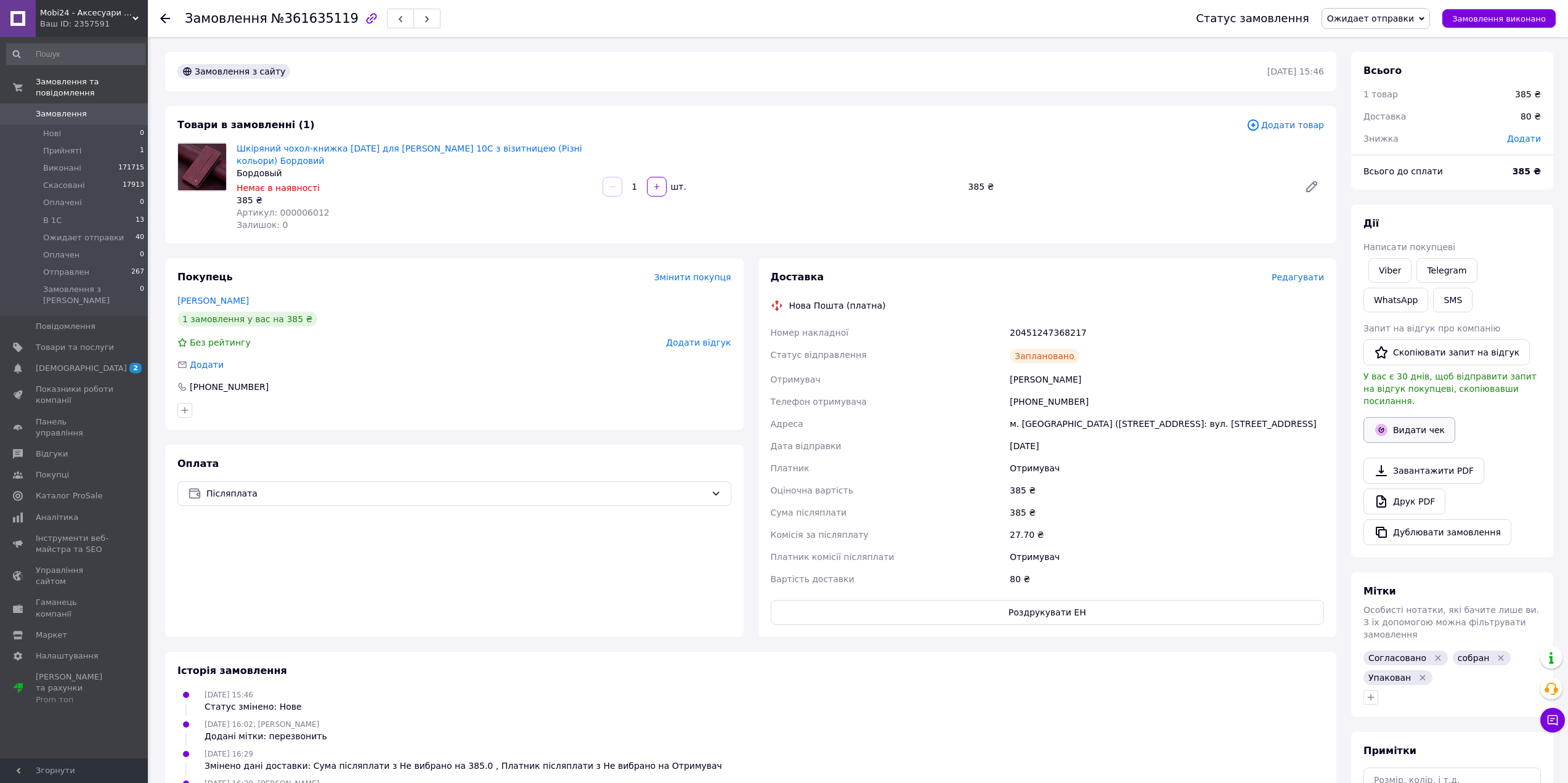
click at [1391, 423] on button "Видати чек" at bounding box center [1409, 430] width 92 height 26
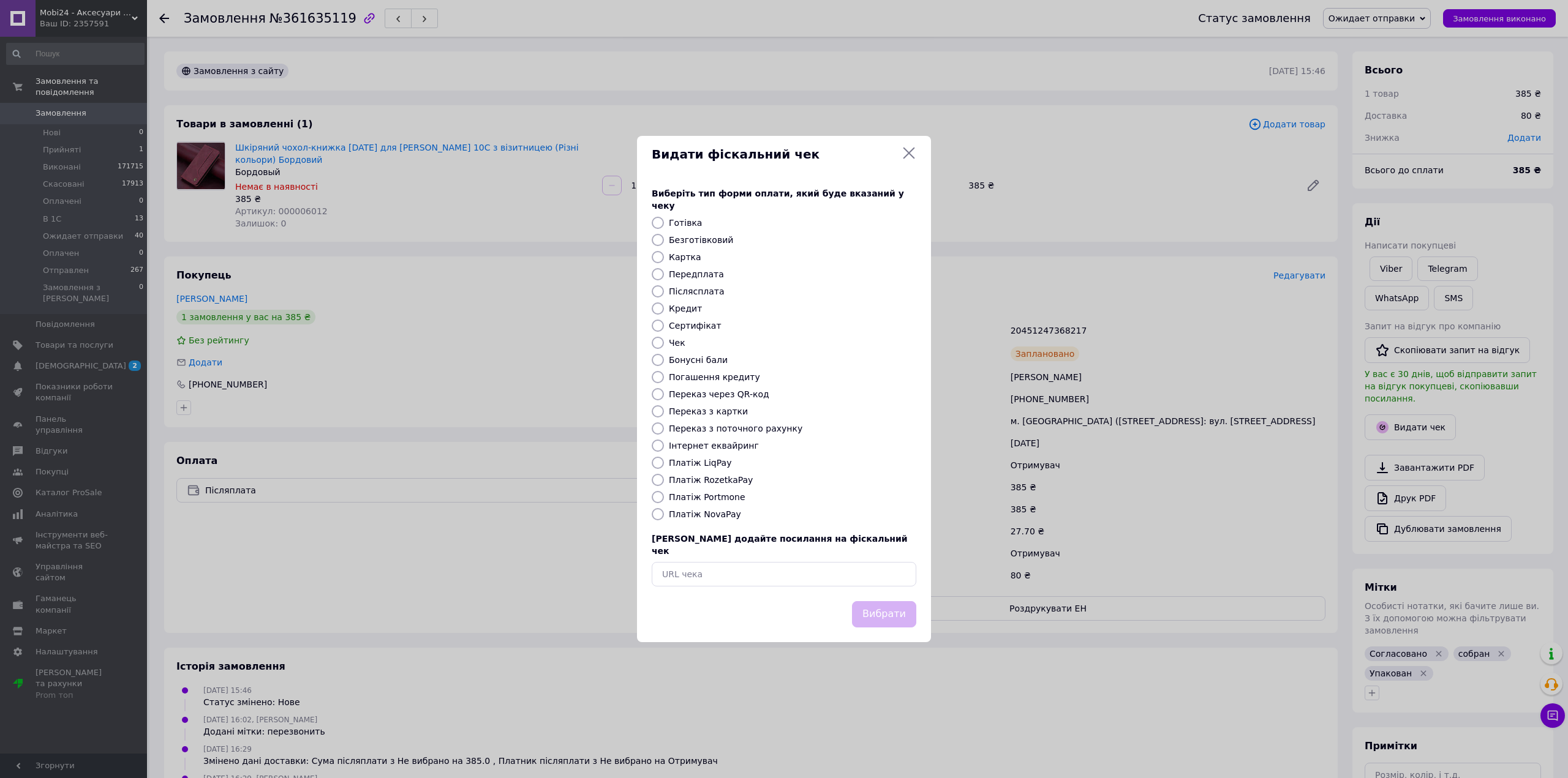
click at [709, 515] on label "Платіж NovaPay" at bounding box center [704, 514] width 73 height 9
click at [664, 515] on input "Платіж NovaPay" at bounding box center [657, 514] width 12 height 12
radio input "true"
click at [893, 602] on button "Вибрати" at bounding box center [883, 615] width 64 height 26
